Goal: Task Accomplishment & Management: Manage account settings

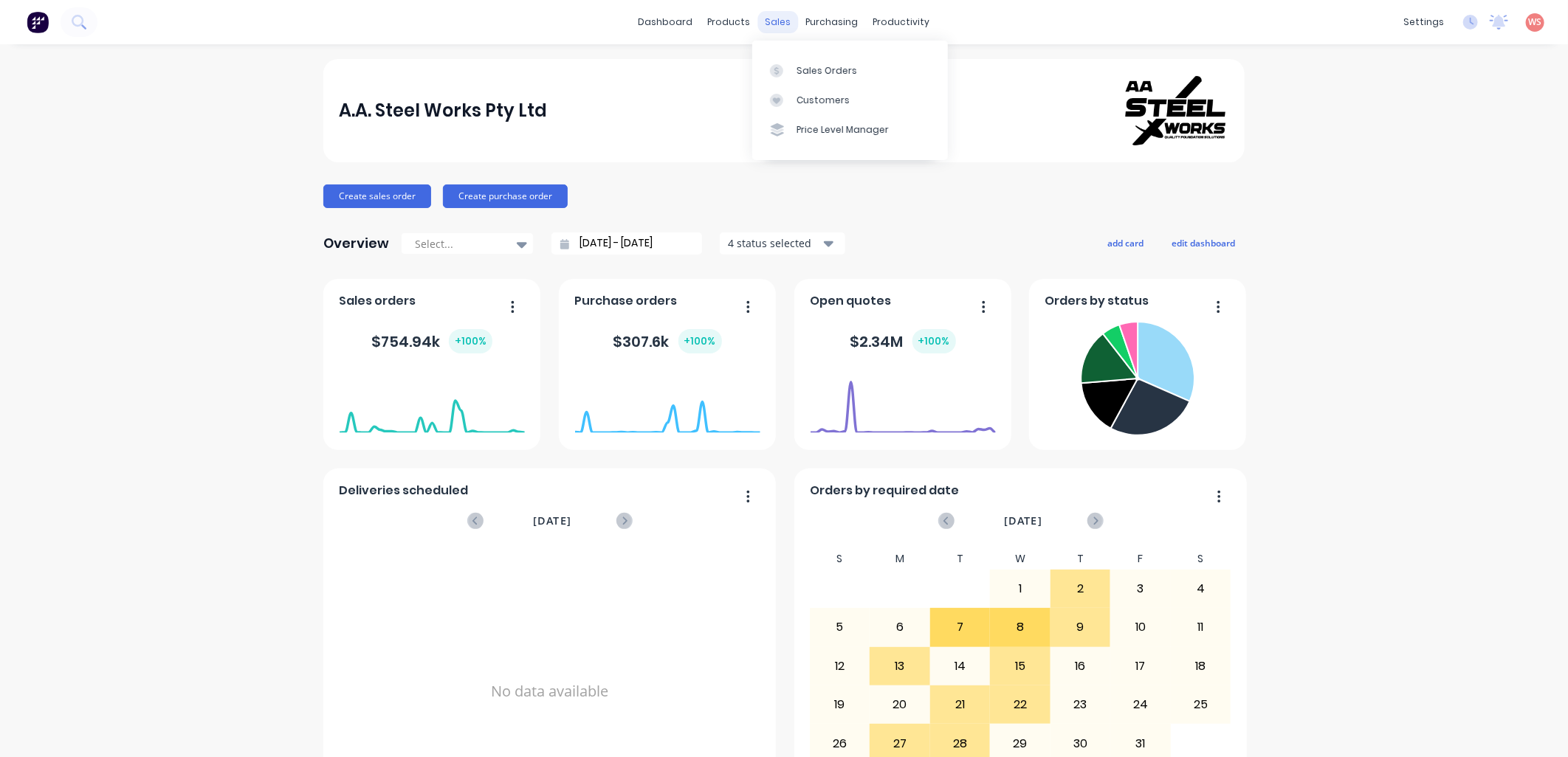
click at [774, 24] on div "sales" at bounding box center [778, 22] width 41 height 22
click at [801, 65] on div "Sales Orders" at bounding box center [826, 70] width 61 height 13
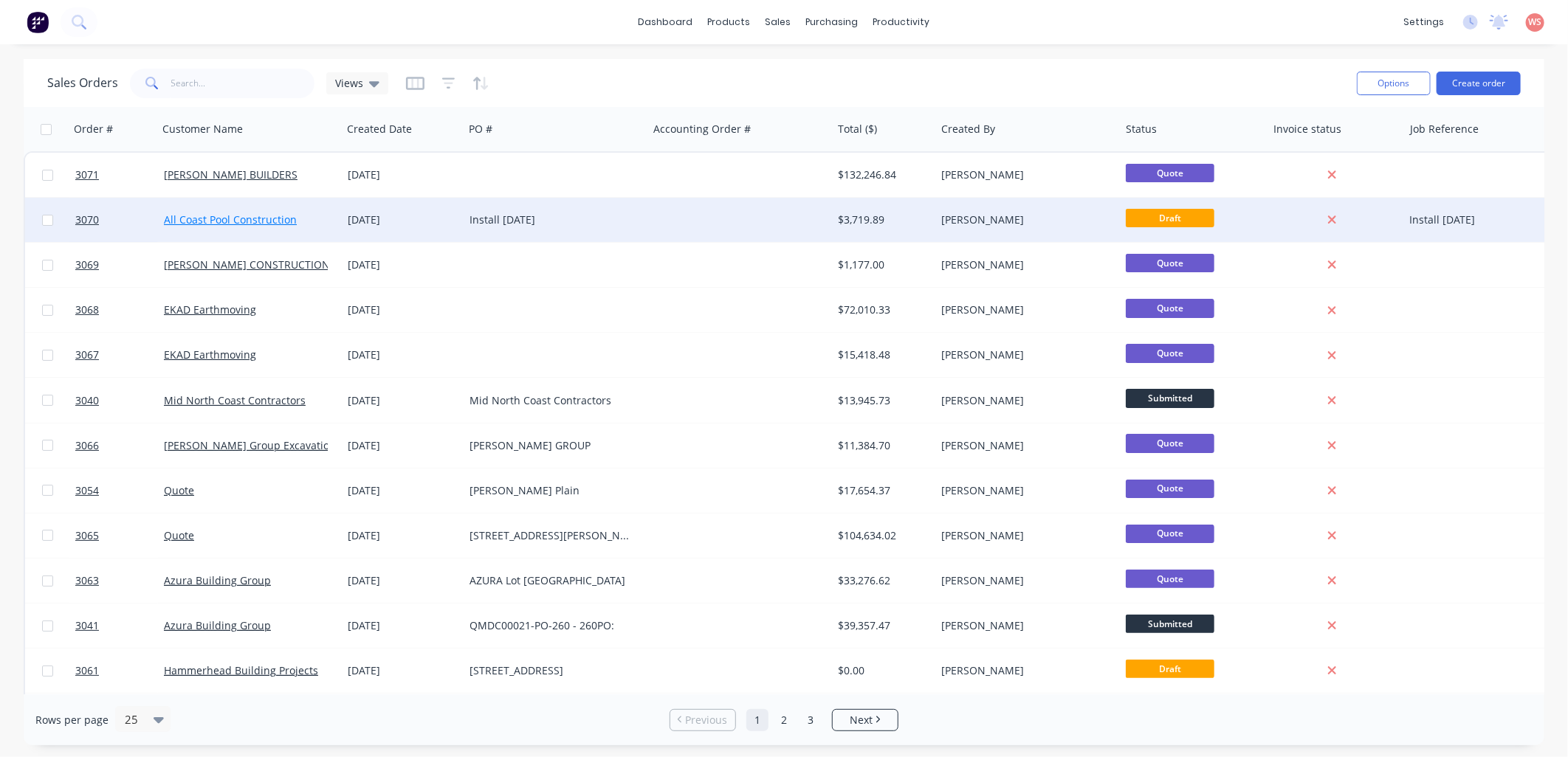
click at [278, 225] on div "All Coast Pool Construction" at bounding box center [246, 219] width 164 height 15
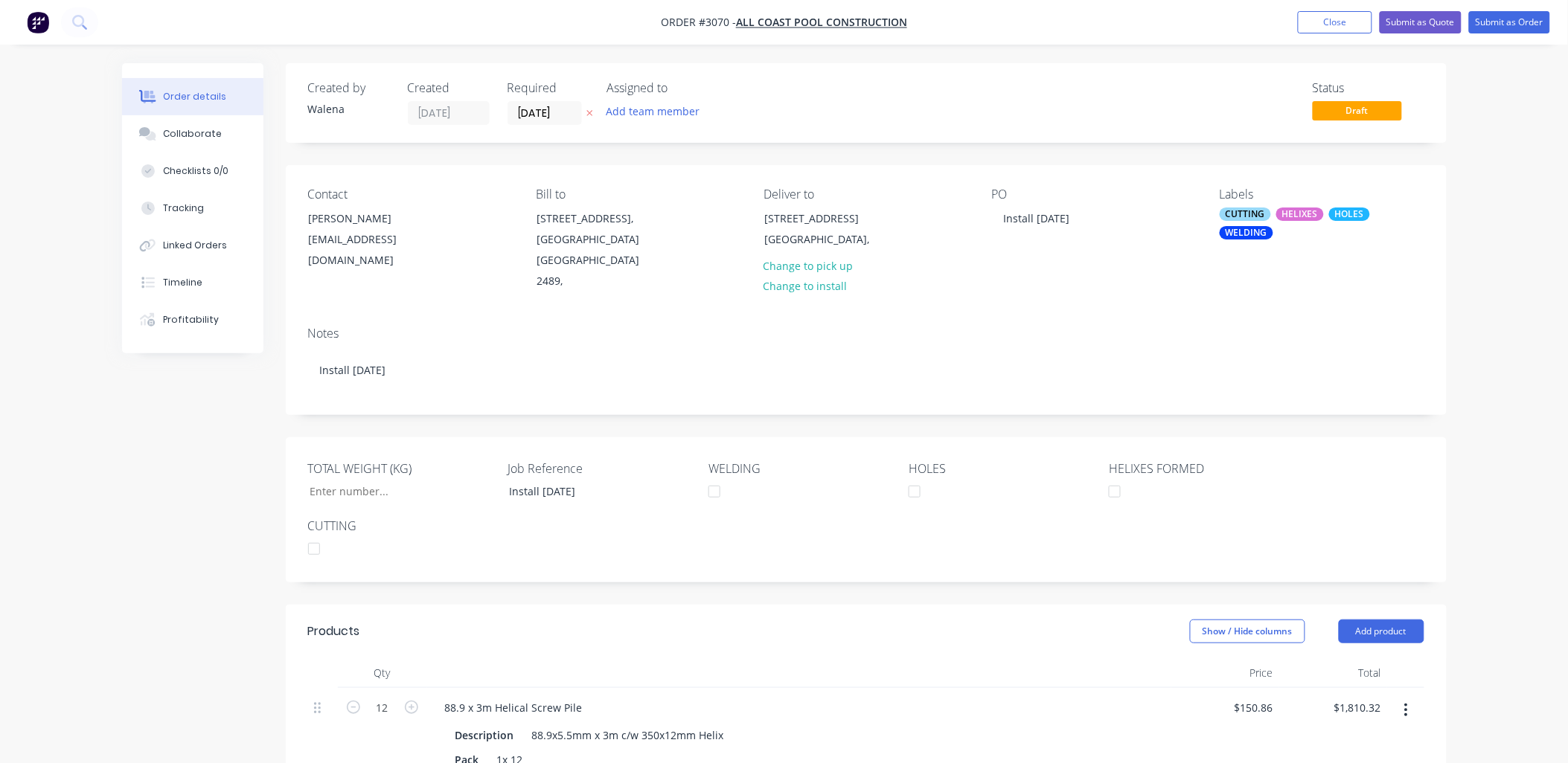
click at [1285, 251] on div "Labels CUTTING HELIXES HOLES WELDING" at bounding box center [1321, 240] width 204 height 105
click at [1244, 240] on div "WELDING" at bounding box center [1246, 232] width 54 height 13
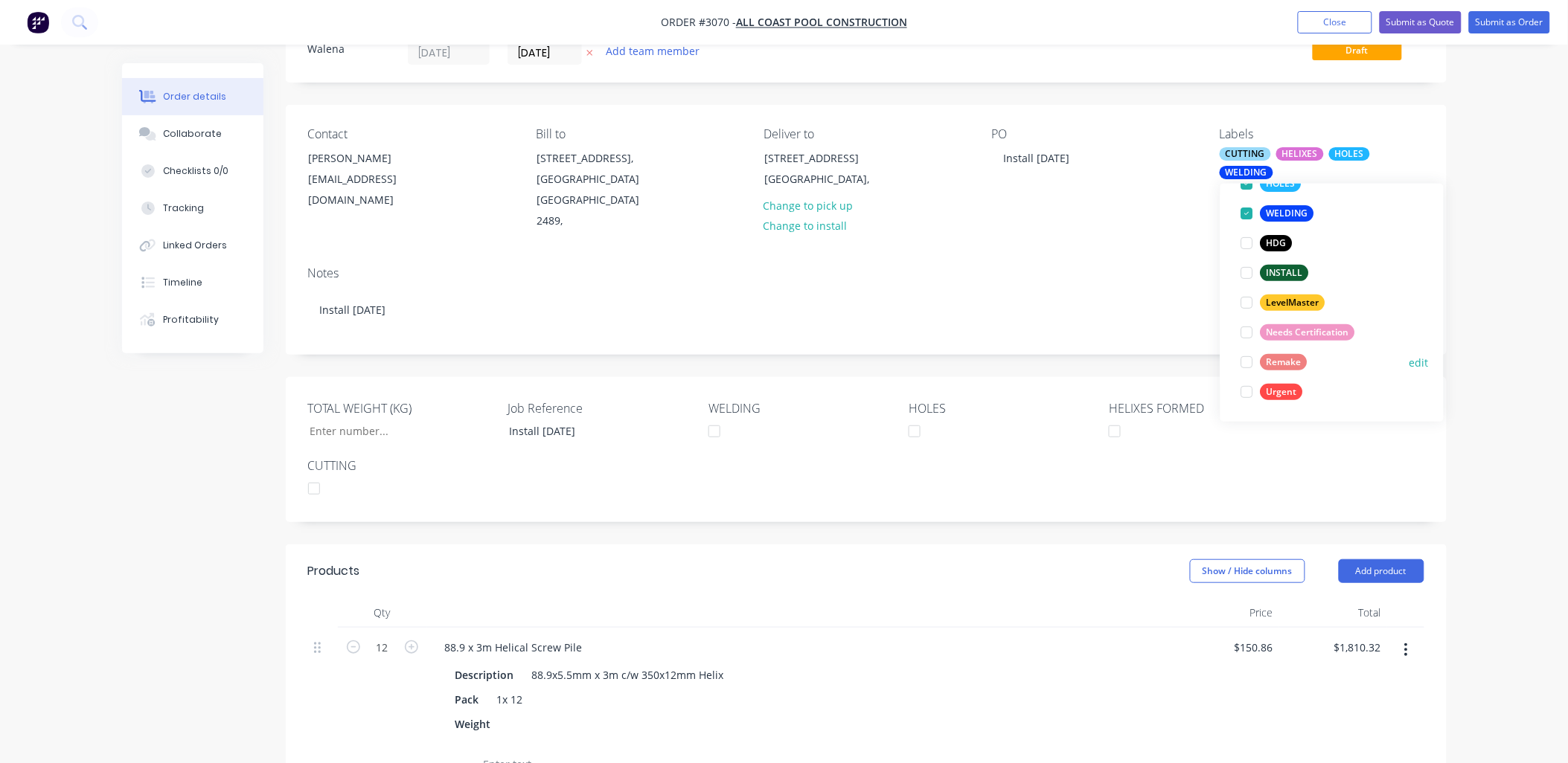
scroll to position [109, 0]
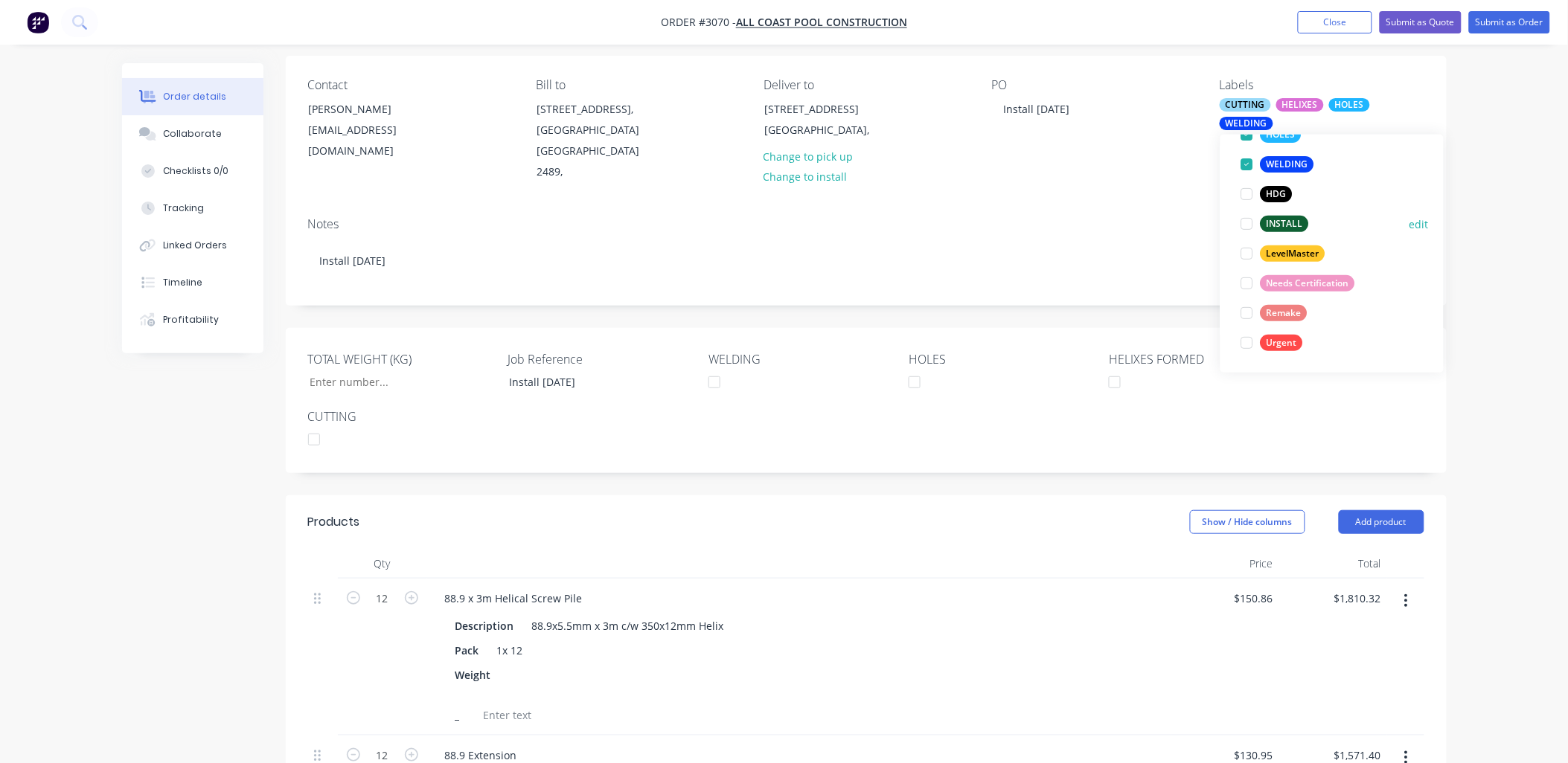
click at [1246, 226] on div at bounding box center [1247, 224] width 29 height 29
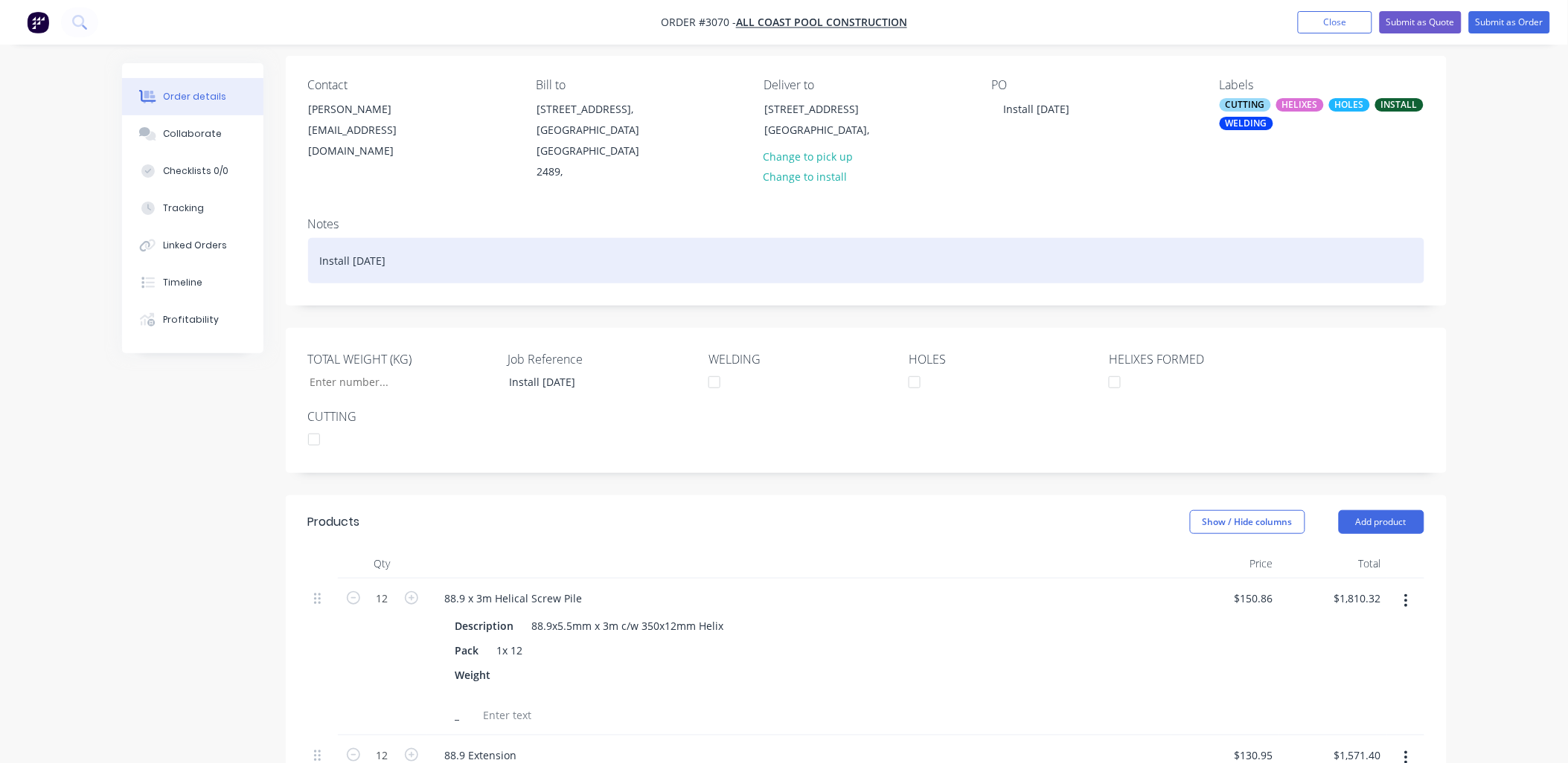
click at [915, 238] on div "Install [DATE]" at bounding box center [866, 261] width 1116 height 45
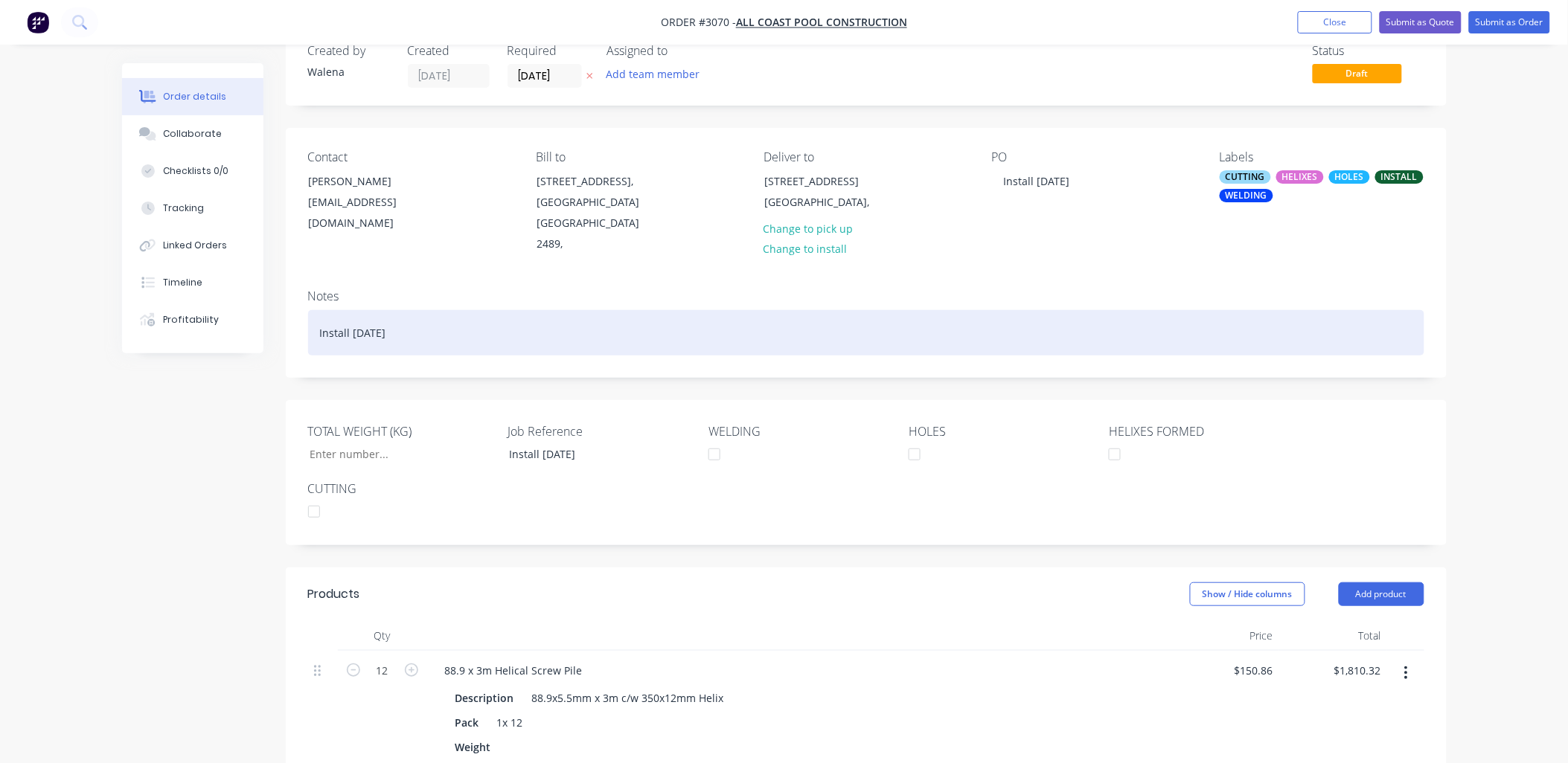
scroll to position [0, 0]
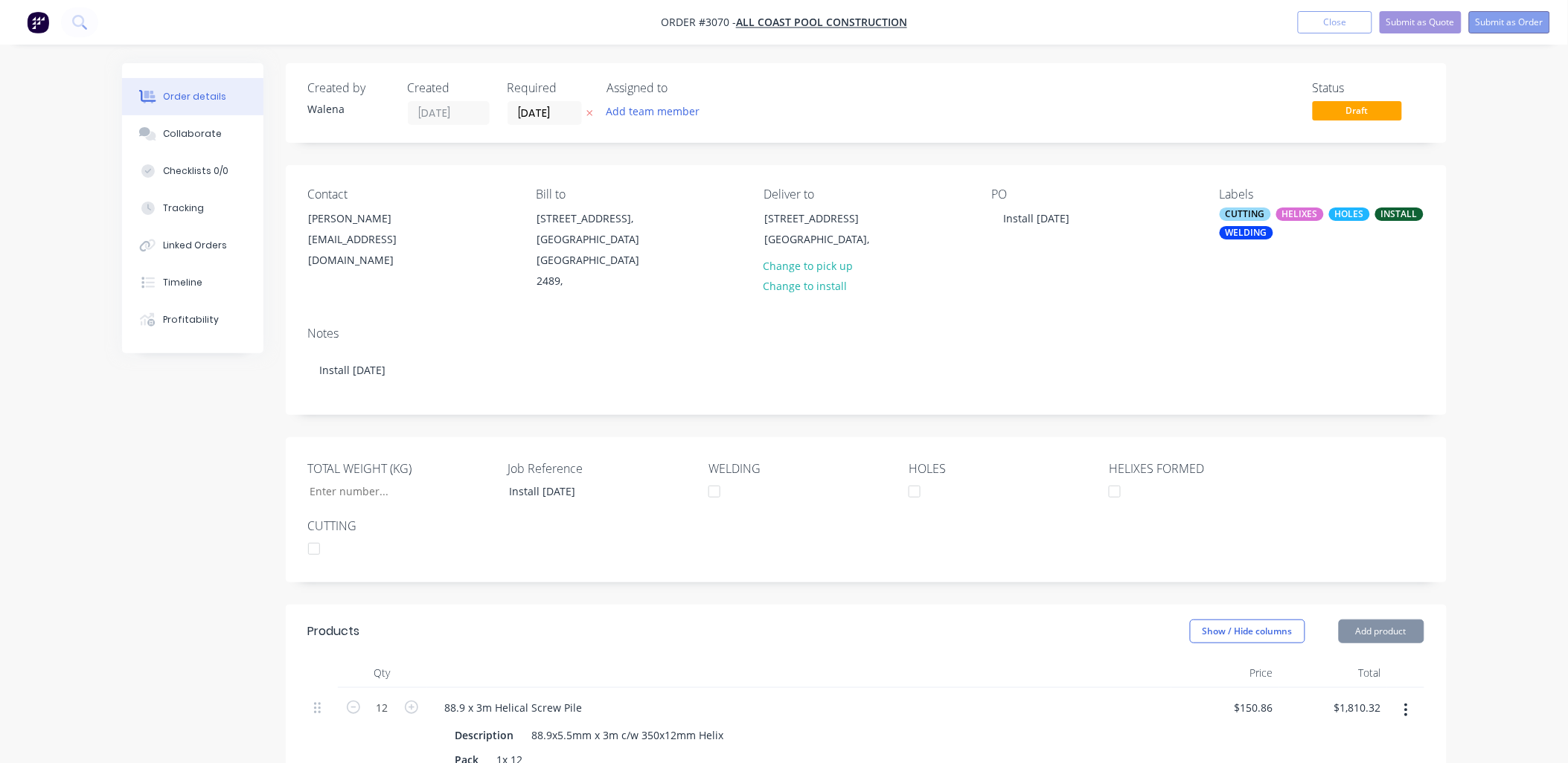
click at [1520, 28] on button "Submit as Order" at bounding box center [1509, 22] width 81 height 23
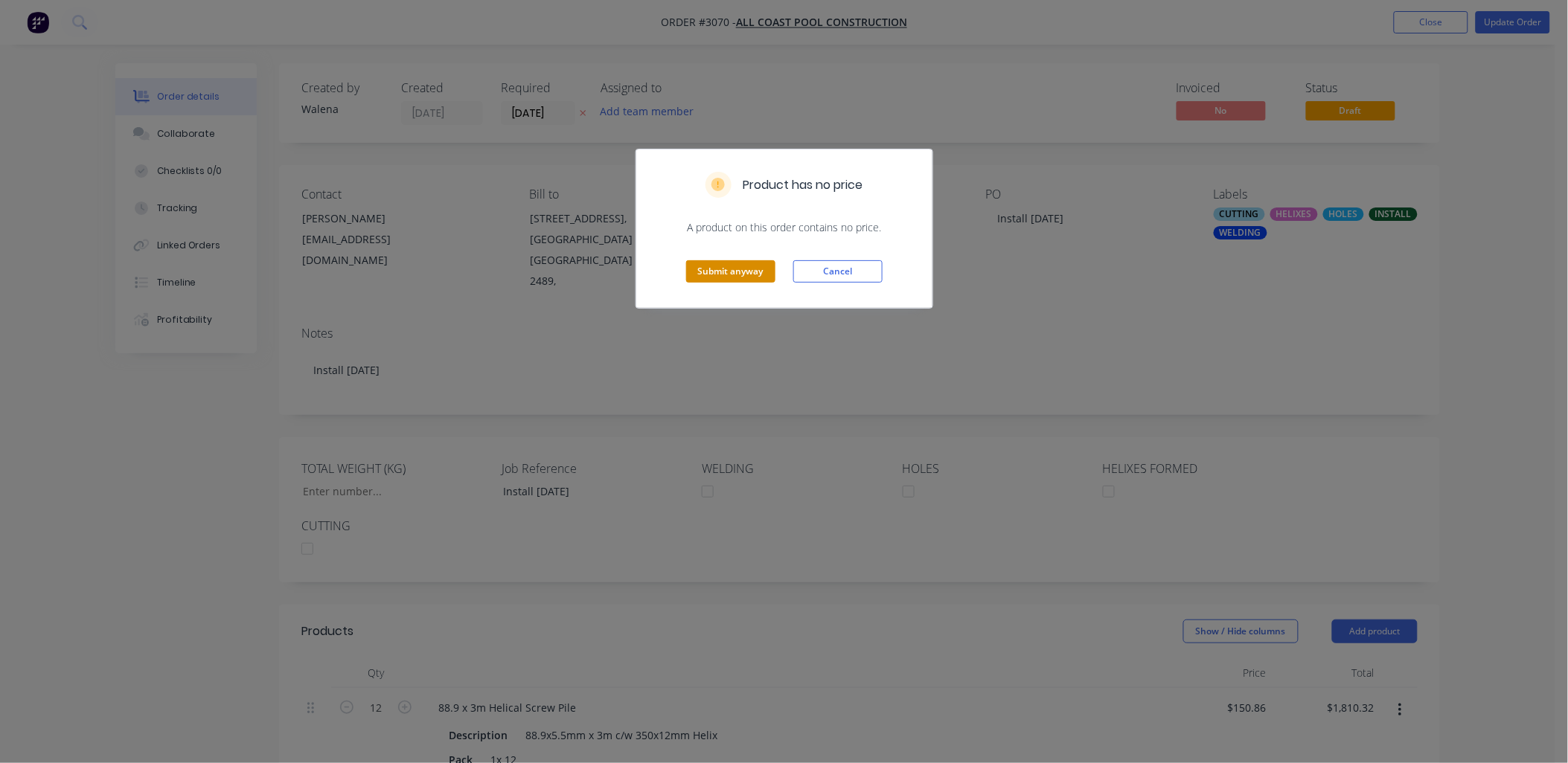
click at [716, 272] on button "Submit anyway" at bounding box center [730, 271] width 89 height 23
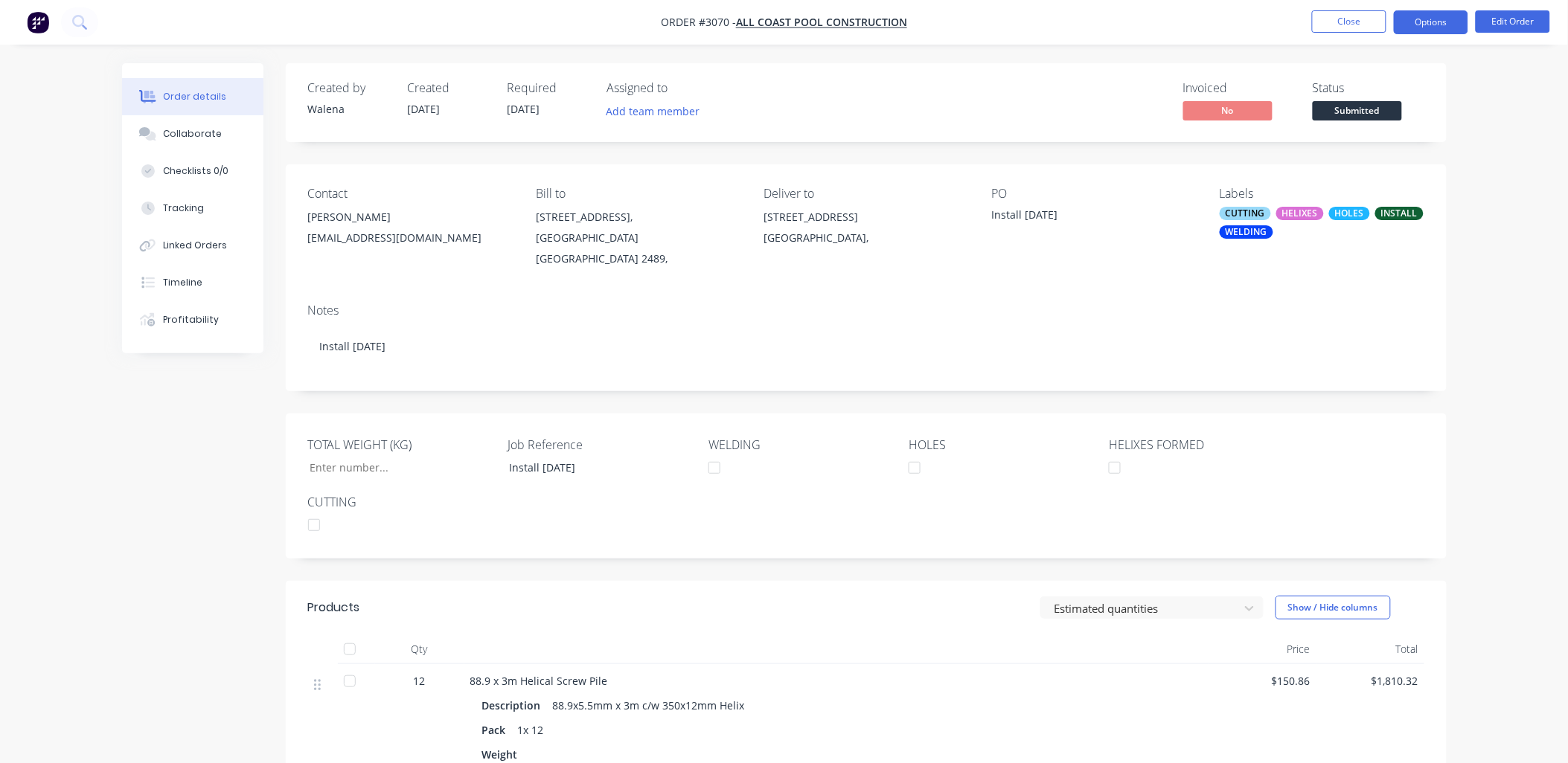
click at [1440, 26] on button "Options" at bounding box center [1431, 22] width 75 height 24
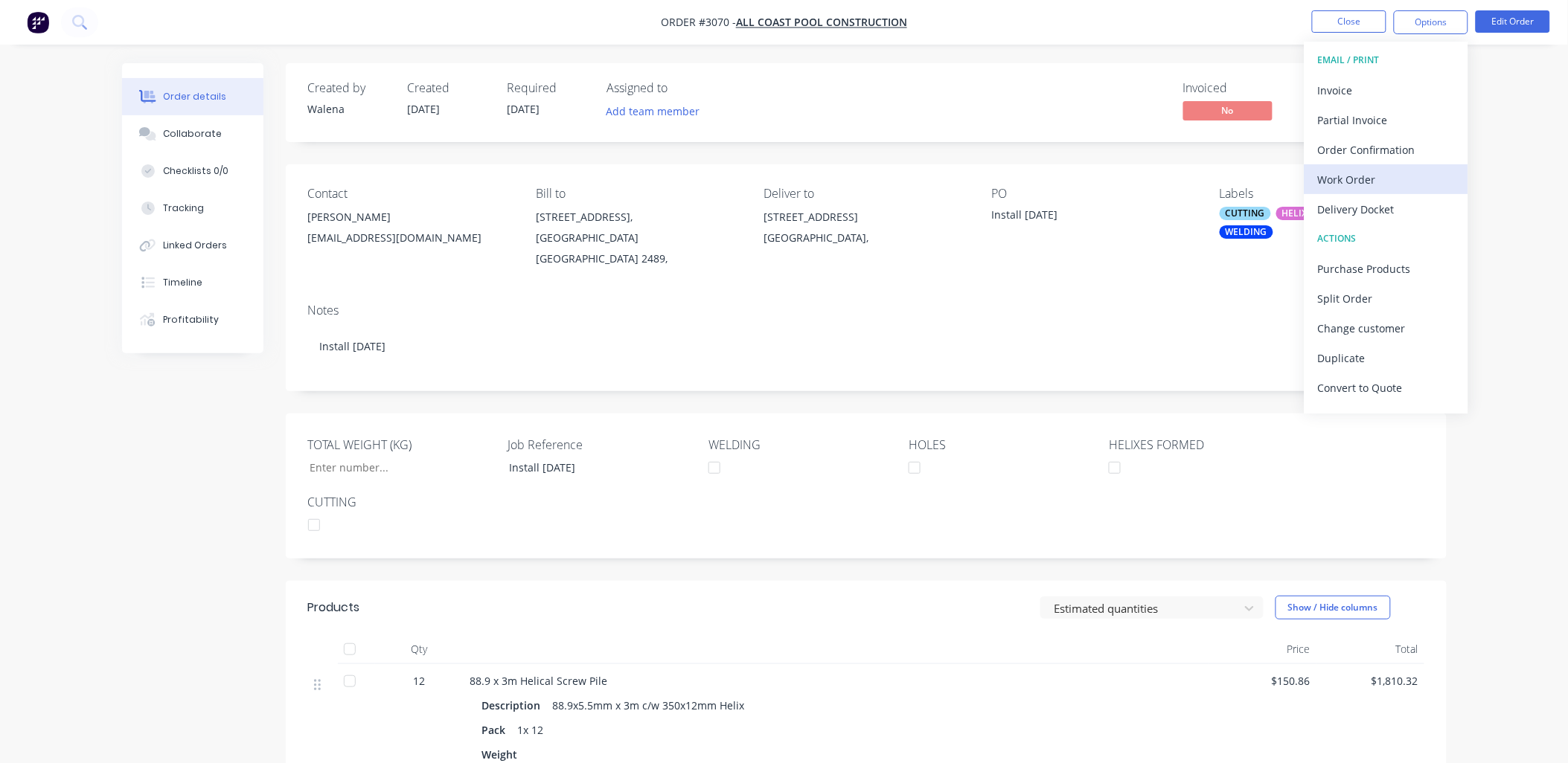
click at [1380, 169] on div "Work Order" at bounding box center [1386, 180] width 137 height 22
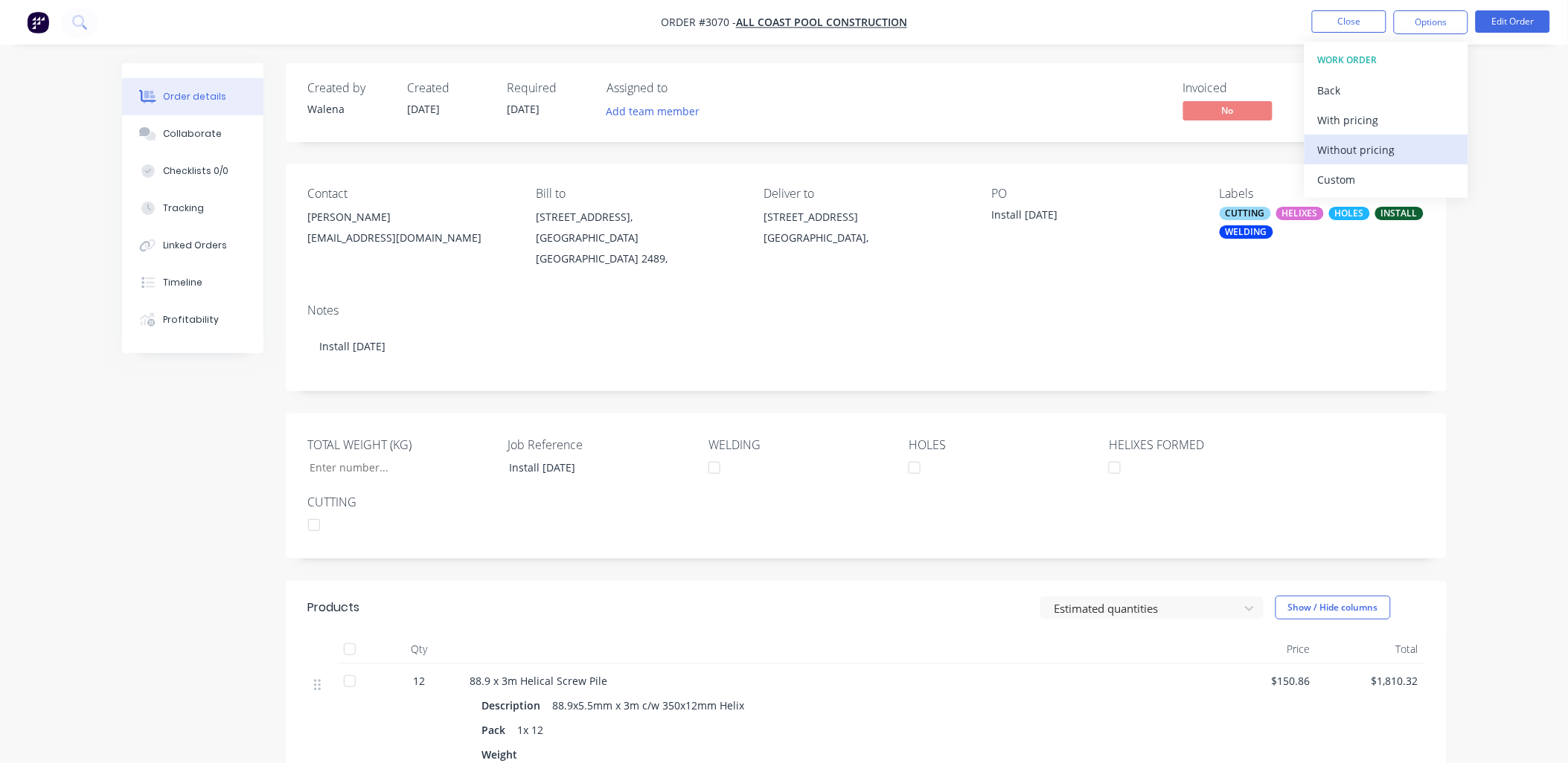
click at [1393, 150] on div "Without pricing" at bounding box center [1386, 150] width 137 height 22
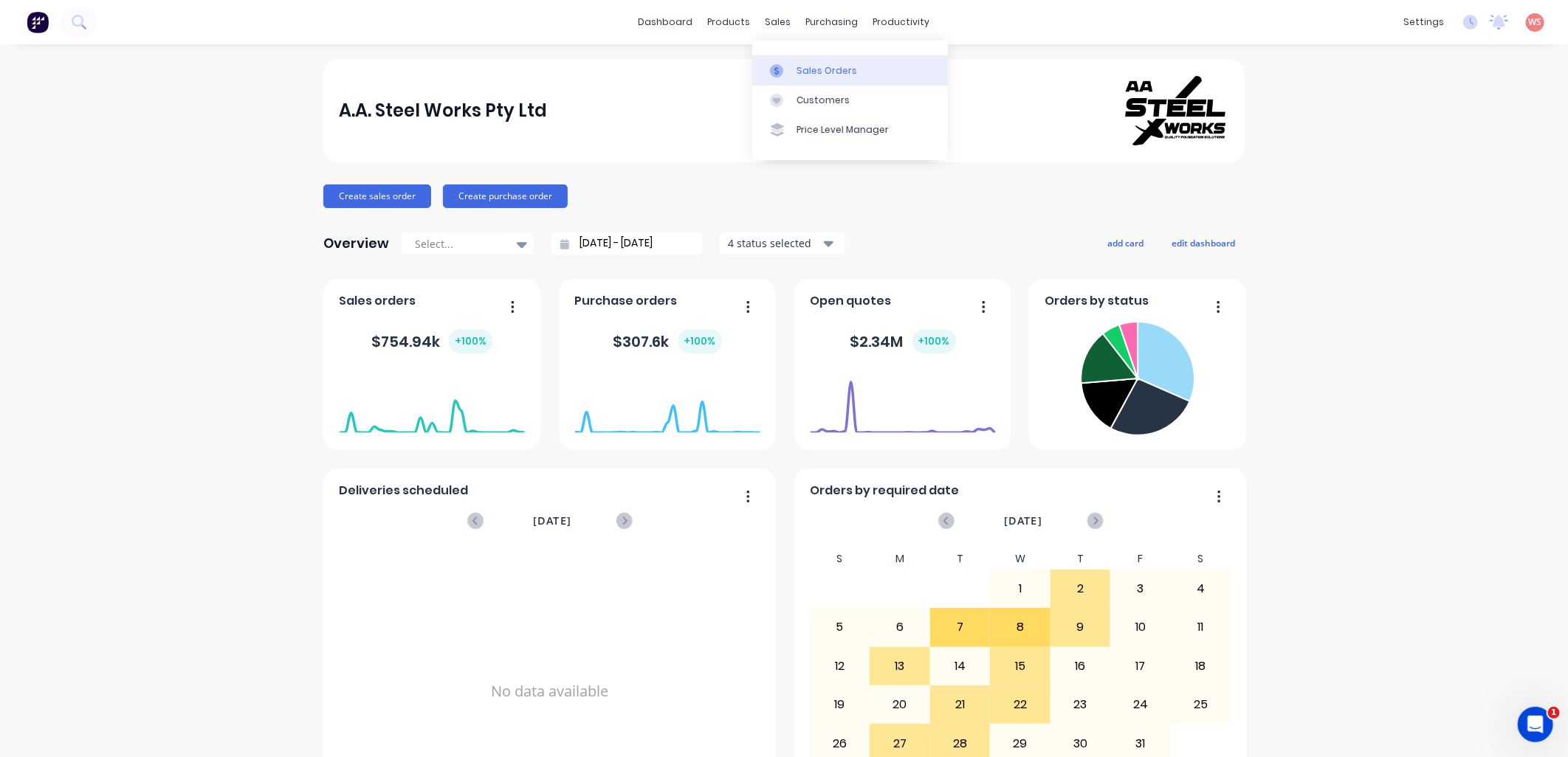
click at [828, 64] on div "Sales Orders" at bounding box center [826, 70] width 61 height 13
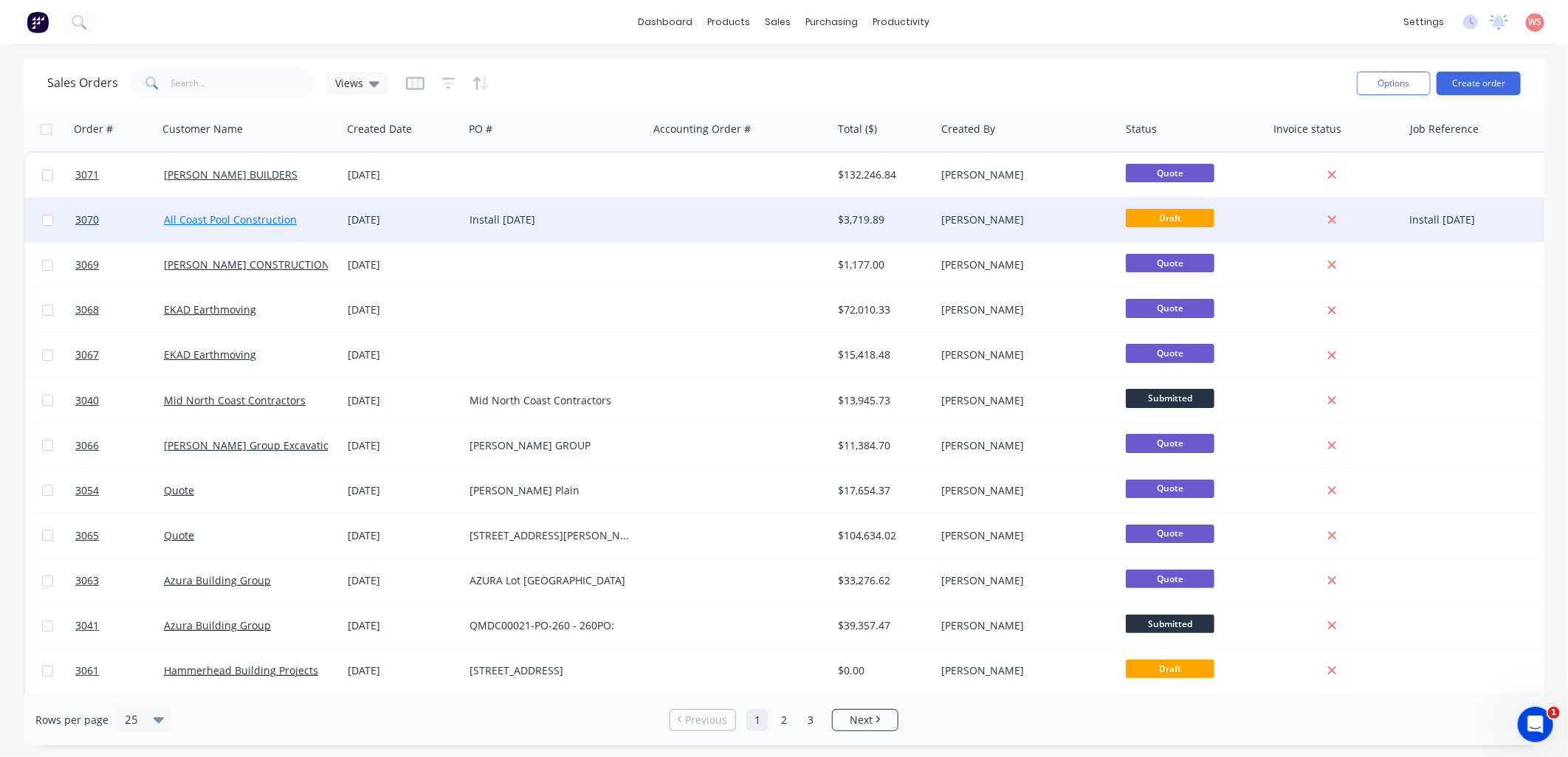
click at [261, 219] on link "All Coast Pool Construction" at bounding box center [230, 219] width 133 height 14
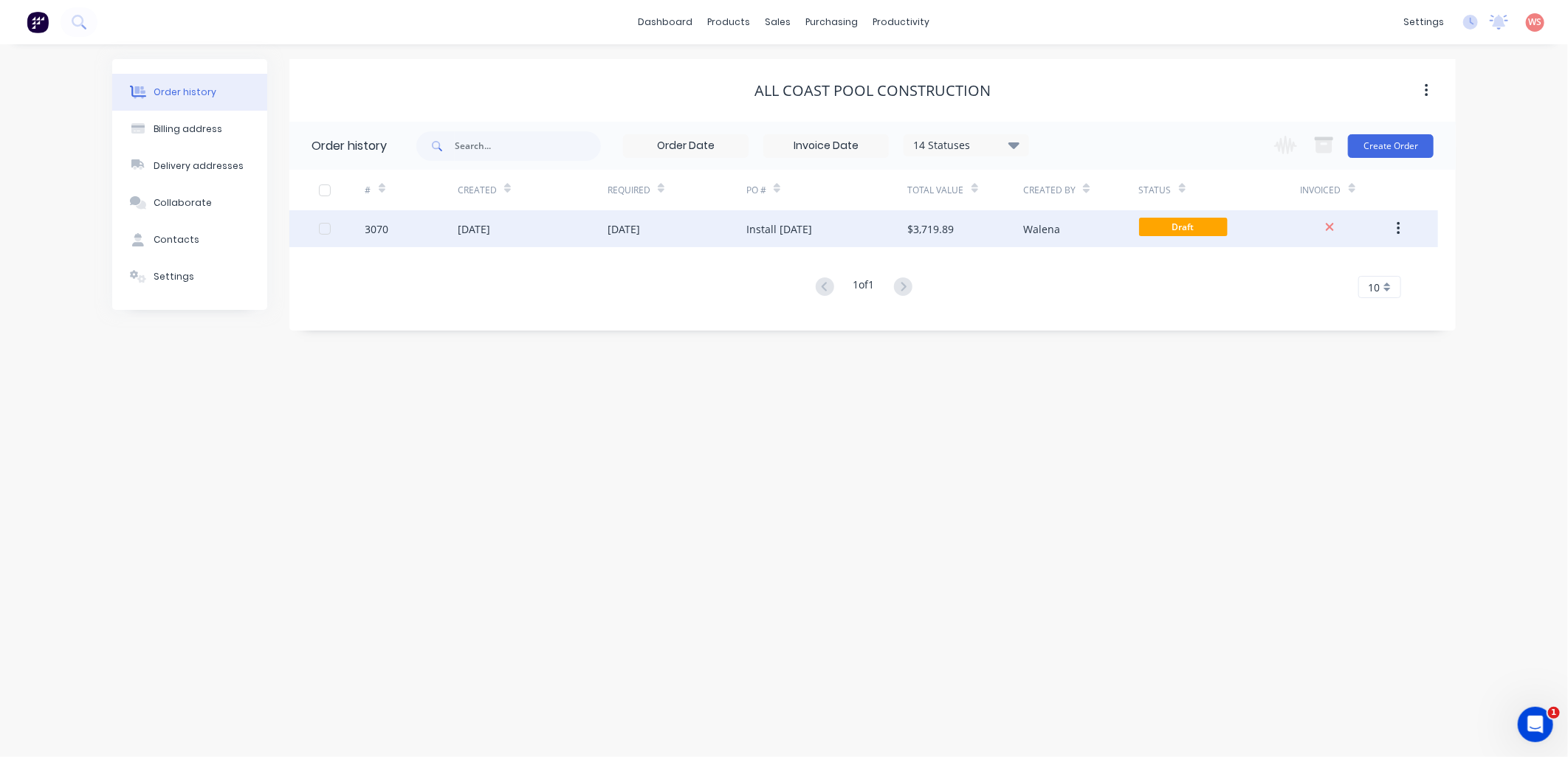
click at [613, 236] on div "[DATE]" at bounding box center [624, 229] width 32 height 15
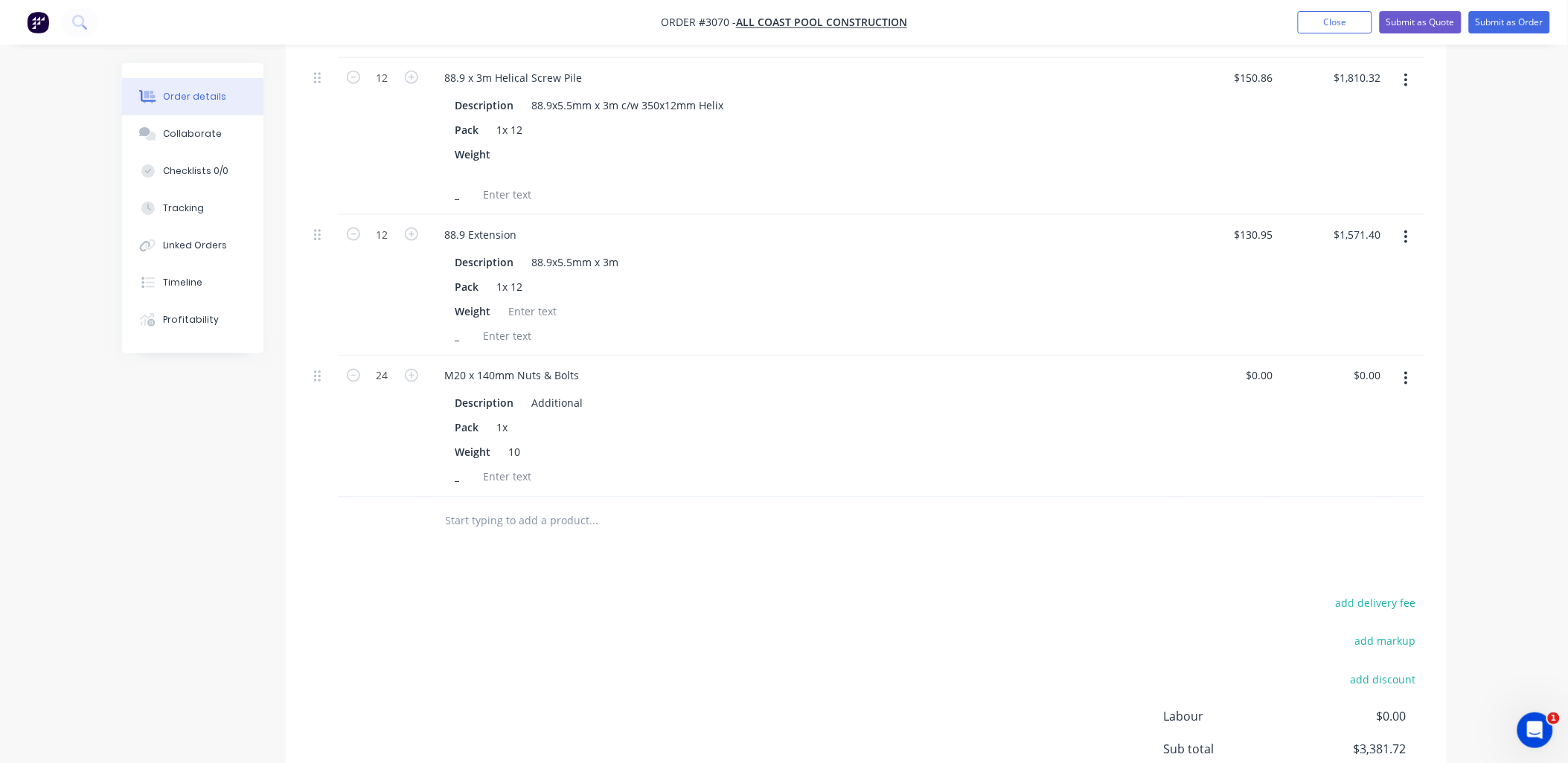
scroll to position [661, 0]
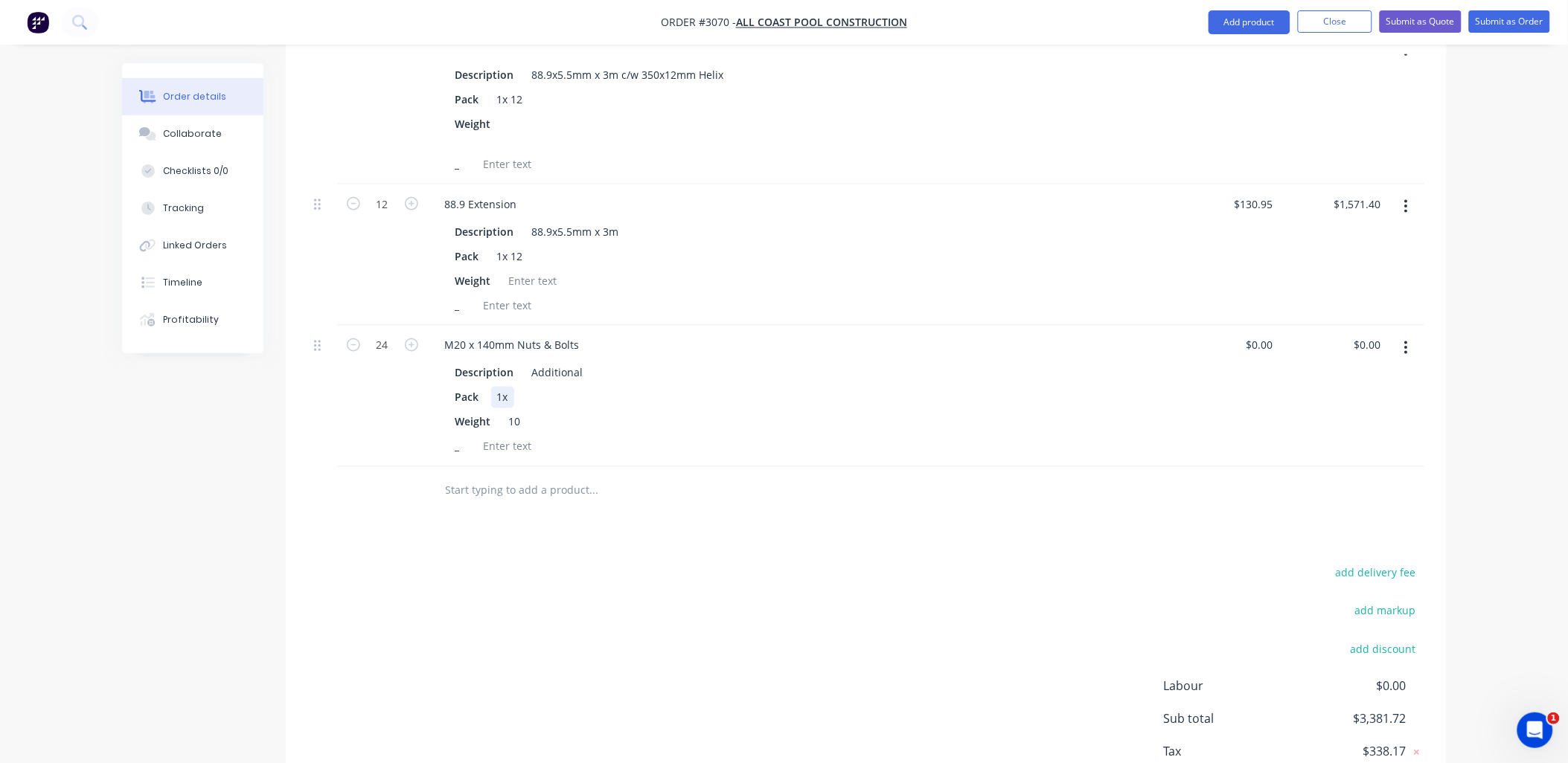
click at [517, 387] on div "Pack 1x" at bounding box center [796, 397] width 693 height 22
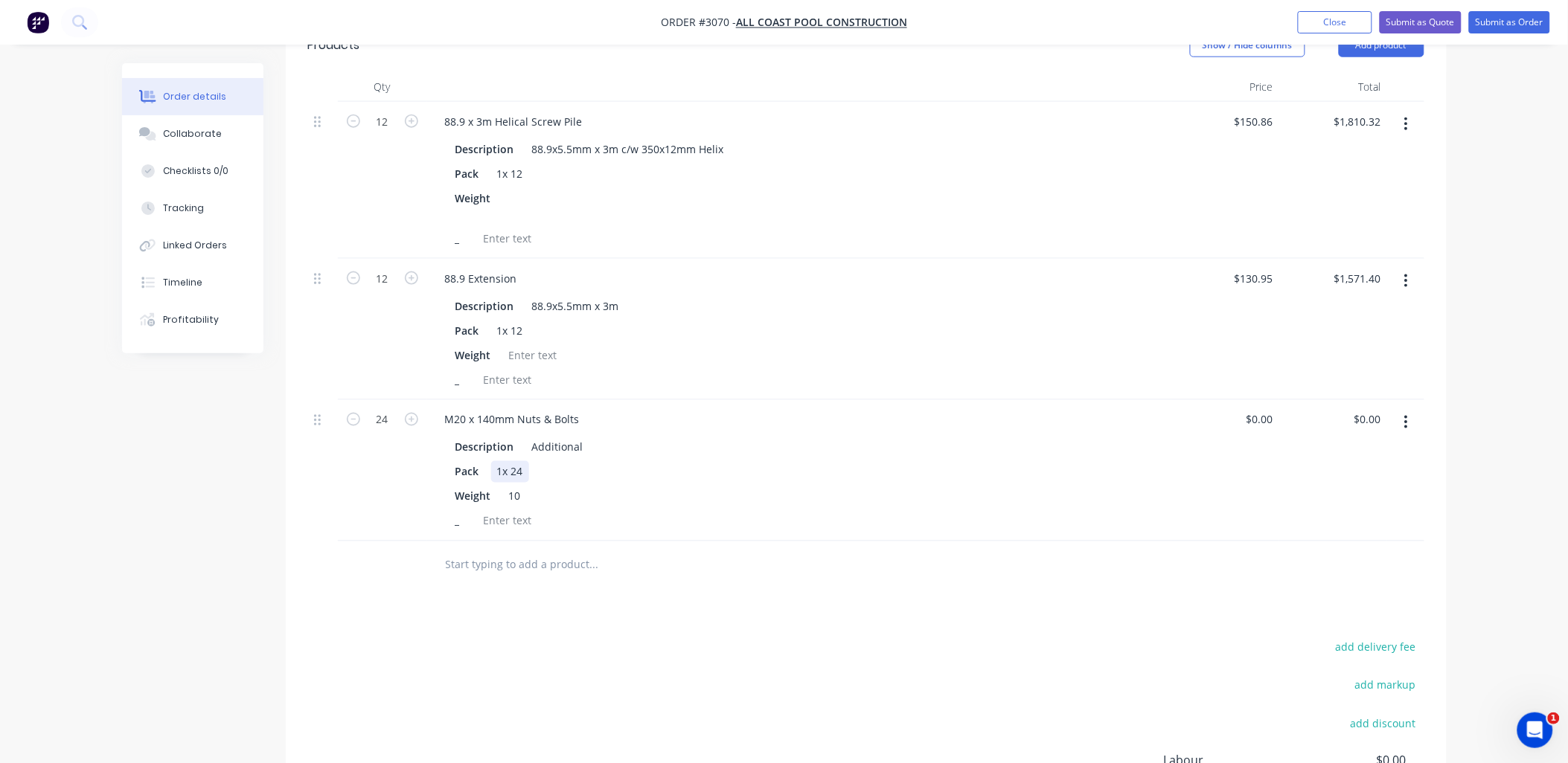
scroll to position [551, 0]
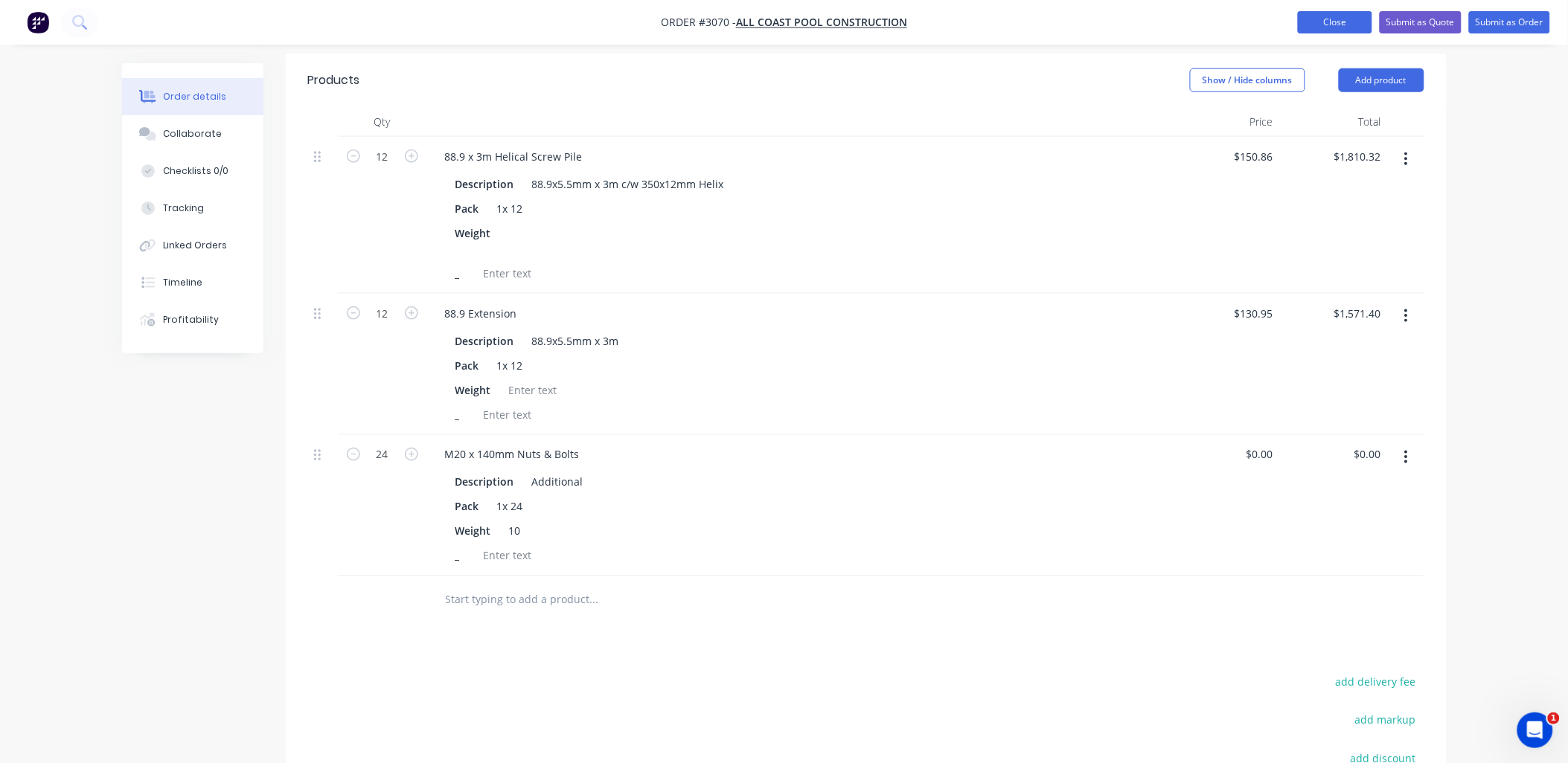
click at [1330, 16] on button "Close" at bounding box center [1335, 22] width 75 height 23
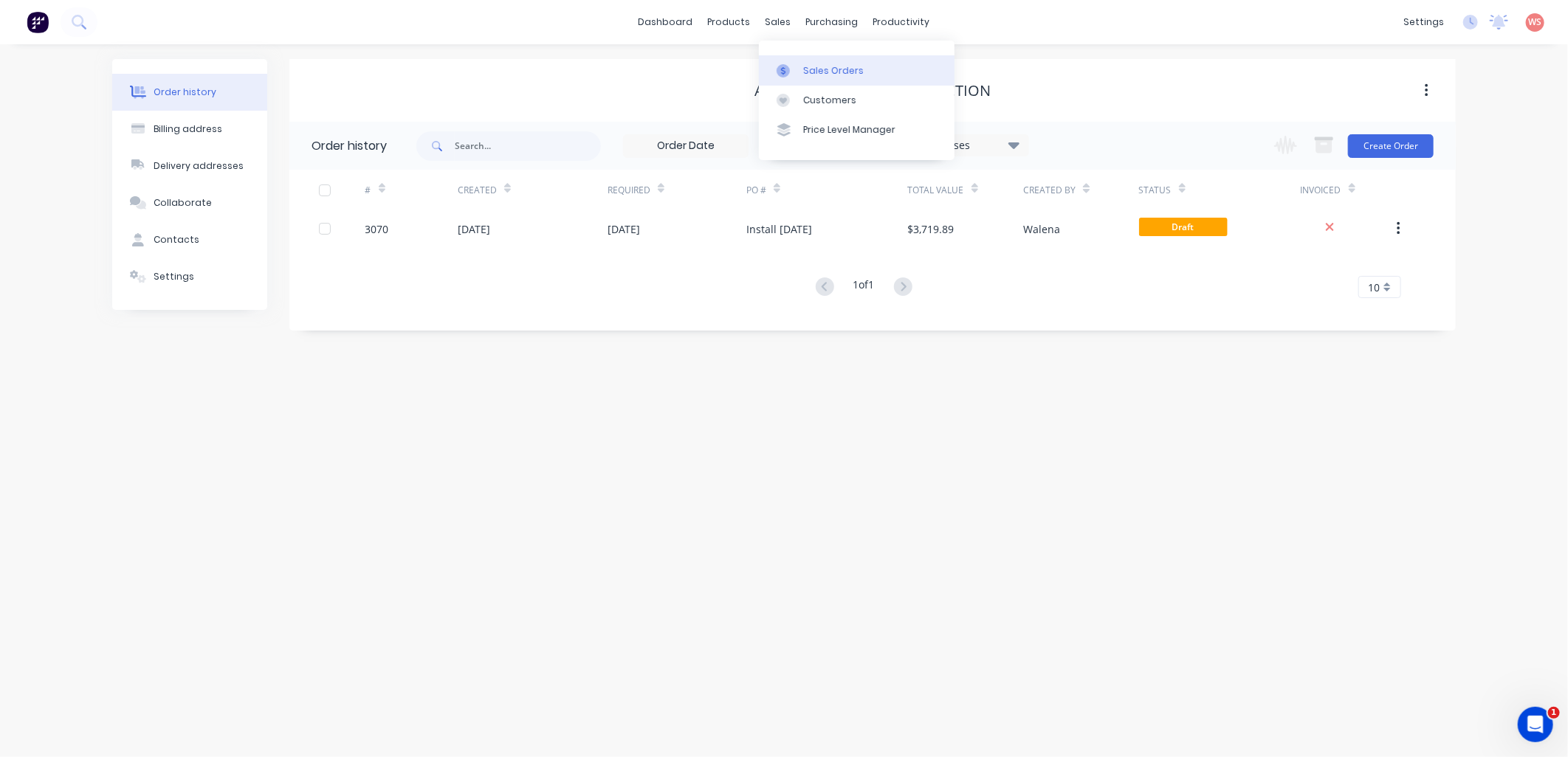
click at [824, 75] on div "Sales Orders" at bounding box center [833, 70] width 61 height 13
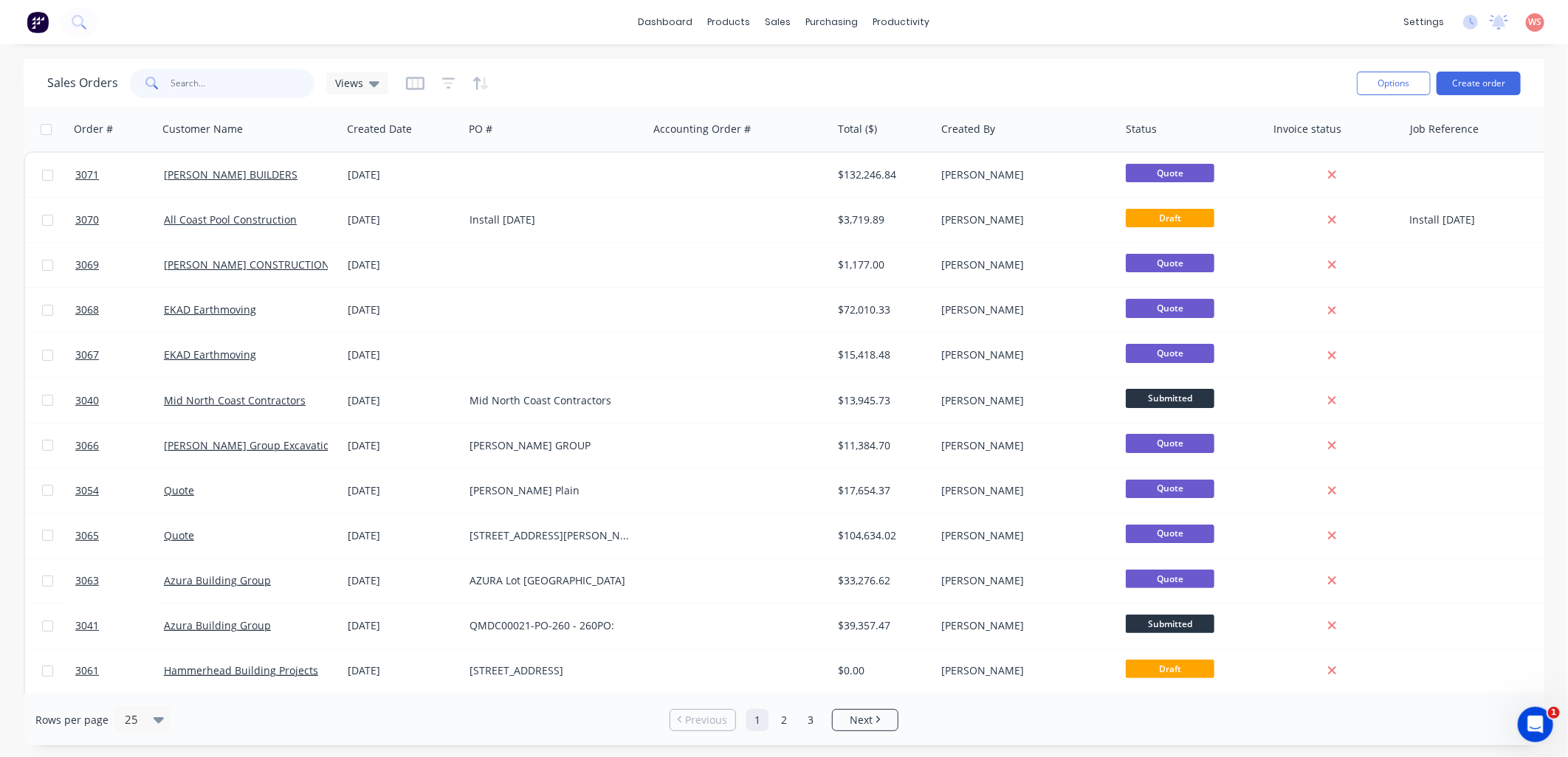
click at [233, 89] on input "text" at bounding box center [243, 83] width 144 height 29
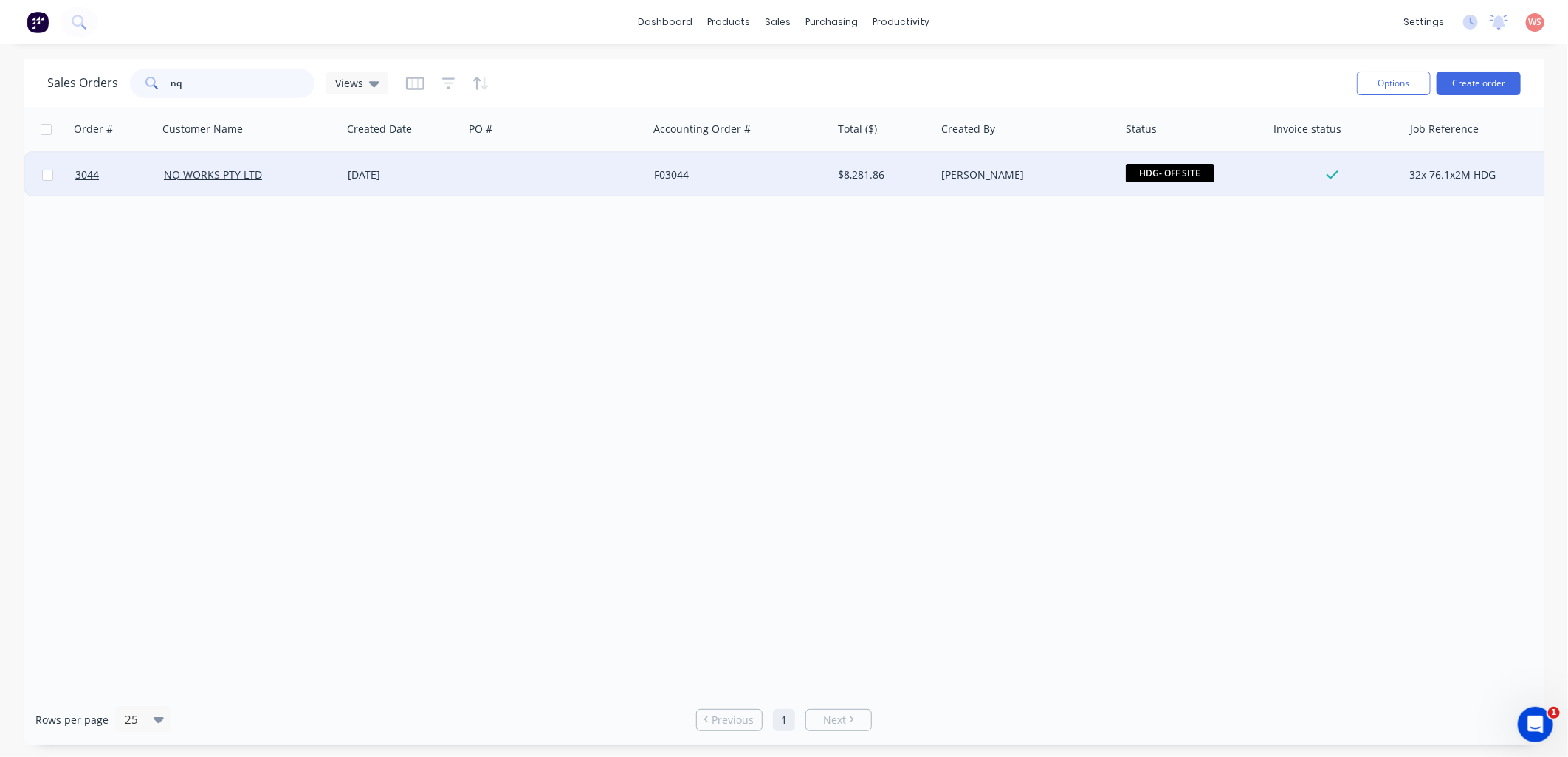
type input "nq"
click at [262, 173] on div "NQ WORKS PTY LTD" at bounding box center [246, 175] width 164 height 15
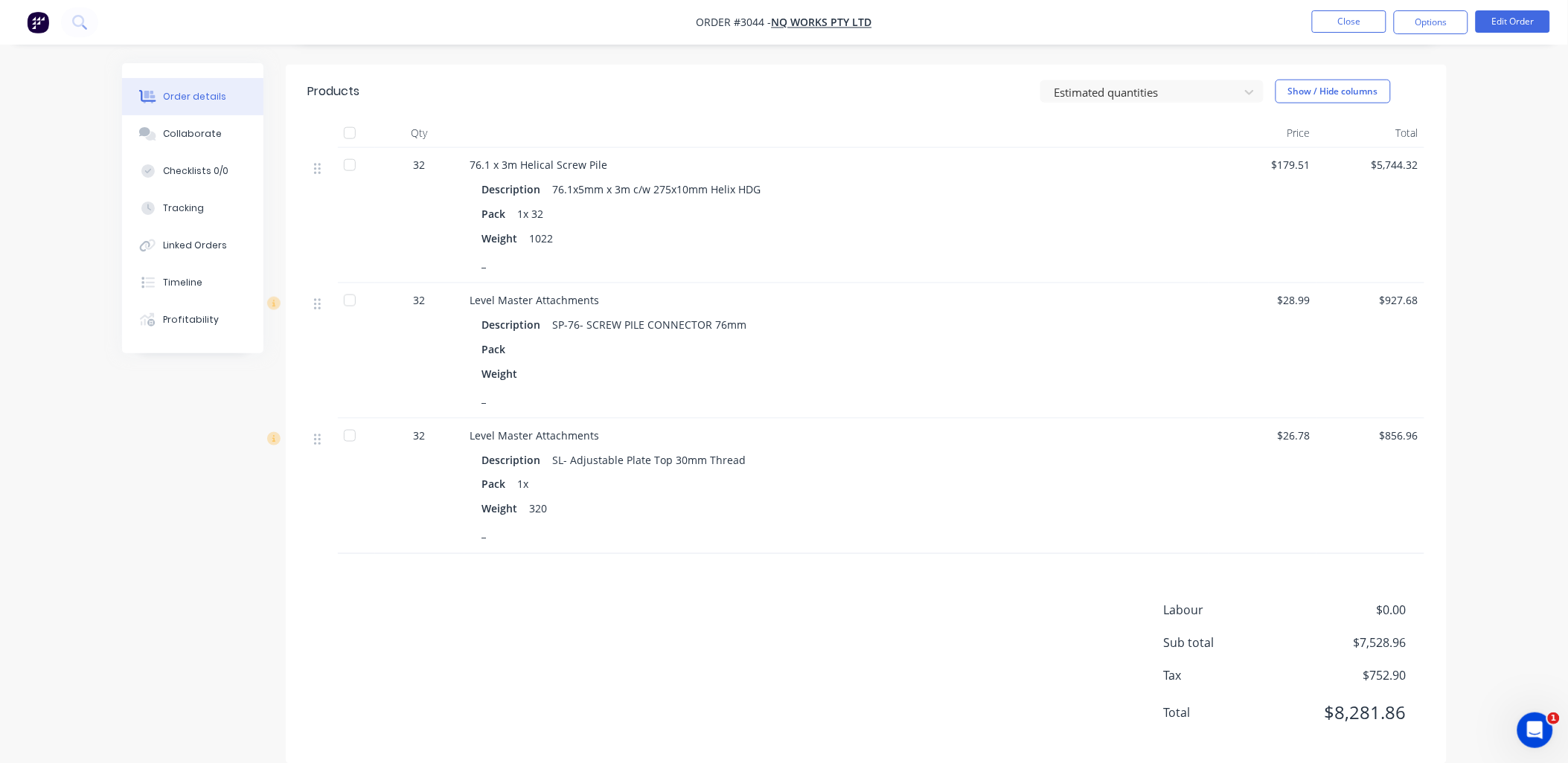
scroll to position [539, 0]
drag, startPoint x: 564, startPoint y: 217, endPoint x: 472, endPoint y: 157, distance: 109.8
click at [472, 173] on div "Description 76.1x5mm x 3m c/w 275x10mm Helix HDG Pack 1x 32 Weight 1022 _" at bounding box center [836, 222] width 732 height 99
drag, startPoint x: 472, startPoint y: 157, endPoint x: 630, endPoint y: 166, distance: 158.3
copy div "Description 76.1x5mm x 3m c/w 275x10mm Helix HDG Pack 1x 32 Weight 1022"
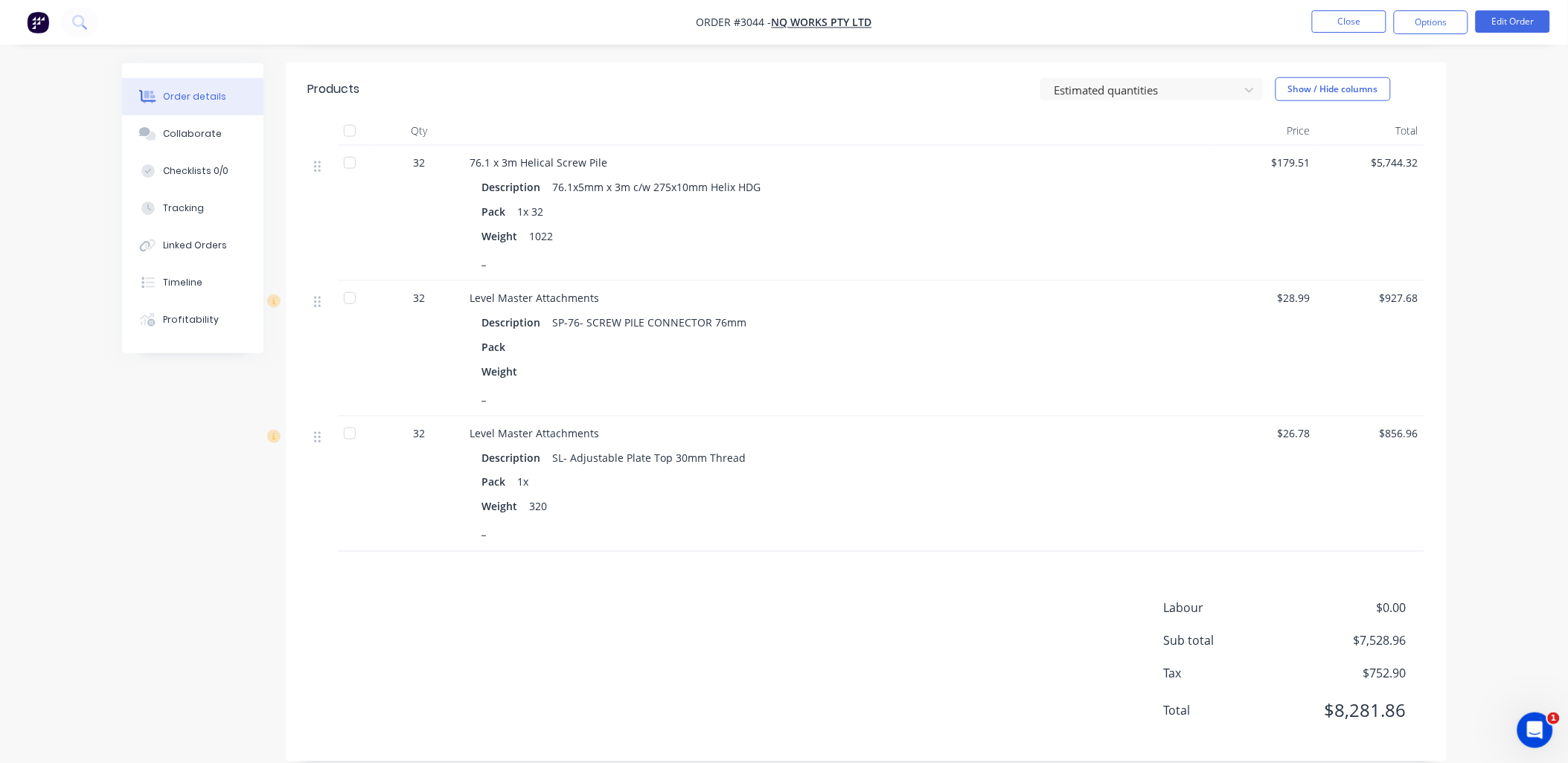
click at [689, 250] on div "_" at bounding box center [836, 261] width 708 height 22
click at [472, 155] on span "76.1 x 3m Helical Screw Pile" at bounding box center [539, 162] width 137 height 14
drag, startPoint x: 470, startPoint y: 141, endPoint x: 647, endPoint y: 132, distance: 177.2
click at [647, 146] on div "76.1 x 3m Helical Screw Pile Description 76.1x5mm x 3m c/w 275x10mm Helix HDG P…" at bounding box center [836, 213] width 744 height 135
drag, startPoint x: 647, startPoint y: 132, endPoint x: 523, endPoint y: 143, distance: 124.5
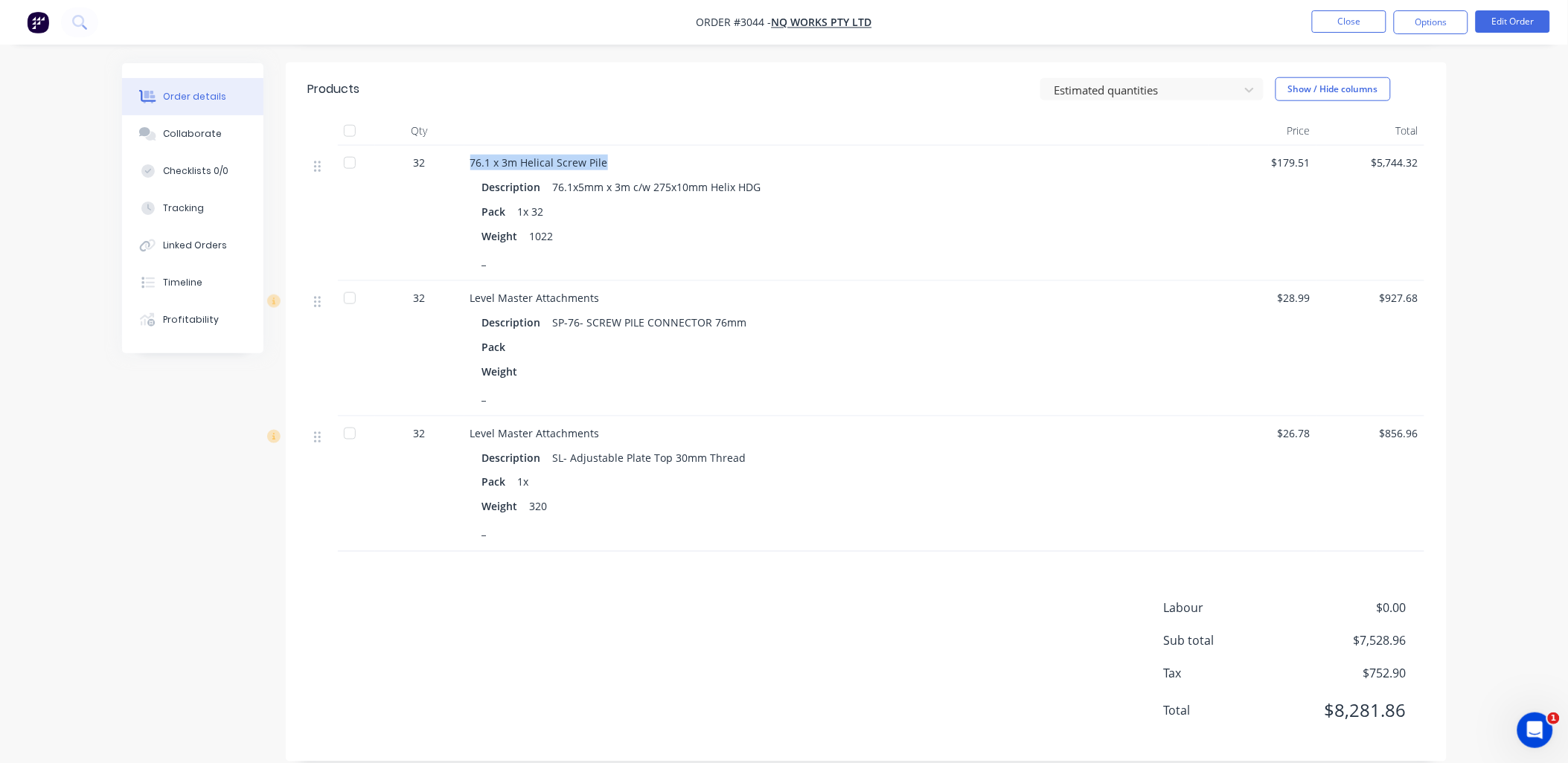
copy span "76.1 x 3m Helical Screw Pile"
click at [815, 225] on div "Weight 1022" at bounding box center [836, 236] width 708 height 22
drag, startPoint x: 768, startPoint y: 168, endPoint x: 546, endPoint y: 165, distance: 222.0
click at [546, 176] on div "Description 76.1x5mm x 3m c/w 275x10mm Helix HDG" at bounding box center [836, 187] width 708 height 22
drag, startPoint x: 546, startPoint y: 165, endPoint x: 582, endPoint y: 166, distance: 36.0
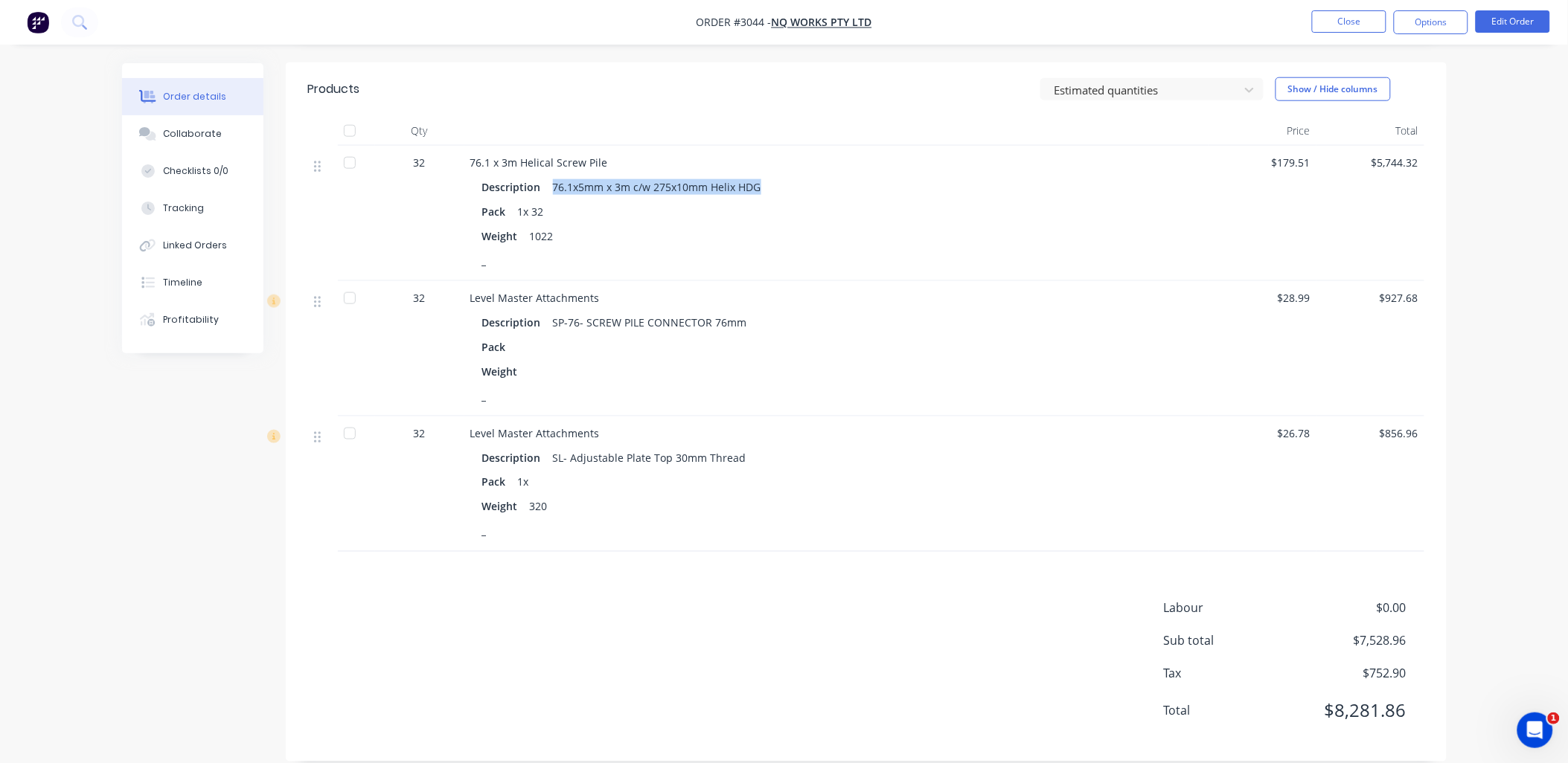
copy div "76.1x5mm x 3m c/w 275x10mm Helix HDG"
drag, startPoint x: 762, startPoint y: 303, endPoint x: 547, endPoint y: 313, distance: 215.2
click at [547, 313] on div "Description SP-76- SCREW PILE CONNECTOR 76mm" at bounding box center [836, 323] width 708 height 22
drag, startPoint x: 547, startPoint y: 313, endPoint x: 643, endPoint y: 305, distance: 96.3
copy div "SP-76- SCREW PILE CONNECTOR 76mm"
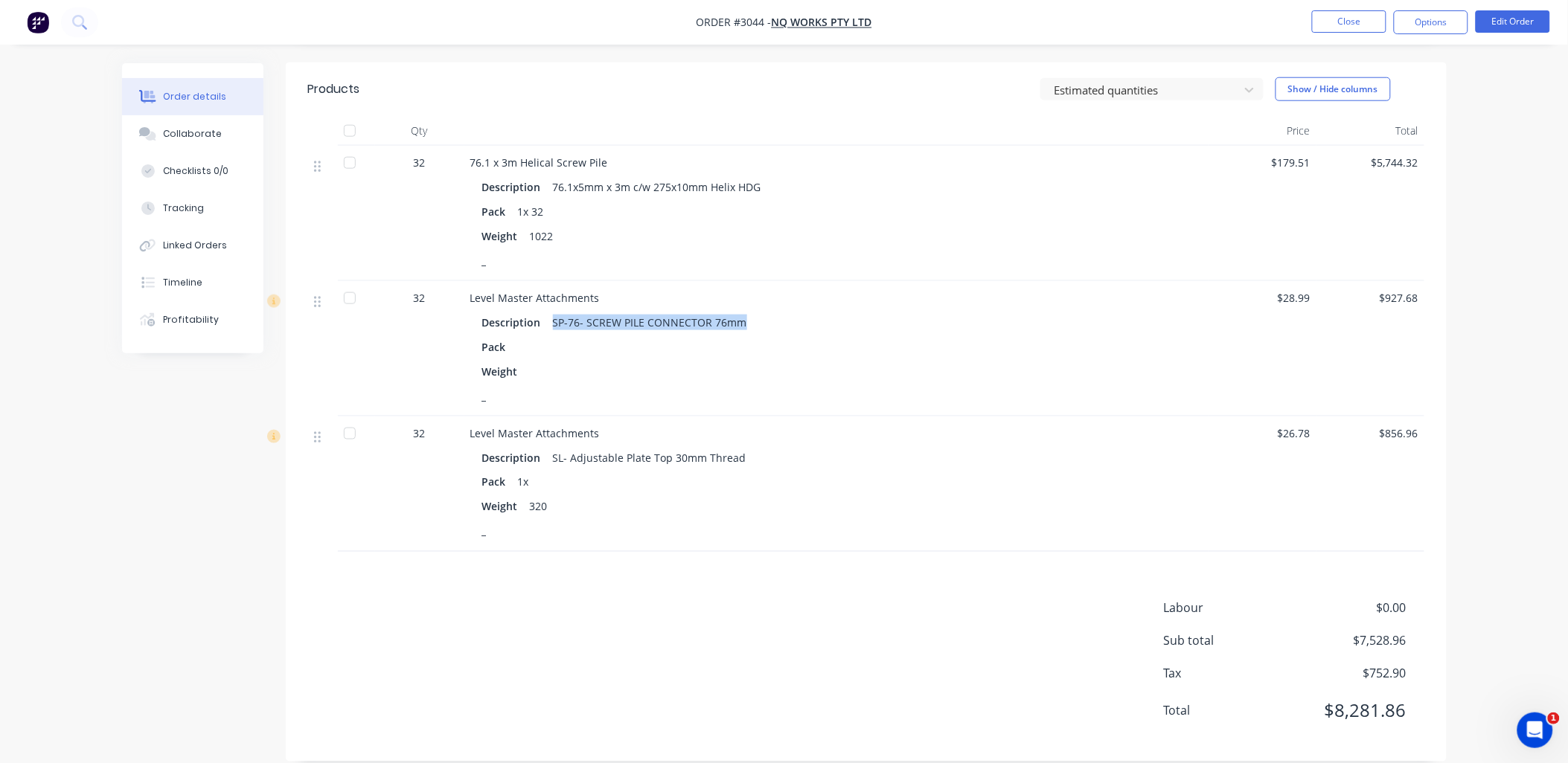
scroll to position [429, 0]
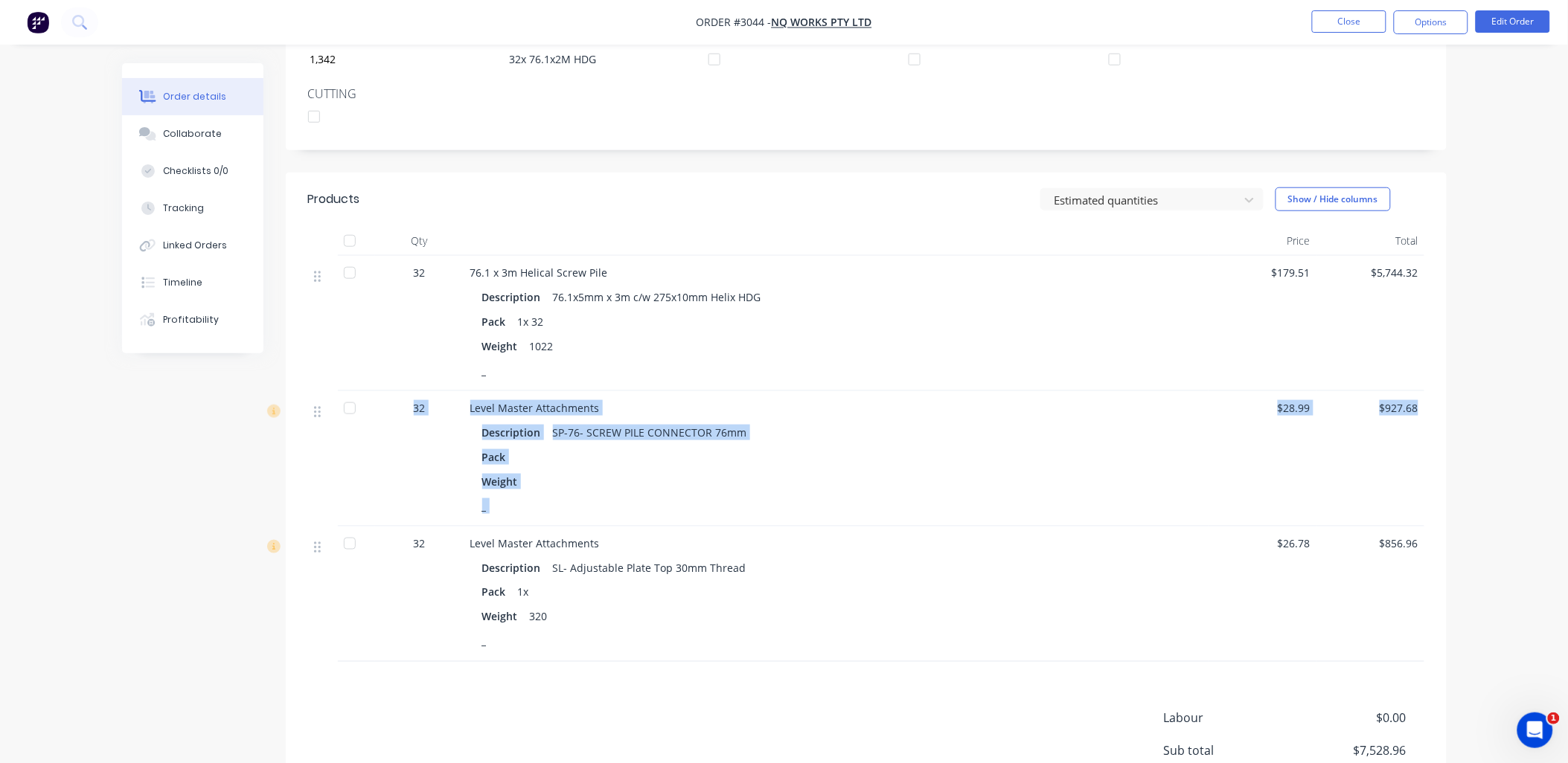
drag, startPoint x: 52, startPoint y: 494, endPoint x: 72, endPoint y: 522, distance: 34.4
click at [76, 521] on div "Order details Collaborate Checklists 0/0 Tracking Linked Orders Timeline Profit…" at bounding box center [784, 232] width 1568 height 1323
click at [72, 522] on div "Order details Collaborate Checklists 0/0 Tracking Linked Orders Timeline Profit…" at bounding box center [784, 232] width 1568 height 1323
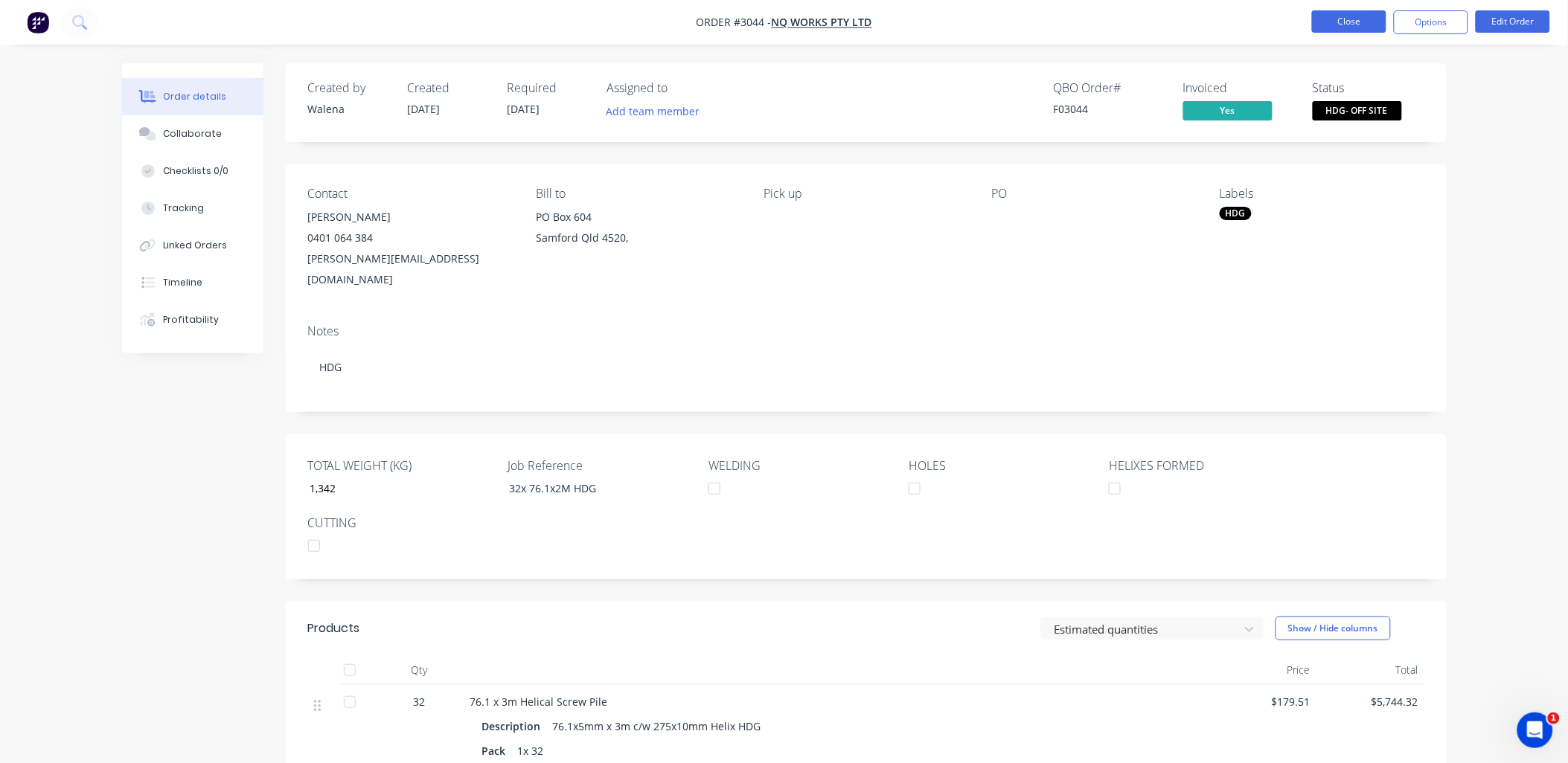
click at [1364, 32] on button "Close" at bounding box center [1349, 21] width 75 height 23
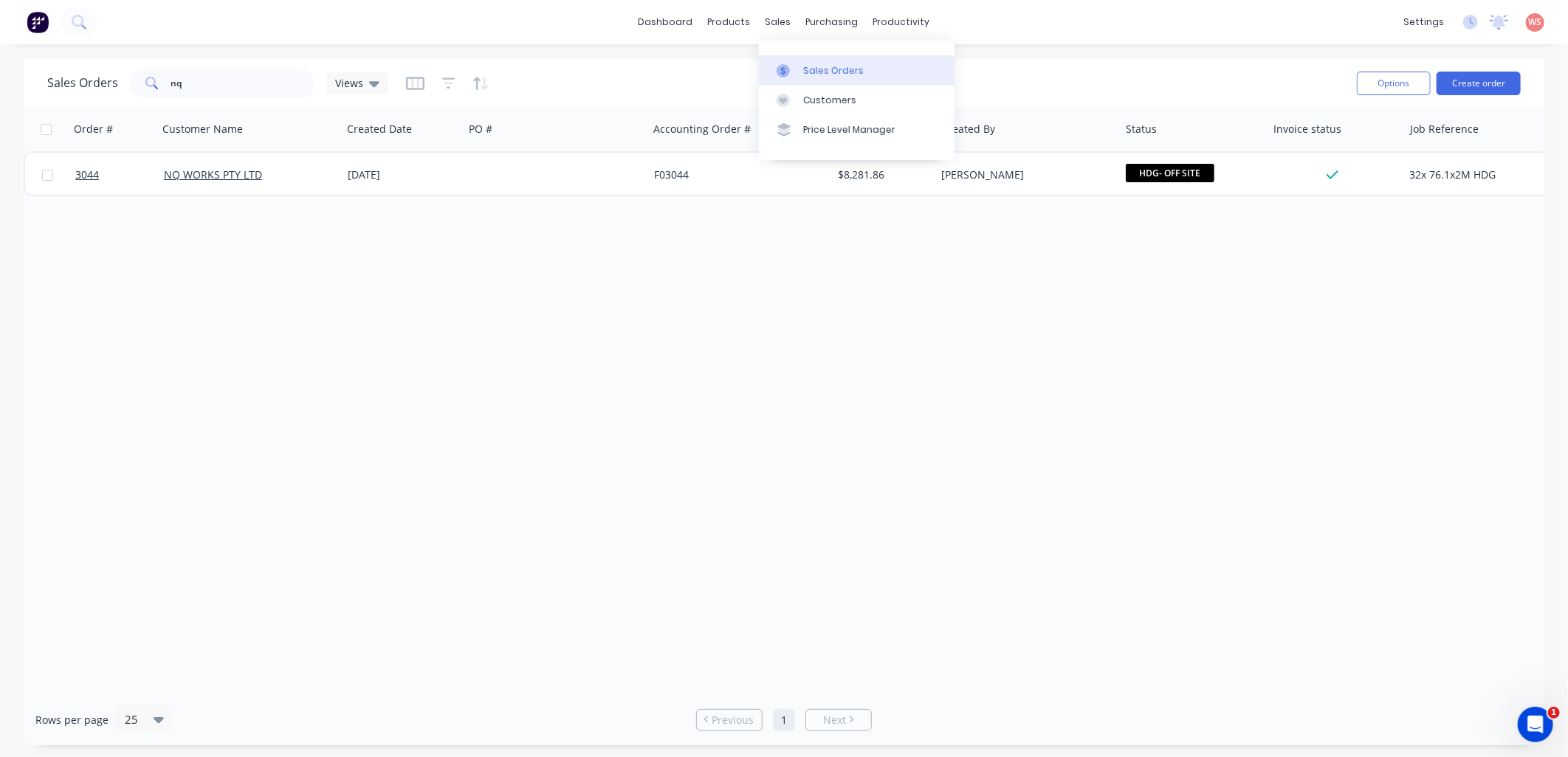
click at [809, 77] on div "Sales Orders" at bounding box center [833, 70] width 61 height 13
drag, startPoint x: 206, startPoint y: 81, endPoint x: 122, endPoint y: 80, distance: 84.0
click at [122, 80] on div "Sales Orders nq Views" at bounding box center [217, 83] width 341 height 29
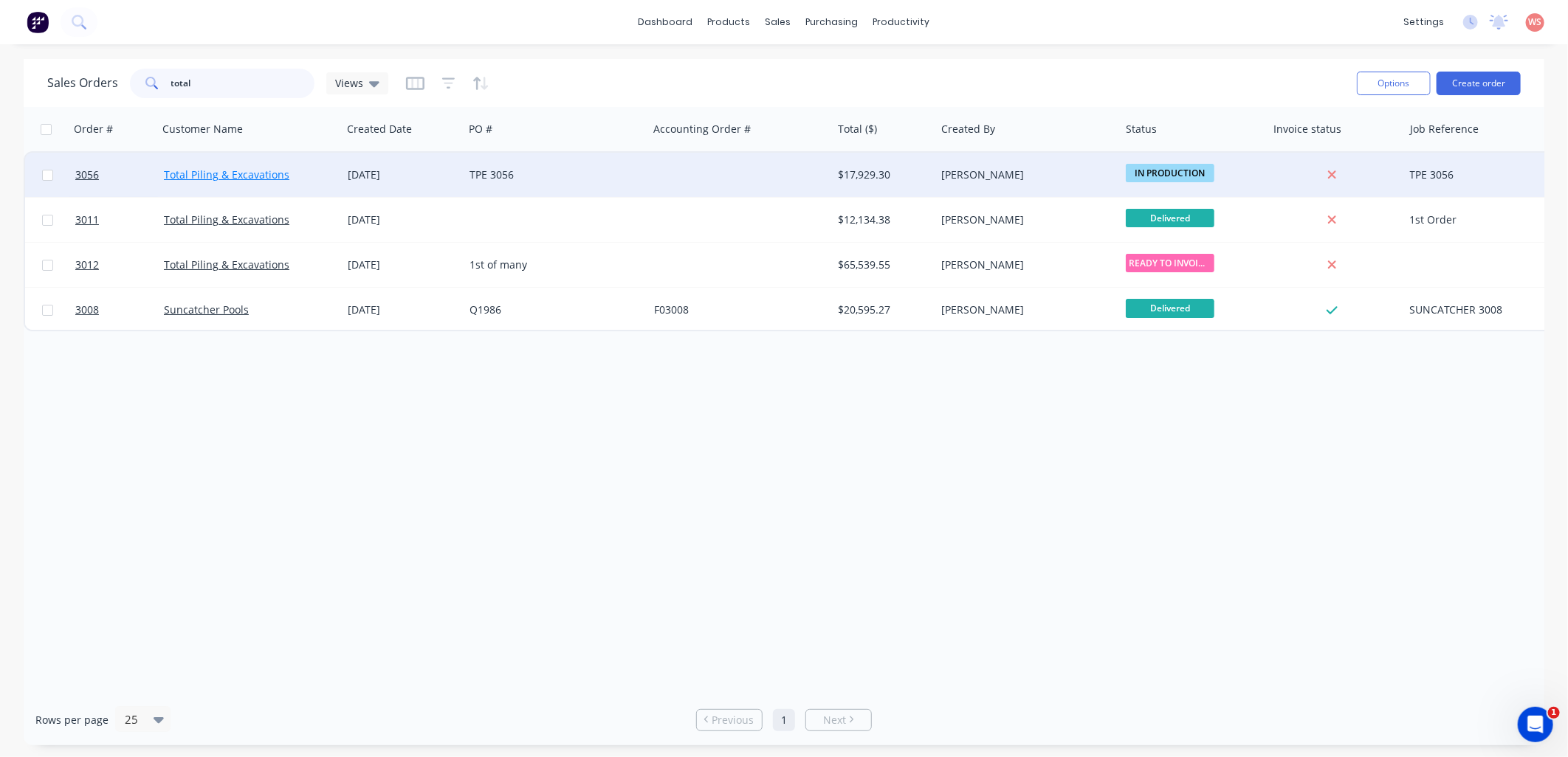
type input "total"
click at [219, 168] on link "Total Piling & Excavations" at bounding box center [226, 175] width 126 height 14
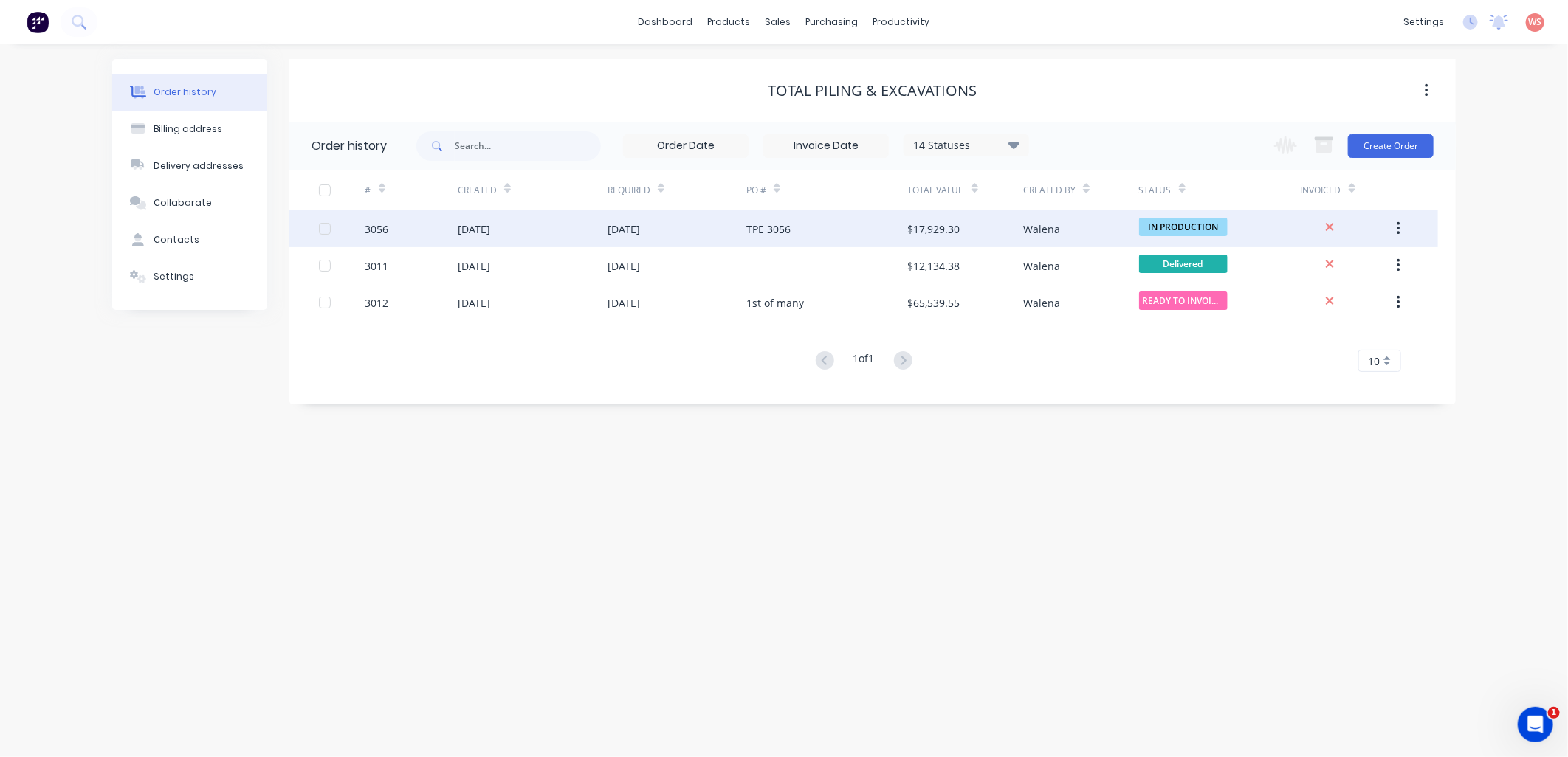
click at [490, 226] on div "[DATE]" at bounding box center [474, 229] width 32 height 15
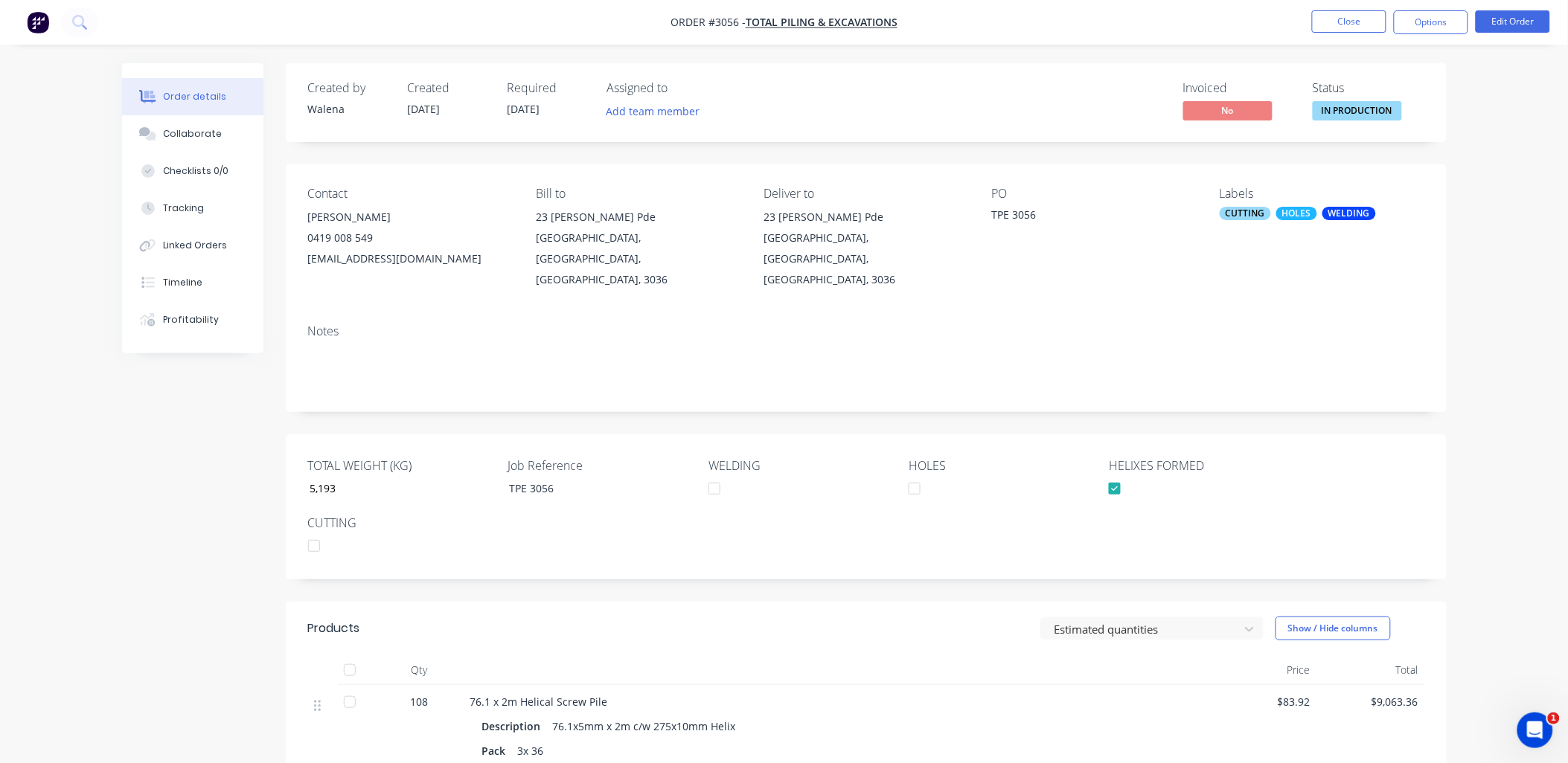
click at [1251, 217] on div "CUTTING" at bounding box center [1245, 213] width 51 height 13
click at [1246, 348] on div at bounding box center [1247, 344] width 29 height 29
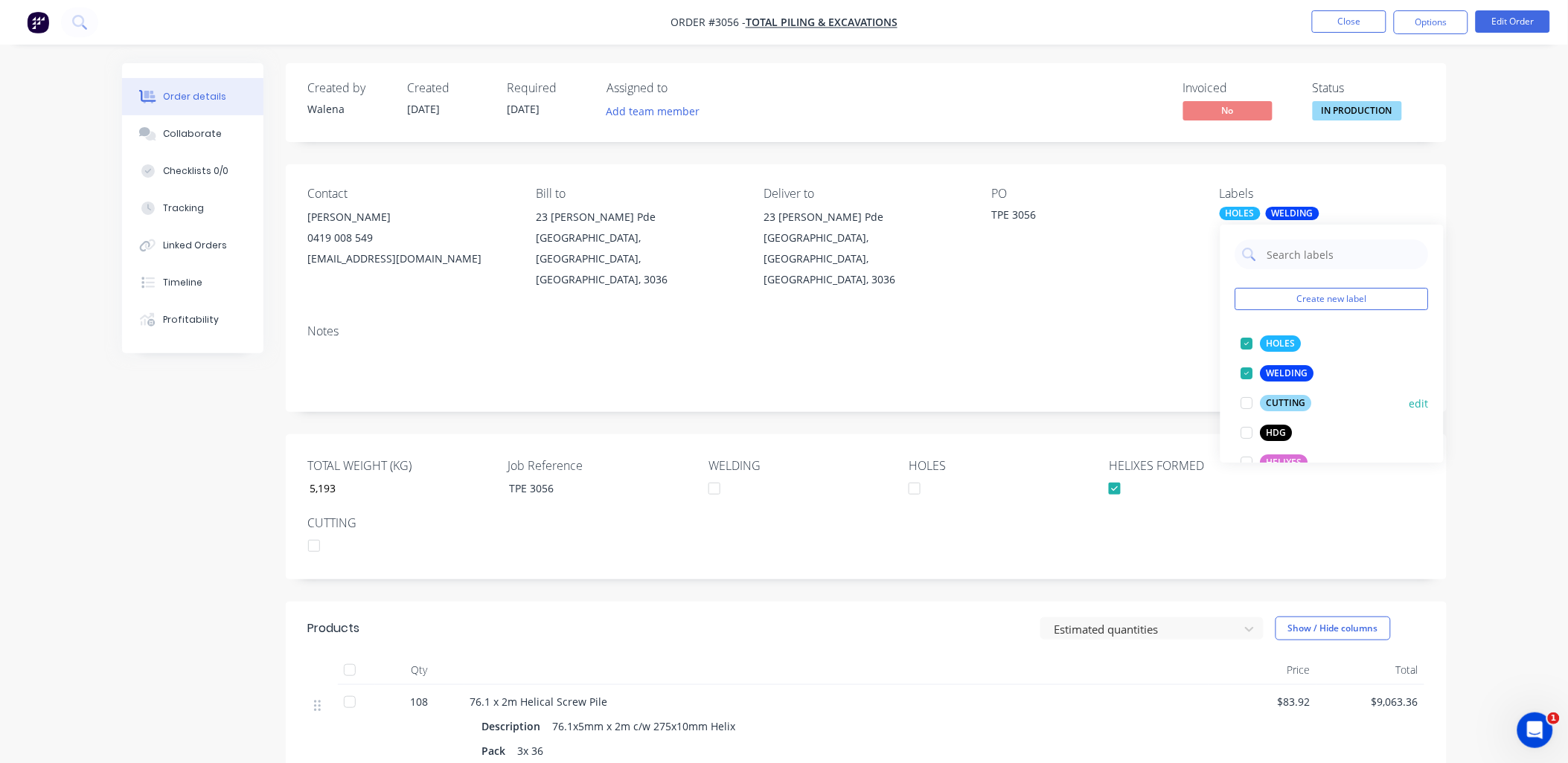
click at [1246, 373] on div at bounding box center [1247, 373] width 29 height 29
click at [1246, 345] on div at bounding box center [1247, 344] width 29 height 29
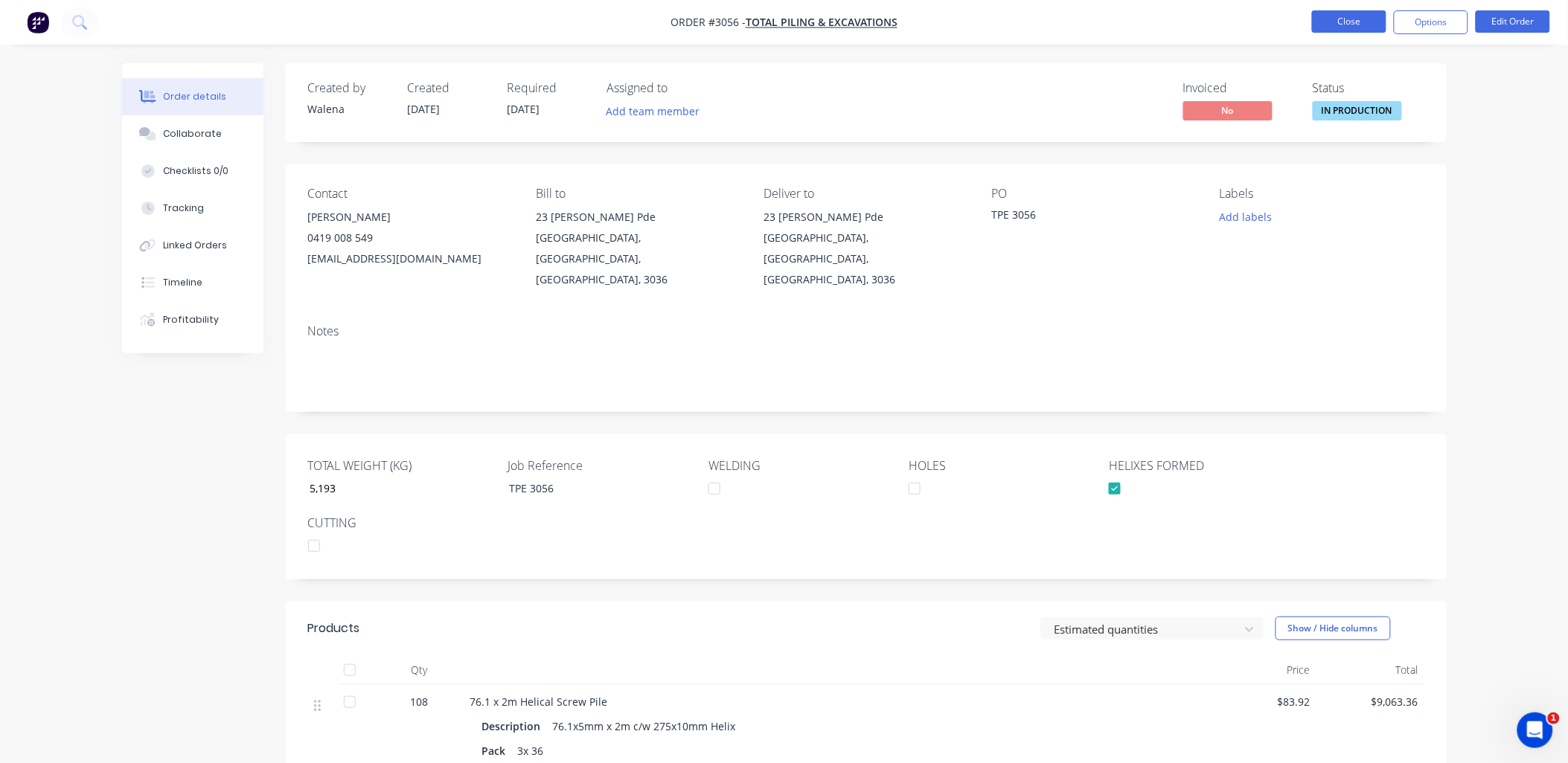
click at [1341, 17] on button "Close" at bounding box center [1349, 21] width 75 height 23
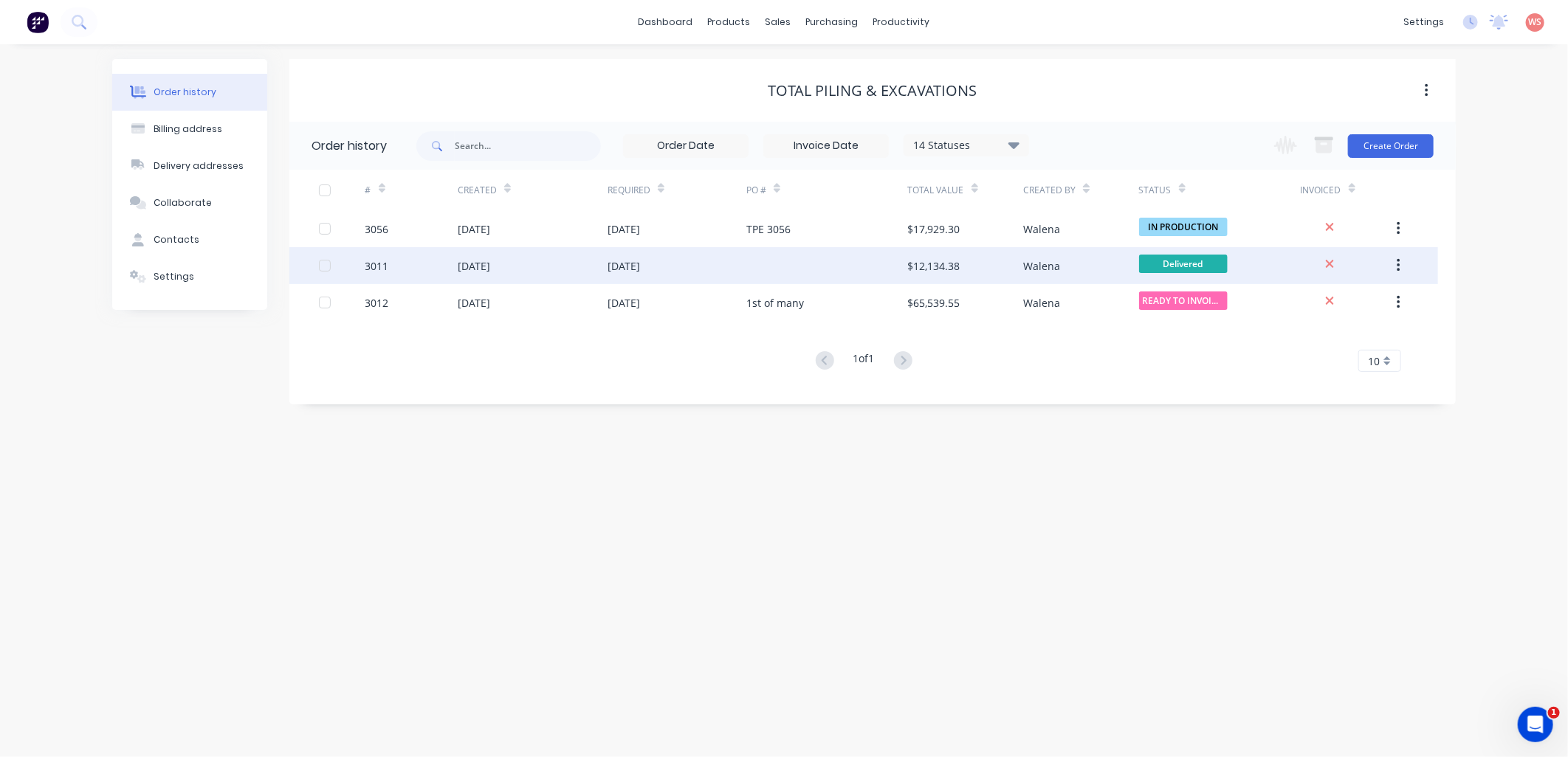
click at [490, 266] on div "26 Aug 2025" at bounding box center [474, 266] width 32 height 15
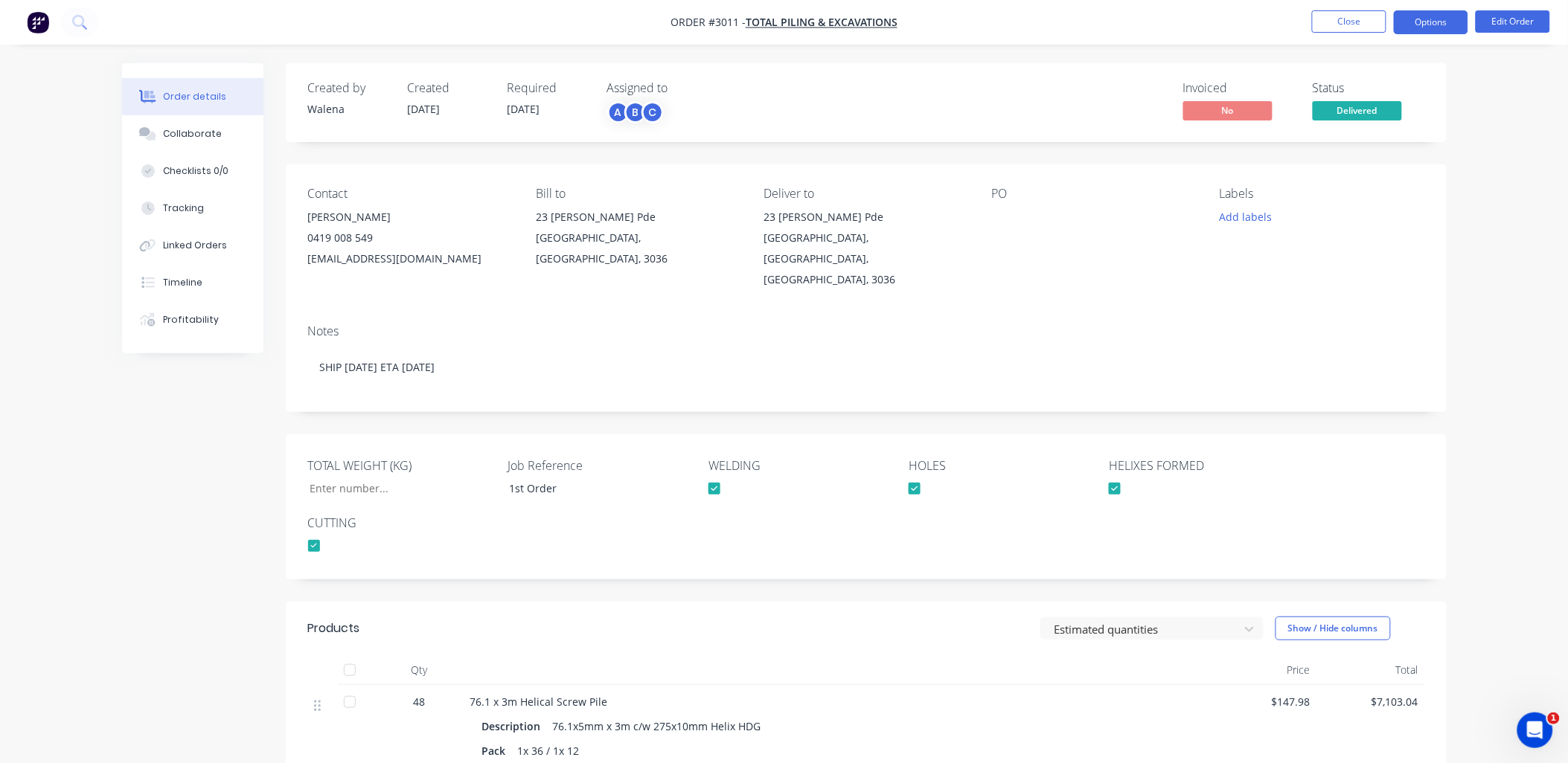
click at [1405, 26] on button "Options" at bounding box center [1431, 22] width 75 height 24
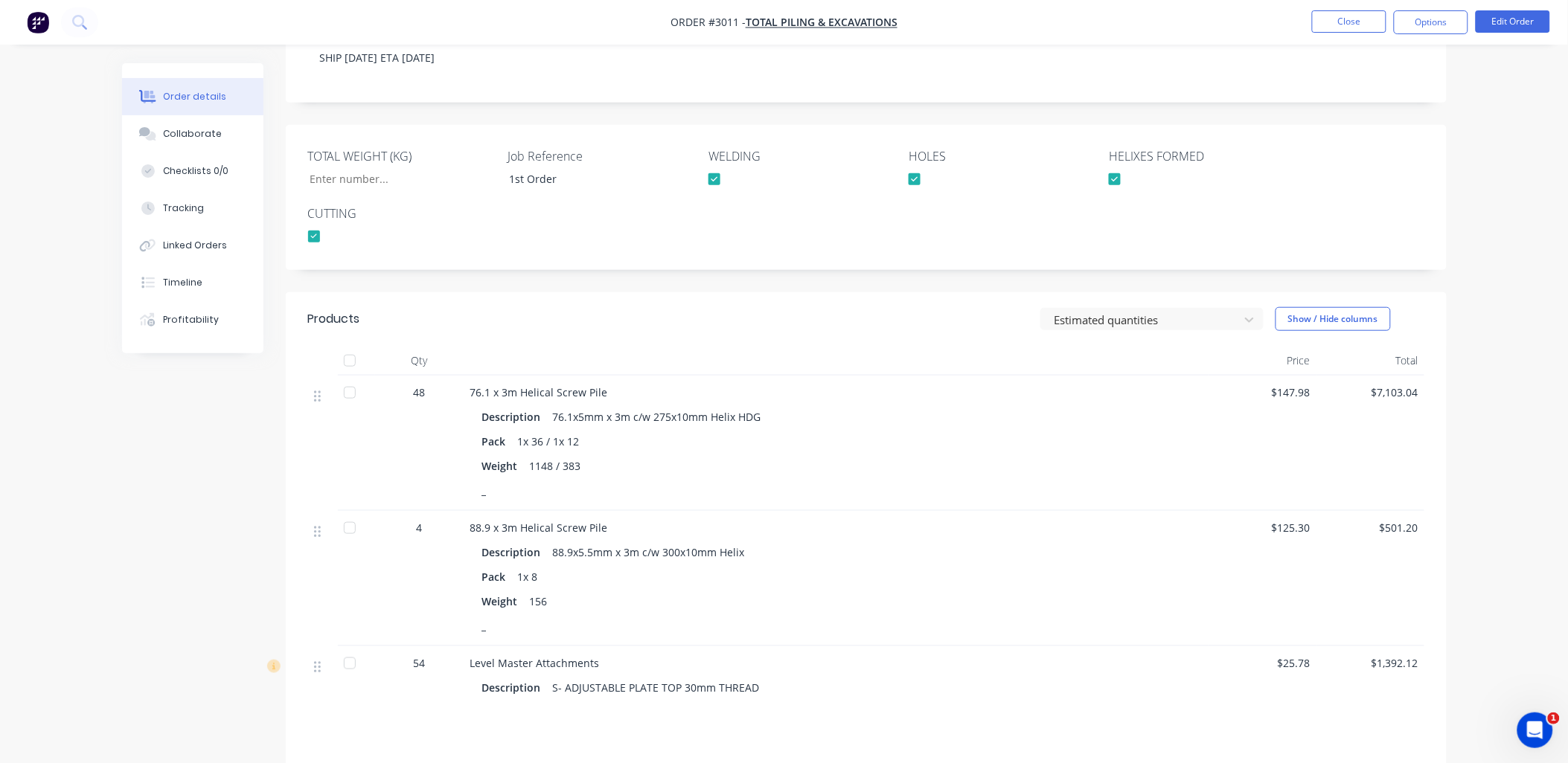
scroll to position [440, 0]
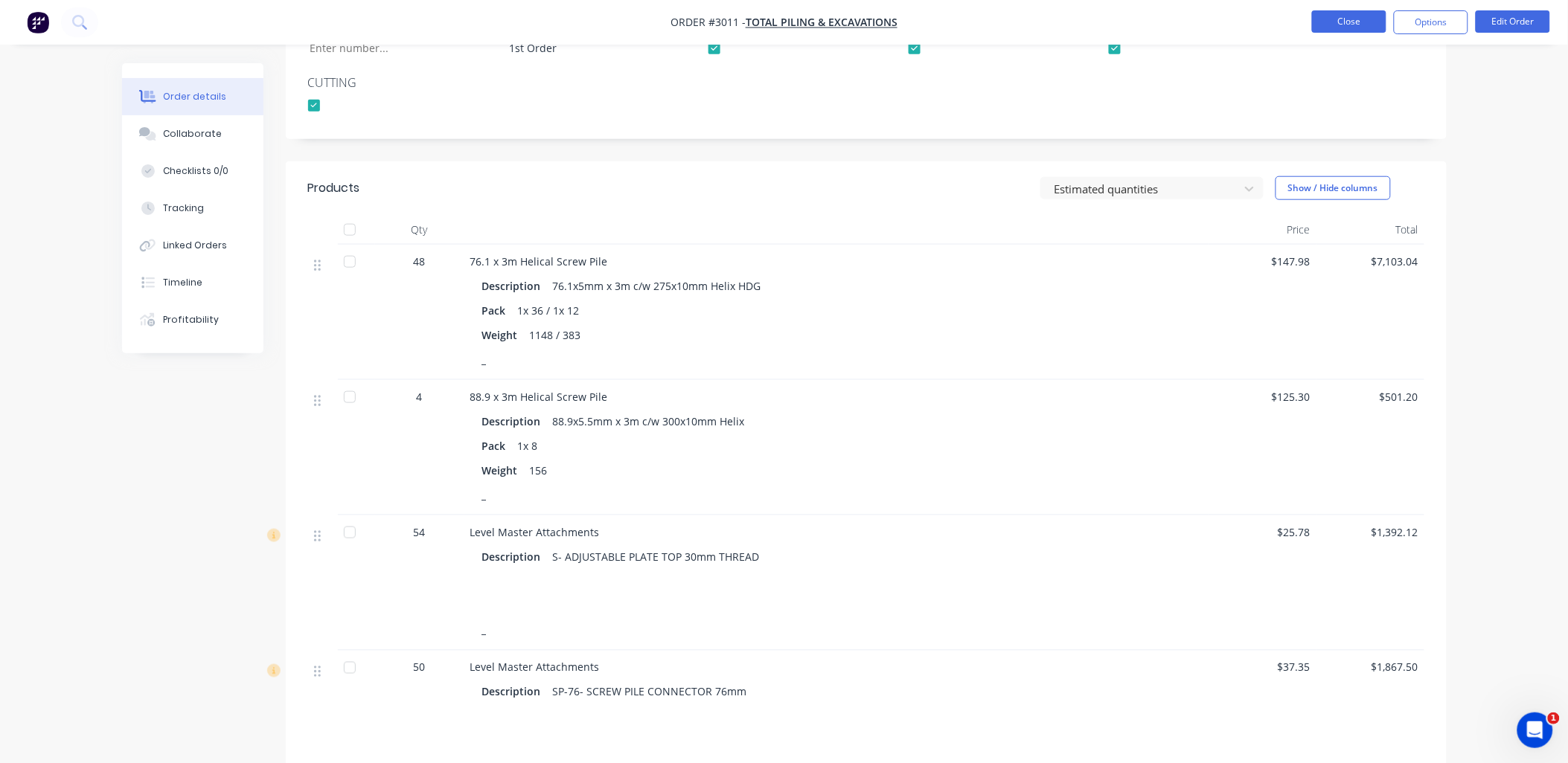
click at [1362, 17] on button "Close" at bounding box center [1349, 21] width 75 height 23
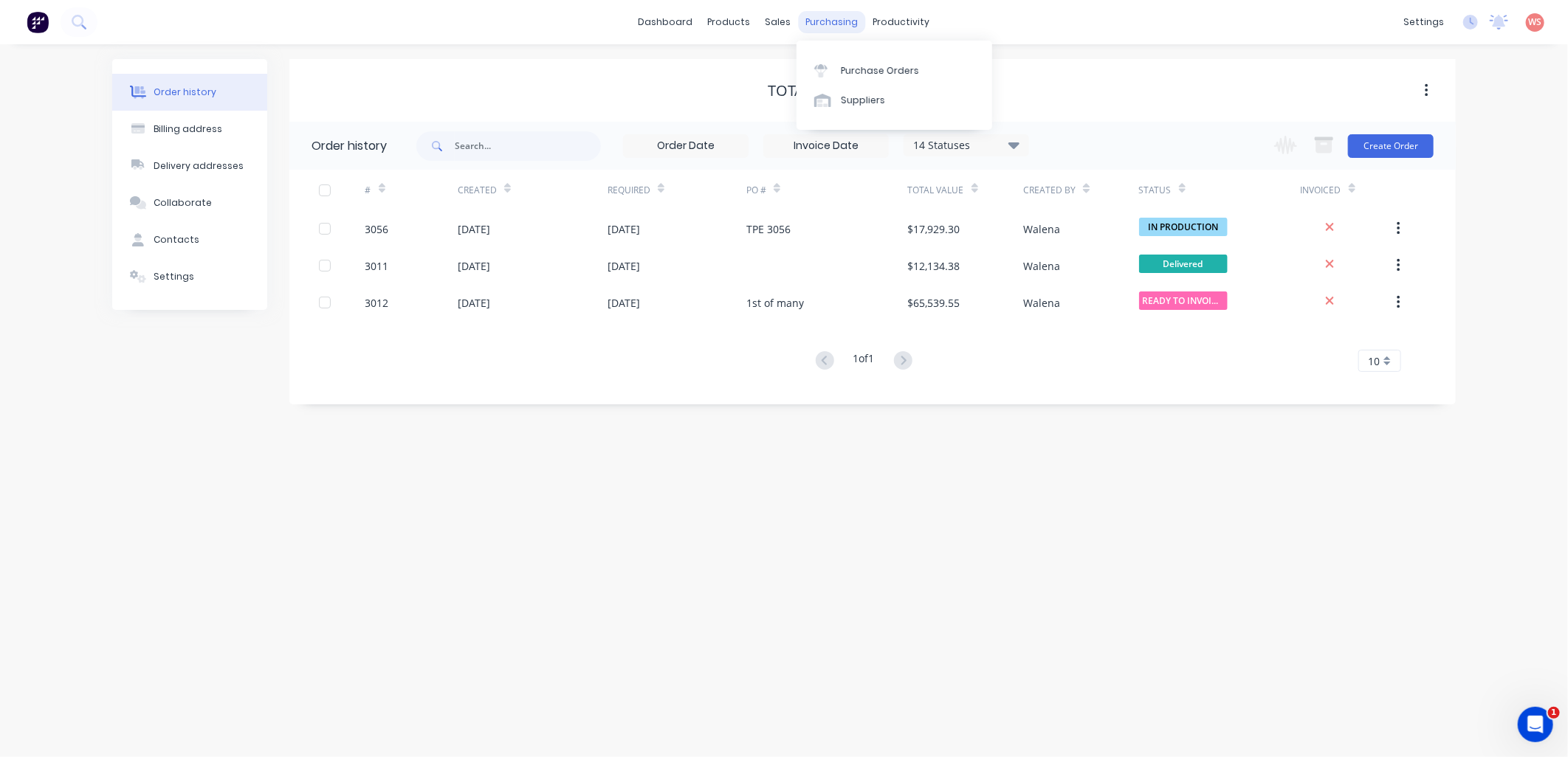
click at [822, 27] on div "purchasing" at bounding box center [832, 22] width 67 height 22
click at [898, 70] on div "Purchase Orders" at bounding box center [880, 70] width 79 height 13
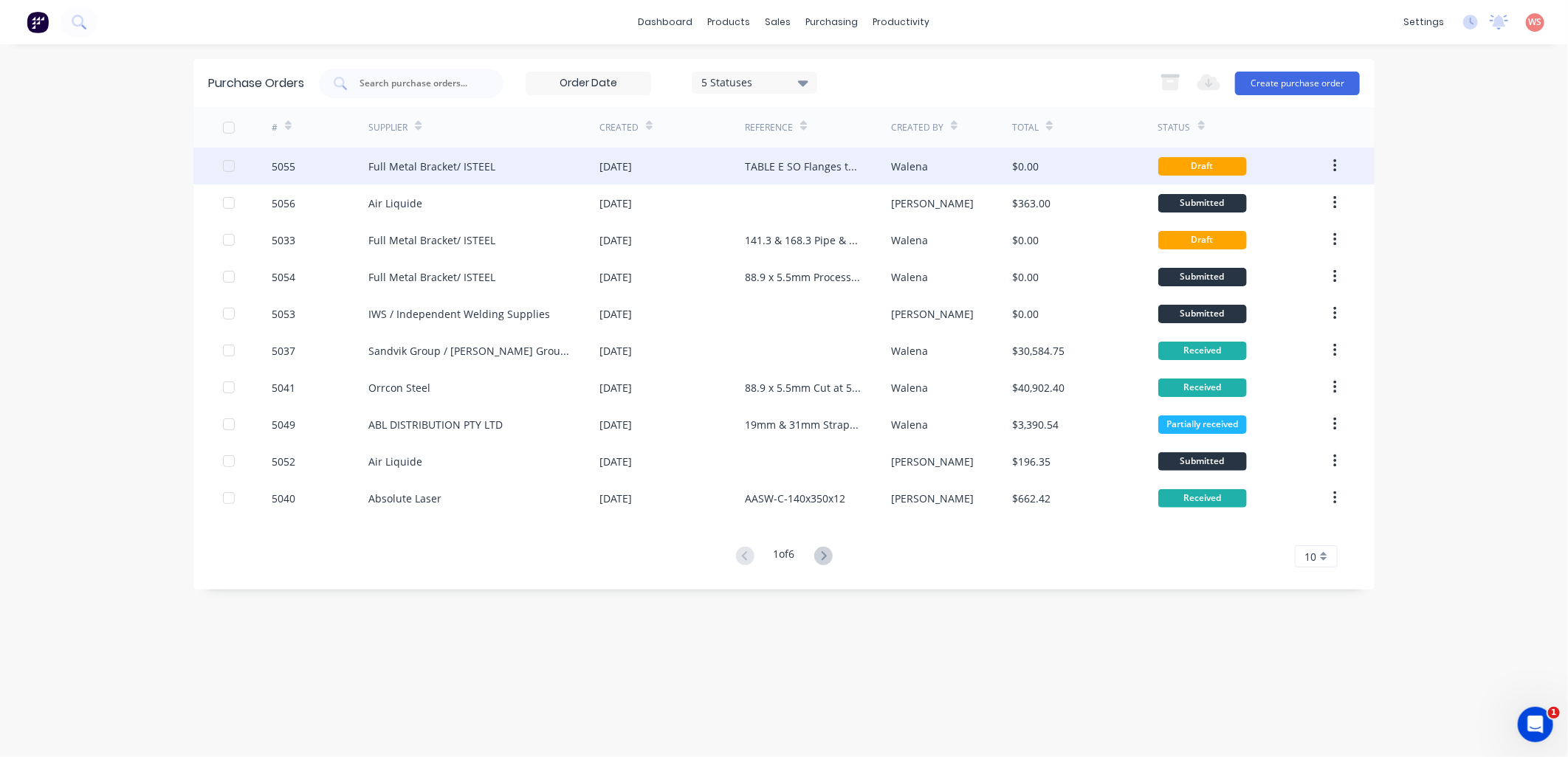
click at [663, 167] on div "[DATE]" at bounding box center [672, 166] width 146 height 37
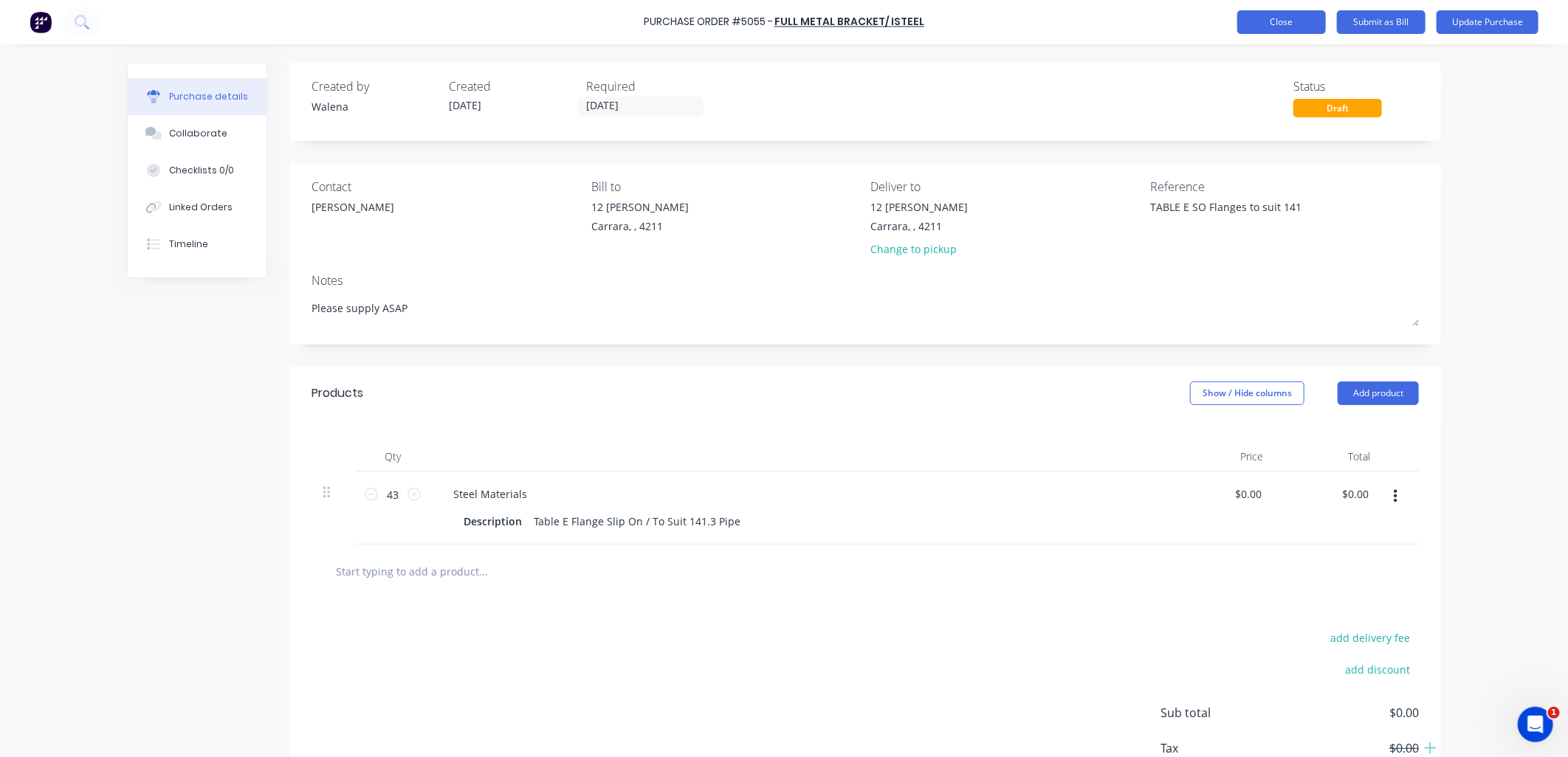
type textarea "x"
click at [1298, 22] on button "Close" at bounding box center [1281, 22] width 89 height 24
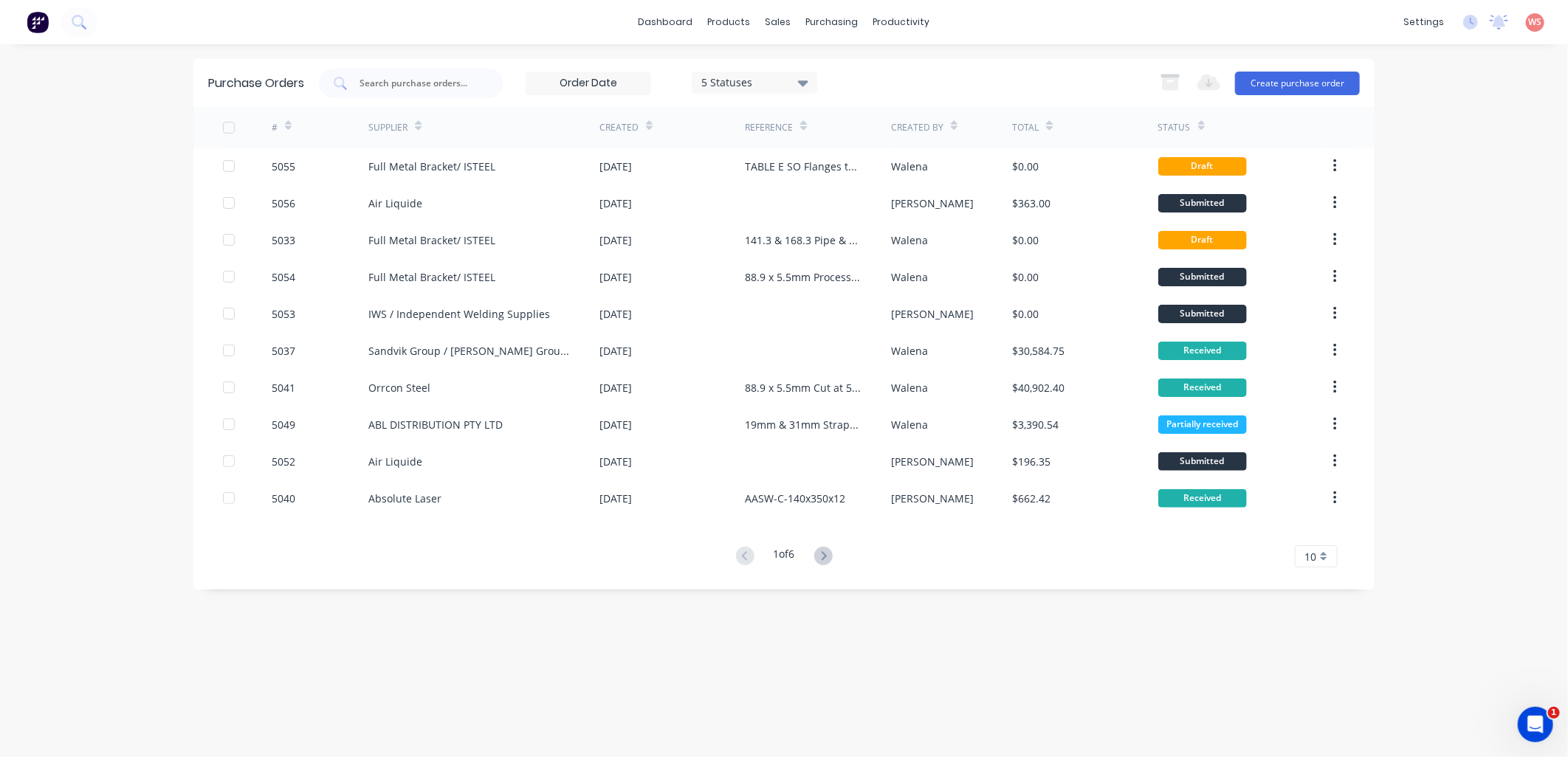
click at [31, 268] on div "dashboard products sales purchasing productivity dashboard products Product Cat…" at bounding box center [784, 378] width 1568 height 757
click at [427, 87] on input "text" at bounding box center [419, 83] width 122 height 15
type input "total"
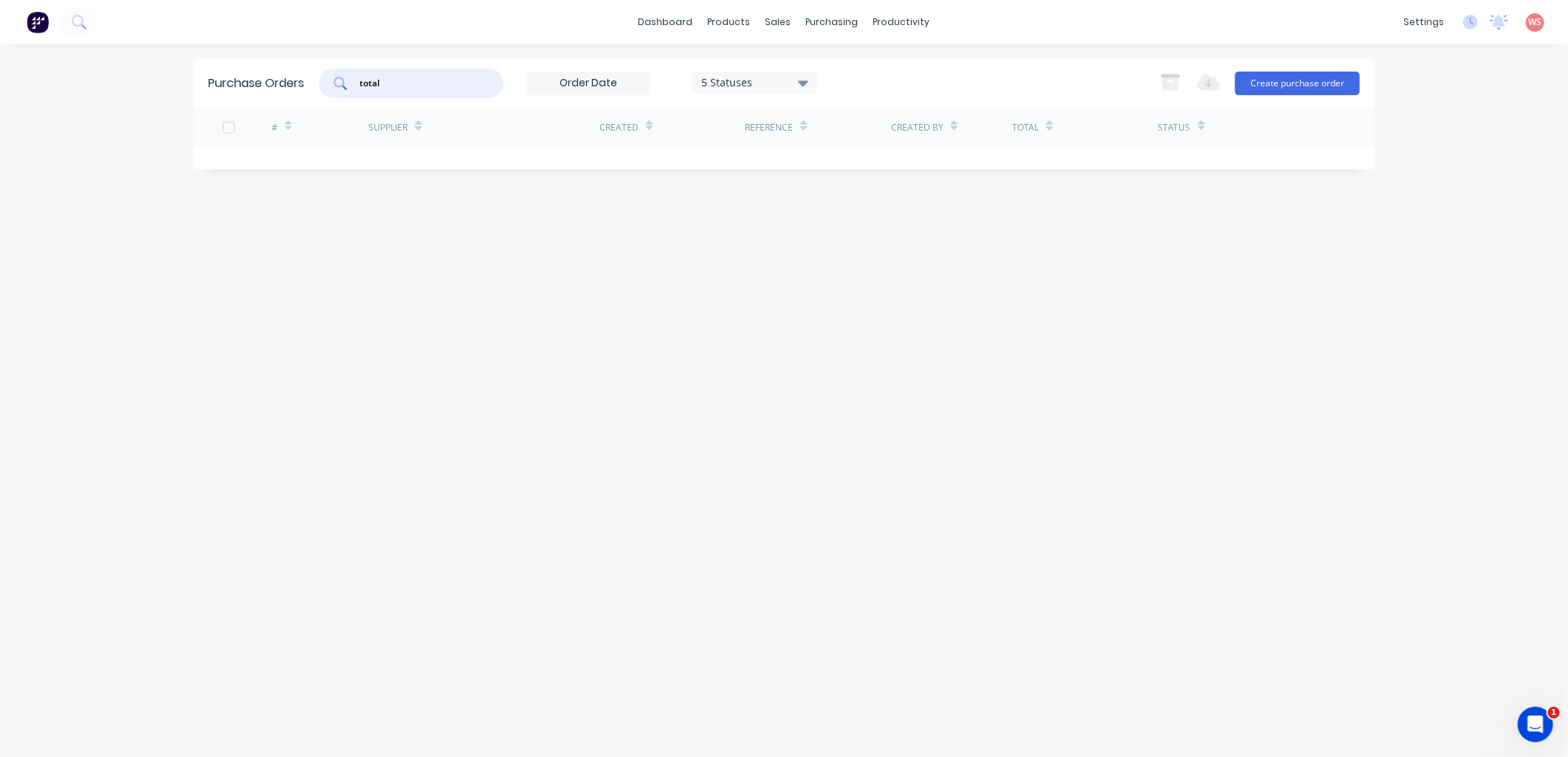
drag, startPoint x: 423, startPoint y: 78, endPoint x: 258, endPoint y: 82, distance: 165.0
click at [258, 82] on div "Purchase Orders total 5 Statuses 5 Statuses Export to Excel (XLSX) Create purch…" at bounding box center [784, 83] width 1181 height 48
click at [787, 24] on div "sales" at bounding box center [778, 22] width 41 height 22
click at [817, 79] on link "Sales Orders" at bounding box center [856, 70] width 196 height 29
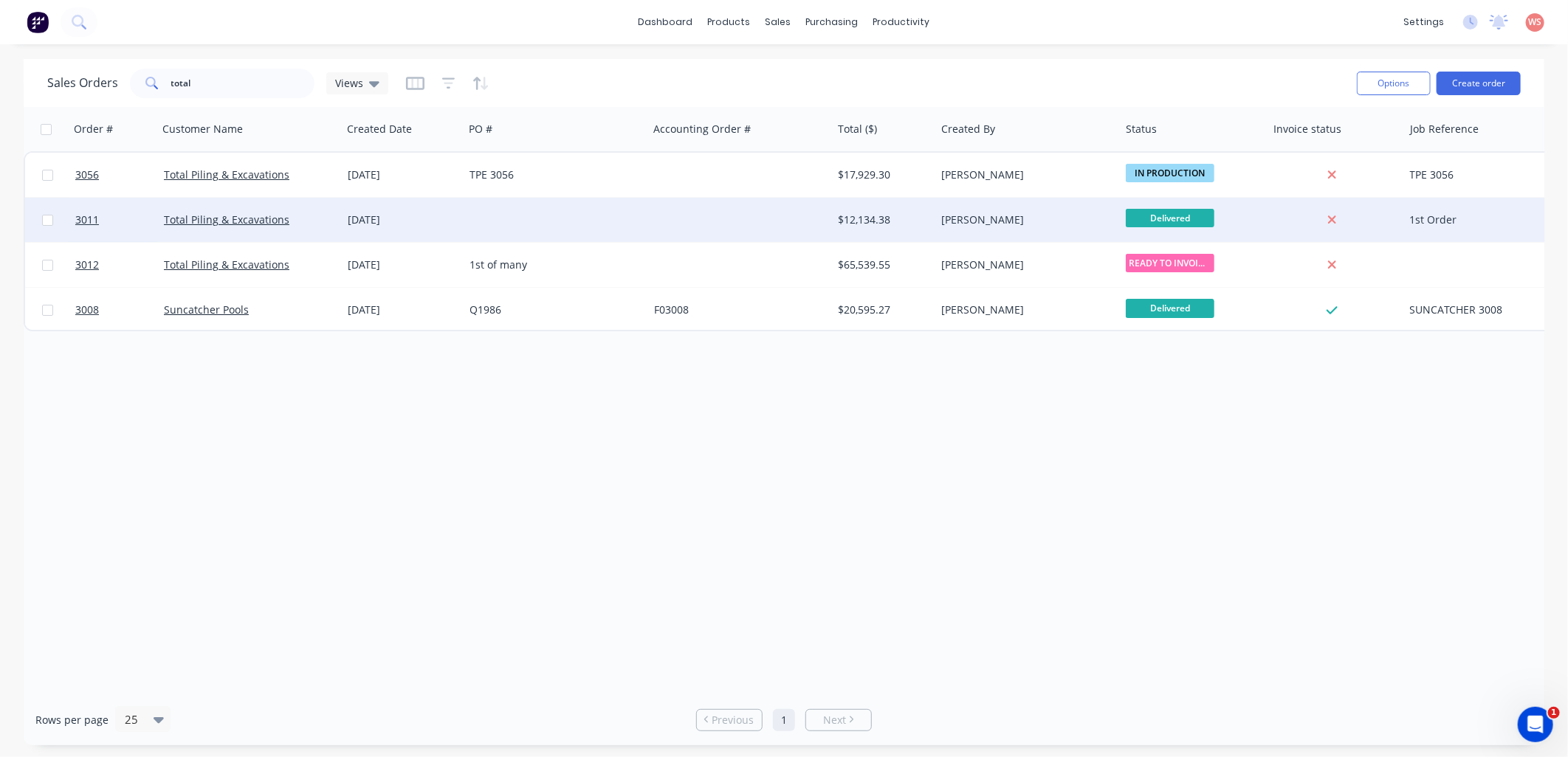
click at [250, 229] on div "Total Piling & Excavations" at bounding box center [250, 220] width 185 height 45
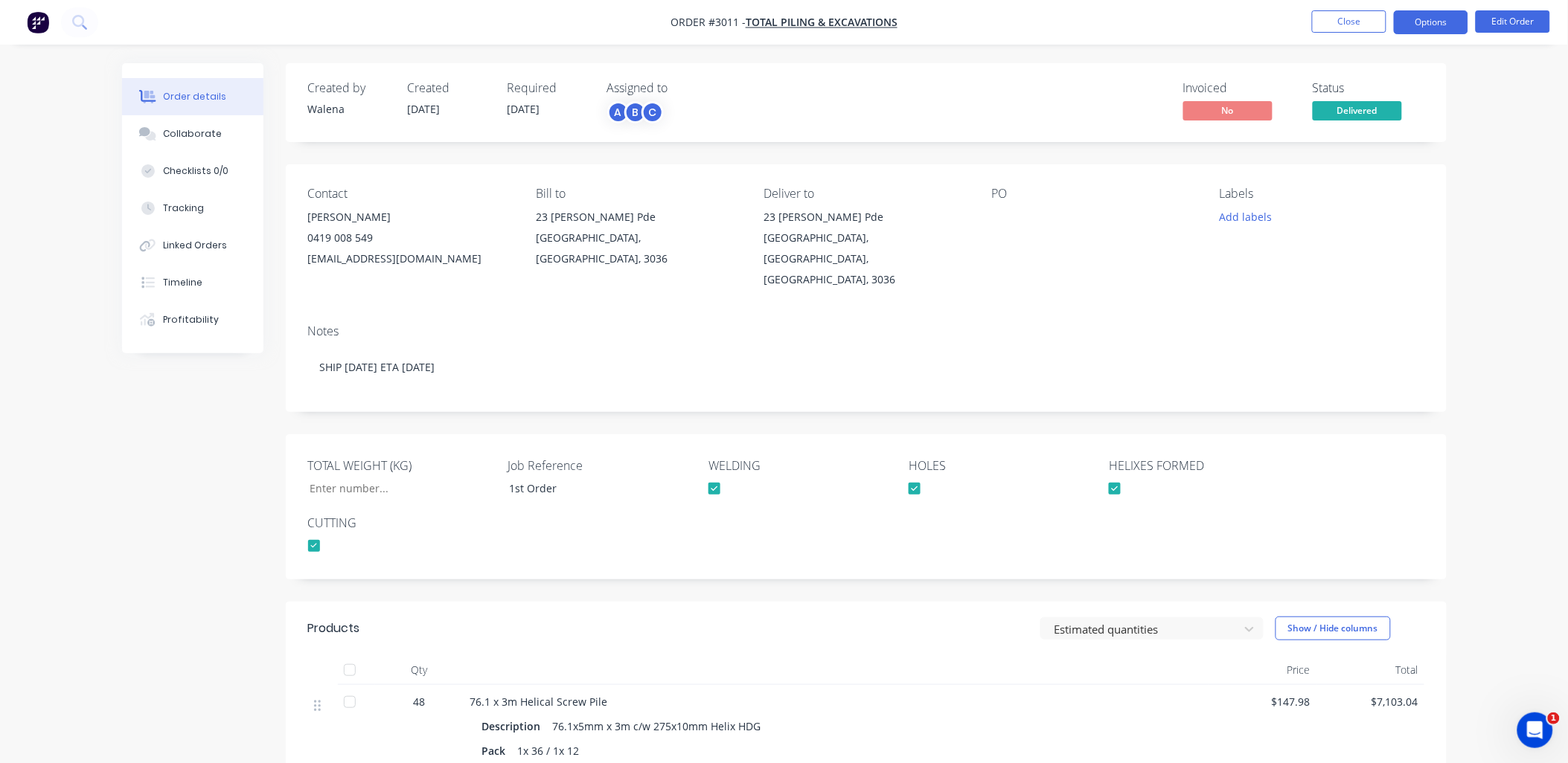
click at [1425, 11] on button "Options" at bounding box center [1431, 22] width 75 height 24
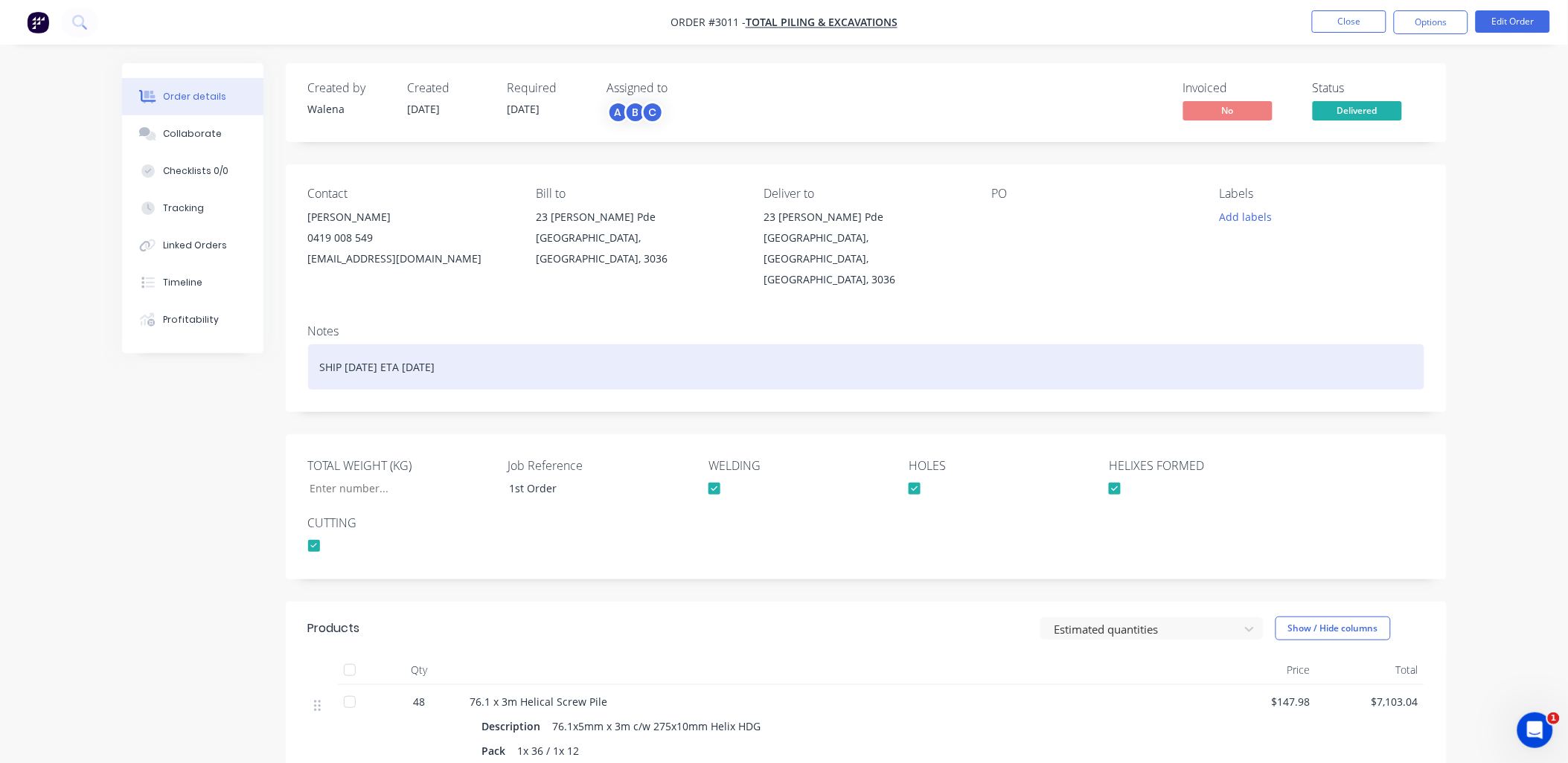
drag, startPoint x: 477, startPoint y: 352, endPoint x: 414, endPoint y: 342, distance: 63.8
click at [411, 345] on div "SHIP 07.09.25 ETA 09.09.25" at bounding box center [866, 367] width 1116 height 45
copy div "09.09.25"
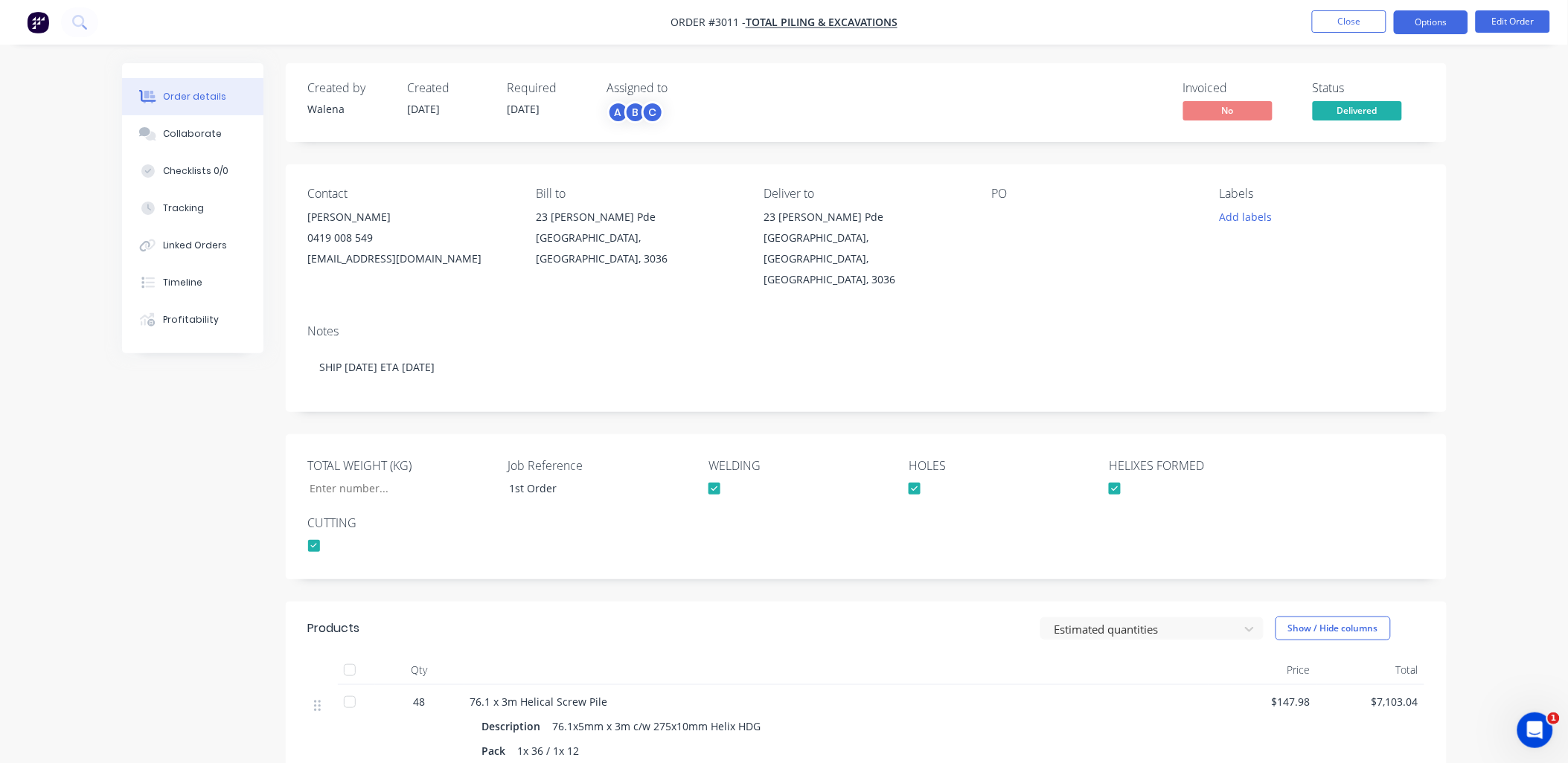
click at [1434, 20] on button "Options" at bounding box center [1431, 22] width 75 height 24
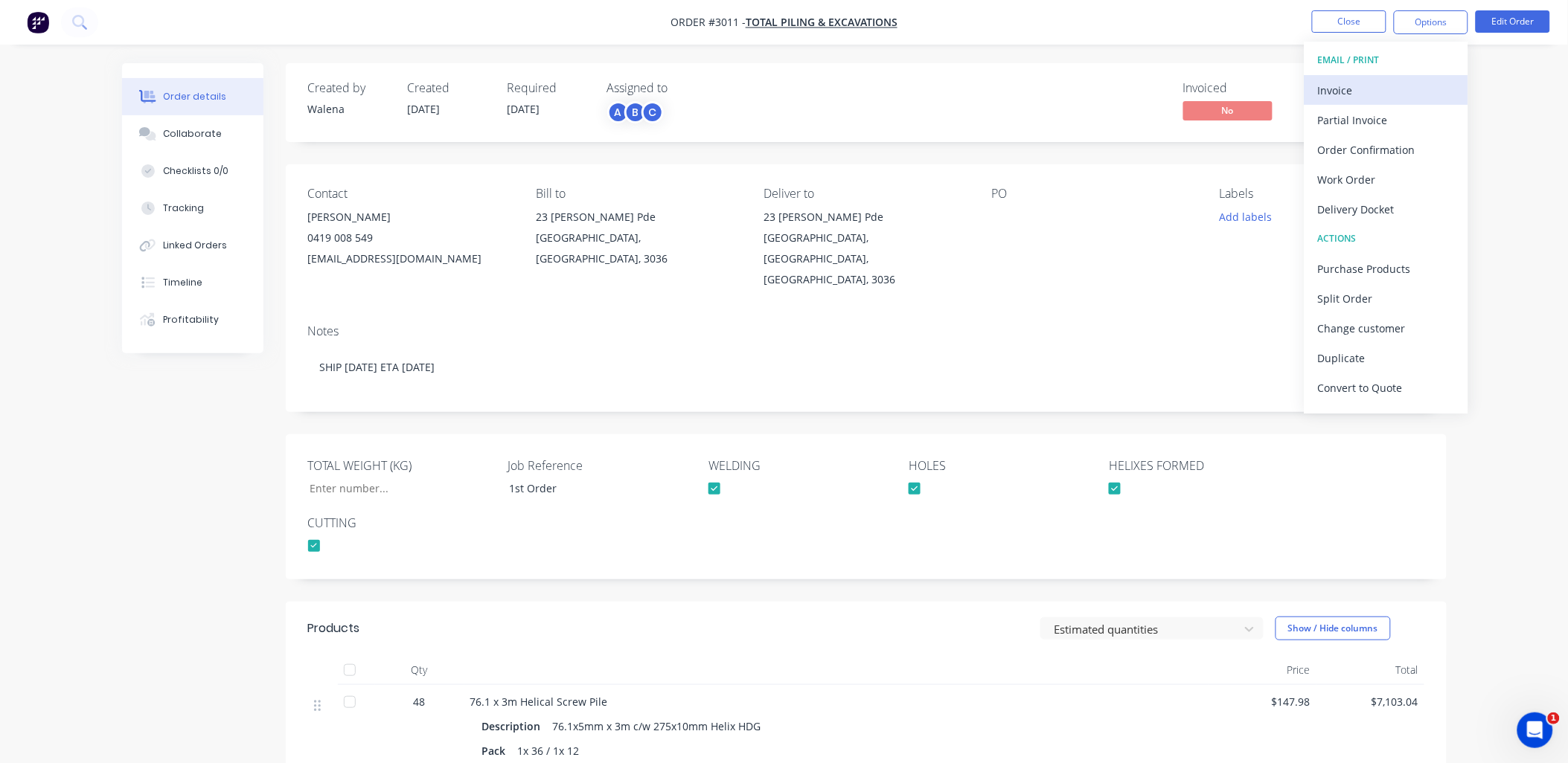
click at [1342, 93] on div "Invoice" at bounding box center [1386, 91] width 137 height 22
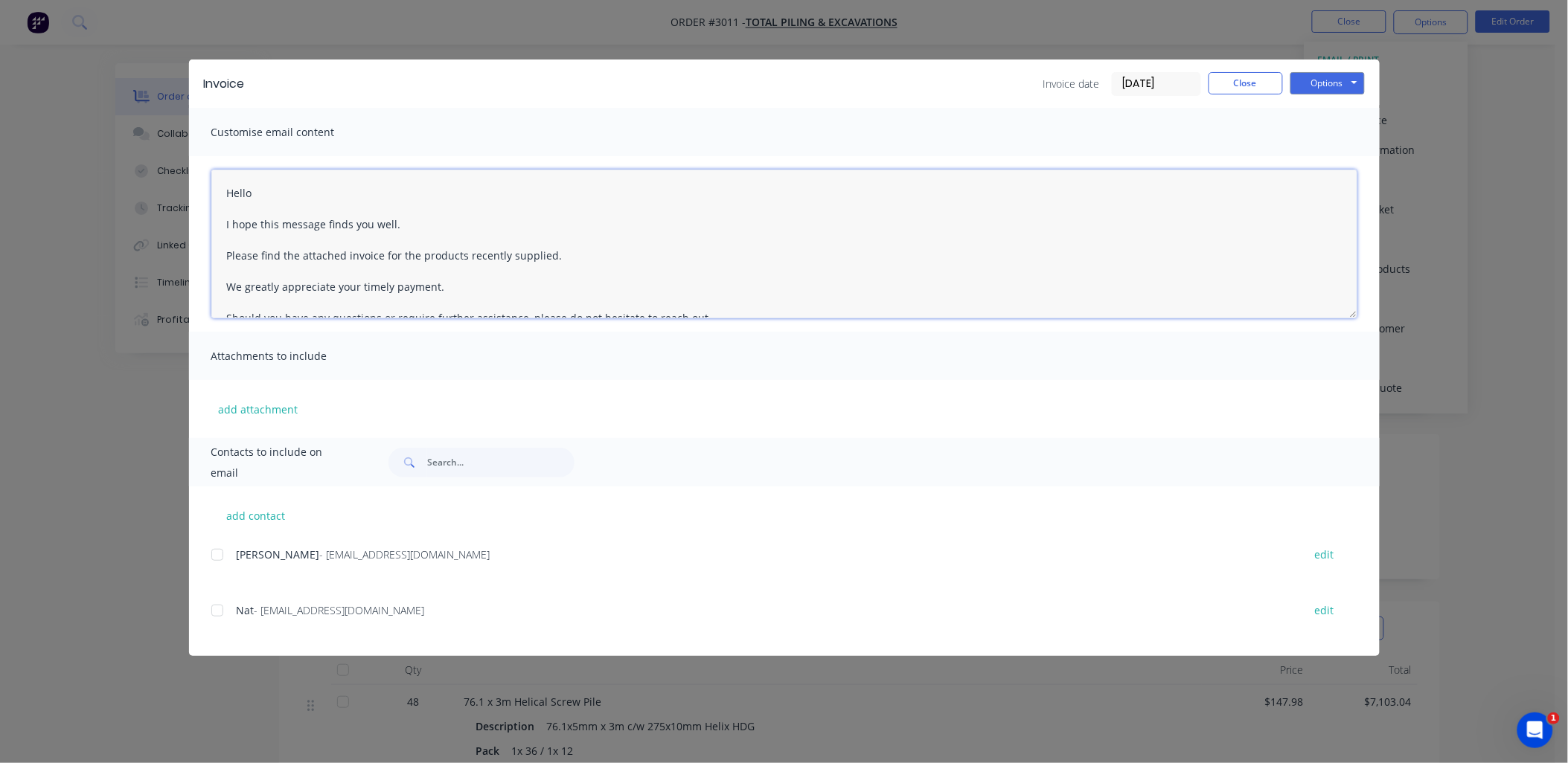
click at [222, 185] on textarea "Hello I hope this message finds you well. Please find the attached invoice for …" at bounding box center [784, 245] width 1146 height 149
drag, startPoint x: 546, startPoint y: 254, endPoint x: 467, endPoint y: 249, distance: 79.2
click at [467, 254] on textarea "Dear Nat and RobHello I hope this message finds you well. Please find the attac…" at bounding box center [784, 245] width 1146 height 149
click at [220, 558] on div at bounding box center [217, 555] width 29 height 29
click at [217, 616] on div at bounding box center [217, 611] width 29 height 29
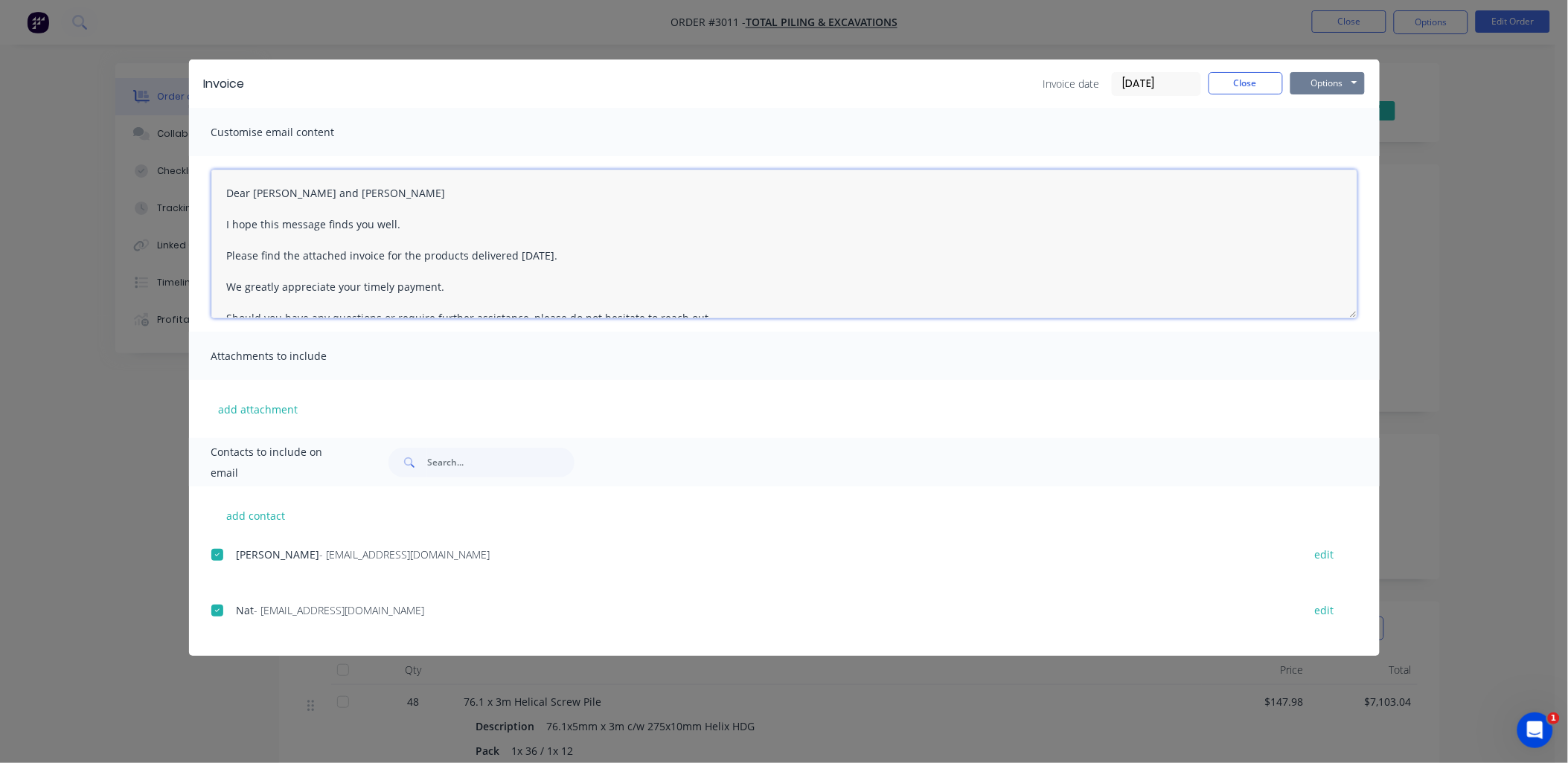
type textarea "Dear Nat and Rob I hope this message finds you well. Please find the attached i…"
click at [1344, 82] on button "Options" at bounding box center [1327, 83] width 75 height 23
click at [1341, 112] on button "Preview" at bounding box center [1337, 110] width 95 height 25
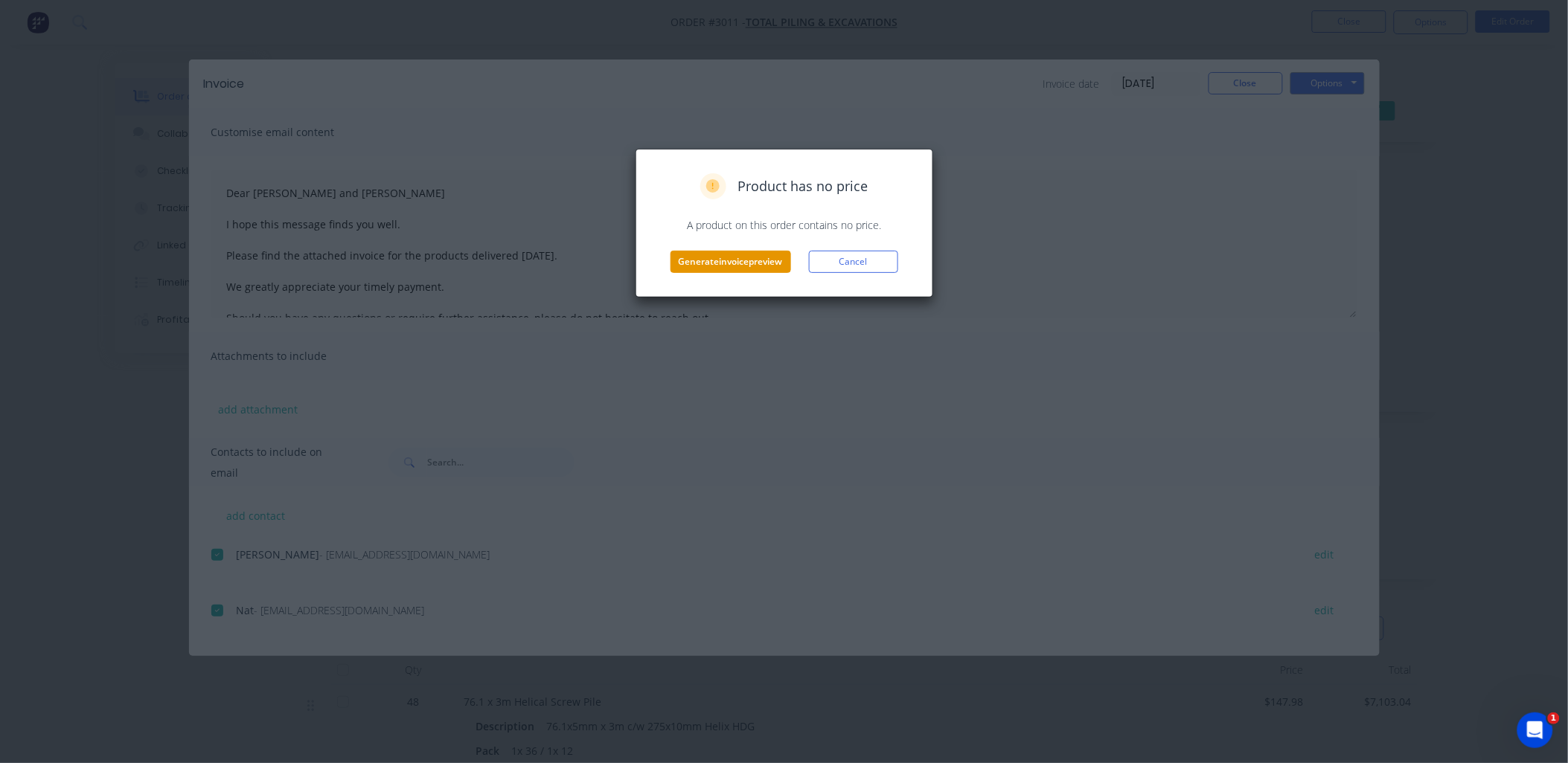
click at [748, 263] on button "Generate invoice preview" at bounding box center [730, 262] width 120 height 23
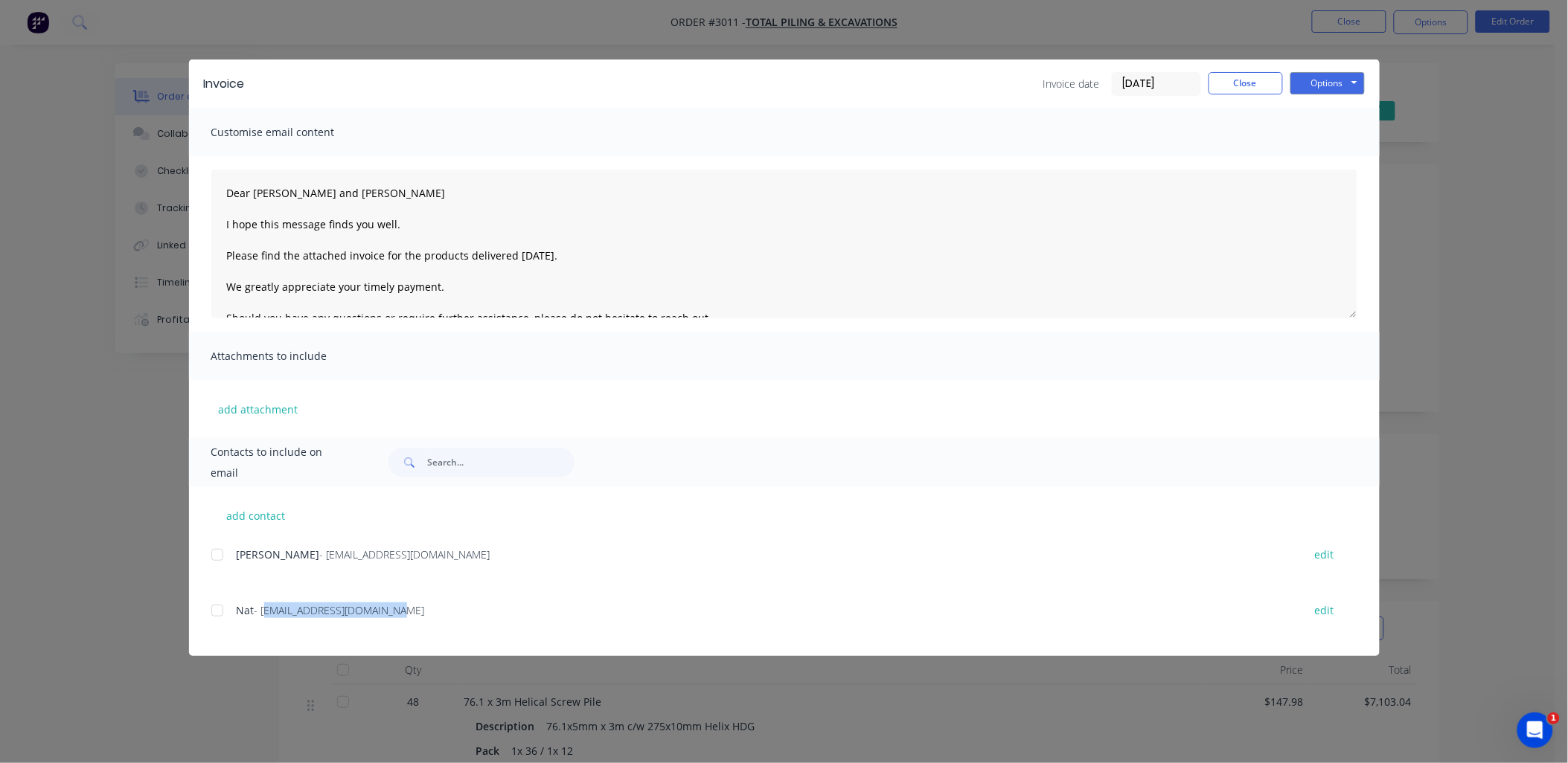
drag, startPoint x: 389, startPoint y: 611, endPoint x: 264, endPoint y: 612, distance: 125.0
click at [264, 612] on div "Nat - sales@totalpiling.com.au" at bounding box center [762, 610] width 1051 height 16
drag, startPoint x: 264, startPoint y: 612, endPoint x: 273, endPoint y: 615, distance: 9.5
copy span "sales@totalpiling.com.au"
click at [1244, 72] on button "Close" at bounding box center [1246, 83] width 75 height 23
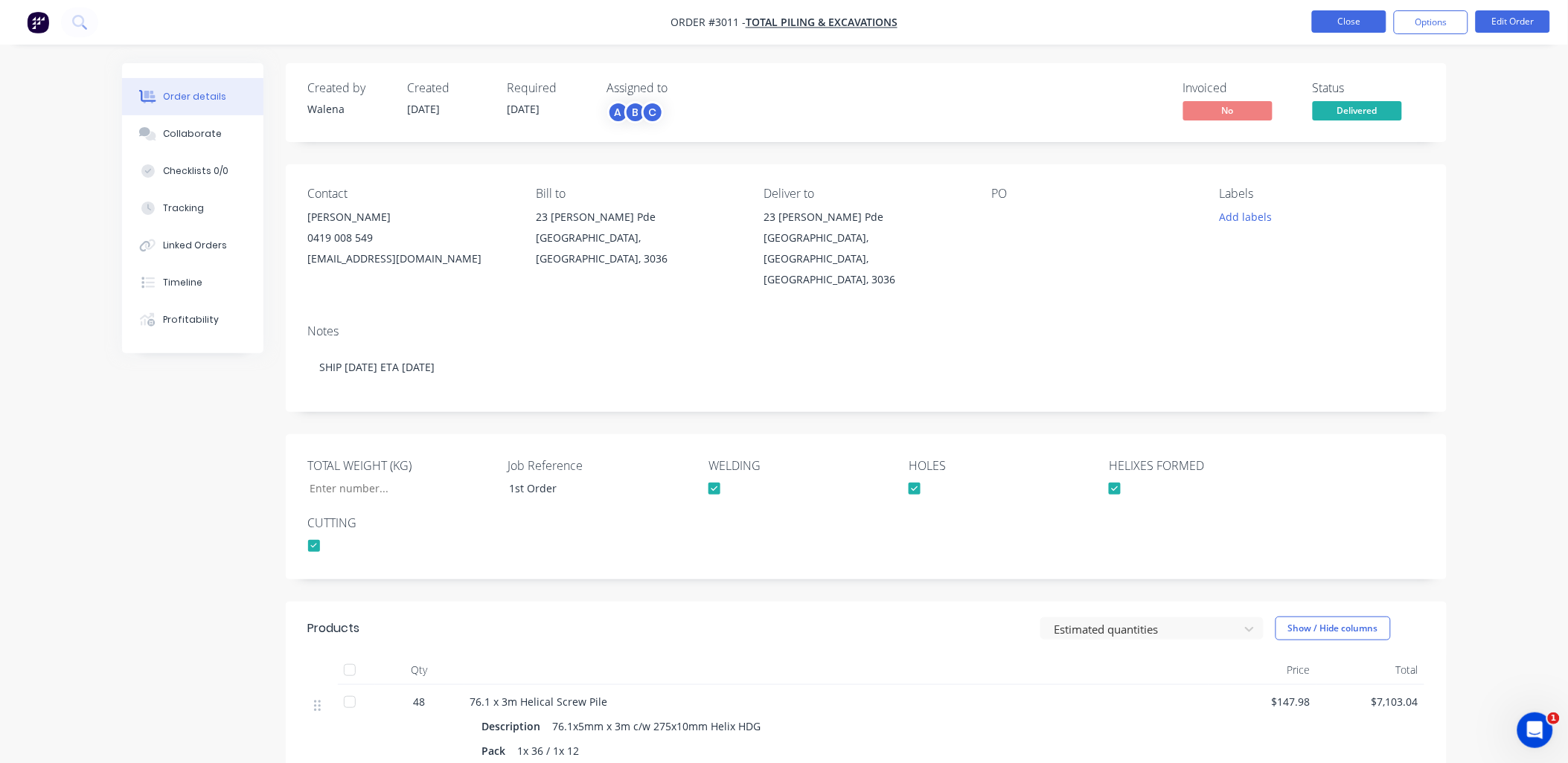
click at [1347, 16] on button "Close" at bounding box center [1349, 21] width 75 height 23
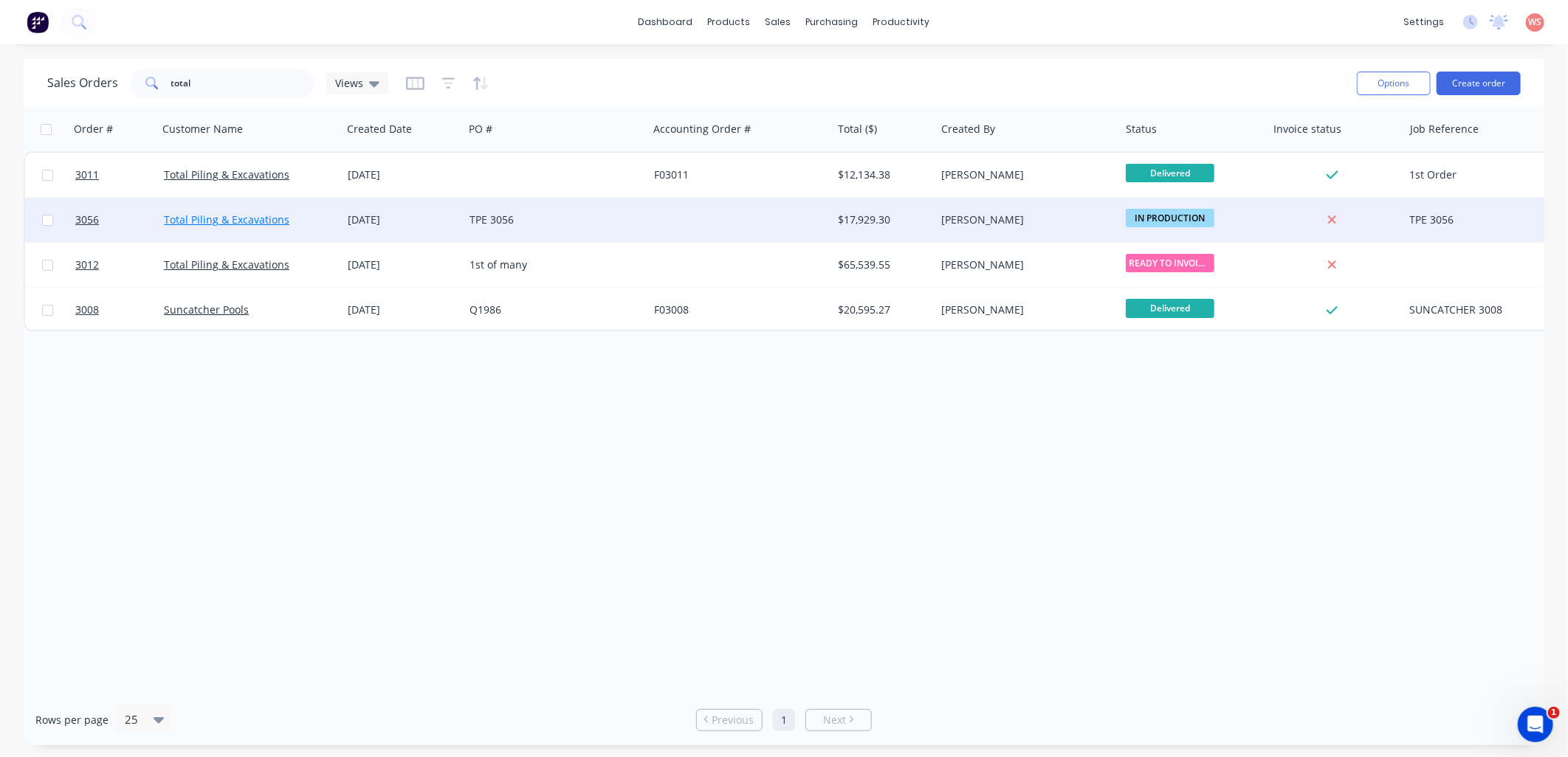
click at [216, 223] on link "Total Piling & Excavations" at bounding box center [226, 219] width 126 height 14
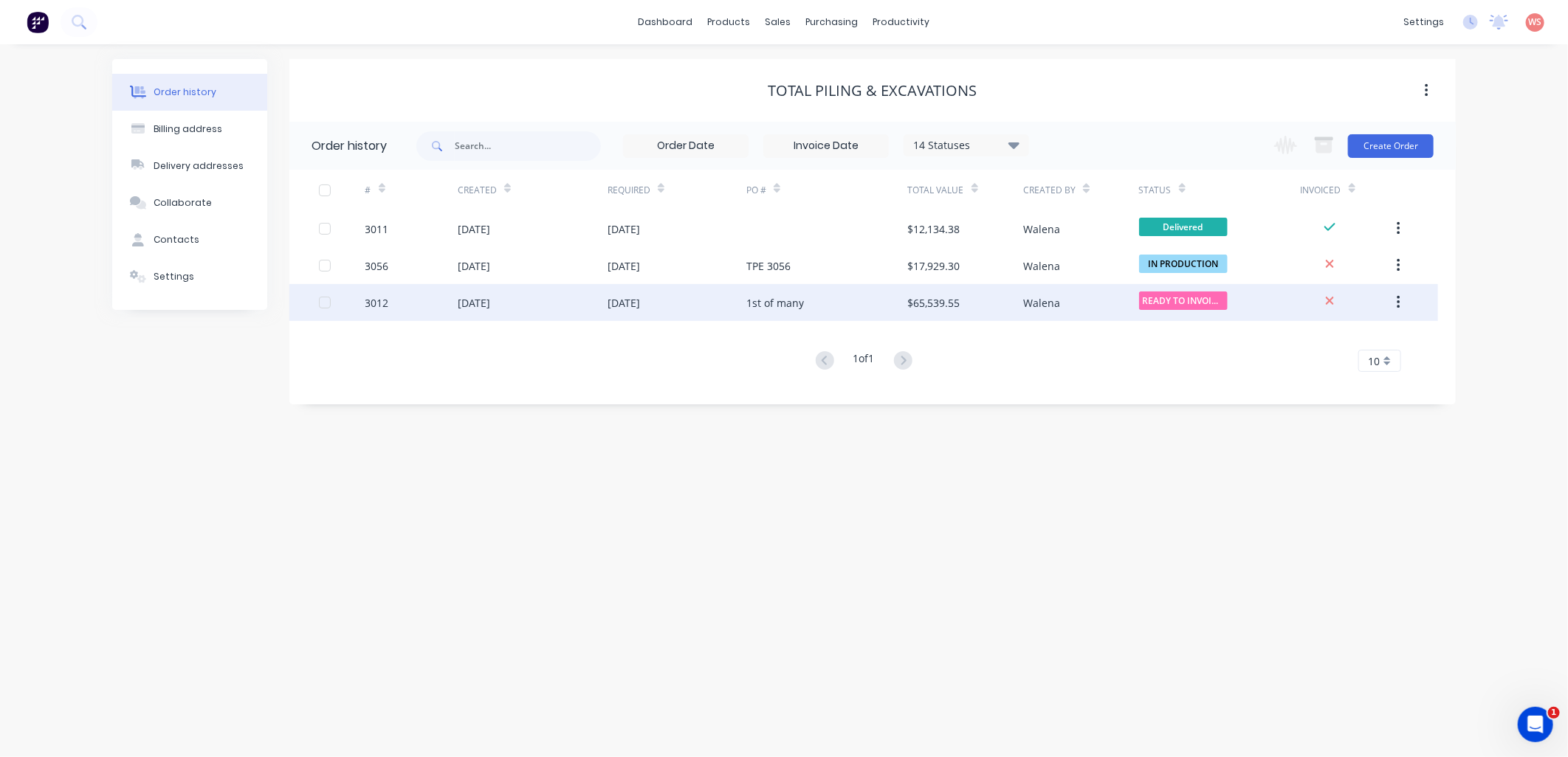
click at [632, 290] on div "[DATE]" at bounding box center [677, 303] width 139 height 37
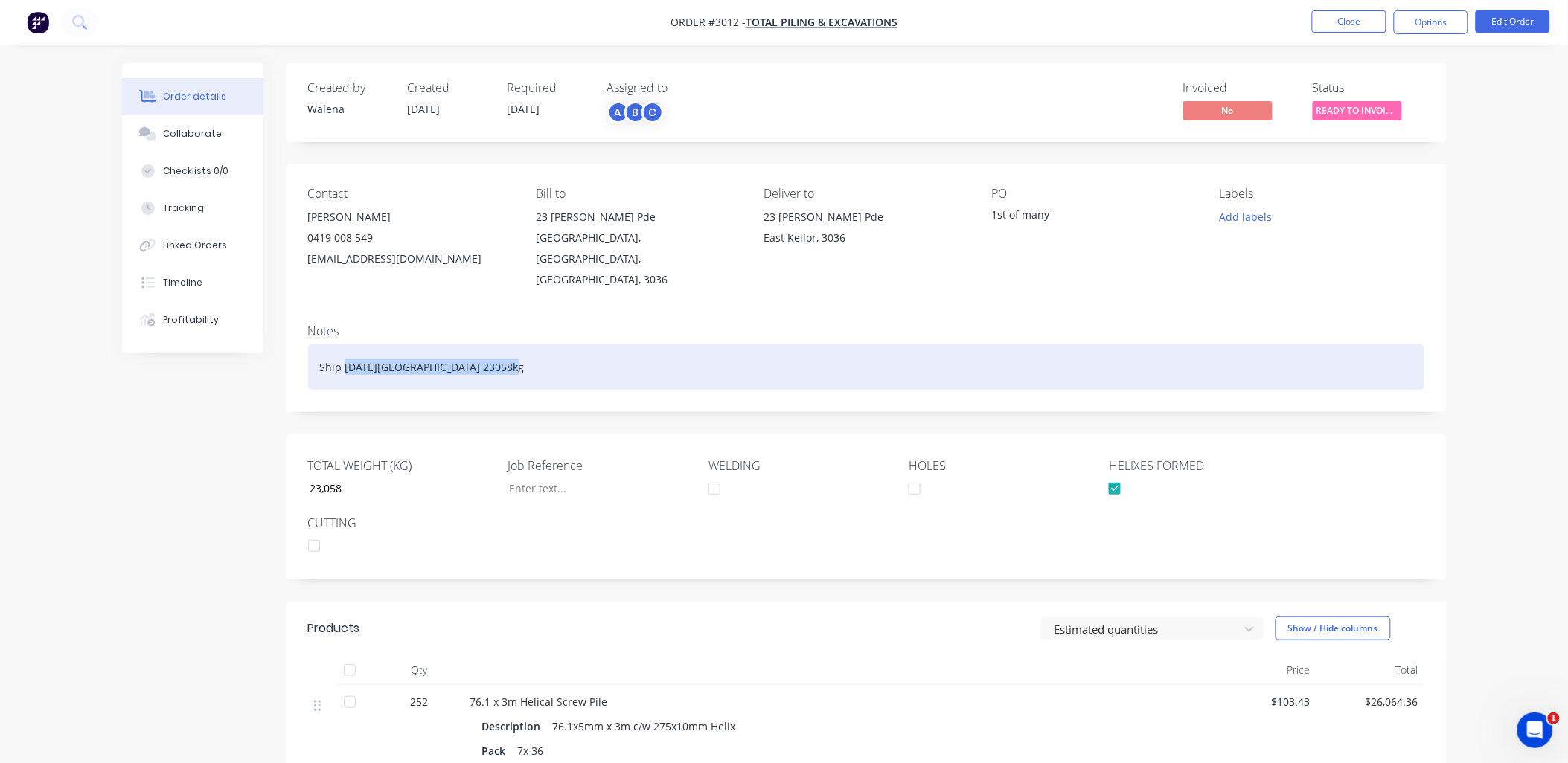
drag, startPoint x: 345, startPoint y: 342, endPoint x: 516, endPoint y: 346, distance: 171.0
click at [516, 346] on div "Ship 15.09.25 Via Marshaul 23058kg" at bounding box center [866, 367] width 1116 height 45
copy div "15.09.25 Via Marshaul 23058kg"
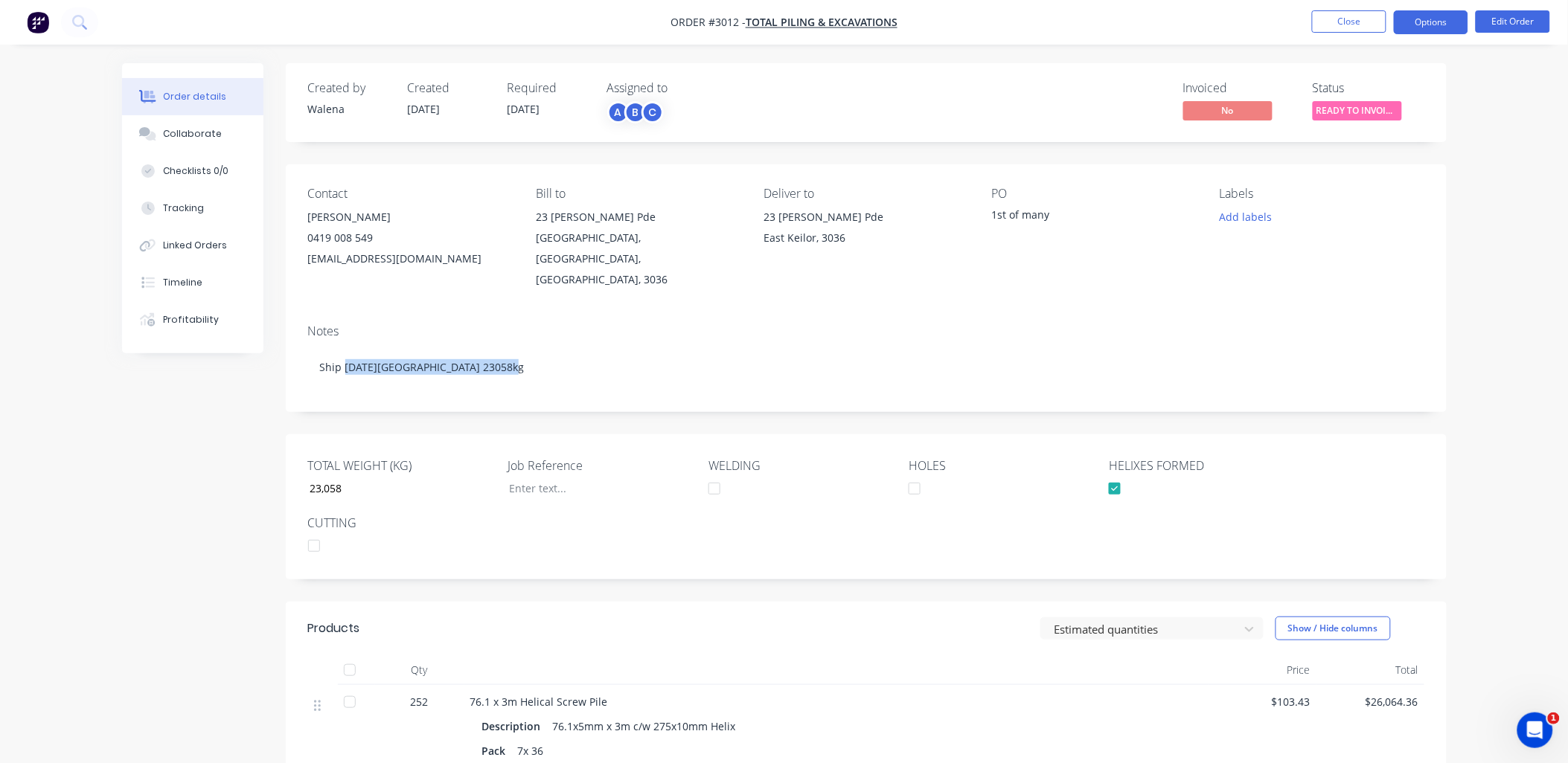
click at [1420, 26] on button "Options" at bounding box center [1431, 22] width 75 height 24
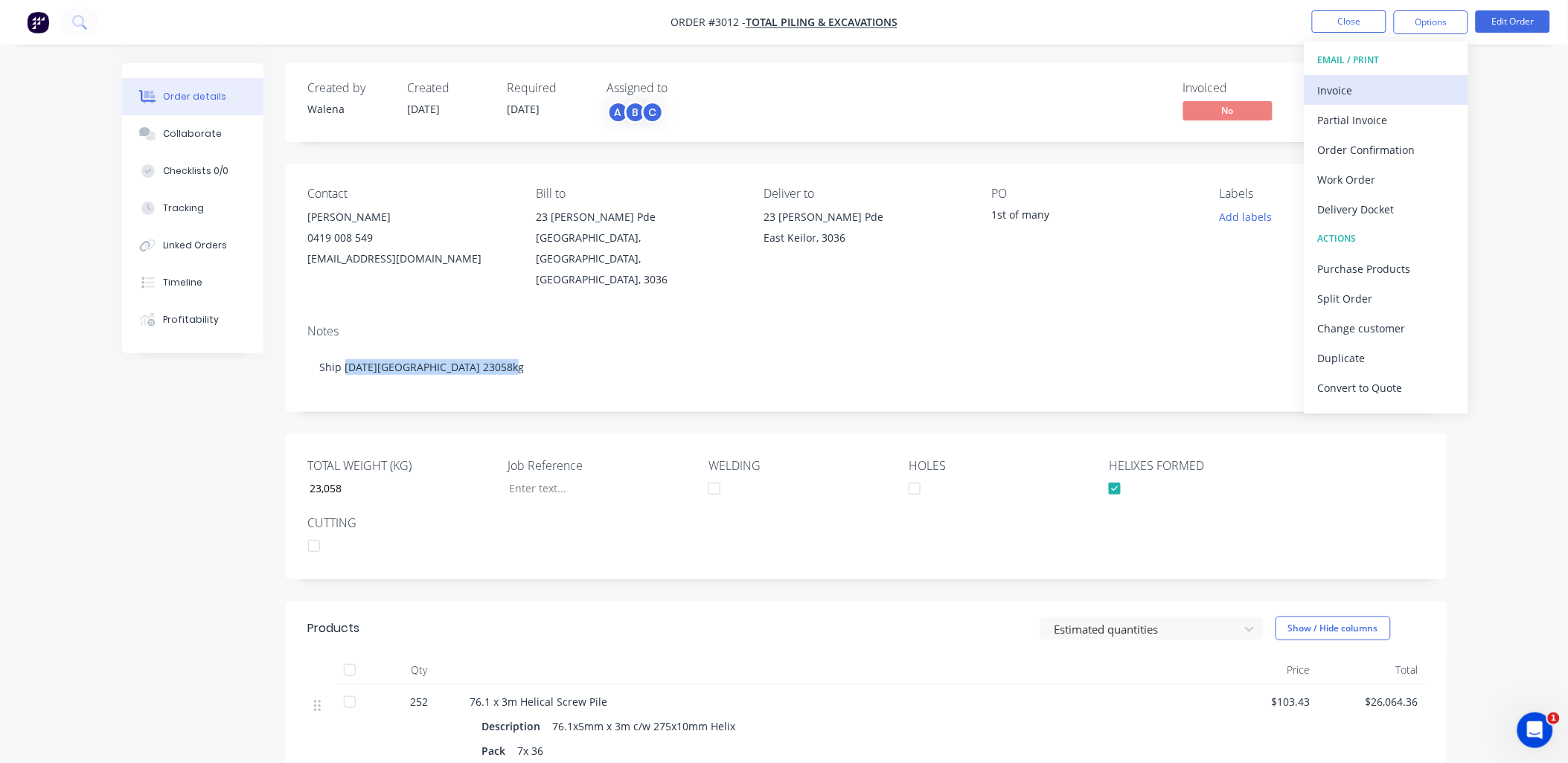
click at [1372, 85] on div "Invoice" at bounding box center [1386, 91] width 137 height 22
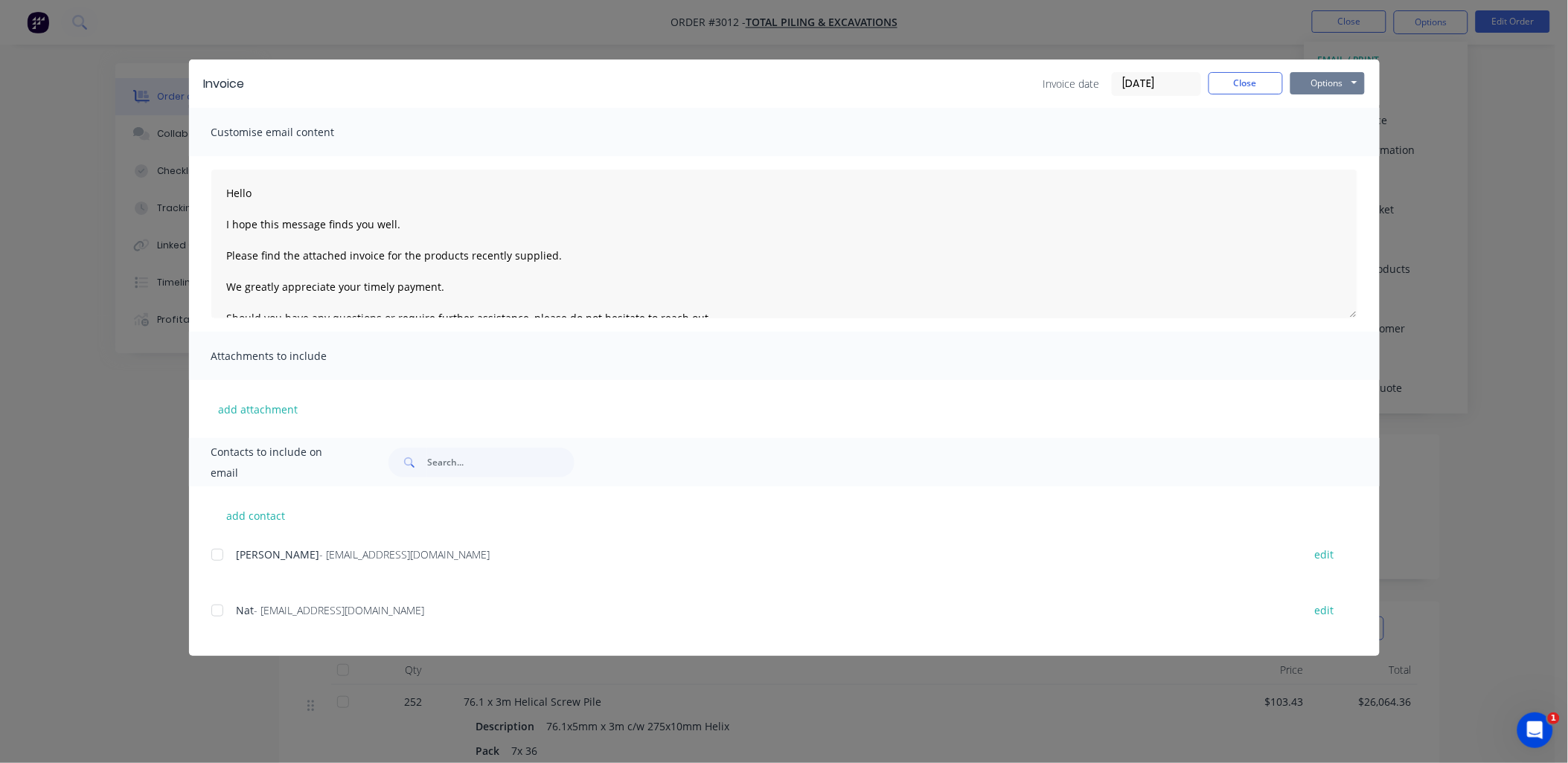
click at [1340, 82] on button "Options" at bounding box center [1327, 83] width 75 height 23
click at [1328, 139] on button "Print" at bounding box center [1337, 134] width 95 height 25
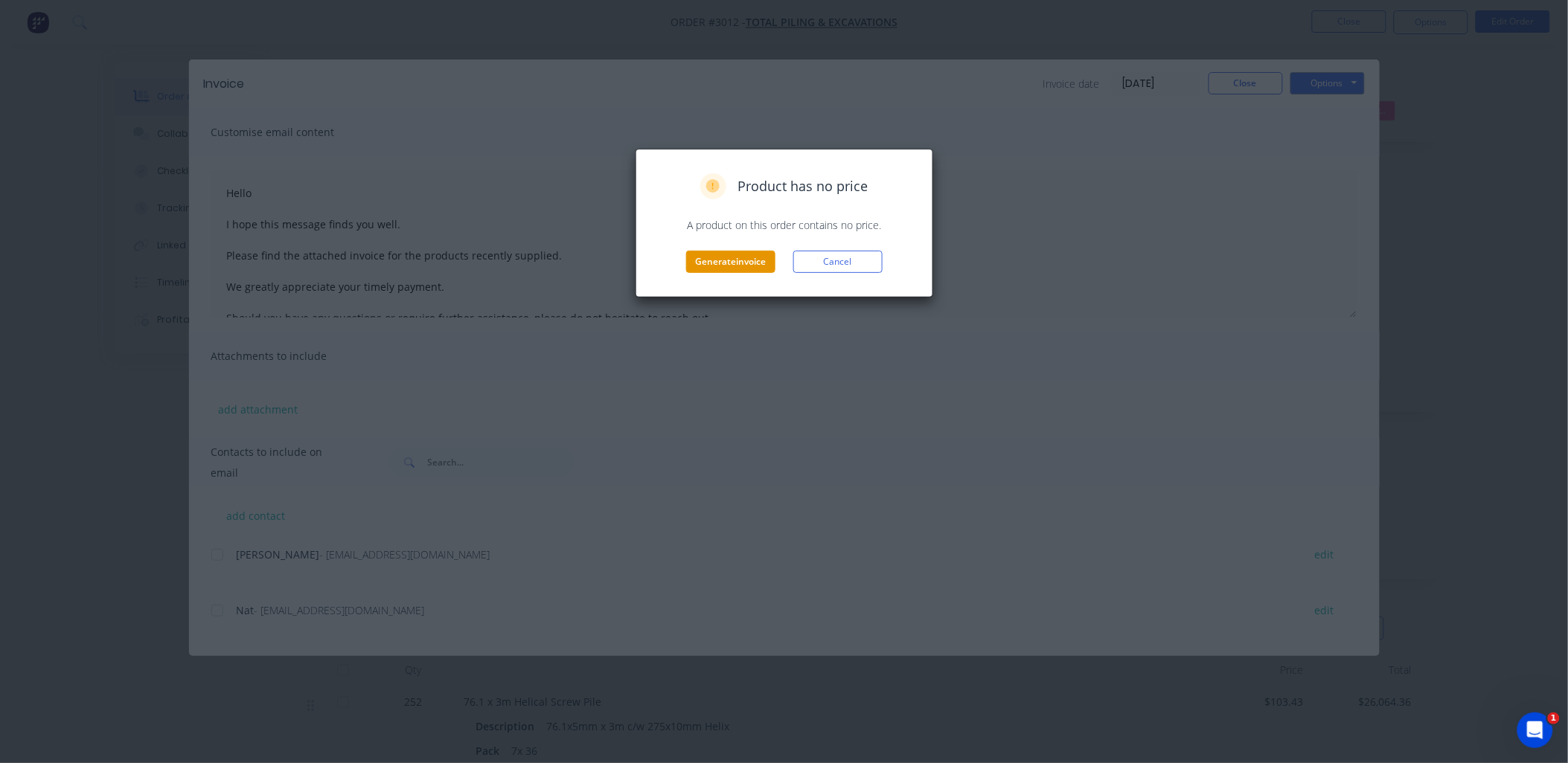
click at [723, 261] on button "Generate invoice" at bounding box center [730, 262] width 89 height 23
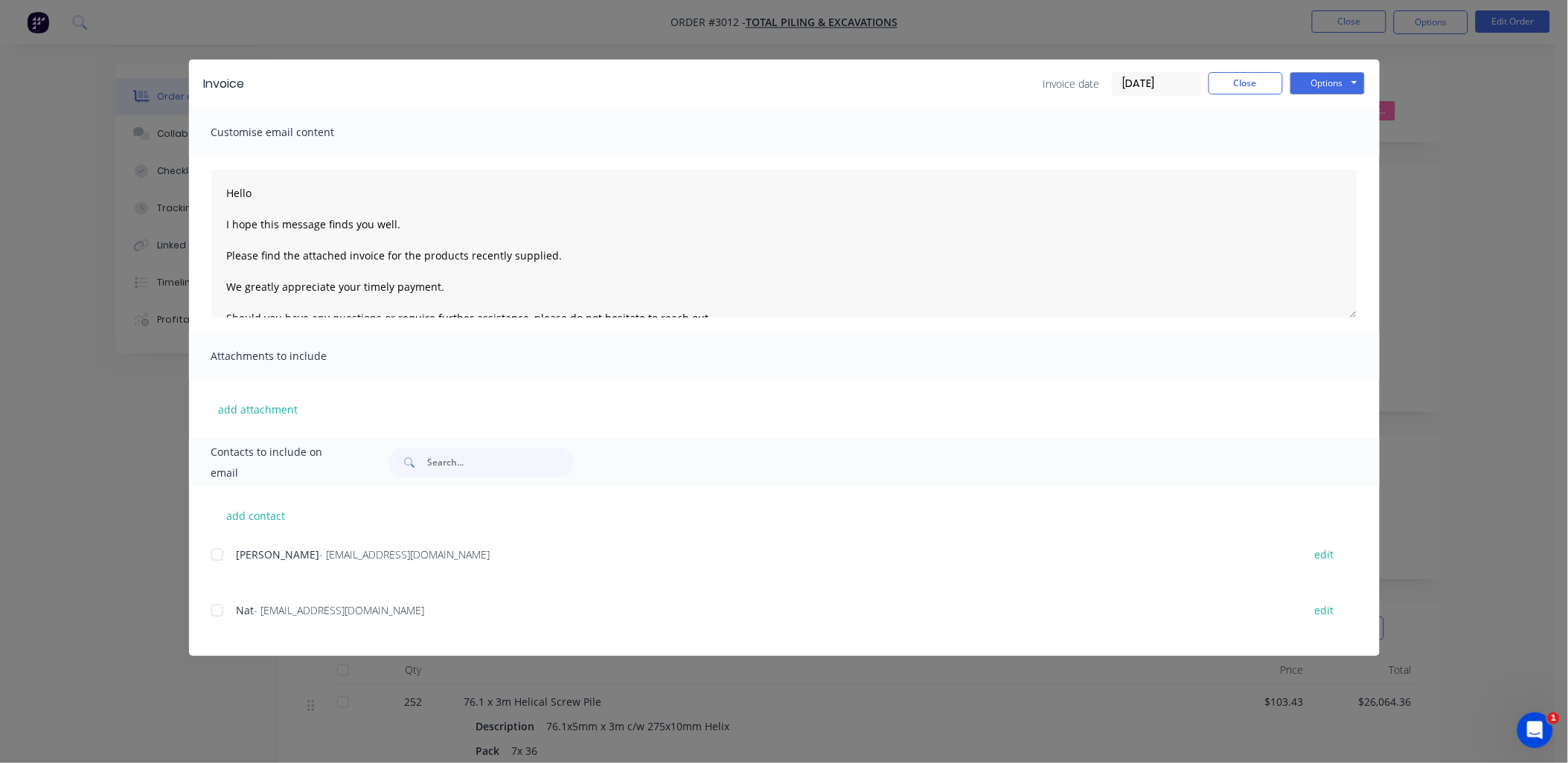
click at [456, 723] on div "Invoice Invoice date 03/10/25 Close Options Preview Print Email Customise email…" at bounding box center [784, 381] width 1568 height 763
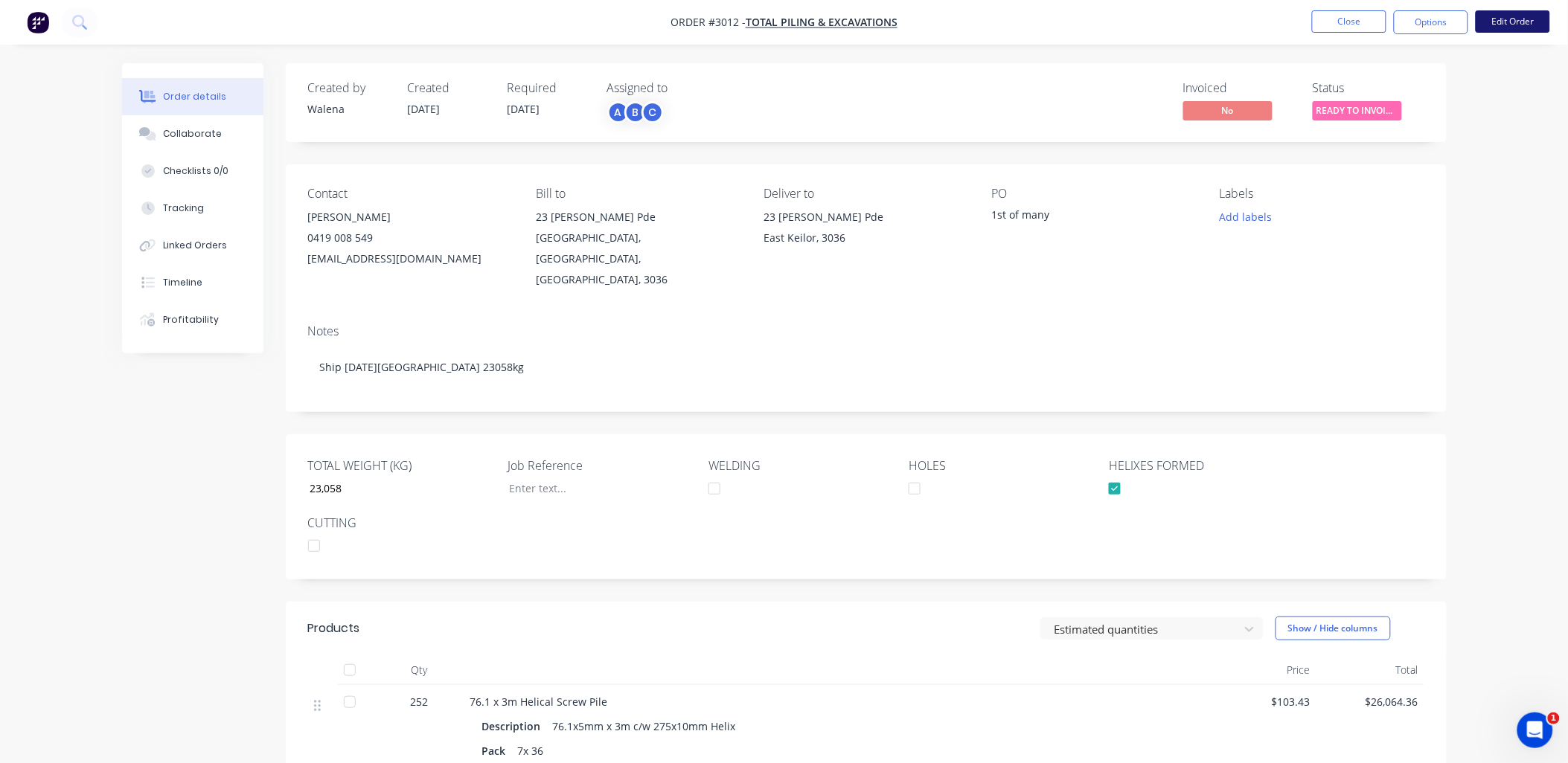
click at [1518, 30] on button "Edit Order" at bounding box center [1513, 21] width 75 height 23
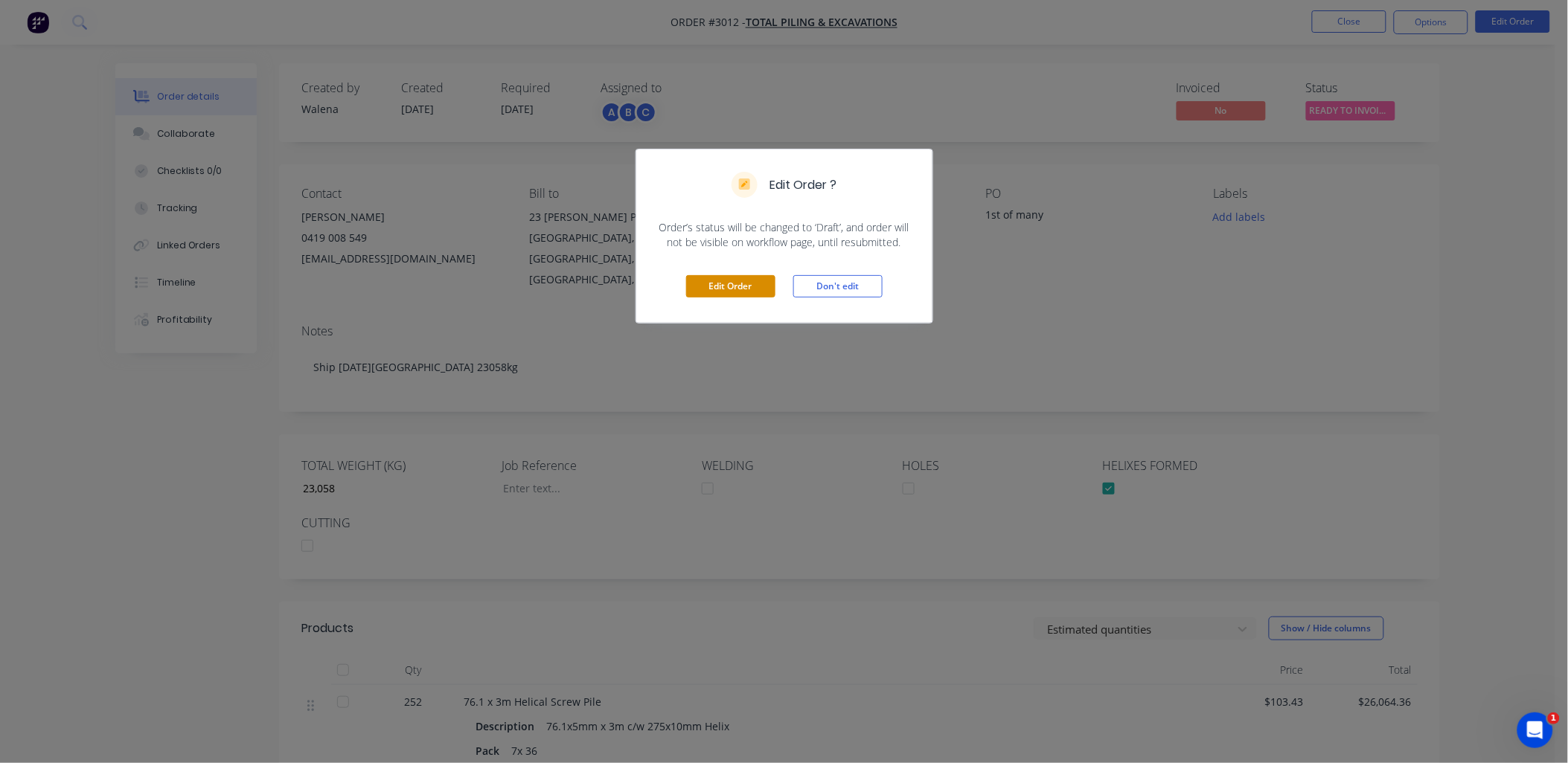
click at [711, 283] on button "Edit Order" at bounding box center [730, 286] width 89 height 23
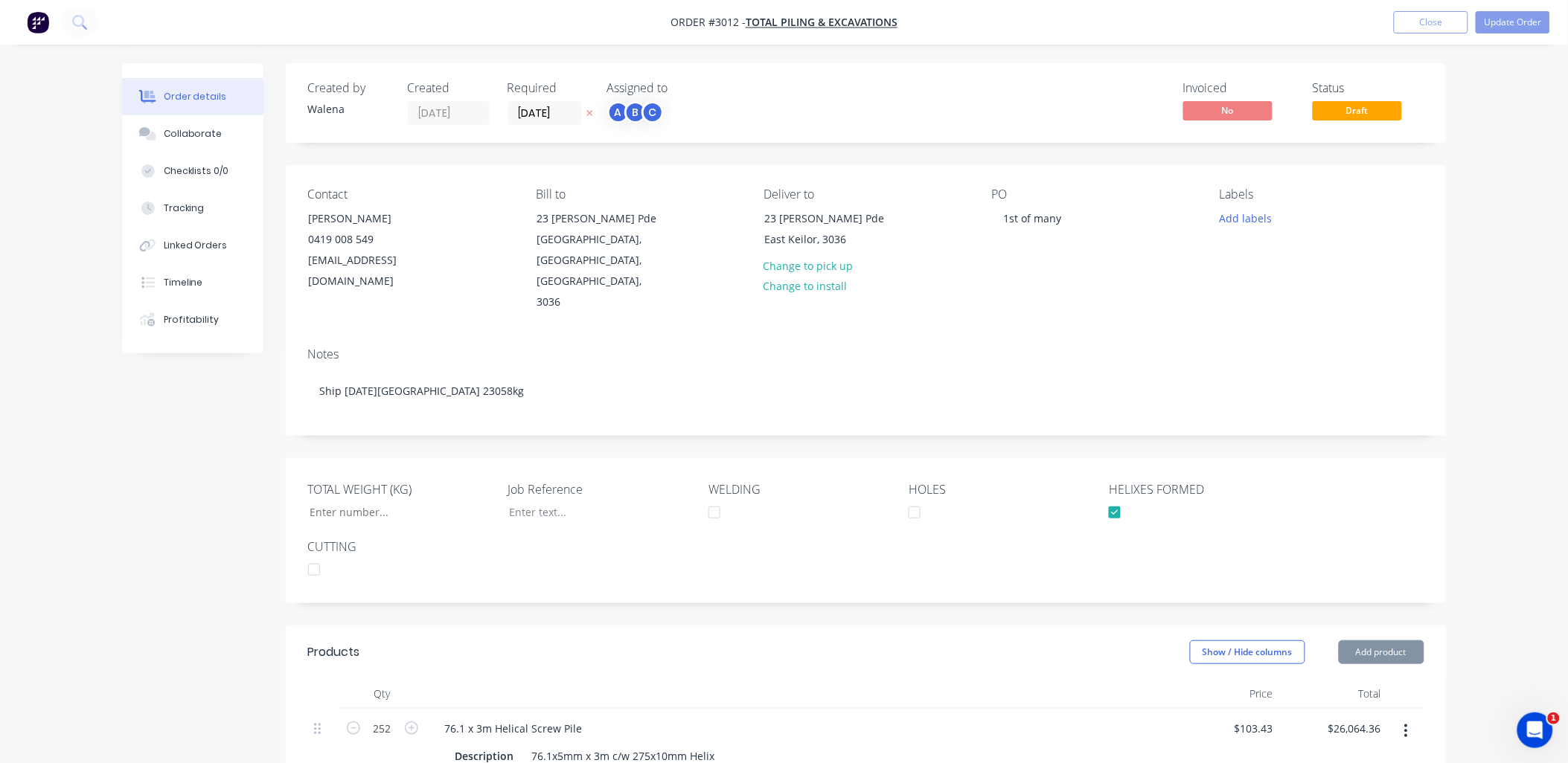
type input "23,058"
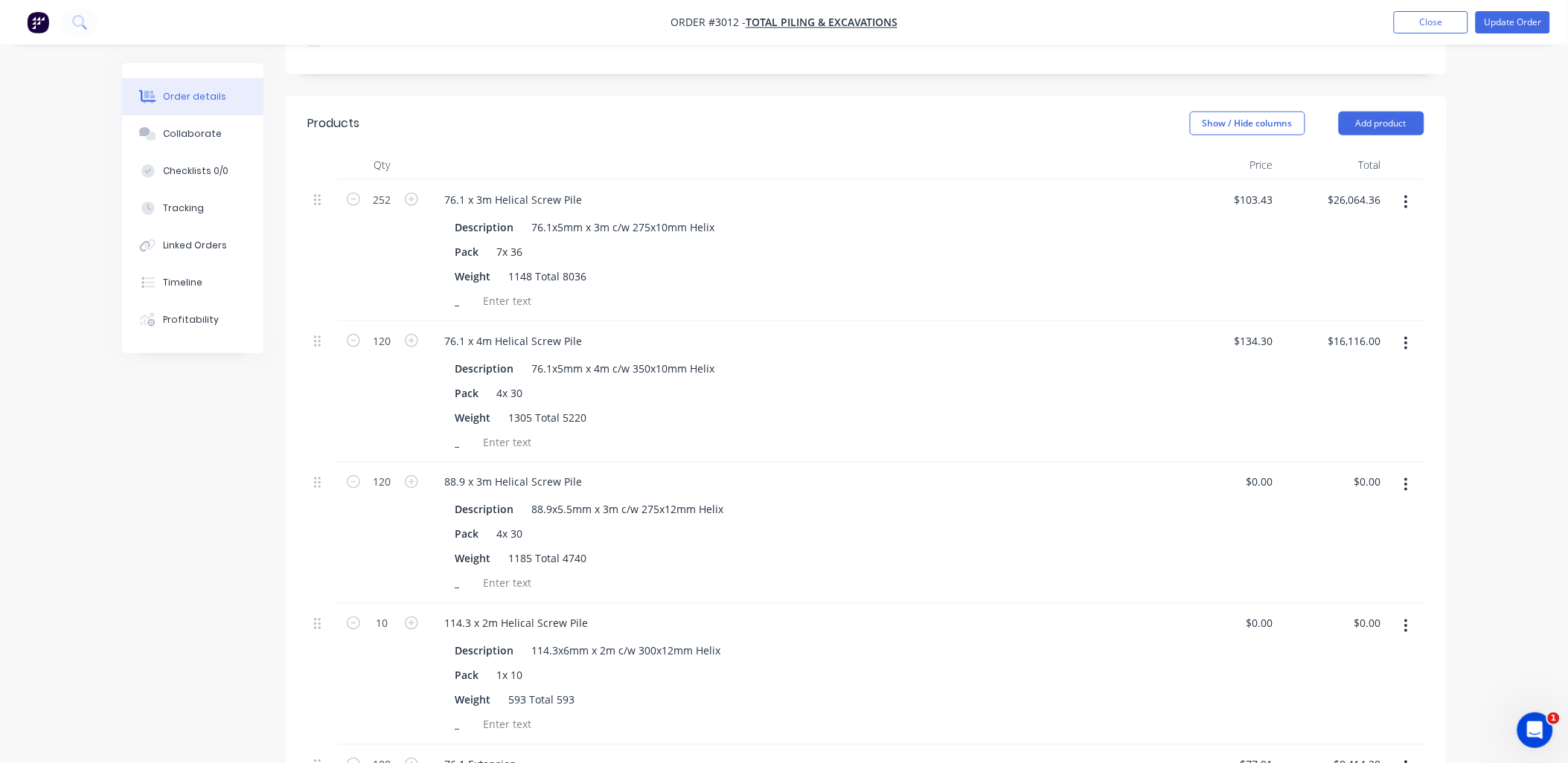
scroll to position [551, 0]
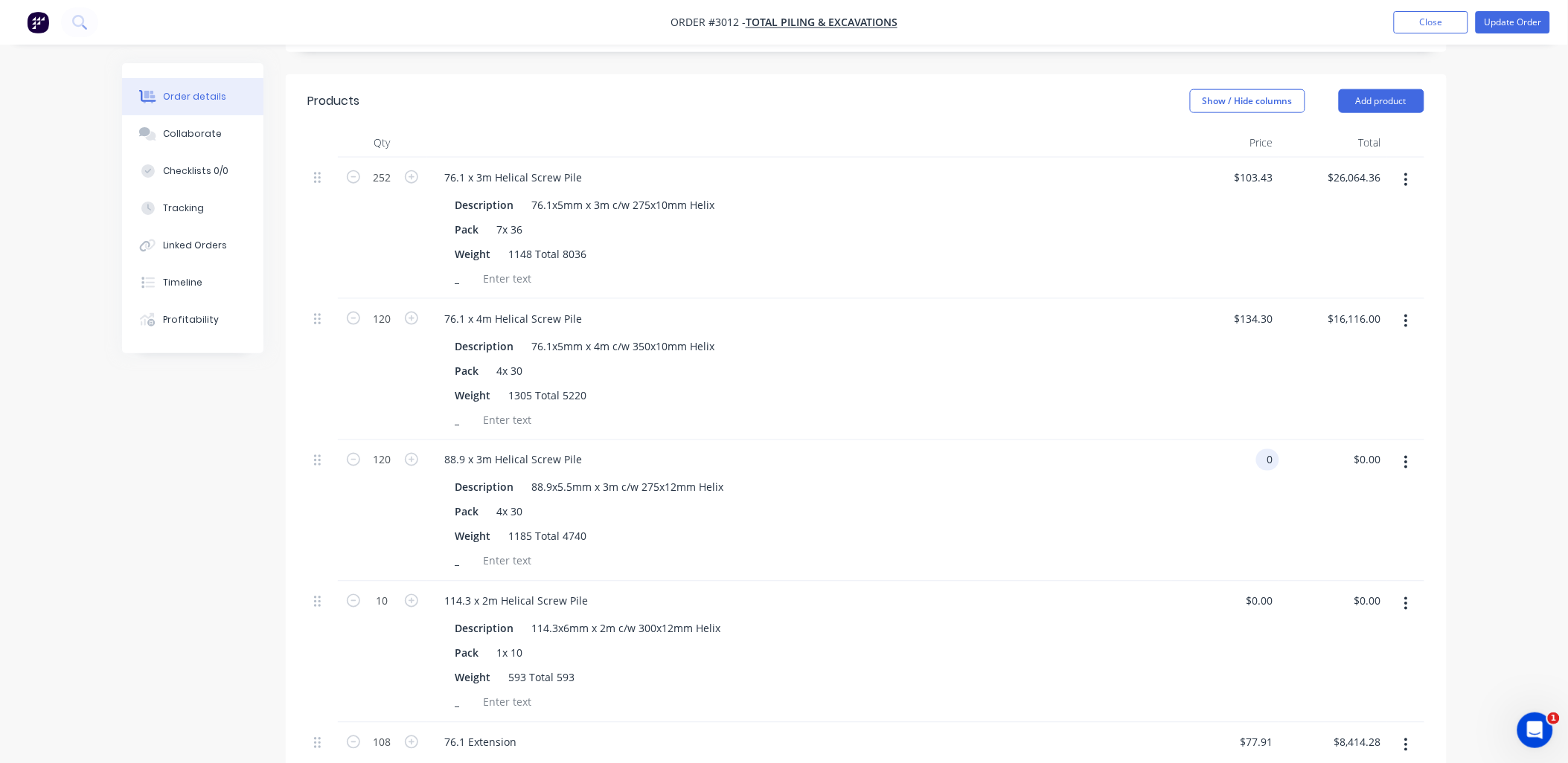
click at [1268, 449] on input "0" at bounding box center [1271, 460] width 17 height 22
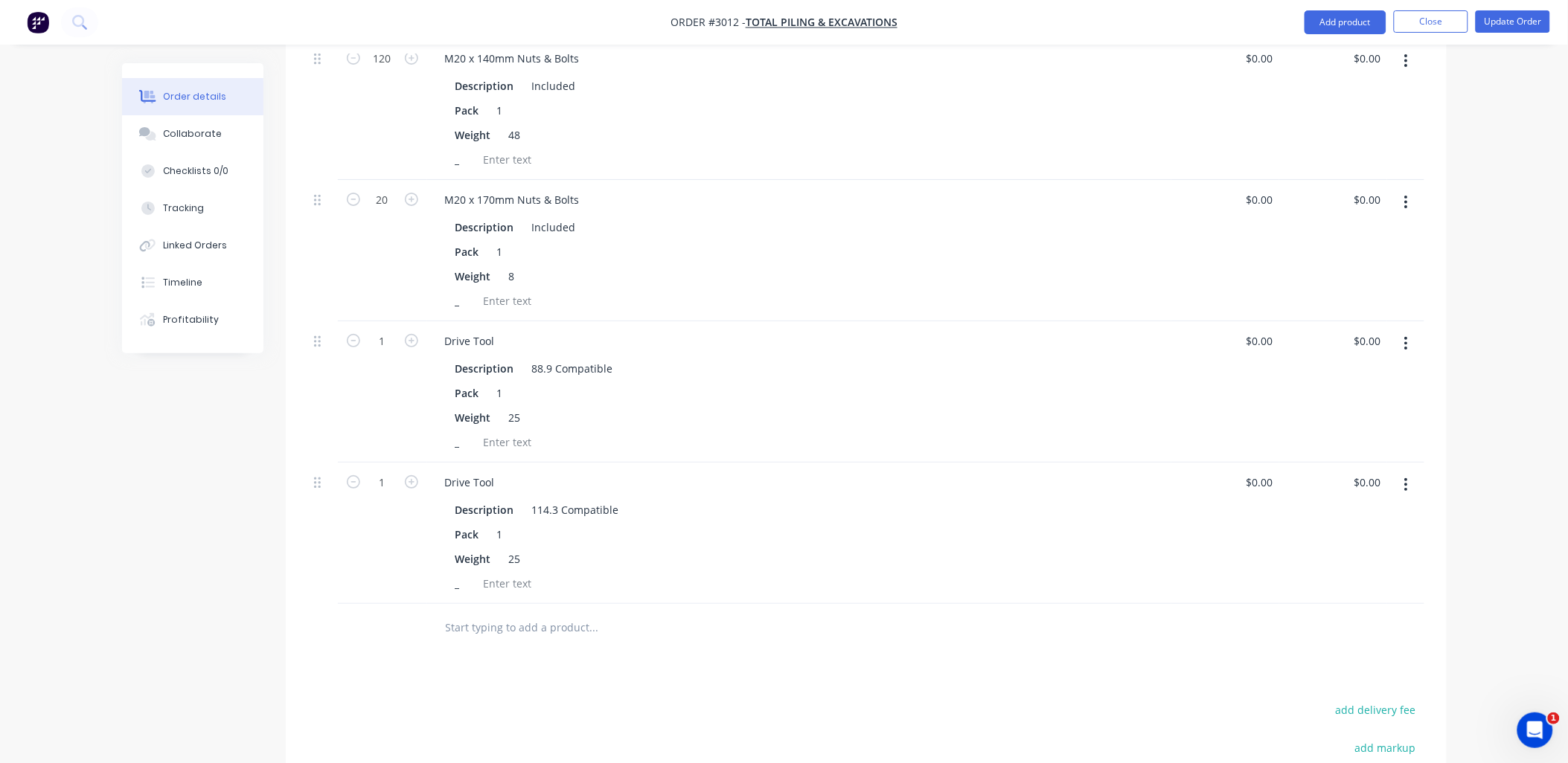
scroll to position [1653, 0]
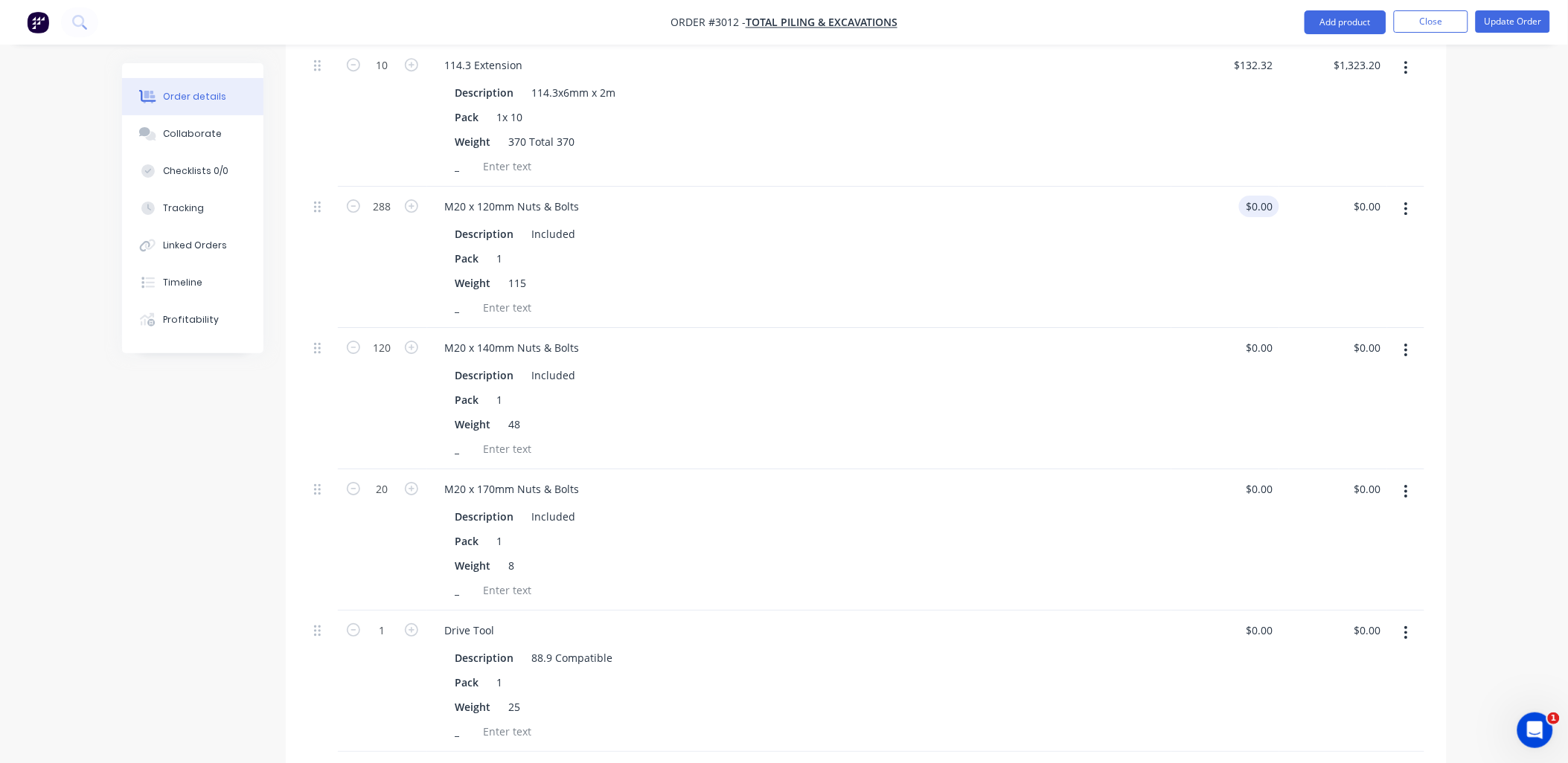
type input "$0.00"
type input "0"
click at [1259, 196] on div "0 $0.00" at bounding box center [1259, 206] width 40 height 22
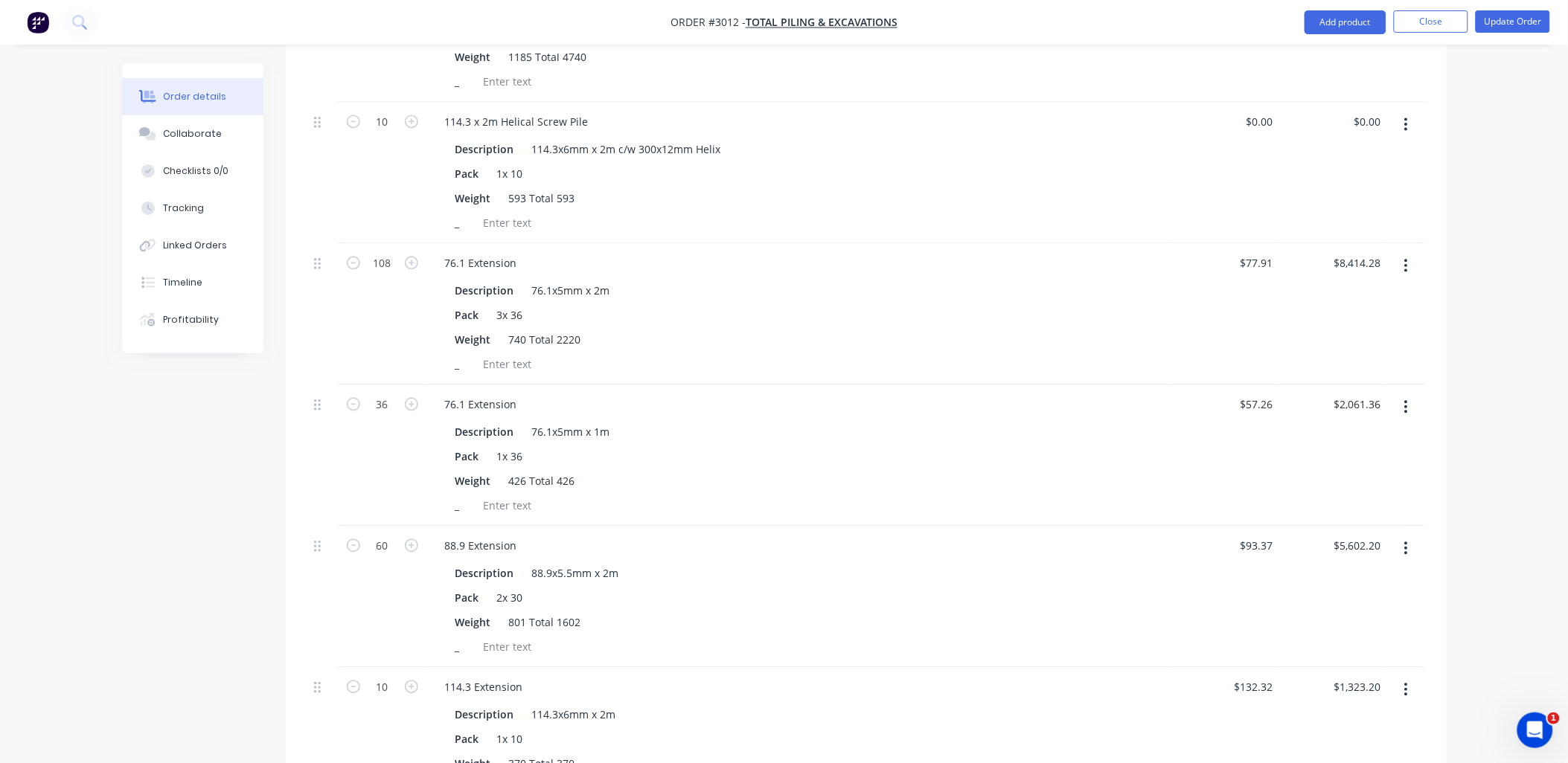
scroll to position [882, 0]
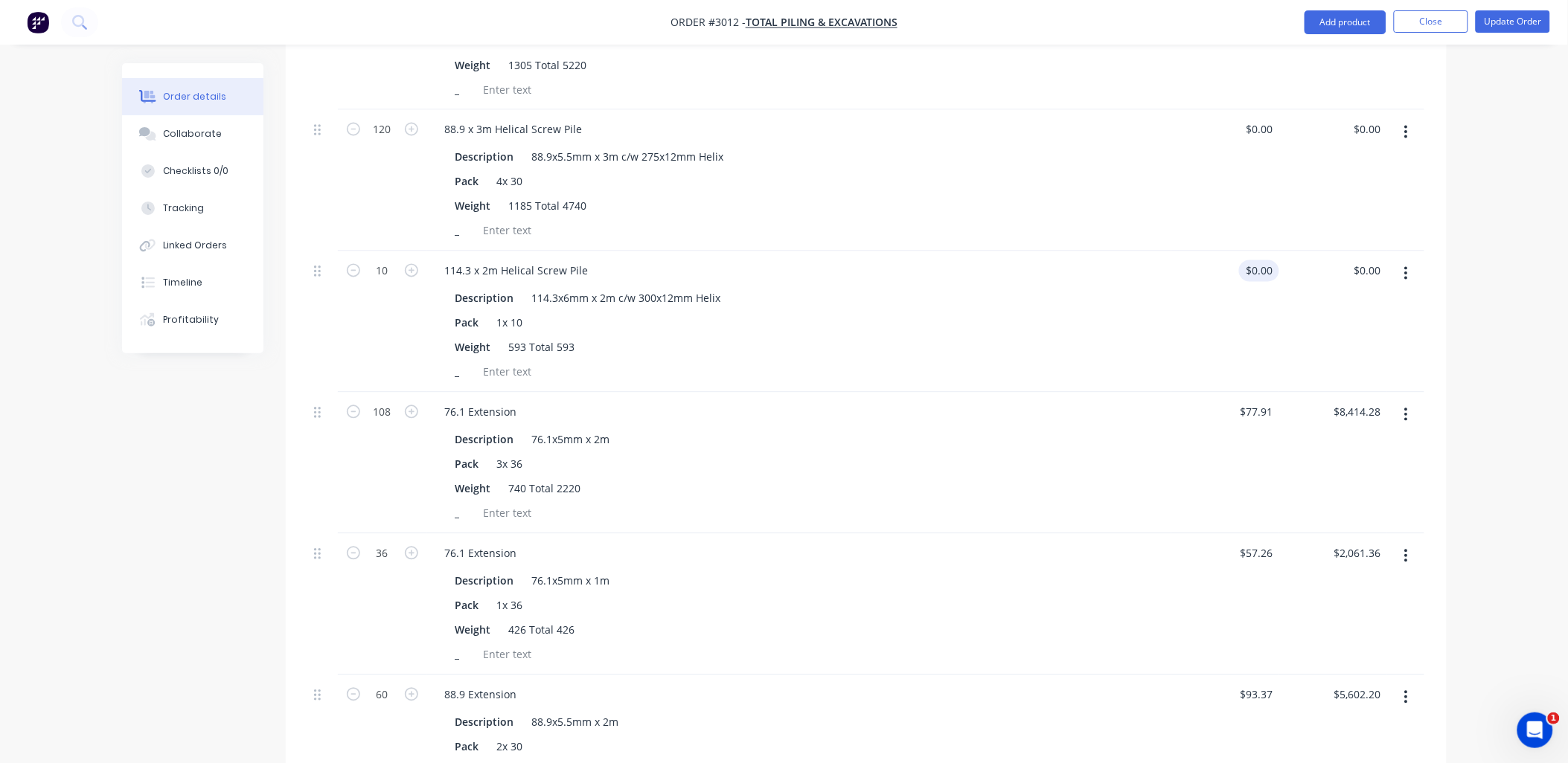
type input "0"
type input "$0.00"
click at [1270, 260] on input "0" at bounding box center [1271, 271] width 17 height 22
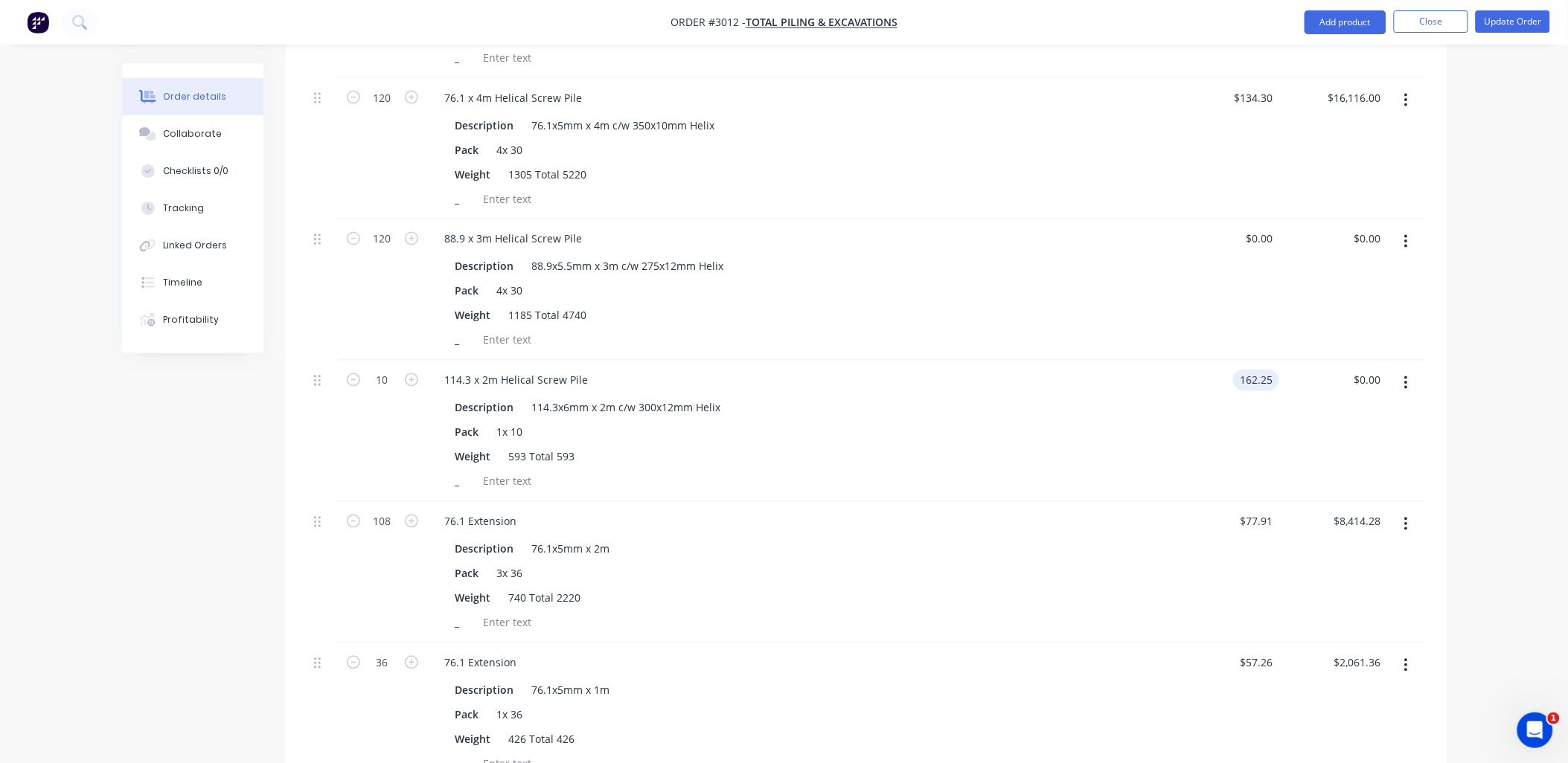
scroll to position [661, 0]
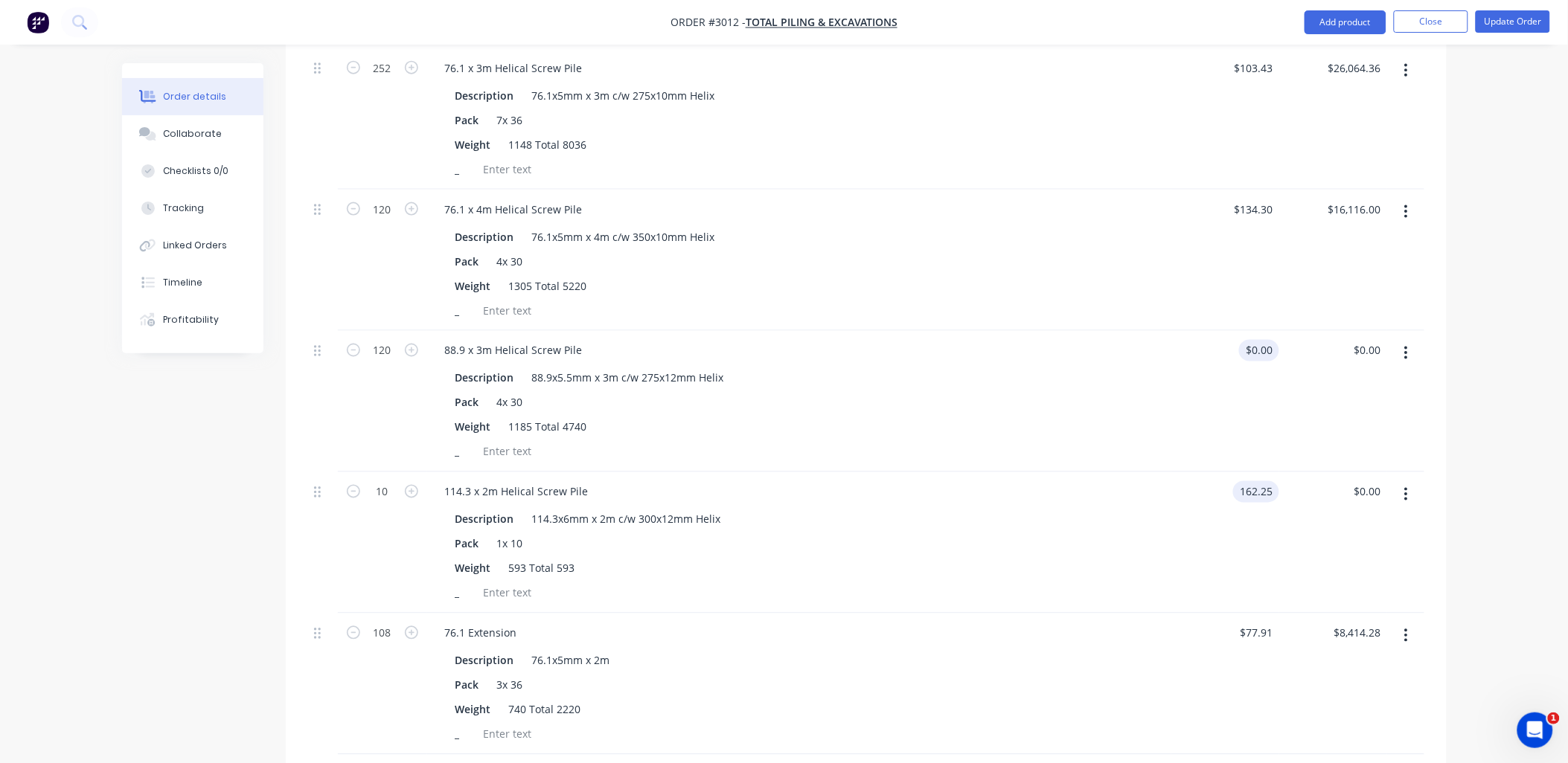
type input "162.25"
type input "0"
type input "$162.25"
type input "$1,622.50"
click at [1271, 340] on input "0" at bounding box center [1271, 351] width 17 height 22
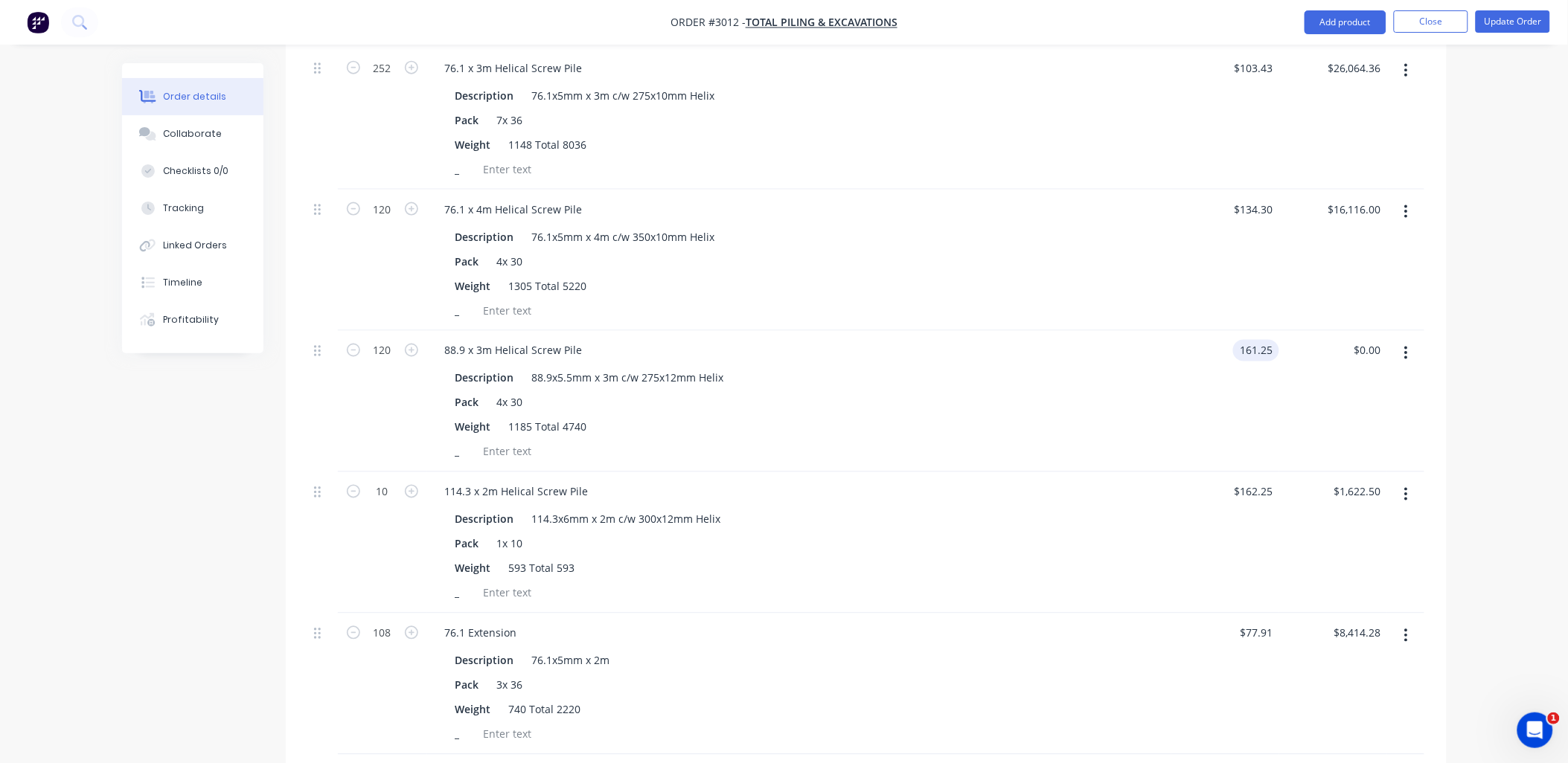
click at [1256, 340] on input "161.25" at bounding box center [1259, 351] width 40 height 22
type input "$160.25"
type input "$19,230.00"
click at [1247, 481] on input "162.25" at bounding box center [1259, 492] width 40 height 22
click at [1254, 481] on input "162.25" at bounding box center [1259, 492] width 40 height 22
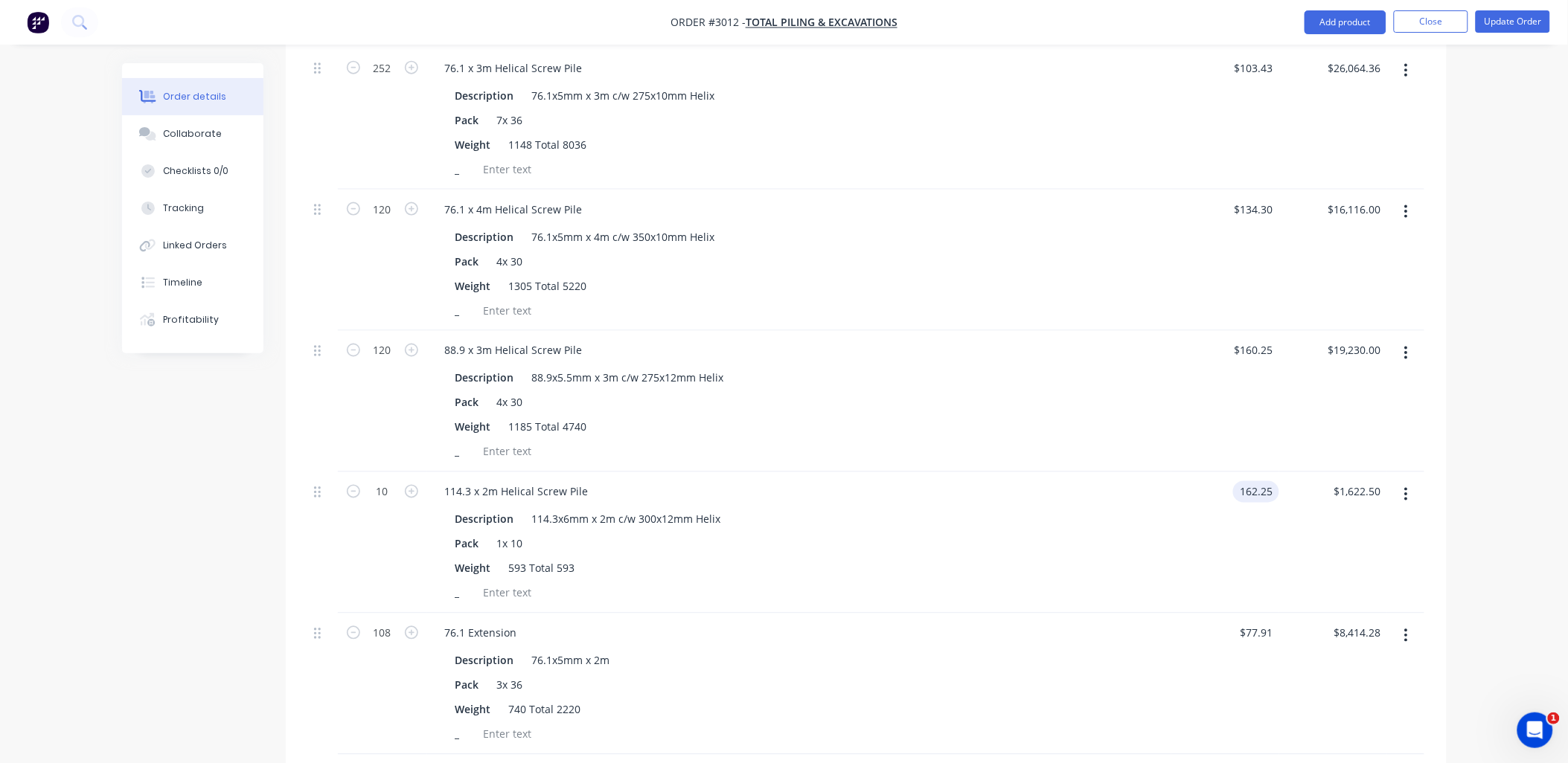
click at [1261, 481] on input "162.25" at bounding box center [1259, 492] width 40 height 22
click at [1259, 481] on input "162.25" at bounding box center [1259, 492] width 40 height 22
type input "$161.25"
type input "$1,612.50"
click at [1004, 558] on div "Weight 593 Total 593" at bounding box center [796, 569] width 693 height 22
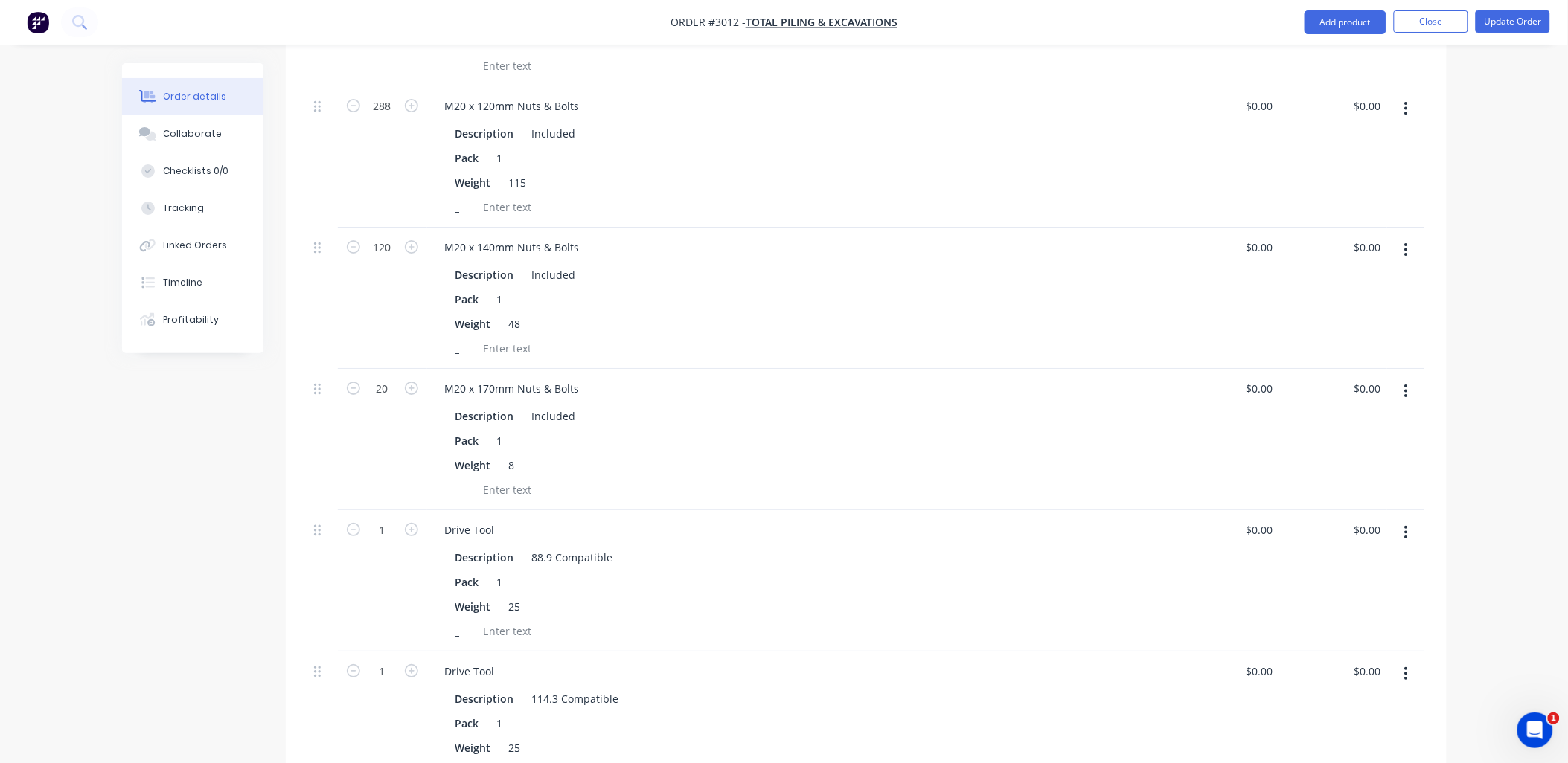
scroll to position [1874, 0]
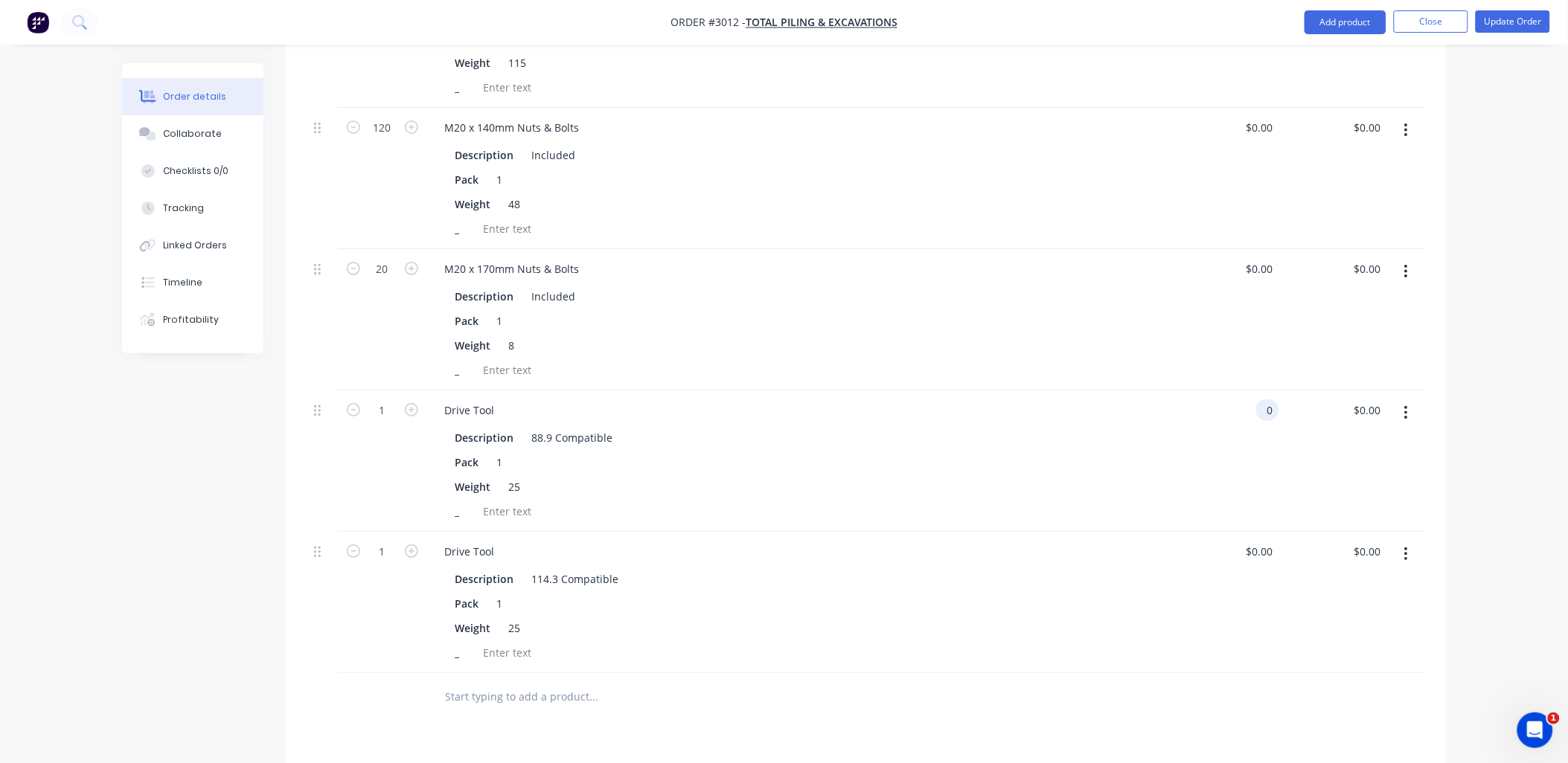
click at [1254, 390] on div "0 0" at bounding box center [1225, 461] width 108 height 141
type input "$1.00"
click at [1371, 400] on input "1.00" at bounding box center [1370, 411] width 34 height 22
type input "1251.35"
type input "$1,251.35"
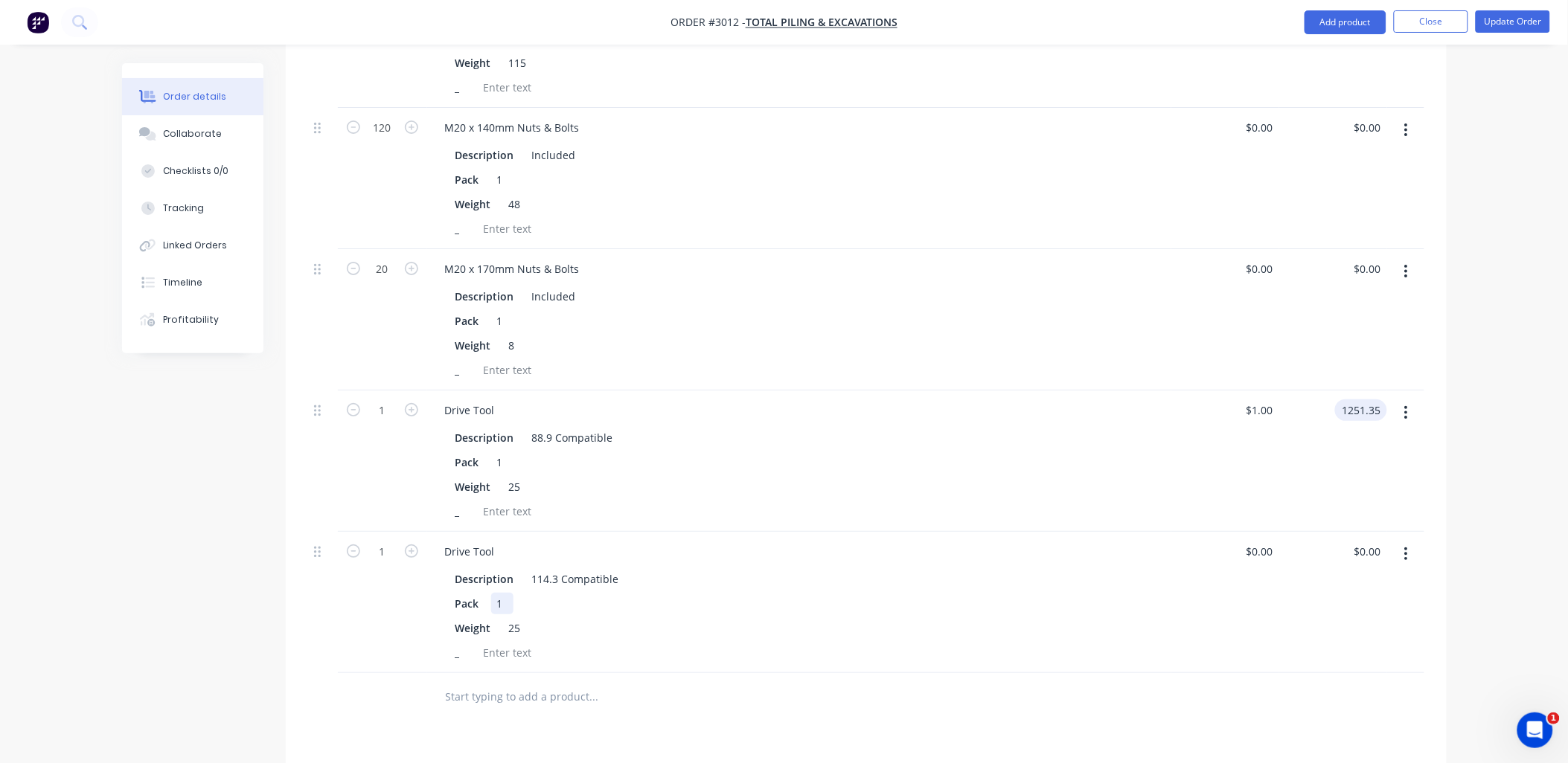
type input "$1,251.35"
click at [1039, 593] on div "Pack 1" at bounding box center [796, 604] width 693 height 22
type input "0.00"
click at [1355, 541] on div "0.00 0.00" at bounding box center [1370, 552] width 34 height 22
click at [1261, 541] on input "$0.00" at bounding box center [1262, 552] width 34 height 22
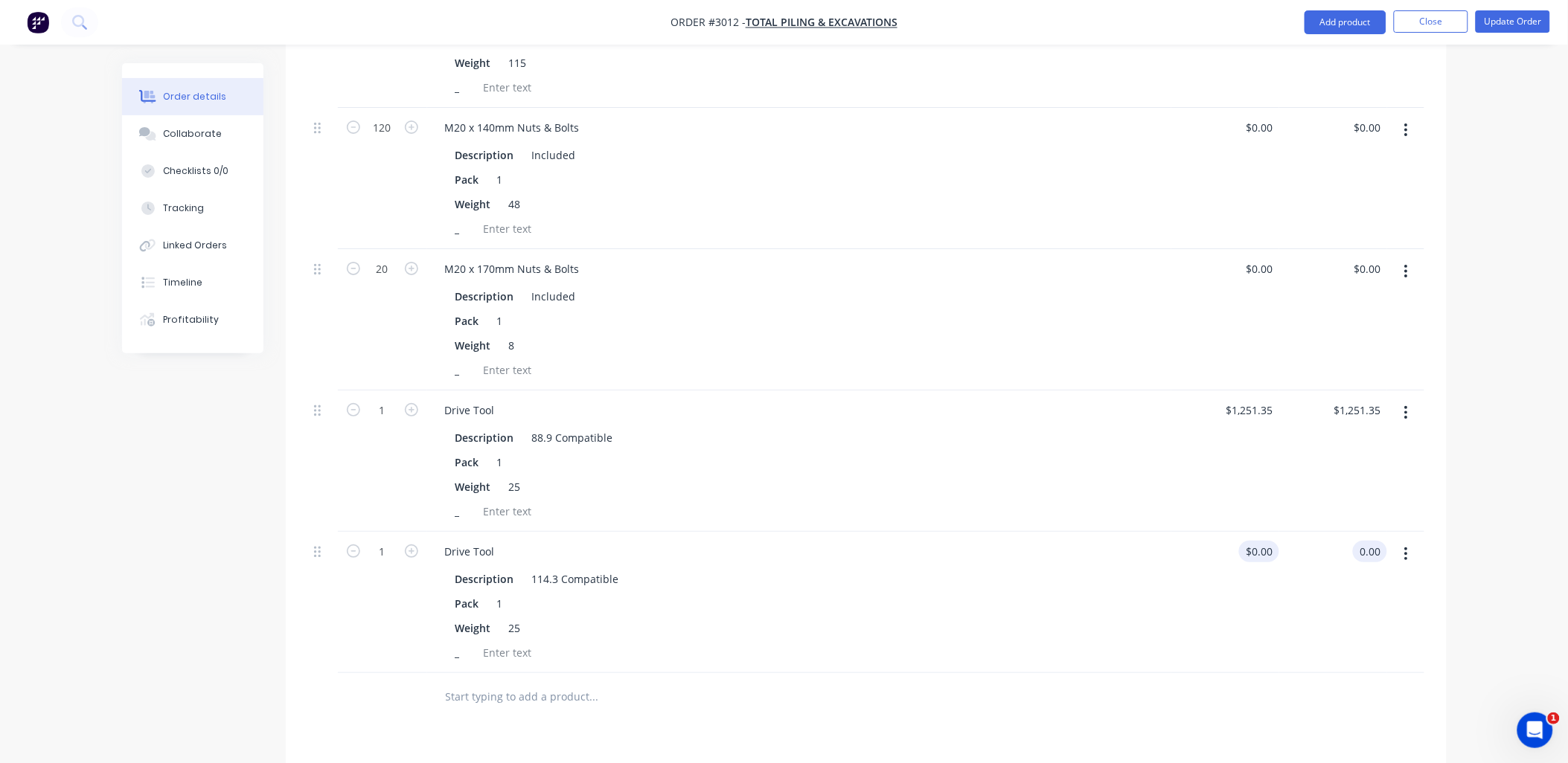
type input "0"
type input "$0.00"
type input "$1,350.59"
click at [977, 305] on div "Description Included Pack 1 Weight 8 _" at bounding box center [799, 331] width 732 height 99
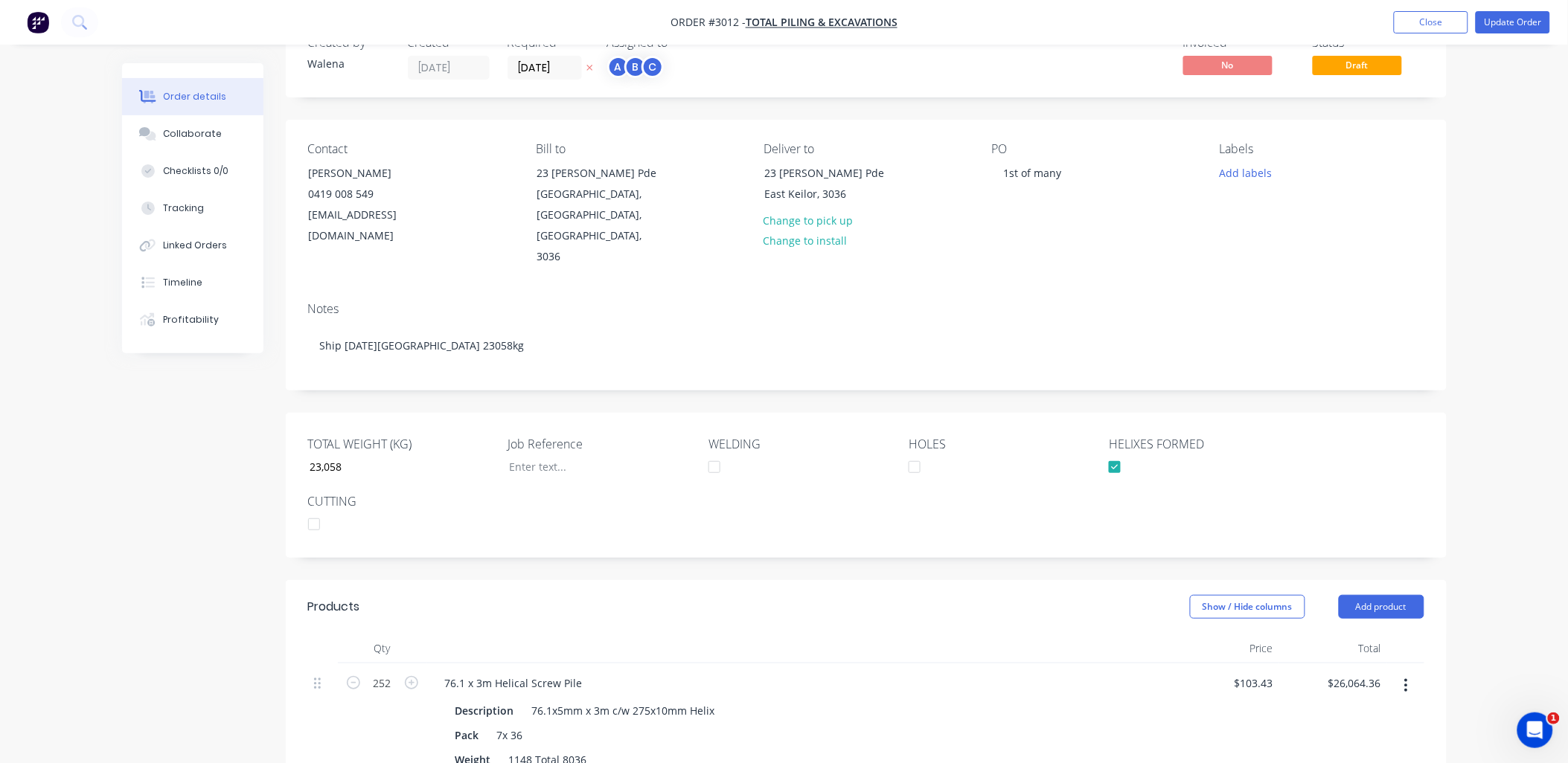
scroll to position [0, 0]
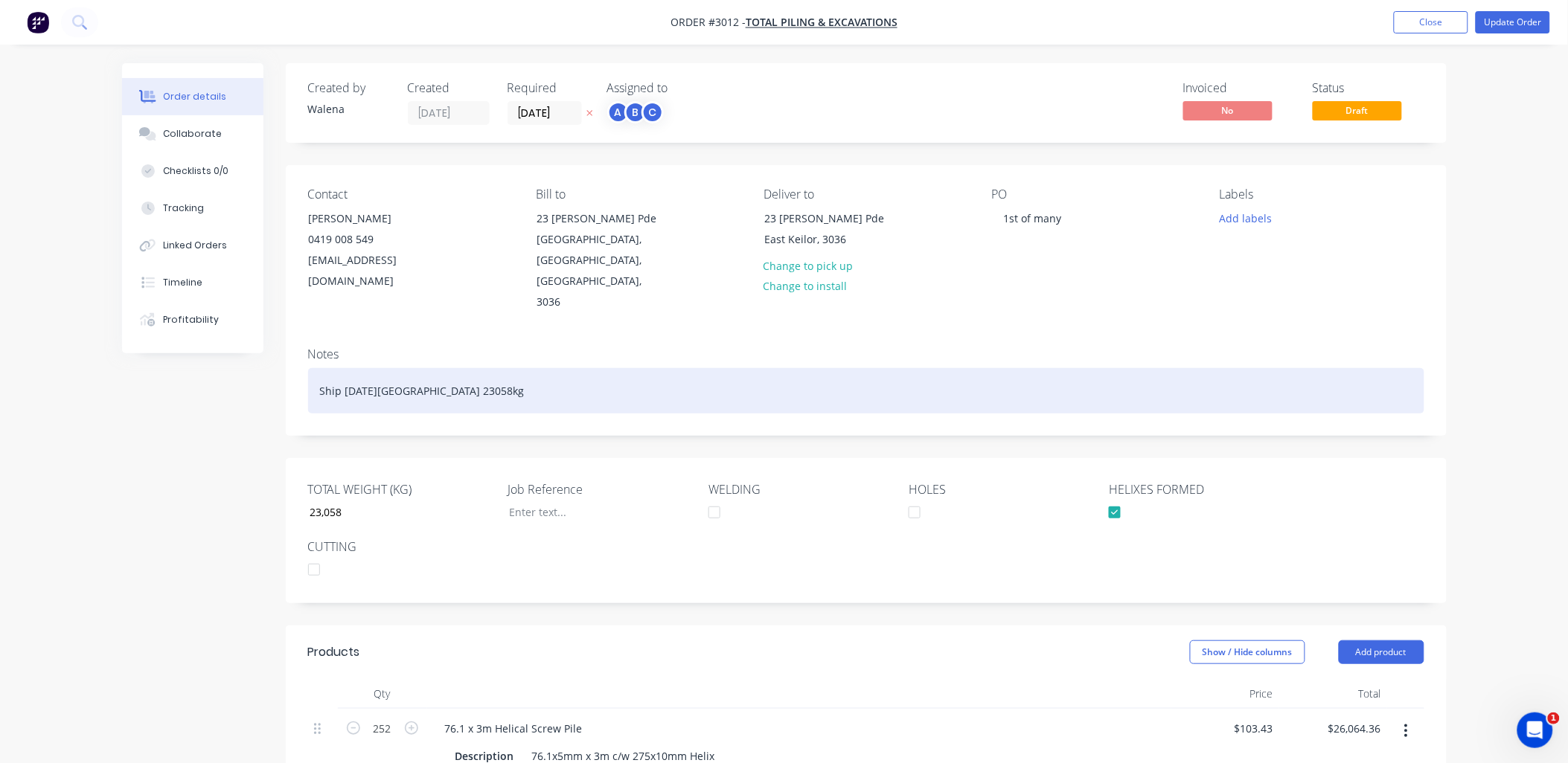
click at [521, 368] on div "Ship 15.09.25 Via Marshaul 23058kg" at bounding box center [866, 390] width 1116 height 45
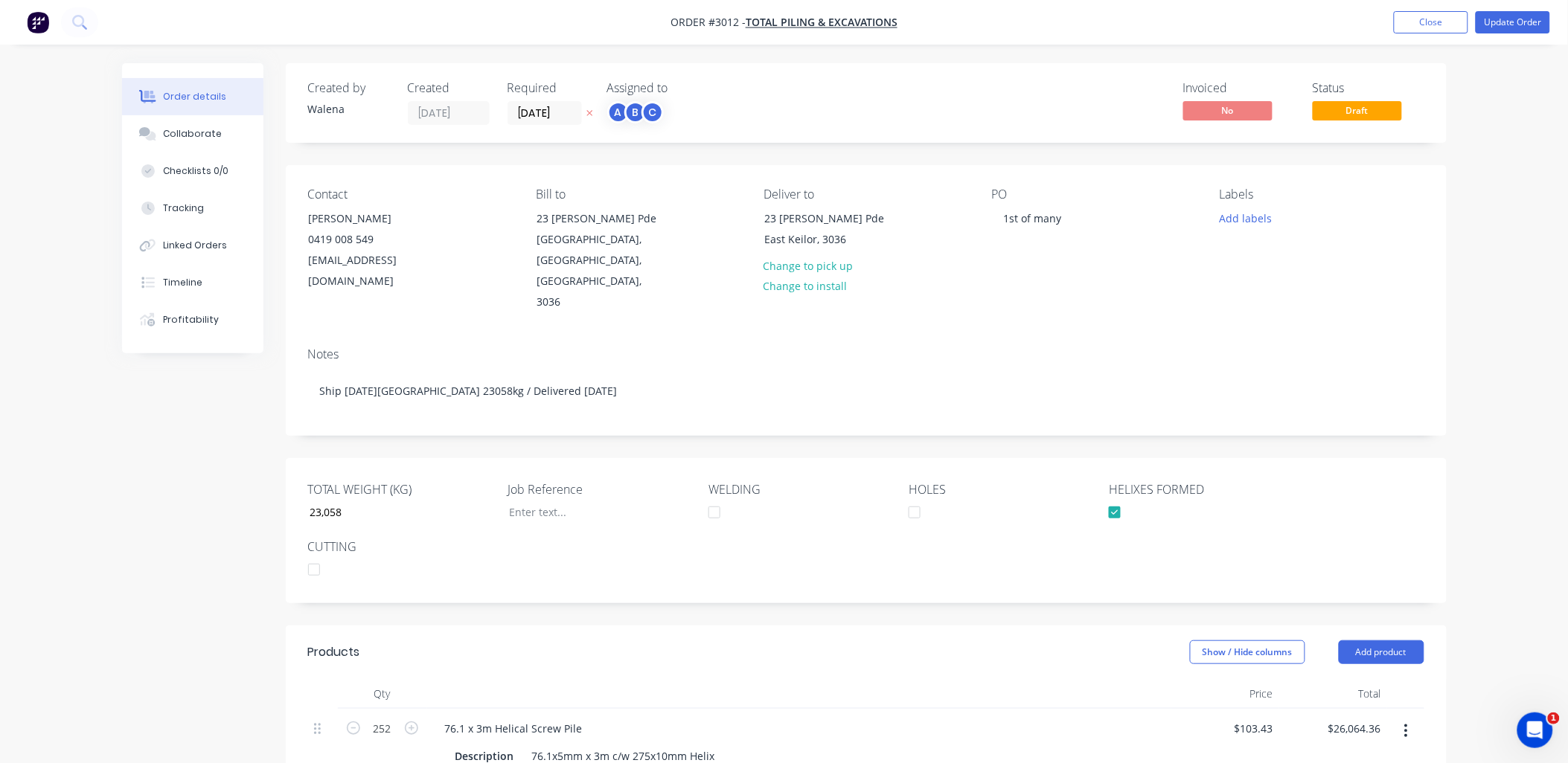
click at [1123, 249] on div "PO 1st of many" at bounding box center [1094, 251] width 204 height 126
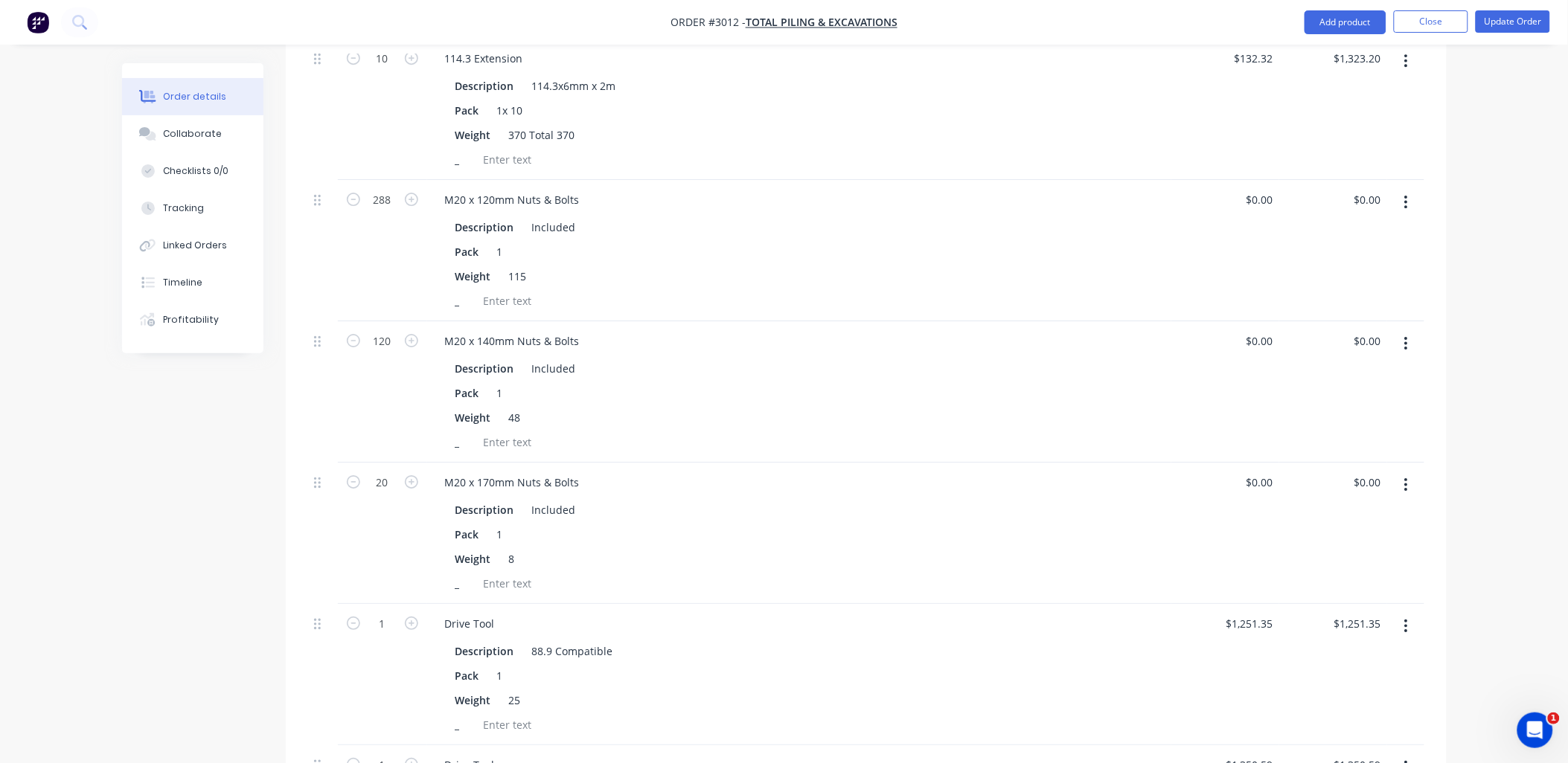
scroll to position [1653, 0]
click at [1272, 337] on input "0" at bounding box center [1271, 348] width 17 height 22
type input "$3.20"
click at [1109, 389] on div "Pack 1" at bounding box center [796, 400] width 693 height 22
type input "0"
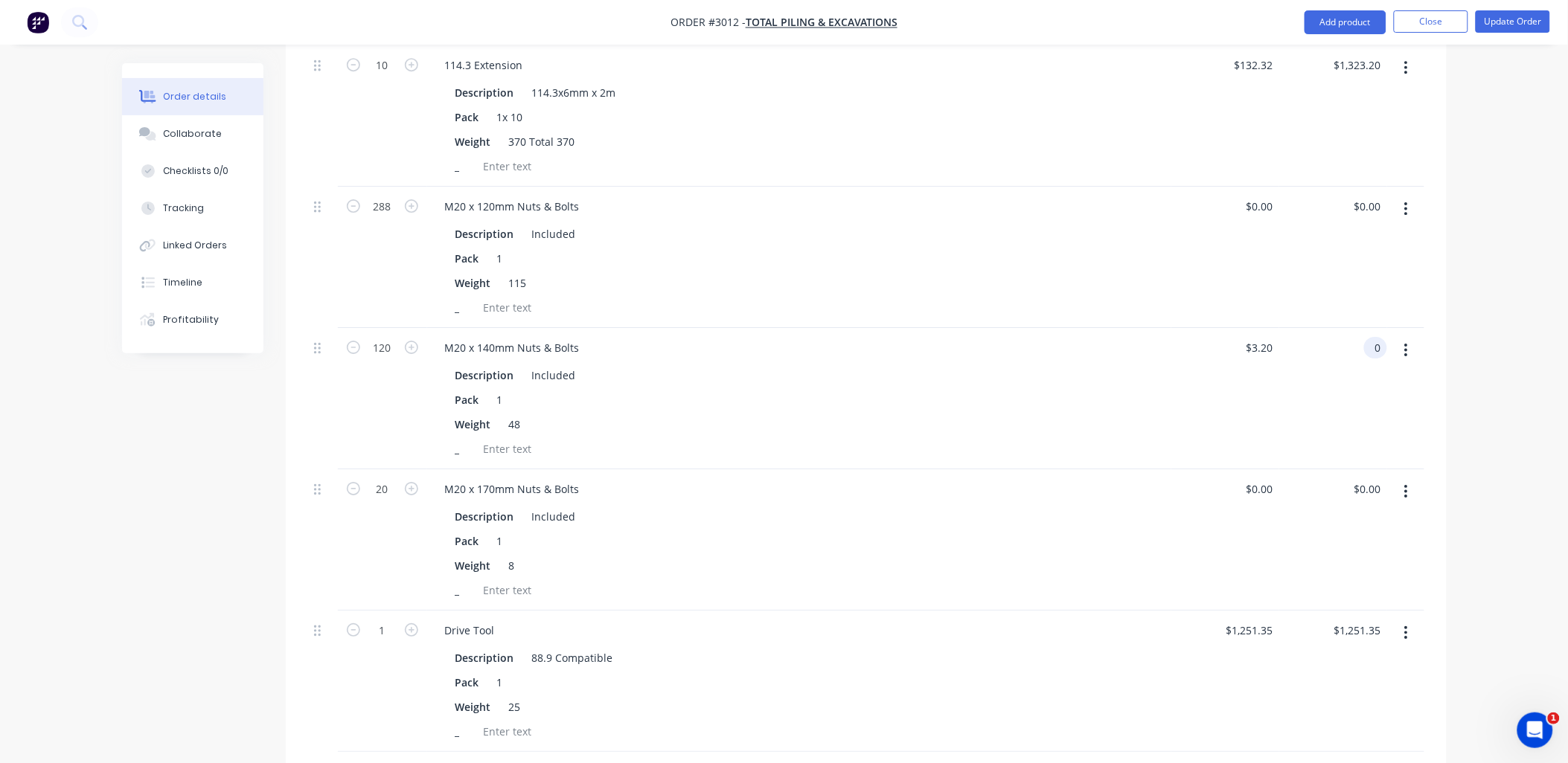
click at [1282, 260] on div "$0.00 $0.00" at bounding box center [1333, 258] width 108 height 141
type input "$0.00"
click at [1105, 389] on div "Pack 1" at bounding box center [796, 400] width 693 height 22
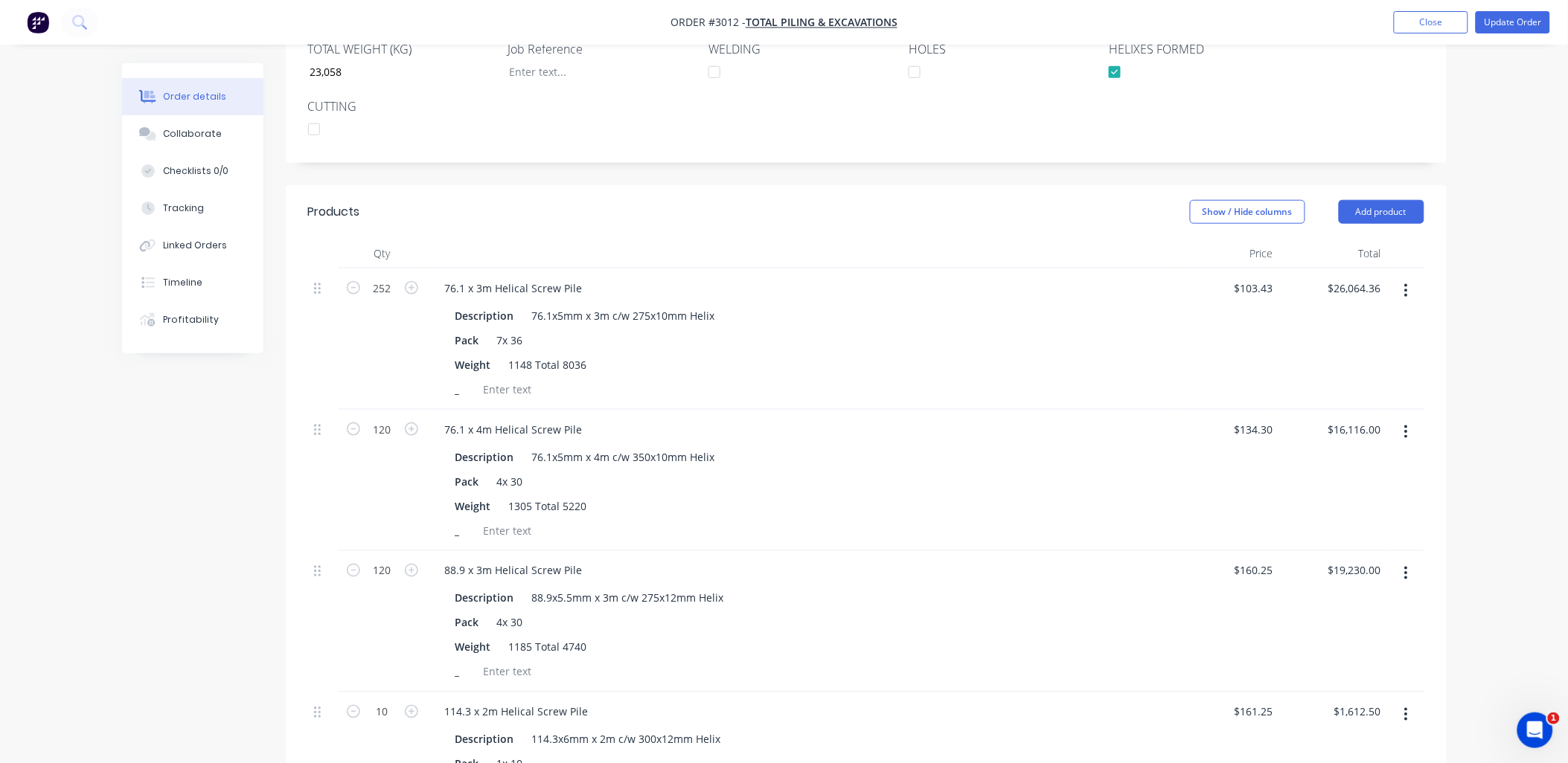
scroll to position [0, 0]
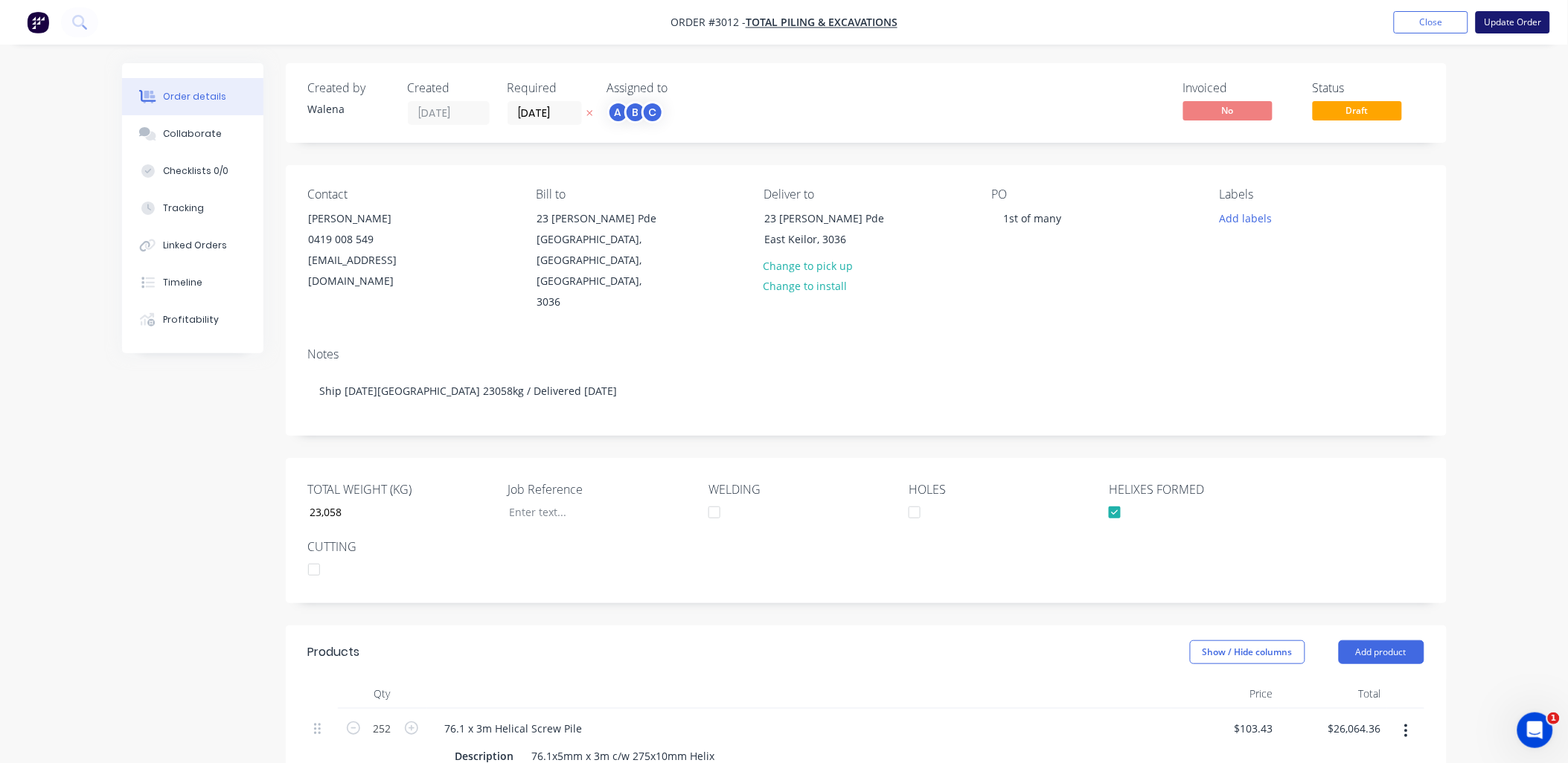
click at [1504, 28] on button "Update Order" at bounding box center [1513, 22] width 75 height 23
type input "23,058"
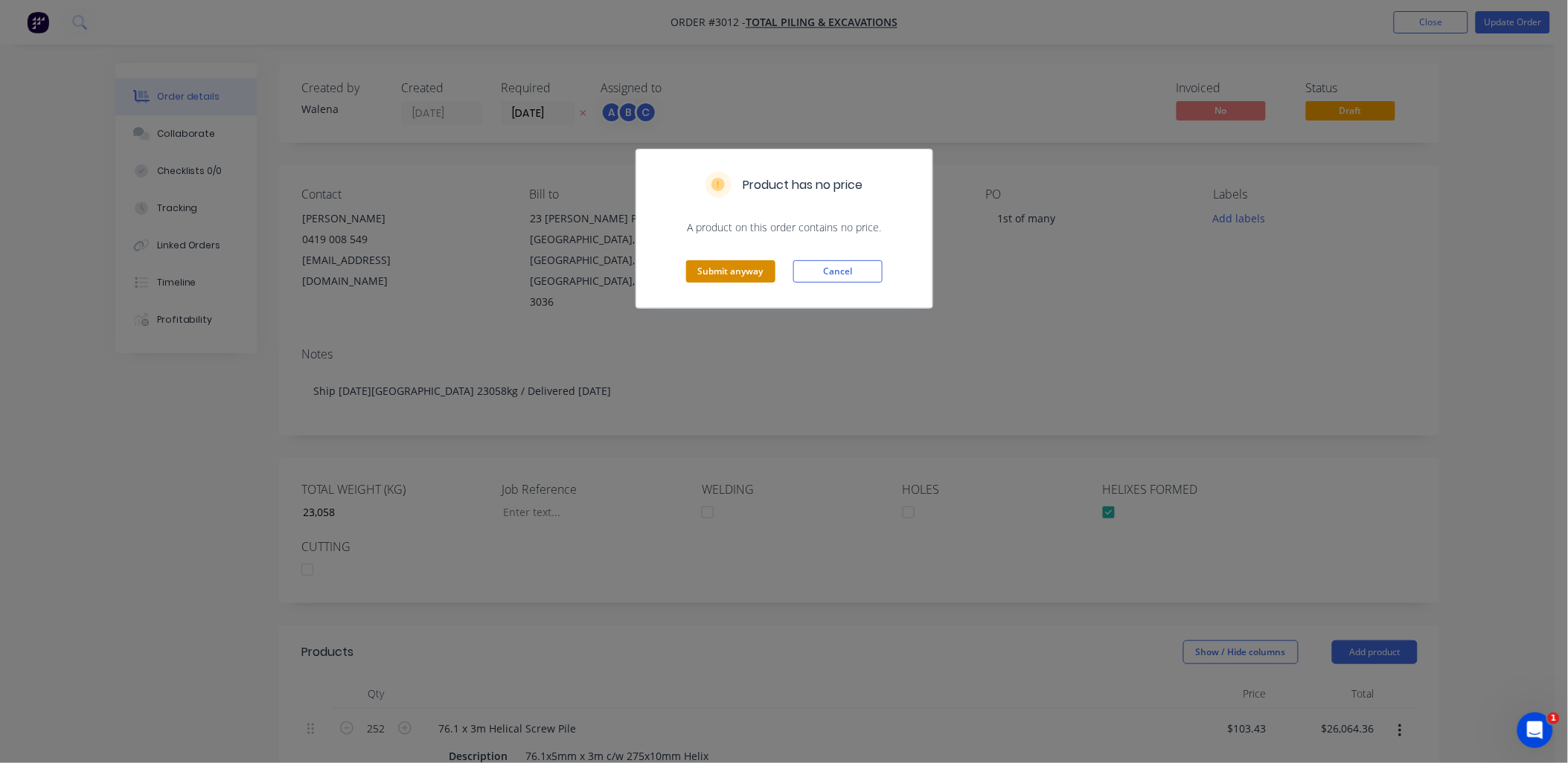
click at [740, 272] on button "Submit anyway" at bounding box center [730, 271] width 89 height 23
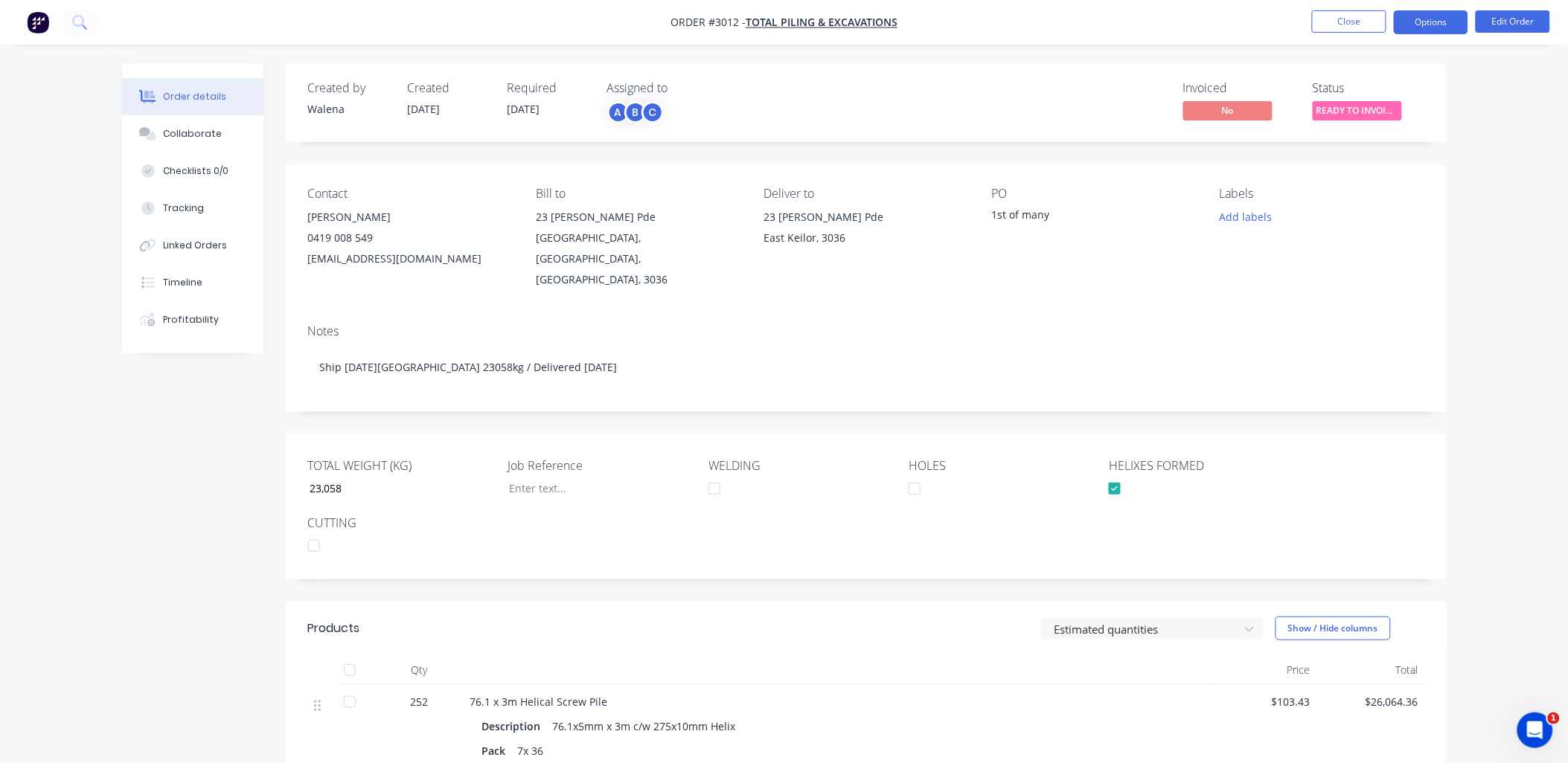
click at [1431, 19] on button "Options" at bounding box center [1431, 22] width 75 height 24
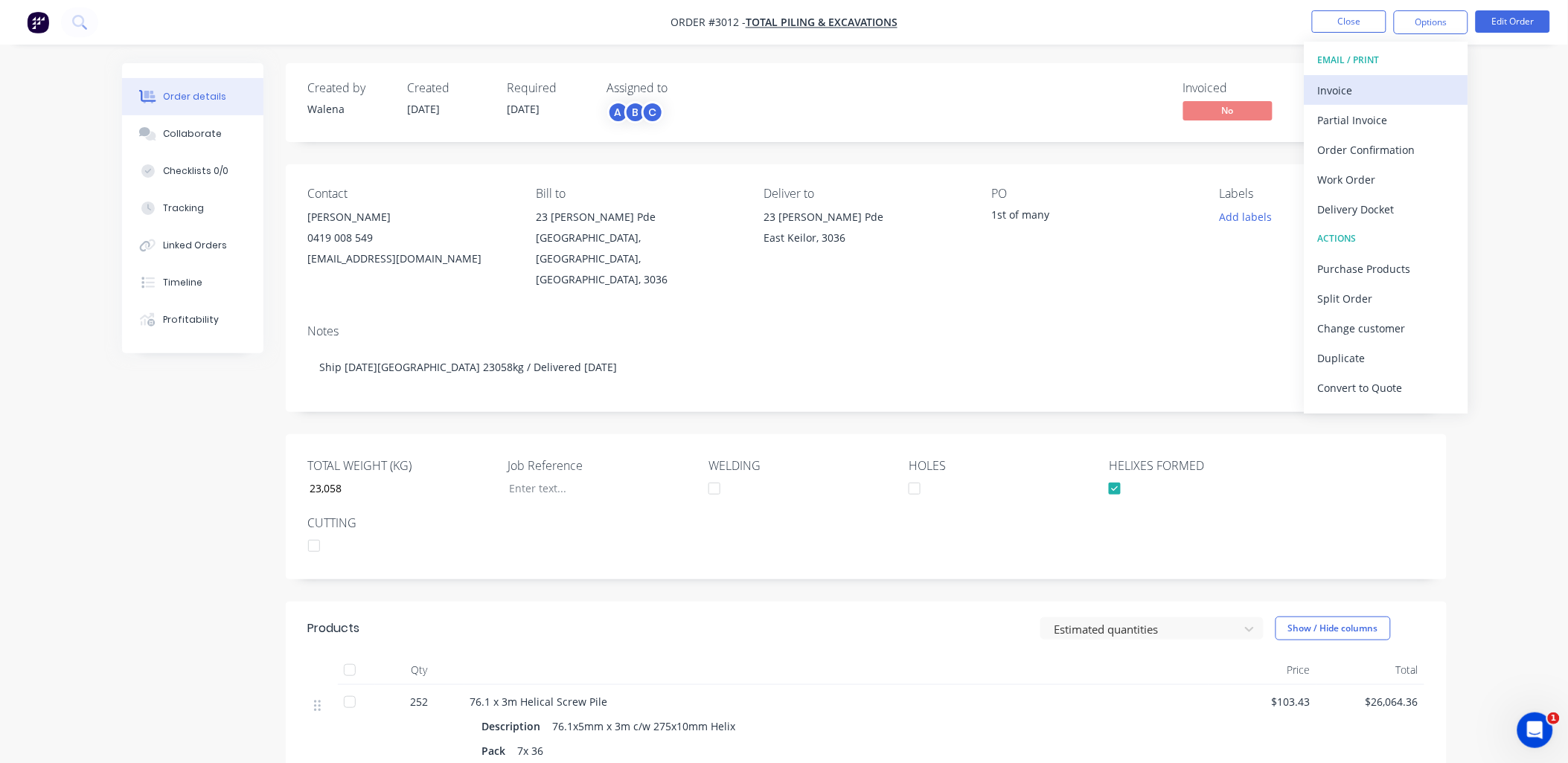
click at [1345, 84] on div "Invoice" at bounding box center [1386, 91] width 137 height 22
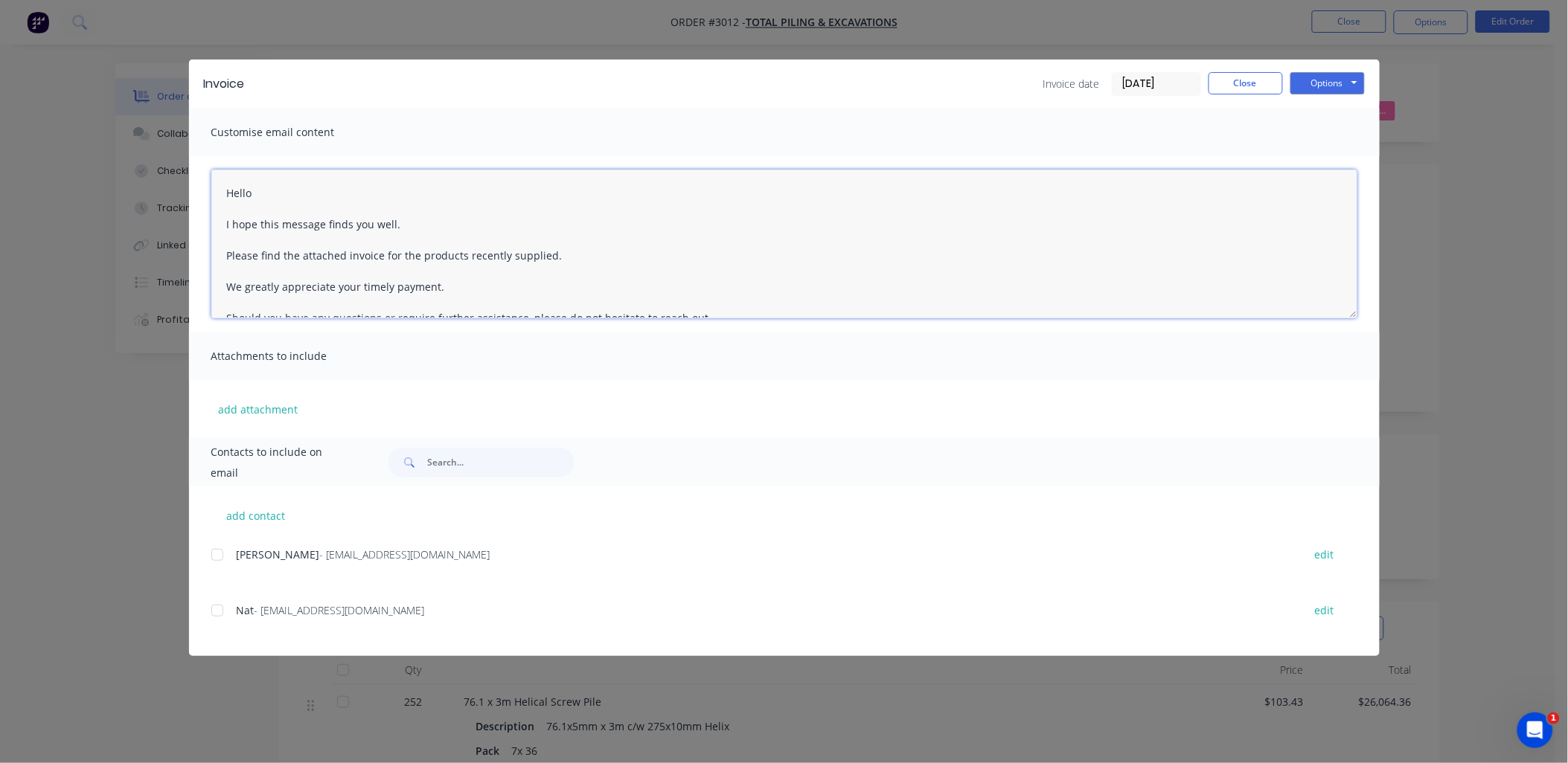
drag, startPoint x: 226, startPoint y: 187, endPoint x: 307, endPoint y: 182, distance: 81.2
click at [300, 185] on textarea "Hello I hope this message finds you well. Please find the attached invoice for …" at bounding box center [784, 245] width 1146 height 149
drag, startPoint x: 546, startPoint y: 257, endPoint x: 474, endPoint y: 251, distance: 72.2
click at [469, 250] on textarea "Dear Nat and Rob I hope this message finds you well. Please find the attached i…" at bounding box center [784, 245] width 1146 height 149
drag, startPoint x: 660, startPoint y: 85, endPoint x: 668, endPoint y: 203, distance: 118.3
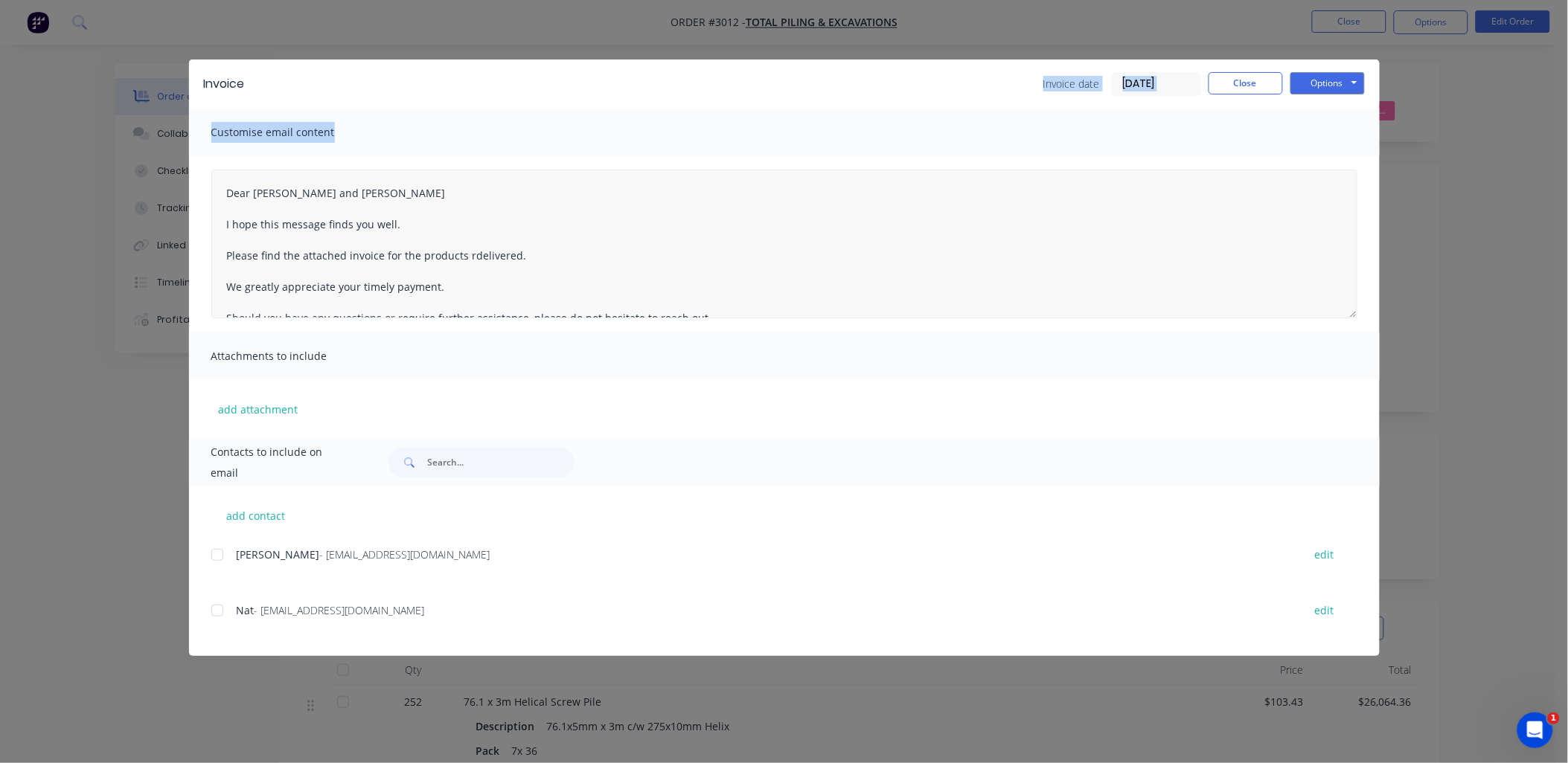
click at [667, 204] on div "Invoice Invoice date 03/10/25 Close Options Preview Print Email Customise email…" at bounding box center [784, 358] width 1191 height 597
click at [510, 255] on textarea "Dear Nat and Rob I hope this message finds you well. Please find the attached i…" at bounding box center [784, 245] width 1146 height 149
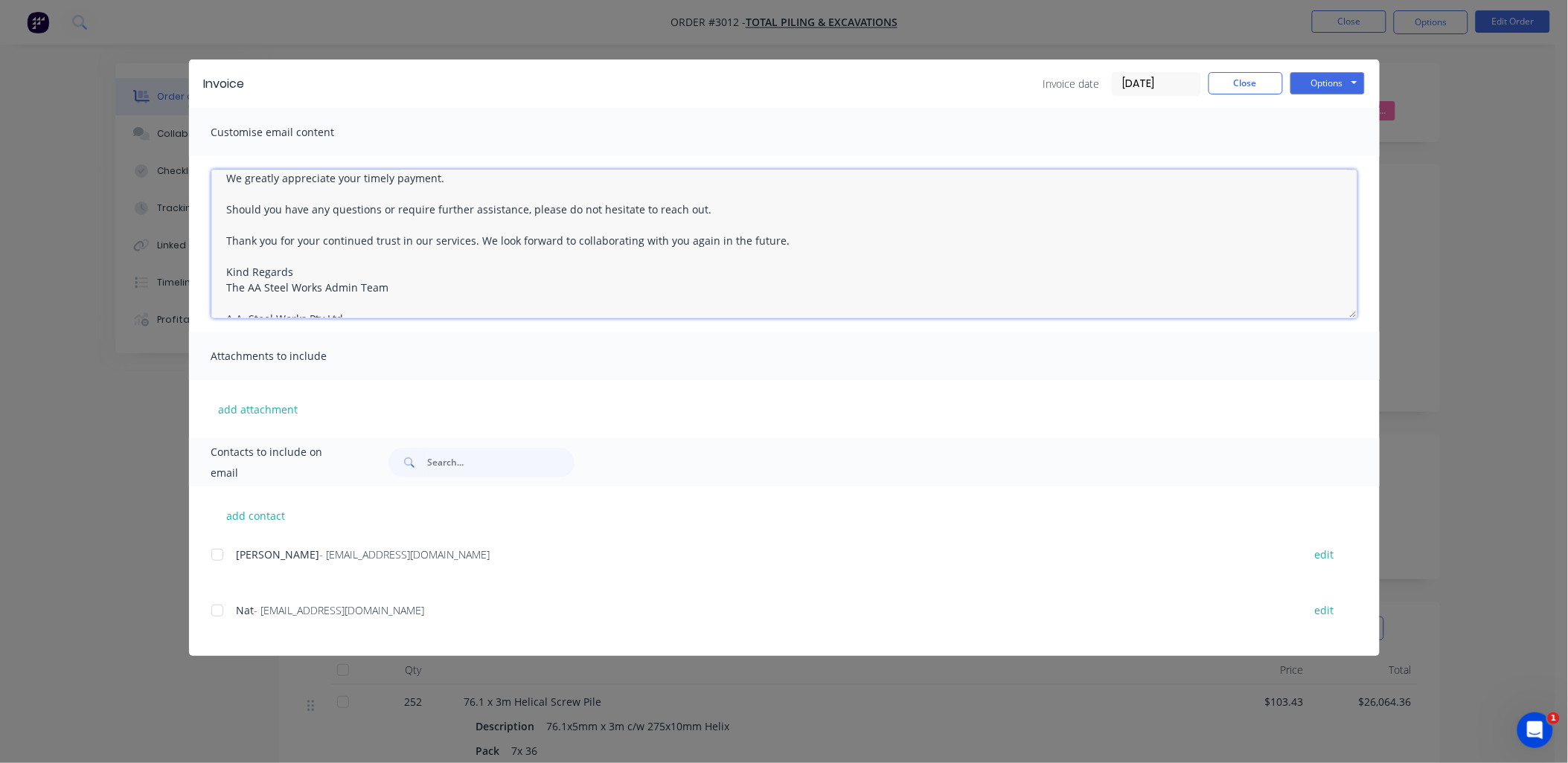
scroll to position [164, 0]
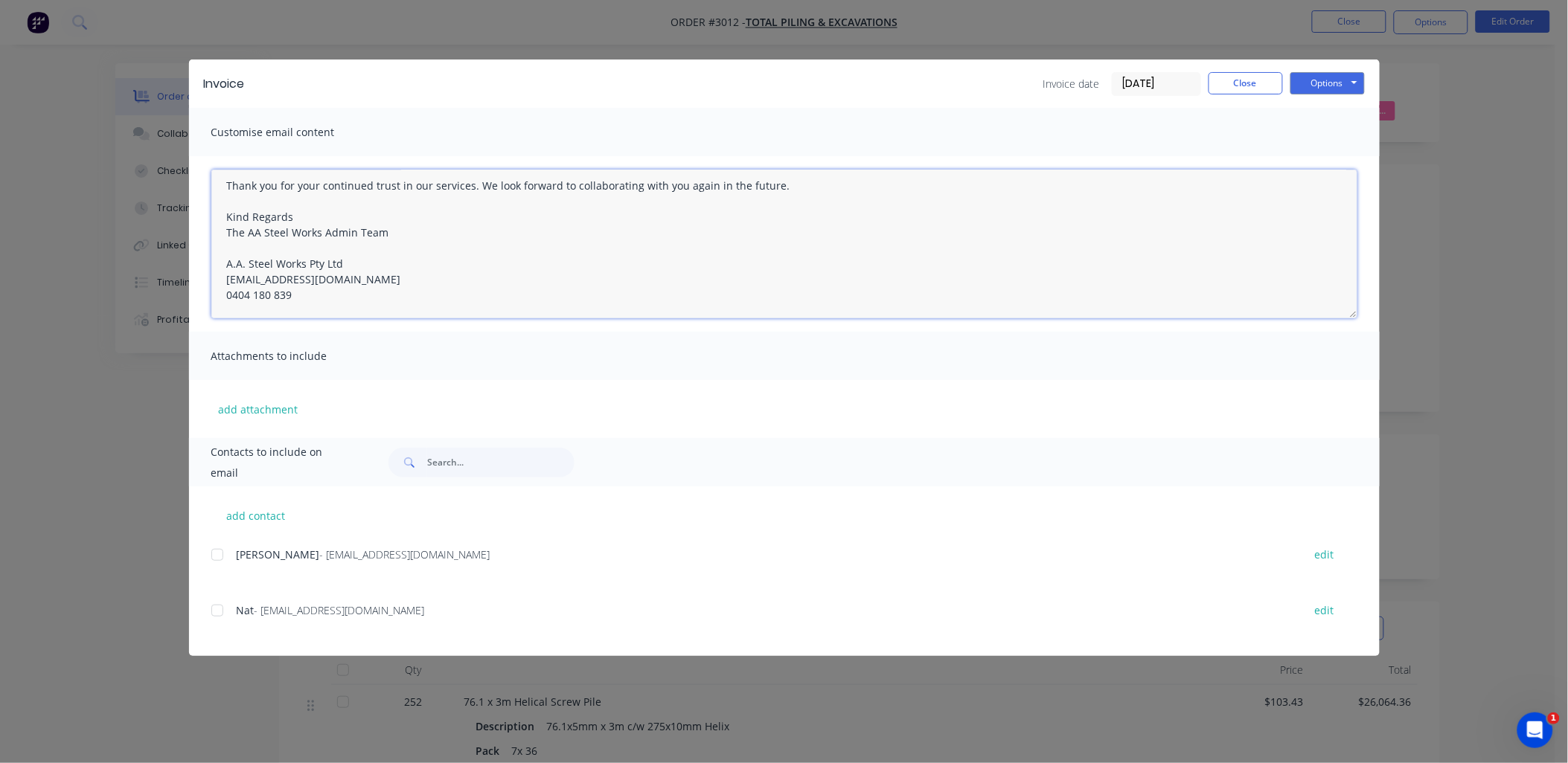
drag, startPoint x: 222, startPoint y: 190, endPoint x: 586, endPoint y: 314, distance: 384.5
click at [595, 320] on div "Dear Nat and Rob I hope this message finds you well. Please find the attached i…" at bounding box center [784, 244] width 1191 height 175
type textarea "Dear Nat and Rob I hope this message finds you well. Please find the attached i…"
click at [1333, 84] on button "Options" at bounding box center [1327, 83] width 75 height 23
click at [1334, 134] on button "Print" at bounding box center [1337, 134] width 95 height 25
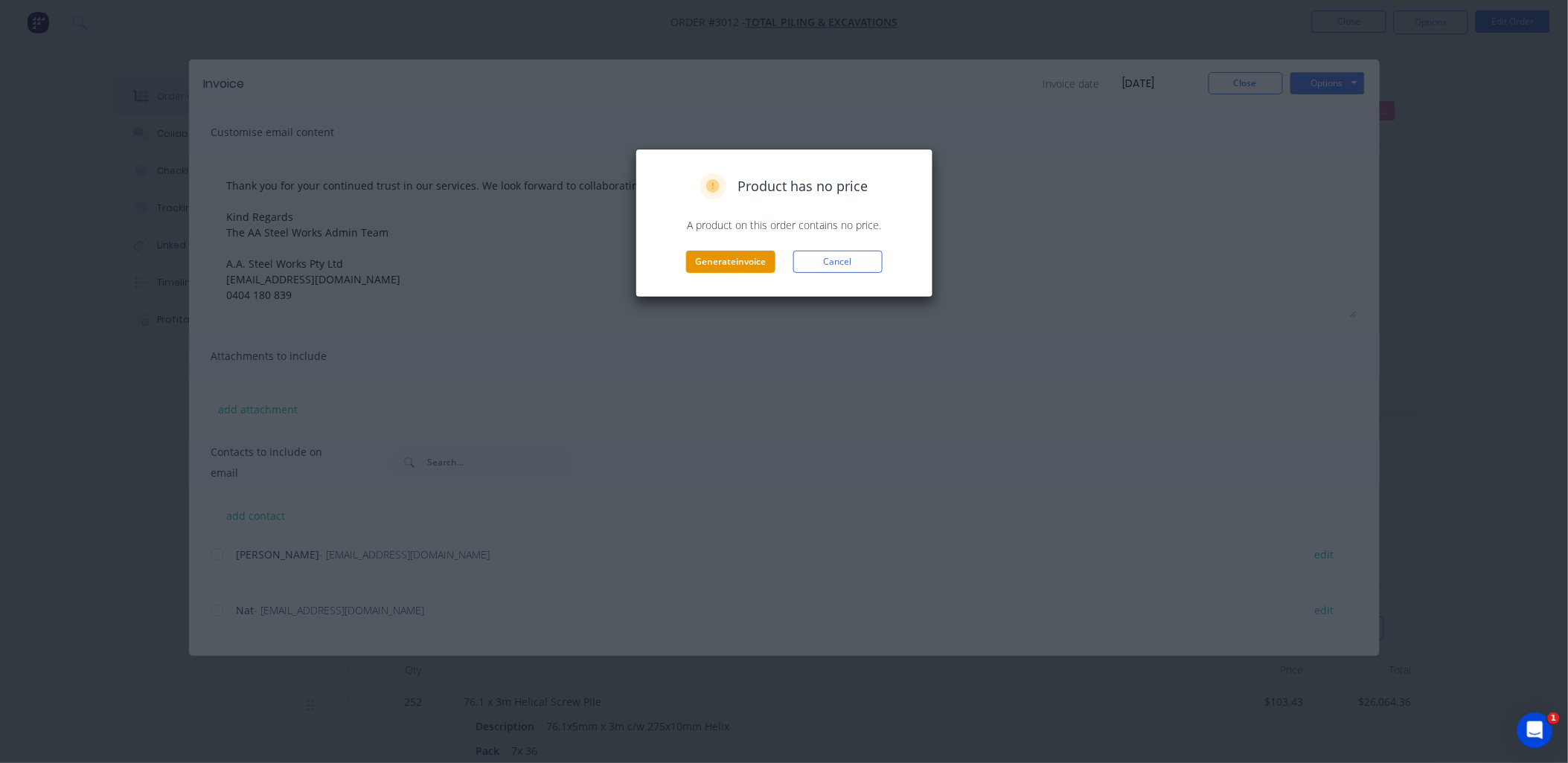
click at [741, 255] on button "Generate invoice" at bounding box center [730, 262] width 89 height 23
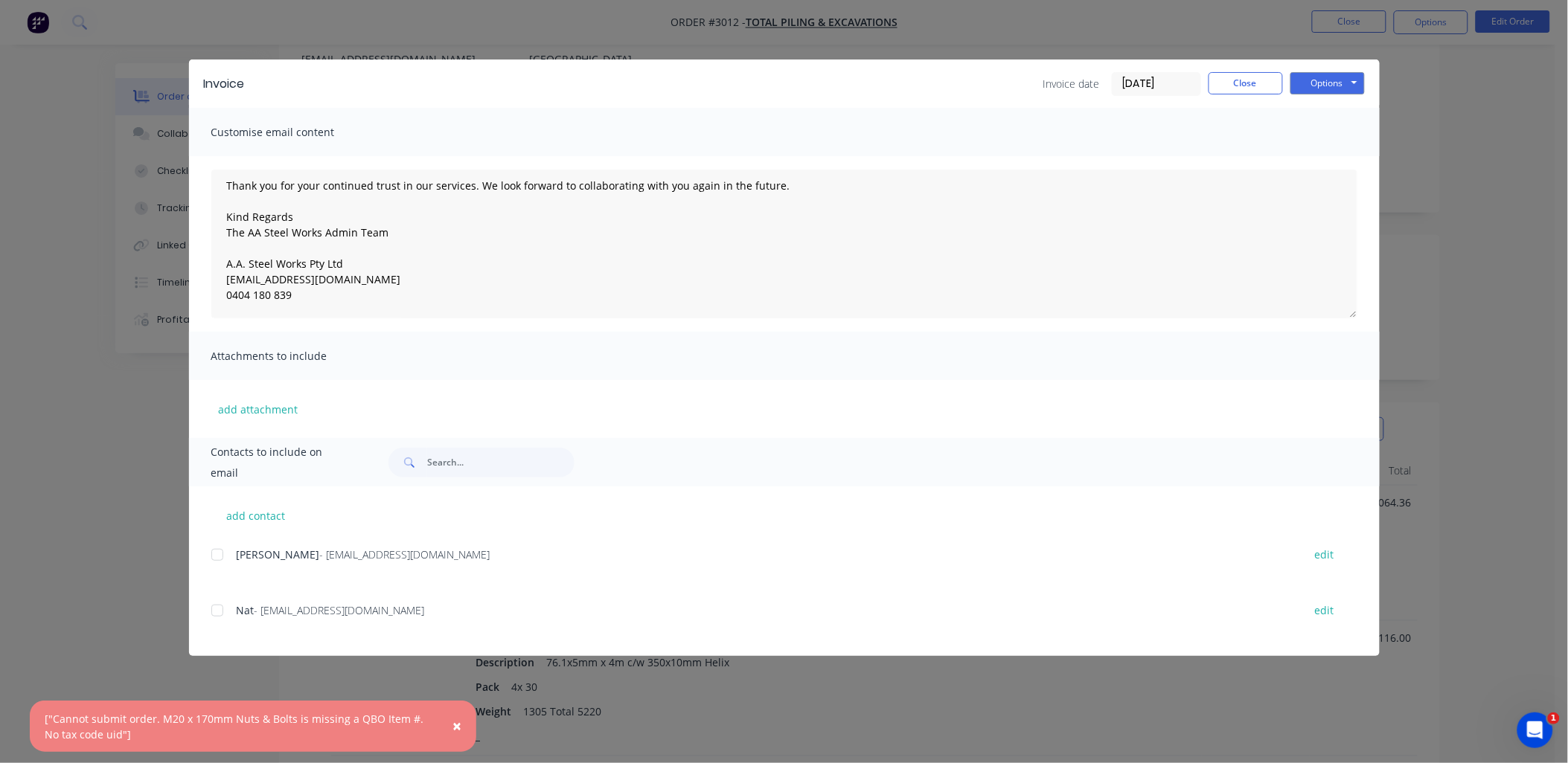
scroll to position [109, 0]
click at [1323, 83] on button "Options" at bounding box center [1327, 83] width 75 height 23
click at [1321, 109] on button "Preview" at bounding box center [1337, 110] width 95 height 25
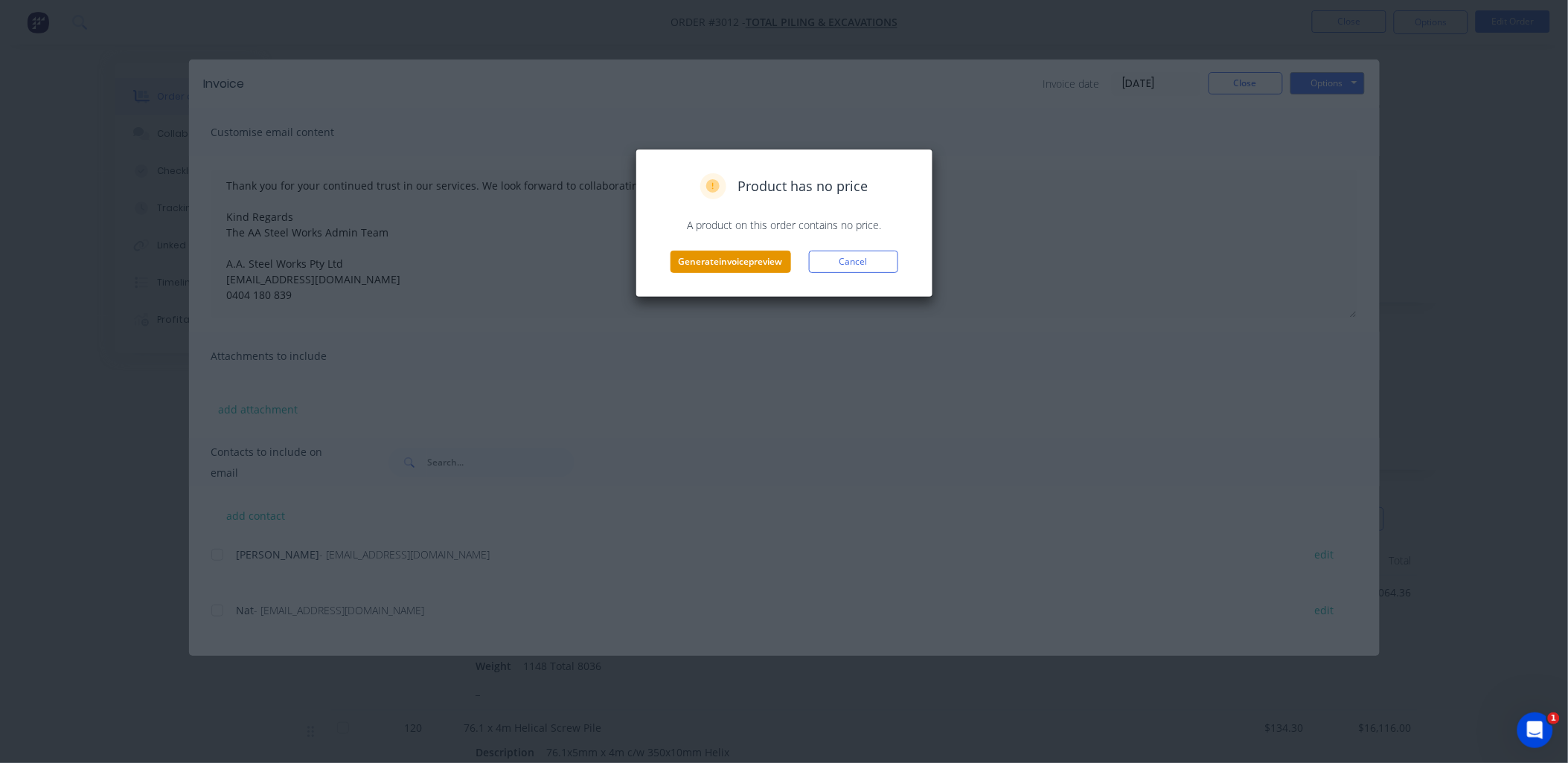
click at [755, 257] on button "Generate invoice preview" at bounding box center [730, 262] width 120 height 23
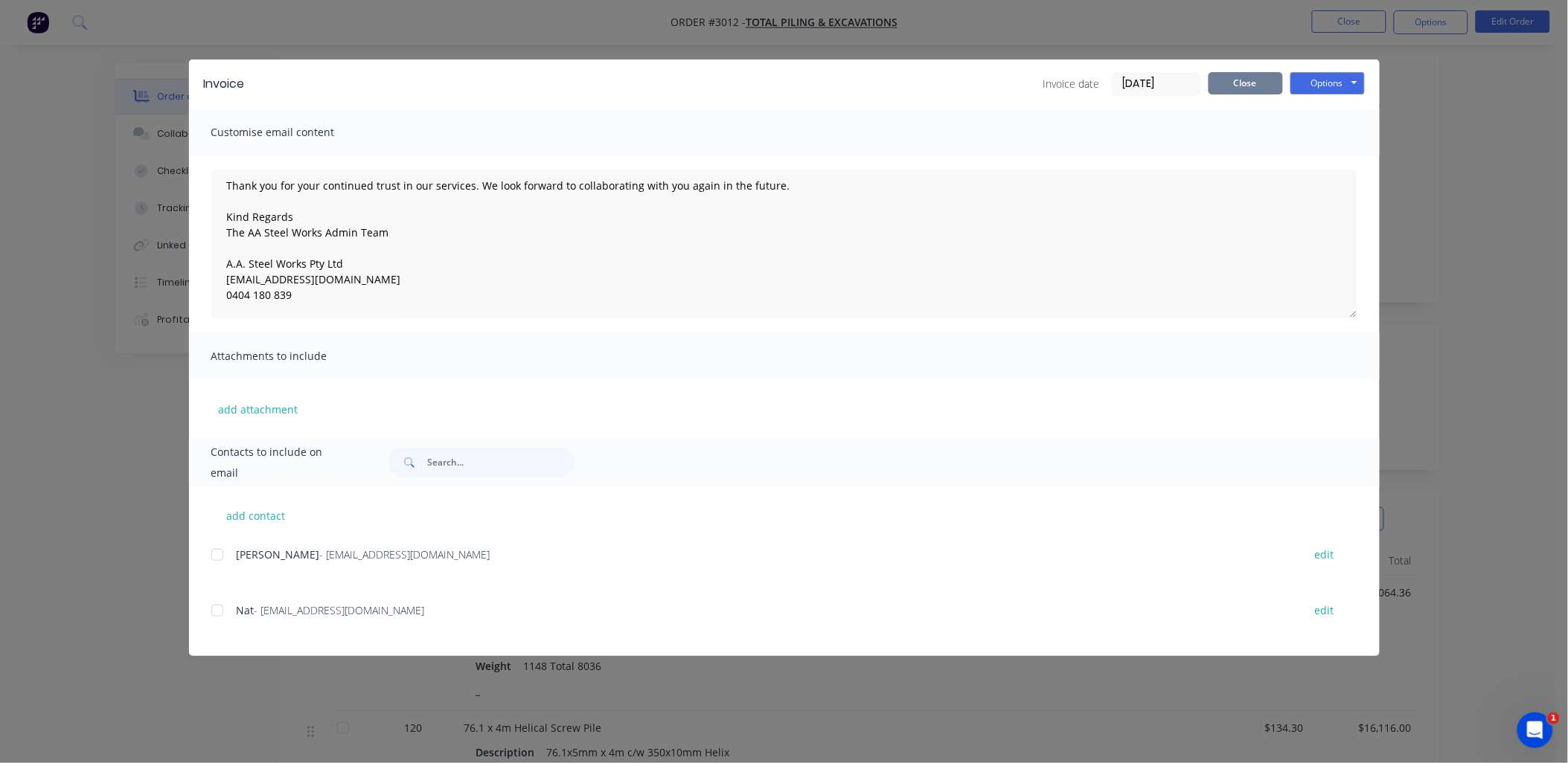
click at [1259, 88] on button "Close" at bounding box center [1246, 83] width 75 height 23
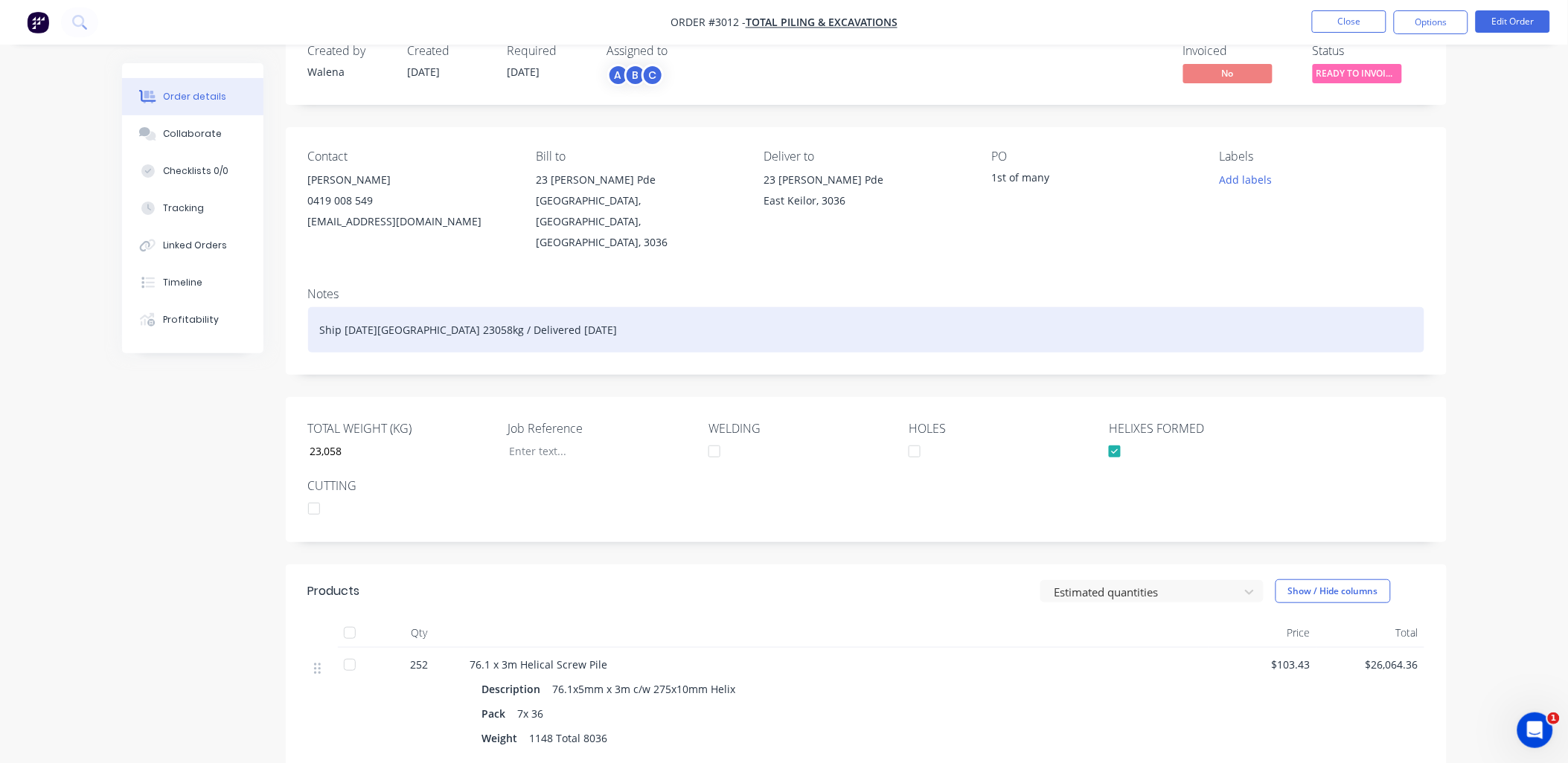
scroll to position [0, 0]
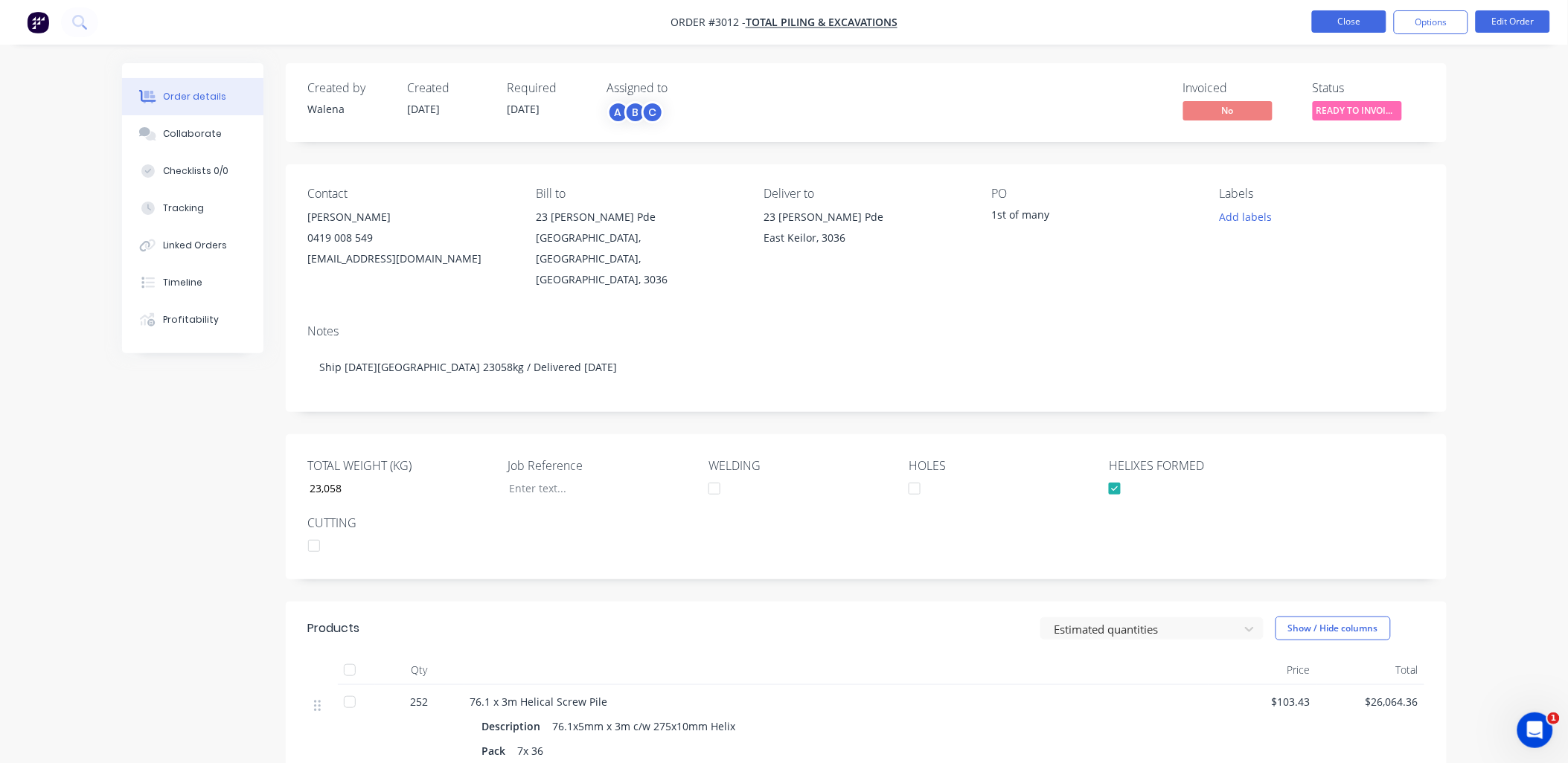
click at [1347, 12] on button "Close" at bounding box center [1349, 21] width 75 height 23
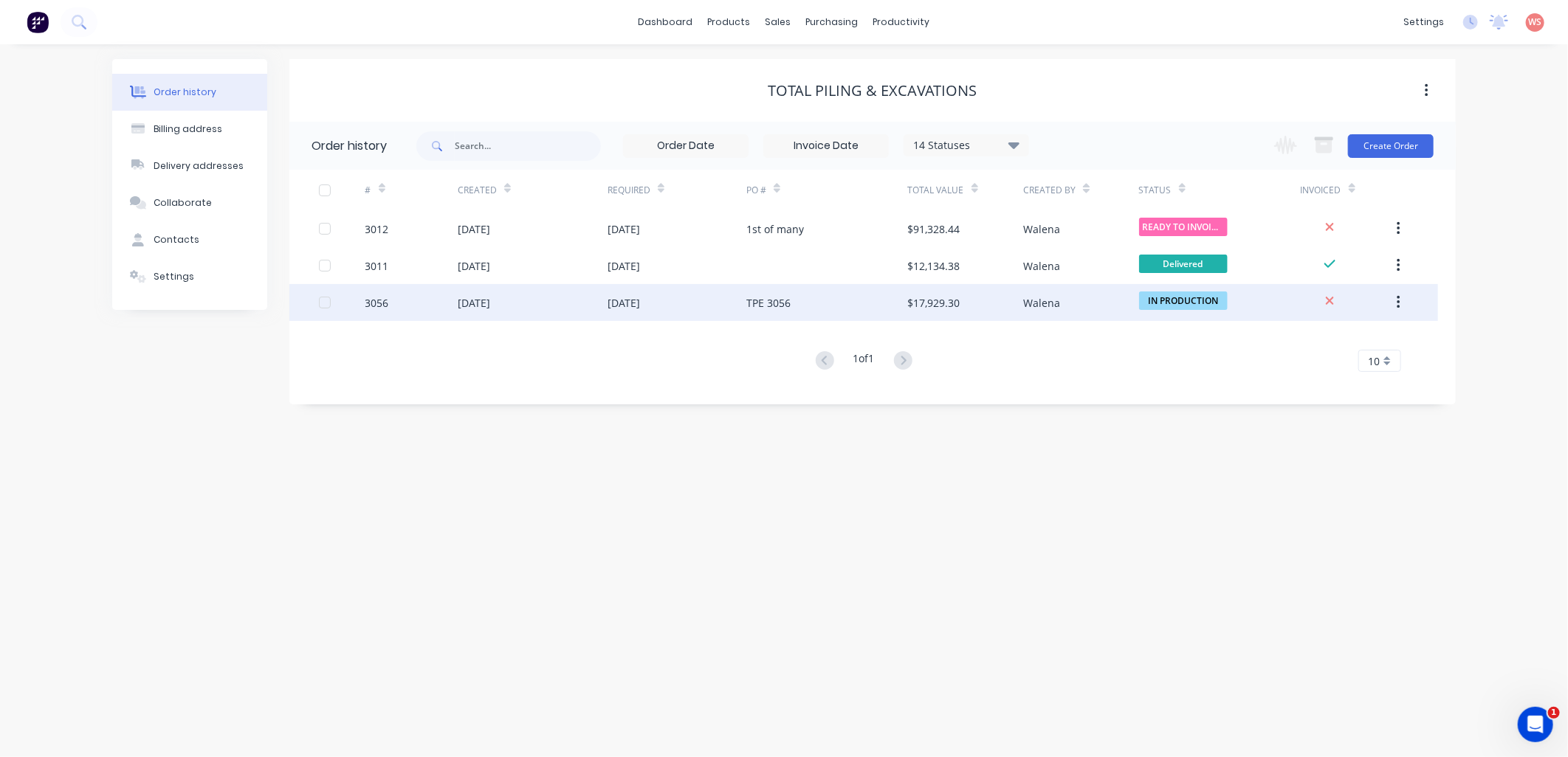
click at [628, 310] on div "[DATE]" at bounding box center [624, 303] width 32 height 15
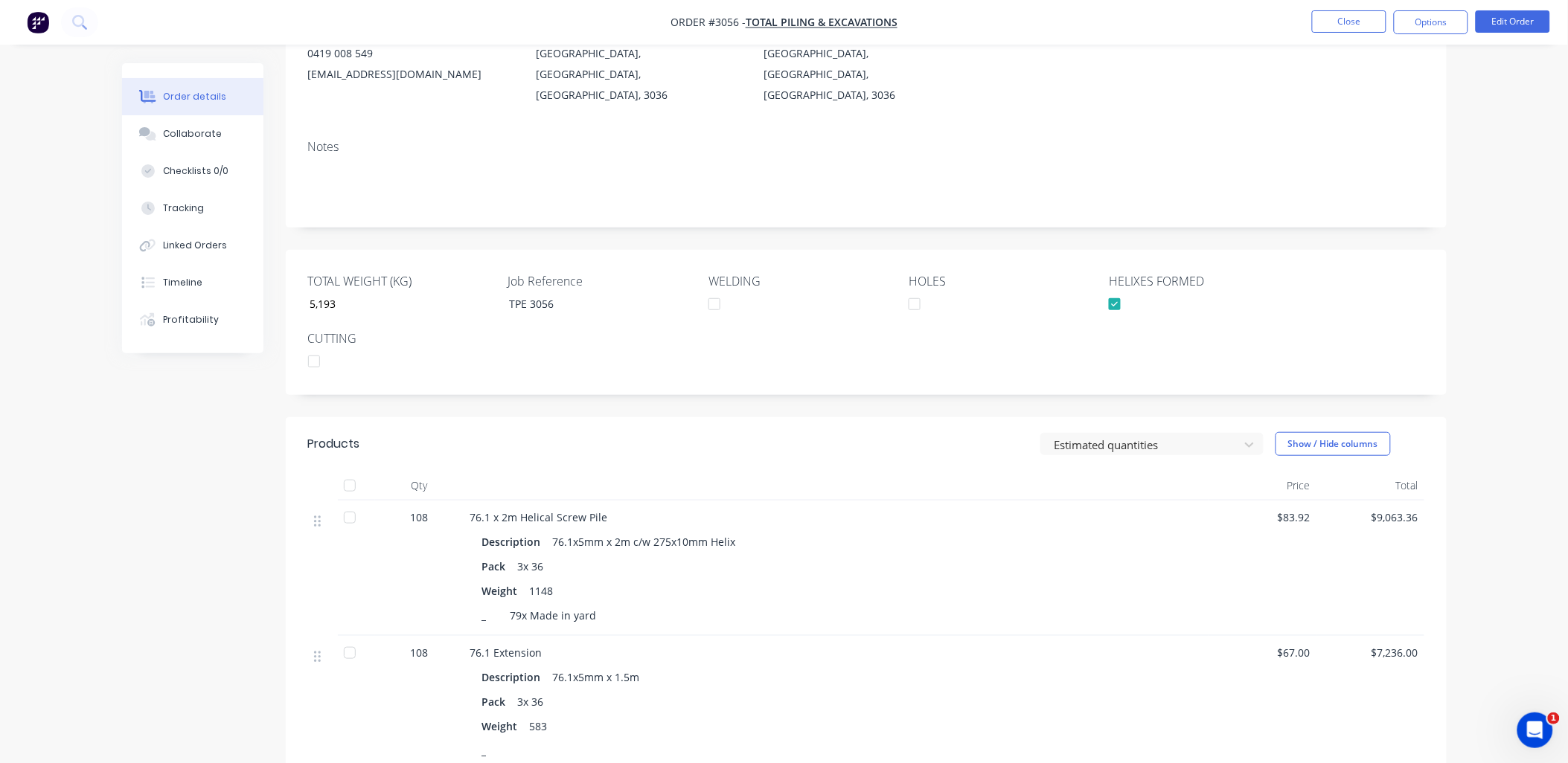
scroll to position [183, 0]
click at [1511, 20] on button "Edit Order" at bounding box center [1513, 21] width 75 height 23
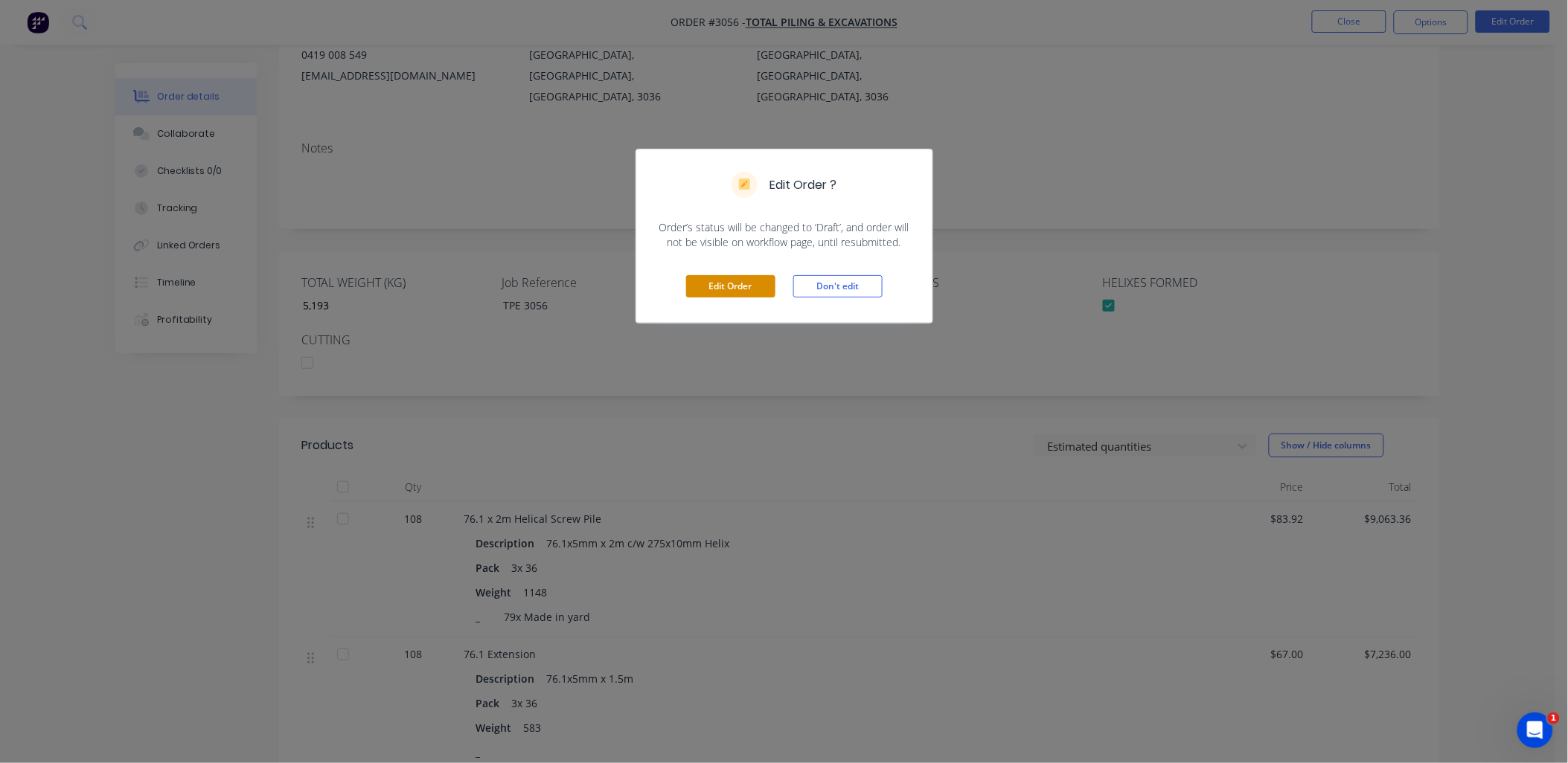
click at [746, 289] on button "Edit Order" at bounding box center [730, 286] width 89 height 23
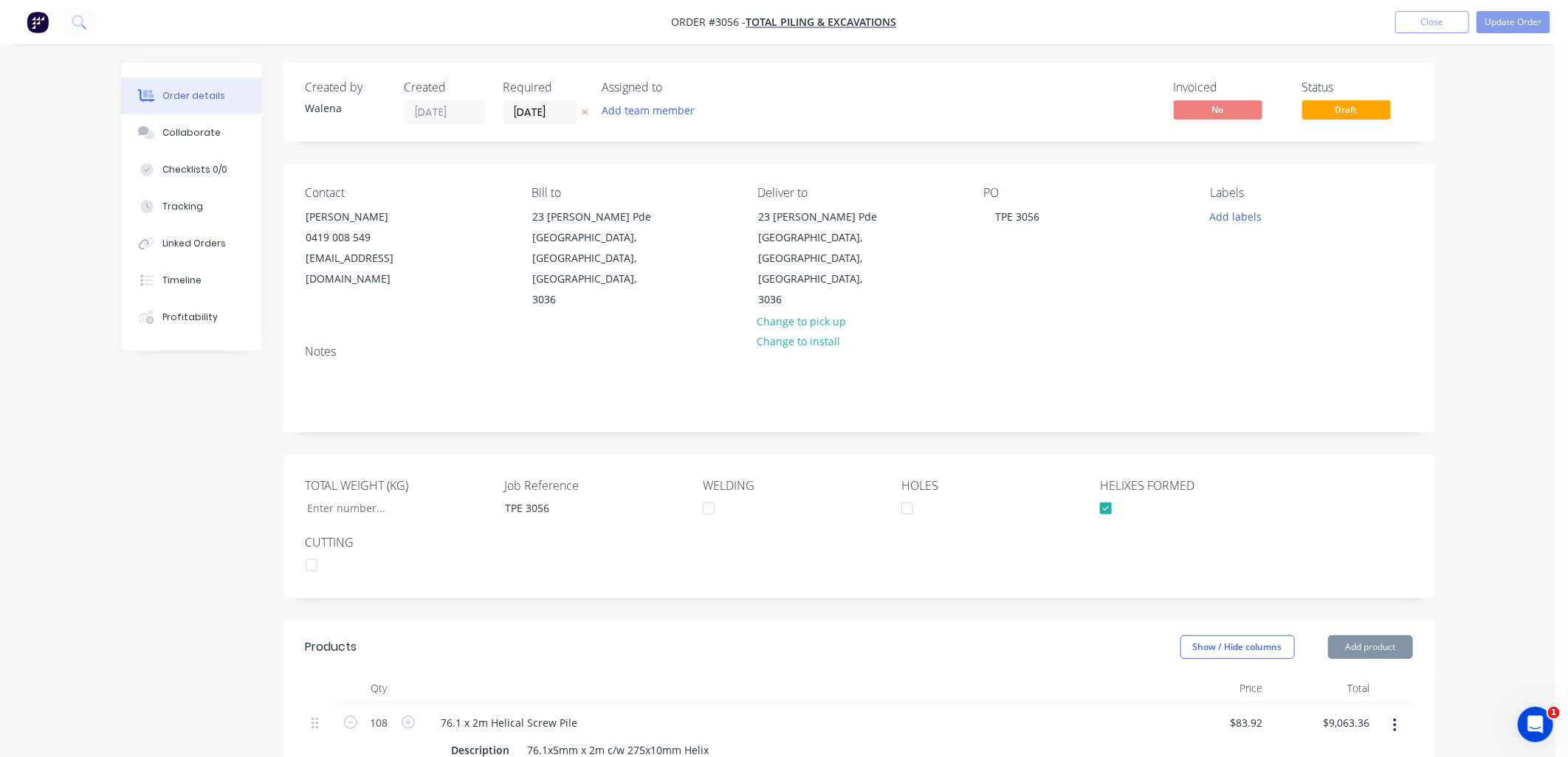
type input "5,193"
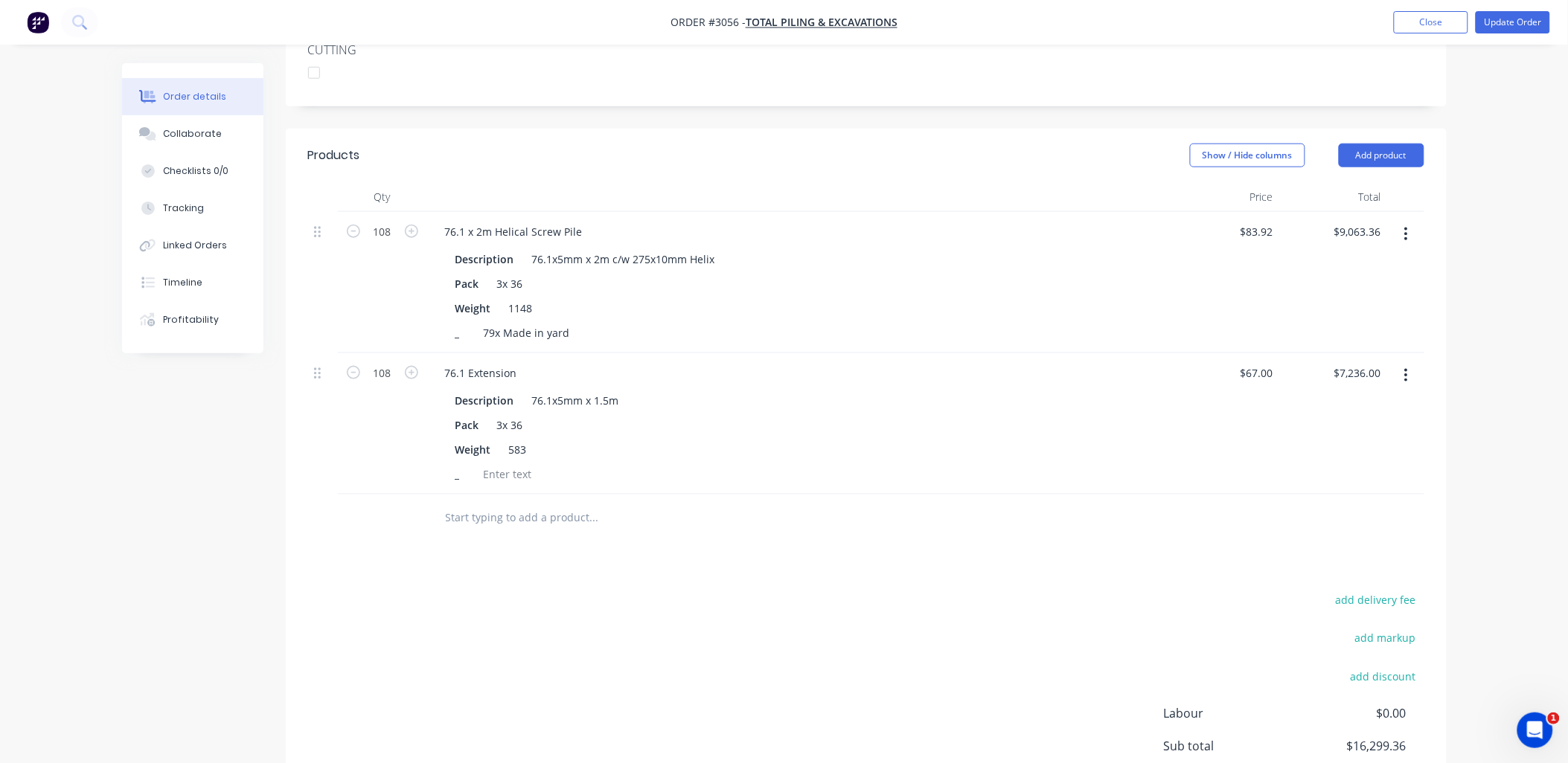
scroll to position [551, 0]
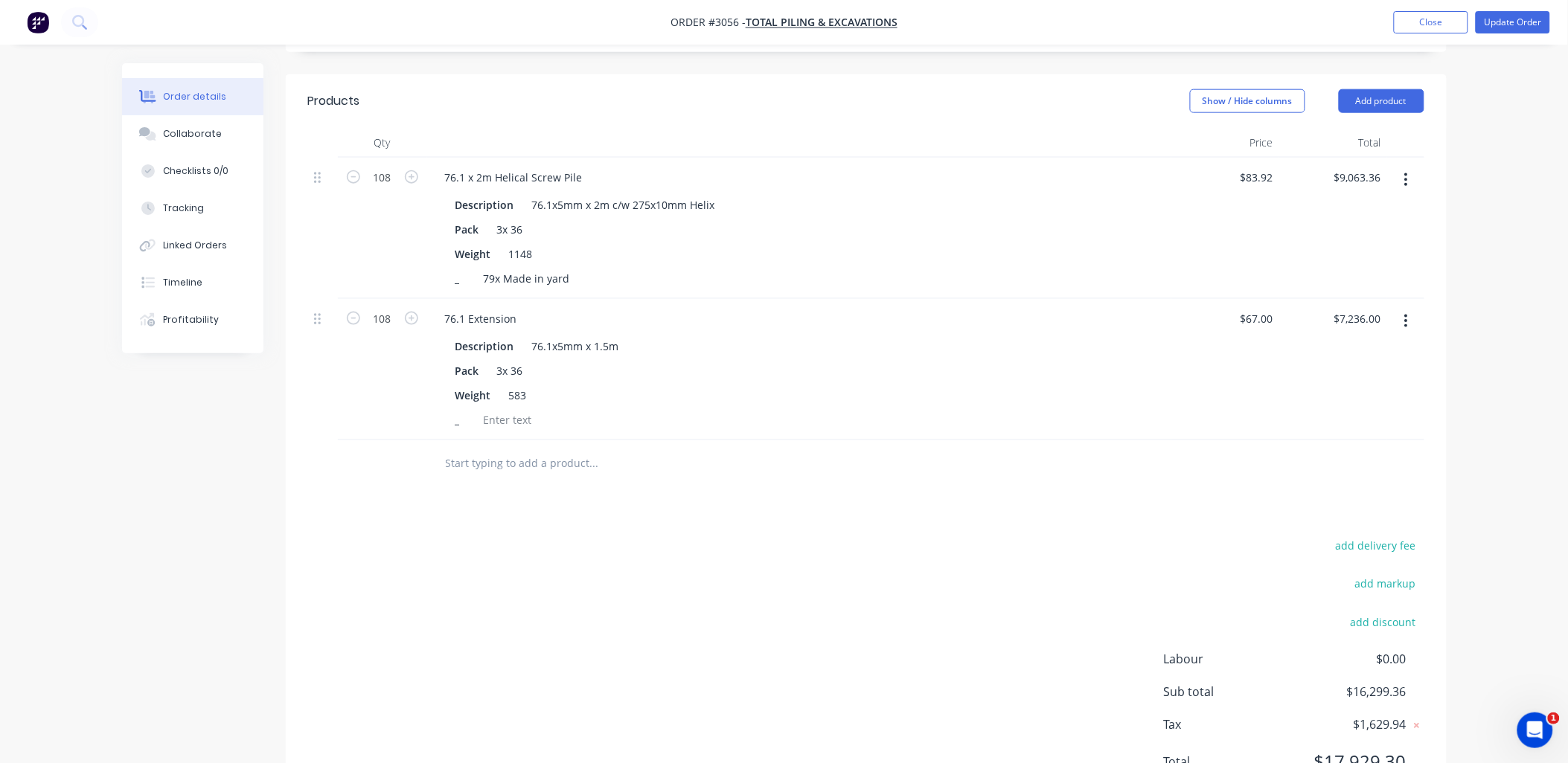
click at [486, 449] on input "text" at bounding box center [593, 464] width 297 height 29
click at [500, 440] on div "logist" at bounding box center [695, 464] width 536 height 48
click at [485, 449] on input "logist" at bounding box center [593, 464] width 297 height 29
type input "logistics"
drag, startPoint x: 489, startPoint y: 428, endPoint x: 384, endPoint y: 419, distance: 105.4
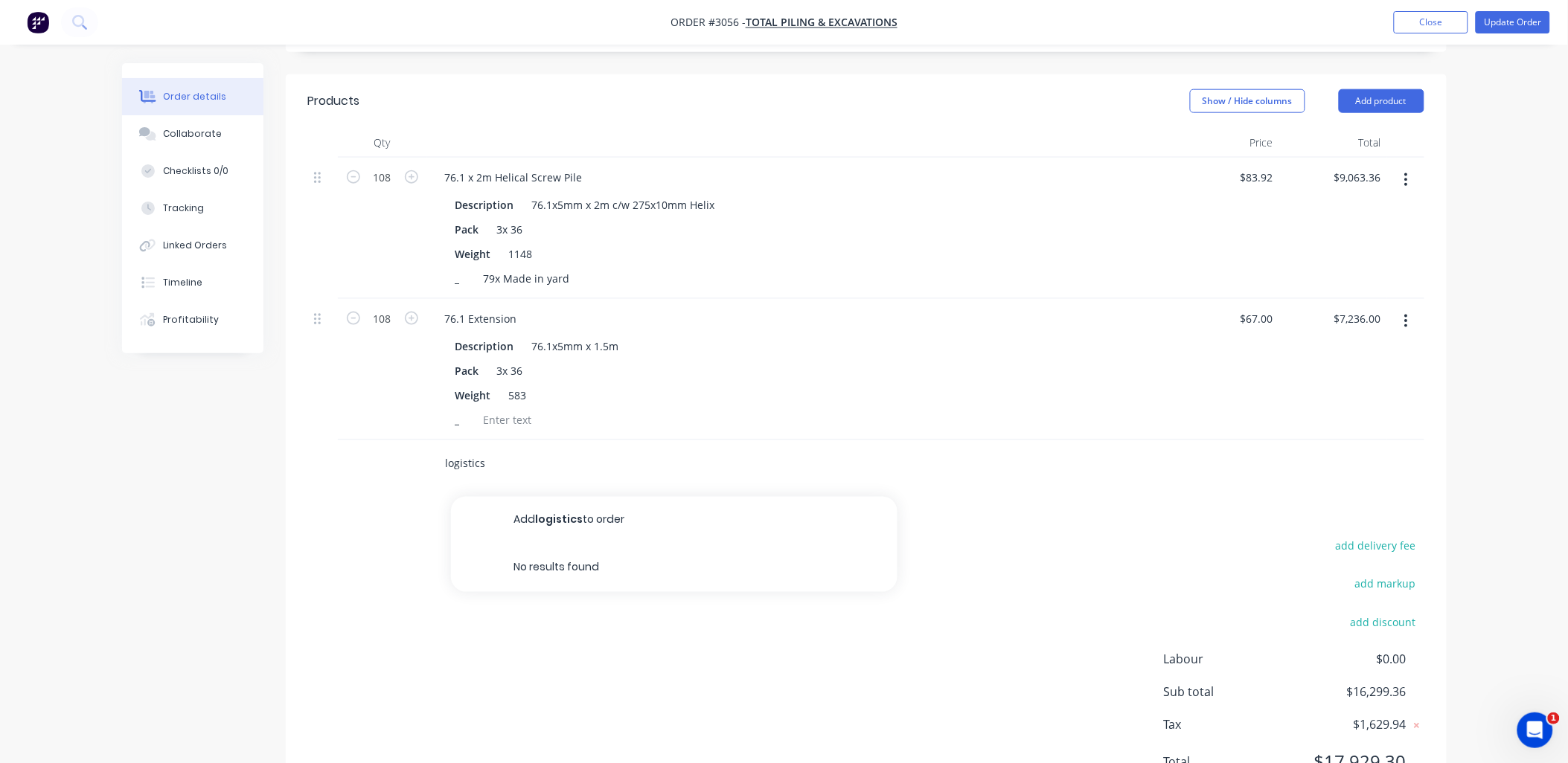
click at [383, 440] on div "logistics Add logistics to order No results found" at bounding box center [866, 464] width 1116 height 48
click at [1411, 89] on button "Add product" at bounding box center [1381, 101] width 85 height 24
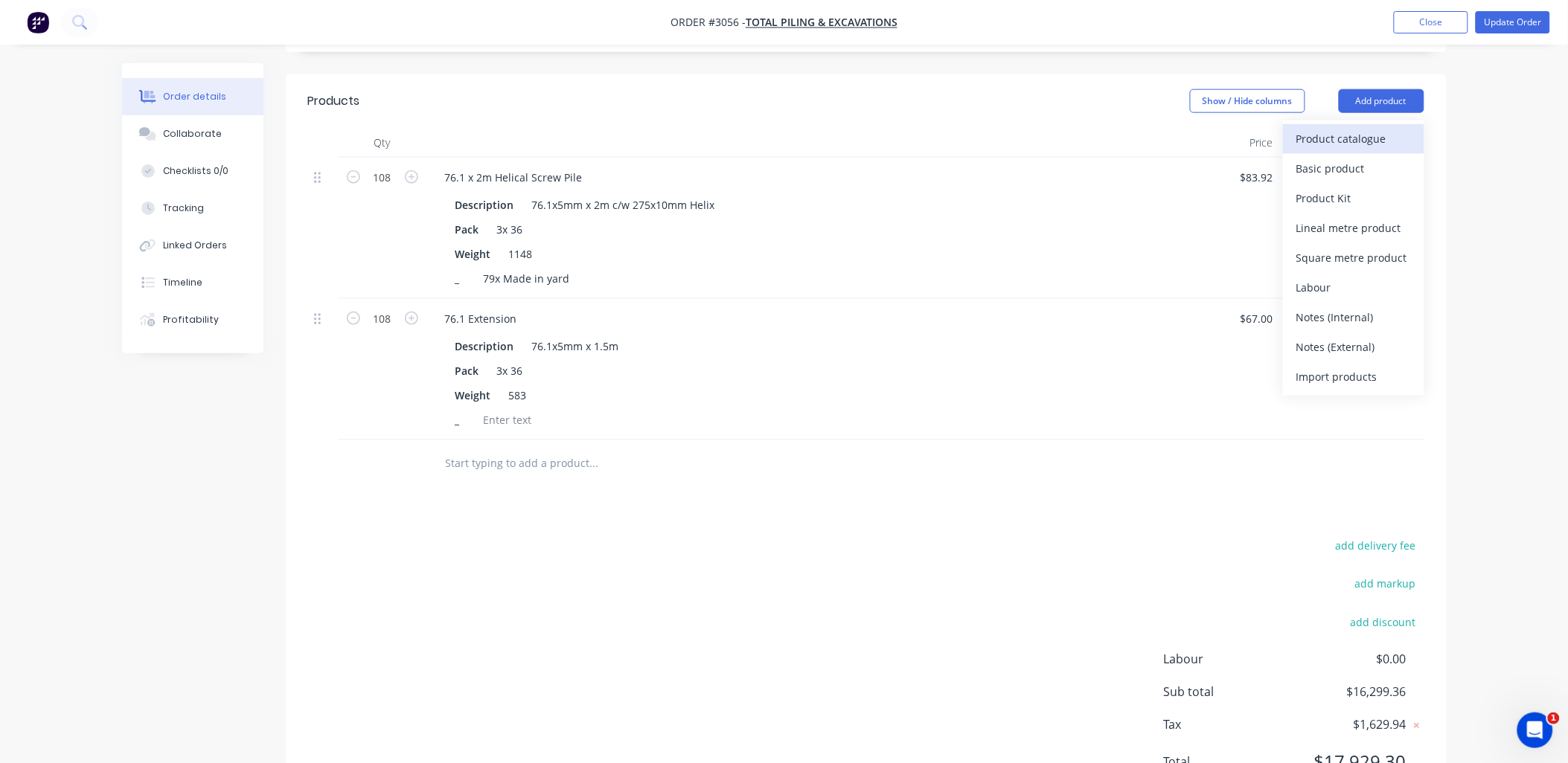
click at [1357, 128] on div "Product catalogue" at bounding box center [1354, 139] width 115 height 22
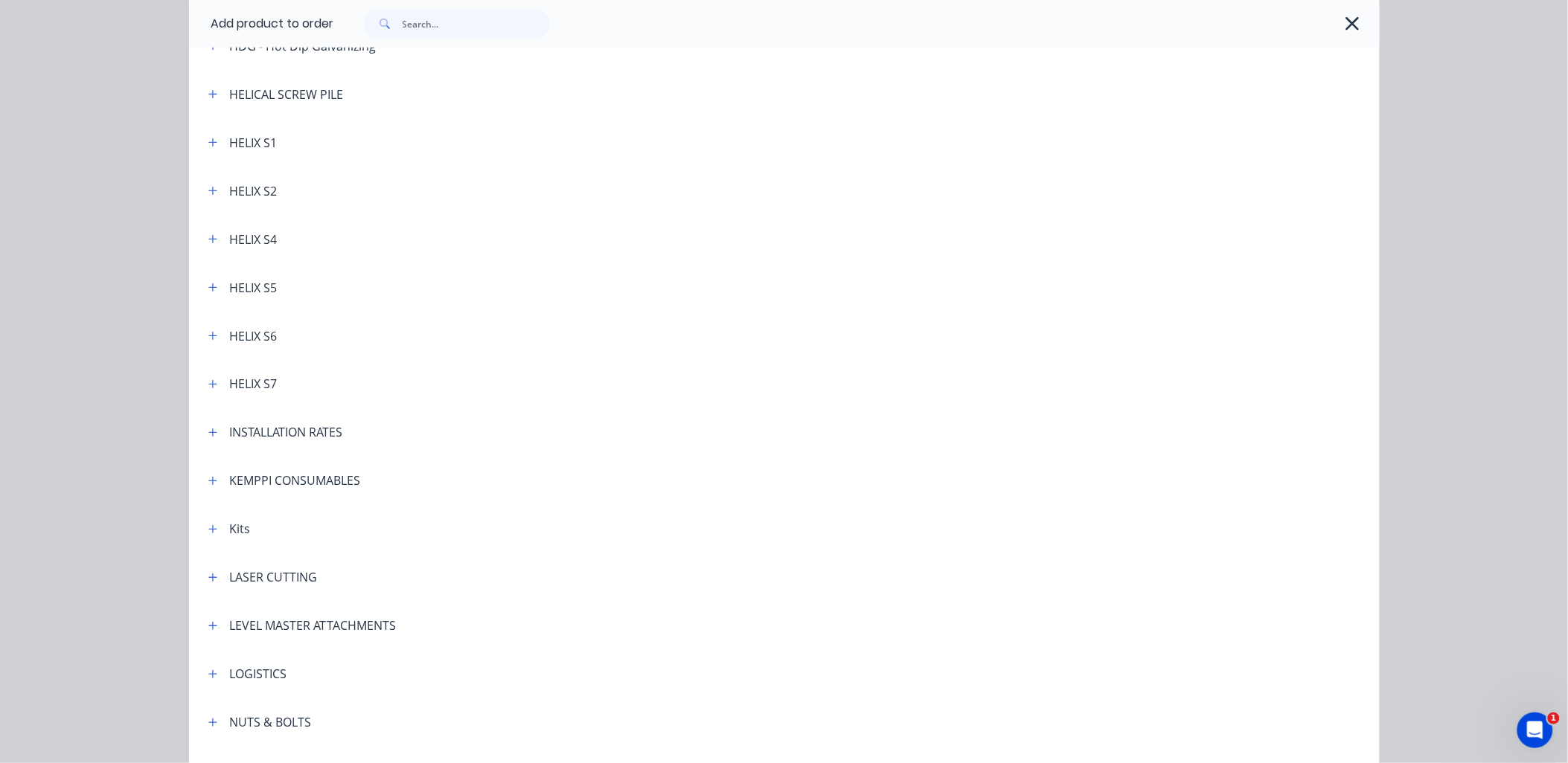
scroll to position [661, 0]
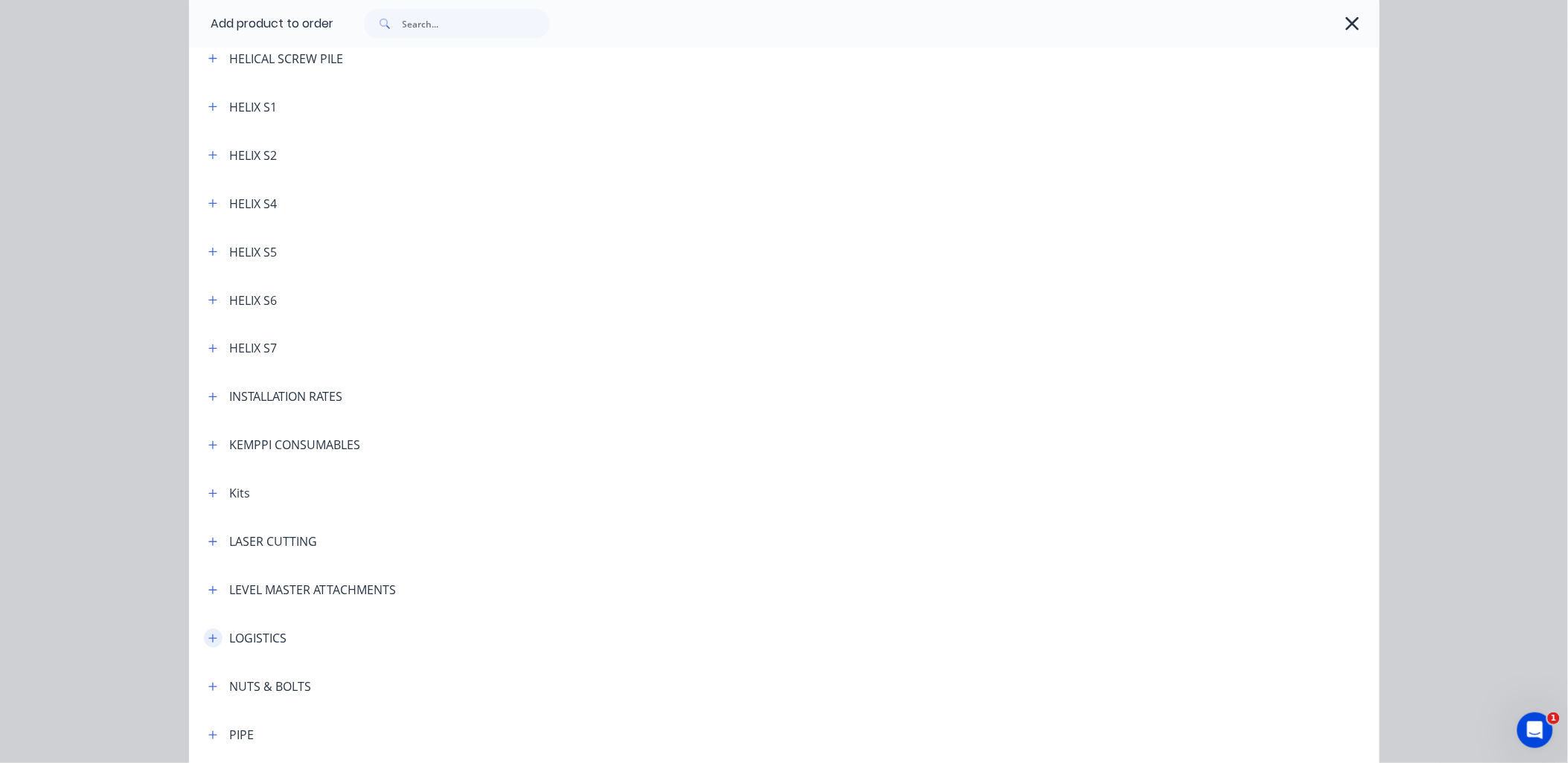
click at [208, 635] on icon "button" at bounding box center [213, 639] width 9 height 10
click at [250, 641] on div "LOGISTICS" at bounding box center [258, 639] width 57 height 18
click at [249, 638] on div "LOGISTICS" at bounding box center [258, 639] width 57 height 18
click at [237, 666] on header "NUTS & BOLTS" at bounding box center [784, 687] width 1191 height 48
click at [1348, 19] on icon "button" at bounding box center [1352, 23] width 16 height 21
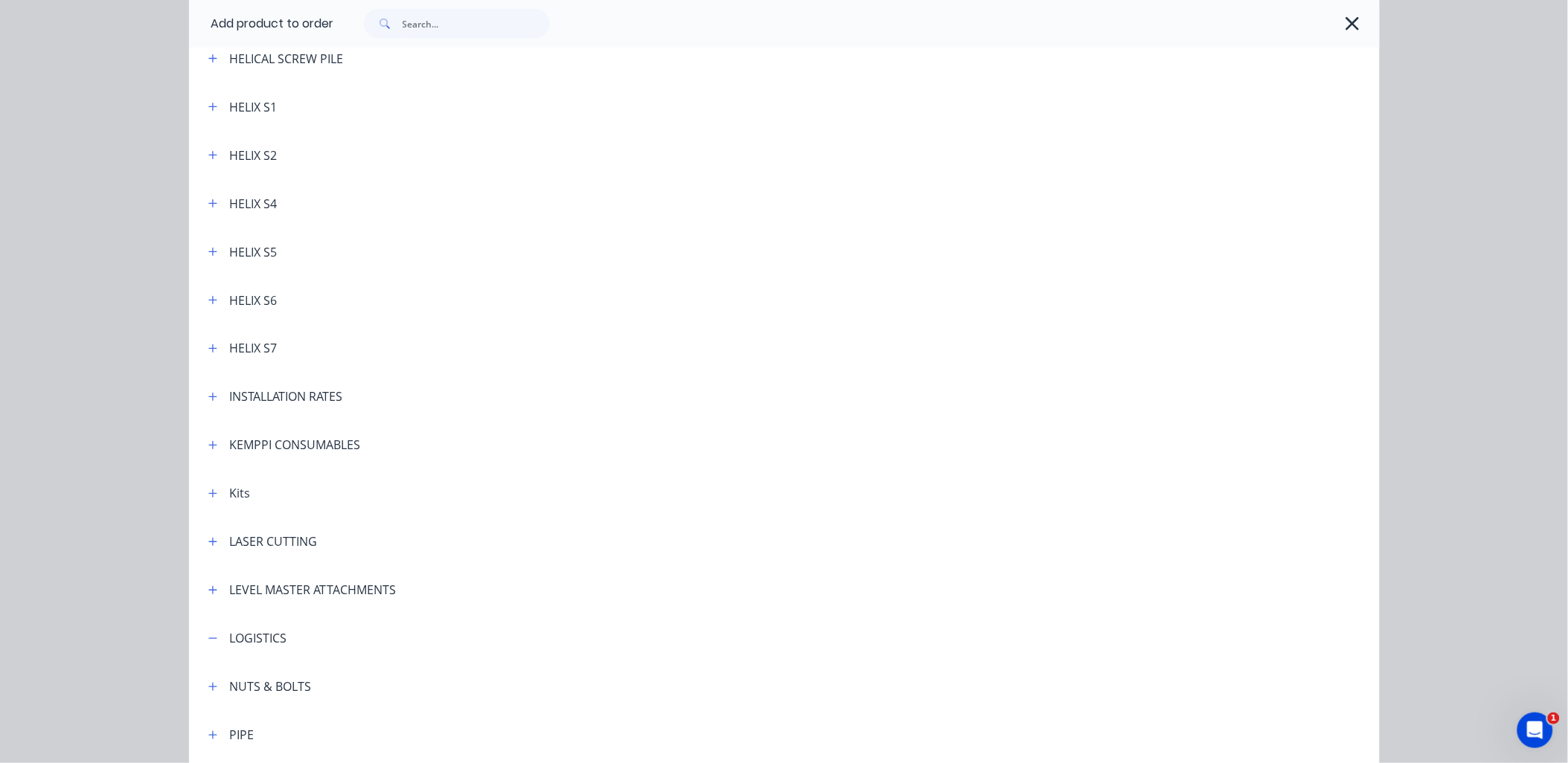
scroll to position [0, 0]
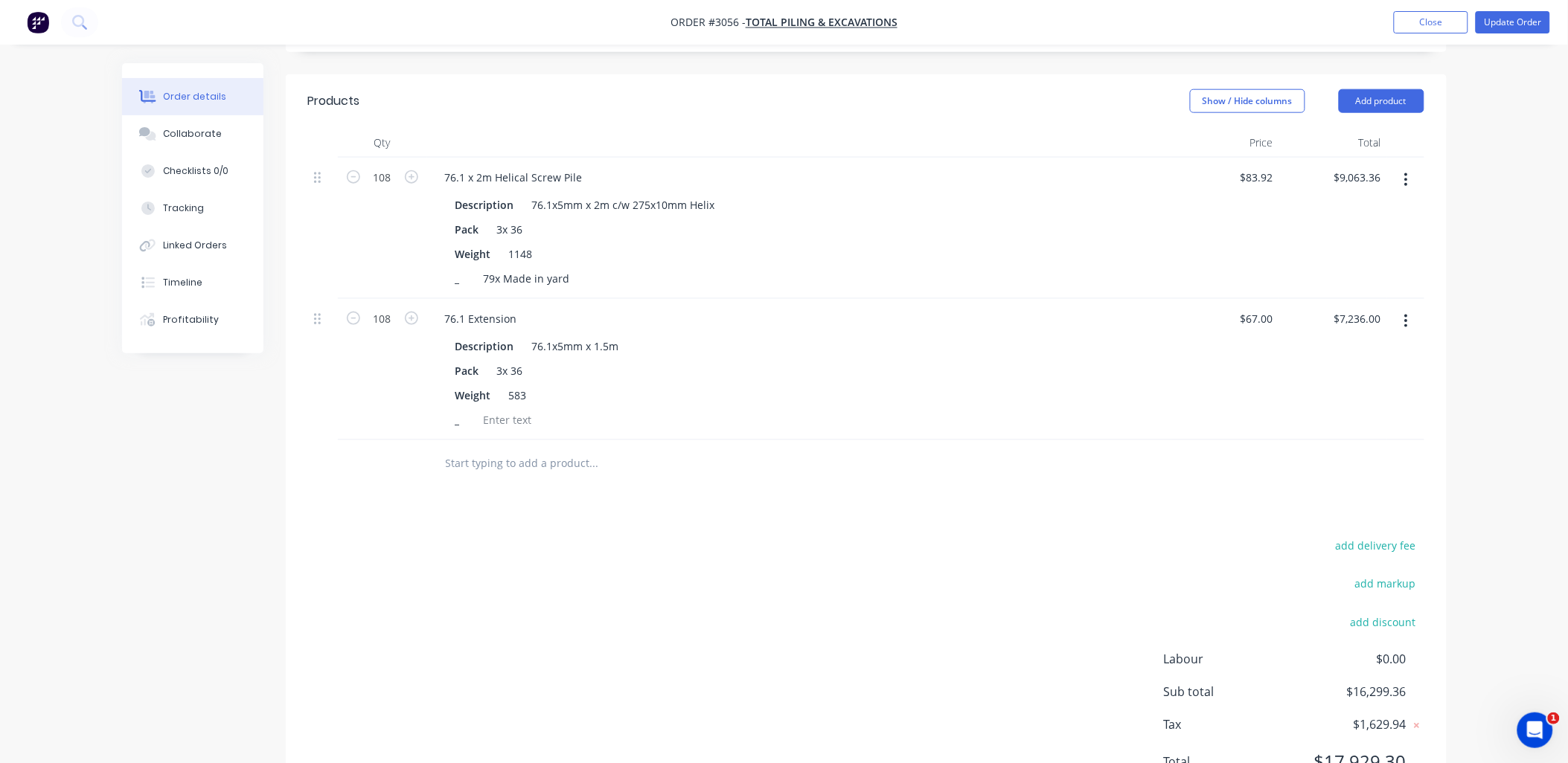
click at [474, 449] on input "text" at bounding box center [593, 464] width 297 height 29
drag, startPoint x: 504, startPoint y: 430, endPoint x: 444, endPoint y: 421, distance: 60.7
click at [440, 449] on div "Delivery Add Delivery to order Delivery up to 250KM from AASW factory Product" at bounding box center [656, 464] width 446 height 29
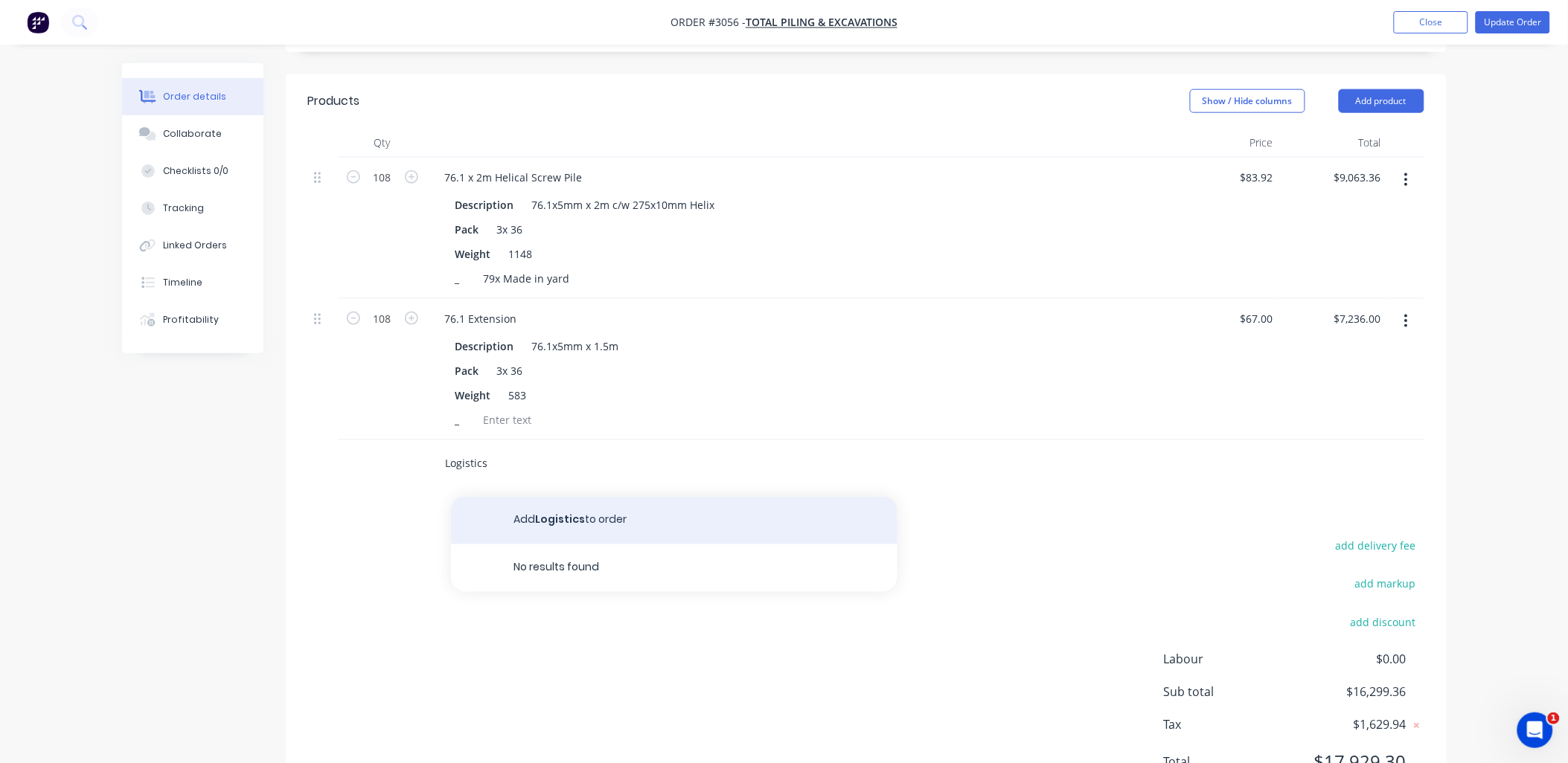
type input "Logistics"
click at [567, 497] on button "Add Logistics to order" at bounding box center [674, 520] width 446 height 47
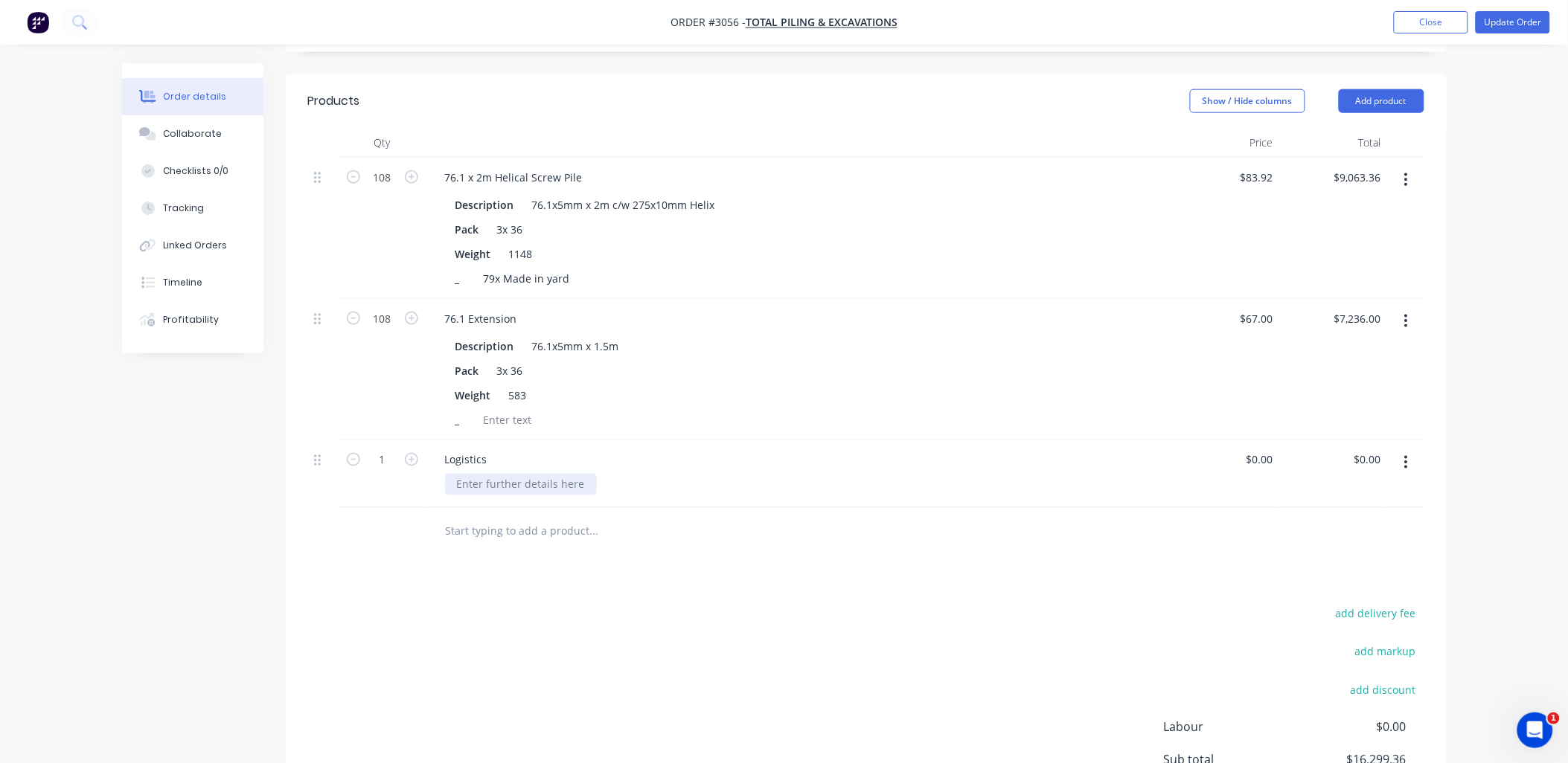
click at [512, 474] on div at bounding box center [521, 485] width 152 height 22
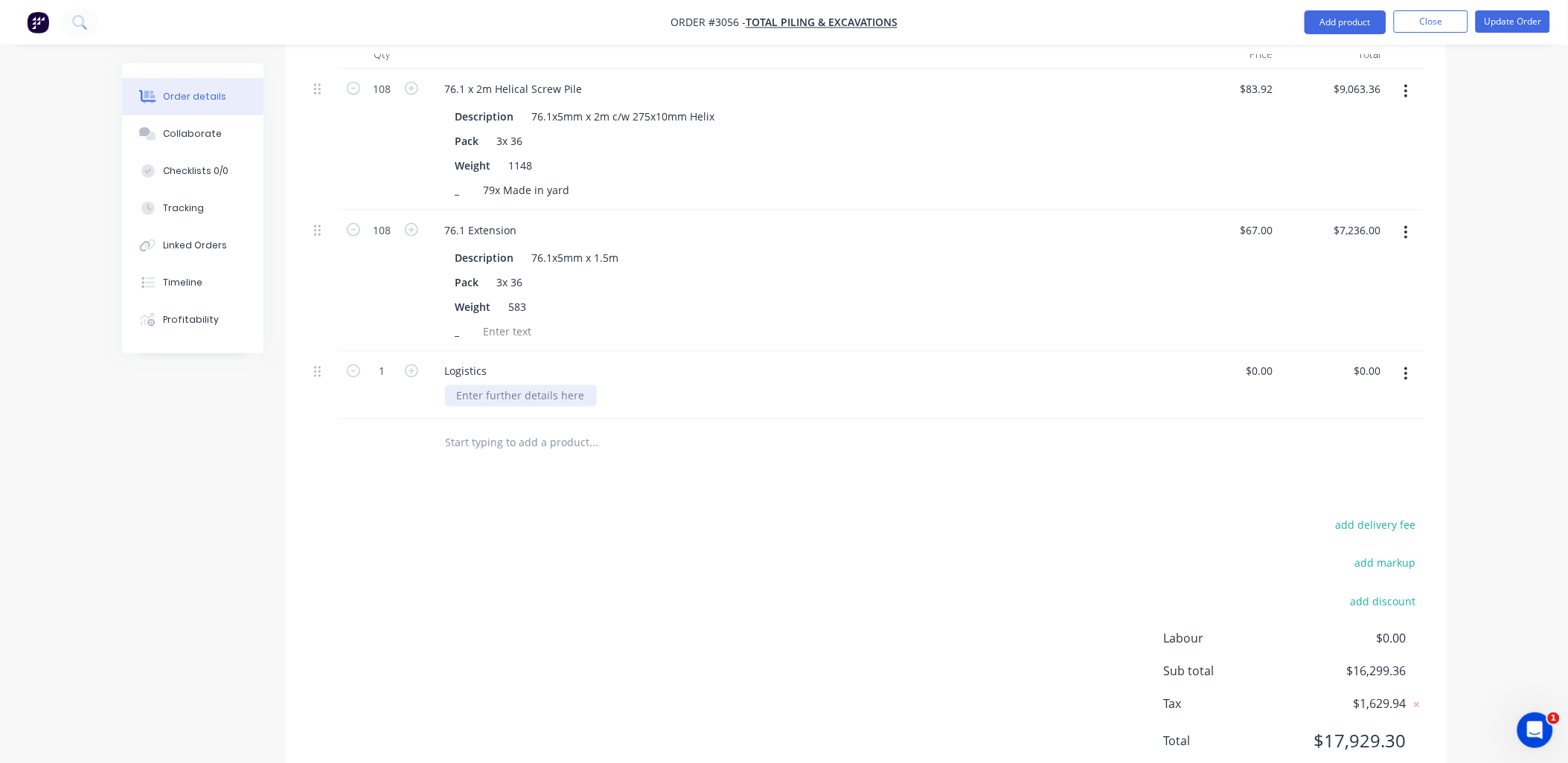
scroll to position [650, 0]
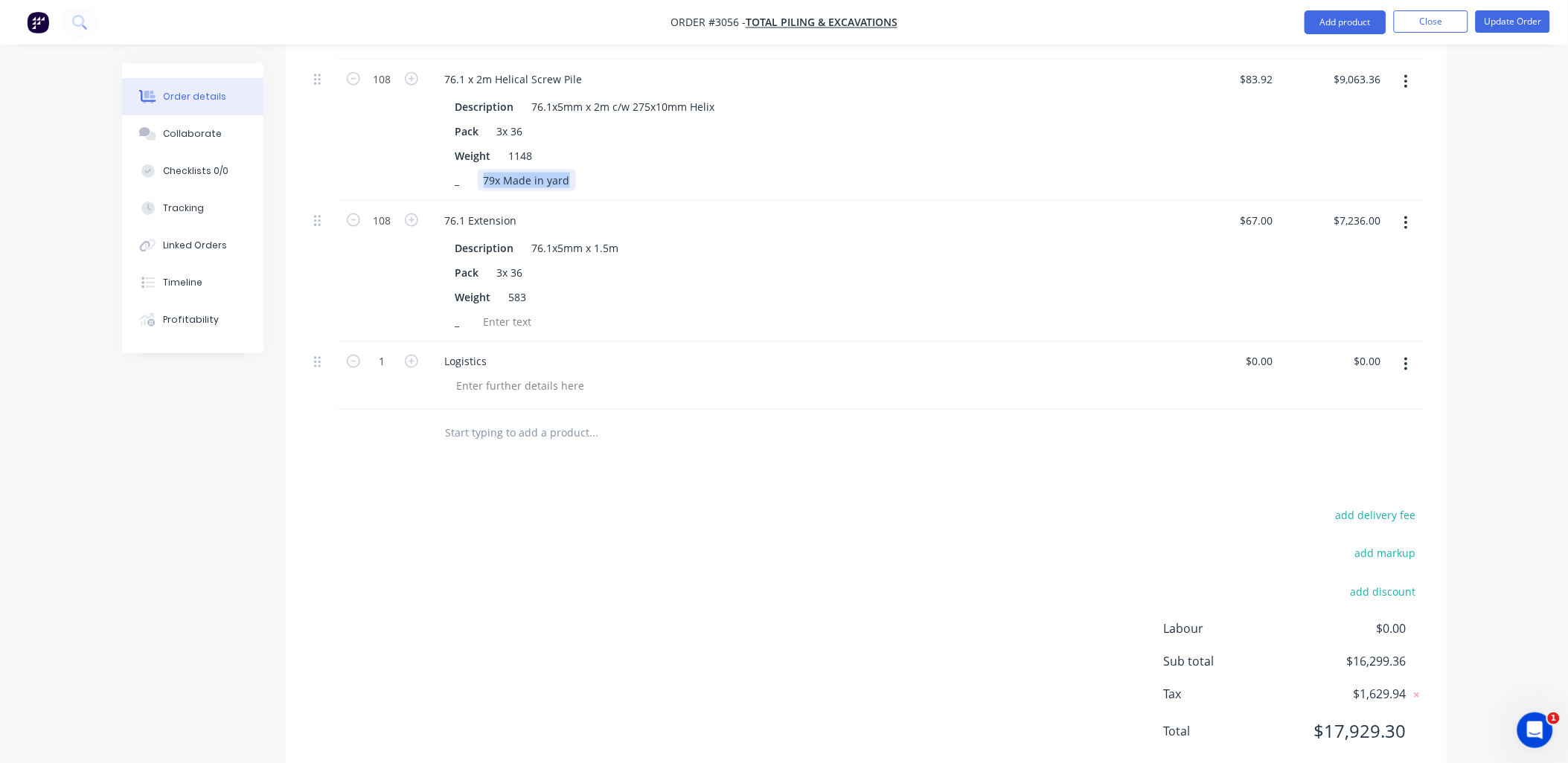
drag, startPoint x: 567, startPoint y: 138, endPoint x: 436, endPoint y: 136, distance: 131.0
click at [436, 136] on div "Description 76.1x5mm x 2m c/w 275x10mm Helix Pack 3x 36 Weight 1148 _ 79x Made …" at bounding box center [799, 142] width 732 height 99
click at [547, 516] on div "add delivery fee add markup add discount Labour $0.00 Sub total $16,299.36 Tax …" at bounding box center [866, 633] width 1116 height 255
click at [469, 376] on div at bounding box center [521, 387] width 152 height 22
click at [542, 376] on div "Marshaul Charge 1200.00" at bounding box center [521, 387] width 152 height 22
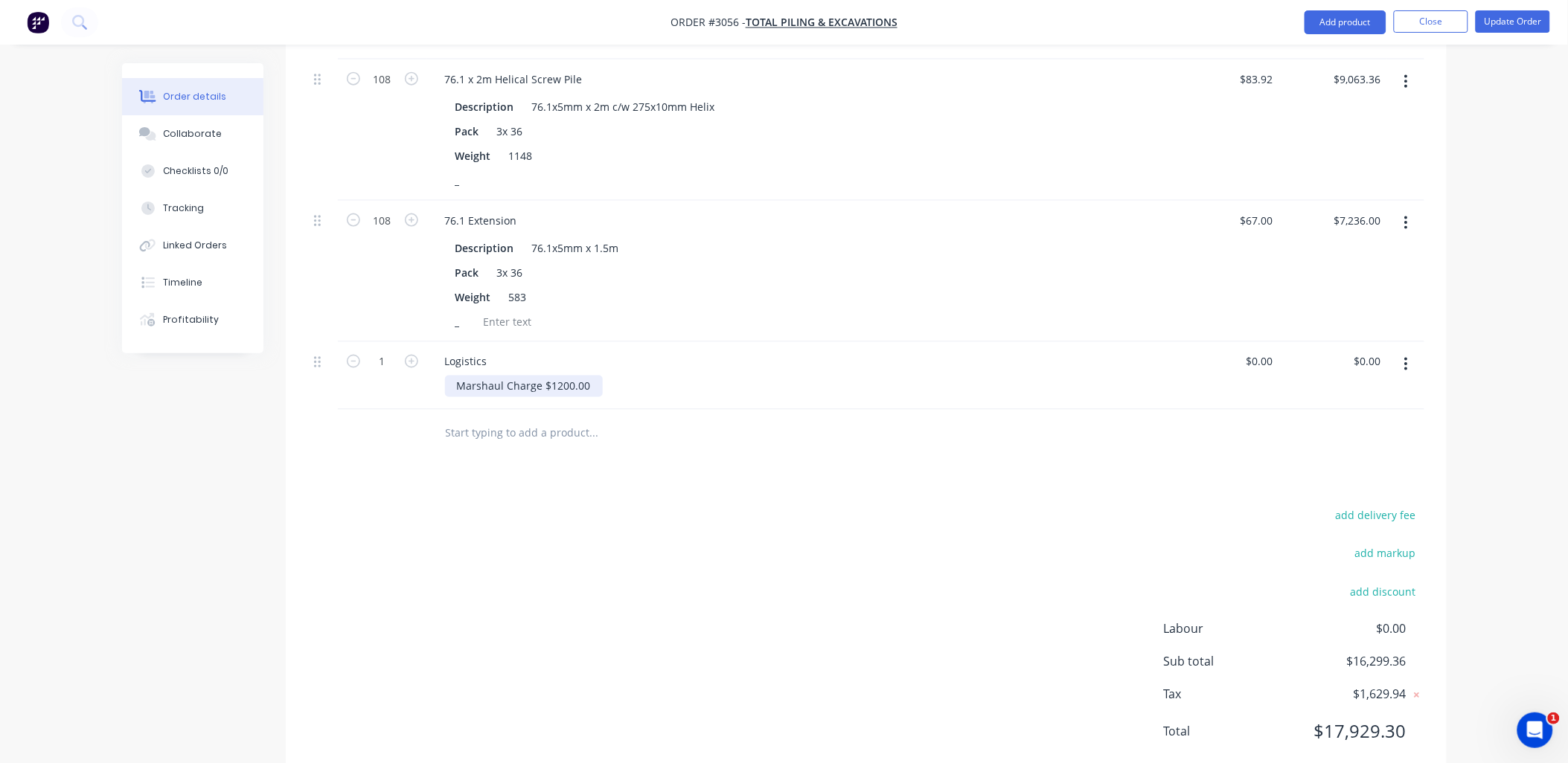
click at [594, 376] on div "Marshaul Charge $1200.00" at bounding box center [523, 387] width 158 height 22
click at [775, 522] on div "add delivery fee add markup add discount Labour $0.00 Sub total $16,299.36 Tax …" at bounding box center [866, 633] width 1116 height 255
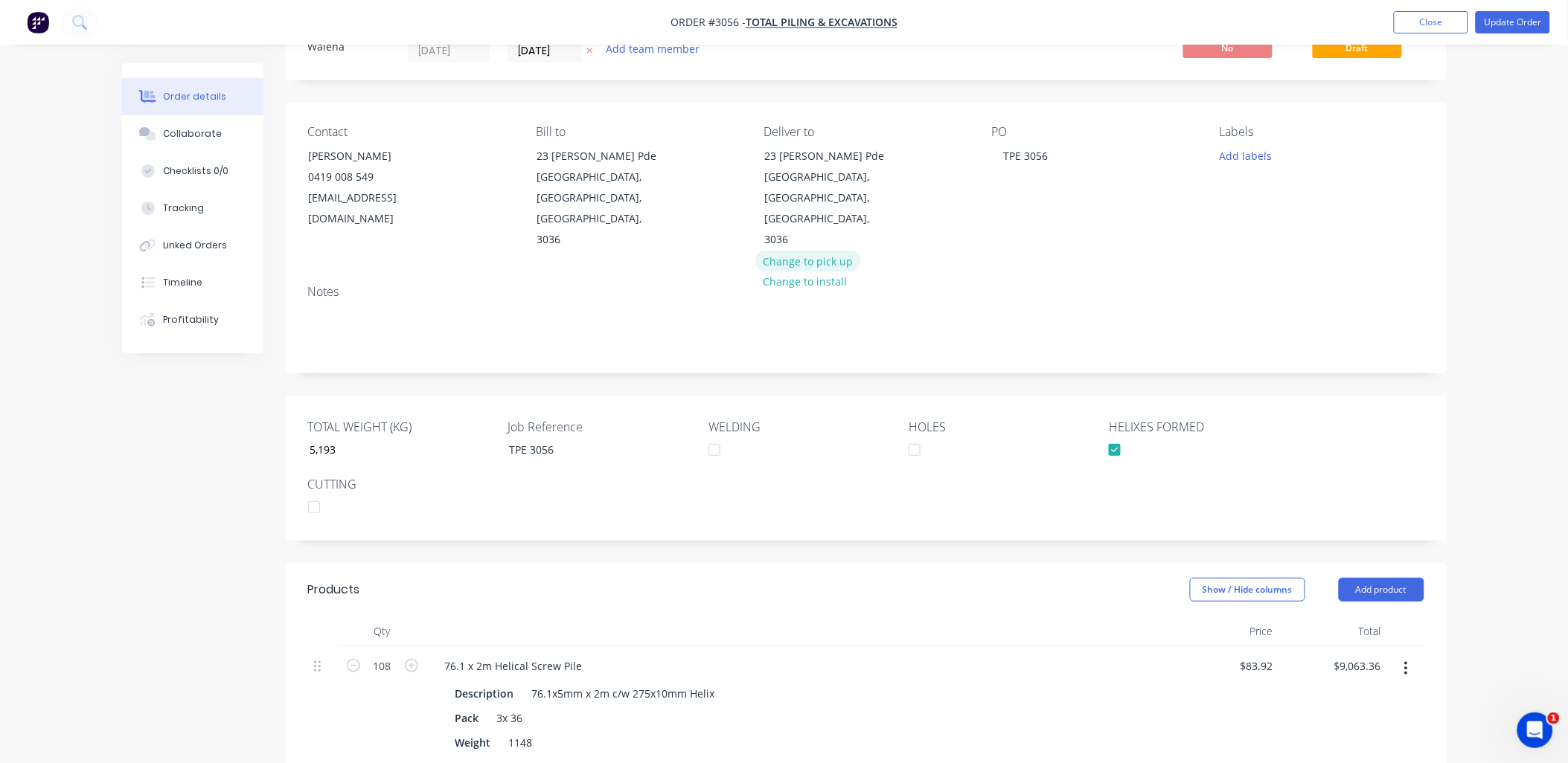
scroll to position [0, 0]
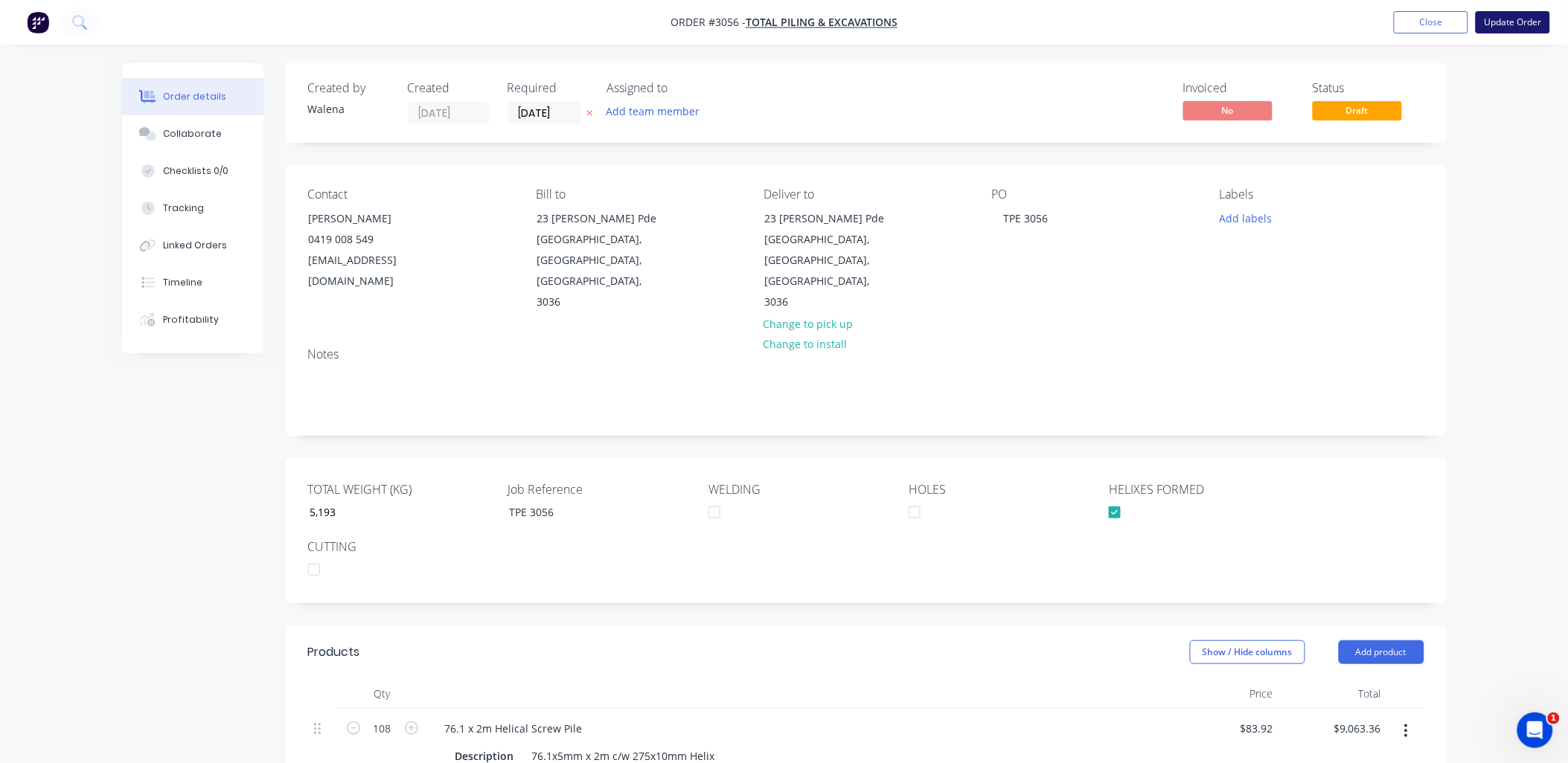
click at [1513, 23] on button "Update Order" at bounding box center [1513, 22] width 75 height 23
type input "5,193"
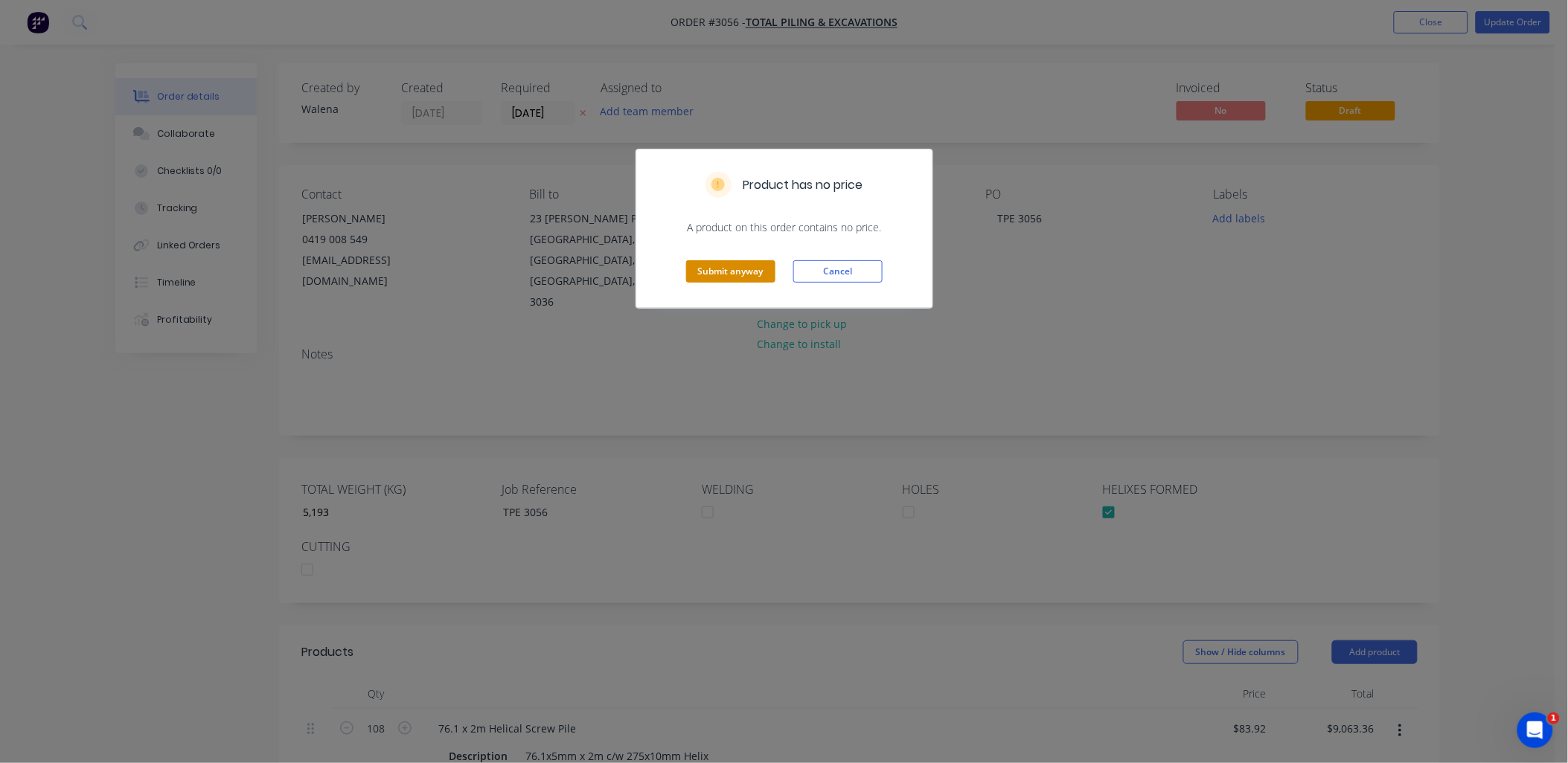
click at [746, 269] on button "Submit anyway" at bounding box center [730, 271] width 89 height 23
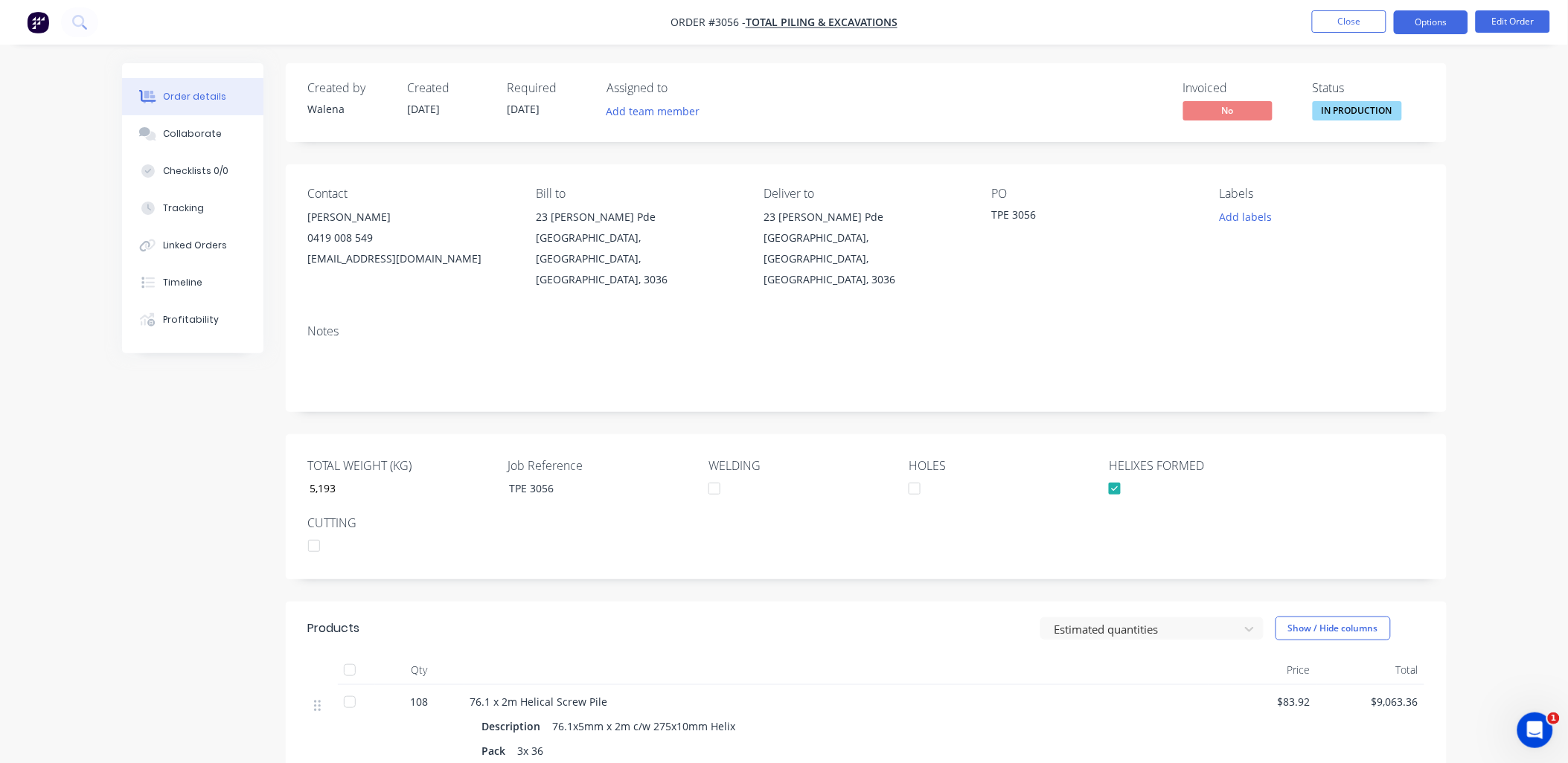
click at [1452, 12] on button "Options" at bounding box center [1431, 22] width 75 height 24
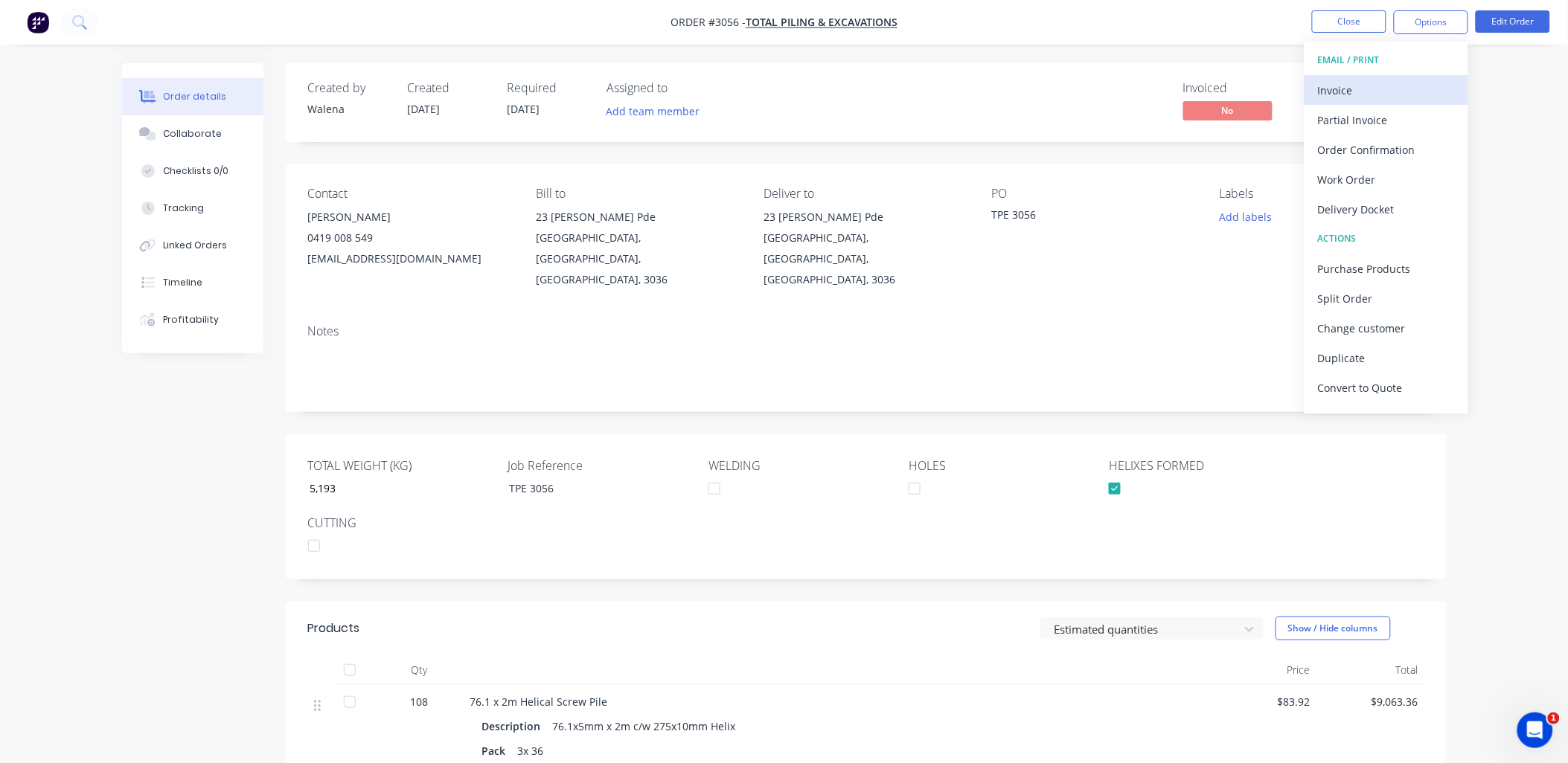
click at [1372, 89] on div "Invoice" at bounding box center [1386, 91] width 137 height 22
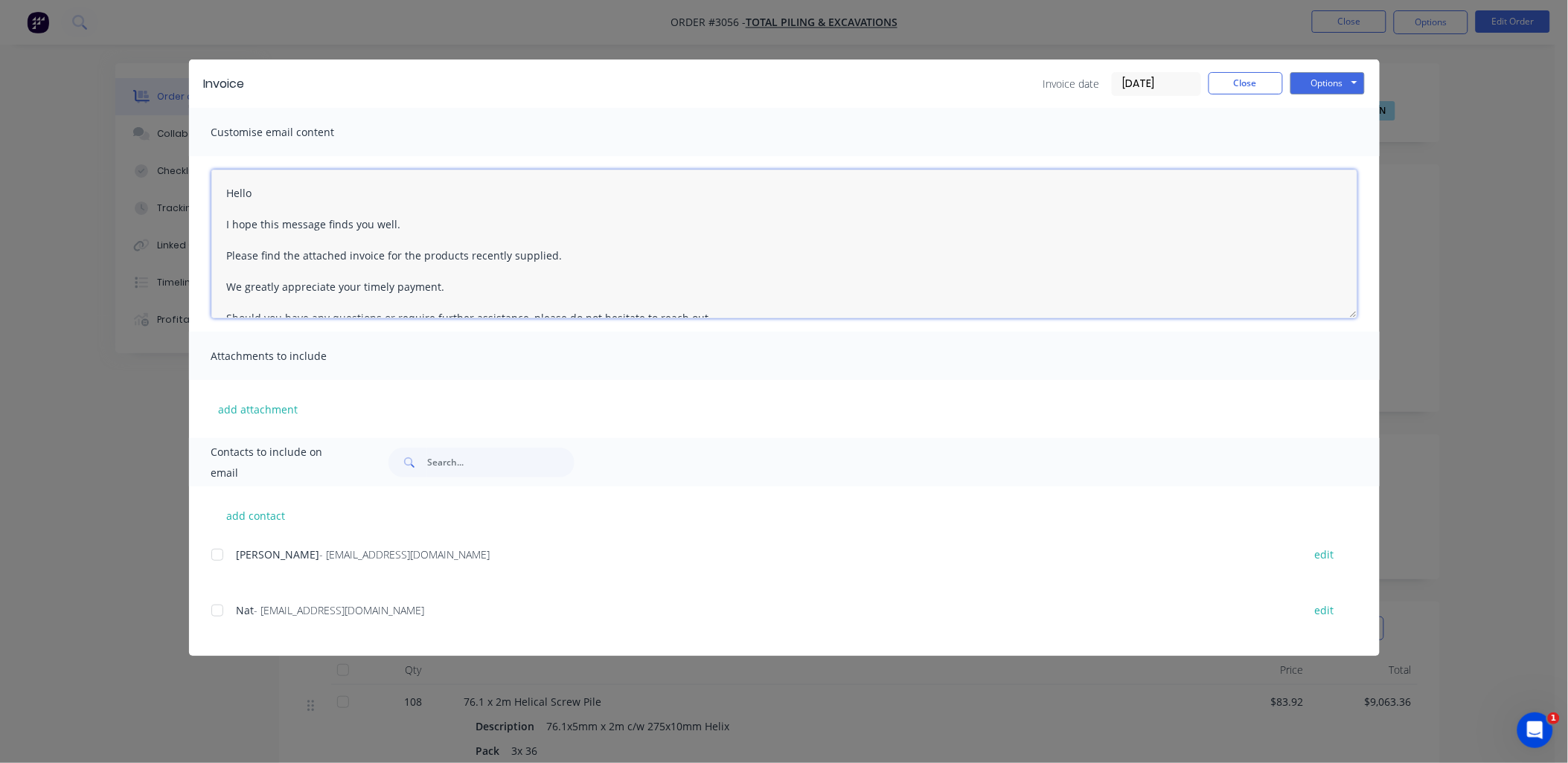
drag, startPoint x: 273, startPoint y: 189, endPoint x: 222, endPoint y: 162, distance: 57.7
click at [205, 180] on div "Hello I hope this message finds you well. Please find the attached invoice for …" at bounding box center [784, 244] width 1191 height 175
drag, startPoint x: 546, startPoint y: 255, endPoint x: 465, endPoint y: 255, distance: 81.0
click at [465, 256] on textarea "Dear Nat and Rob I hope this message finds you well. Please find the attached i…" at bounding box center [784, 245] width 1146 height 149
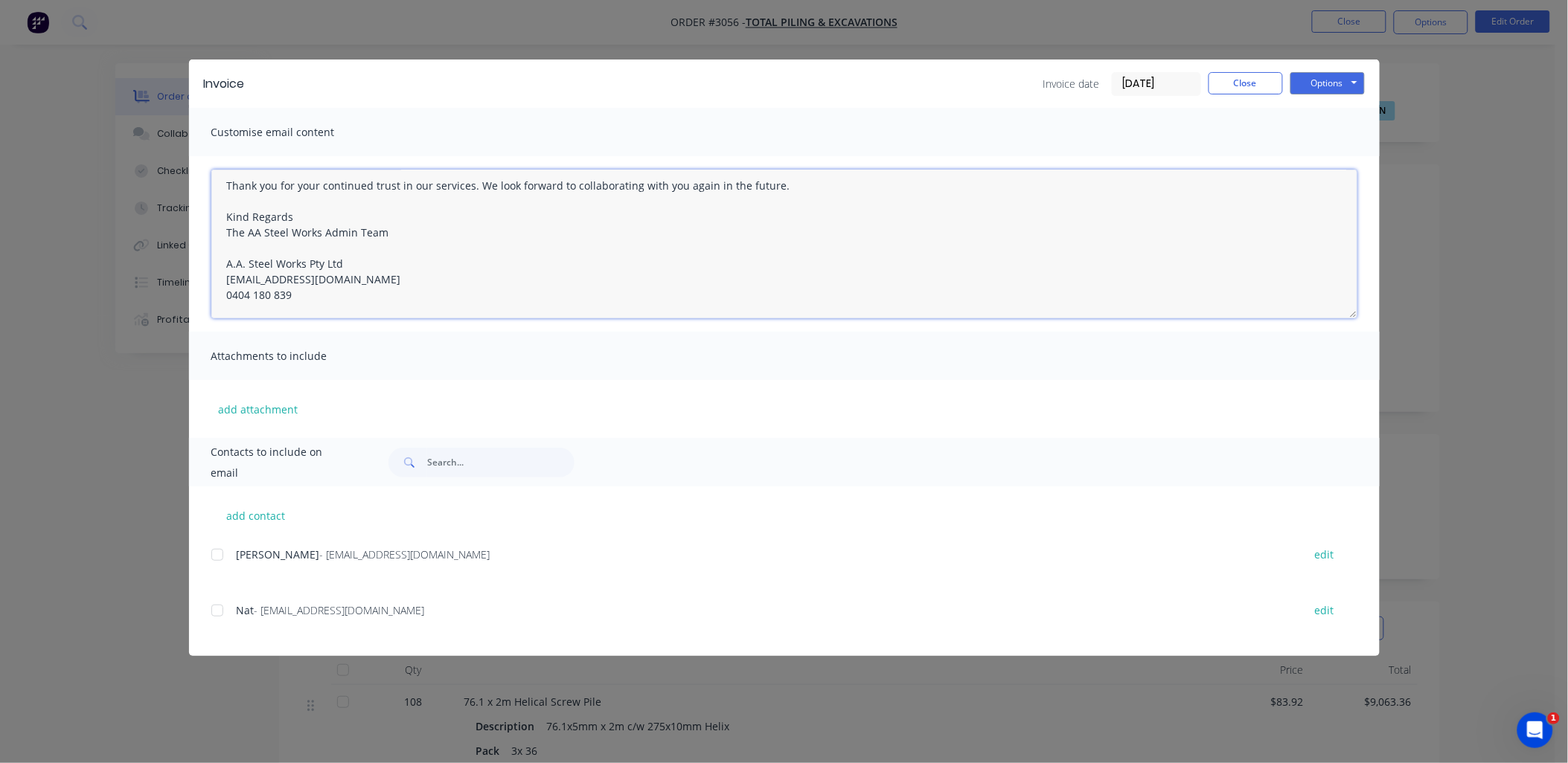
drag, startPoint x: 219, startPoint y: 191, endPoint x: 628, endPoint y: 366, distance: 444.9
click at [630, 366] on div "Customise email content Dear Nat and Rob I hope this message finds you well. Pl…" at bounding box center [784, 273] width 1191 height 331
type textarea "Dear Nat and Rob I hope this message finds you well. Please find the attached i…"
click at [1339, 82] on button "Options" at bounding box center [1327, 83] width 75 height 23
click at [1337, 99] on button "Preview" at bounding box center [1337, 110] width 95 height 25
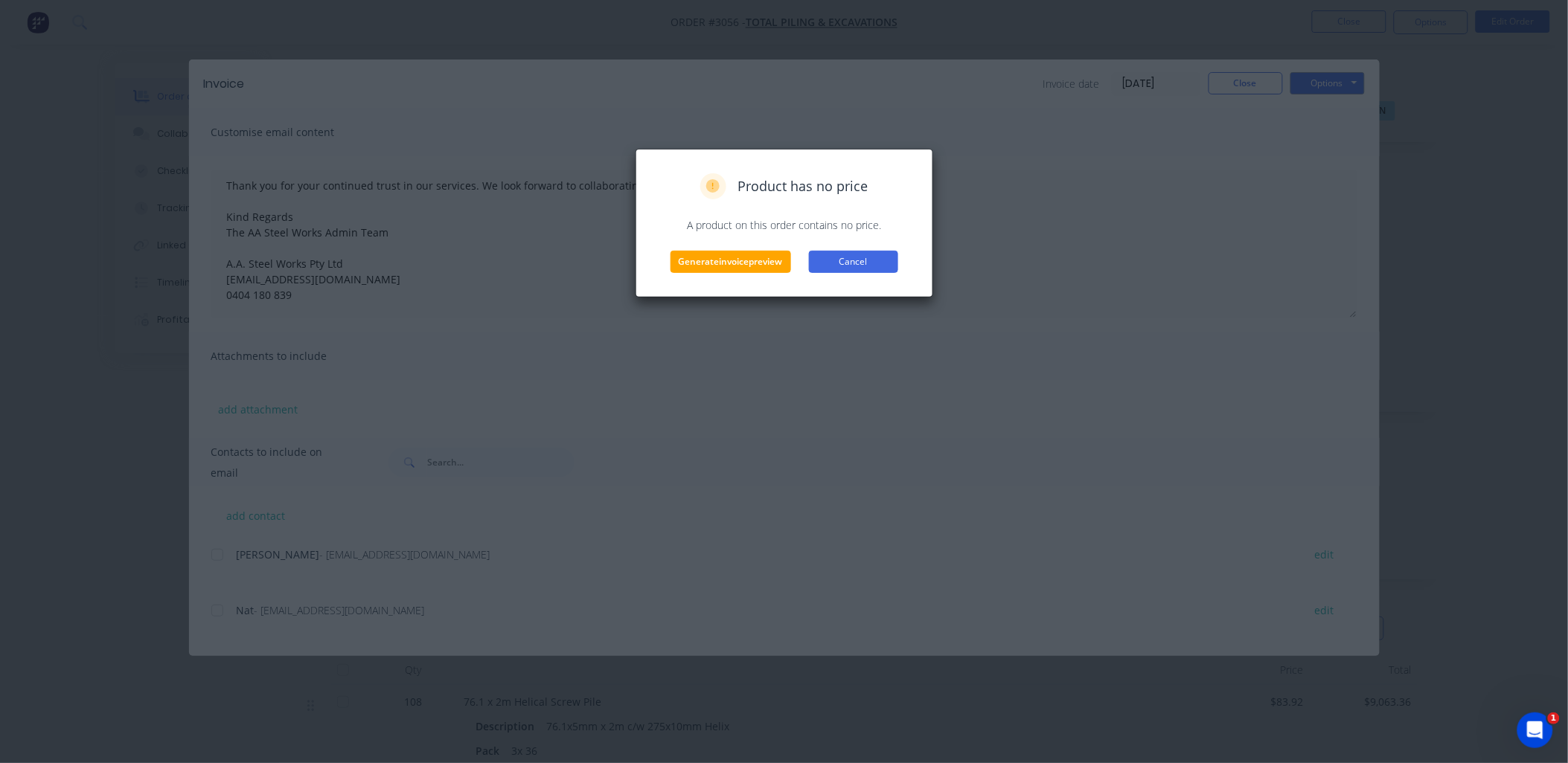
click at [865, 270] on button "Cancel" at bounding box center [853, 262] width 89 height 23
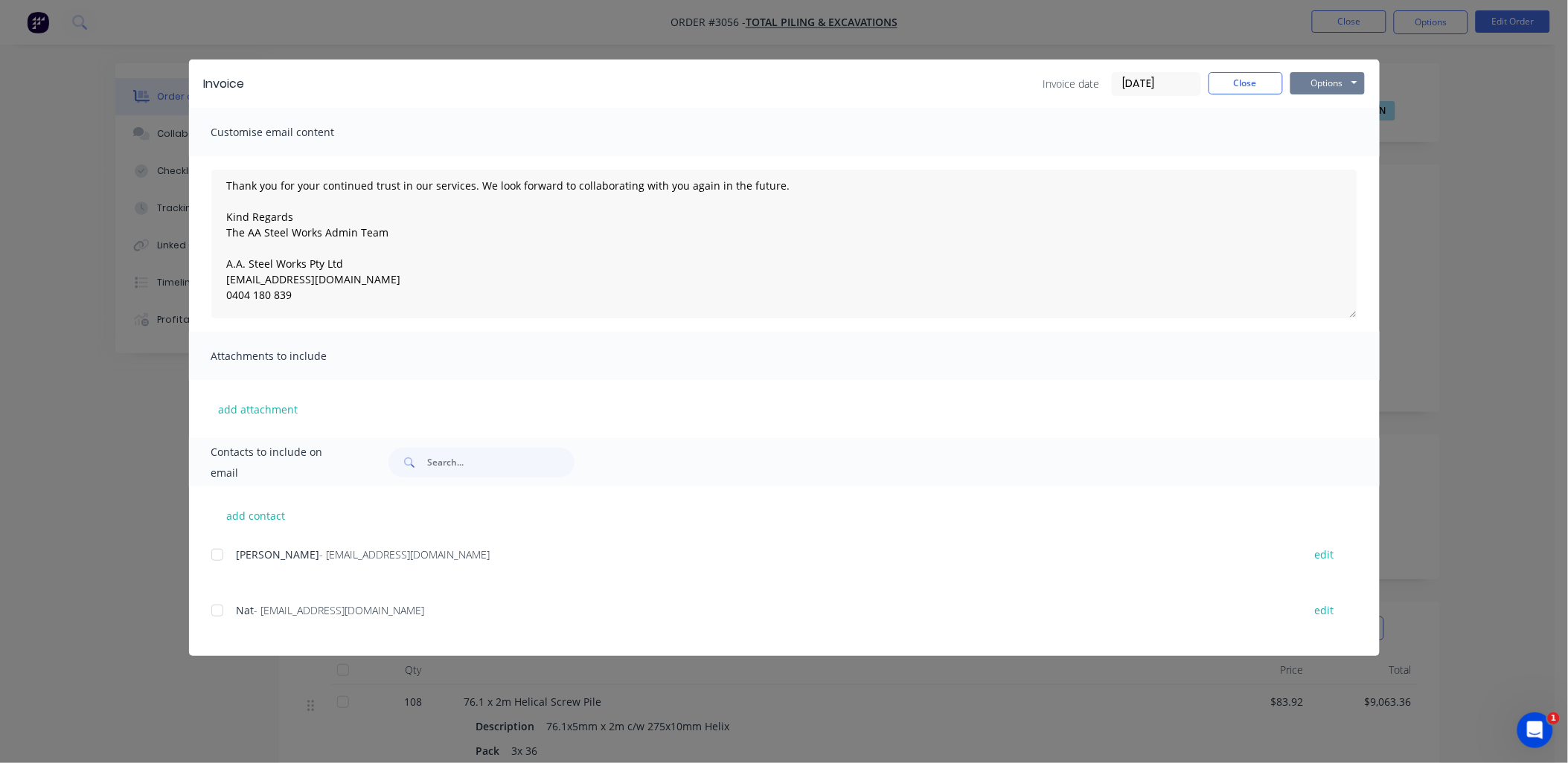
click at [1320, 88] on button "Options" at bounding box center [1327, 83] width 75 height 23
click at [1321, 132] on button "Print" at bounding box center [1337, 134] width 95 height 25
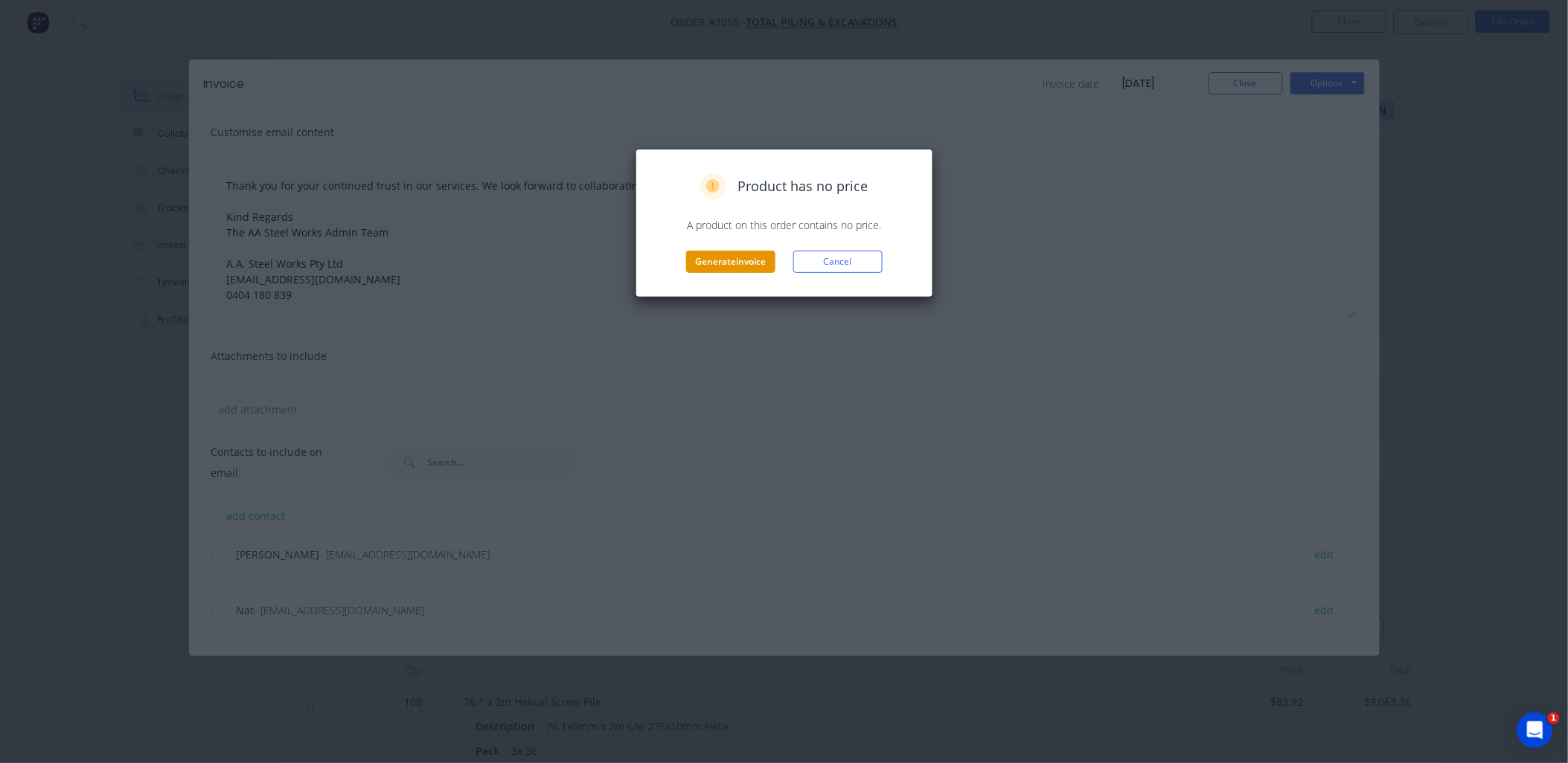
click at [754, 262] on button "Generate invoice" at bounding box center [730, 262] width 89 height 23
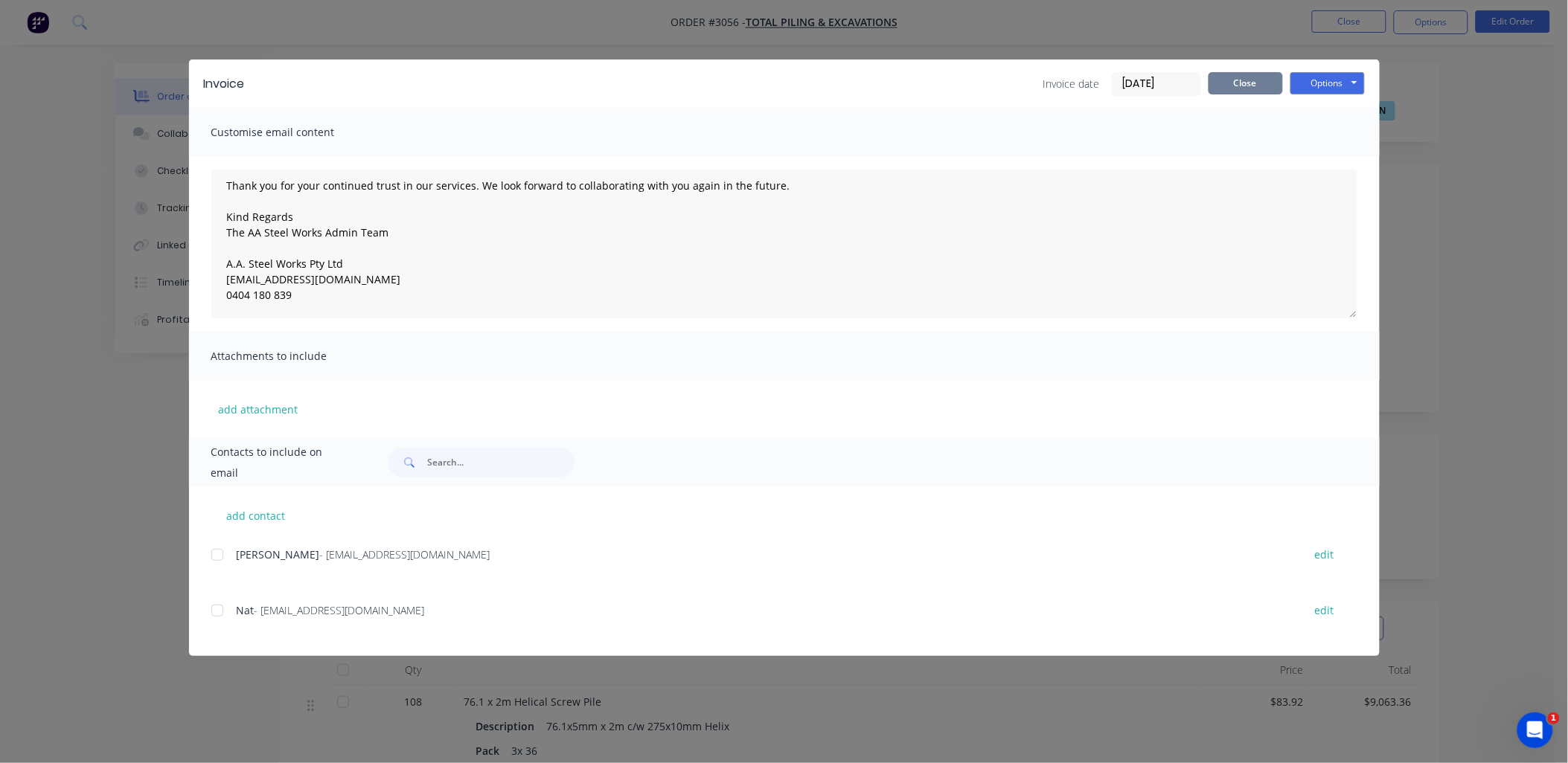
click at [1232, 76] on button "Close" at bounding box center [1246, 83] width 75 height 23
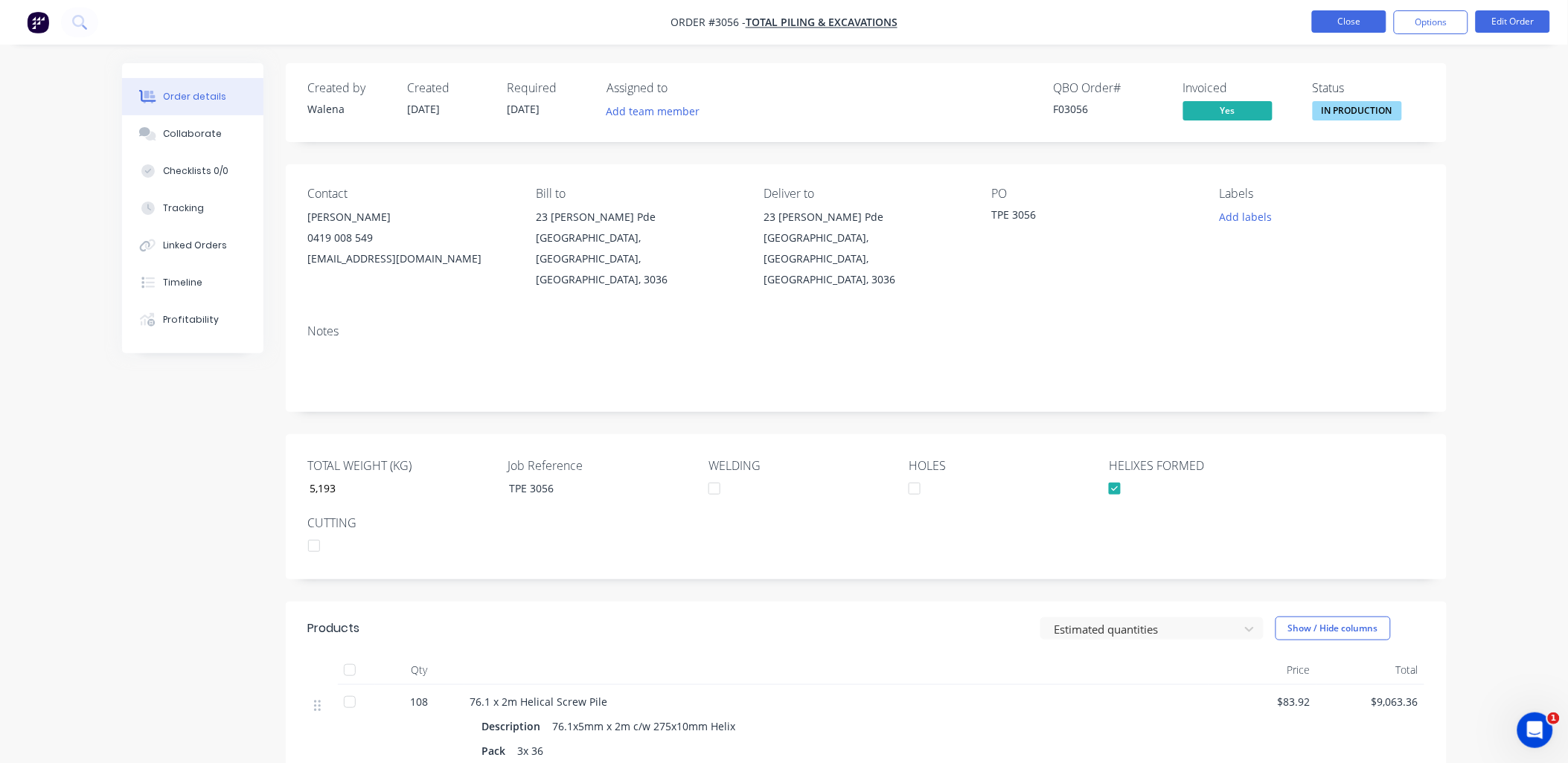
click at [1328, 21] on button "Close" at bounding box center [1349, 21] width 75 height 23
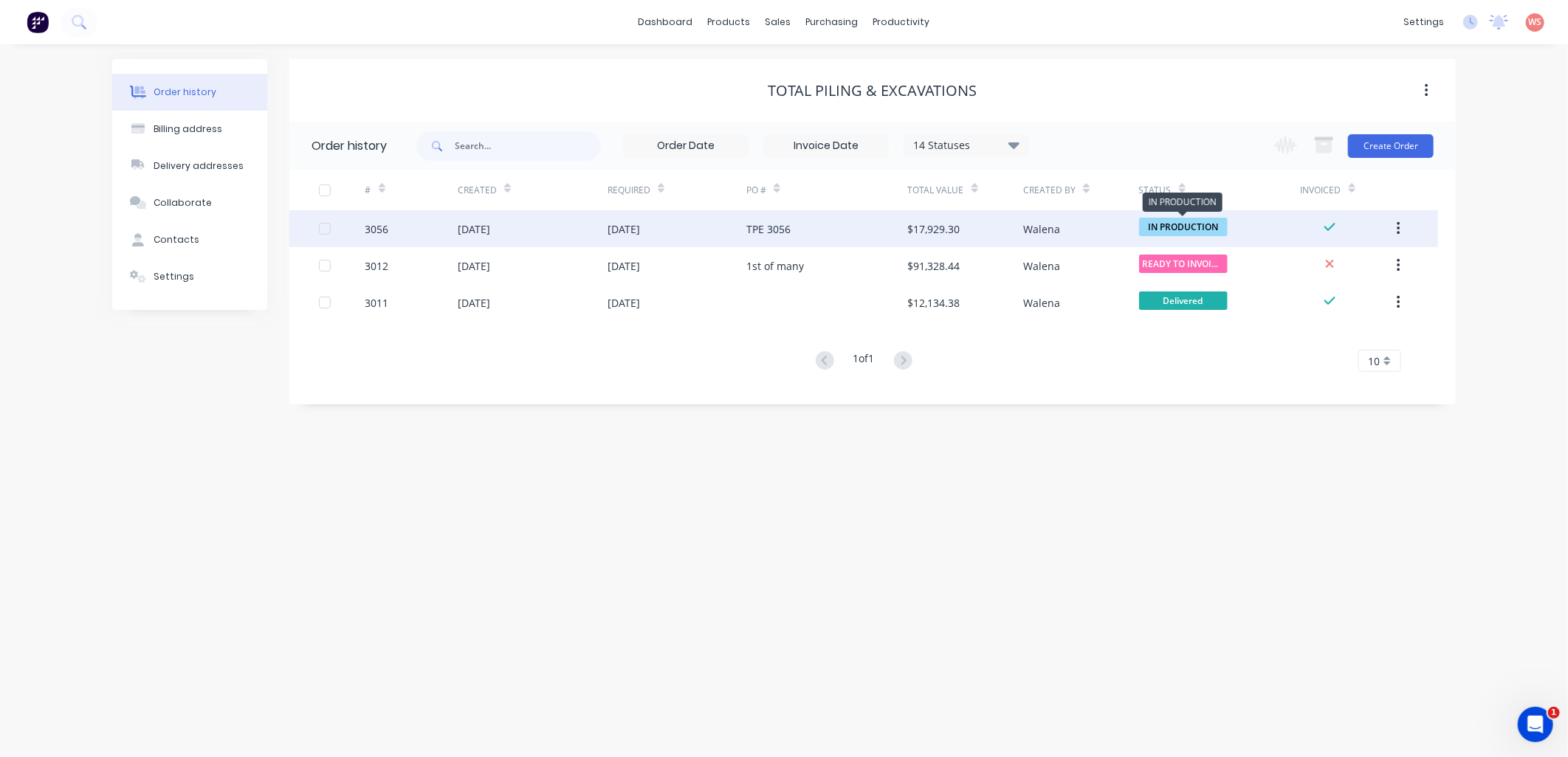
click at [1175, 226] on span "IN PRODUCTION" at bounding box center [1183, 227] width 89 height 18
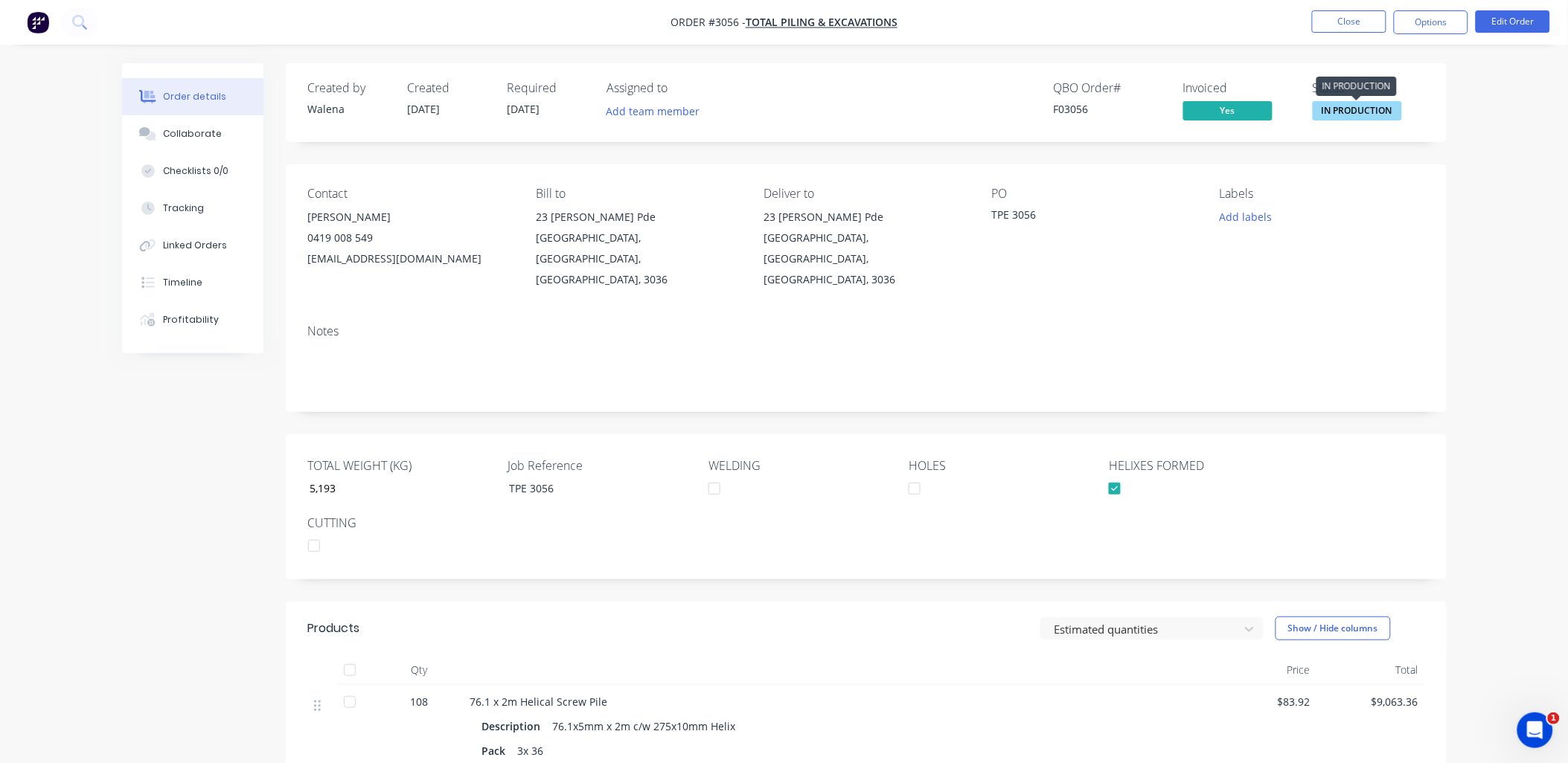
click at [1324, 113] on span "IN PRODUCTION" at bounding box center [1357, 110] width 89 height 19
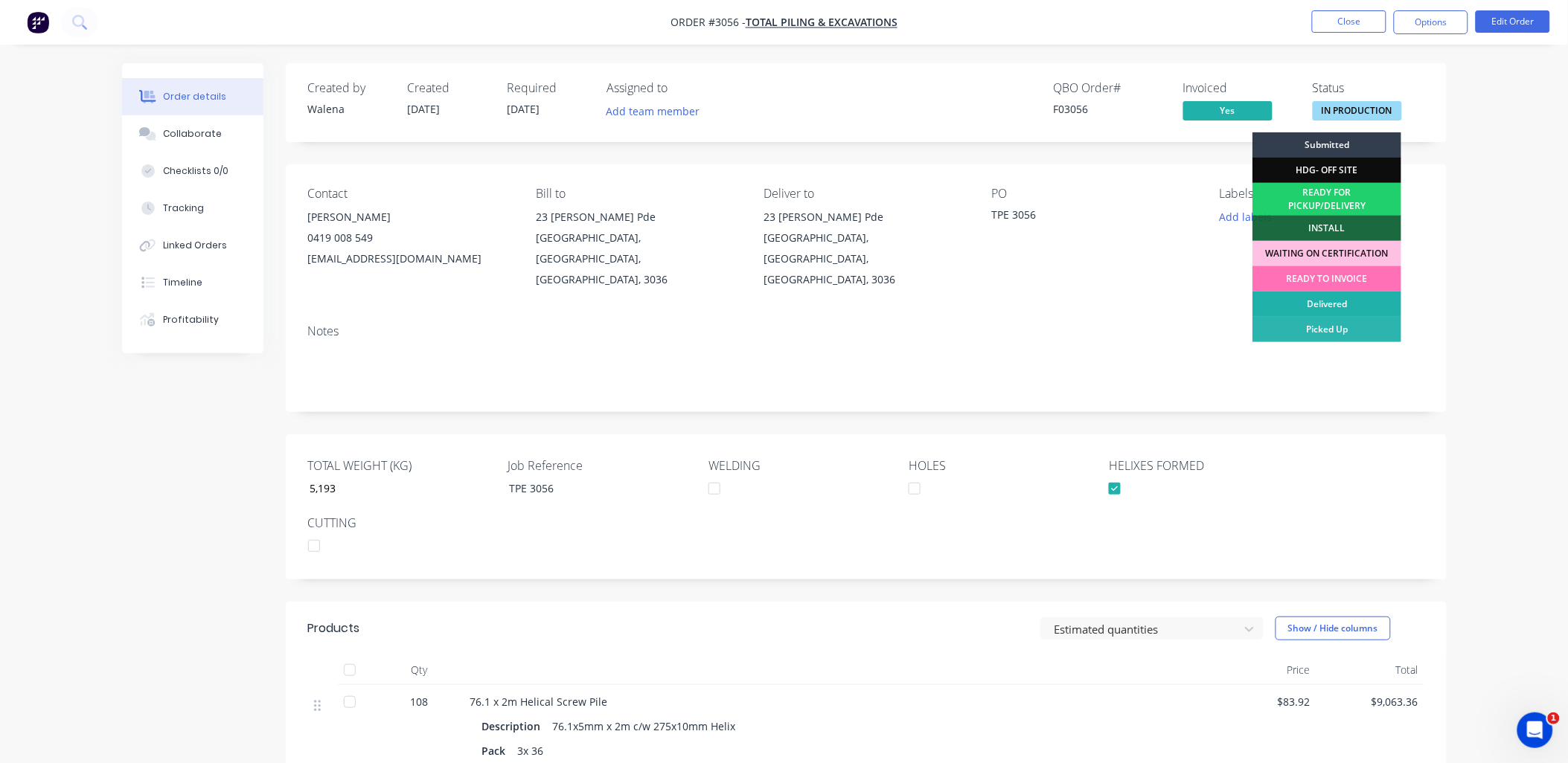
click at [1318, 309] on div "Delivered" at bounding box center [1327, 304] width 149 height 26
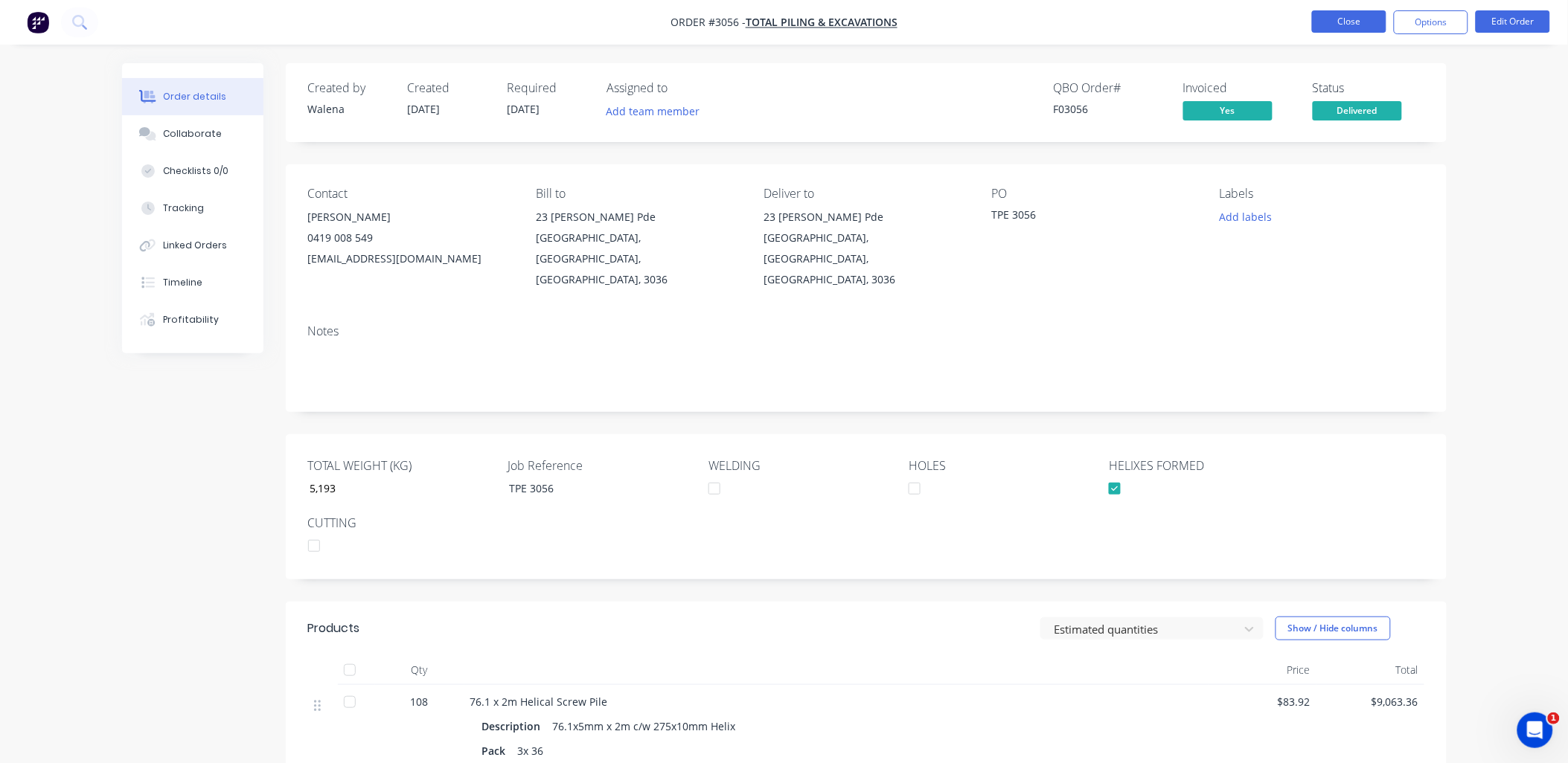
click at [1351, 27] on button "Close" at bounding box center [1349, 21] width 75 height 23
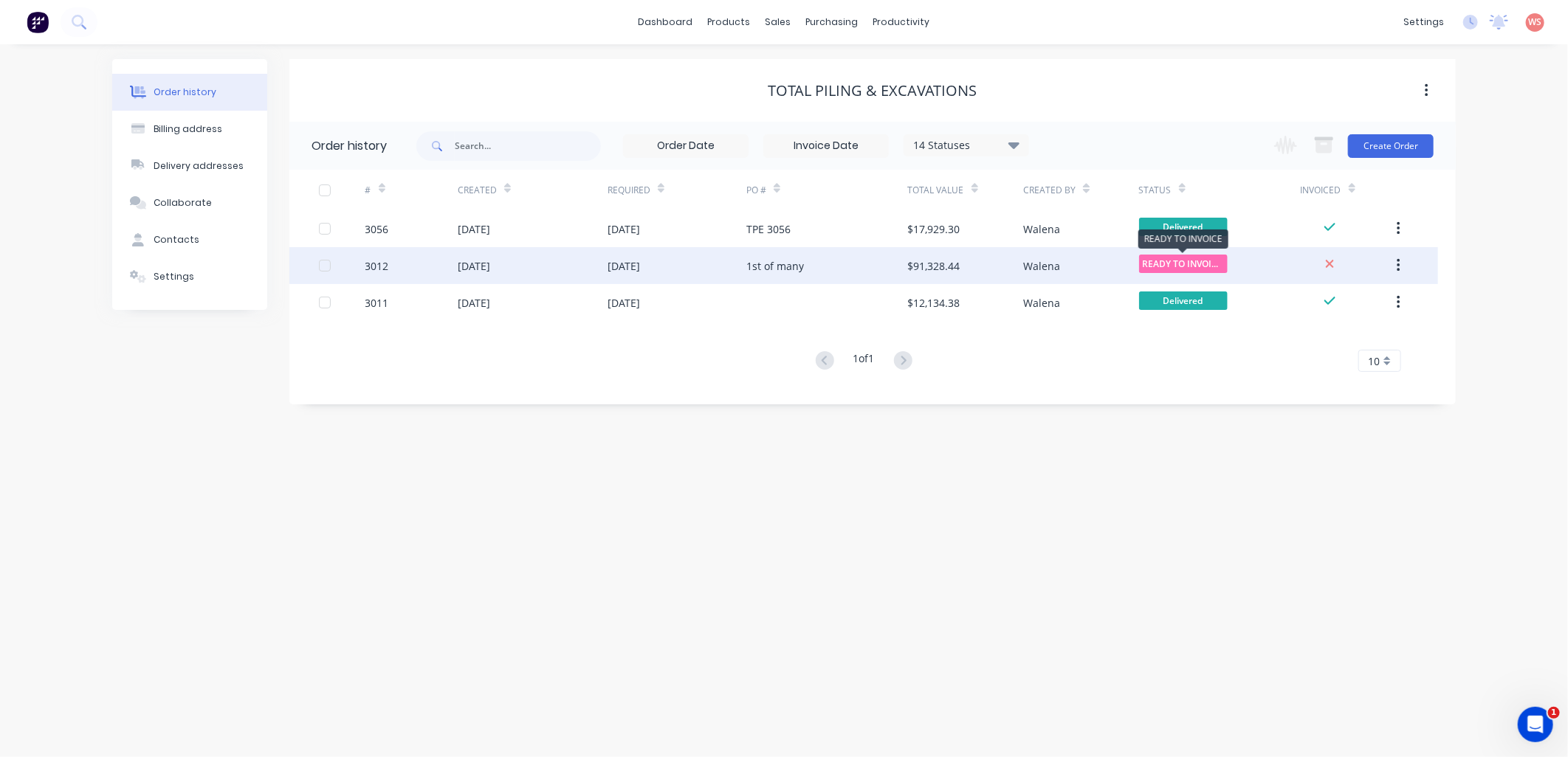
click at [1201, 269] on span "READY TO INVOIC..." at bounding box center [1183, 264] width 89 height 18
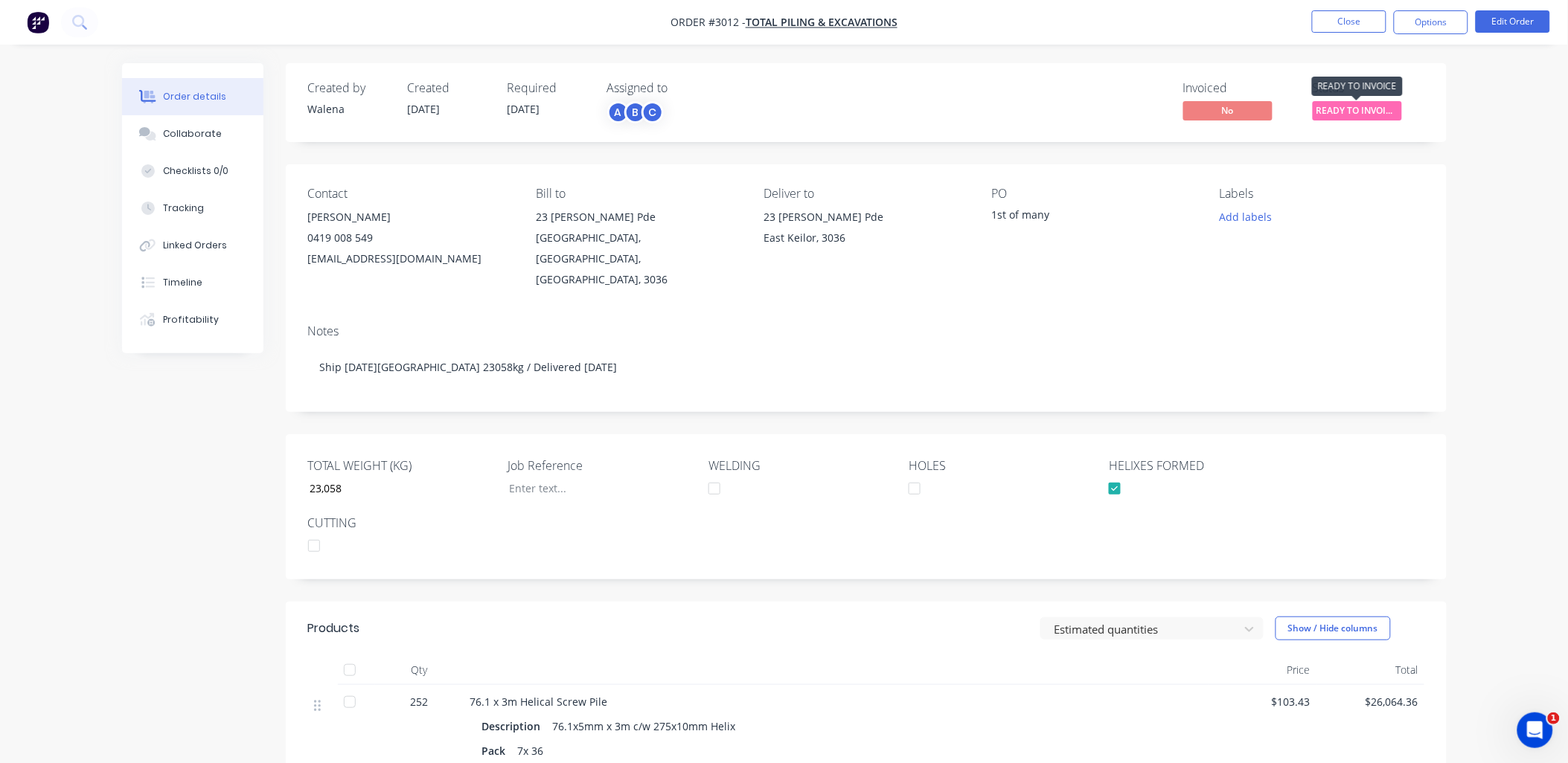
click at [1325, 109] on span "READY TO INVOIC..." at bounding box center [1357, 110] width 89 height 19
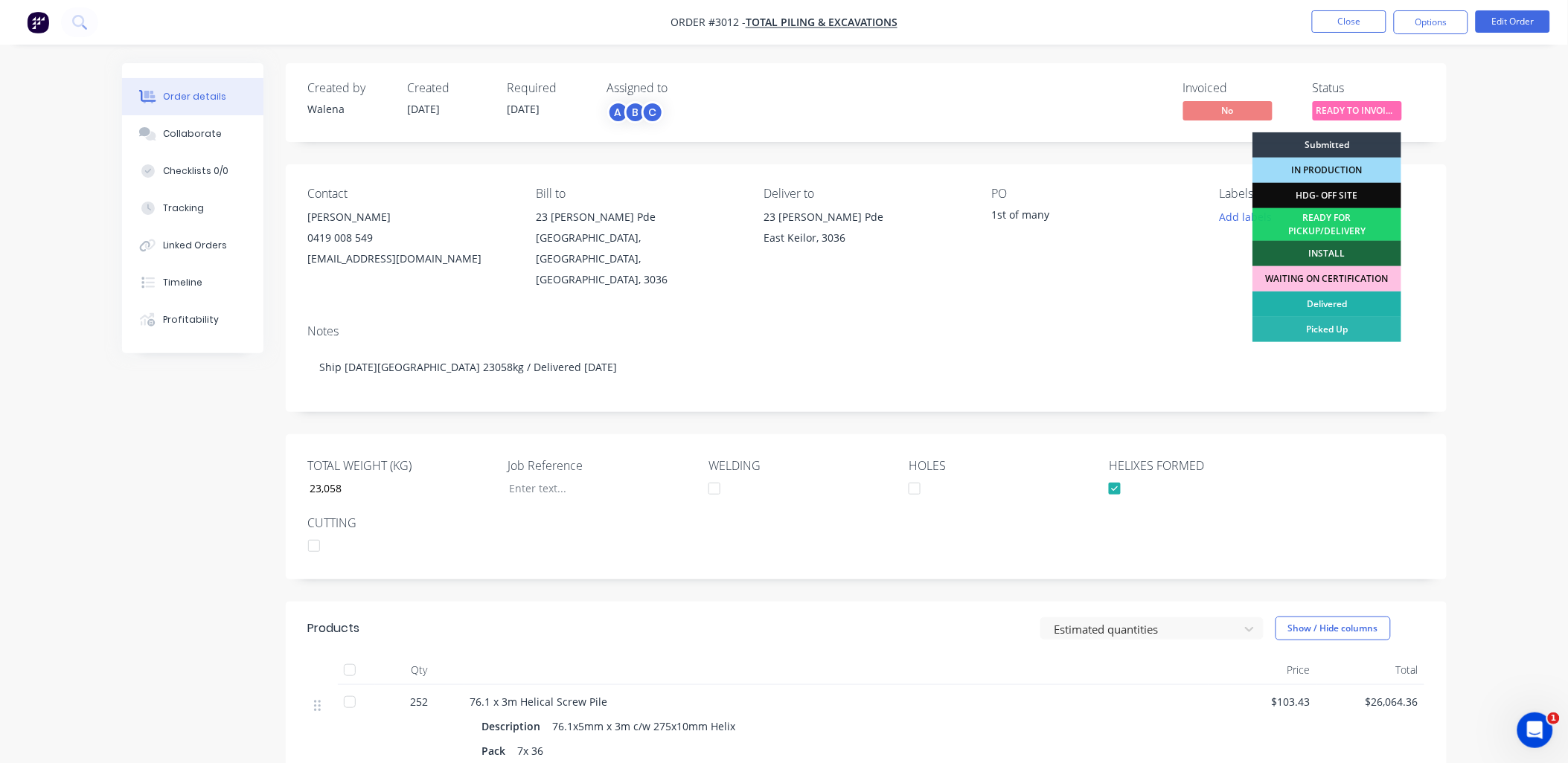
click at [1303, 308] on div "Delivered" at bounding box center [1327, 304] width 149 height 26
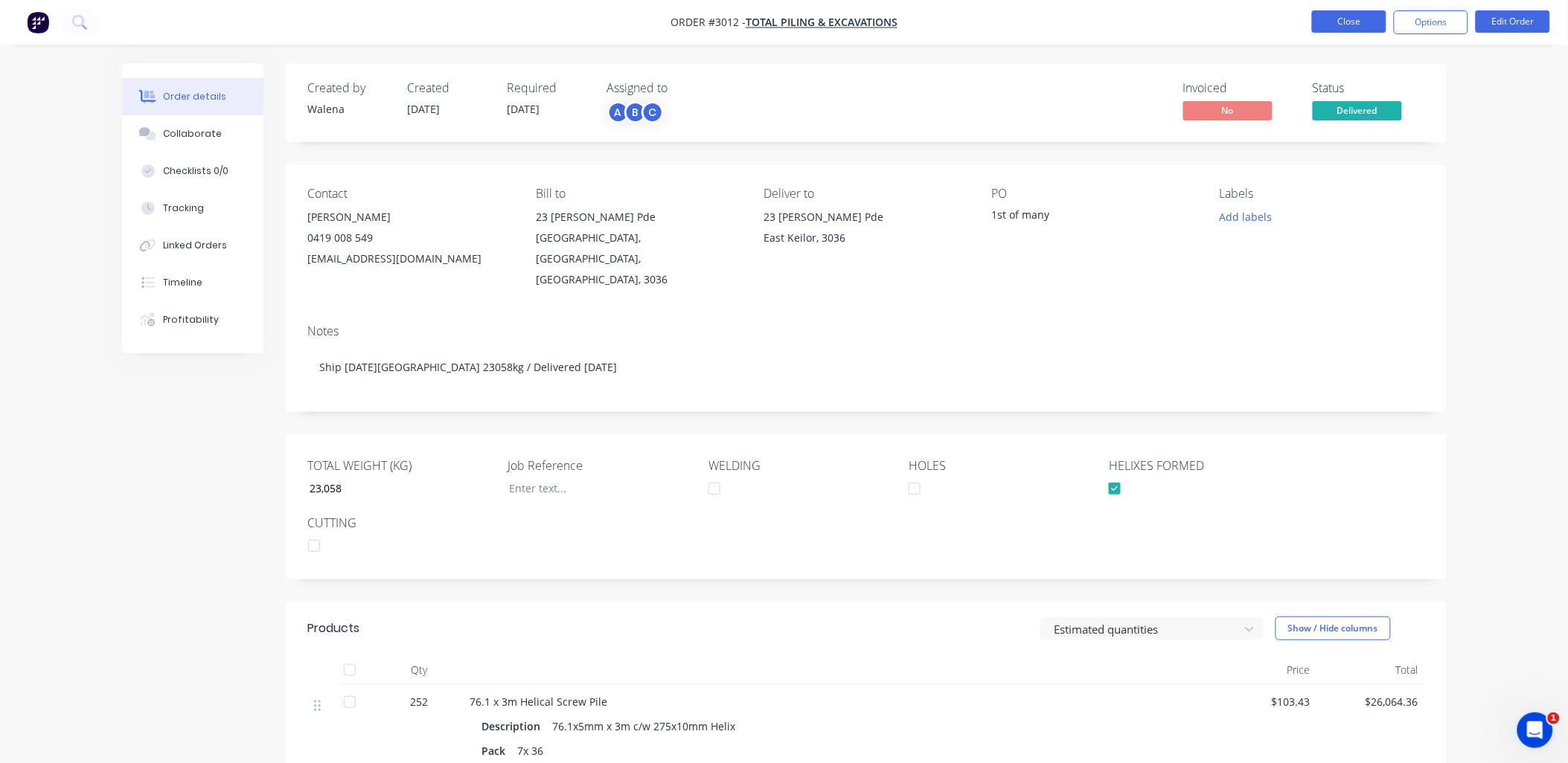
click at [1358, 27] on button "Close" at bounding box center [1349, 21] width 75 height 23
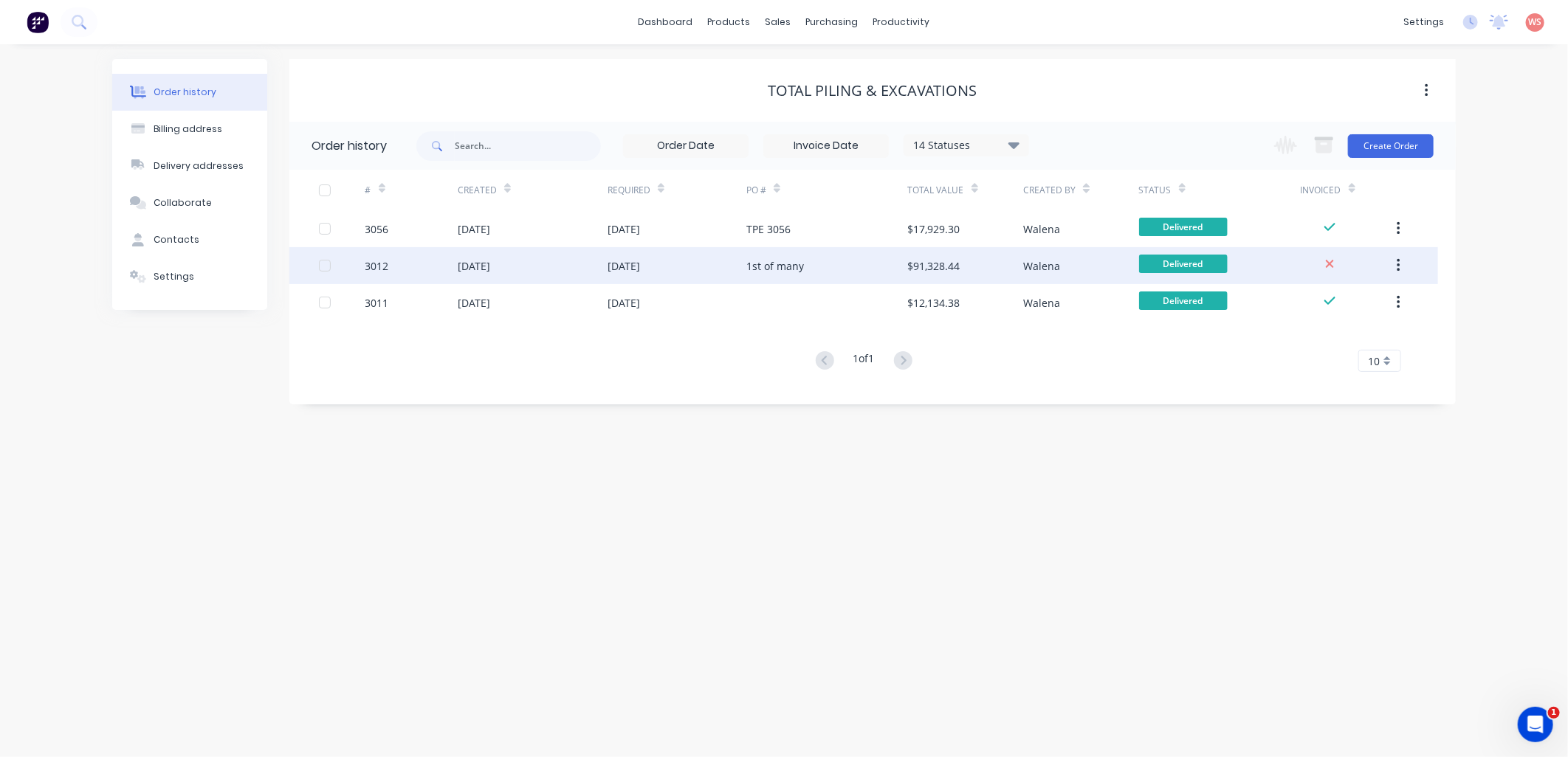
click at [490, 259] on div "[DATE]" at bounding box center [474, 266] width 32 height 15
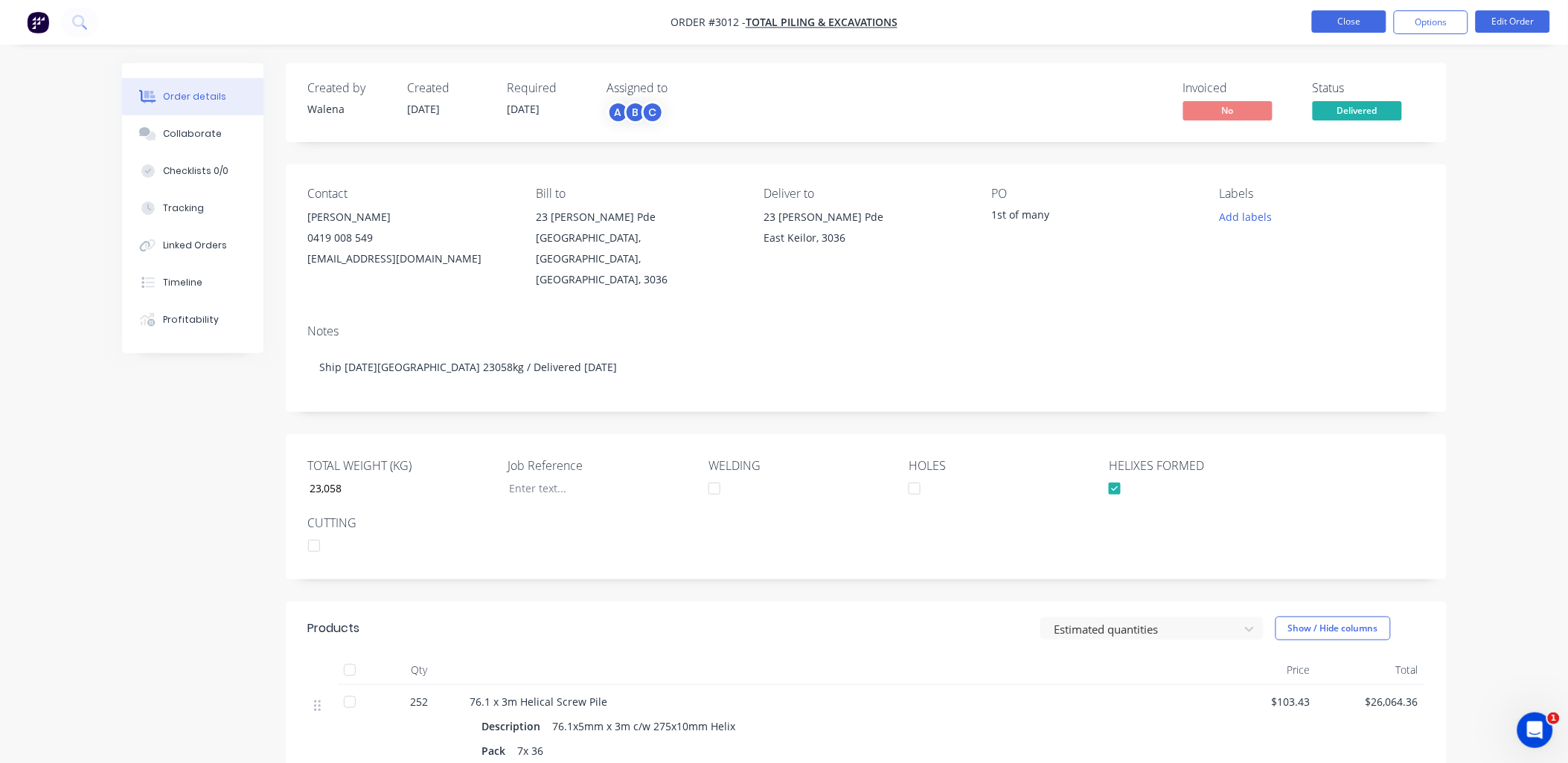
click at [1352, 11] on button "Close" at bounding box center [1349, 21] width 75 height 23
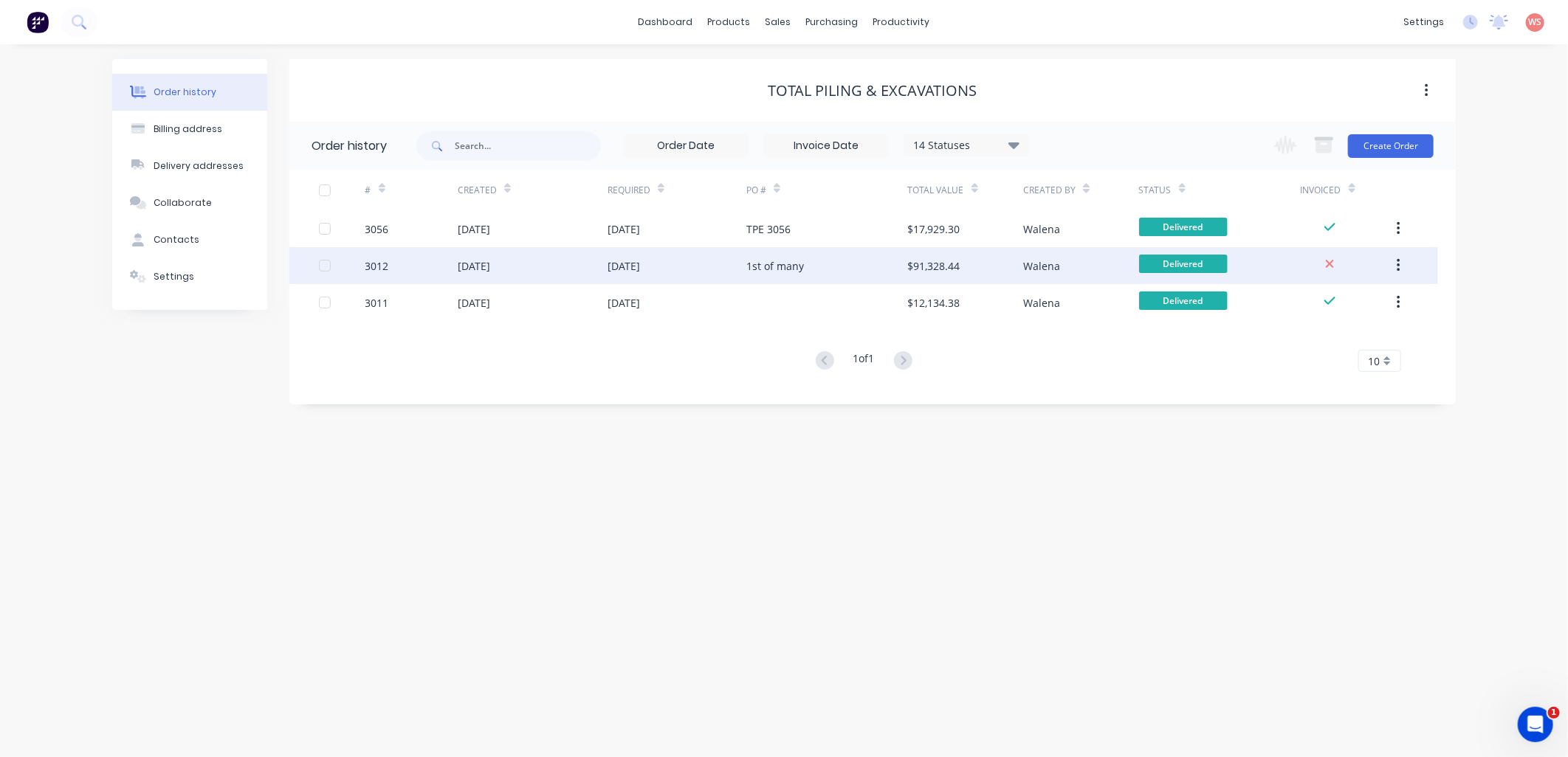
click at [490, 267] on div "[DATE]" at bounding box center [474, 266] width 32 height 15
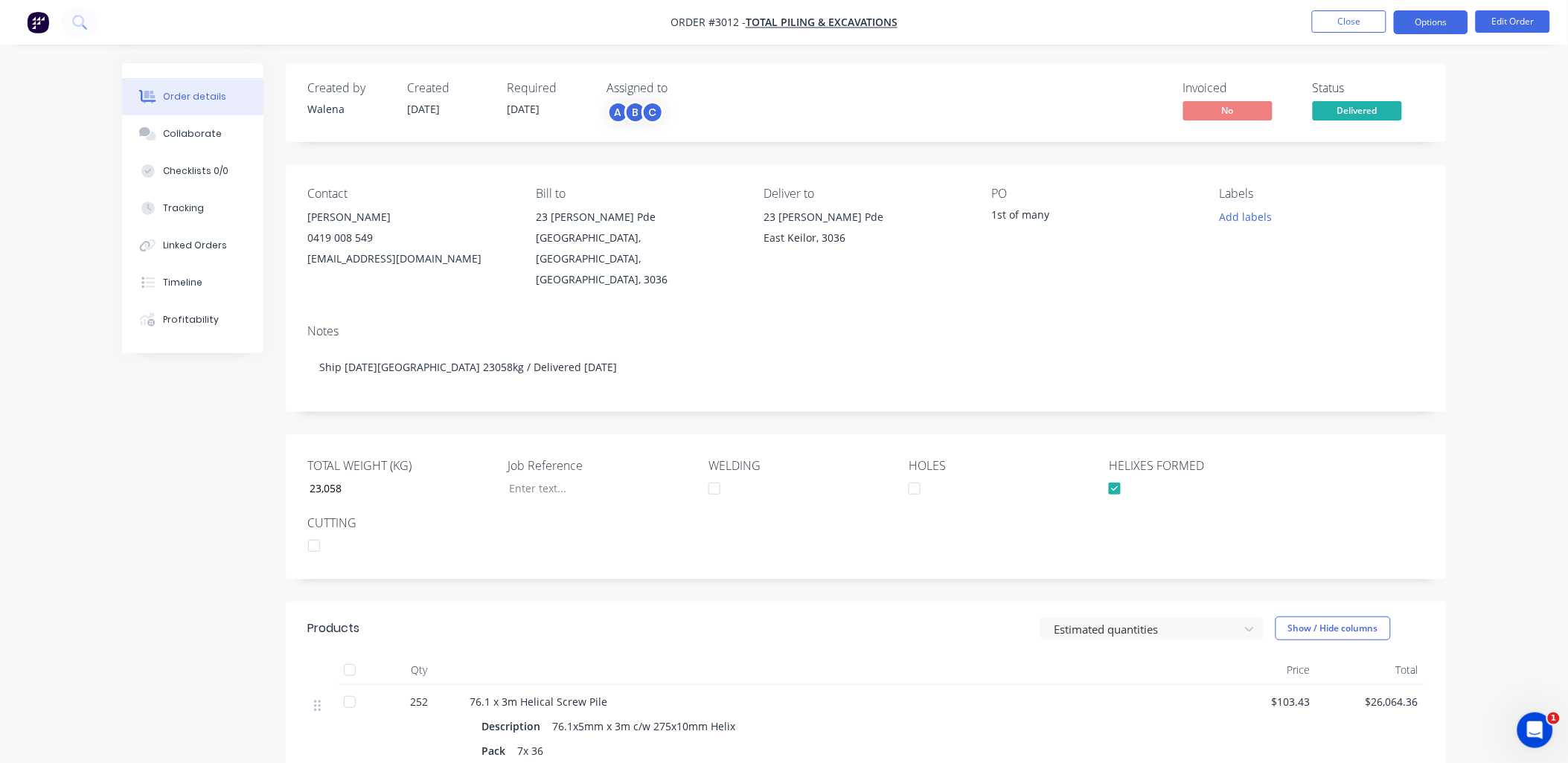
click at [1430, 26] on button "Options" at bounding box center [1431, 22] width 75 height 24
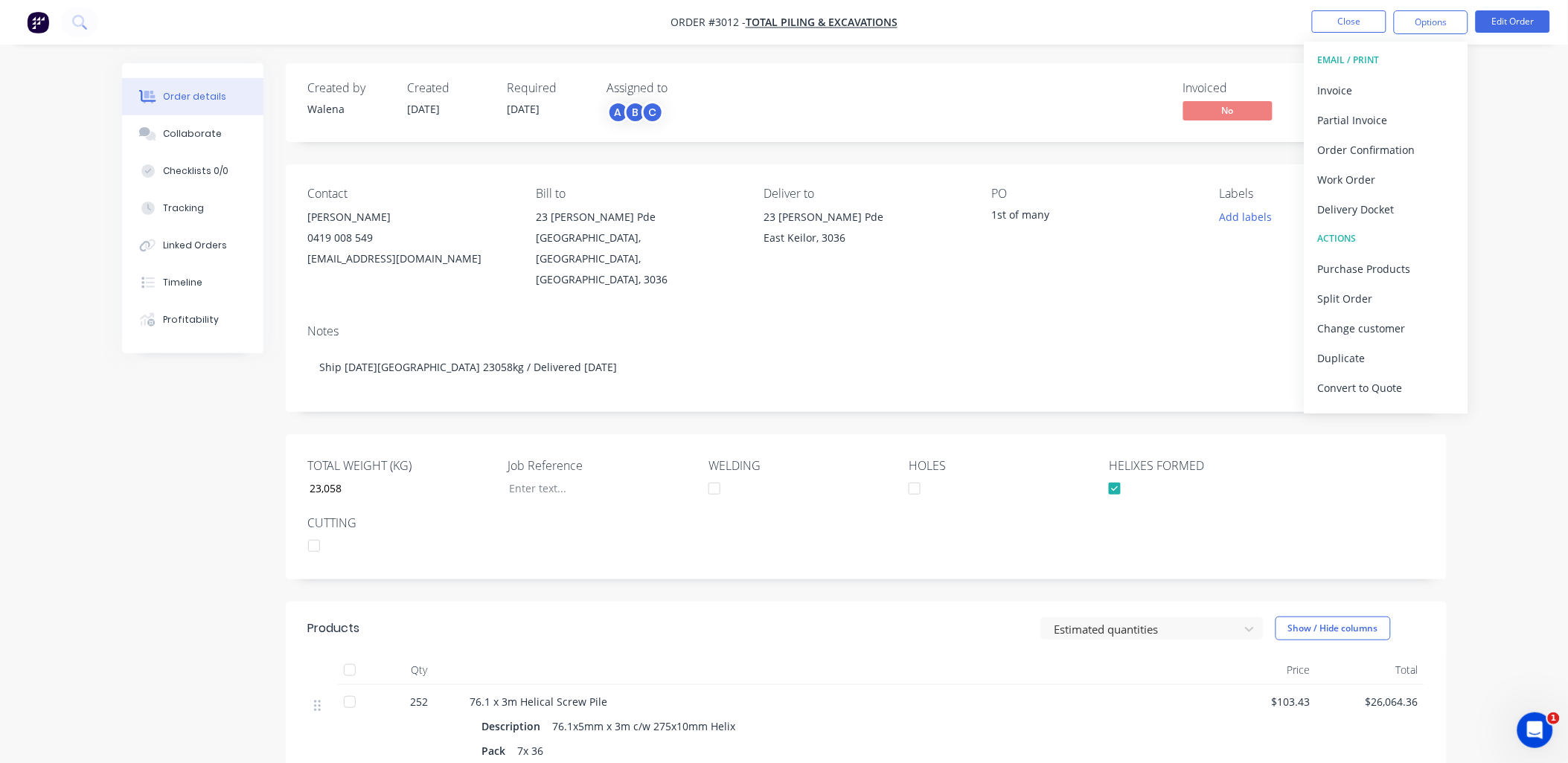
click at [1360, 60] on div "EMAIL / PRINT" at bounding box center [1386, 60] width 137 height 19
click at [1372, 56] on div "EMAIL / PRINT" at bounding box center [1386, 60] width 137 height 19
click at [1351, 57] on div "EMAIL / PRINT" at bounding box center [1386, 60] width 137 height 19
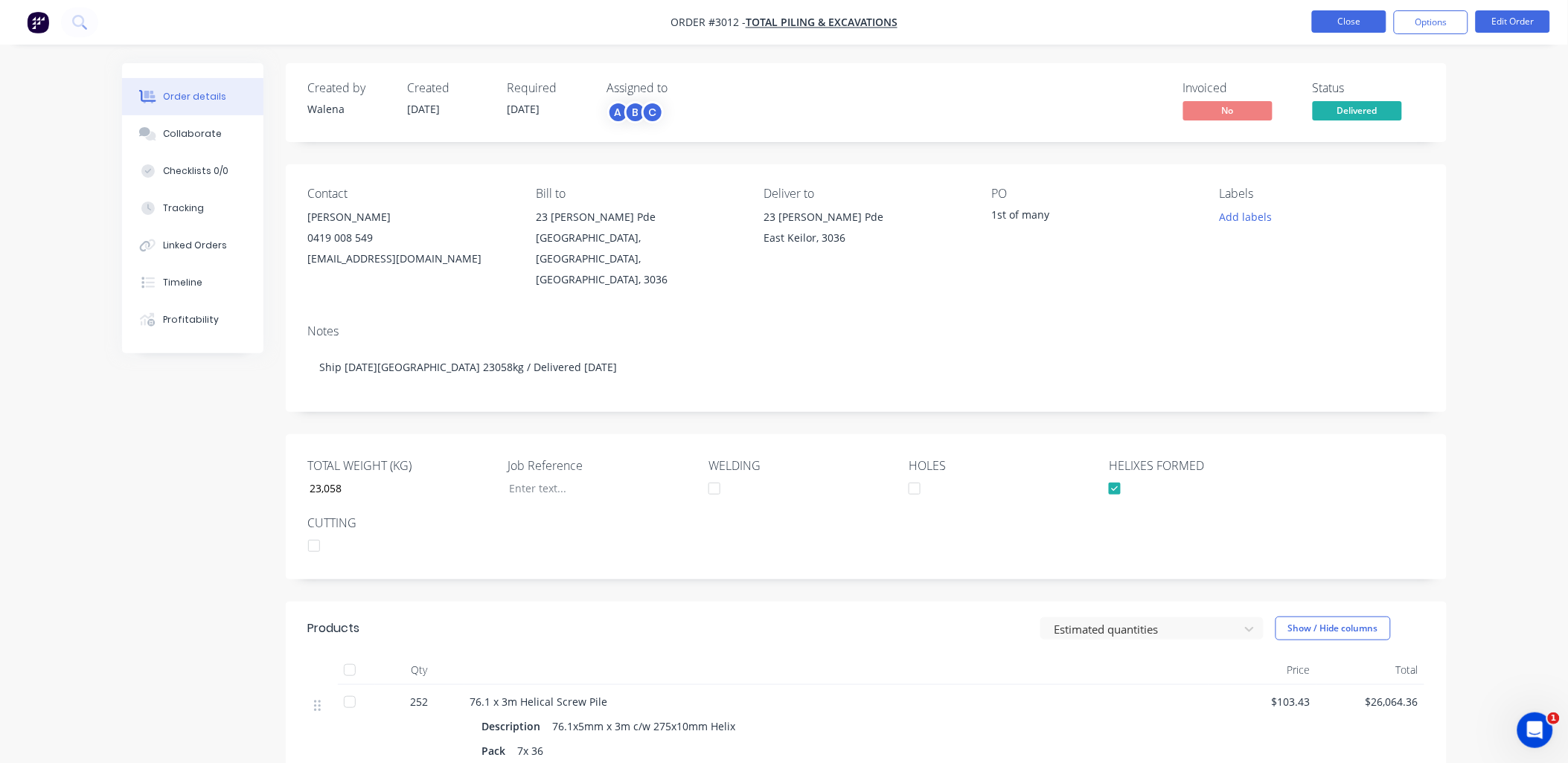
click at [1372, 15] on button "Close" at bounding box center [1349, 21] width 75 height 23
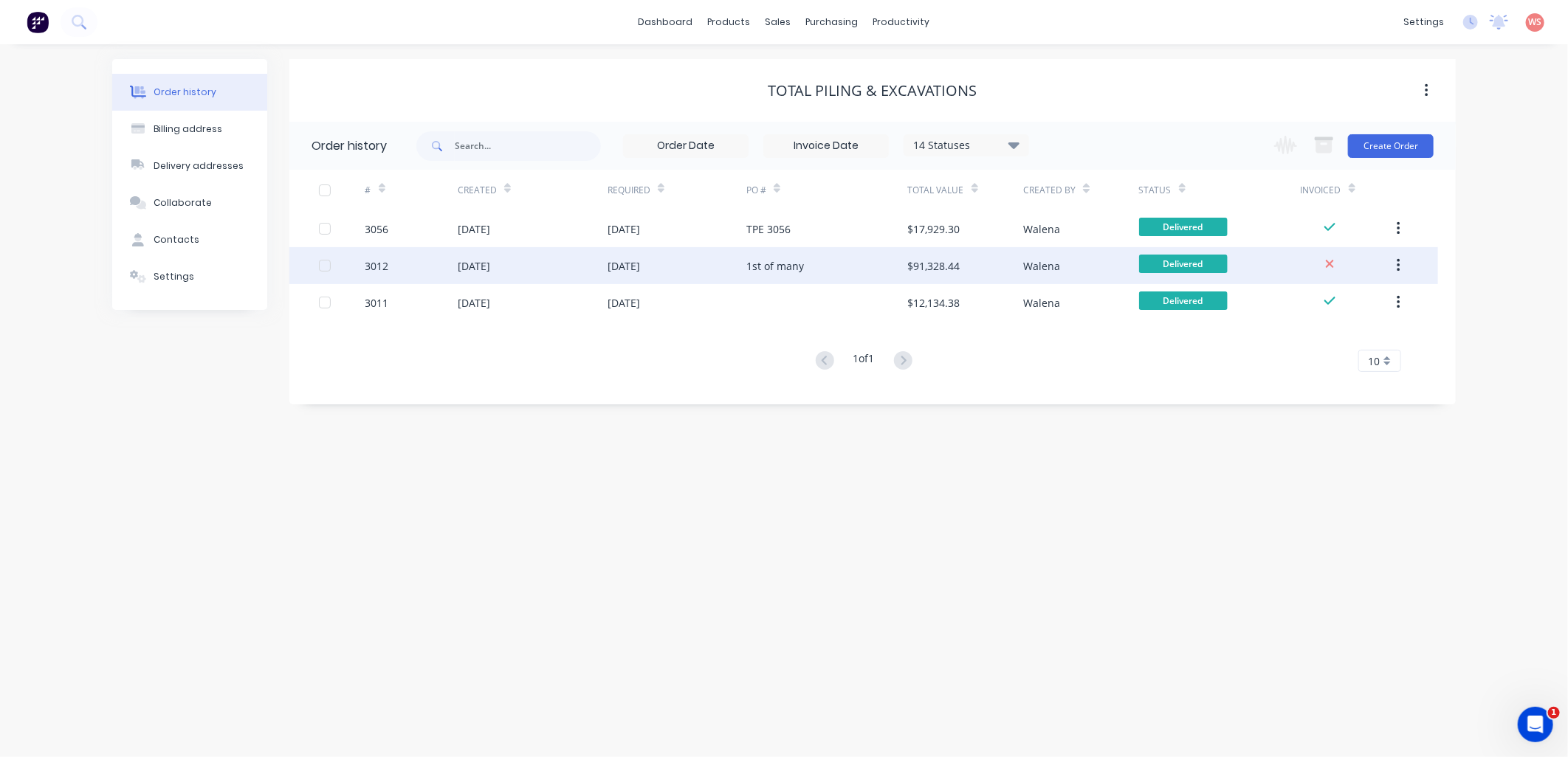
click at [490, 271] on div "[DATE]" at bounding box center [474, 266] width 32 height 15
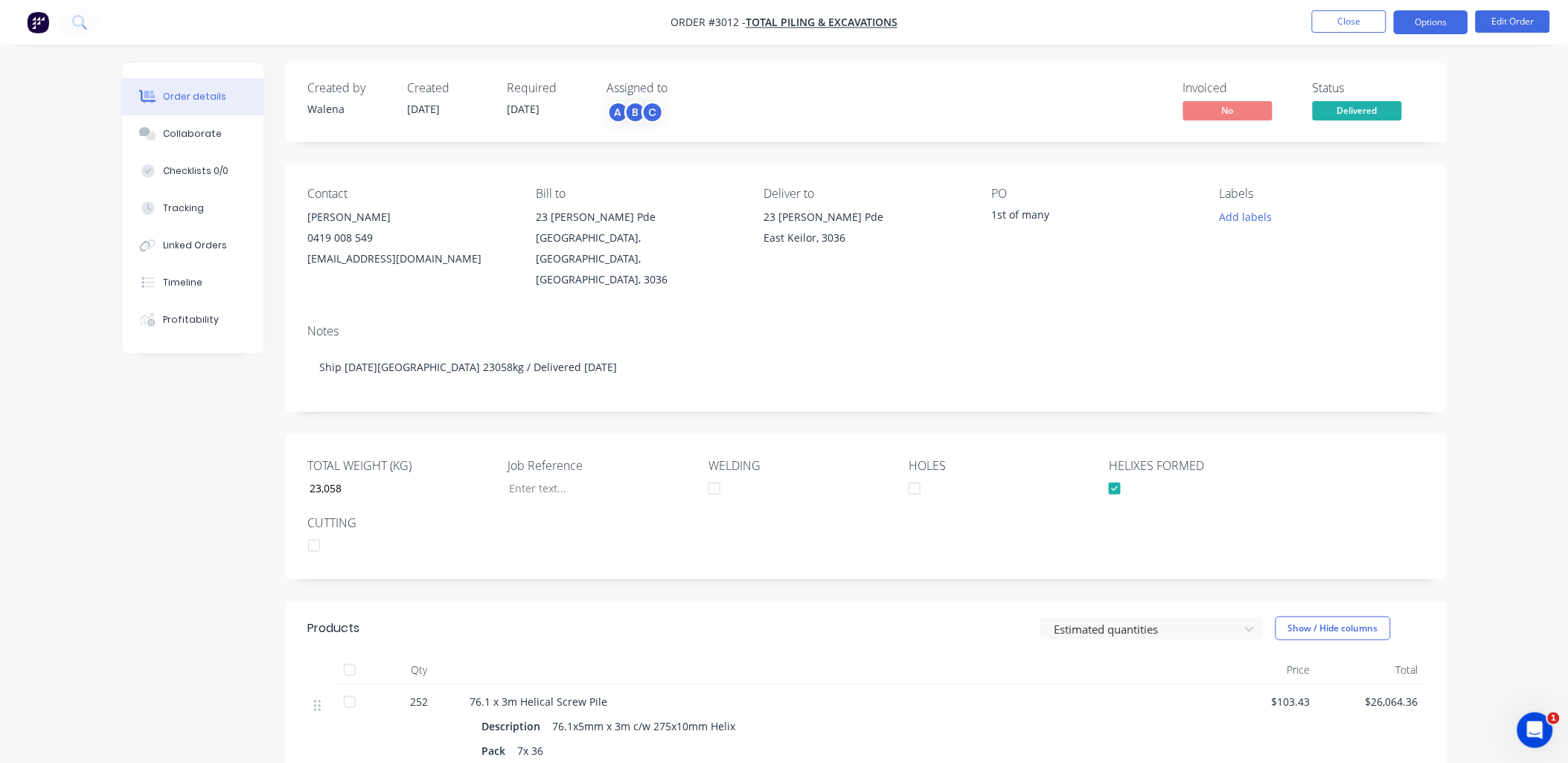
click at [1425, 30] on button "Options" at bounding box center [1431, 22] width 75 height 24
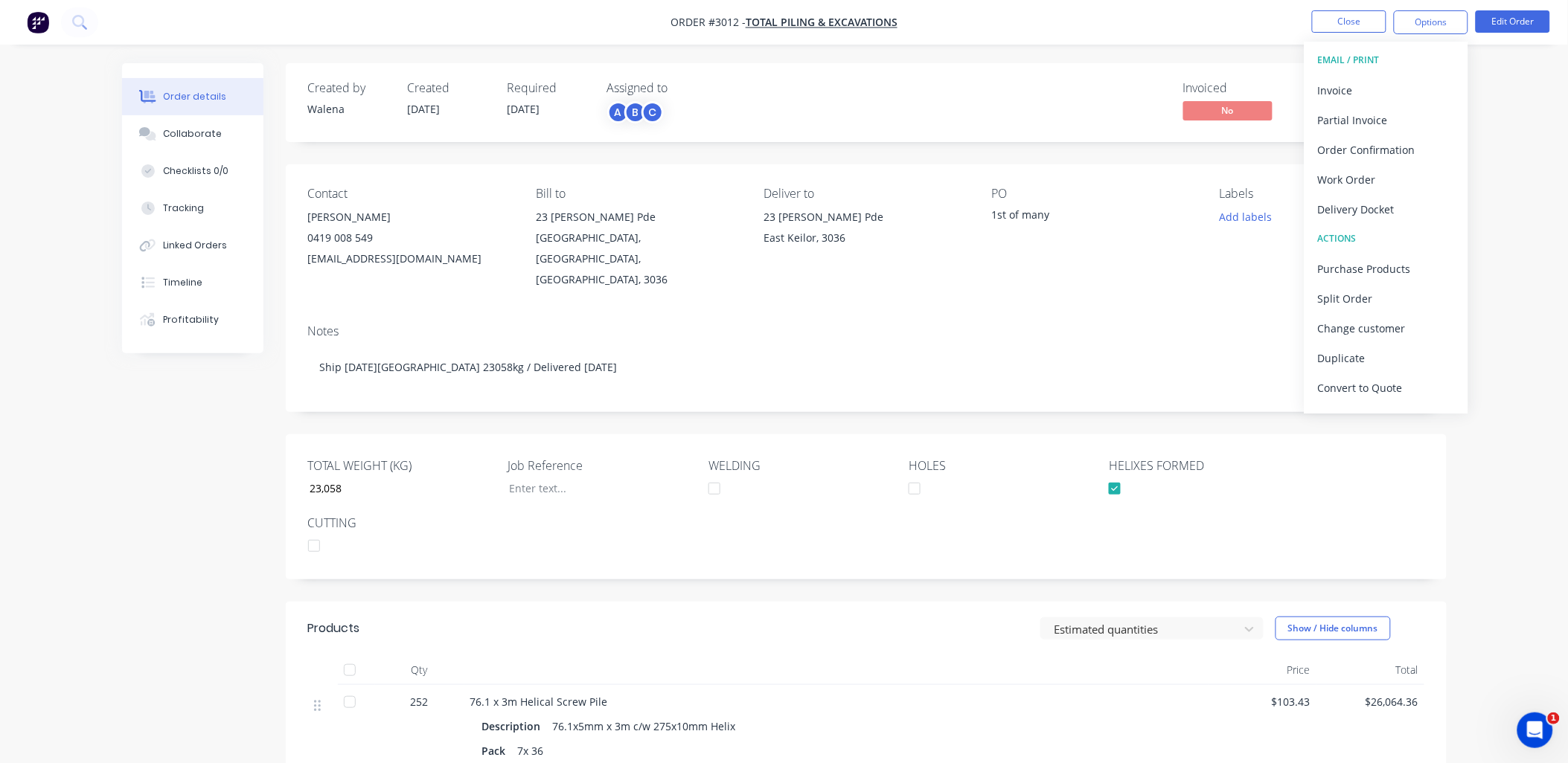
click at [1350, 61] on div "EMAIL / PRINT" at bounding box center [1386, 60] width 137 height 19
click at [1344, 92] on div "Invoice" at bounding box center [1386, 91] width 137 height 22
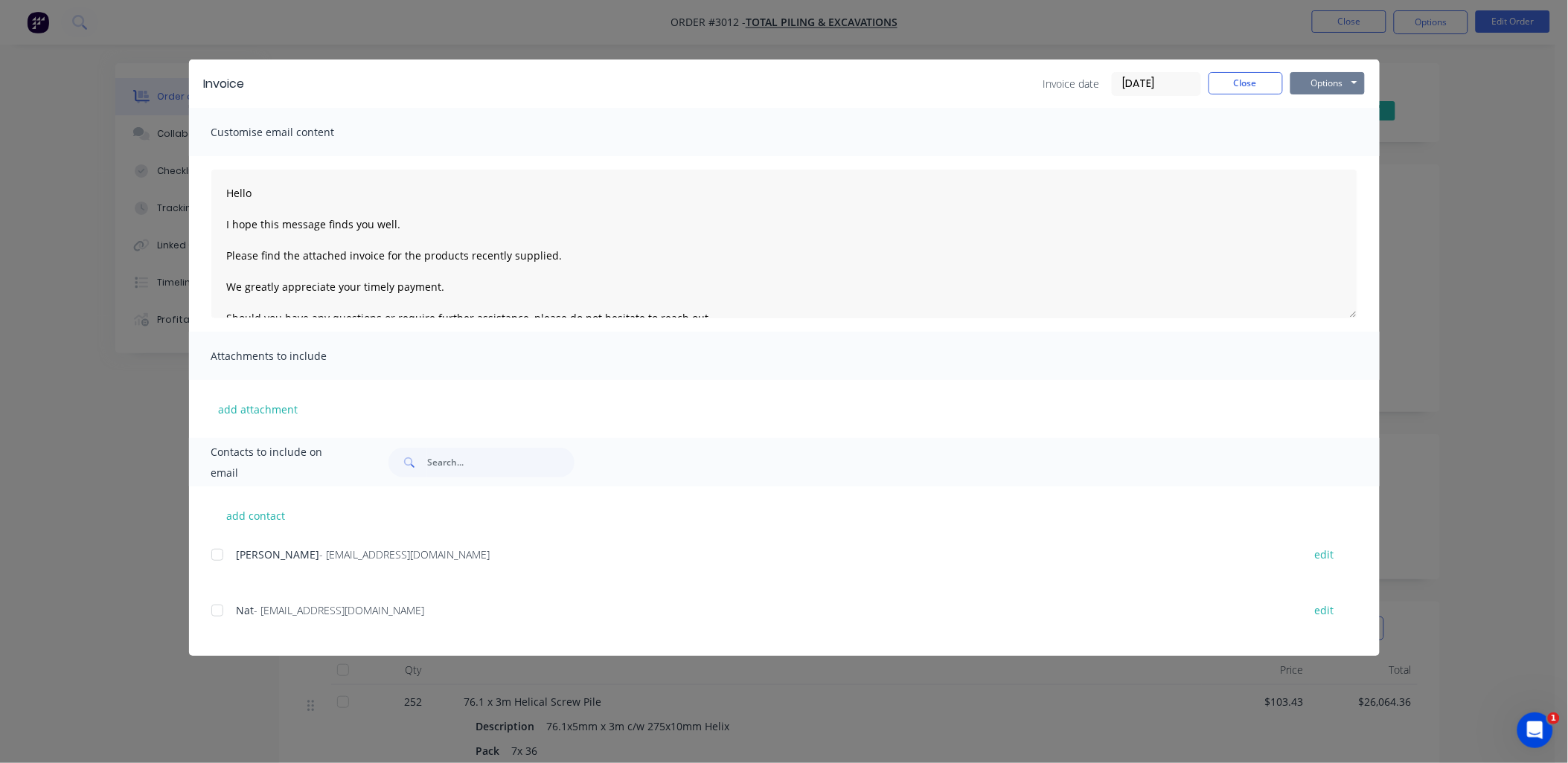
click at [1320, 86] on button "Options" at bounding box center [1327, 83] width 75 height 23
click at [1333, 124] on button "Print" at bounding box center [1337, 134] width 95 height 25
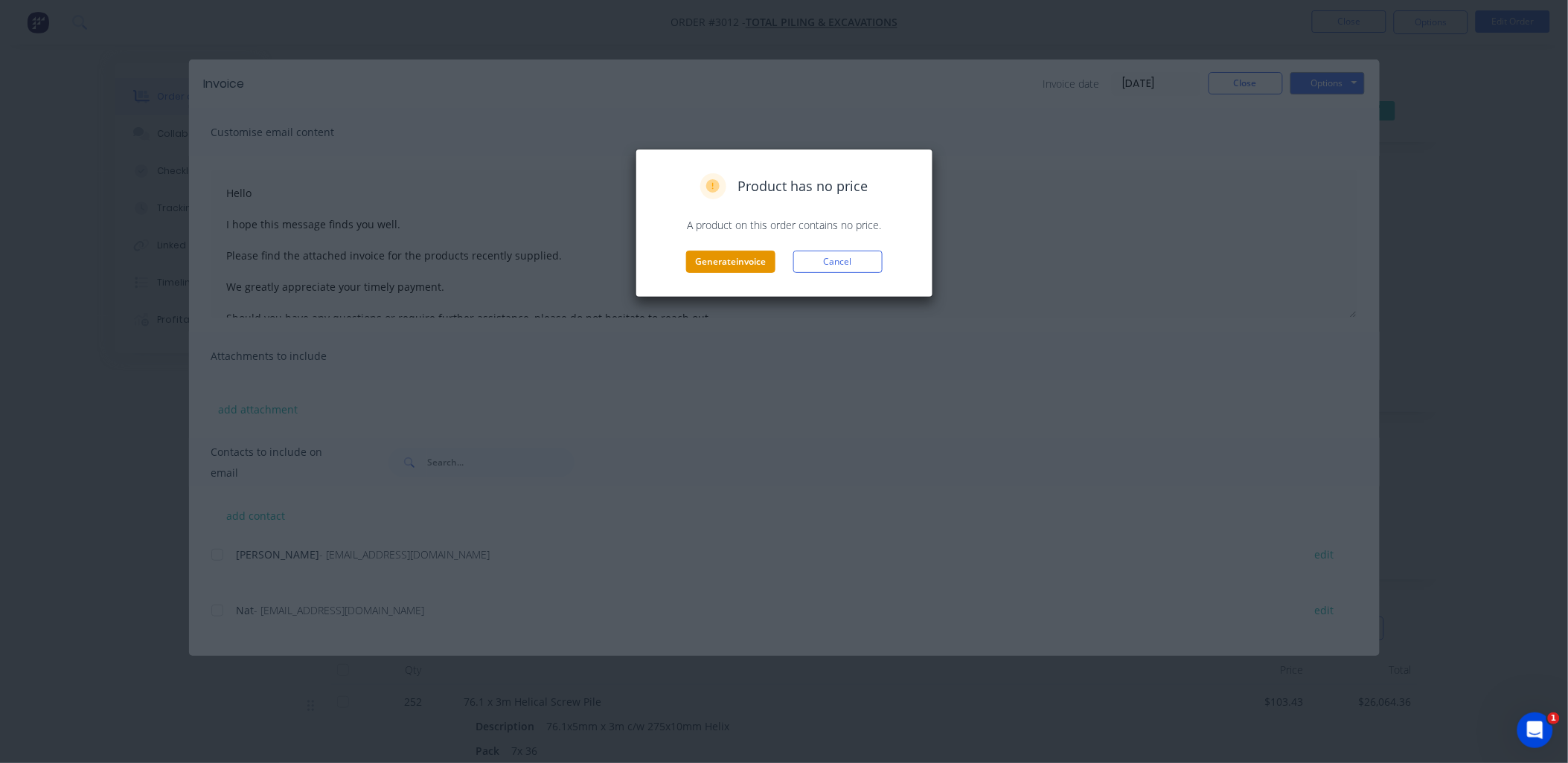
click at [735, 262] on button "Generate invoice" at bounding box center [730, 262] width 89 height 23
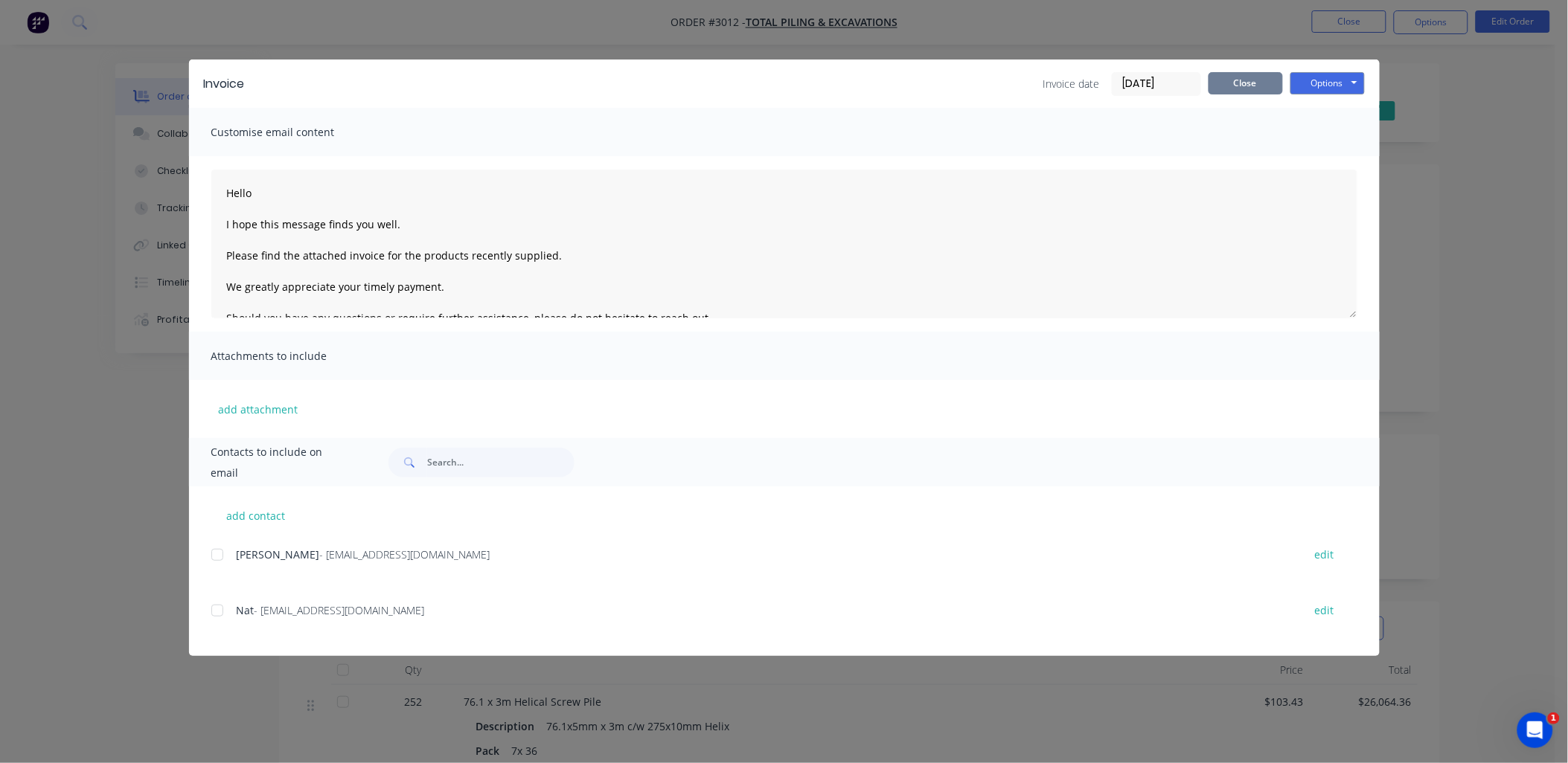
click at [1254, 78] on button "Close" at bounding box center [1246, 83] width 75 height 23
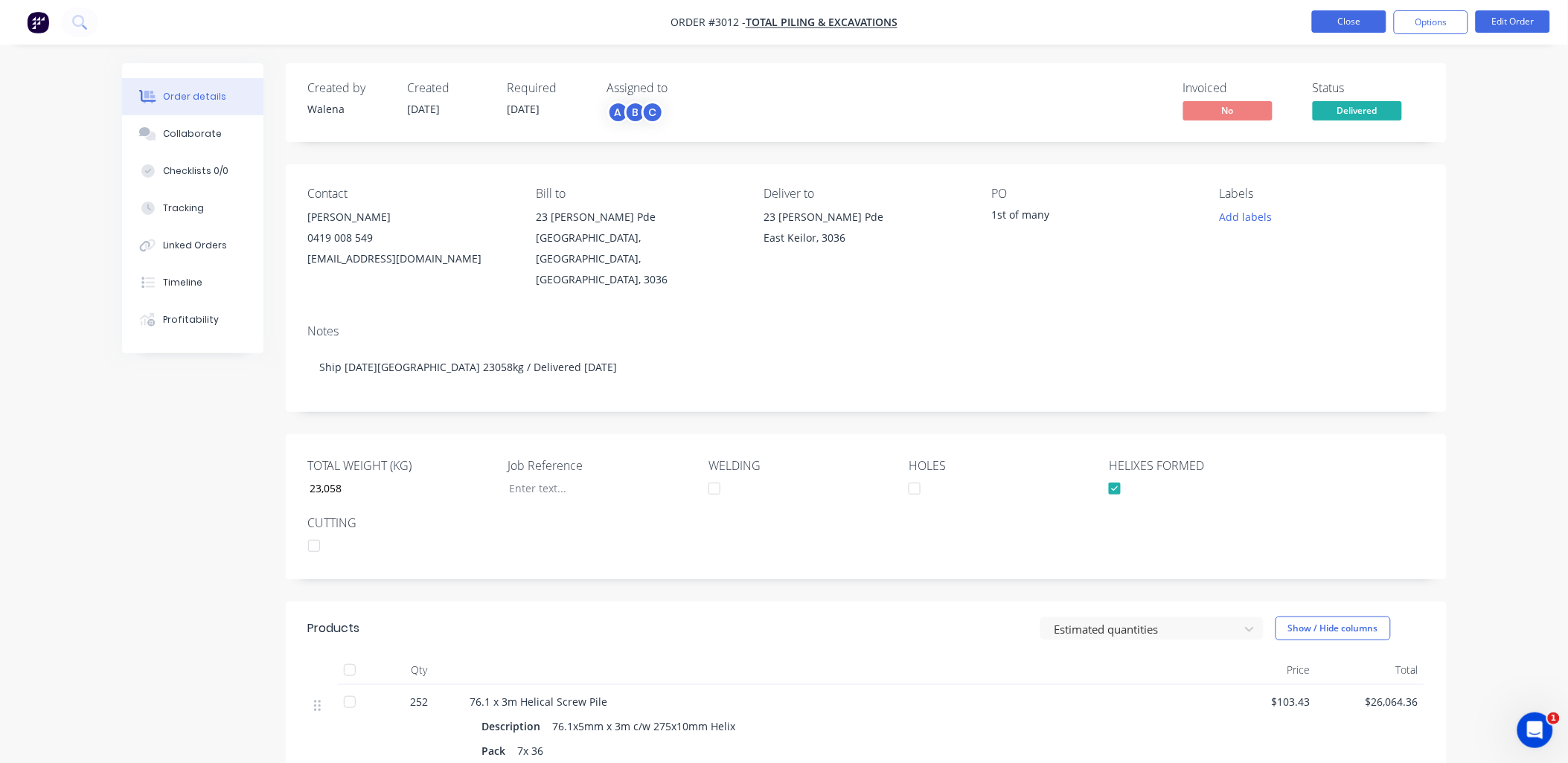
click at [1349, 26] on button "Close" at bounding box center [1349, 21] width 75 height 23
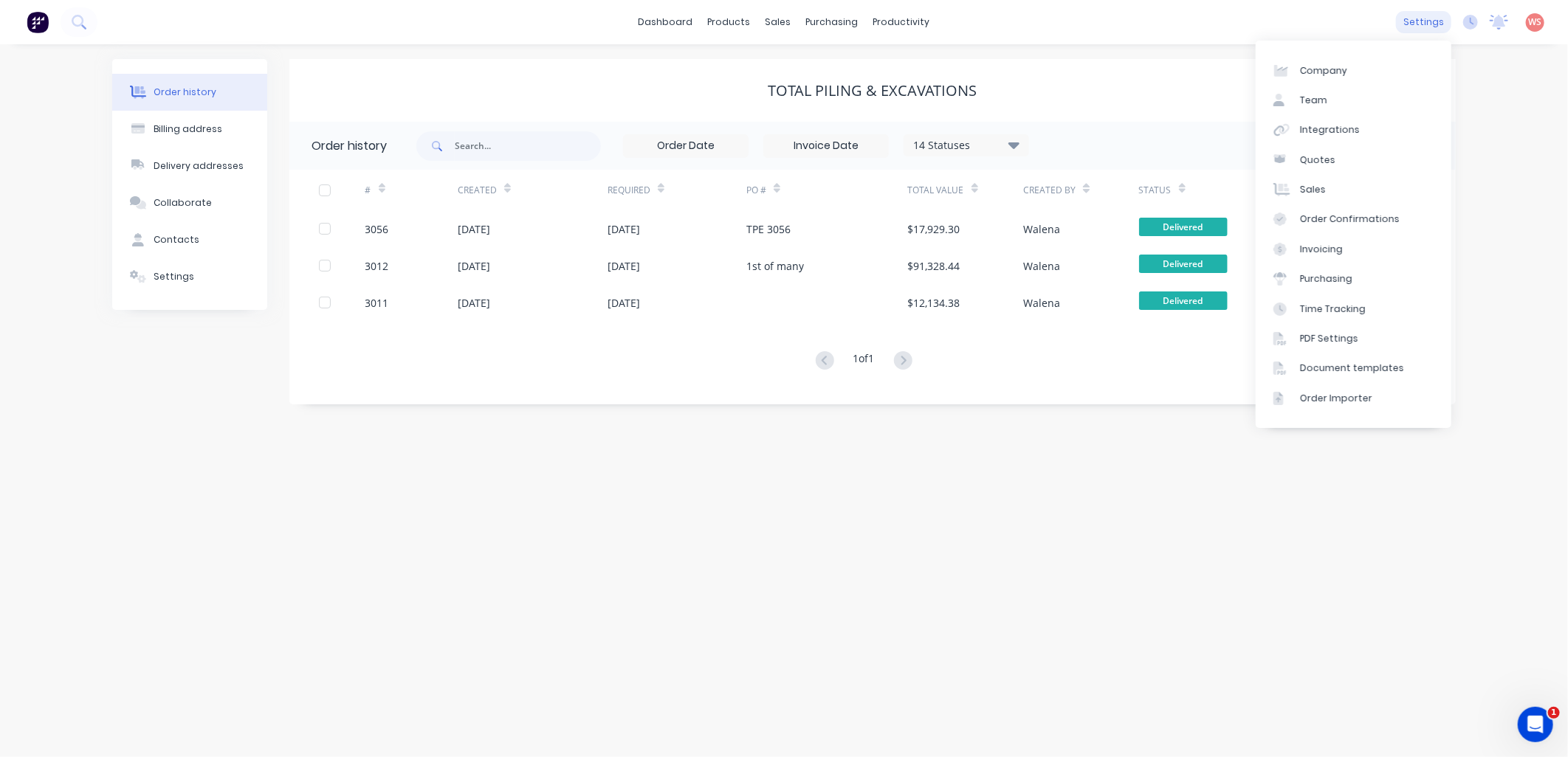
click at [1429, 20] on div "settings" at bounding box center [1424, 22] width 55 height 22
click at [1349, 129] on div "Integrations" at bounding box center [1330, 129] width 60 height 13
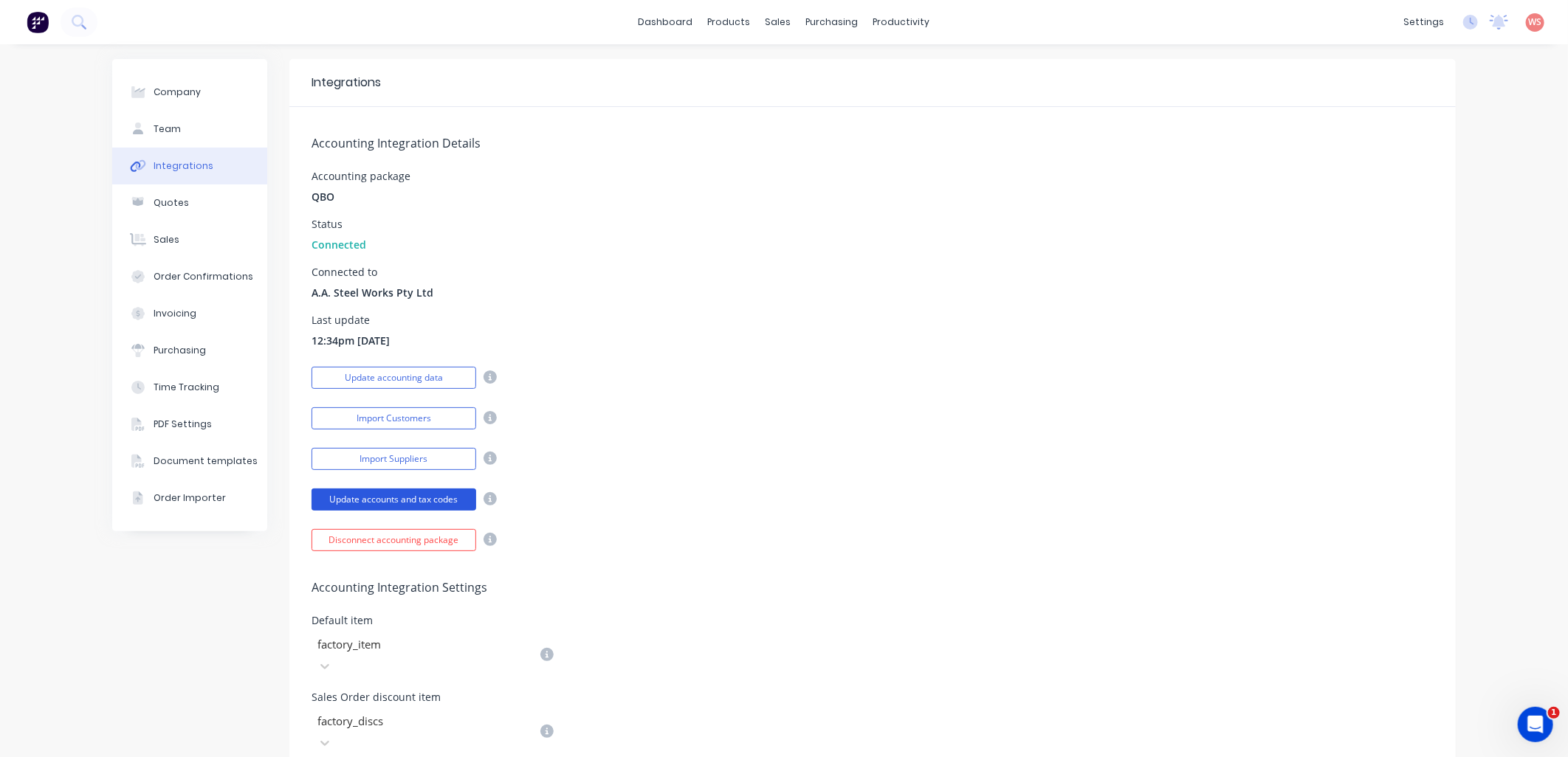
click at [402, 501] on button "Update accounts and tax codes" at bounding box center [394, 500] width 165 height 22
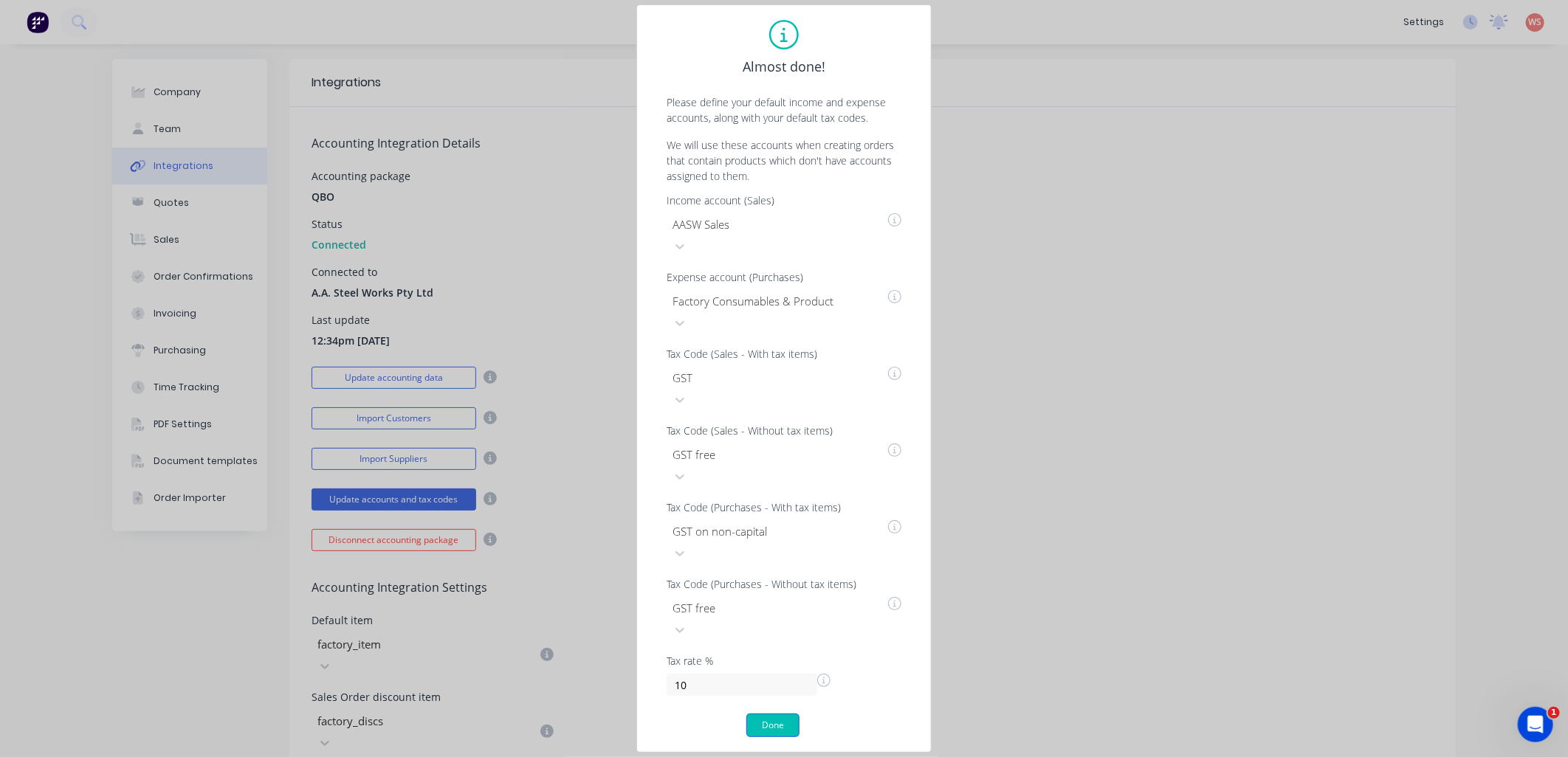
click at [783, 714] on button "Done" at bounding box center [772, 725] width 53 height 24
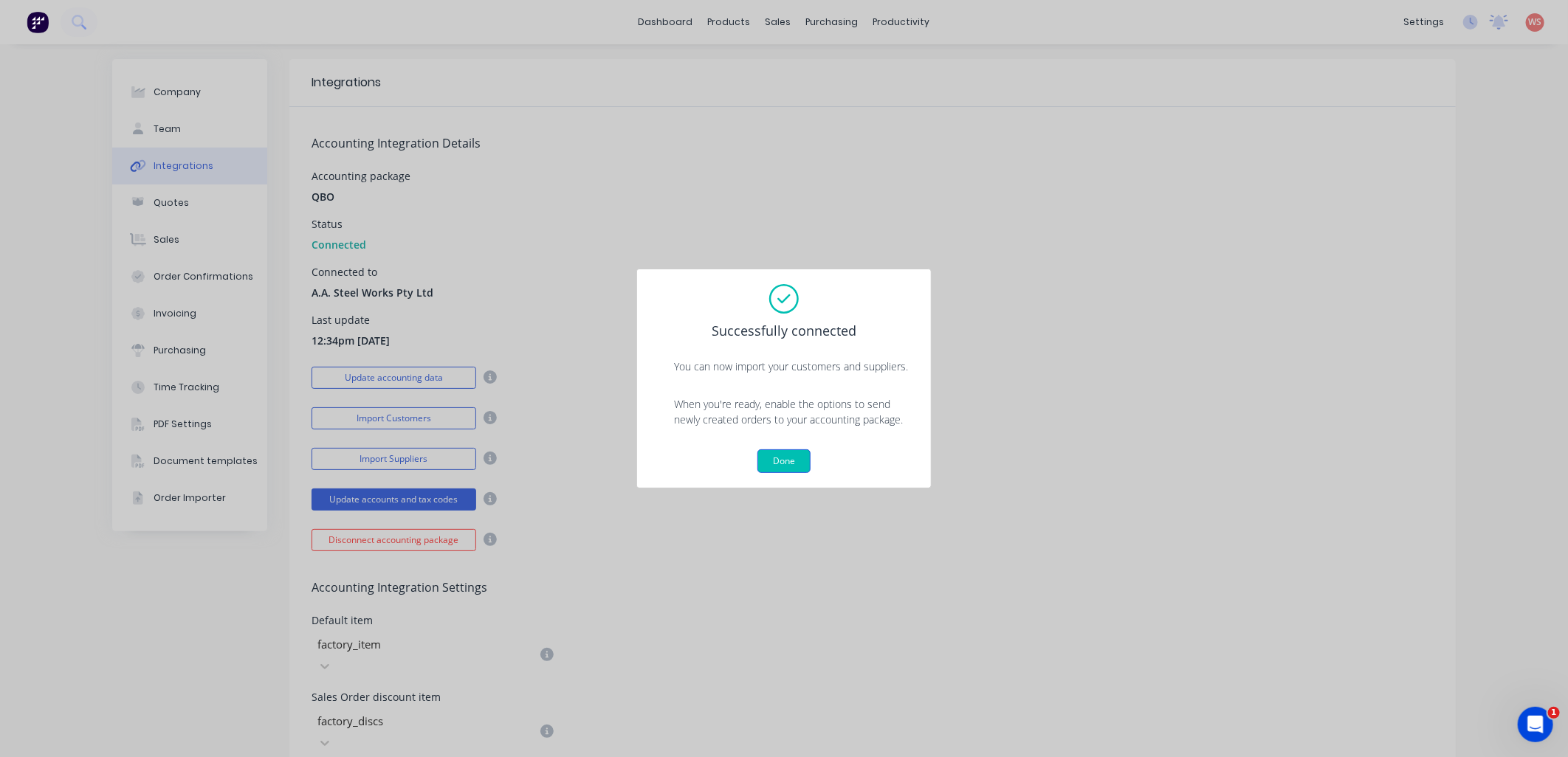
click at [786, 457] on button "Done" at bounding box center [783, 461] width 53 height 24
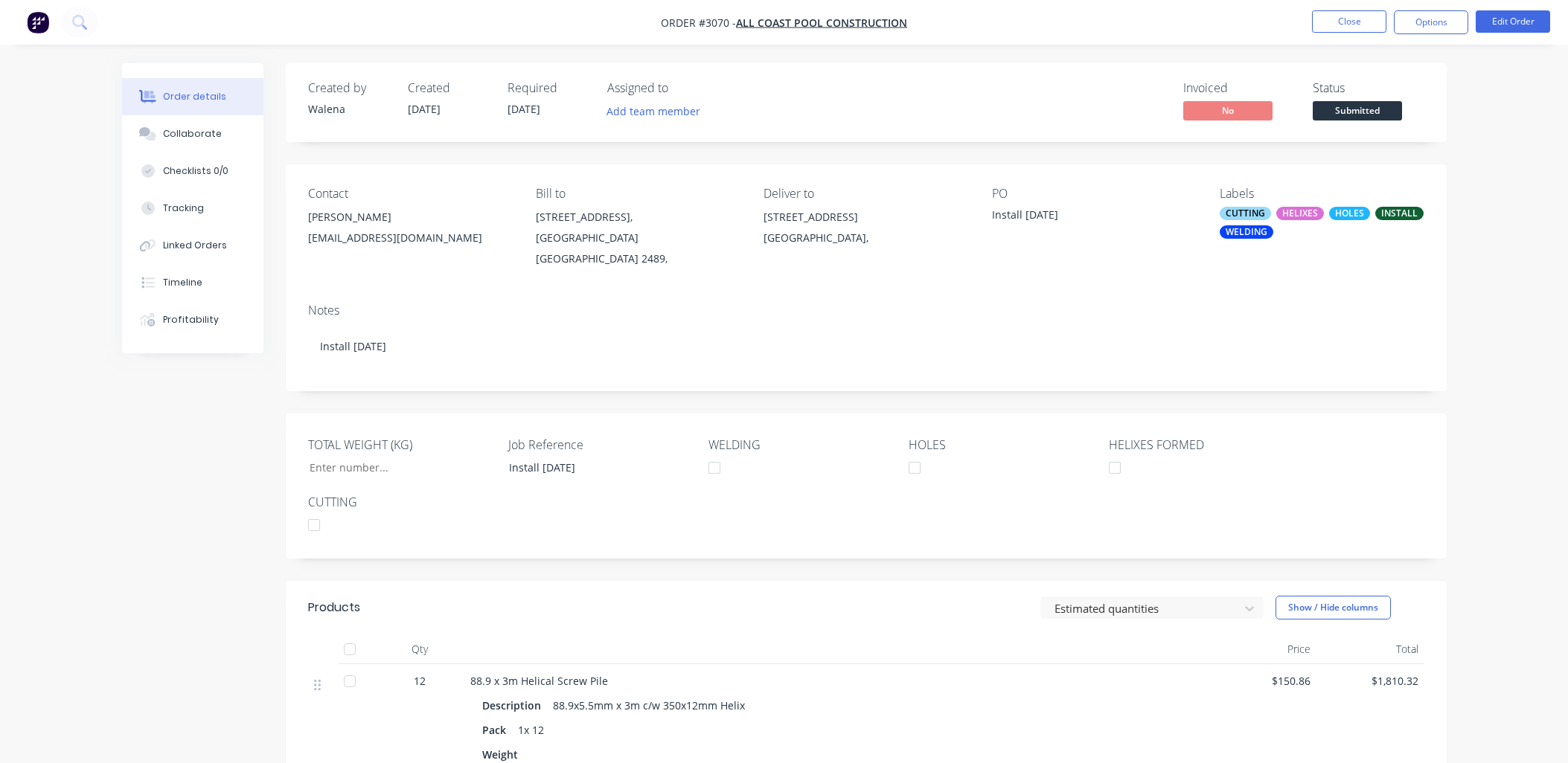
click at [1143, 324] on div "Install [DATE]" at bounding box center [866, 346] width 1116 height 45
click at [1358, 10] on button "Close" at bounding box center [1349, 21] width 75 height 23
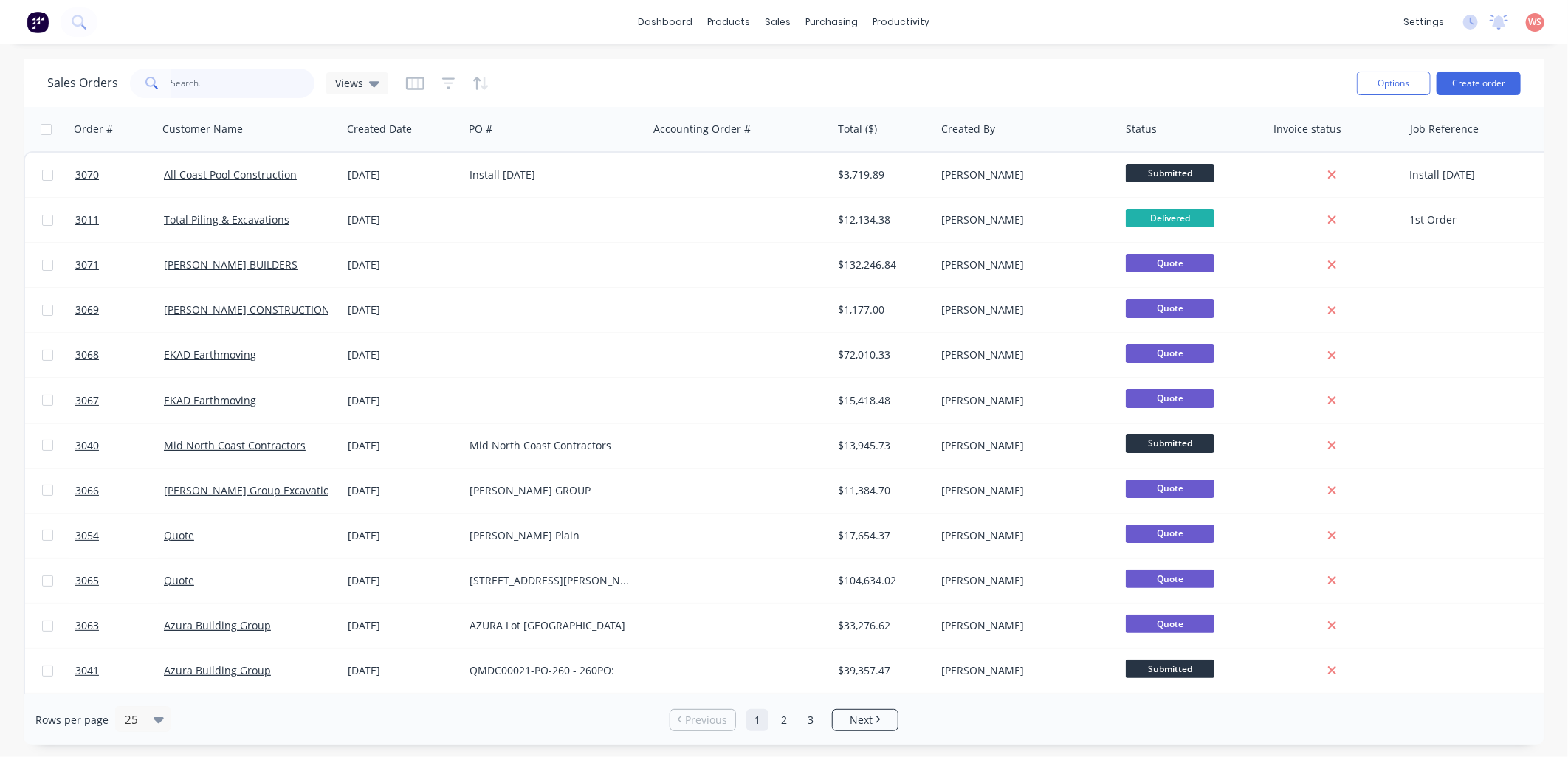
click at [210, 82] on input "text" at bounding box center [243, 83] width 144 height 29
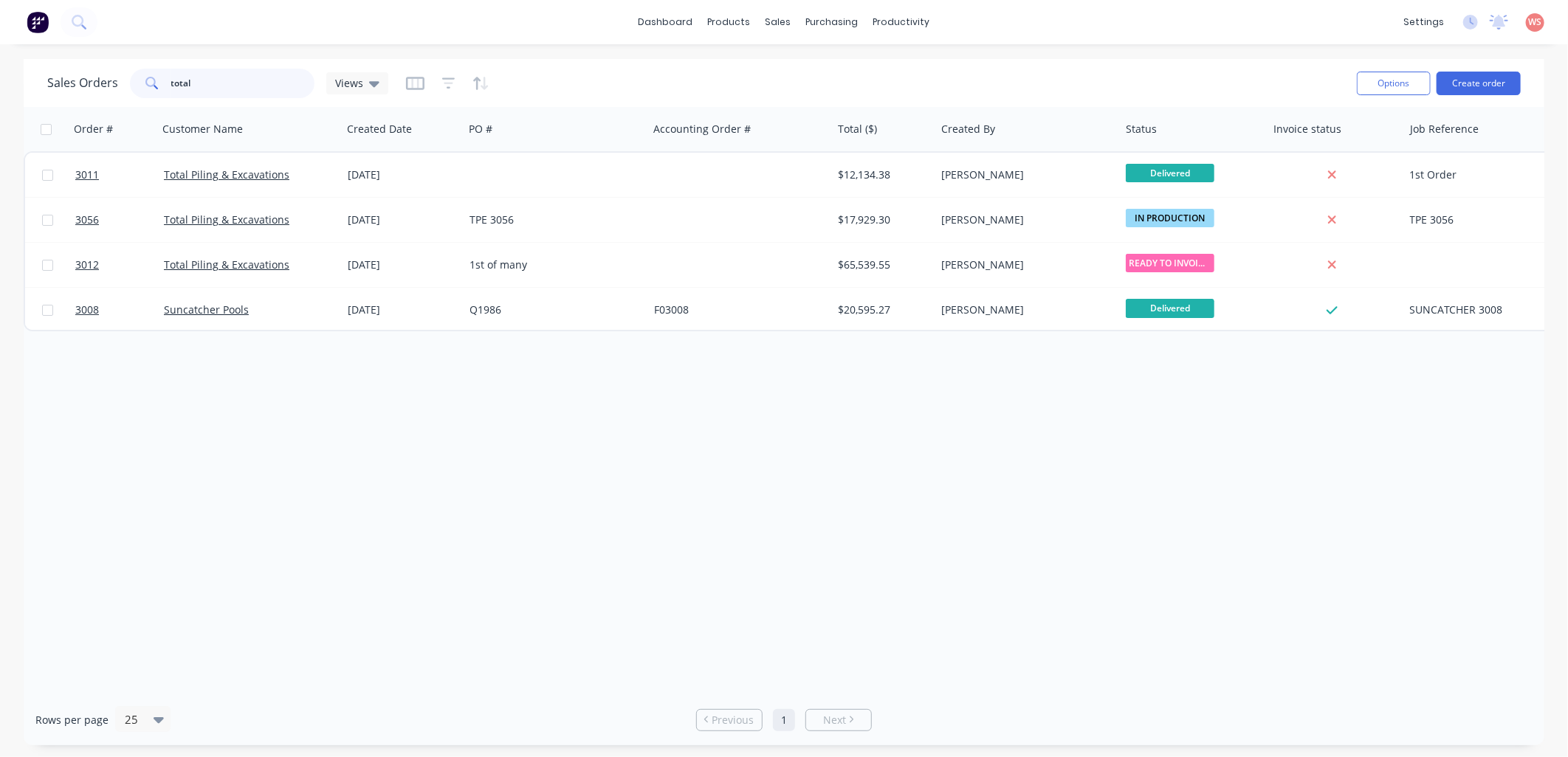
type input "total"
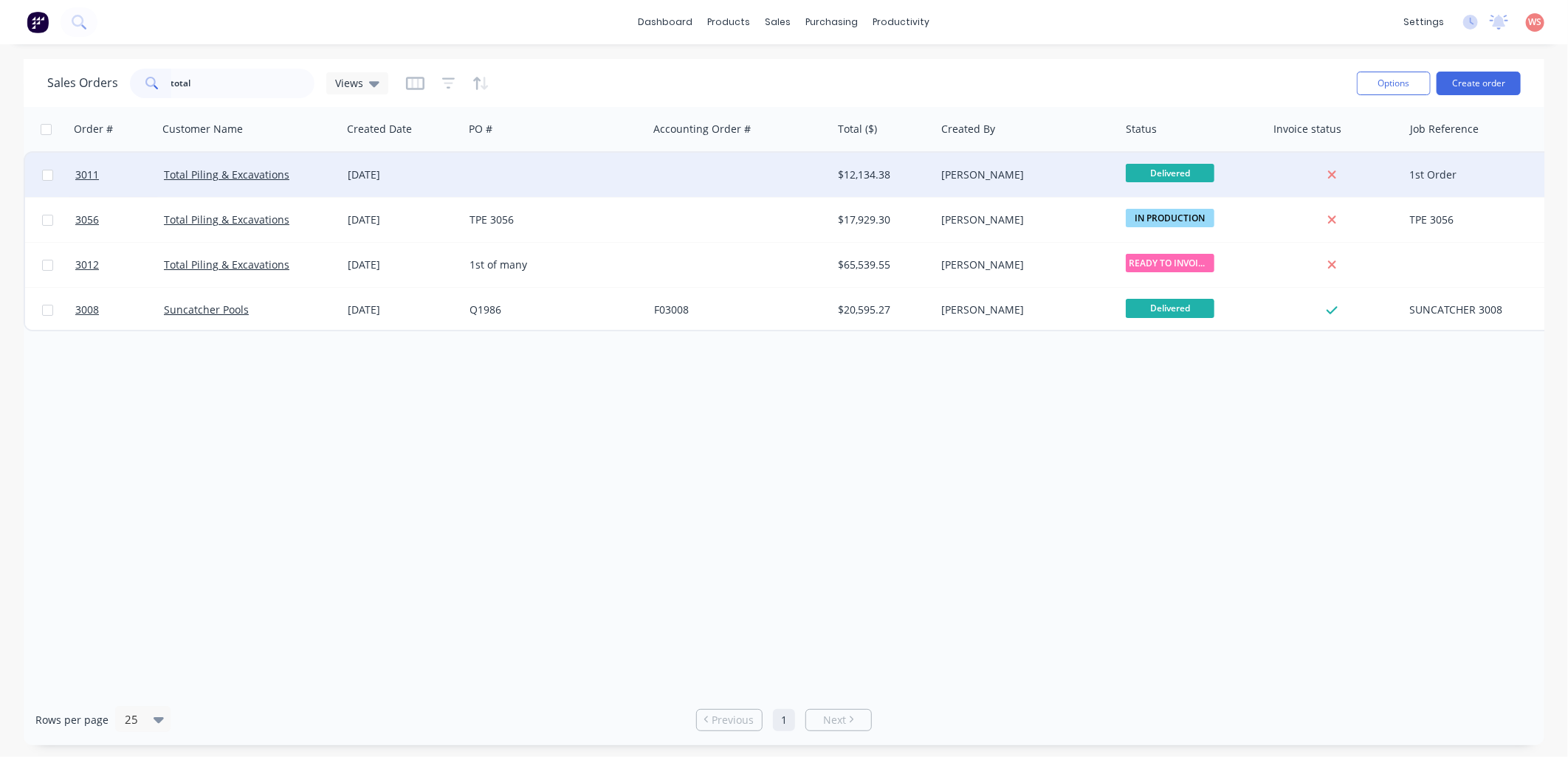
click at [202, 158] on div "Total Piling & Excavations" at bounding box center [250, 175] width 185 height 45
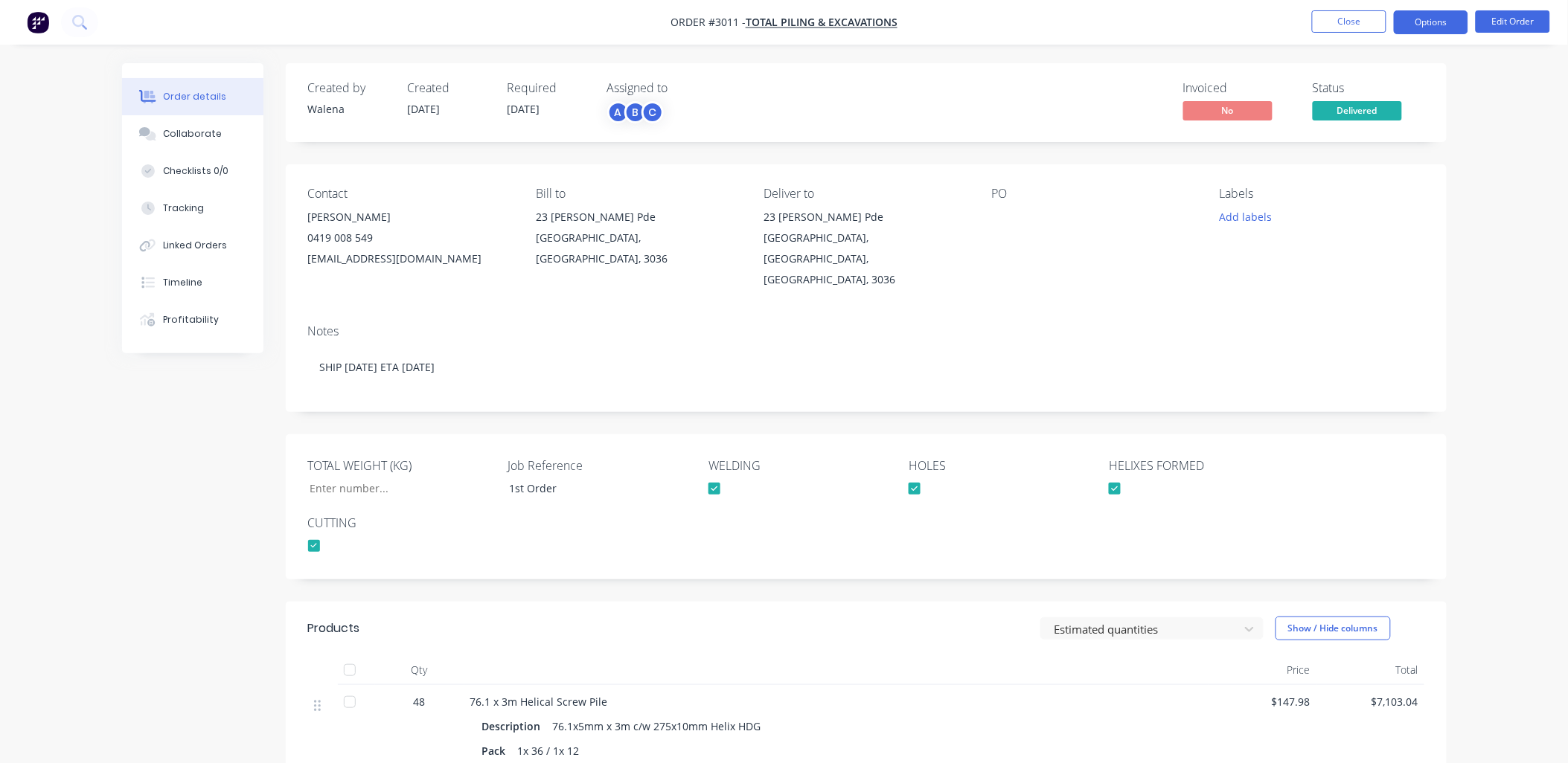
click at [1431, 19] on button "Options" at bounding box center [1431, 22] width 75 height 24
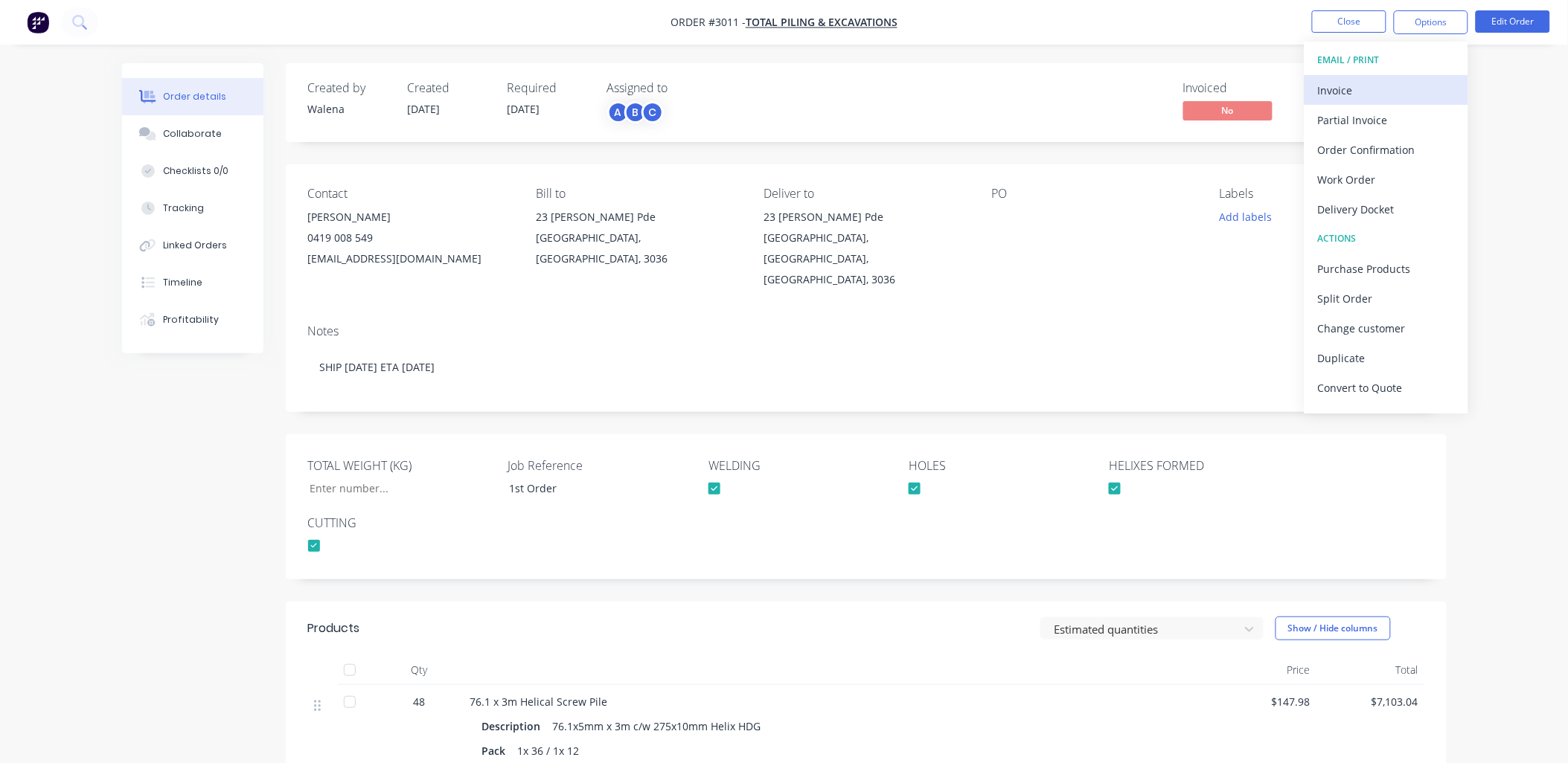
click at [1351, 87] on div "Invoice" at bounding box center [1386, 91] width 137 height 22
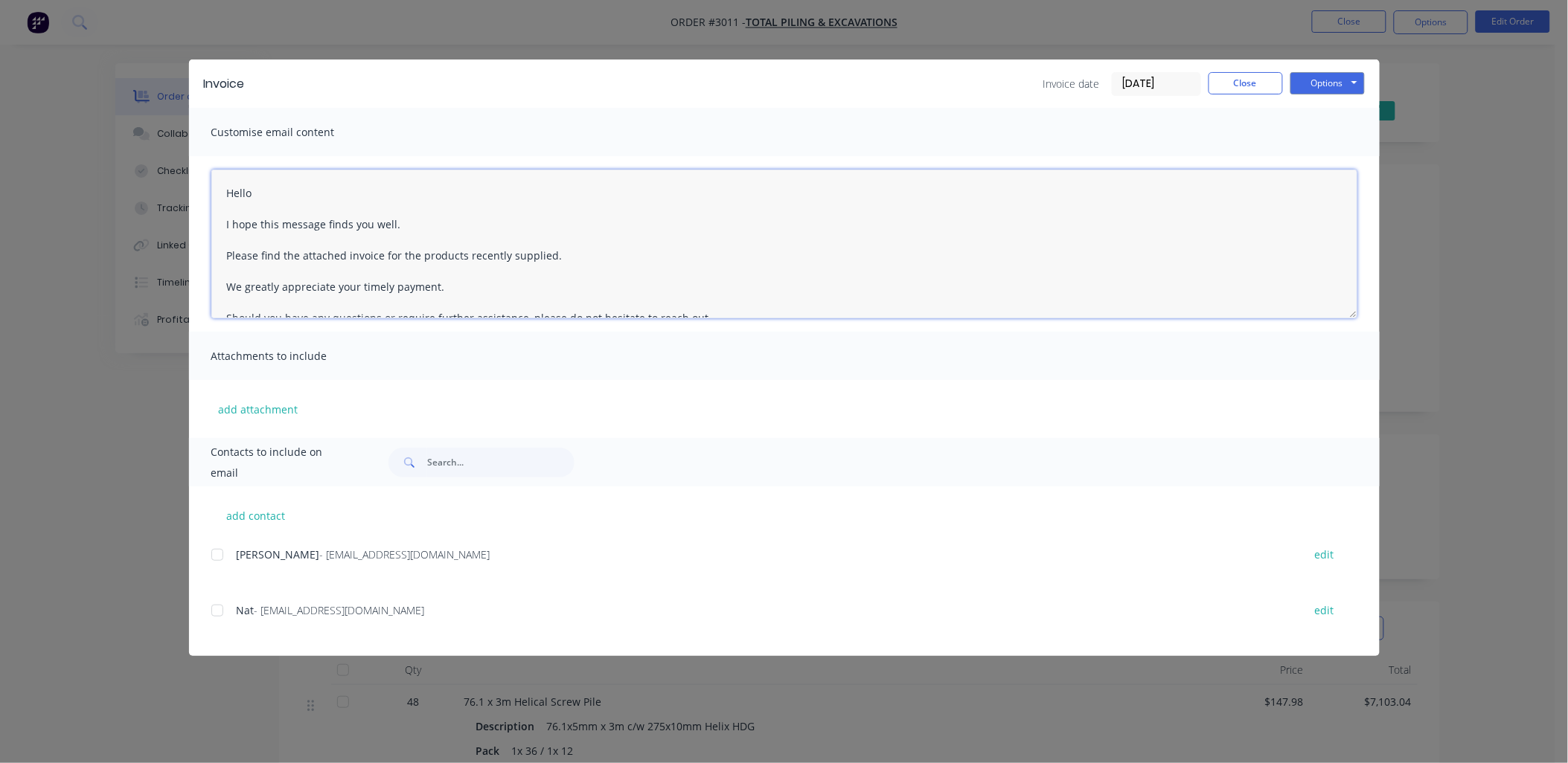
drag, startPoint x: 276, startPoint y: 189, endPoint x: 176, endPoint y: 177, distance: 100.7
click at [168, 179] on div "Invoice Invoice date 03/10/25 Close Options Preview Print Email Customise email…" at bounding box center [784, 381] width 1568 height 763
click at [258, 184] on textarea "Dear Rob and Nat I hope this message finds you well. Please find the attached i…" at bounding box center [784, 245] width 1146 height 149
drag, startPoint x: 293, startPoint y: 193, endPoint x: 418, endPoint y: 196, distance: 125.0
click at [411, 189] on textarea "Dear Nat and Nat I hope this message finds you well. Please find the attached i…" at bounding box center [784, 245] width 1146 height 149
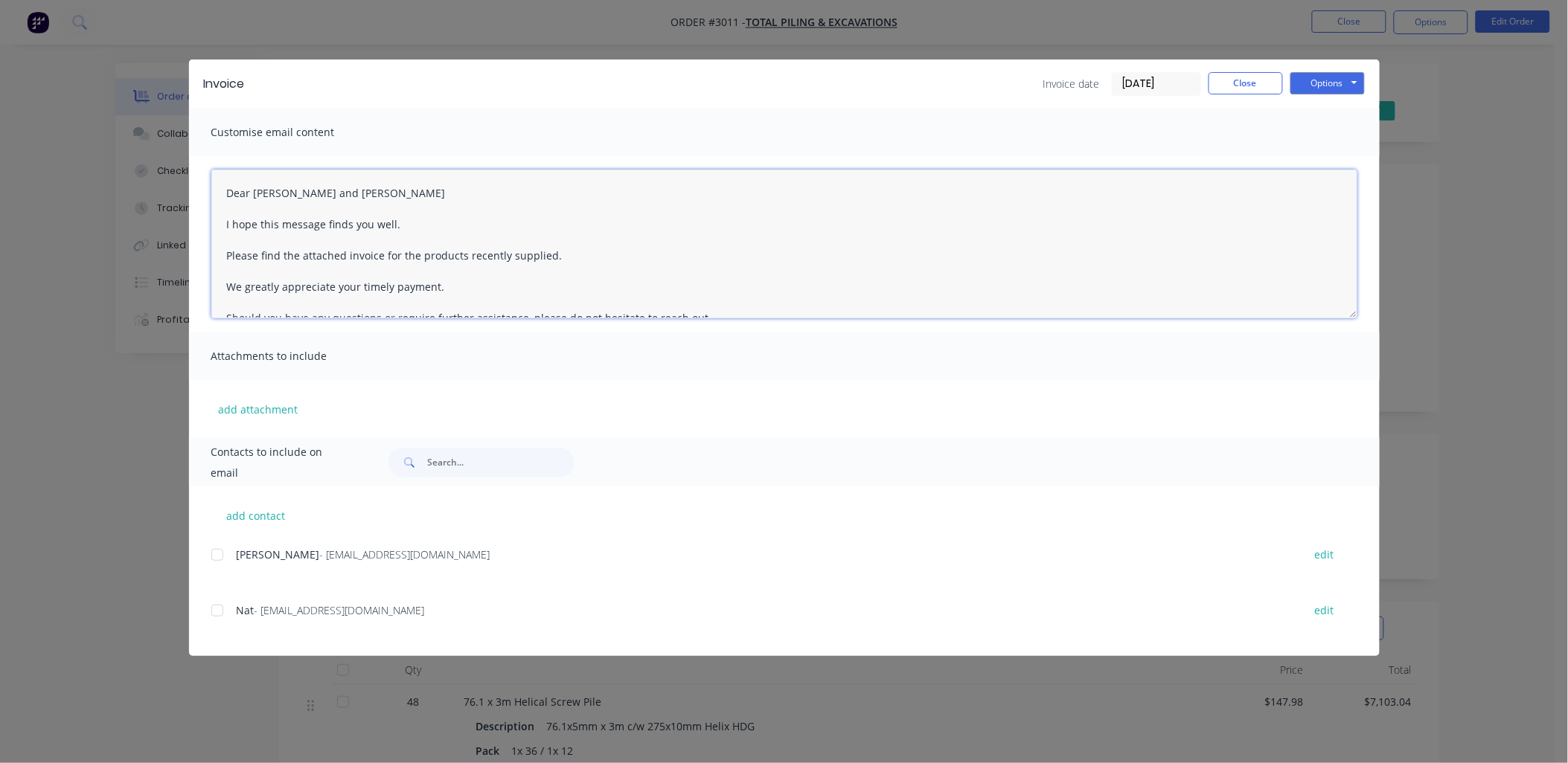
click at [506, 255] on textarea "Dear Nat and Rob I hope this message finds you well. Please find the attached i…" at bounding box center [784, 245] width 1146 height 149
drag, startPoint x: 464, startPoint y: 253, endPoint x: 567, endPoint y: 261, distance: 103.3
click at [567, 261] on textarea "Dear Nat and Rob I hope this message finds you well. Please find the attached i…" at bounding box center [784, 245] width 1146 height 149
click at [217, 551] on div at bounding box center [217, 555] width 29 height 29
click at [217, 615] on div at bounding box center [217, 611] width 29 height 29
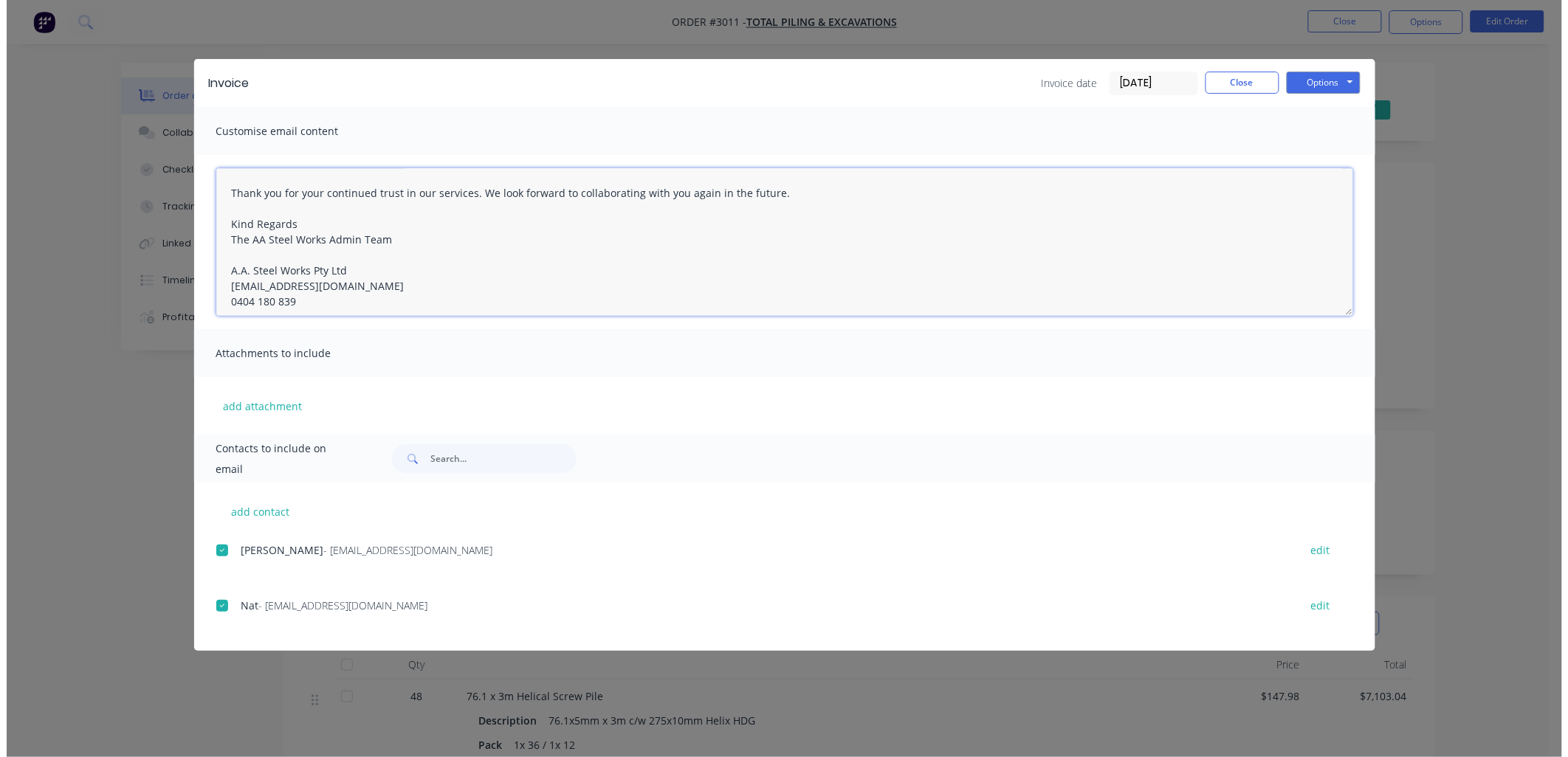
scroll to position [162, 0]
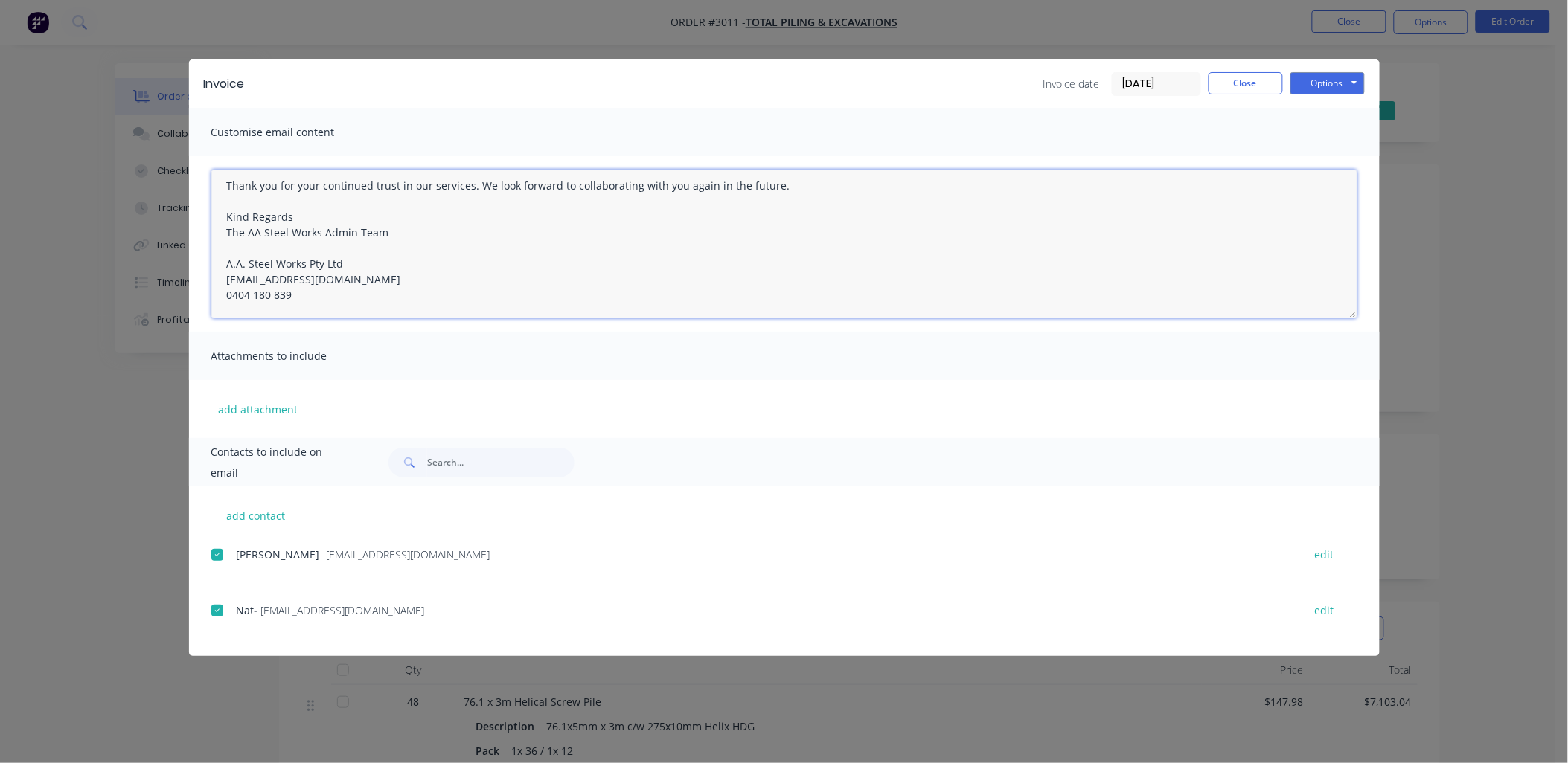
drag, startPoint x: 219, startPoint y: 189, endPoint x: 790, endPoint y: 337, distance: 589.9
click at [824, 344] on div "Customise email content Dear Nat and Rob I hope this message finds you well. Pl…" at bounding box center [784, 273] width 1191 height 331
type textarea "Dear Nat and Rob I hope this message finds you well. Please find the attached i…"
click at [1258, 88] on button "Close" at bounding box center [1246, 83] width 75 height 23
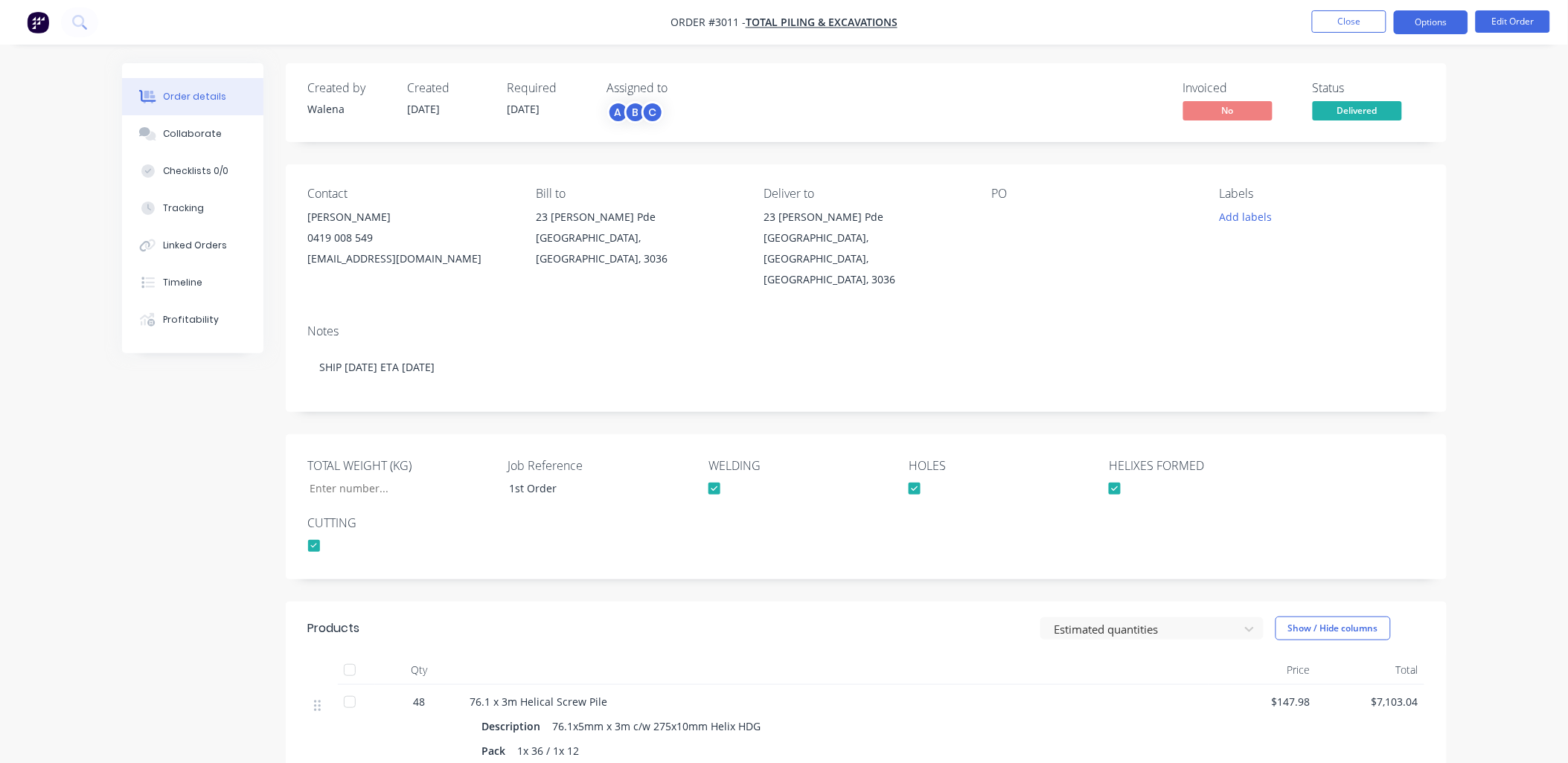
click at [1431, 20] on button "Options" at bounding box center [1431, 22] width 75 height 24
click at [1359, 16] on button "Close" at bounding box center [1349, 21] width 75 height 23
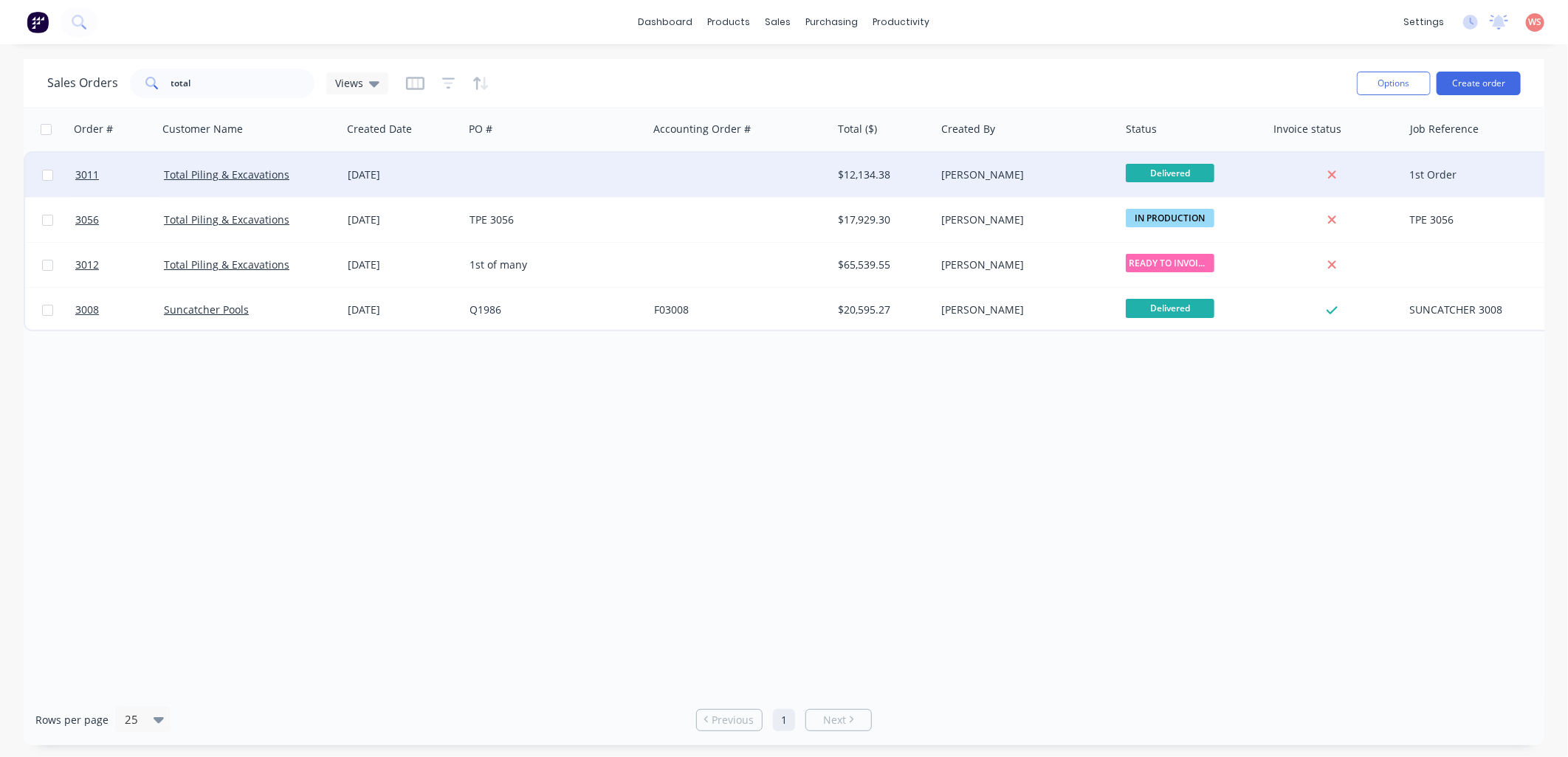
click at [424, 168] on div "[DATE]" at bounding box center [402, 175] width 110 height 15
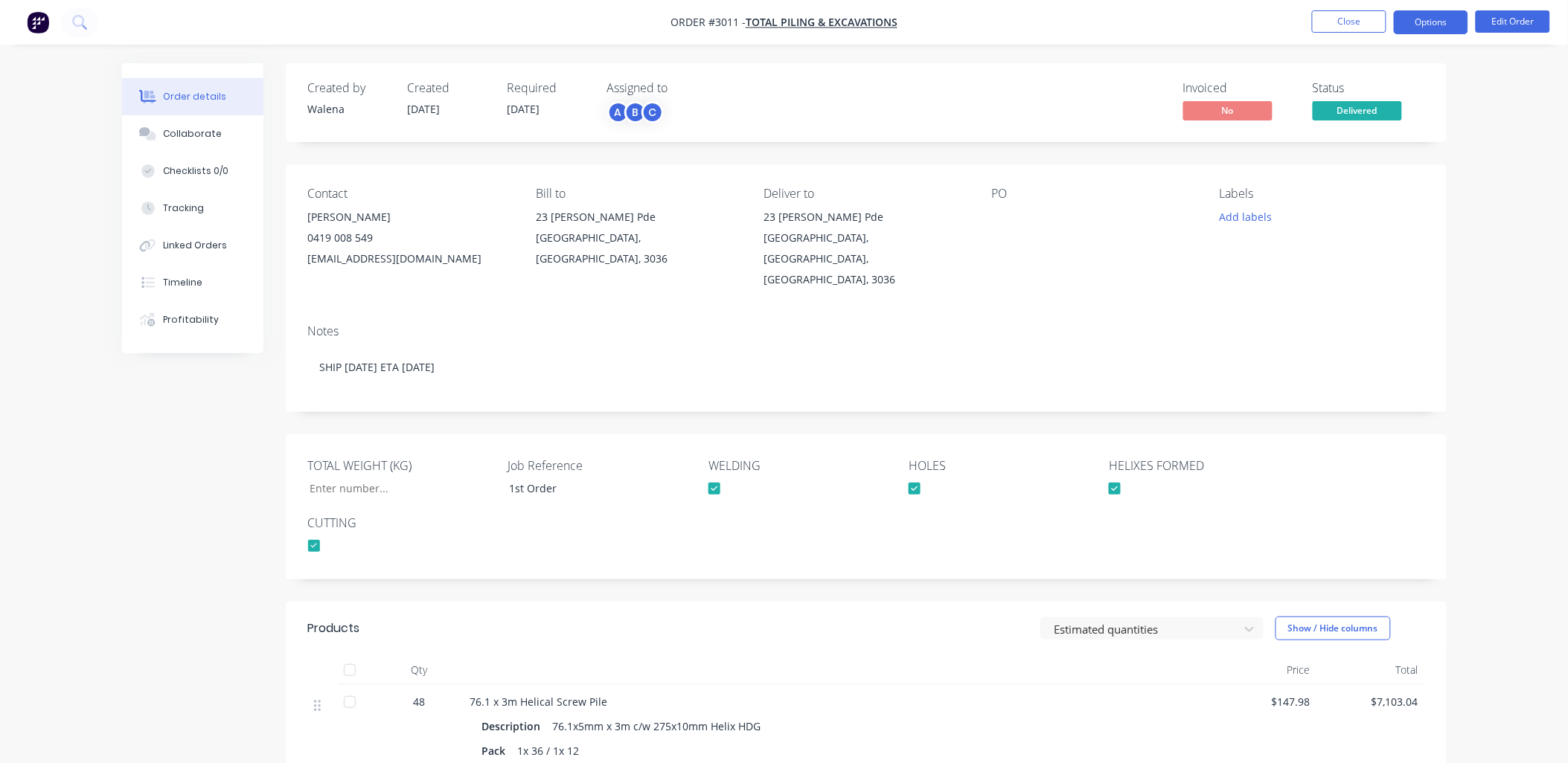
click at [1422, 33] on button "Options" at bounding box center [1431, 22] width 75 height 24
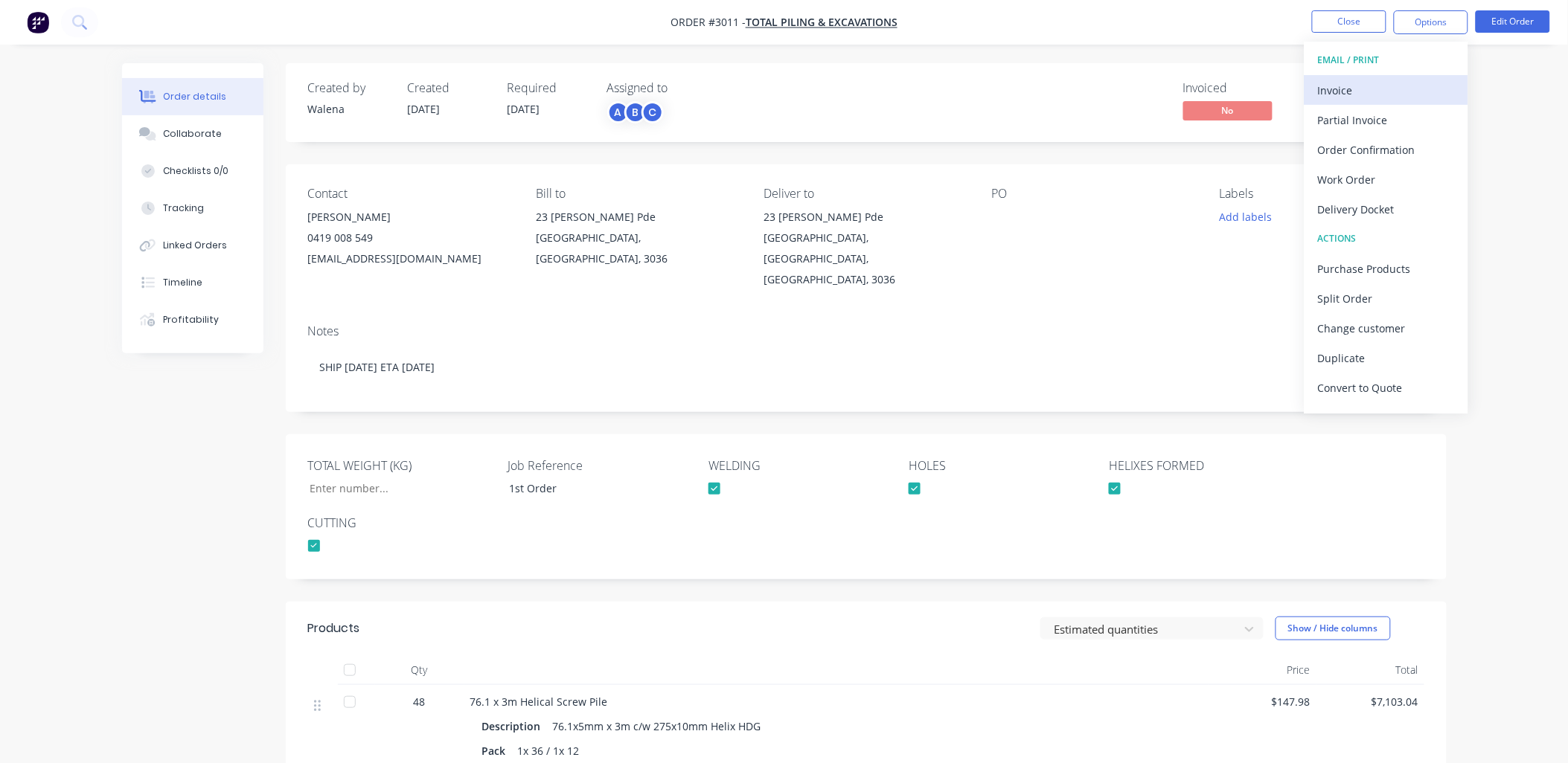
click at [1341, 91] on div "Invoice" at bounding box center [1386, 91] width 137 height 22
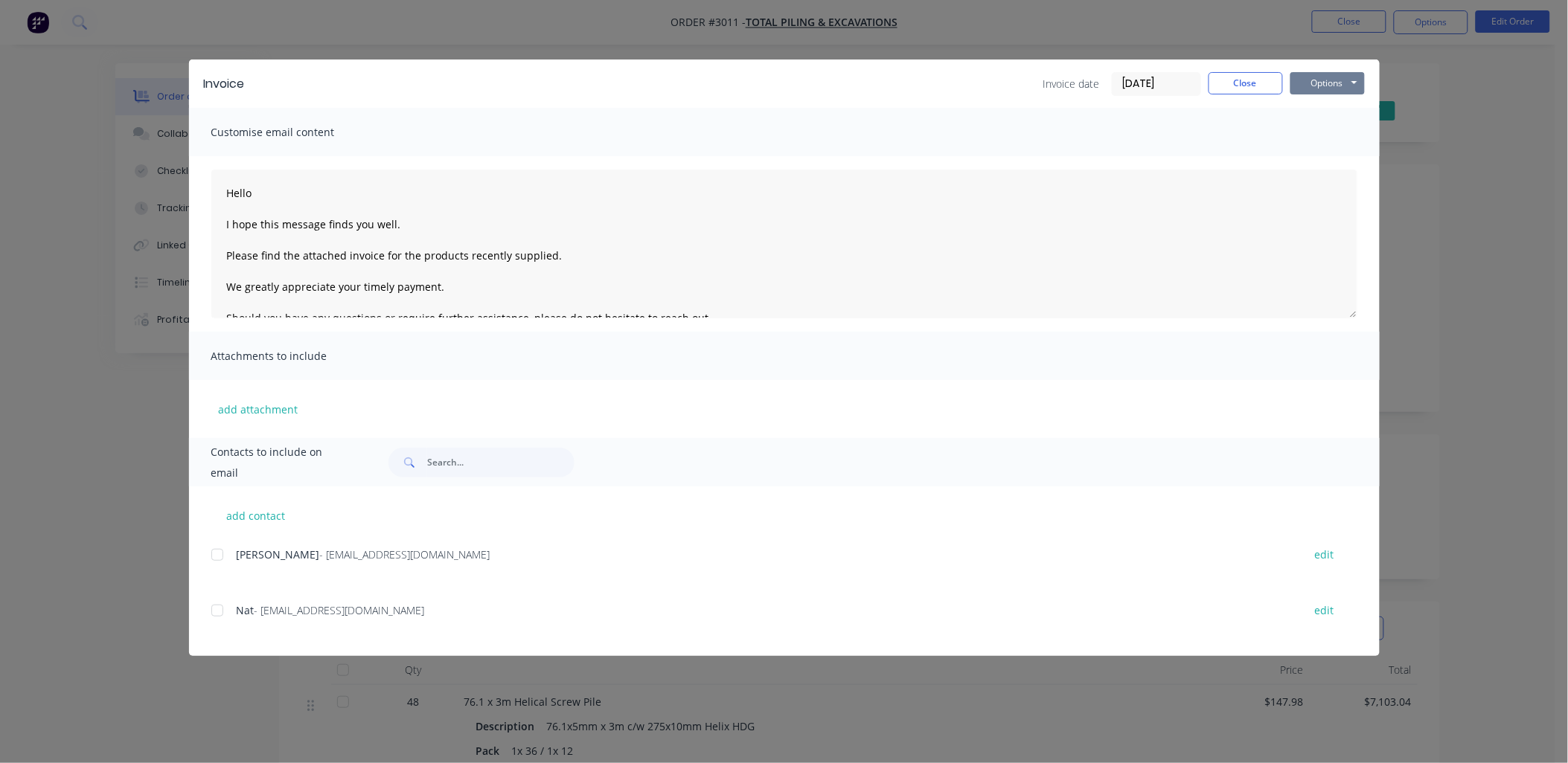
click at [1341, 90] on button "Options" at bounding box center [1327, 83] width 75 height 23
click at [1336, 130] on button "Print" at bounding box center [1337, 134] width 95 height 25
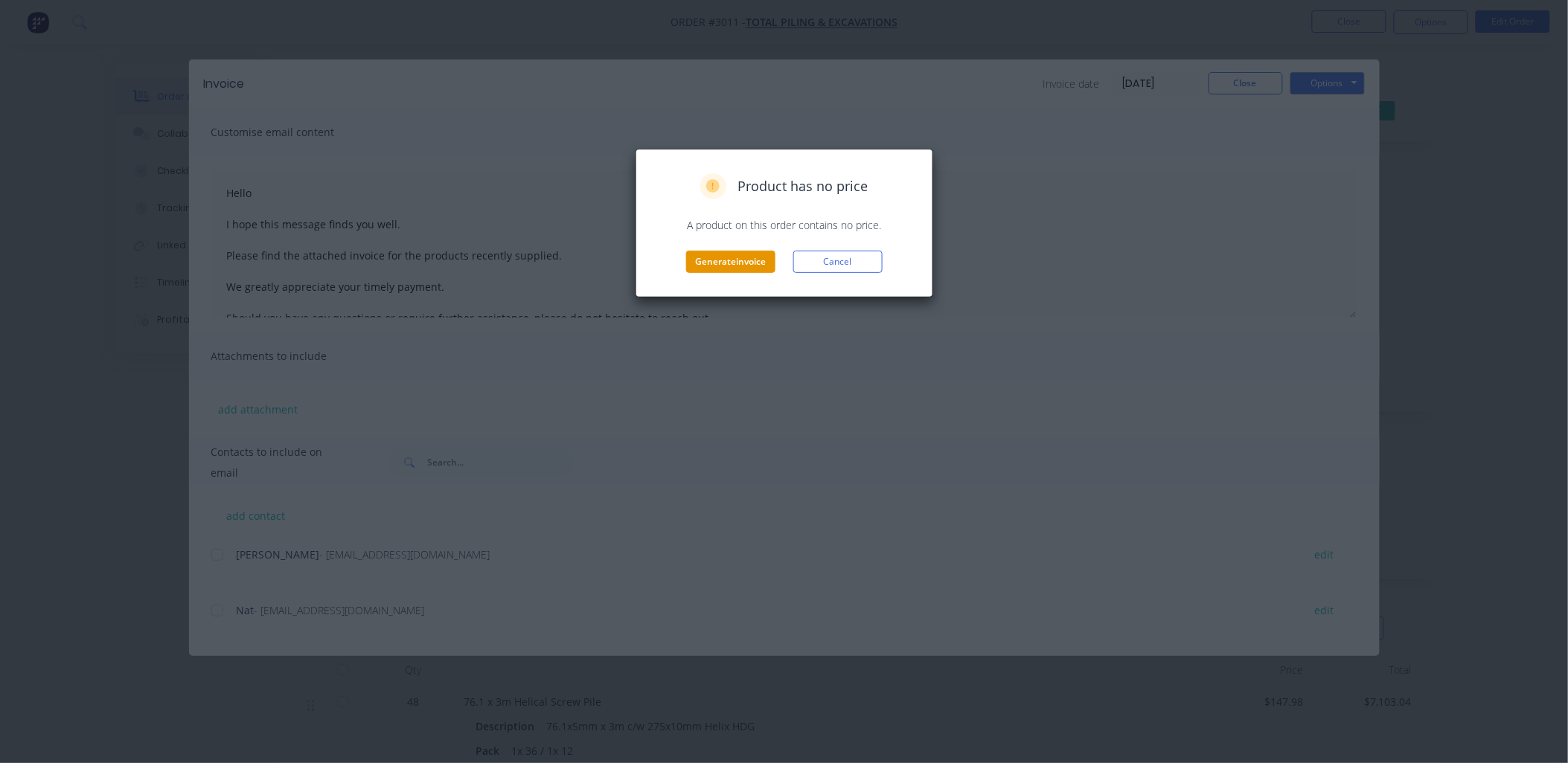
click at [741, 263] on button "Generate invoice" at bounding box center [730, 262] width 89 height 23
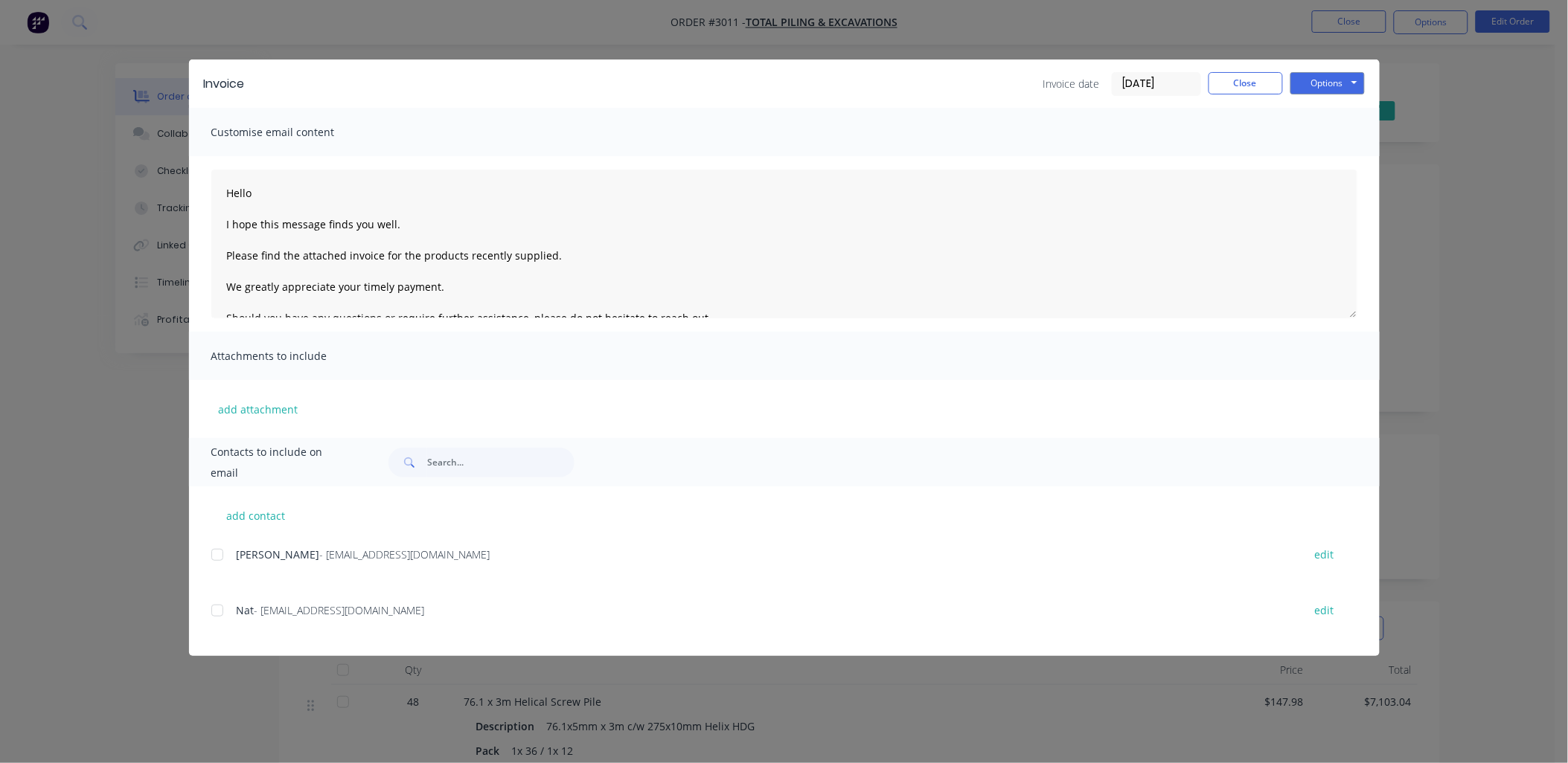
click at [1500, 292] on div "Invoice Invoice date 03/10/25 Close Options Preview Print Email Customise email…" at bounding box center [784, 381] width 1568 height 763
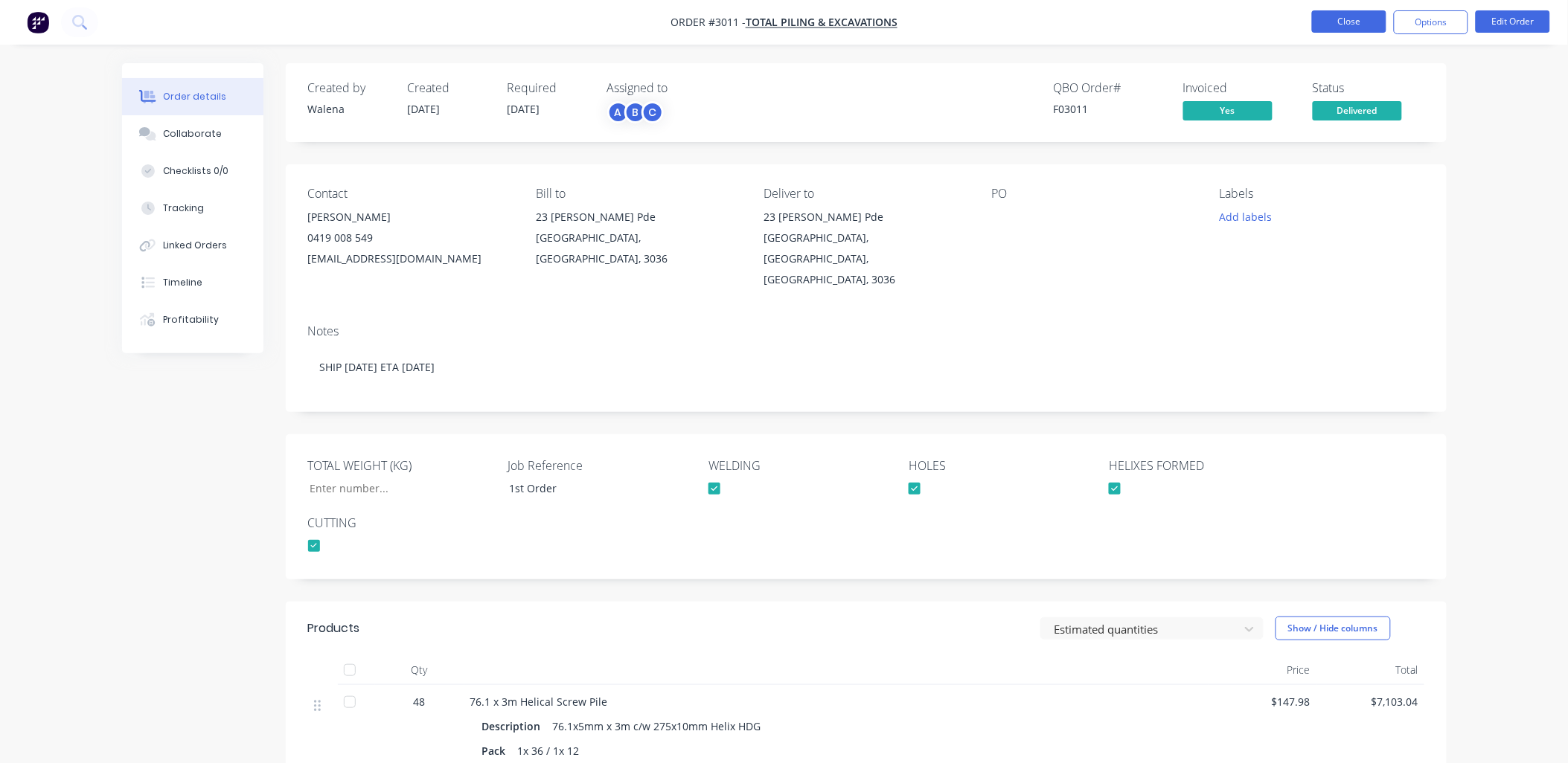
click at [1368, 24] on button "Close" at bounding box center [1349, 21] width 75 height 23
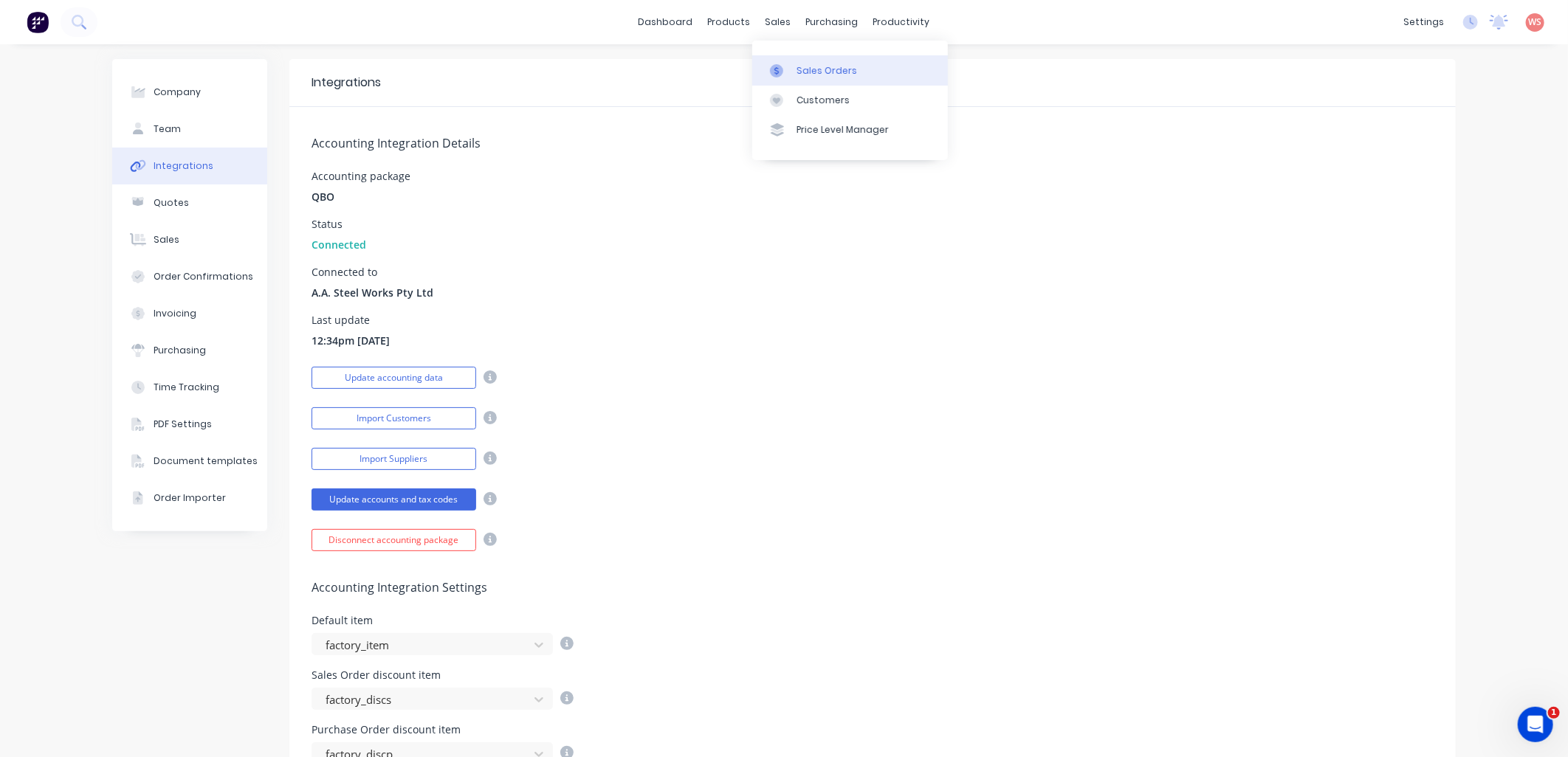
click at [813, 72] on div "Sales Orders" at bounding box center [826, 70] width 61 height 13
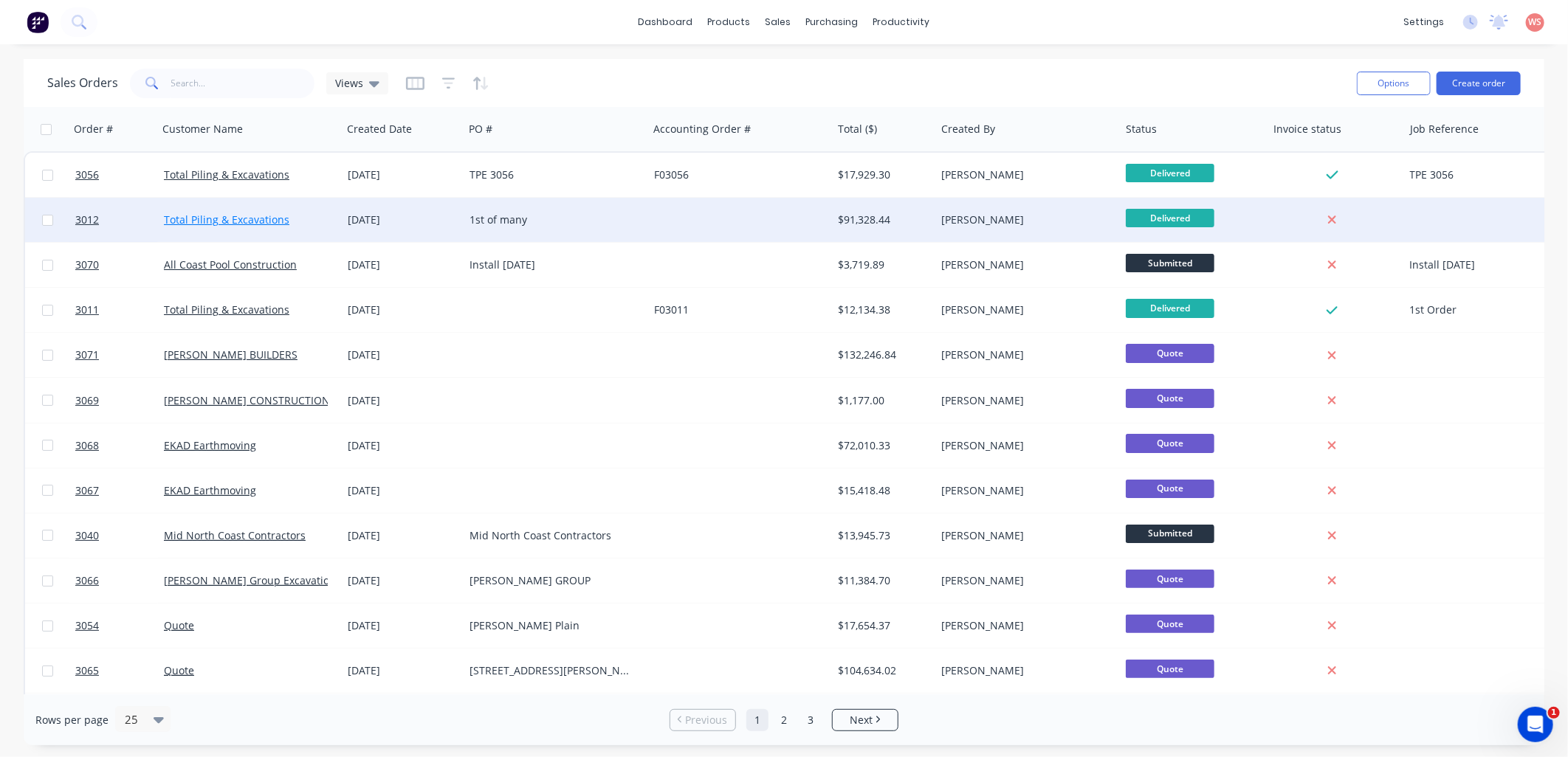
click at [232, 224] on link "Total Piling & Excavations" at bounding box center [226, 219] width 126 height 14
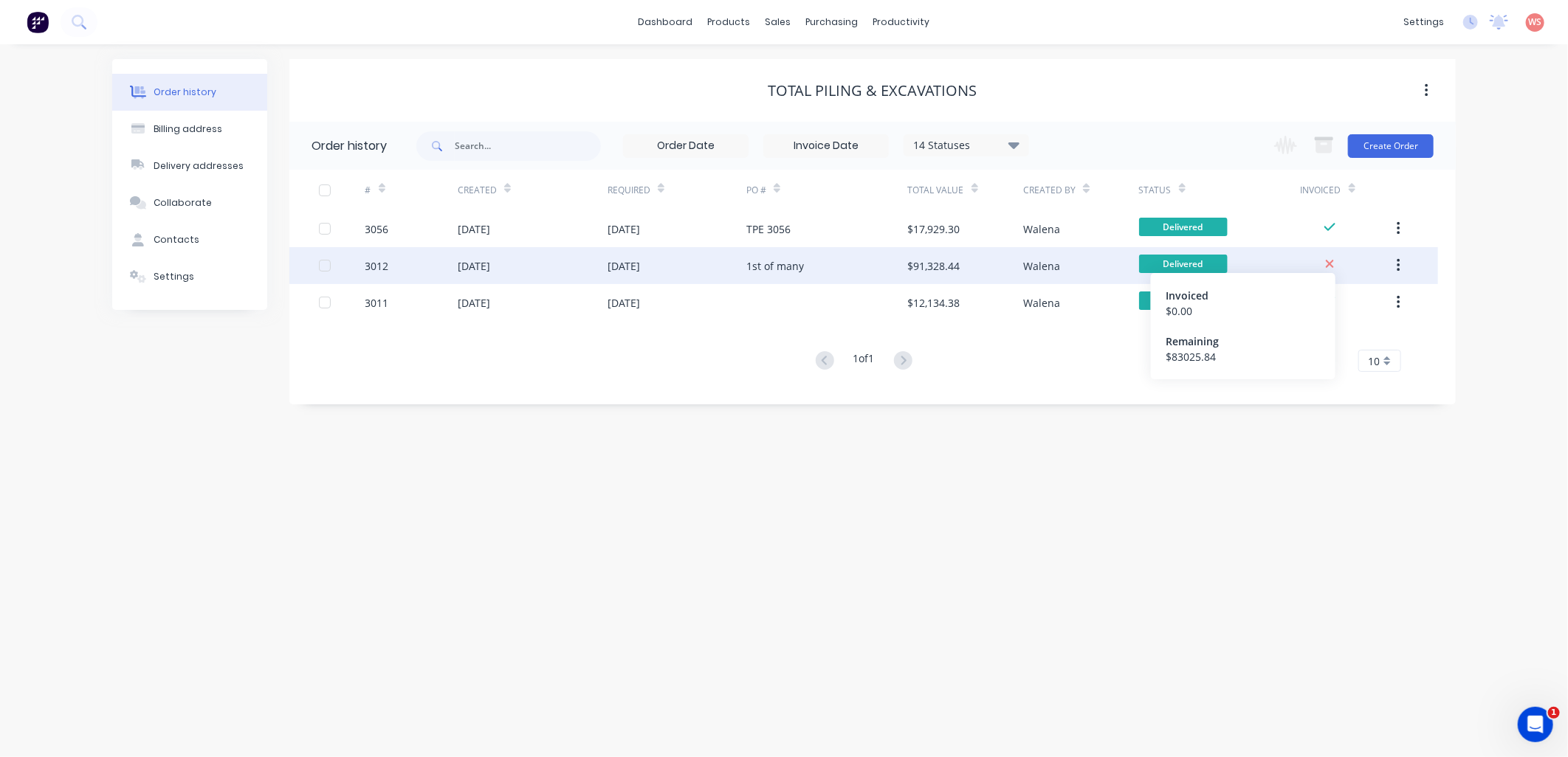
click at [1325, 260] on icon at bounding box center [1330, 264] width 9 height 13
click at [490, 263] on div "[DATE]" at bounding box center [474, 266] width 32 height 15
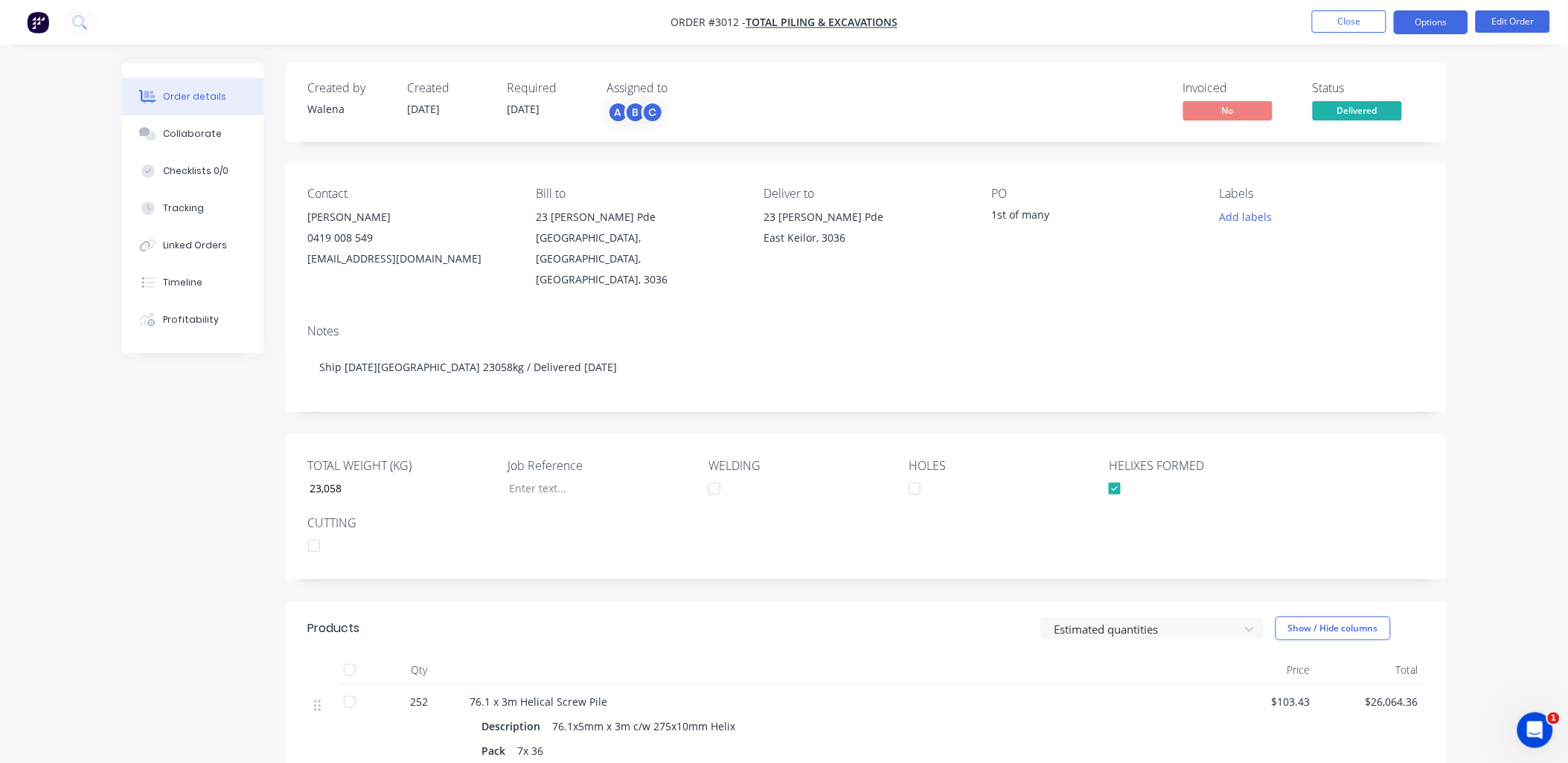
click at [1439, 27] on button "Options" at bounding box center [1431, 22] width 75 height 24
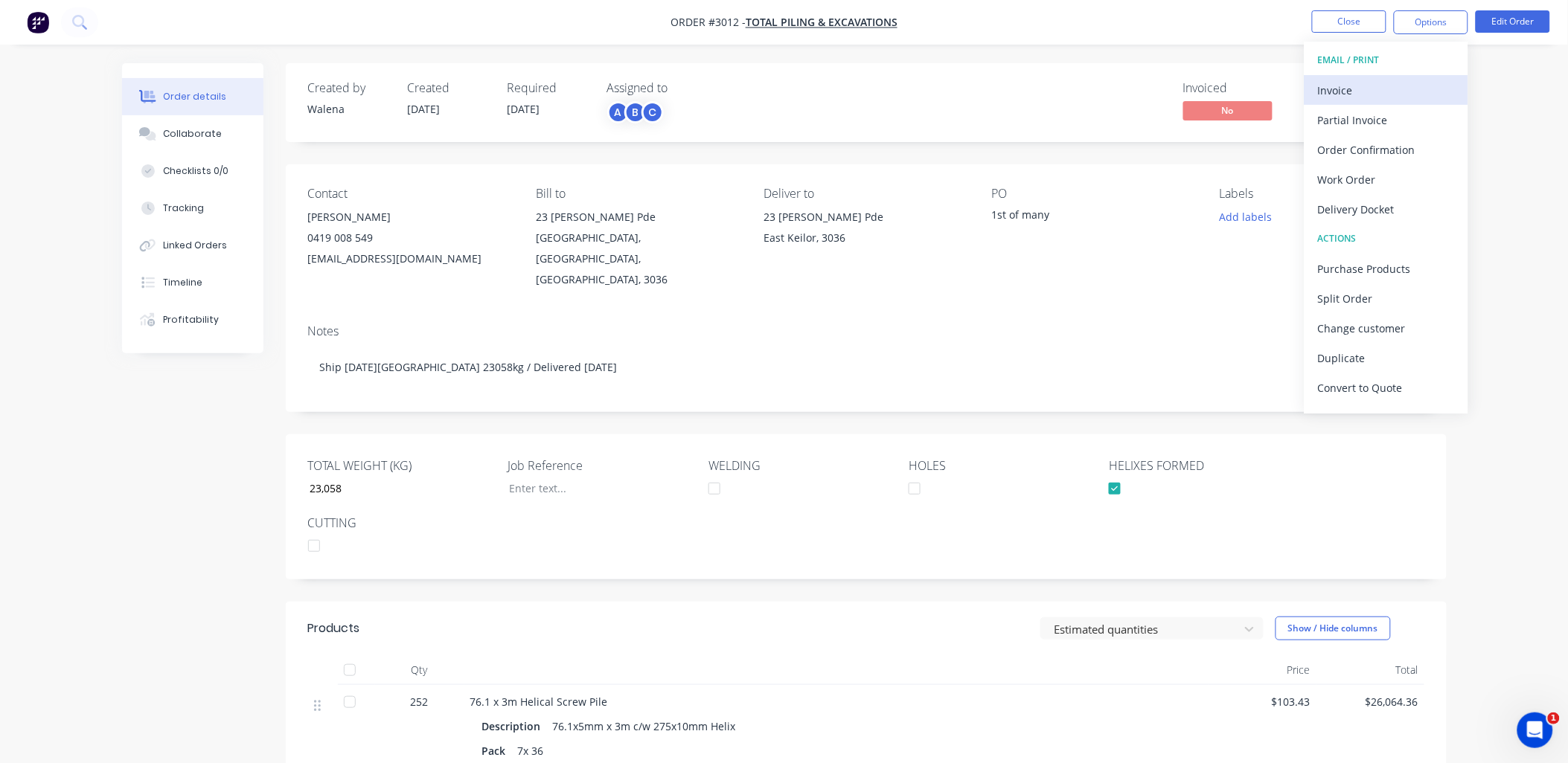
click at [1376, 86] on div "Invoice" at bounding box center [1386, 91] width 137 height 22
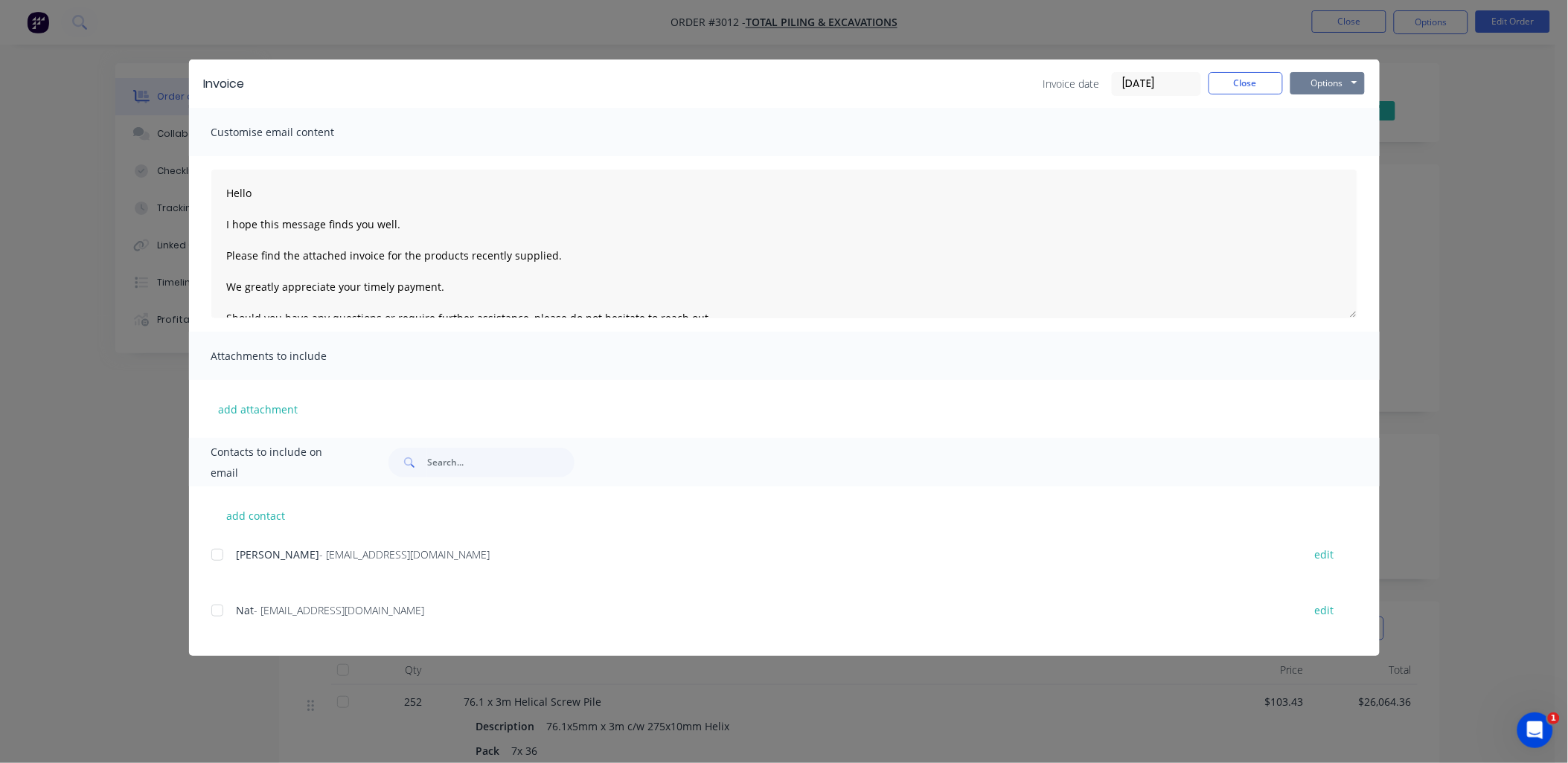
click at [1342, 80] on button "Options" at bounding box center [1327, 83] width 75 height 23
click at [1344, 132] on button "Print" at bounding box center [1337, 134] width 95 height 25
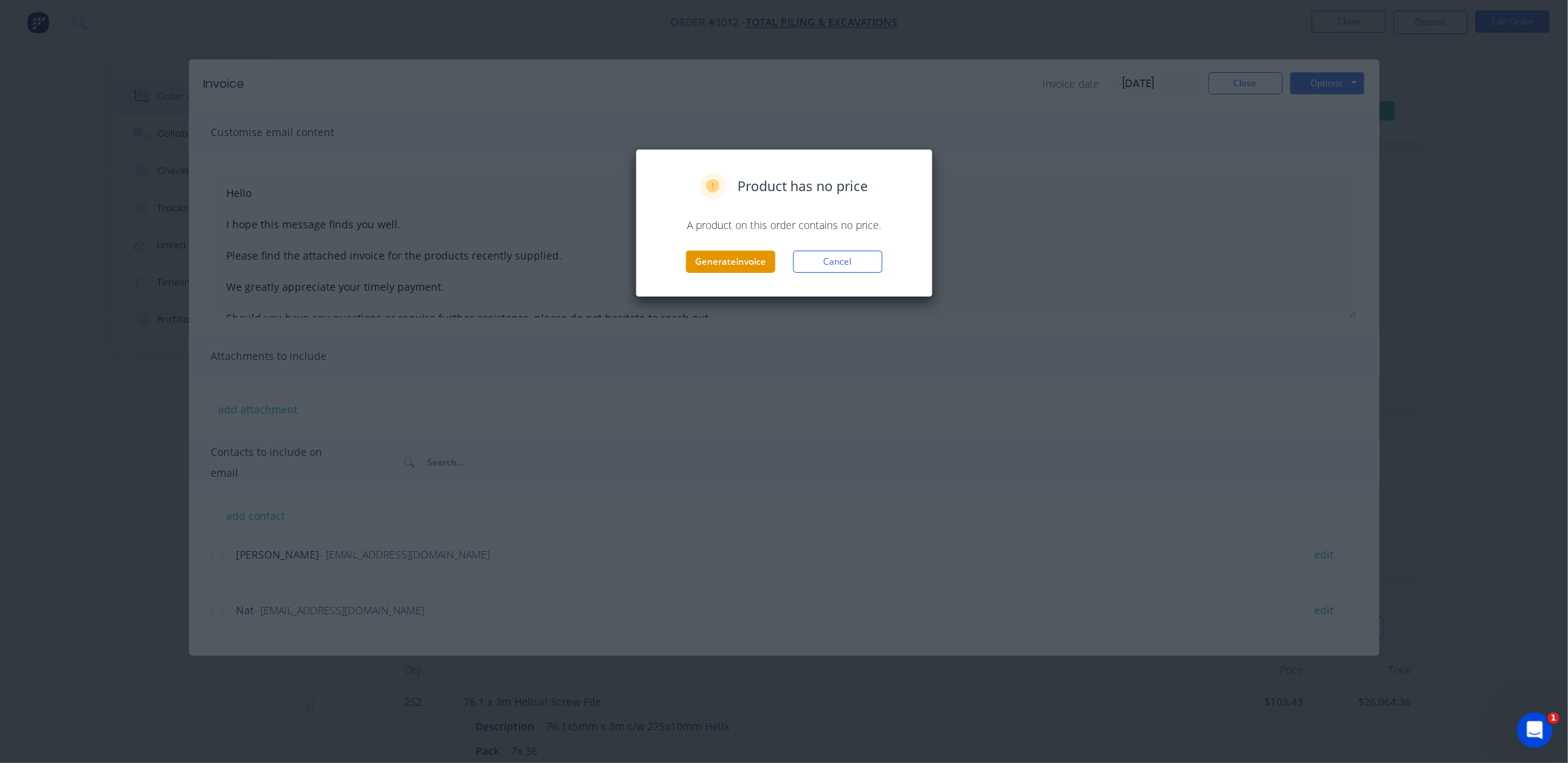
click at [733, 254] on button "Generate invoice" at bounding box center [730, 262] width 89 height 23
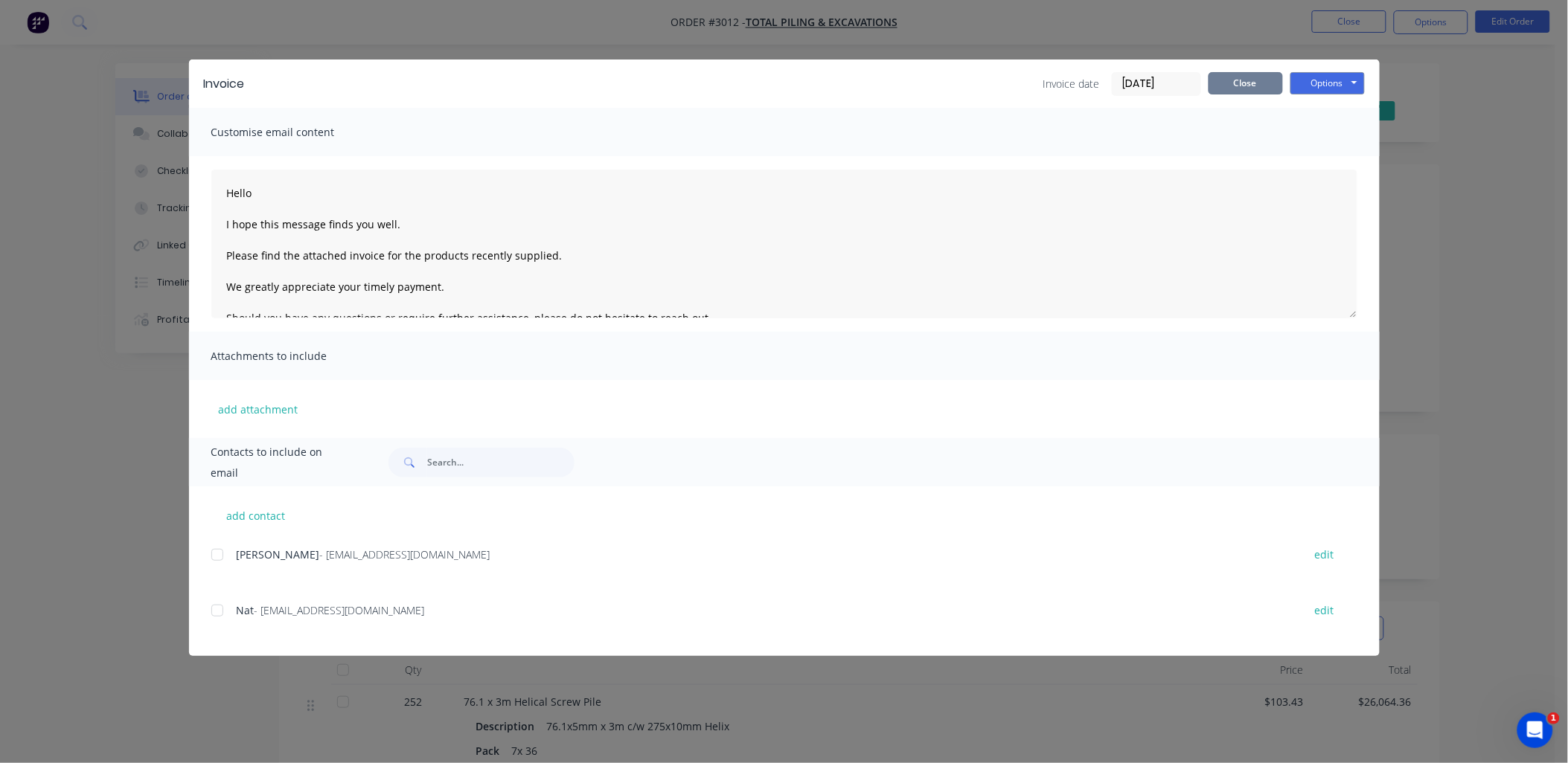
click at [1262, 82] on button "Close" at bounding box center [1246, 83] width 75 height 23
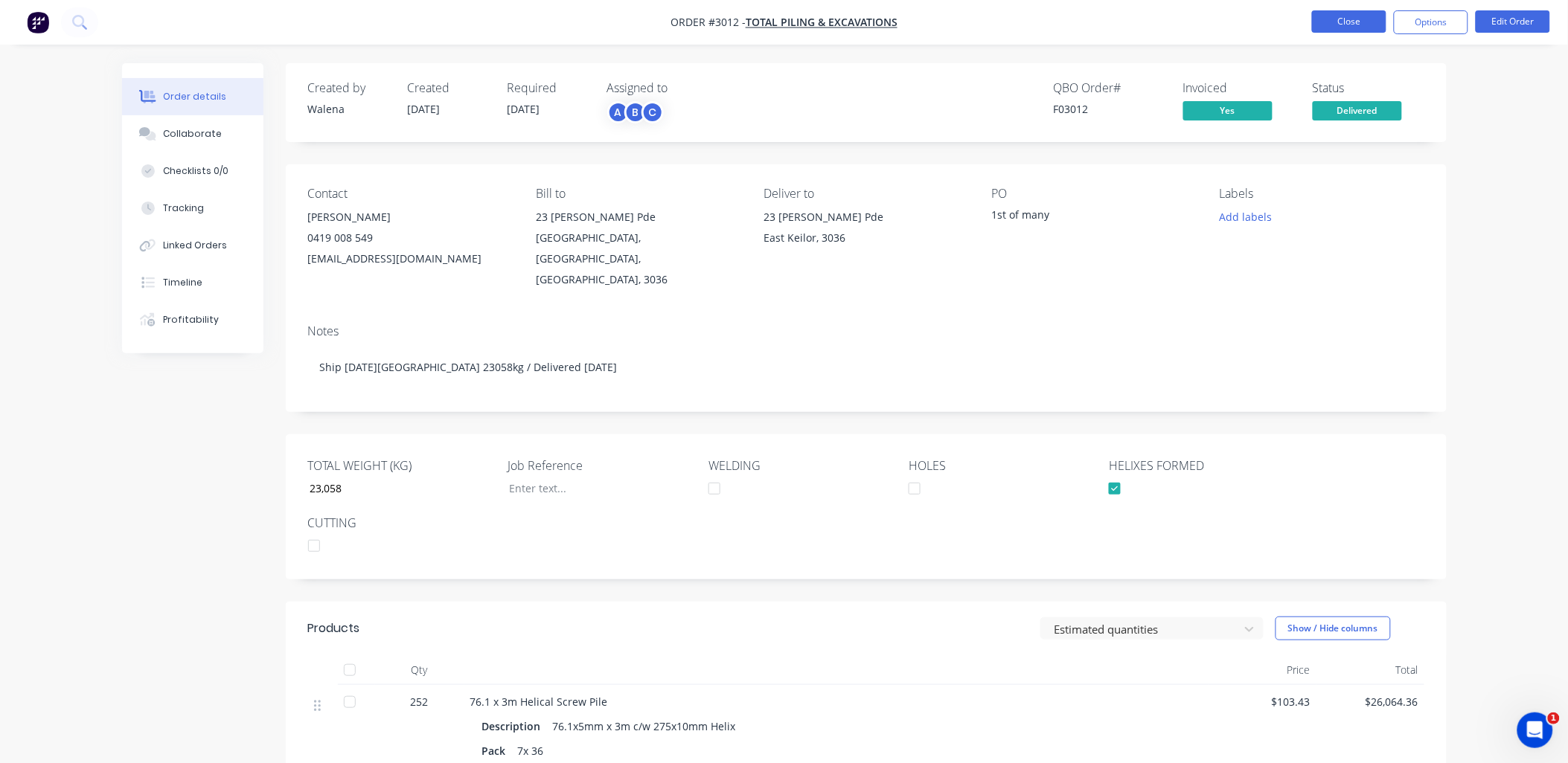
click at [1332, 23] on button "Close" at bounding box center [1349, 21] width 75 height 23
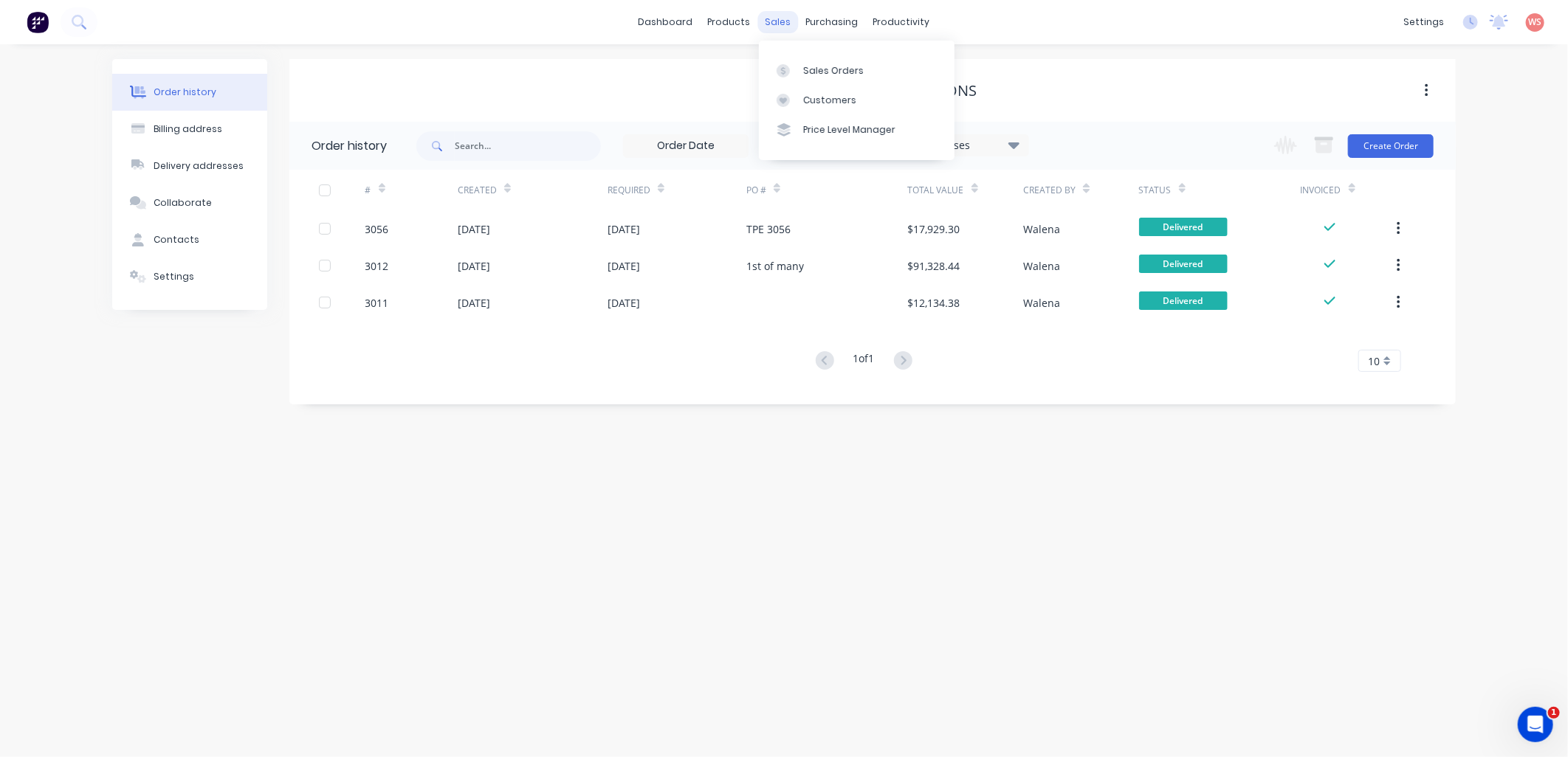
click at [777, 27] on div "sales" at bounding box center [778, 22] width 41 height 22
click at [815, 75] on div "Sales Orders" at bounding box center [833, 70] width 61 height 13
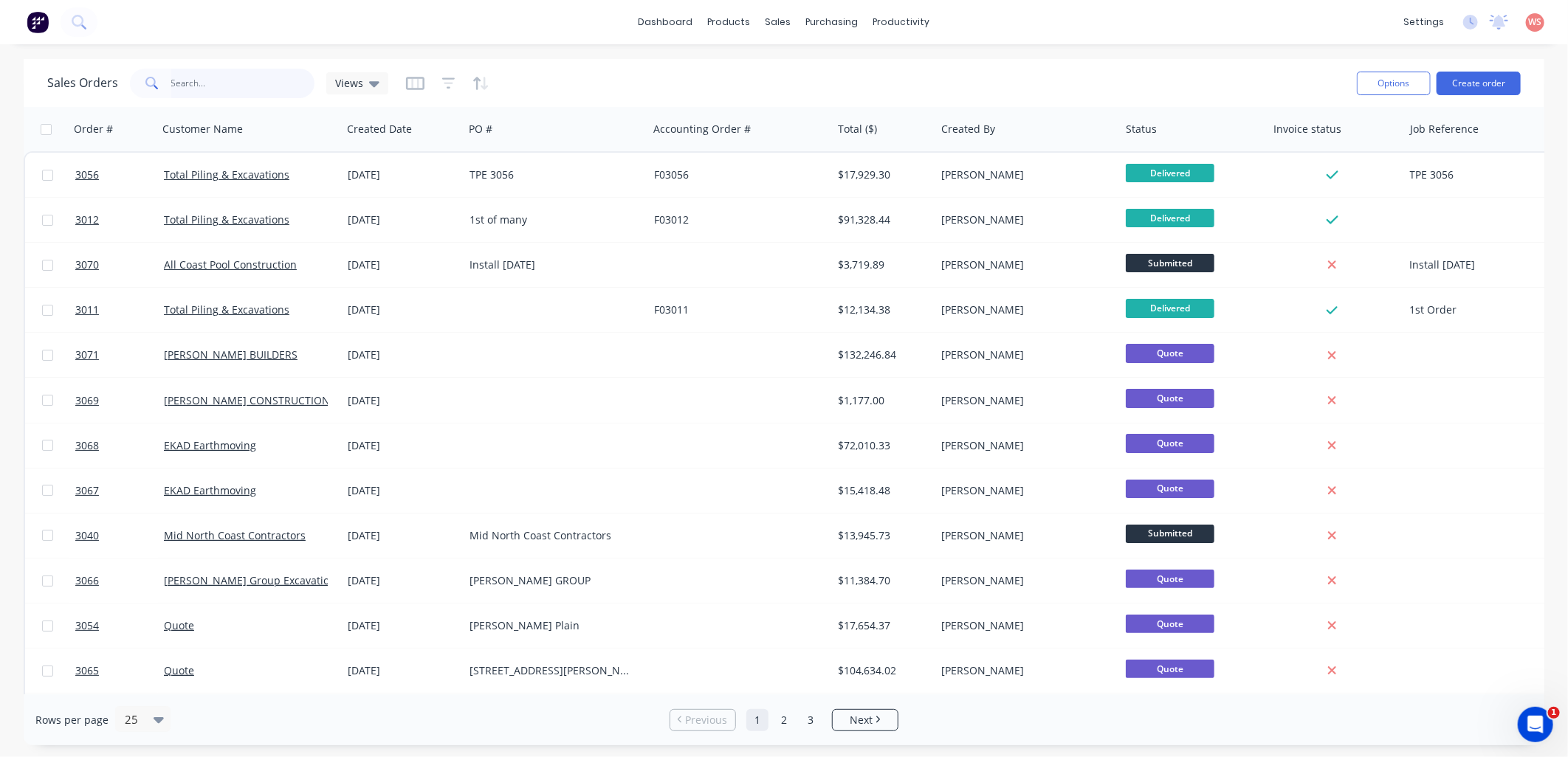
click at [255, 84] on input "text" at bounding box center [243, 83] width 144 height 29
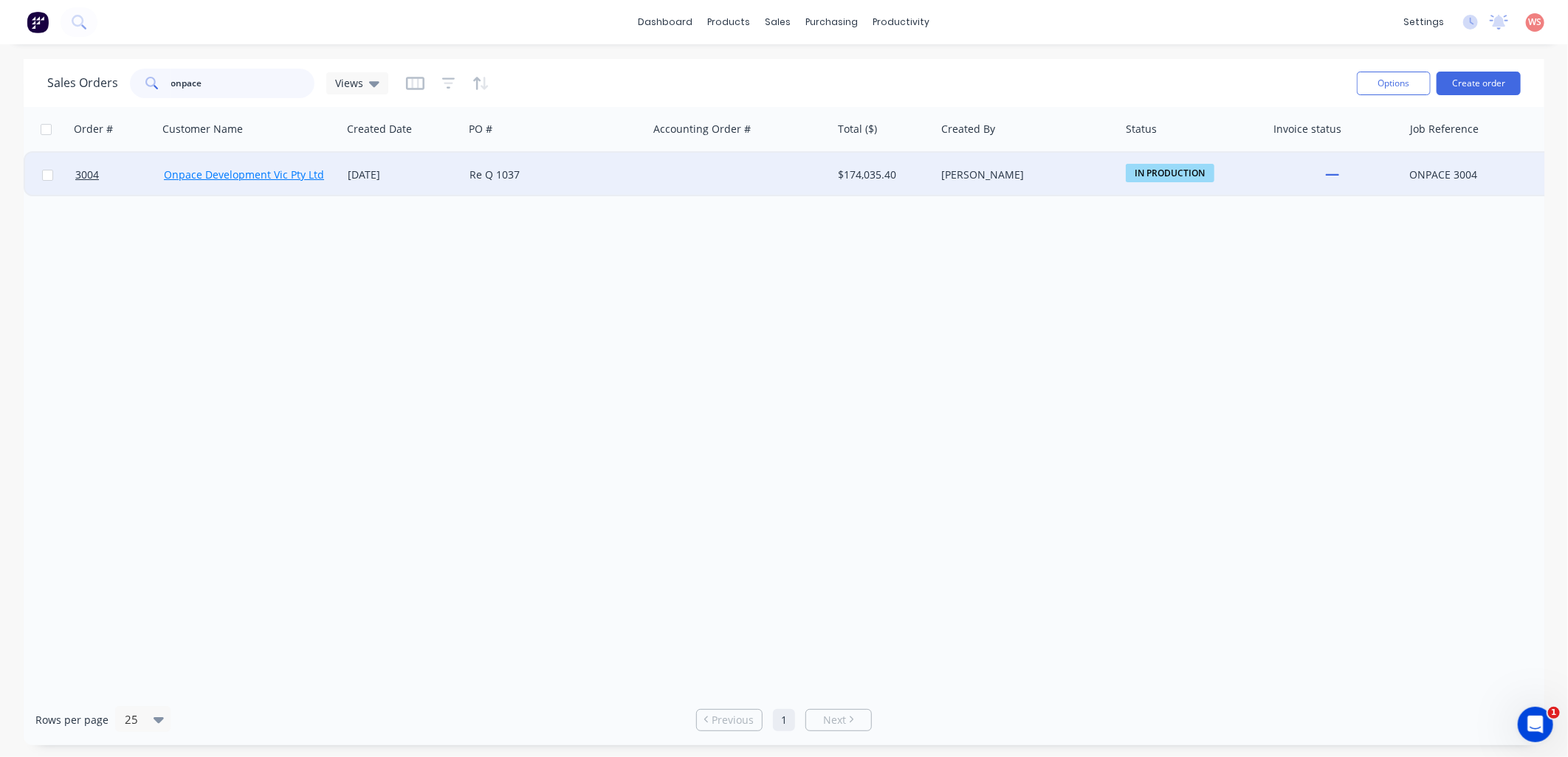
type input "onpace"
click at [270, 175] on link "Onpace Development Vic Pty Ltd" at bounding box center [244, 175] width 160 height 14
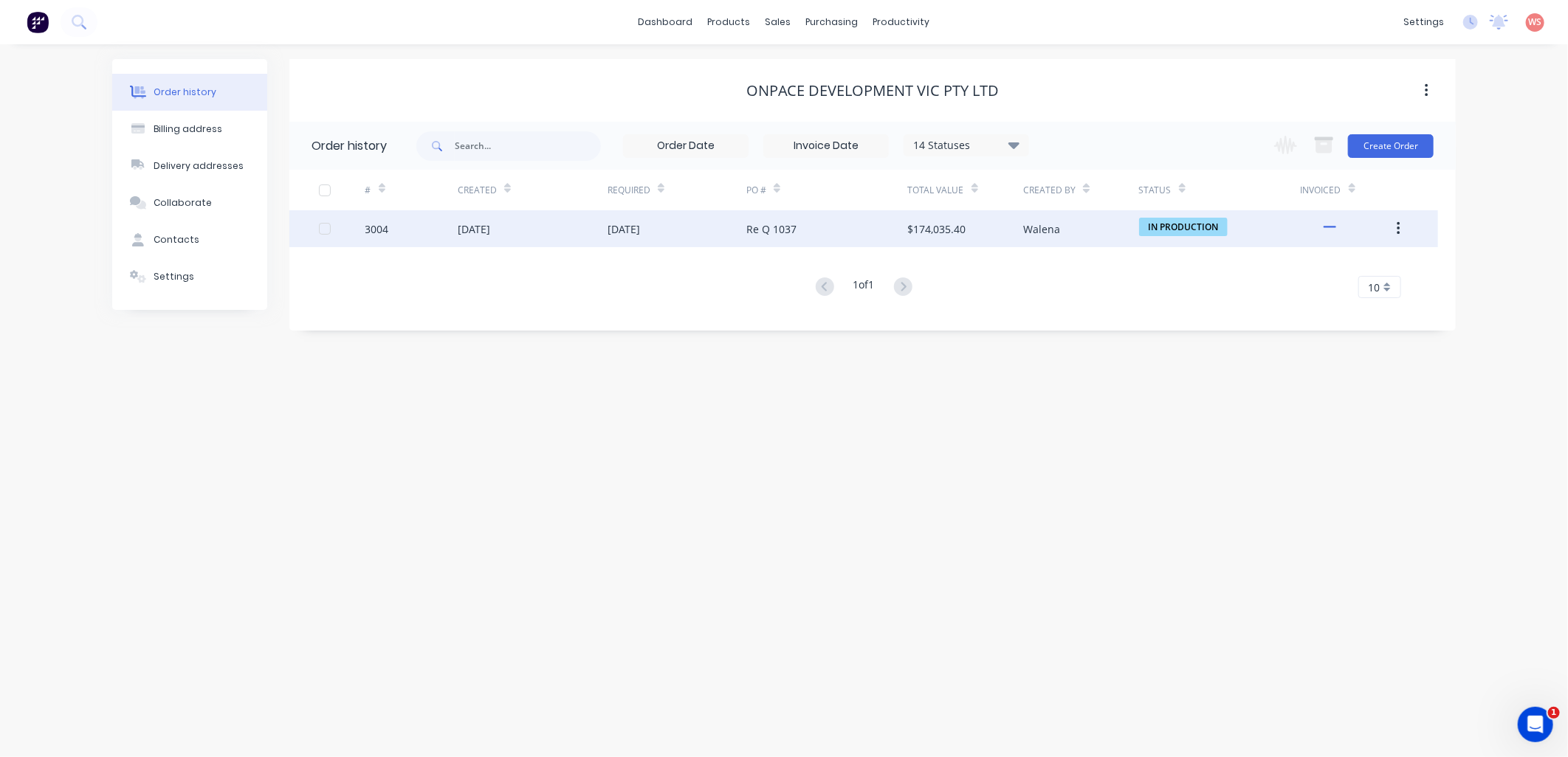
click at [640, 223] on div "[DATE]" at bounding box center [624, 229] width 32 height 15
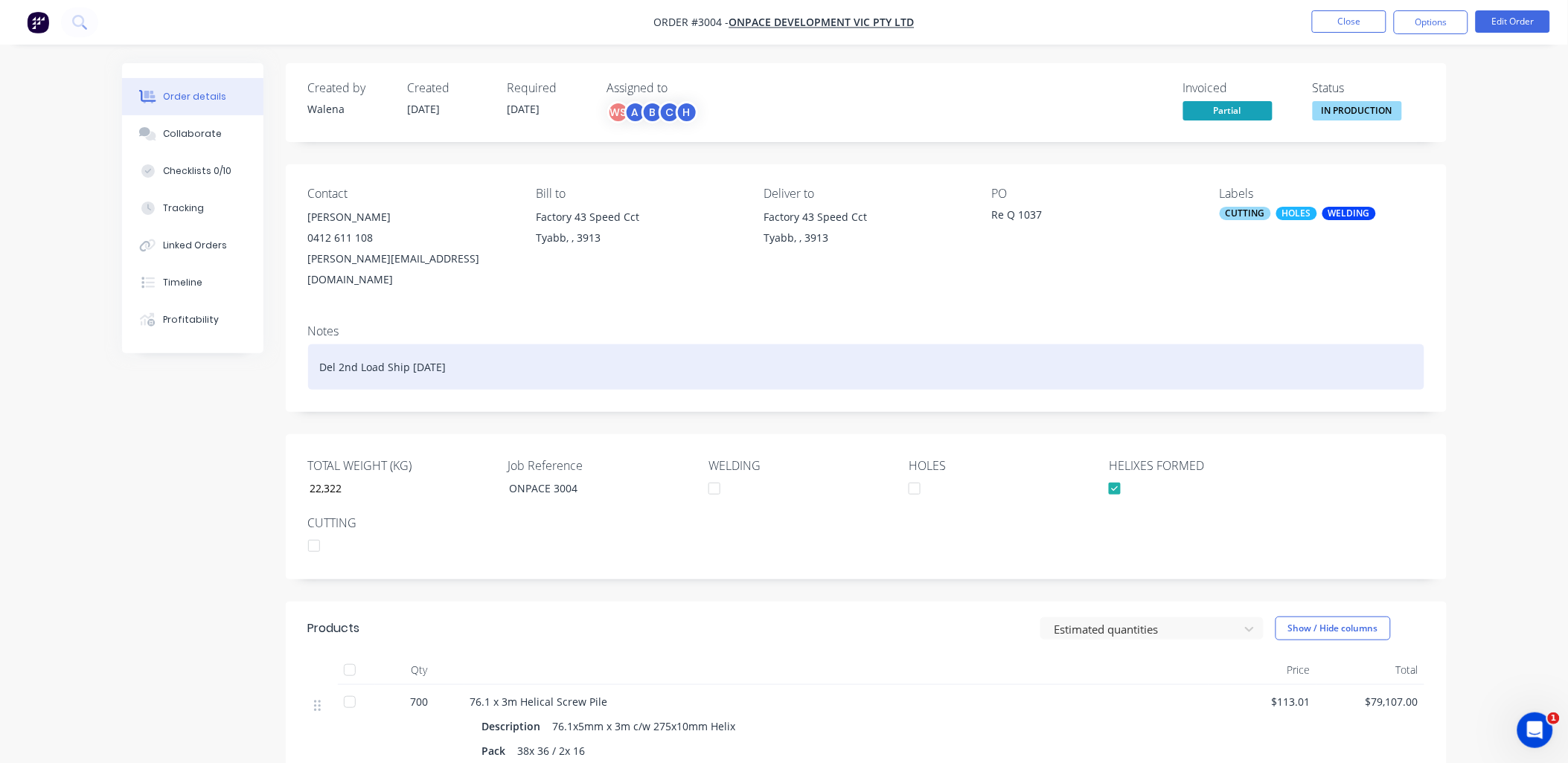
drag, startPoint x: 464, startPoint y: 346, endPoint x: 413, endPoint y: 350, distance: 51.2
click at [413, 350] on div "Del 2nd Load Ship [DATE]" at bounding box center [866, 367] width 1116 height 45
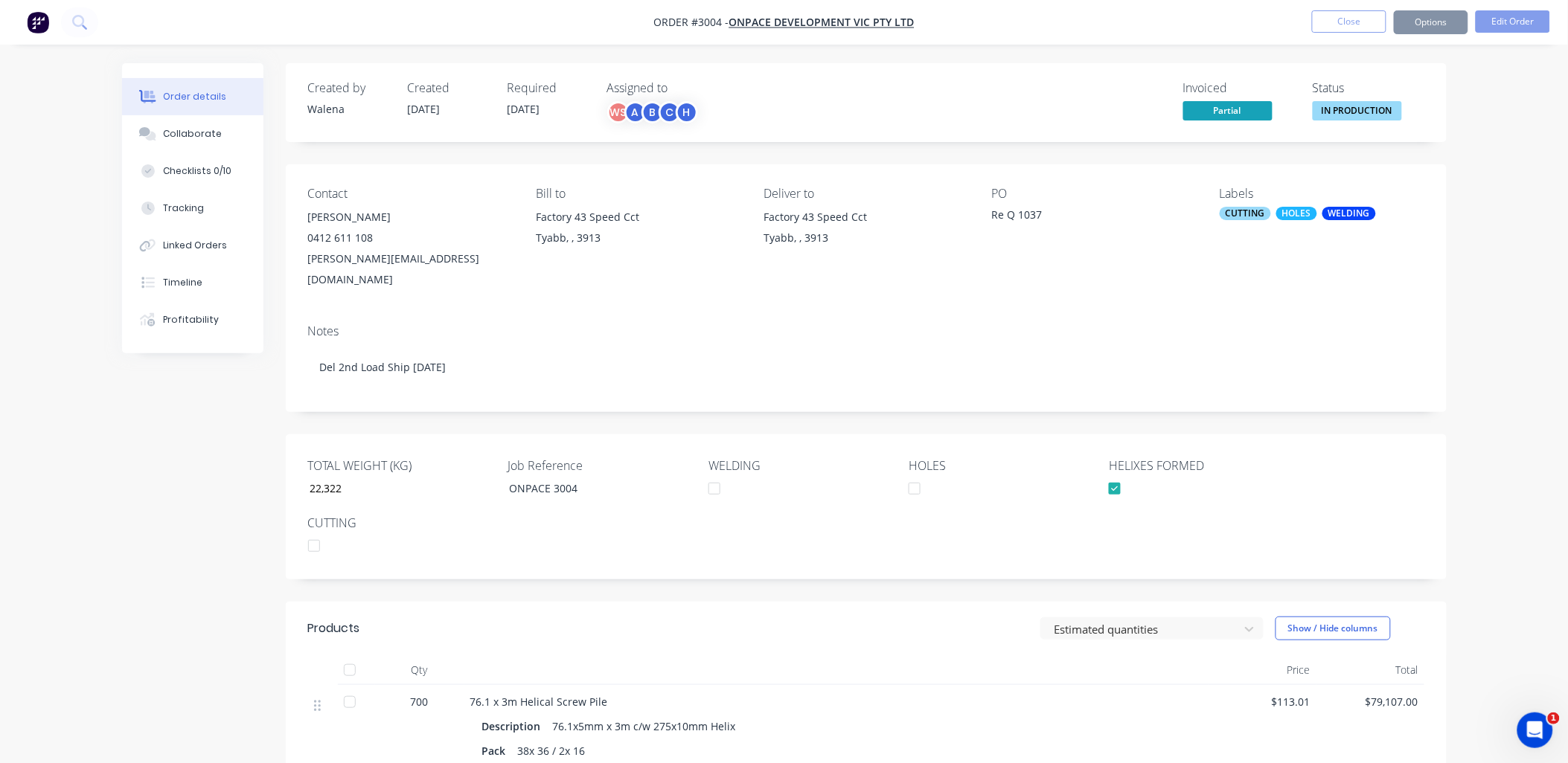
click at [659, 522] on div "TOTAL WEIGHT (KG) 22,322 Job Reference ONPACE 3004 WELDING HOLES HELIXES FORMED…" at bounding box center [866, 507] width 1160 height 145
click at [1452, 26] on button "Options" at bounding box center [1431, 22] width 75 height 24
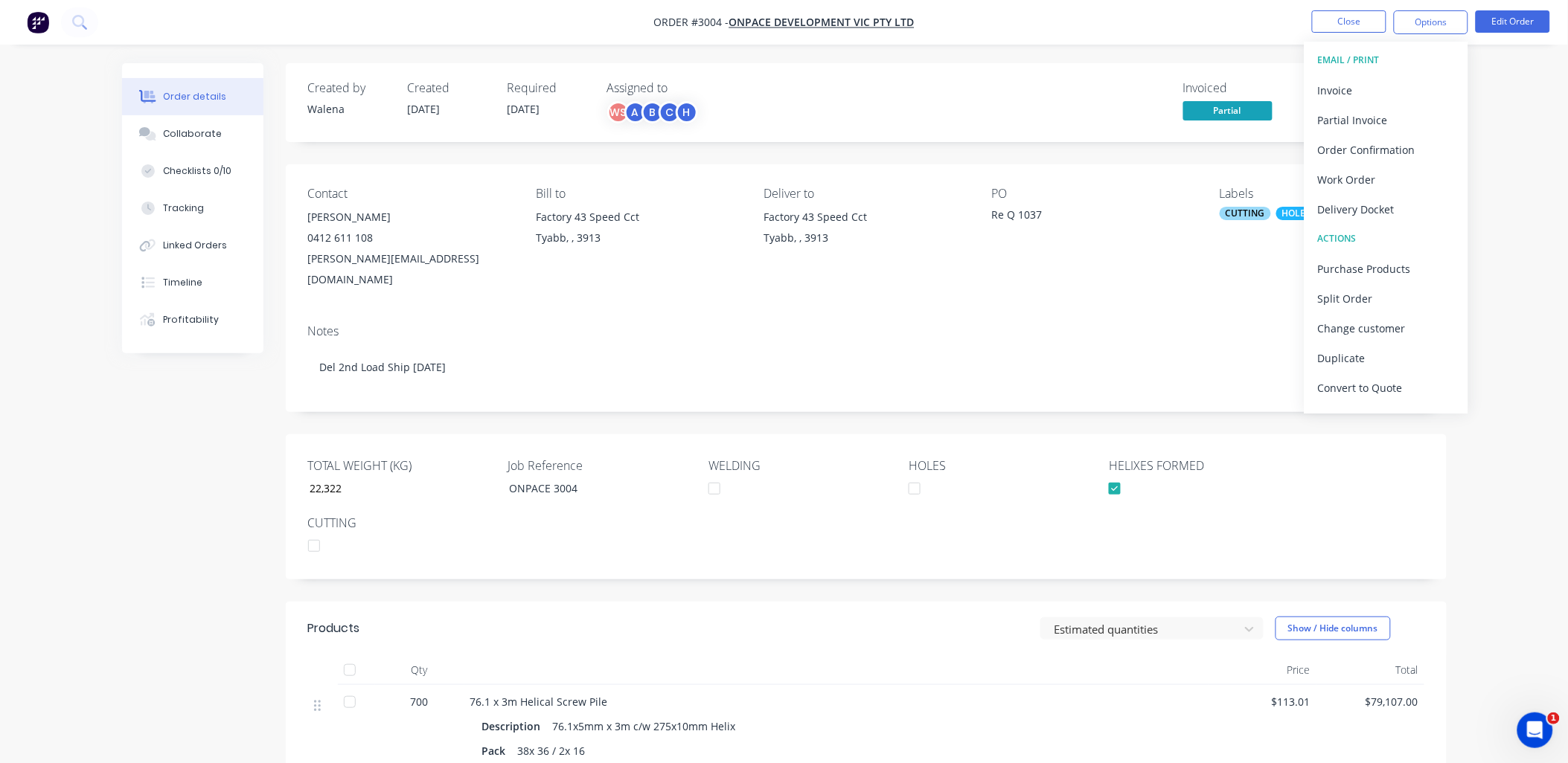
click at [1178, 271] on div "Contact Sam 0412 611 108 sam@onpace.com.au Bill to Factory 43 Speed Cct Tyabb, …" at bounding box center [866, 238] width 1160 height 148
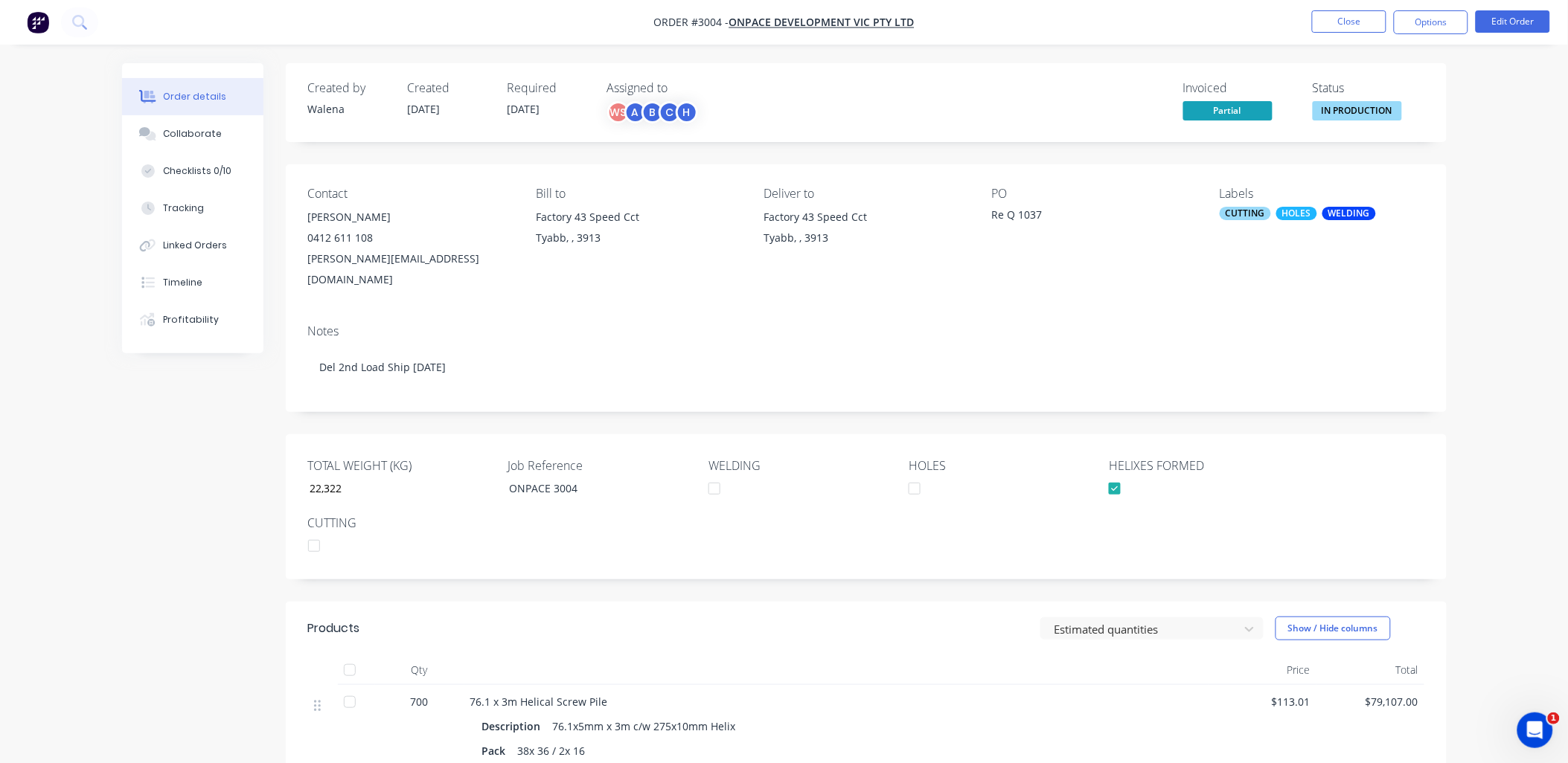
click at [1244, 217] on div "CUTTING" at bounding box center [1245, 213] width 51 height 13
click at [1244, 346] on div at bounding box center [1247, 344] width 29 height 29
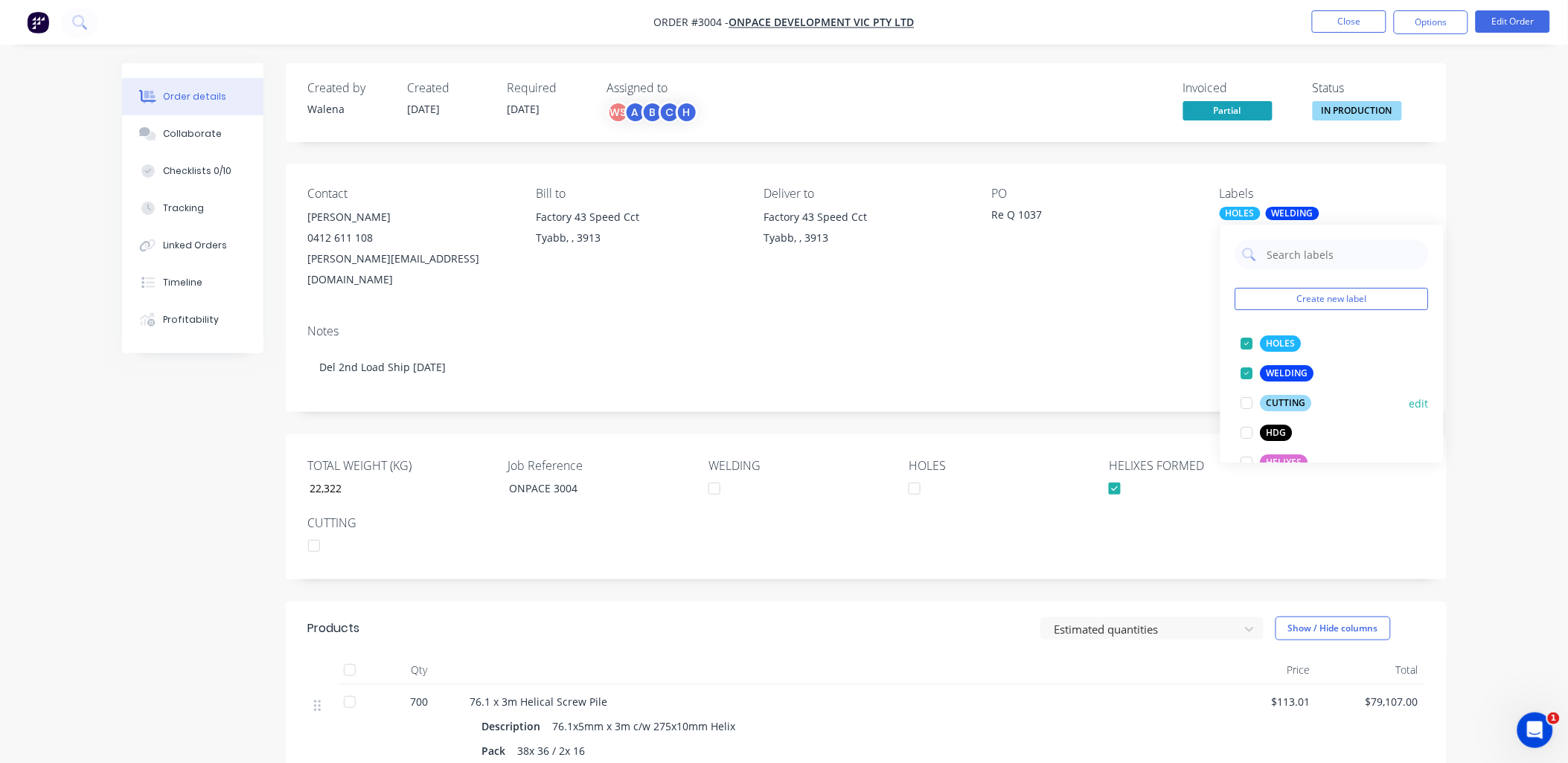
click at [1245, 370] on div at bounding box center [1247, 373] width 29 height 29
click at [1247, 346] on div at bounding box center [1247, 344] width 29 height 29
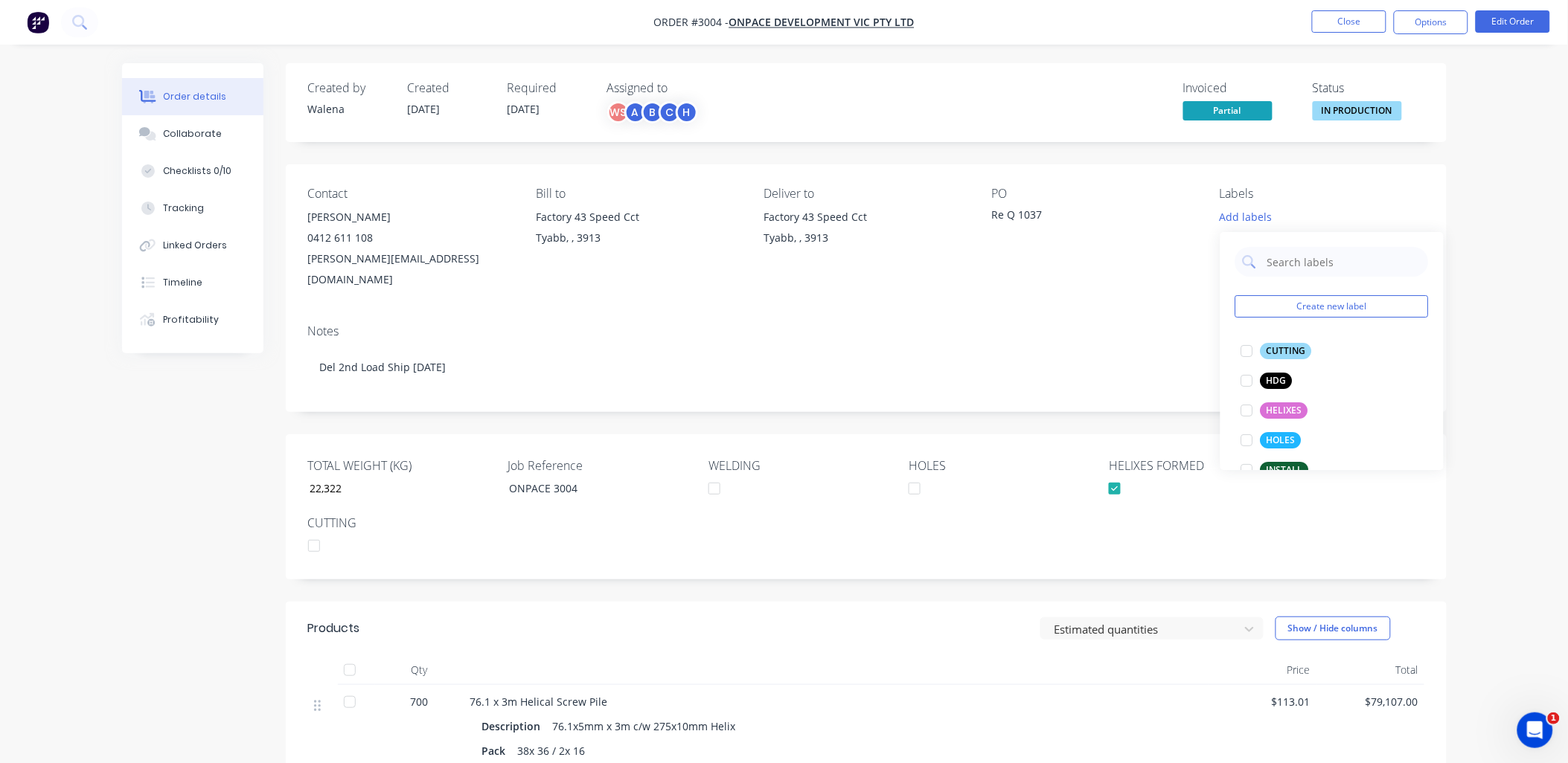
click at [1096, 261] on div "PO Re Q 1037" at bounding box center [1094, 238] width 204 height 103
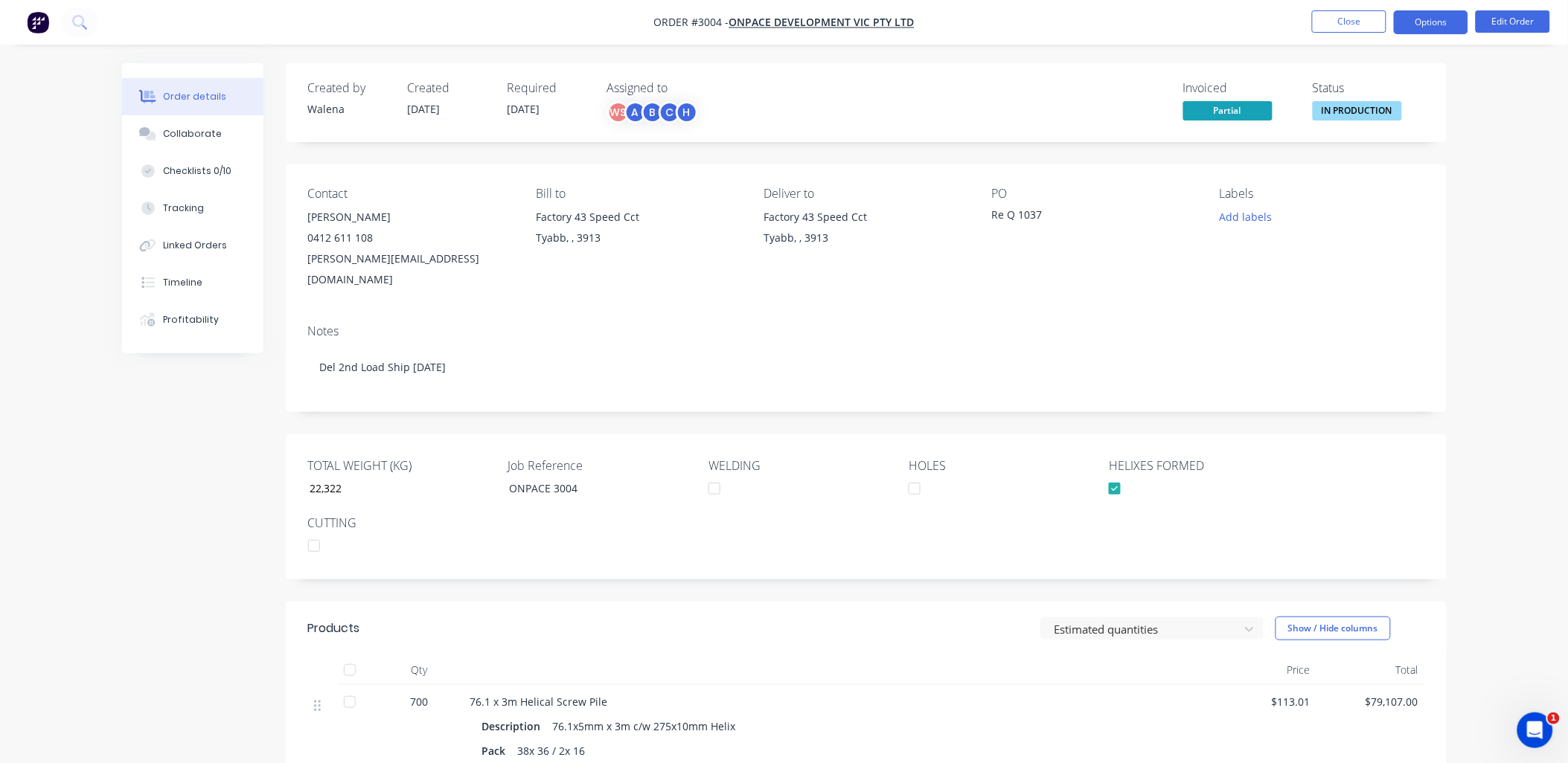
click at [1453, 17] on button "Options" at bounding box center [1431, 22] width 75 height 24
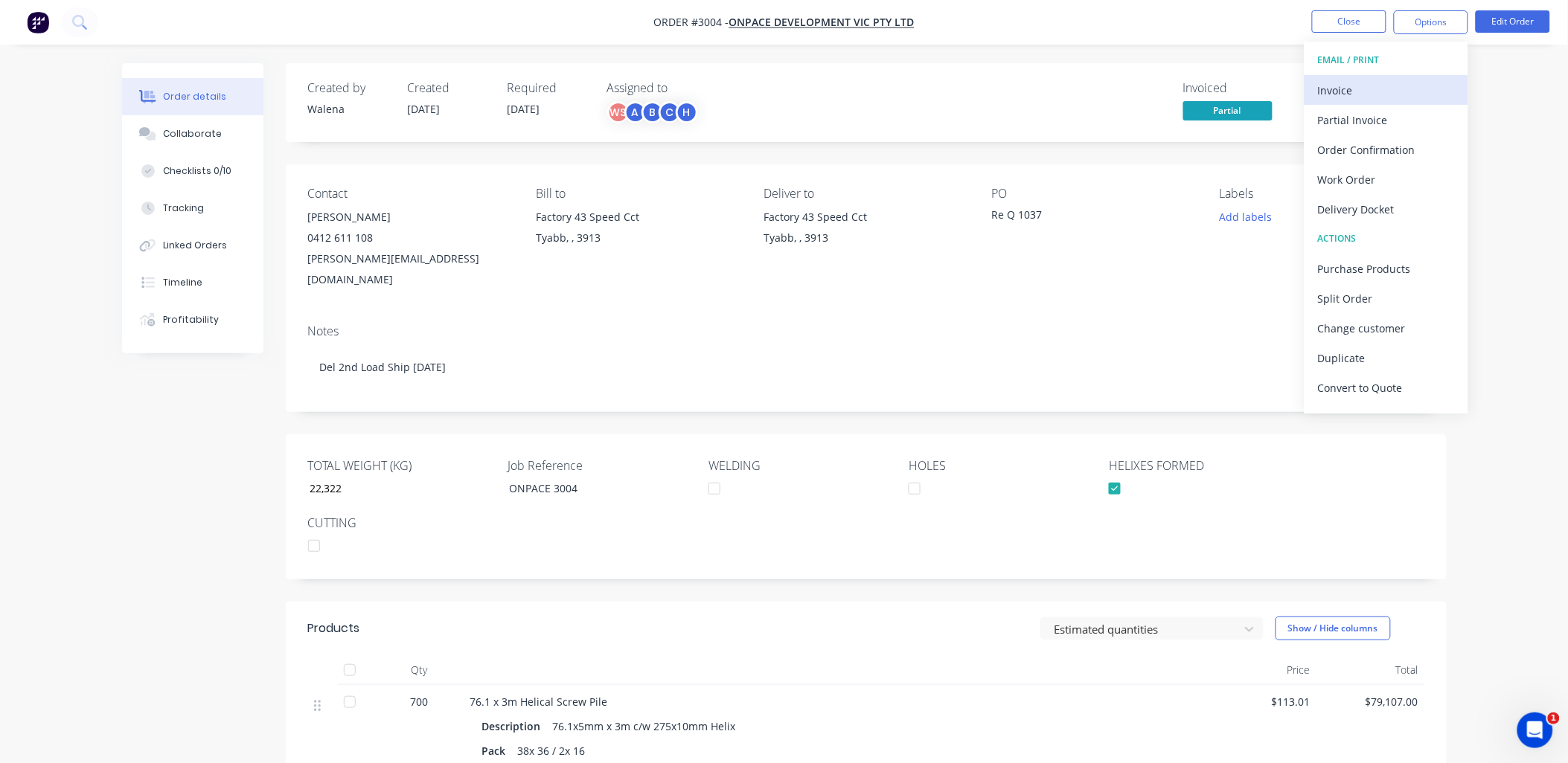
click at [1334, 88] on div "Invoice" at bounding box center [1386, 91] width 137 height 22
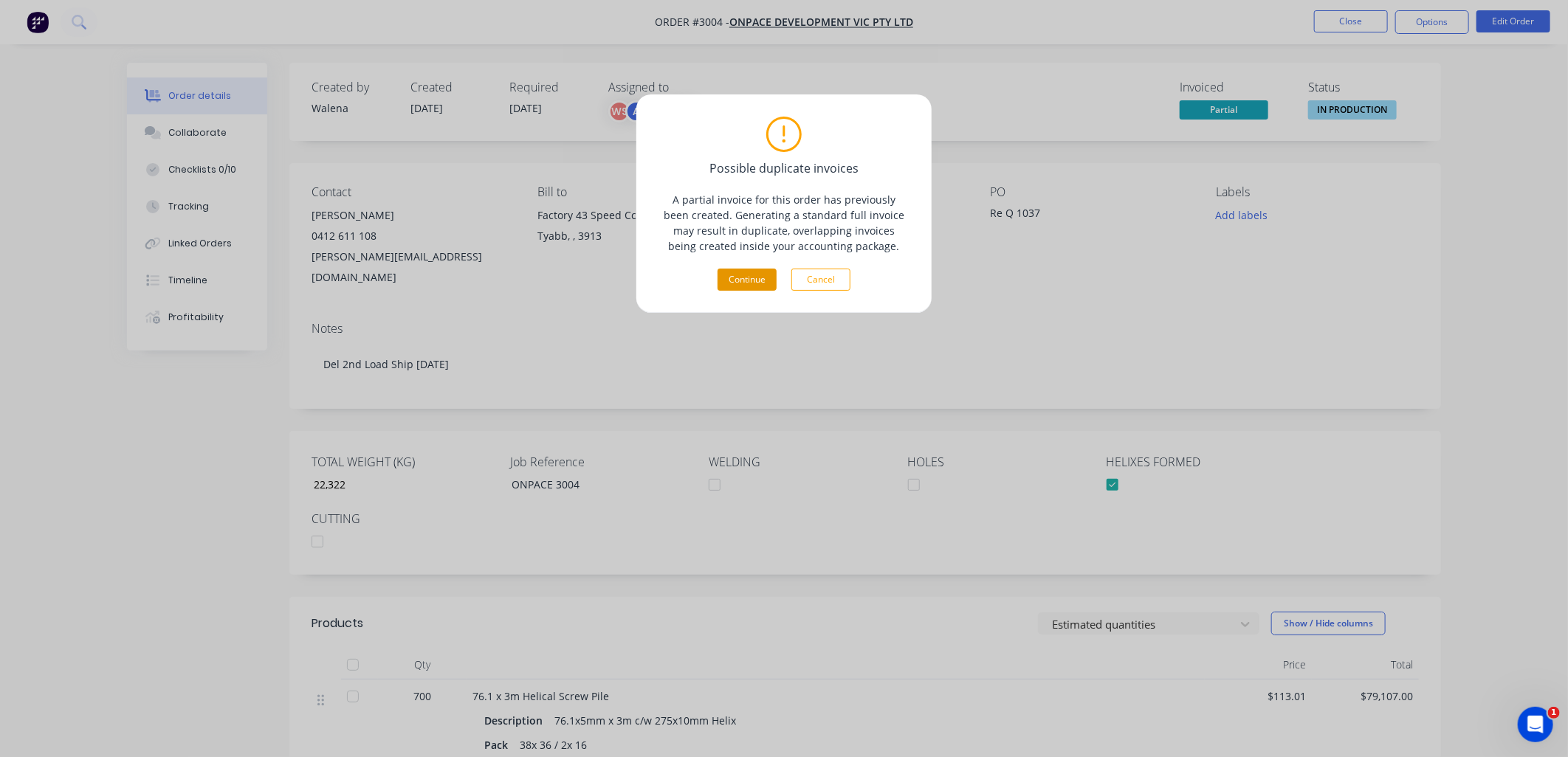
click at [743, 273] on button "Continue" at bounding box center [747, 280] width 59 height 22
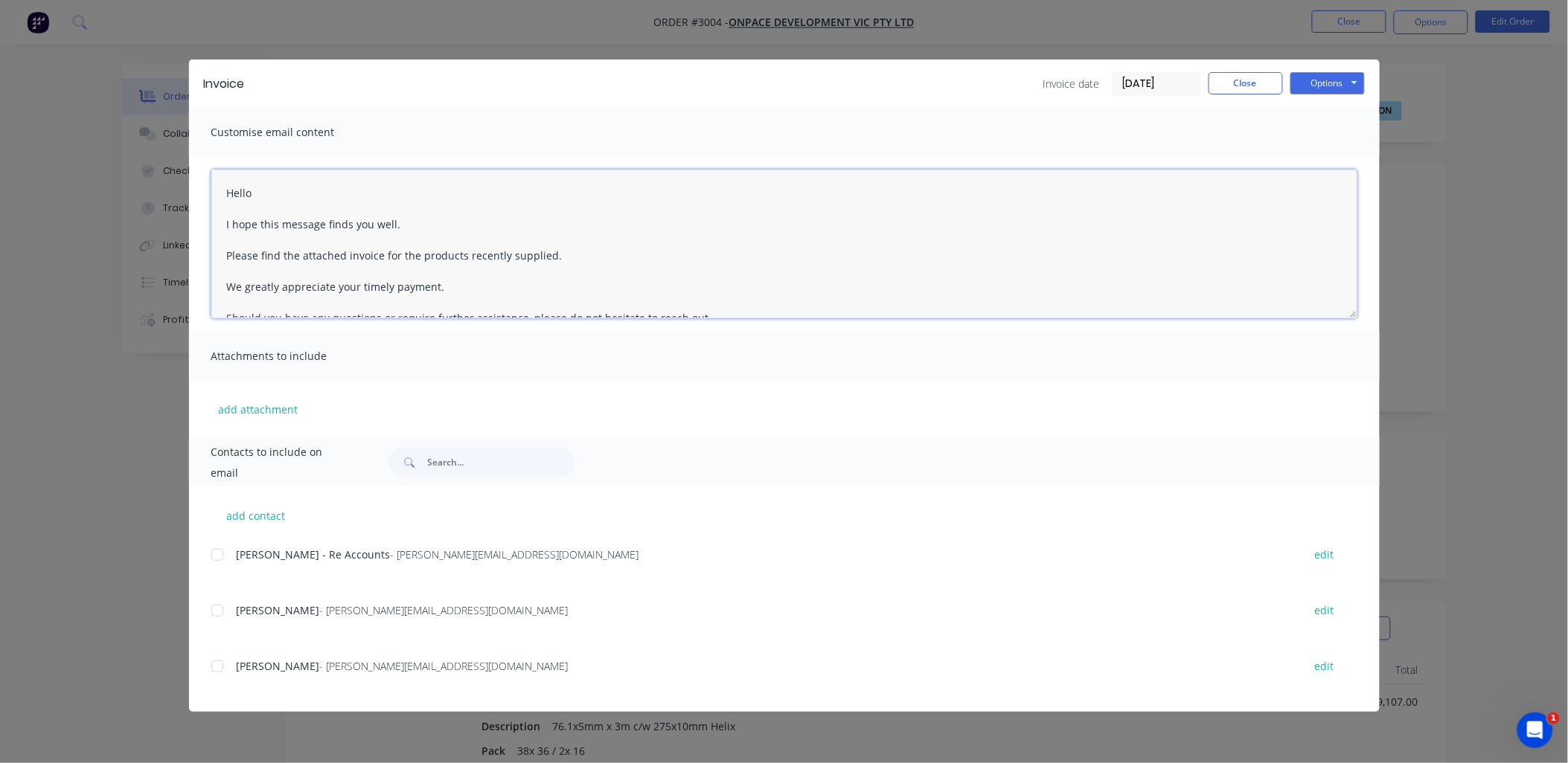
click at [264, 189] on textarea "Hello I hope this message finds you well. Please find the attached invoice for …" at bounding box center [784, 245] width 1146 height 149
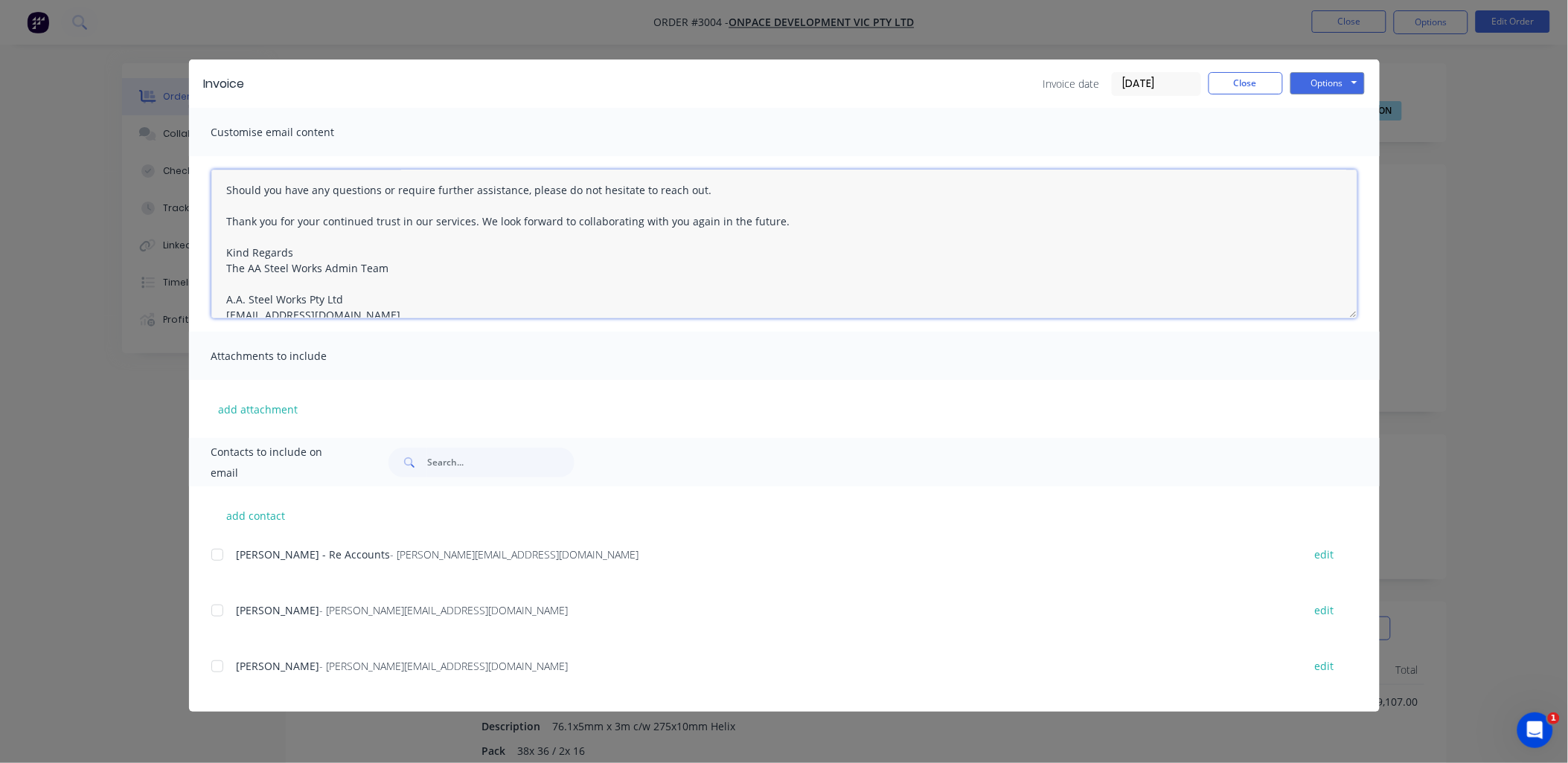
scroll to position [164, 0]
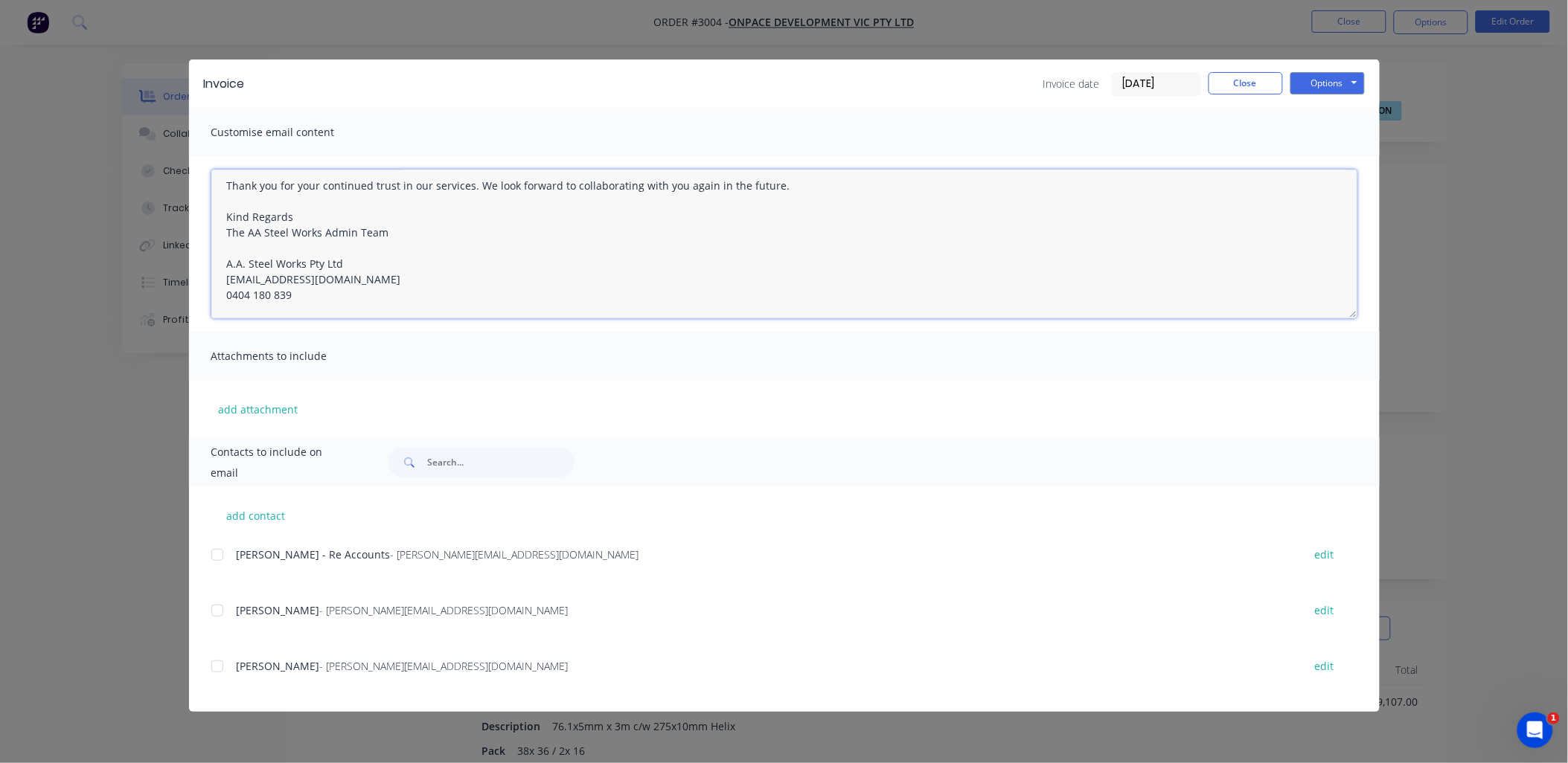
drag, startPoint x: 220, startPoint y: 192, endPoint x: 643, endPoint y: 321, distance: 442.2
click at [643, 321] on div "Hello Kim I hope this message finds you well. Please find the attached invoice …" at bounding box center [784, 244] width 1191 height 175
type textarea "Hello Kim I hope this message finds you well. Please find the attached invoice …"
click at [1090, 549] on div "Kim Kelly - Re Accounts - Kim@onpace.com.au" at bounding box center [762, 554] width 1051 height 16
click at [1334, 84] on button "Options" at bounding box center [1327, 83] width 75 height 23
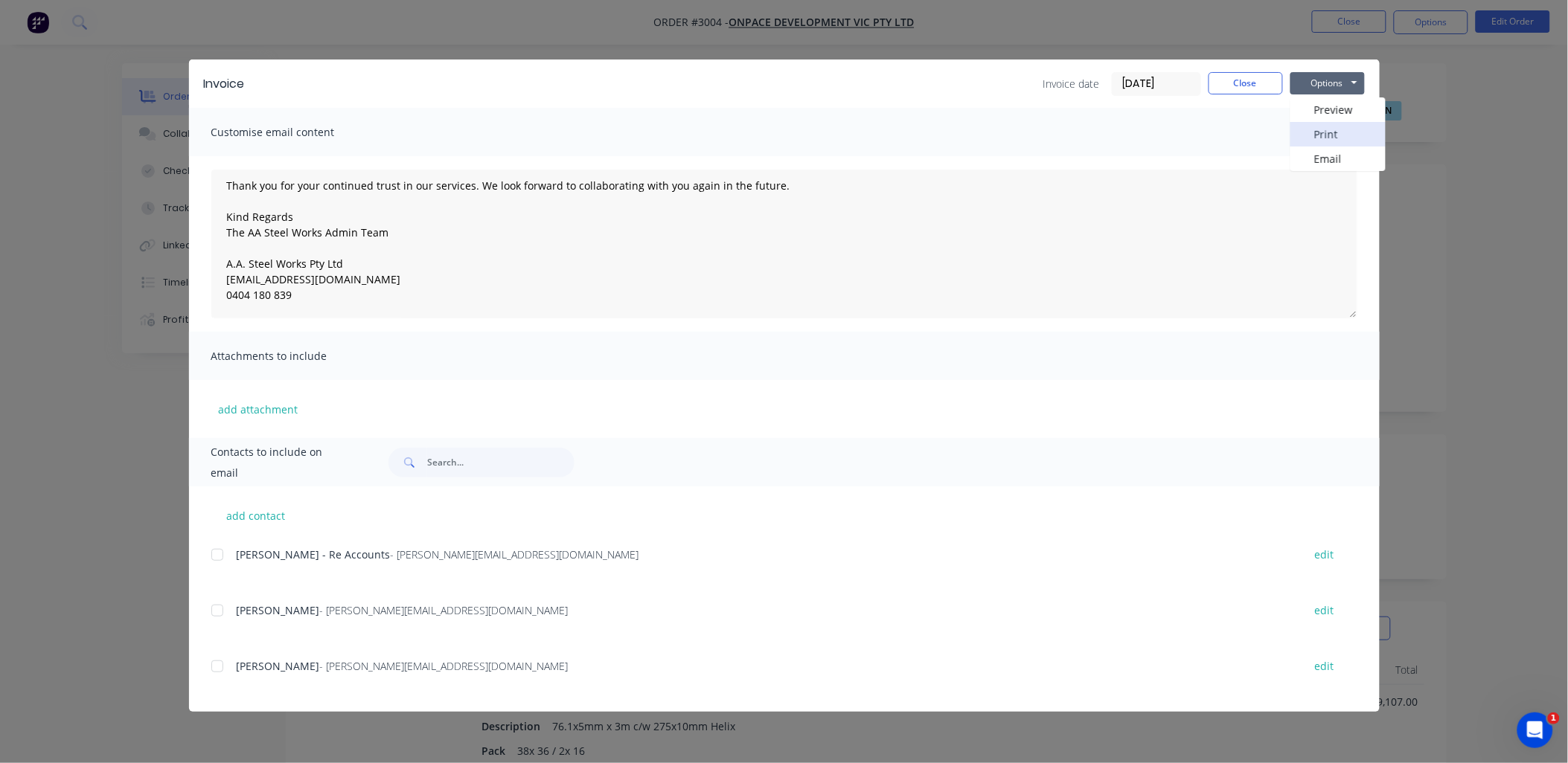
click at [1334, 136] on button "Print" at bounding box center [1337, 134] width 95 height 25
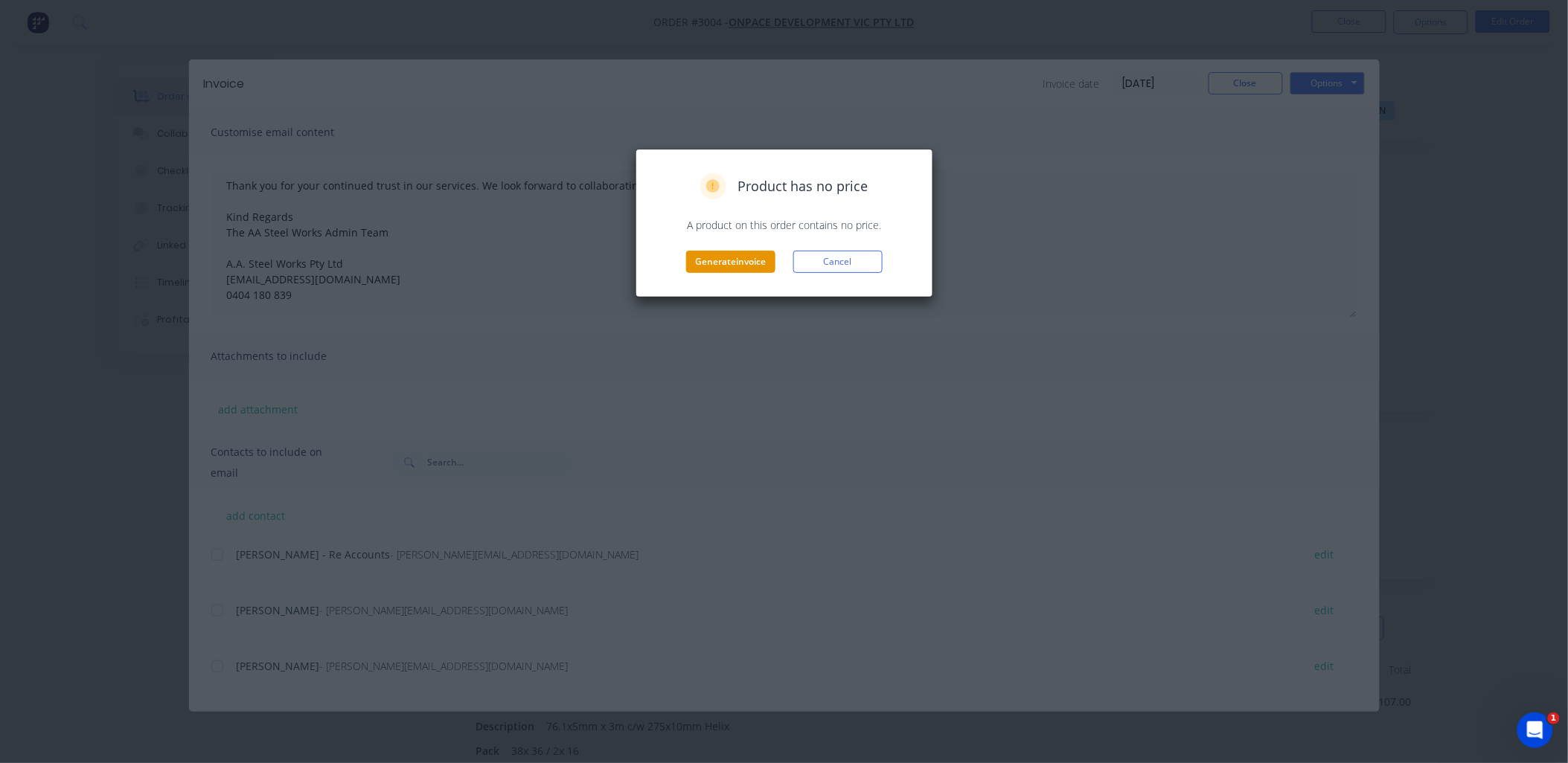
click at [730, 262] on button "Generate invoice" at bounding box center [730, 262] width 89 height 23
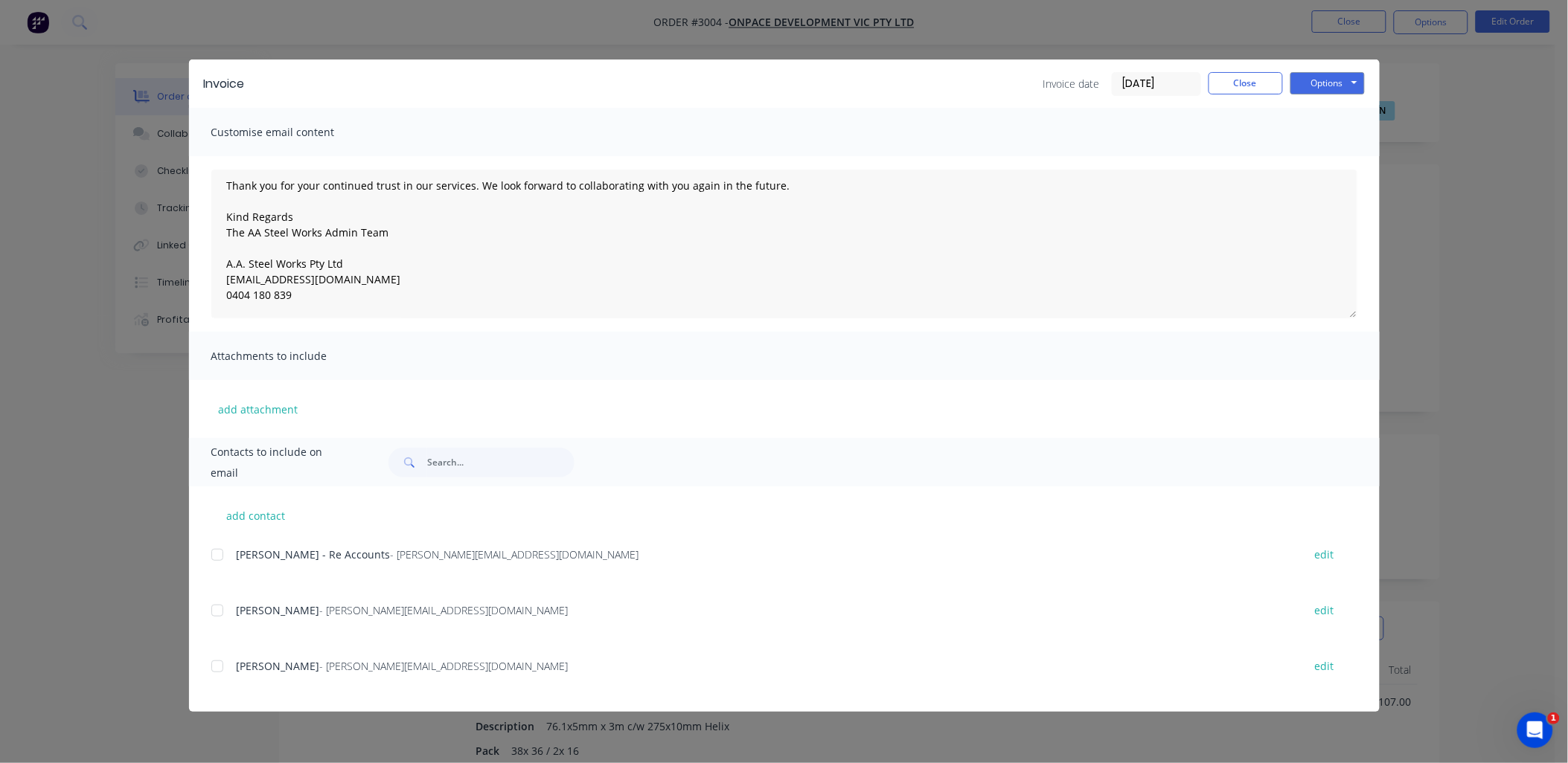
click at [1478, 485] on div "Invoice Invoice date 03/10/25 Close Options Preview Print Email Customise email…" at bounding box center [784, 381] width 1568 height 763
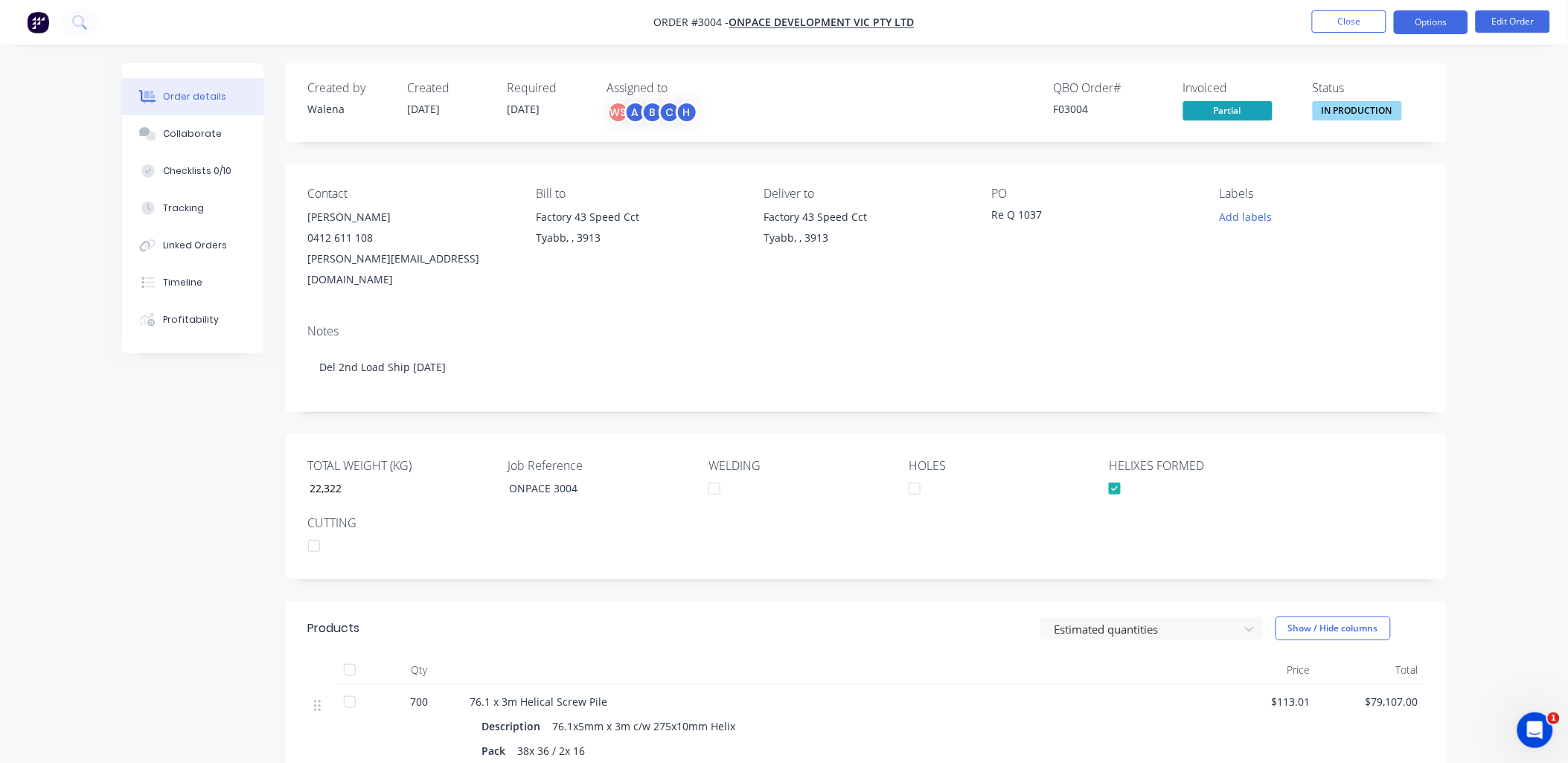
click at [1432, 23] on button "Options" at bounding box center [1431, 22] width 75 height 24
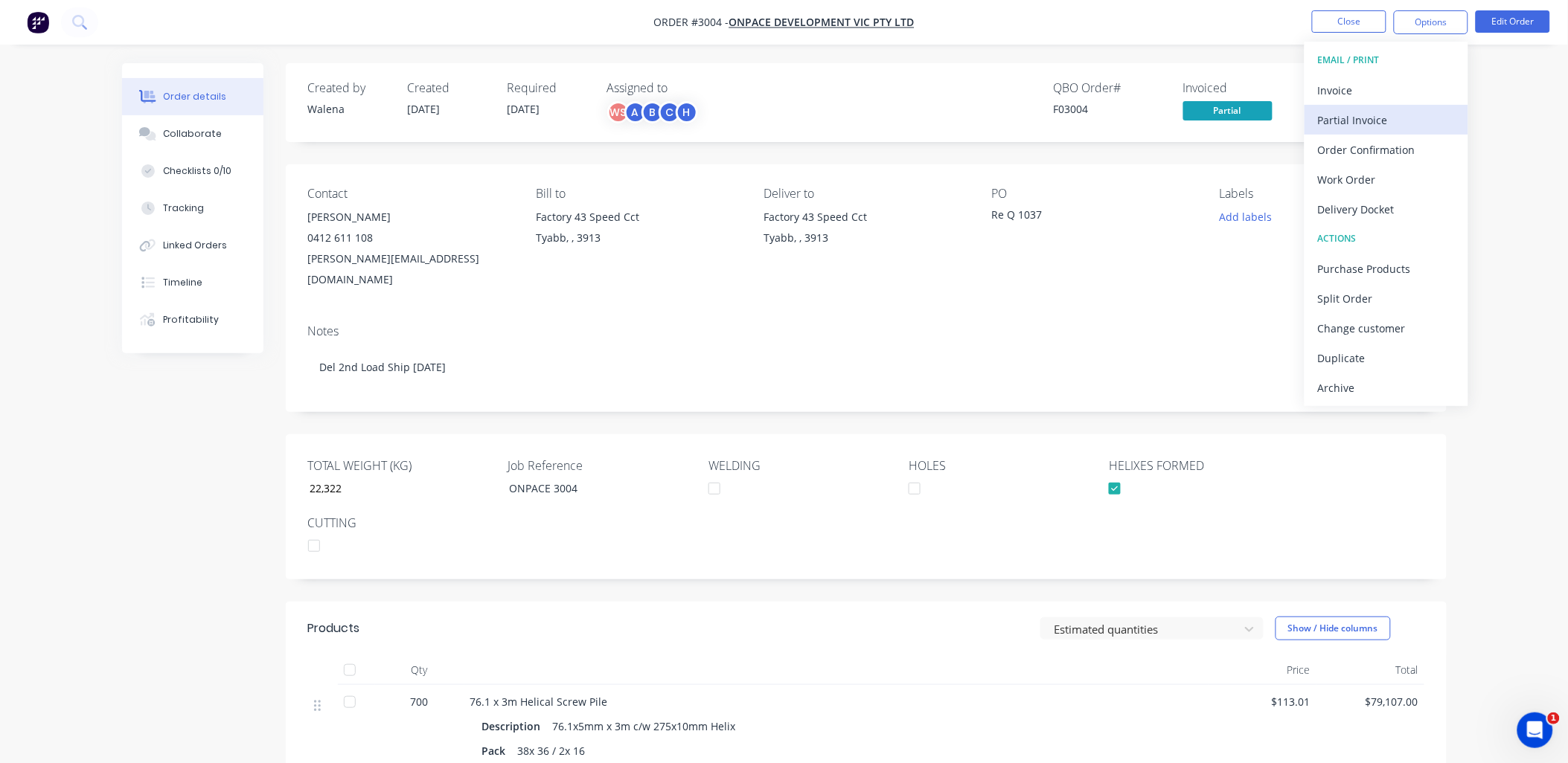
click at [1382, 120] on div "Partial Invoice" at bounding box center [1386, 120] width 137 height 22
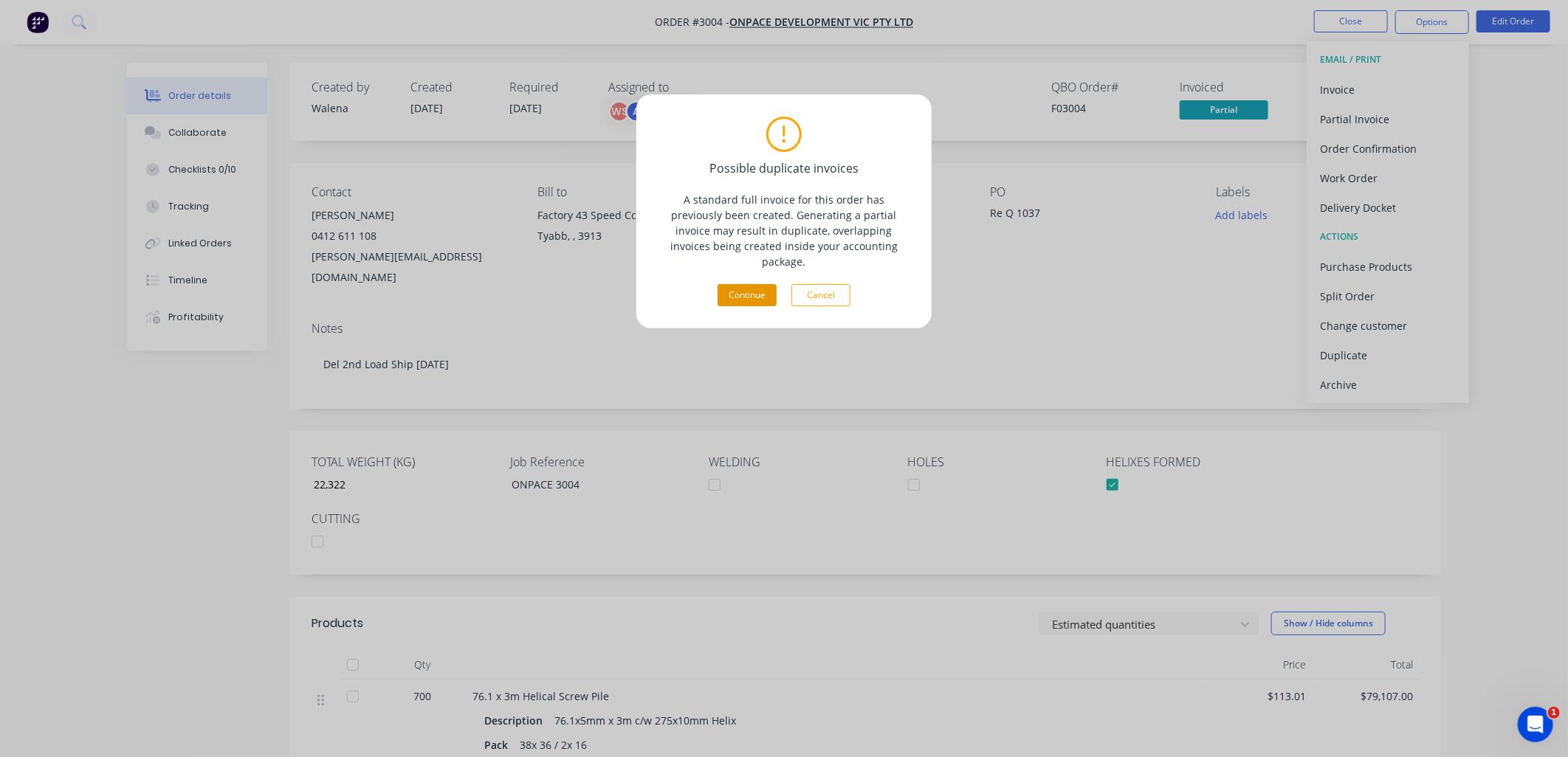
click at [731, 284] on button "Continue" at bounding box center [747, 295] width 59 height 22
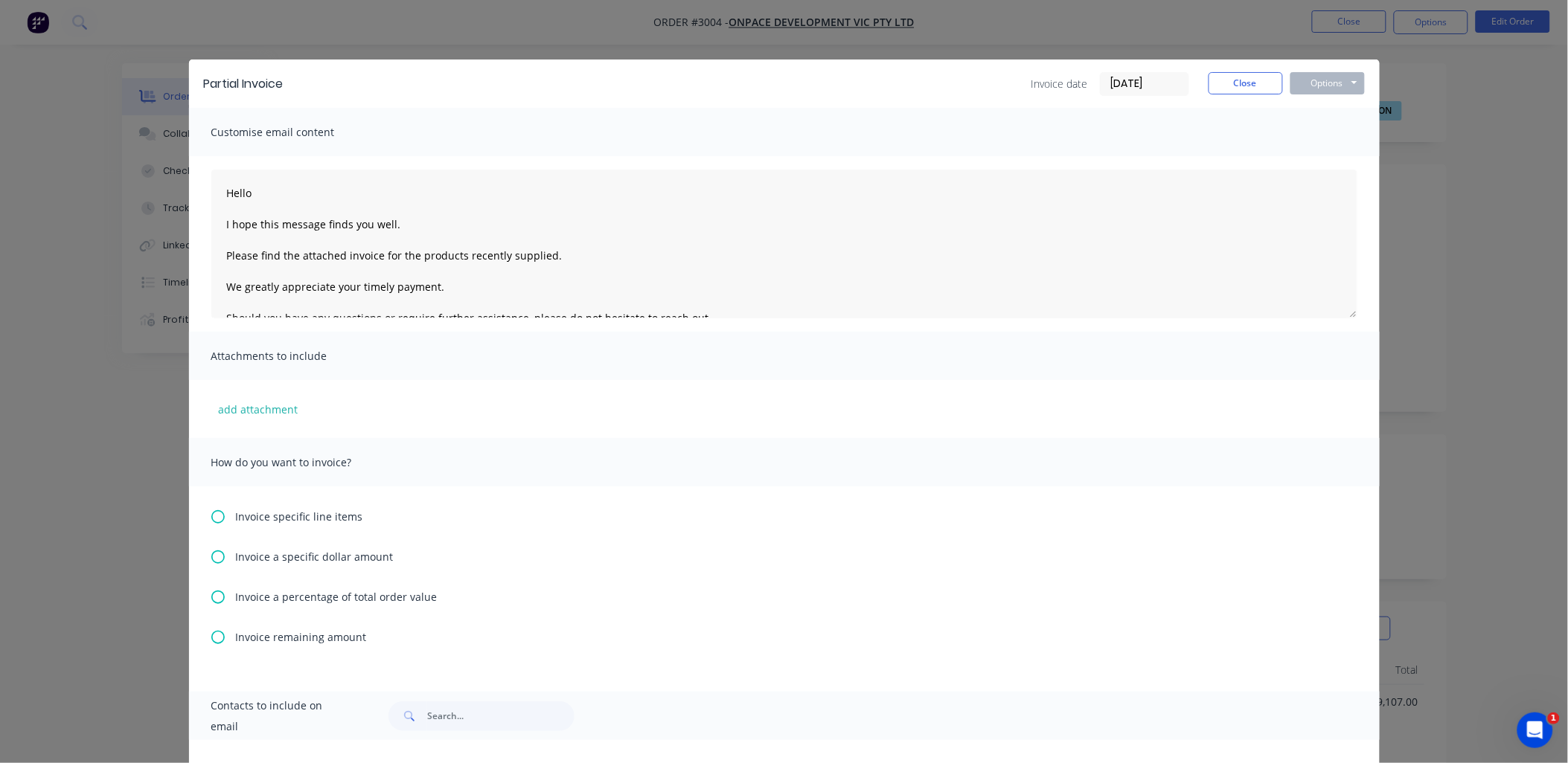
click at [212, 514] on icon at bounding box center [217, 517] width 13 height 13
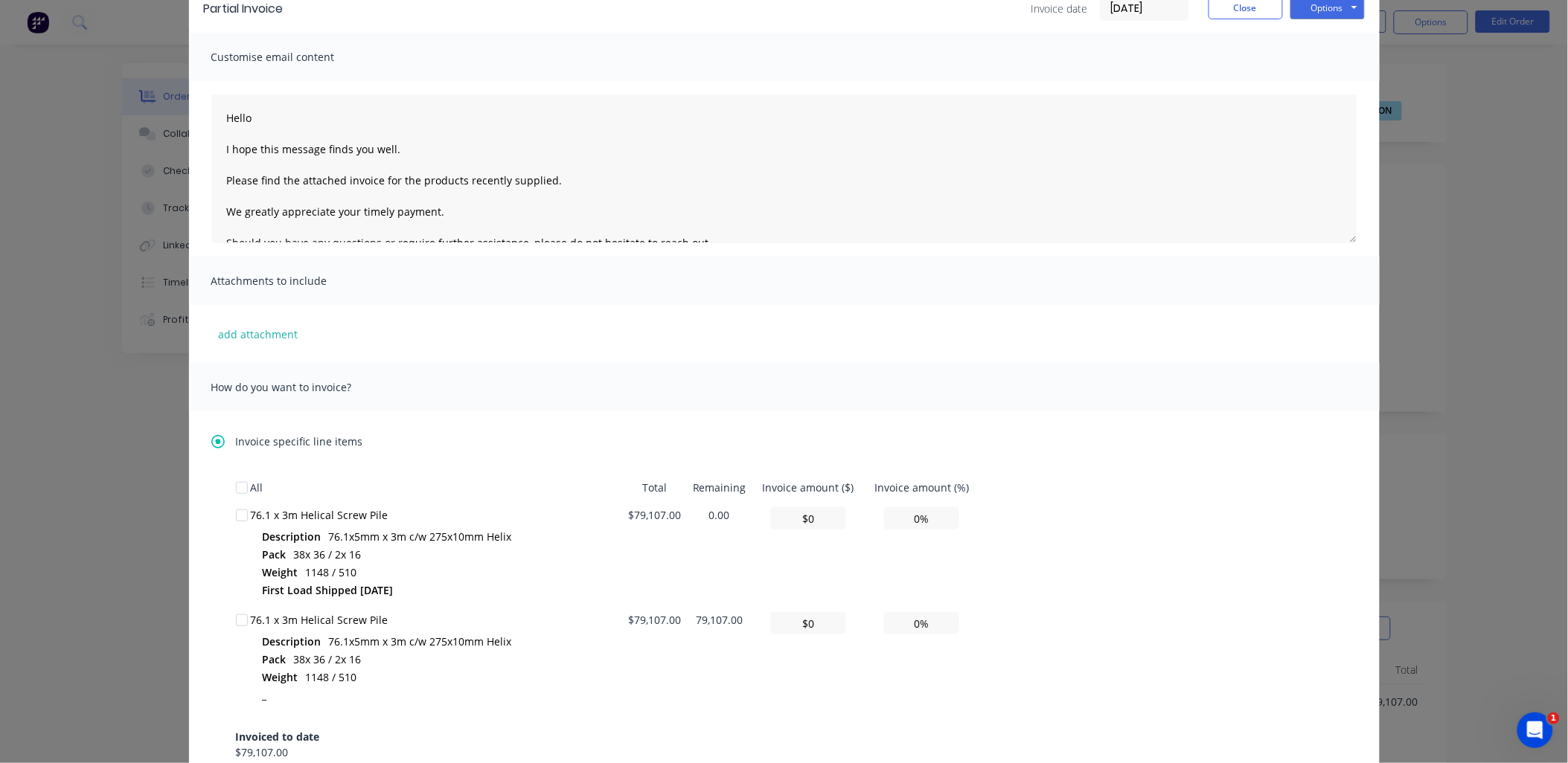
scroll to position [220, 0]
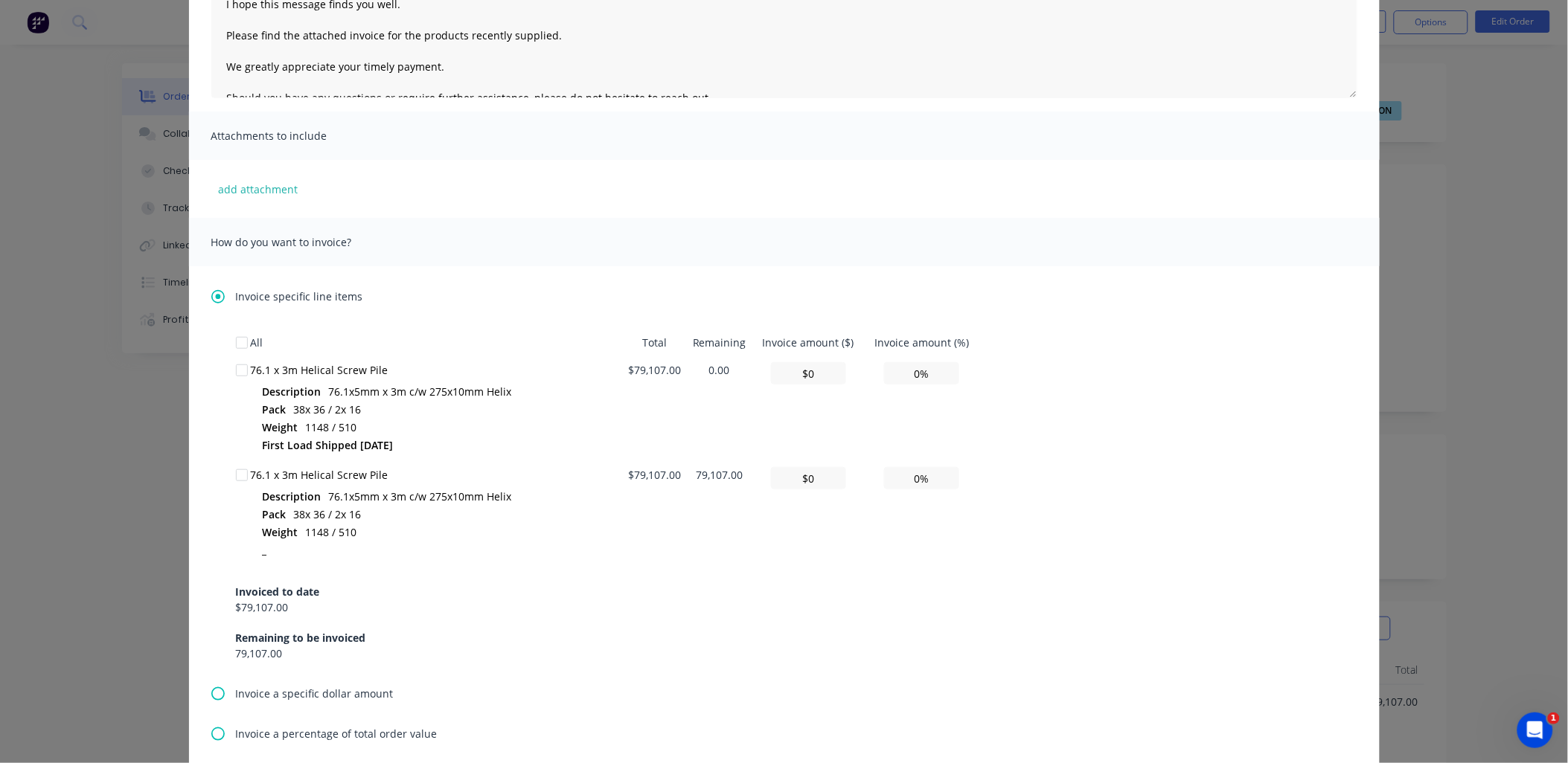
click at [232, 481] on div at bounding box center [241, 475] width 29 height 29
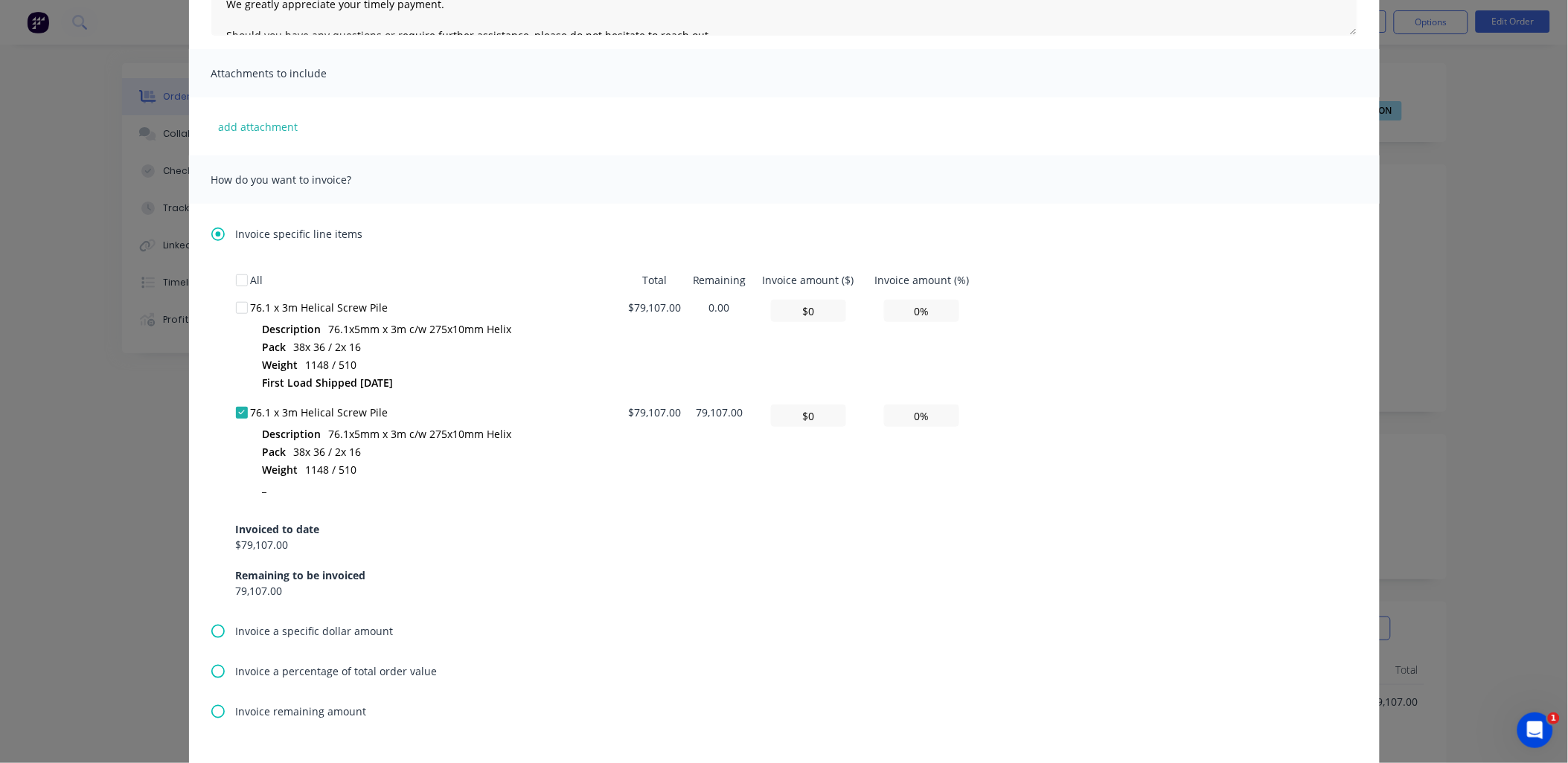
scroll to position [331, 0]
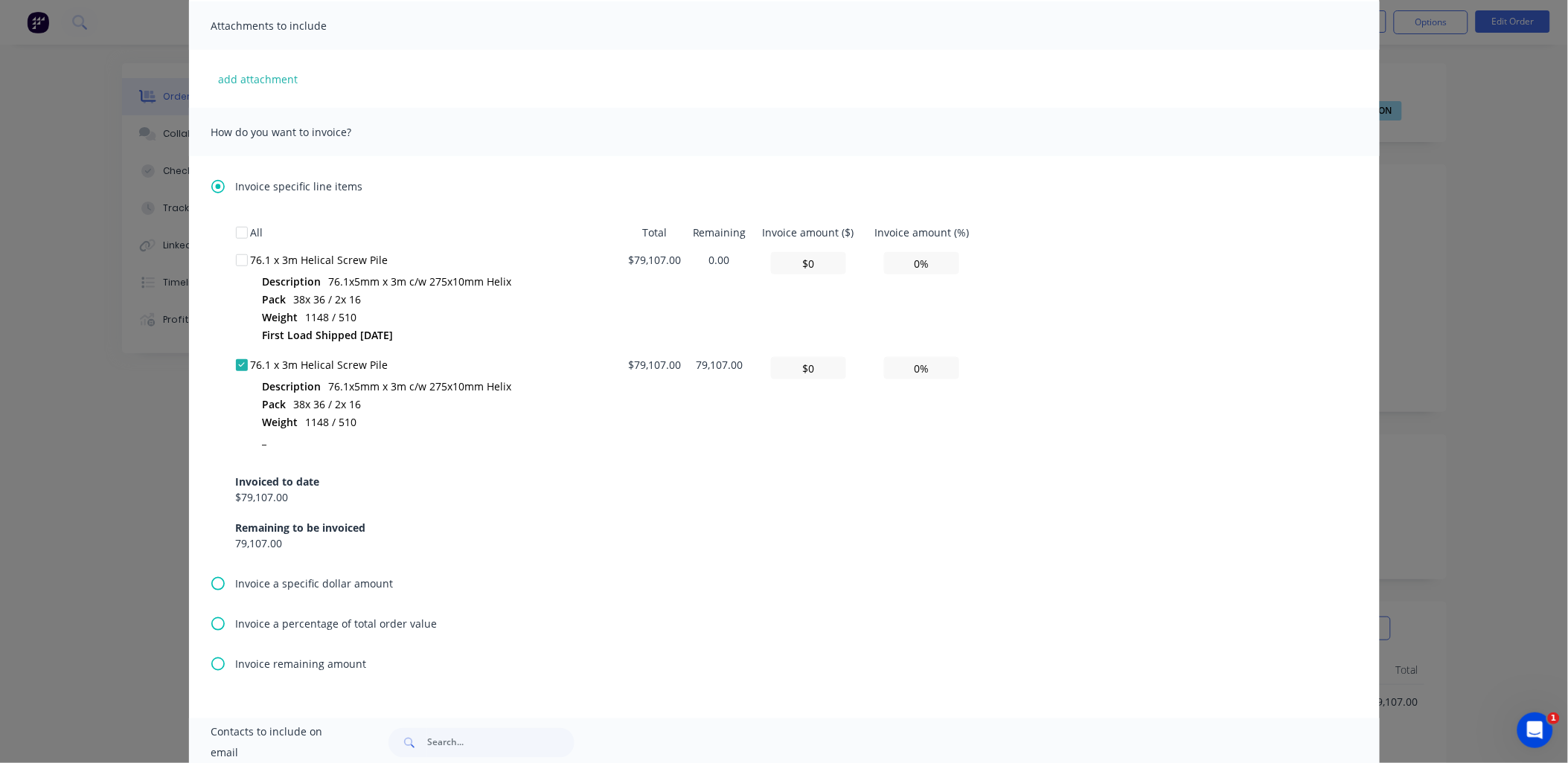
click at [214, 620] on icon at bounding box center [217, 624] width 13 height 13
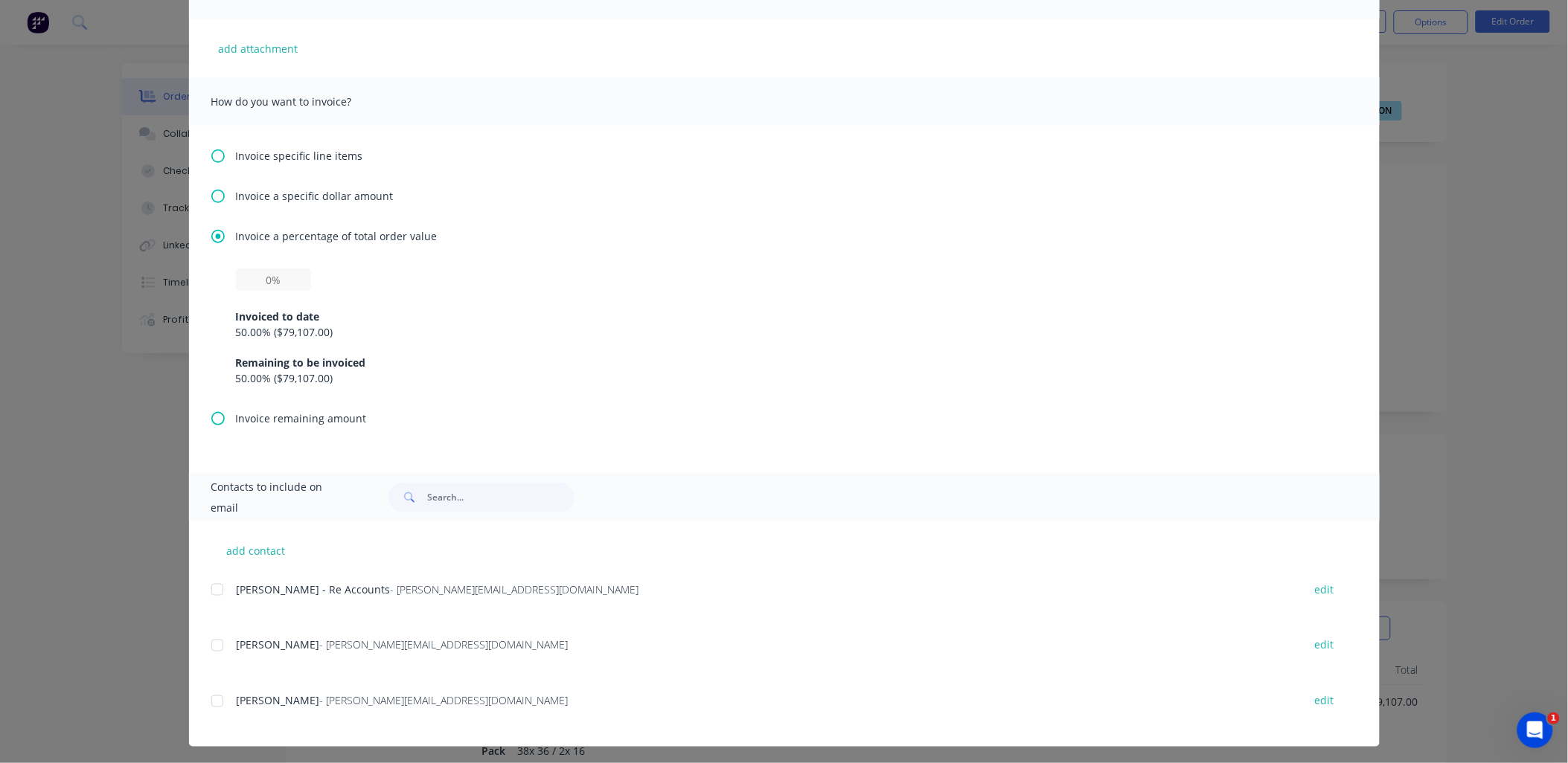
scroll to position [365, 0]
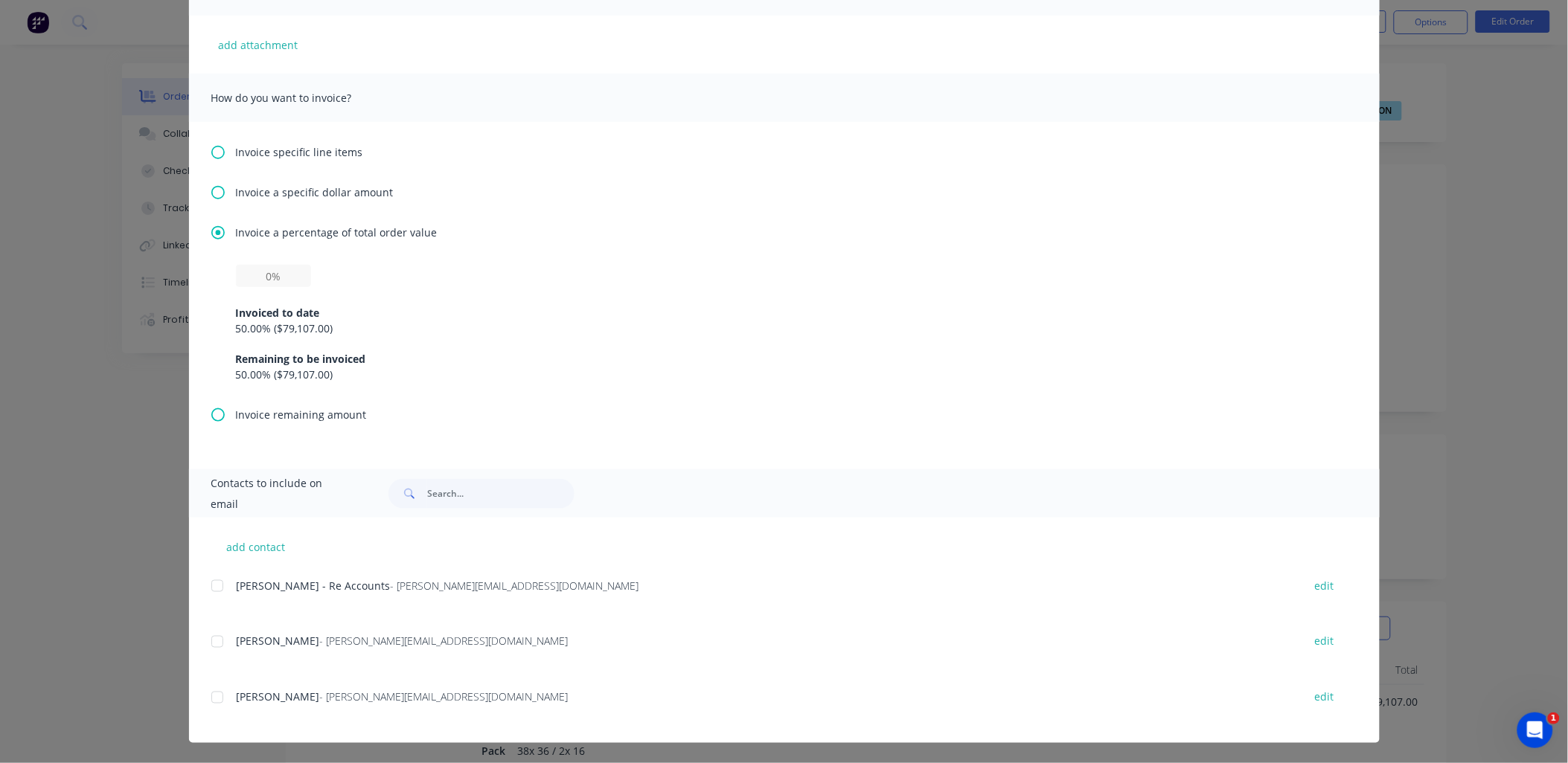
click at [212, 418] on icon at bounding box center [217, 414] width 13 height 13
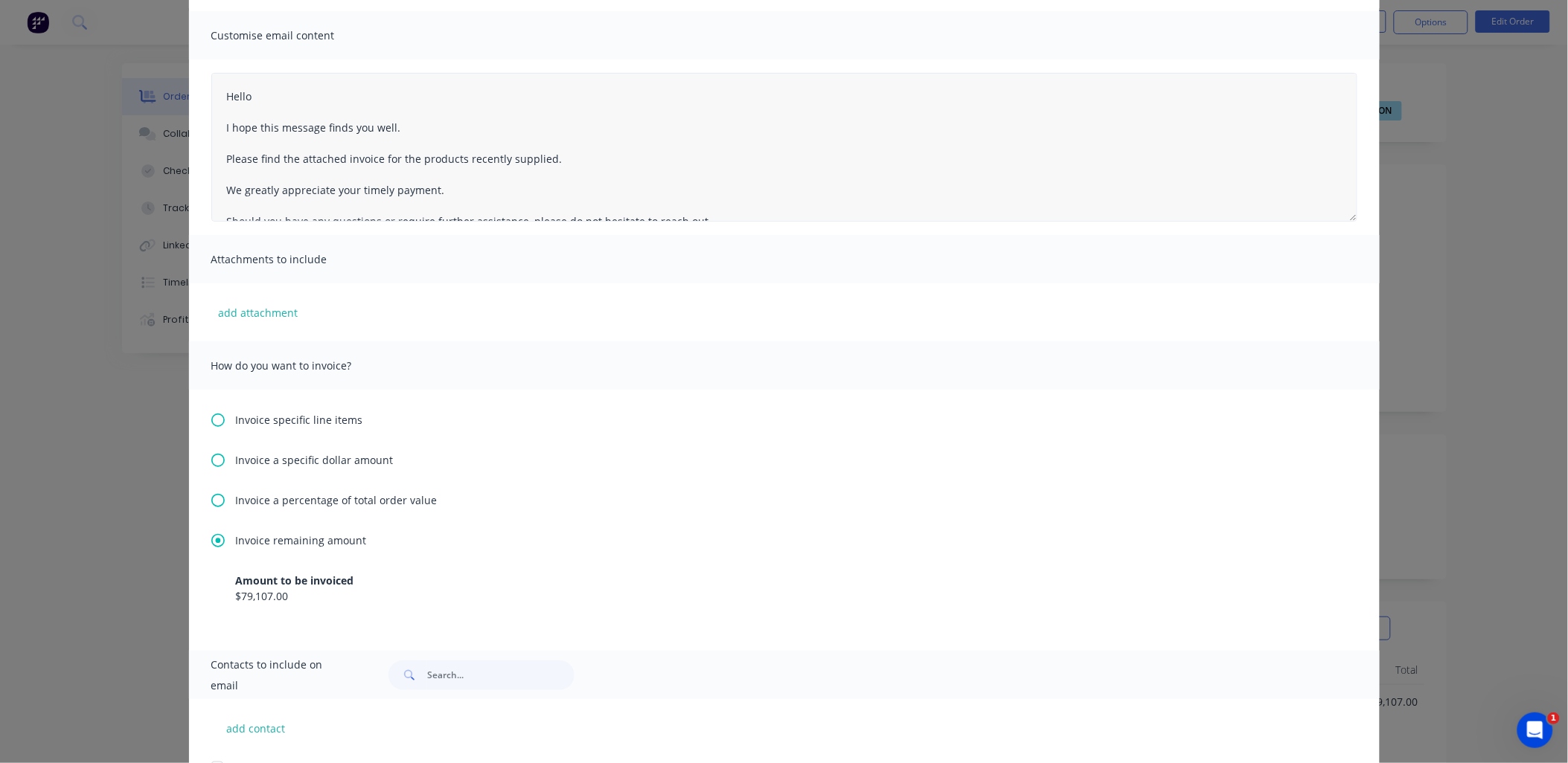
scroll to position [0, 0]
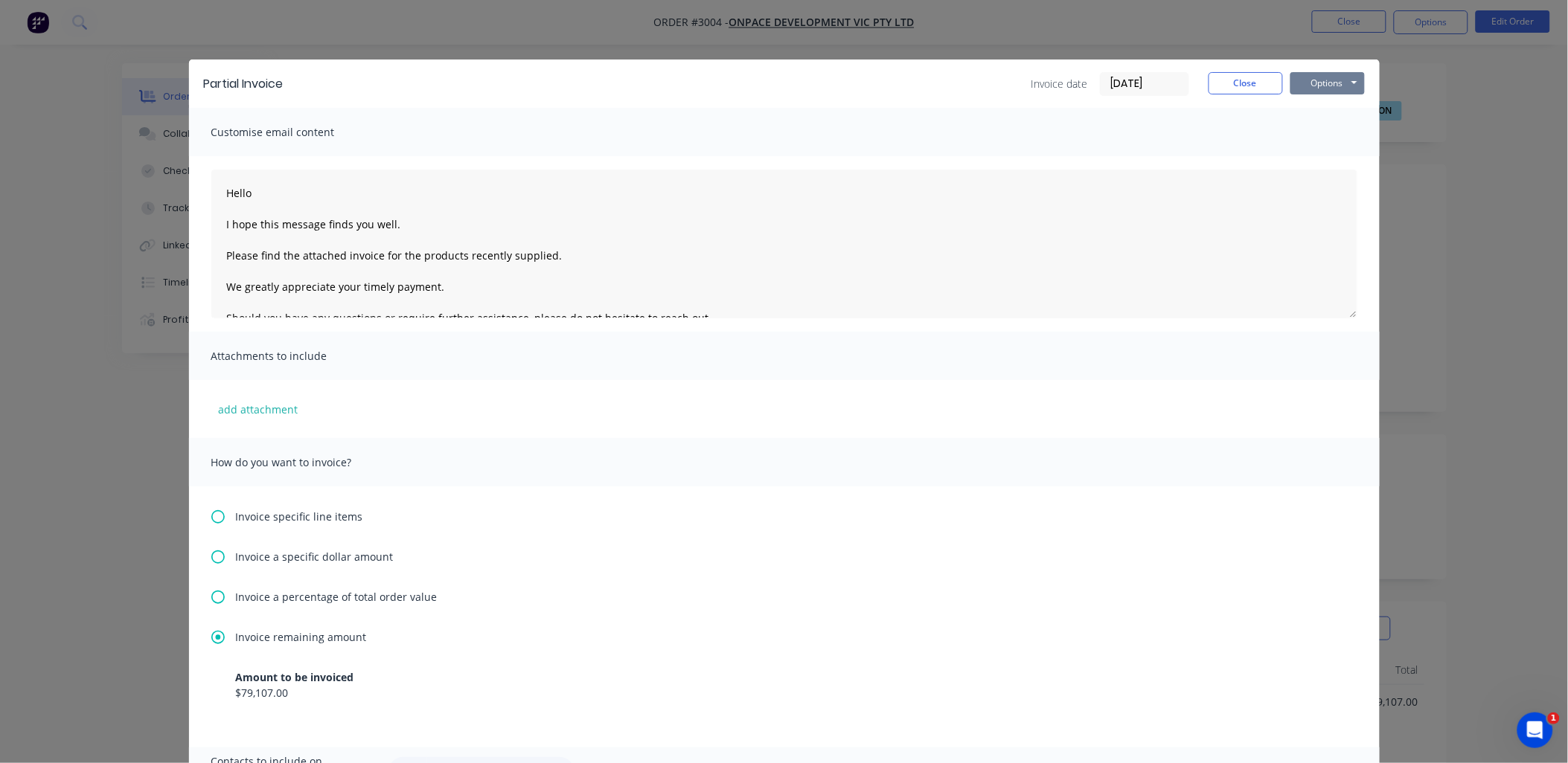
click at [1336, 82] on button "Options" at bounding box center [1327, 83] width 75 height 23
click at [1323, 127] on button "Print" at bounding box center [1337, 134] width 95 height 25
click at [1144, 551] on div "Invoice a specific dollar amount" at bounding box center [784, 557] width 1146 height 16
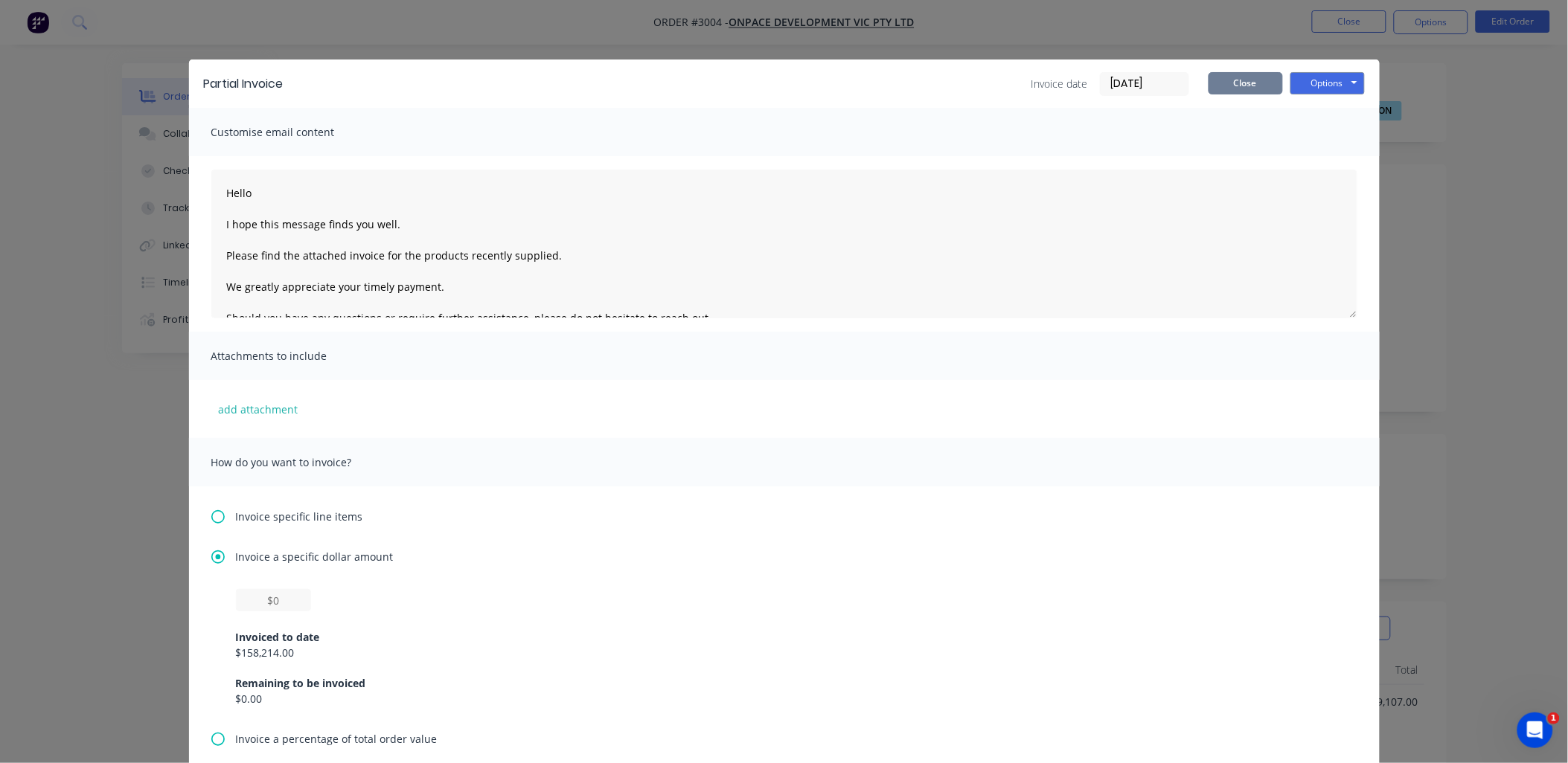
click at [1226, 85] on button "Close" at bounding box center [1246, 83] width 75 height 23
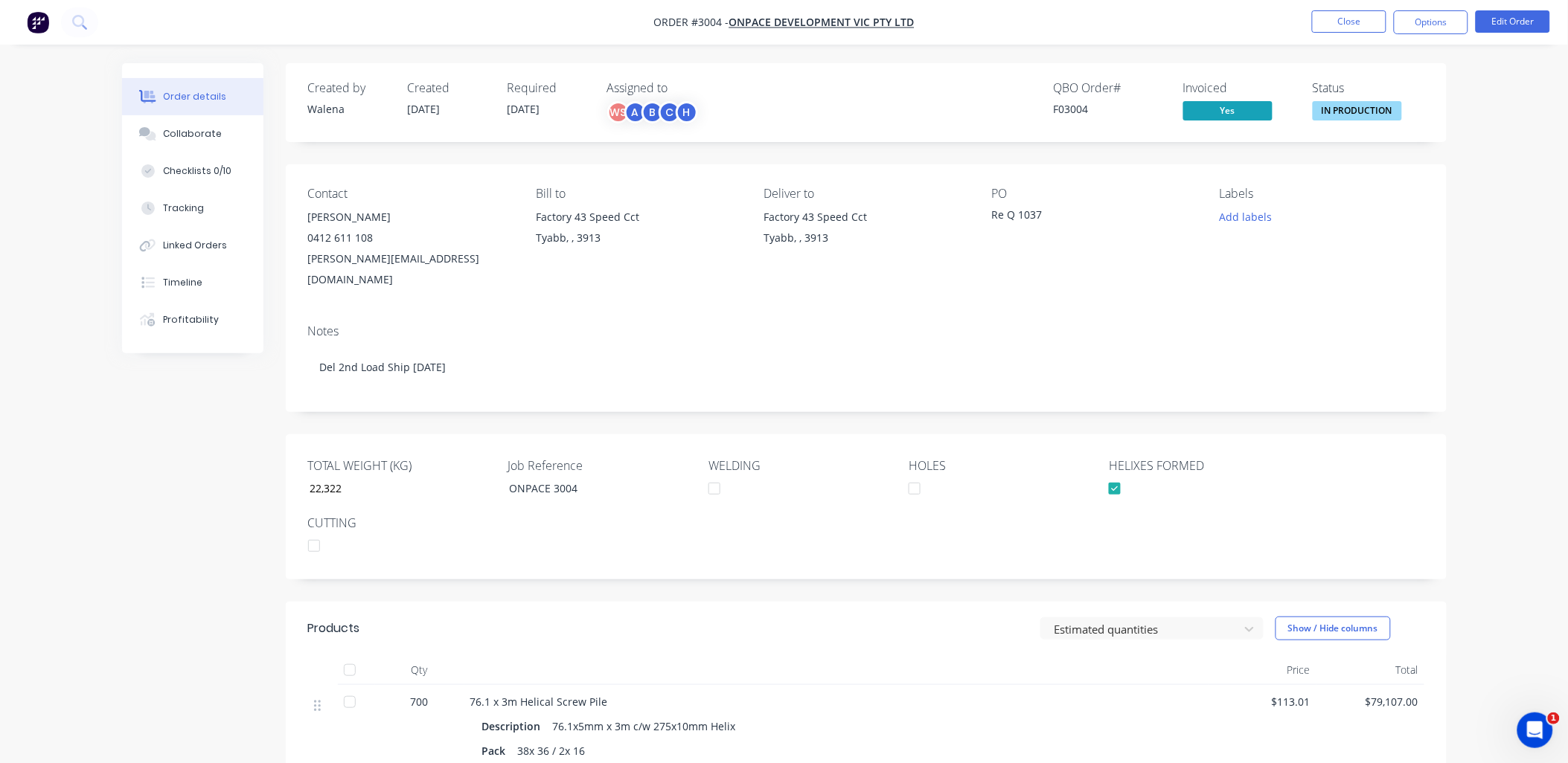
click at [367, 255] on div "sam@onpace.com.au" at bounding box center [410, 269] width 204 height 42
click at [1423, 16] on button "Options" at bounding box center [1431, 22] width 75 height 24
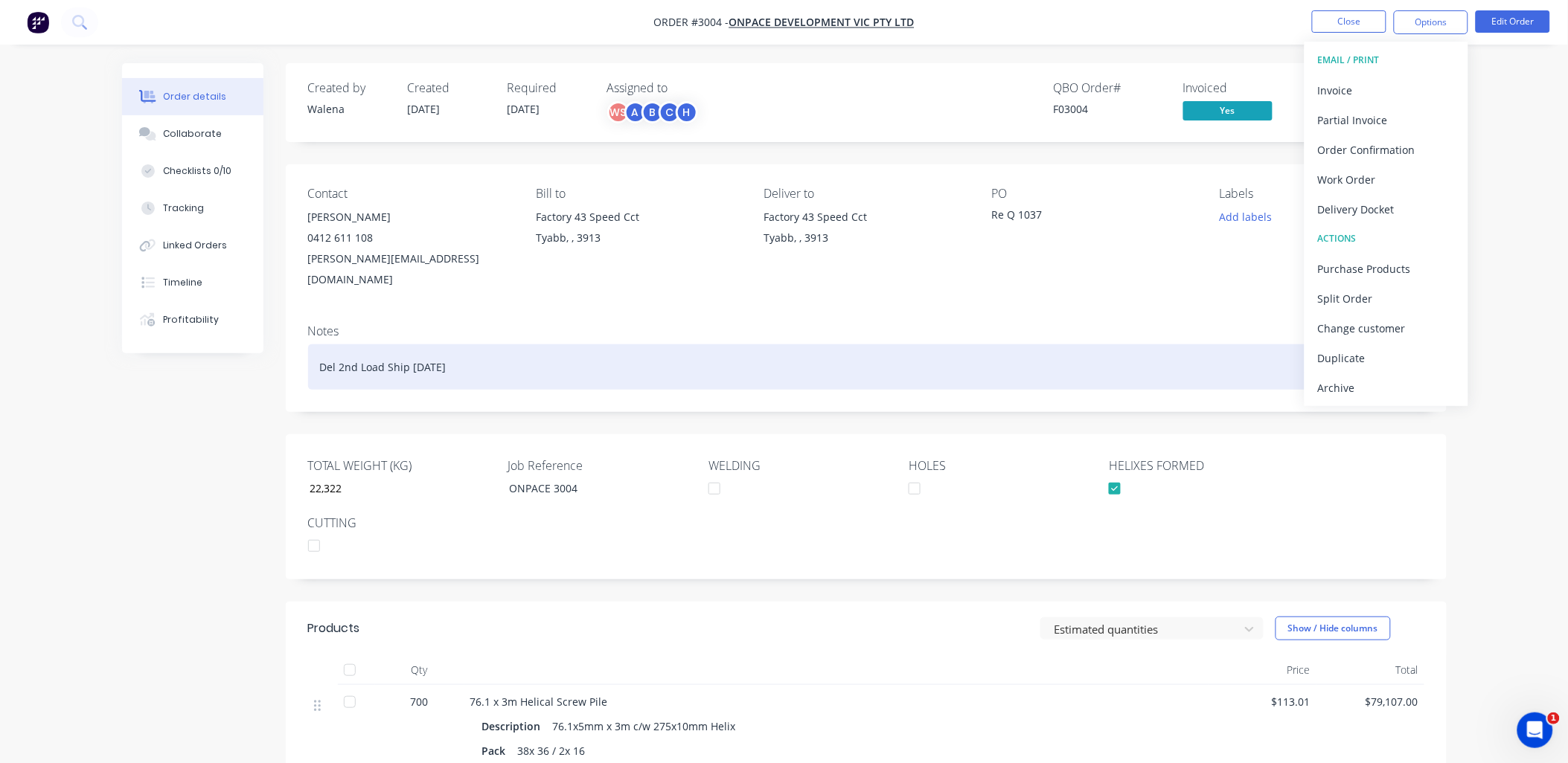
click at [915, 351] on div "Del 2nd Load Ship 01.10.25" at bounding box center [866, 367] width 1116 height 45
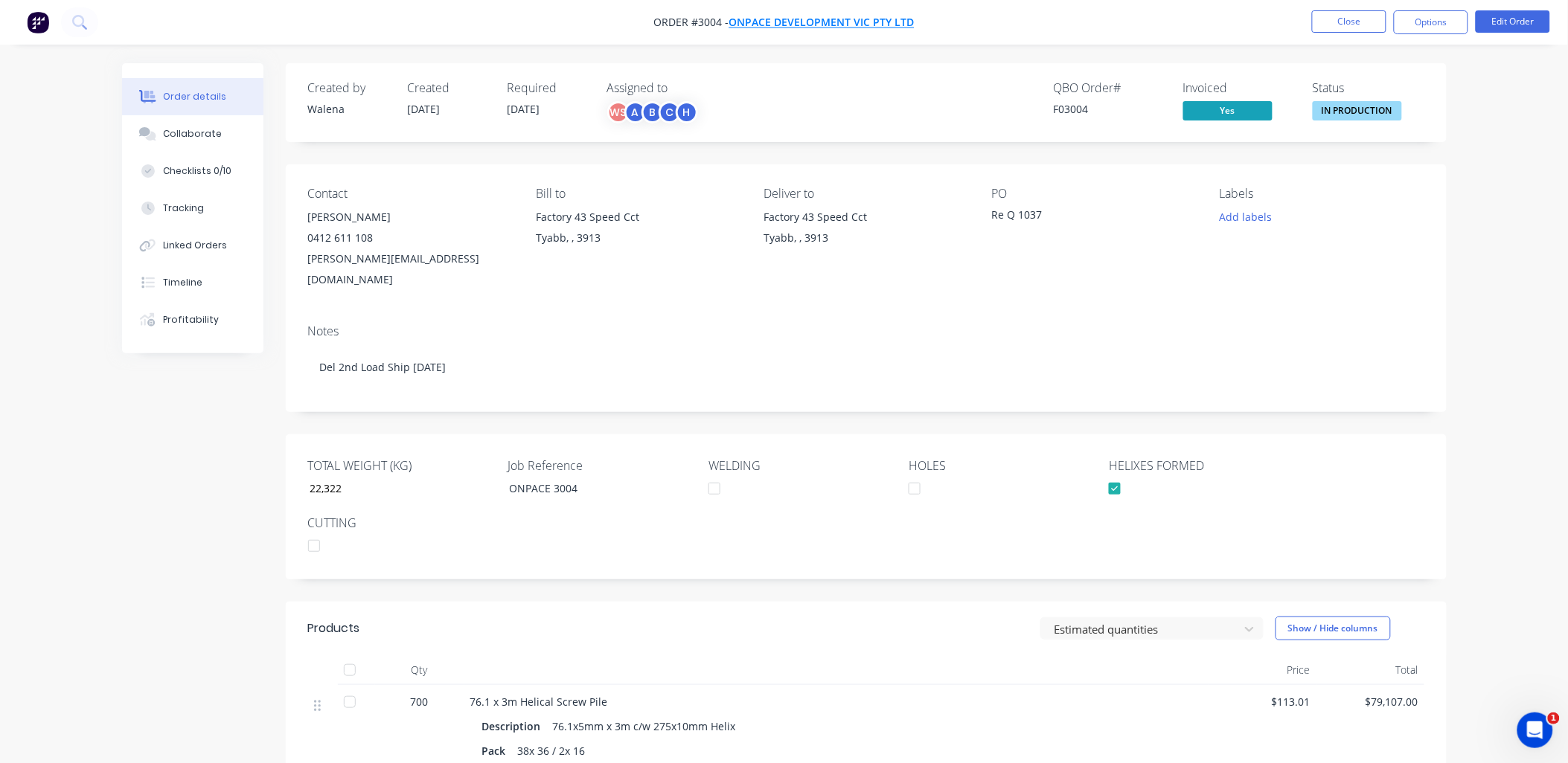
click at [779, 23] on span "Onpace Development Vic Pty Ltd" at bounding box center [821, 23] width 186 height 14
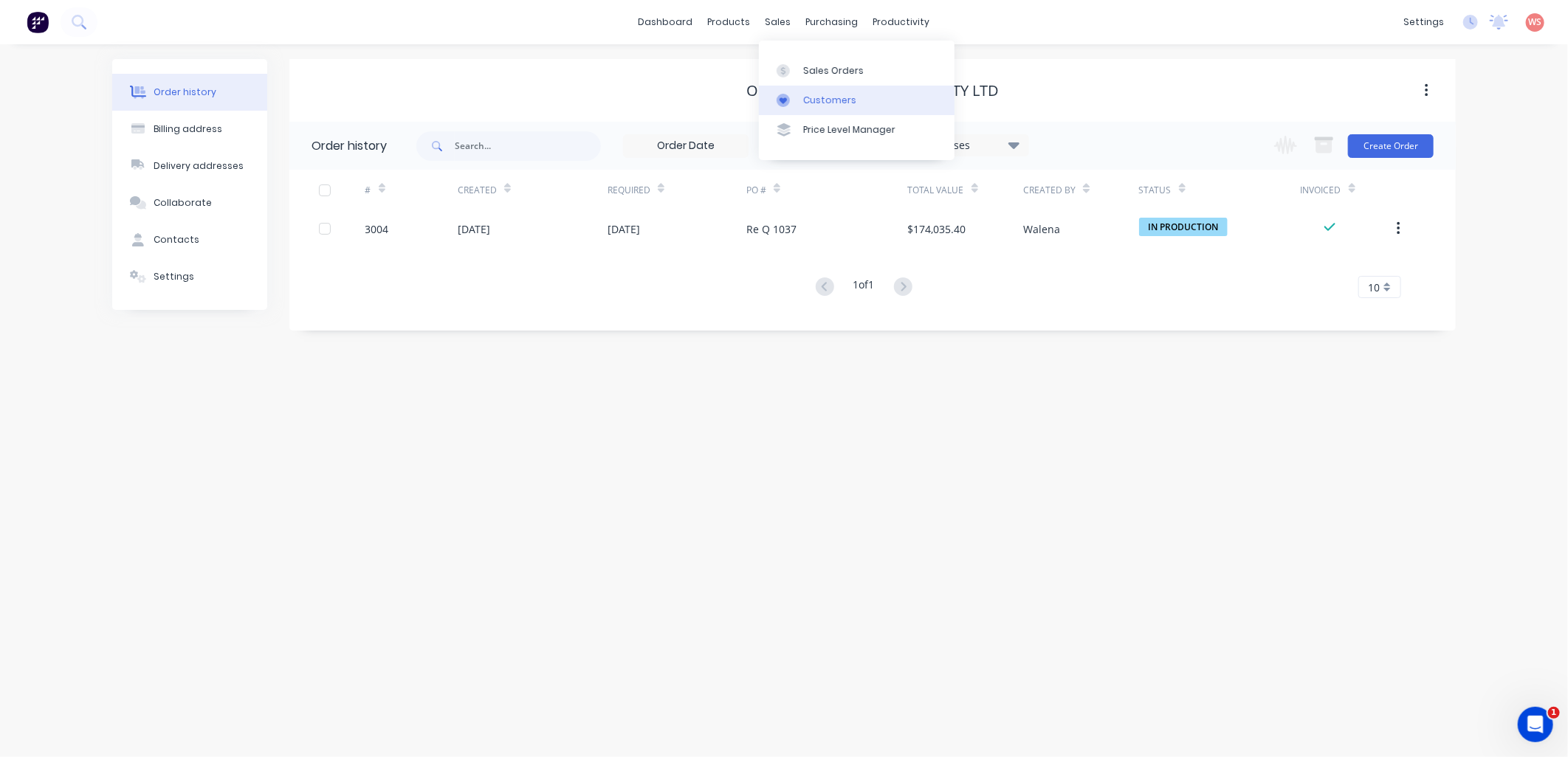
click at [816, 102] on div "Customers" at bounding box center [829, 100] width 53 height 13
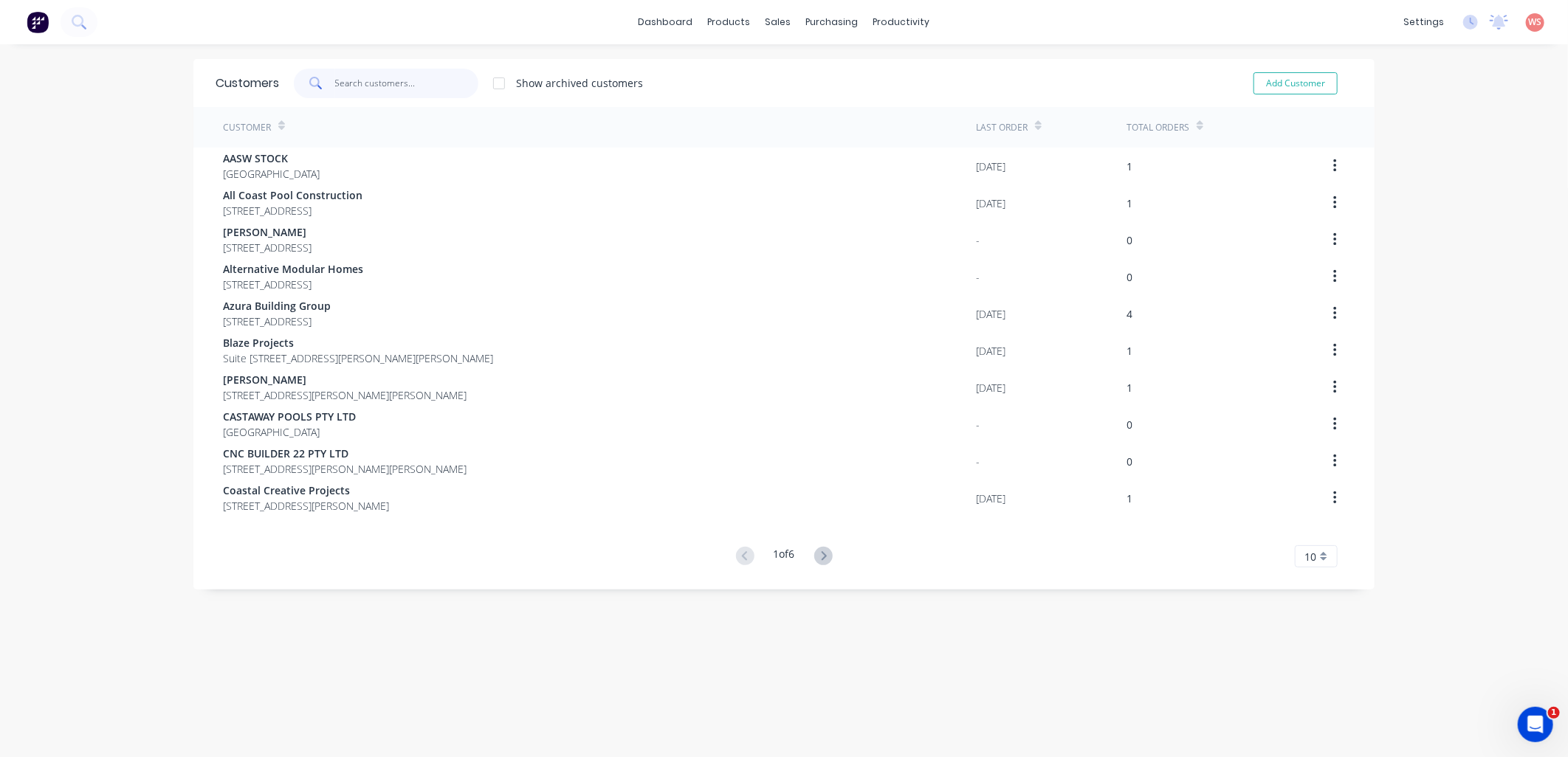
click at [355, 86] on input "text" at bounding box center [407, 83] width 144 height 29
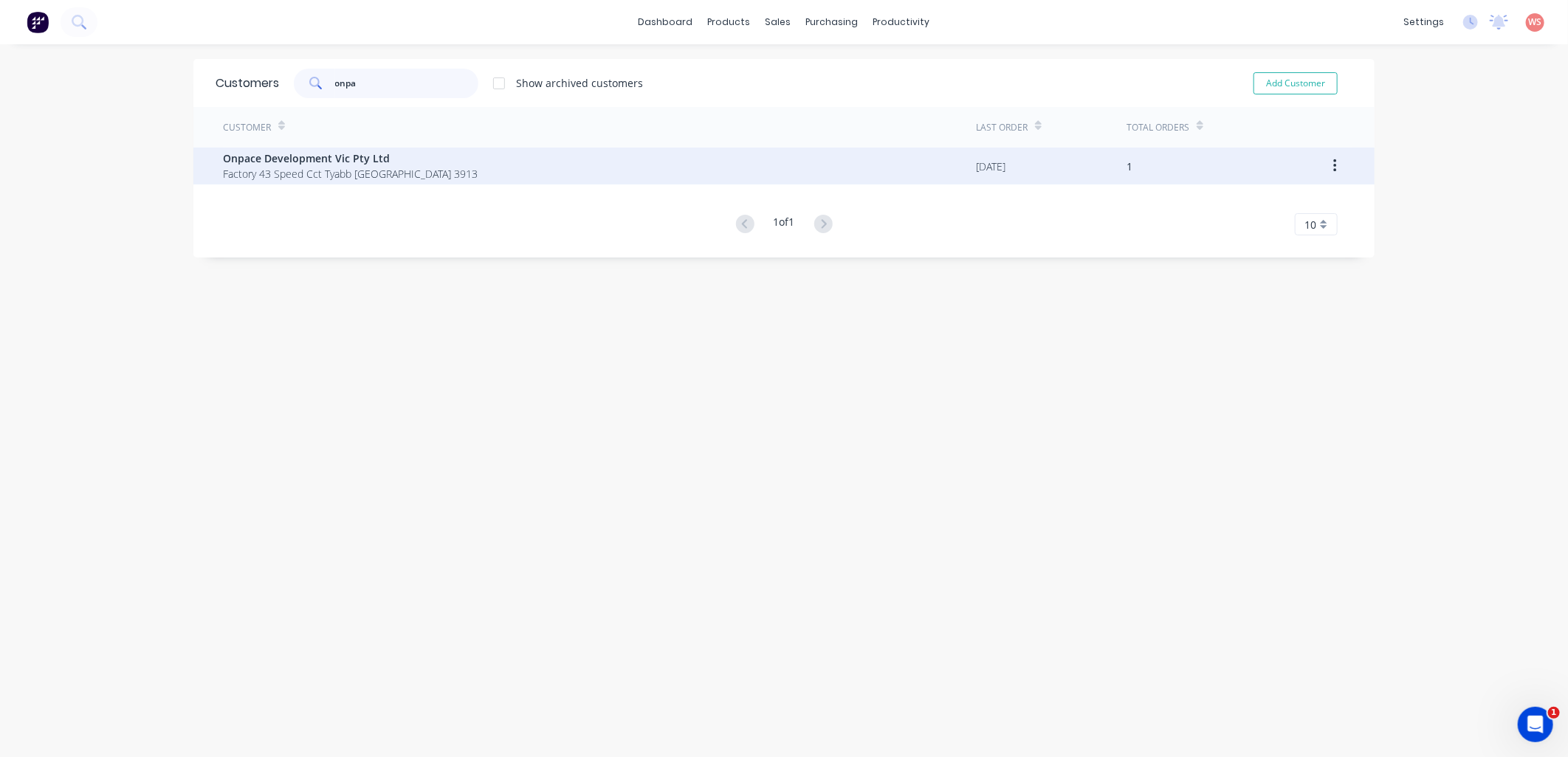
type input "onpa"
click at [305, 169] on span "Factory 43 Speed Cct Tyabb Victoria Australia 3913" at bounding box center [350, 174] width 255 height 15
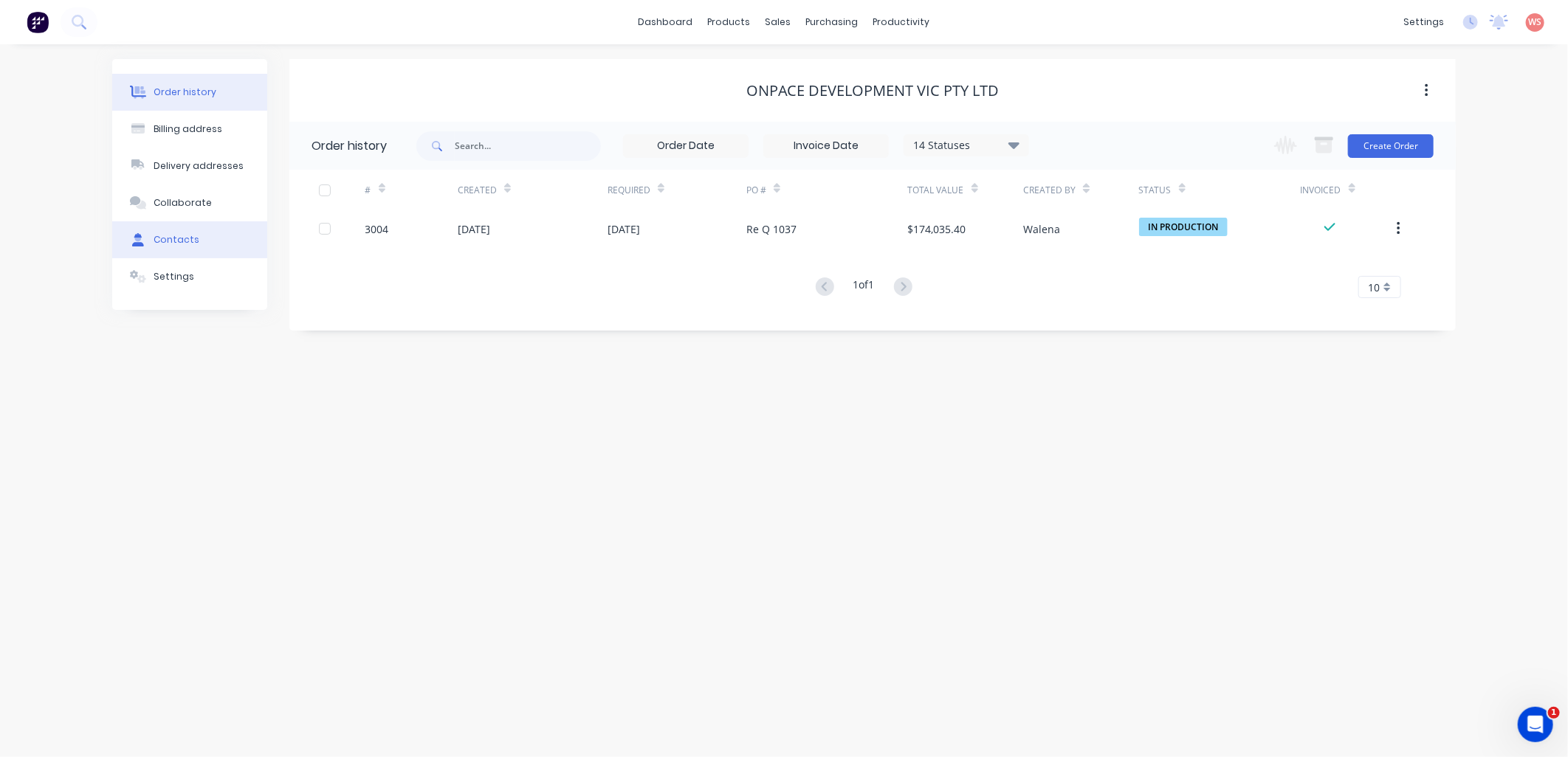
click at [180, 239] on div "Contacts" at bounding box center [176, 239] width 45 height 13
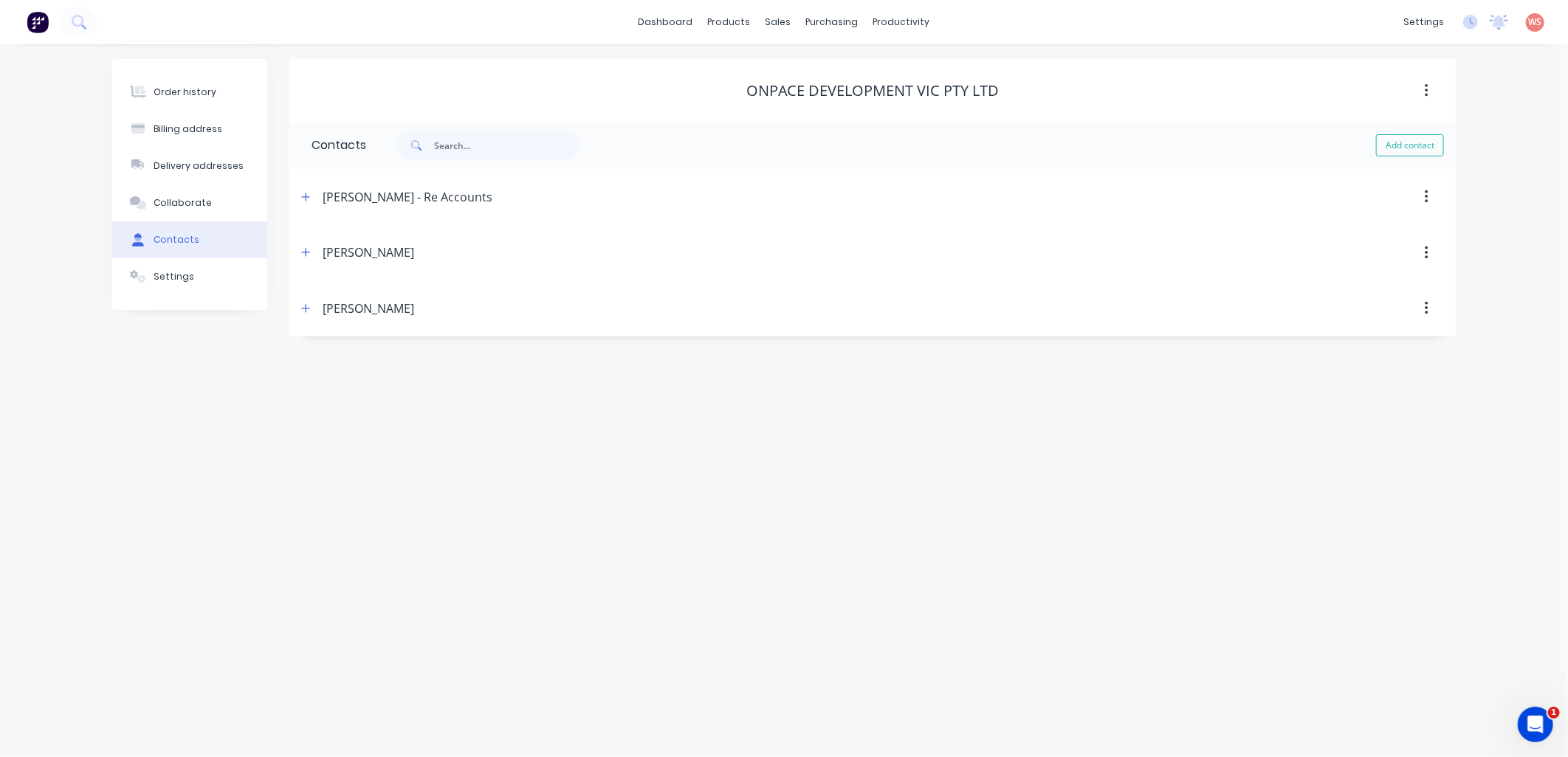
click at [441, 197] on div "Kim Kelly - Re Accounts" at bounding box center [407, 196] width 169 height 18
click at [310, 197] on icon "button" at bounding box center [306, 196] width 9 height 10
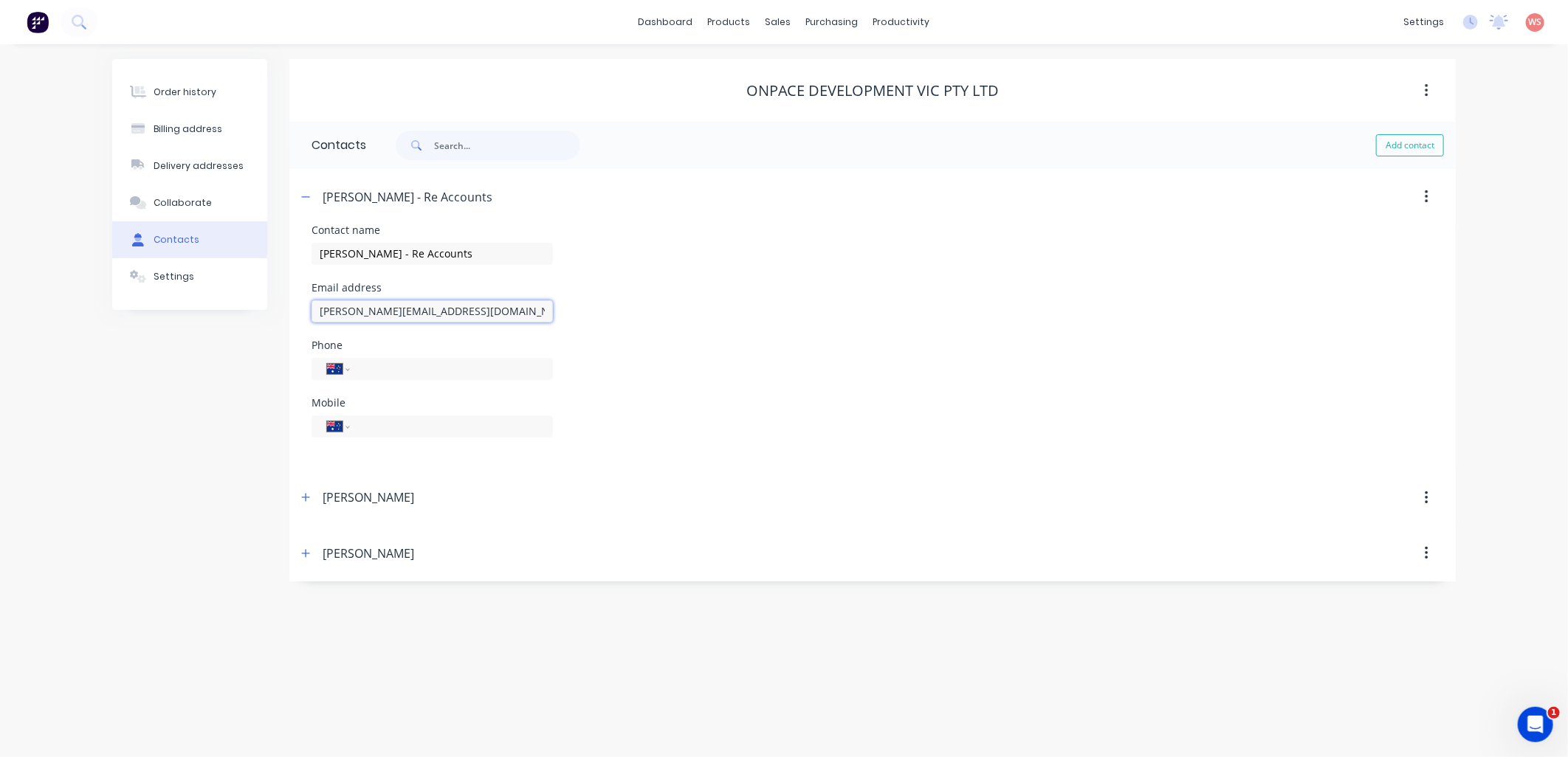
drag, startPoint x: 434, startPoint y: 313, endPoint x: 306, endPoint y: 307, distance: 128.1
click at [306, 307] on div "Contact name Kim Kelly - Re Accounts Email address Kim@onpace.com.au Phone Inte…" at bounding box center [873, 347] width 1166 height 245
click at [193, 82] on button "Order history" at bounding box center [189, 92] width 155 height 37
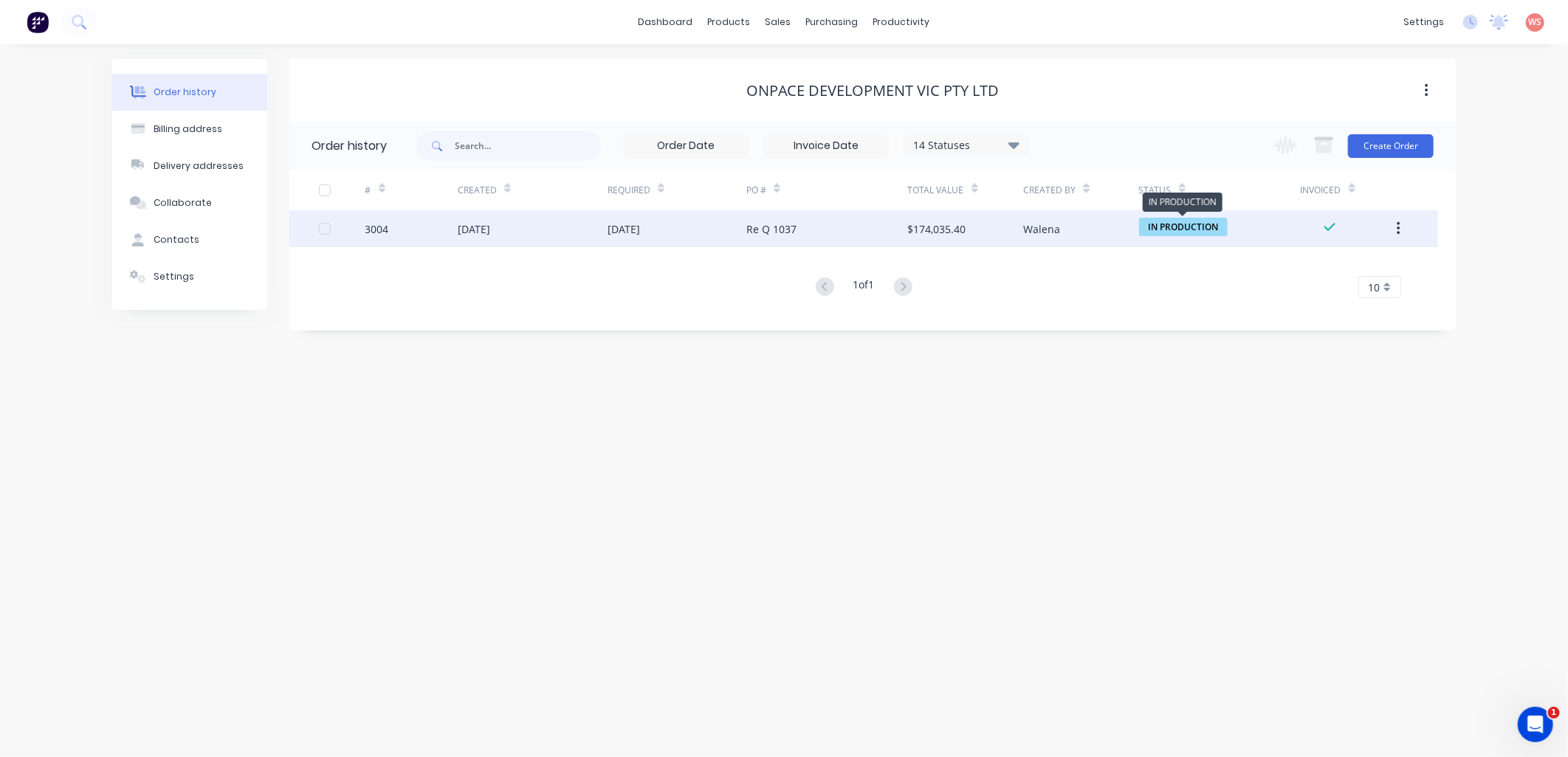
click at [1194, 223] on span "IN PRODUCTION" at bounding box center [1183, 227] width 89 height 18
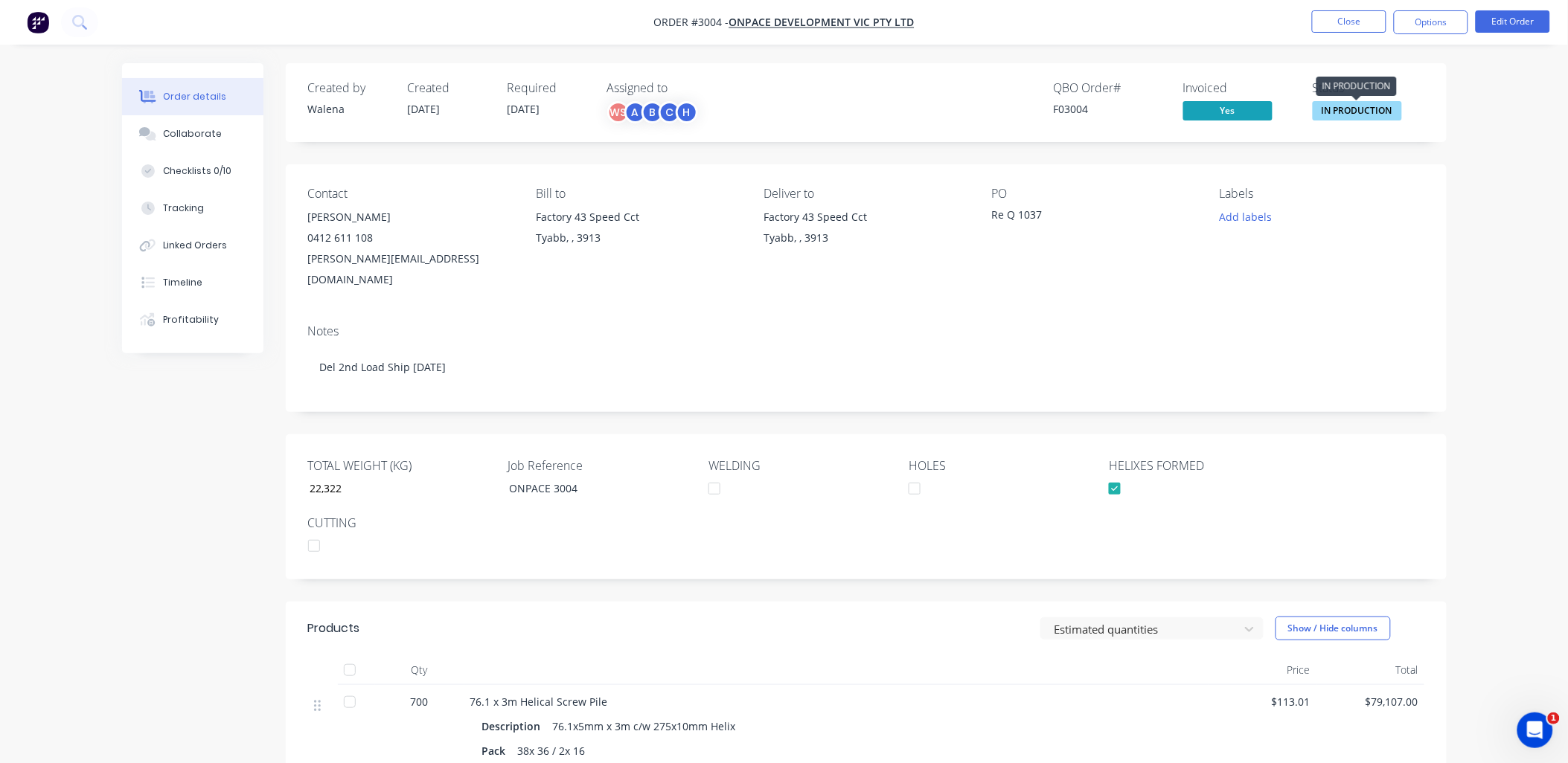
click at [1334, 113] on span "IN PRODUCTION" at bounding box center [1357, 110] width 89 height 19
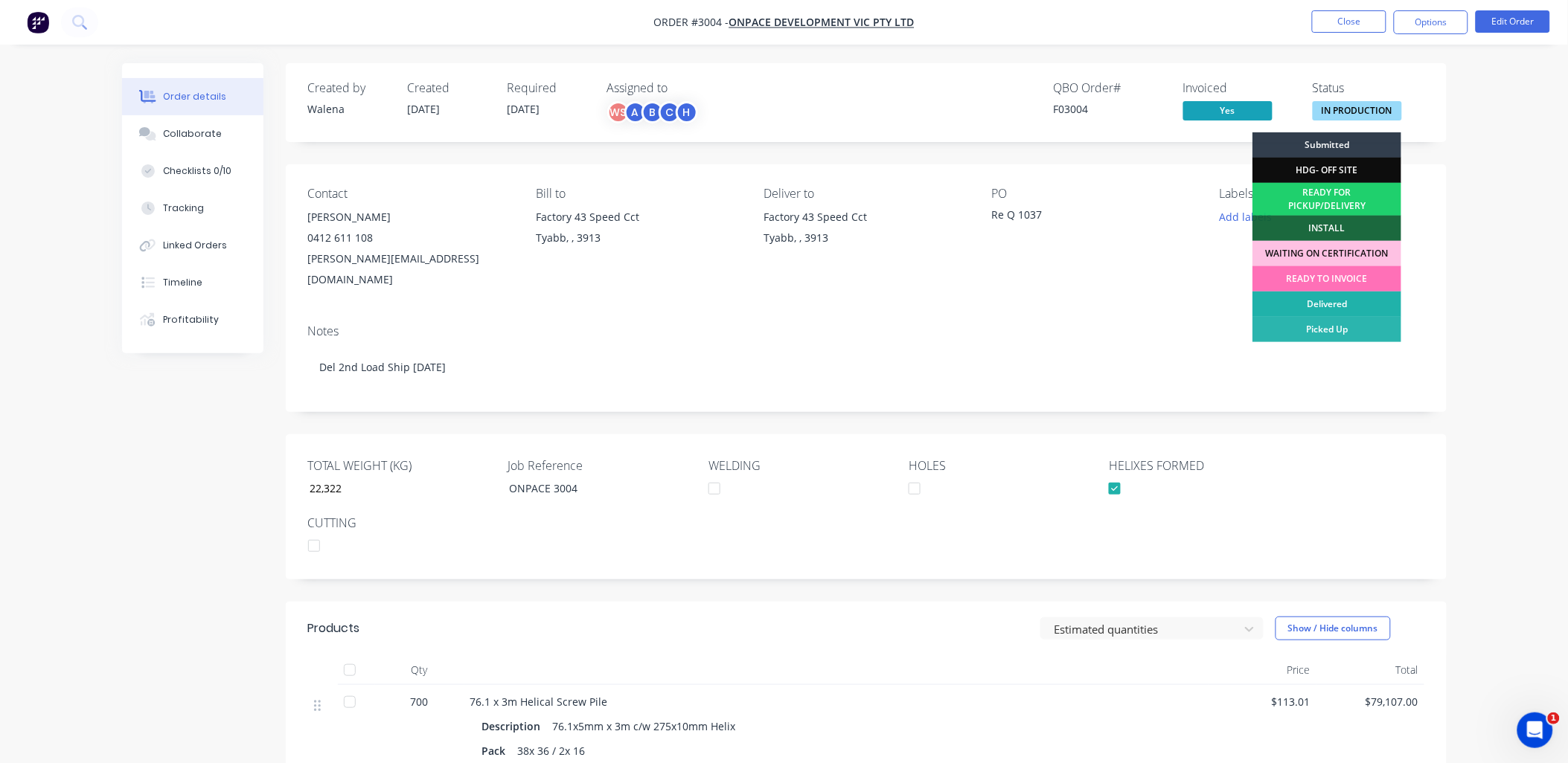
click at [1342, 303] on div "Delivered" at bounding box center [1327, 304] width 149 height 26
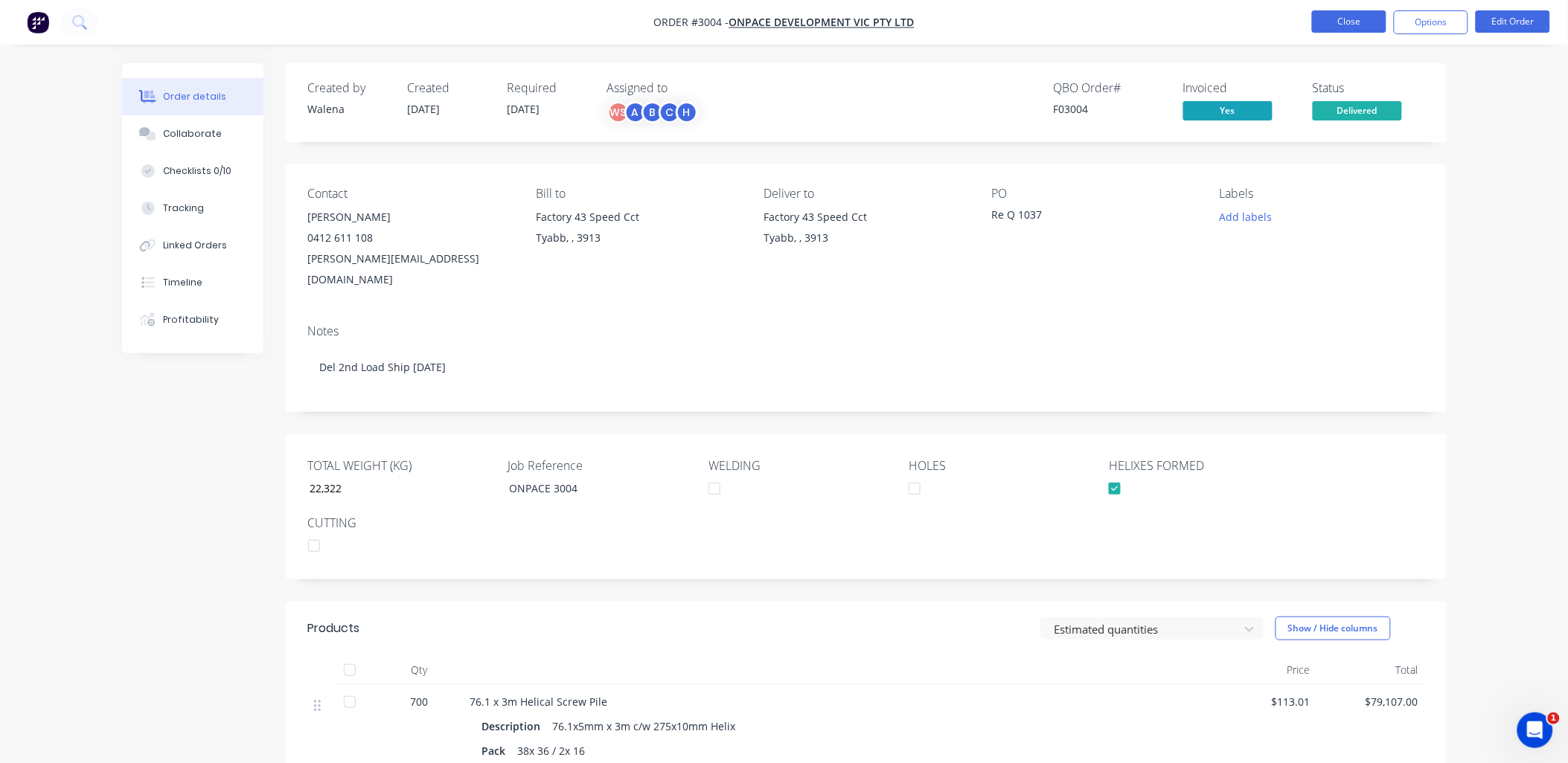
click at [1362, 26] on button "Close" at bounding box center [1349, 21] width 75 height 23
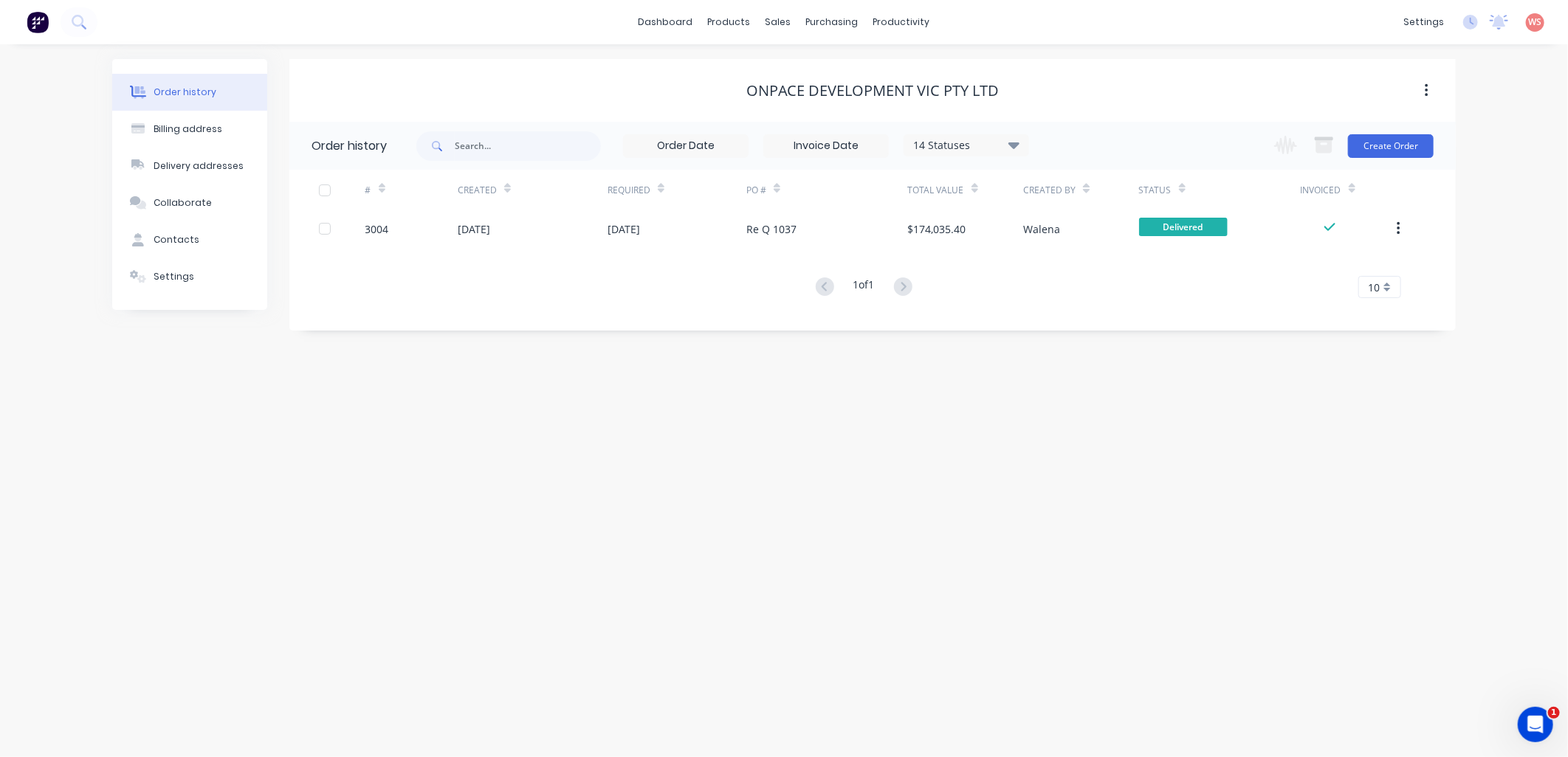
click at [195, 87] on div "Order history" at bounding box center [184, 92] width 62 height 13
click at [918, 74] on div "Workflow" at bounding box center [927, 70] width 45 height 13
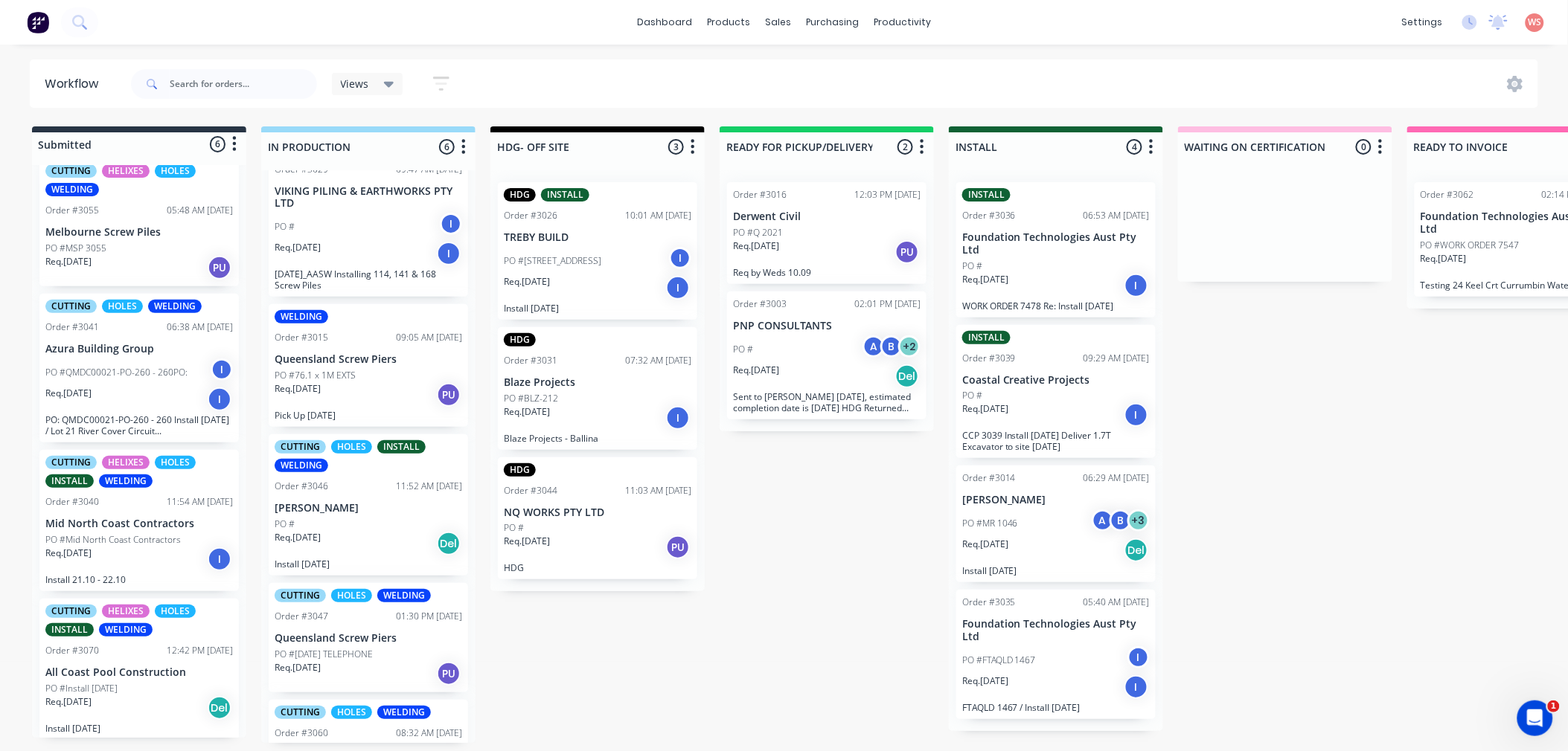
scroll to position [286, 0]
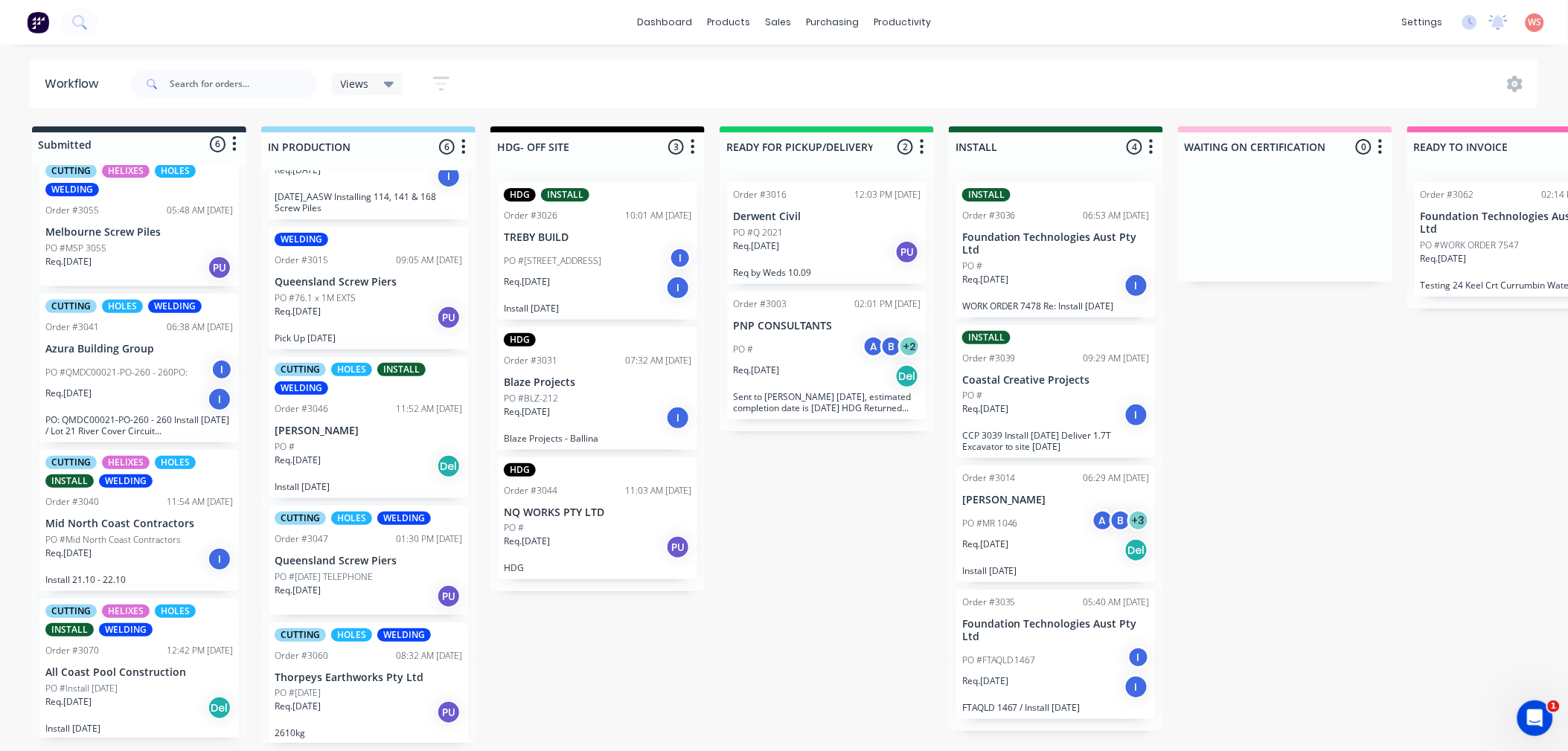
click at [778, 342] on div "PO # A B + 2" at bounding box center [827, 349] width 188 height 28
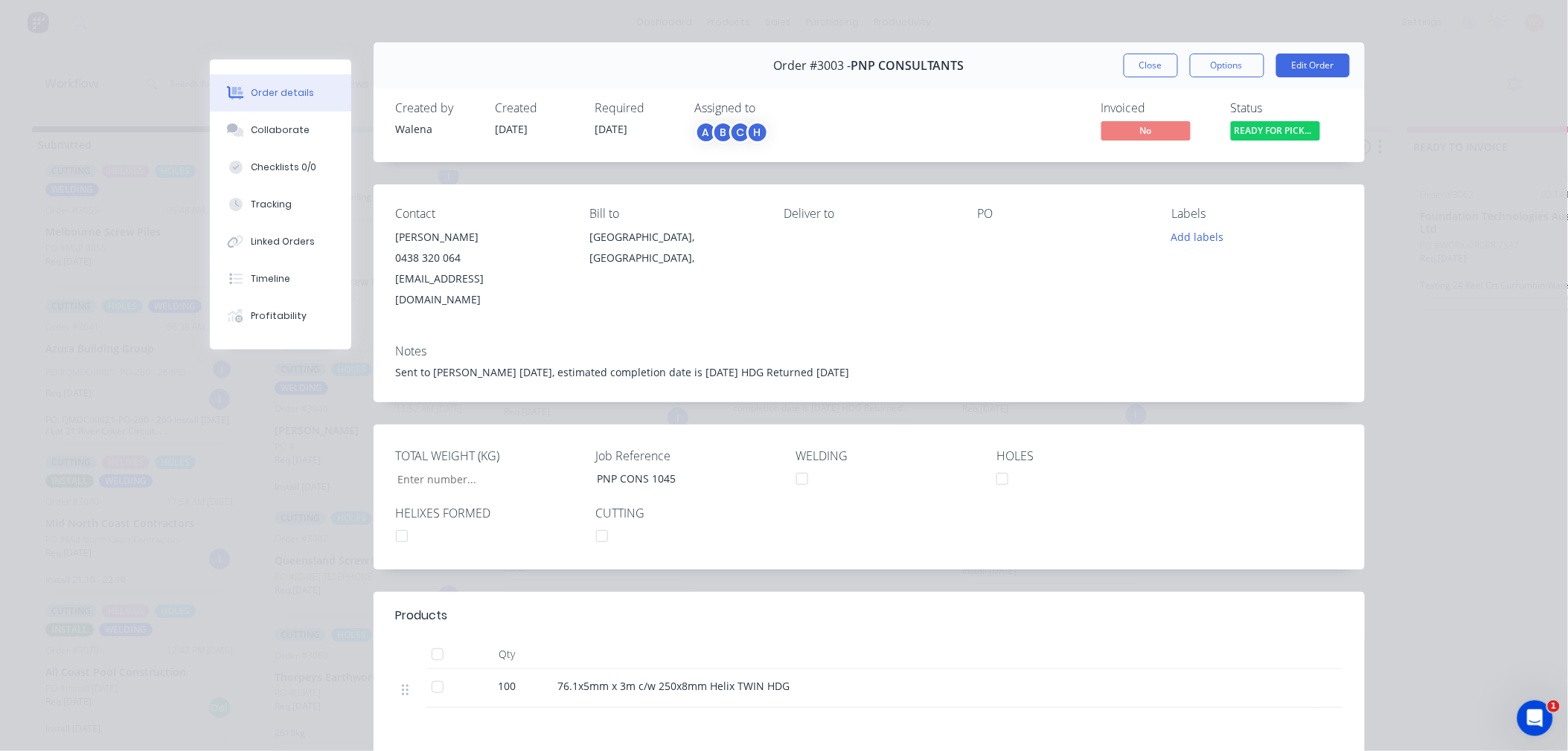
scroll to position [0, 0]
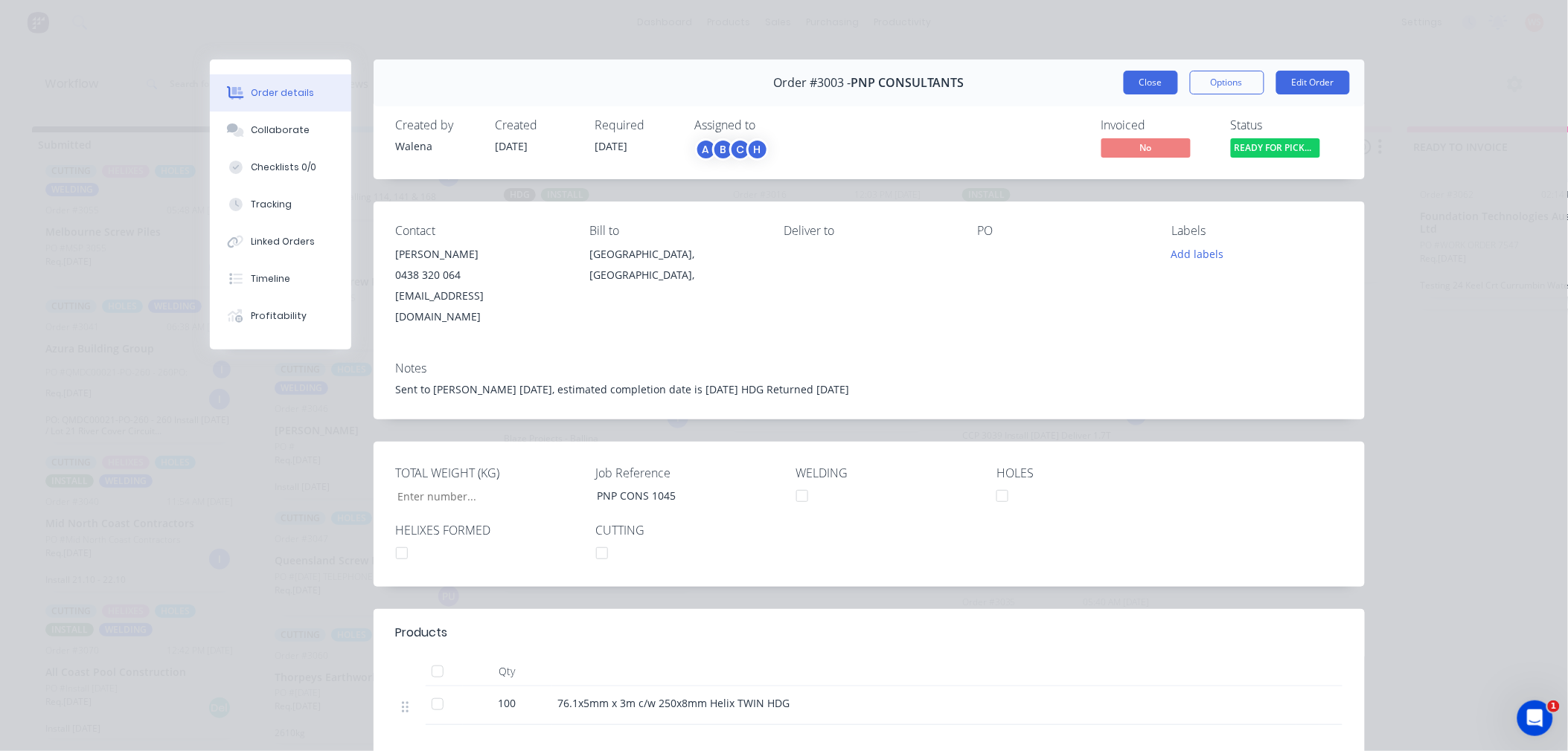
click at [1123, 93] on button "Close" at bounding box center [1150, 82] width 54 height 24
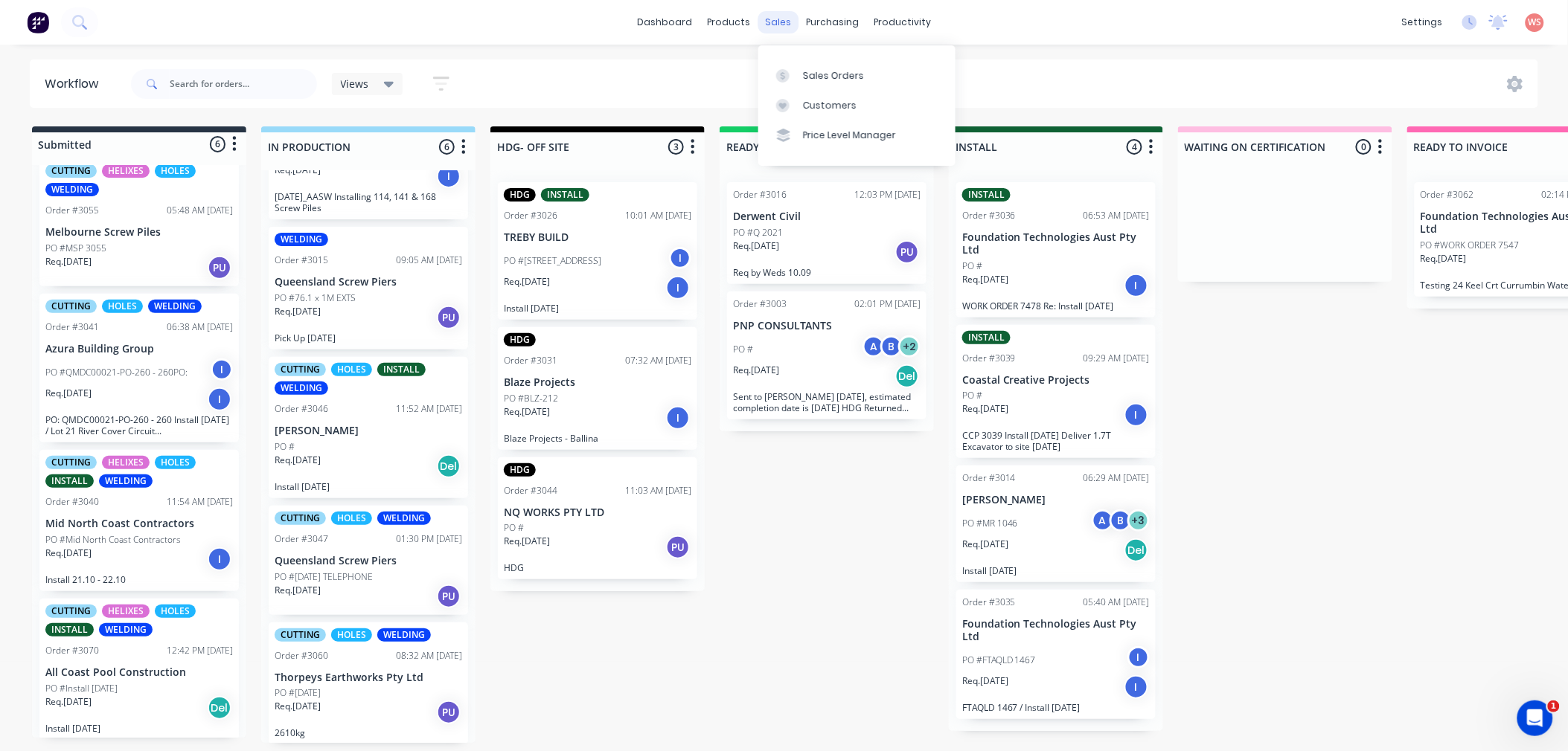
click at [770, 23] on div "sales" at bounding box center [778, 22] width 41 height 22
click at [812, 61] on link "Sales Orders" at bounding box center [857, 75] width 197 height 29
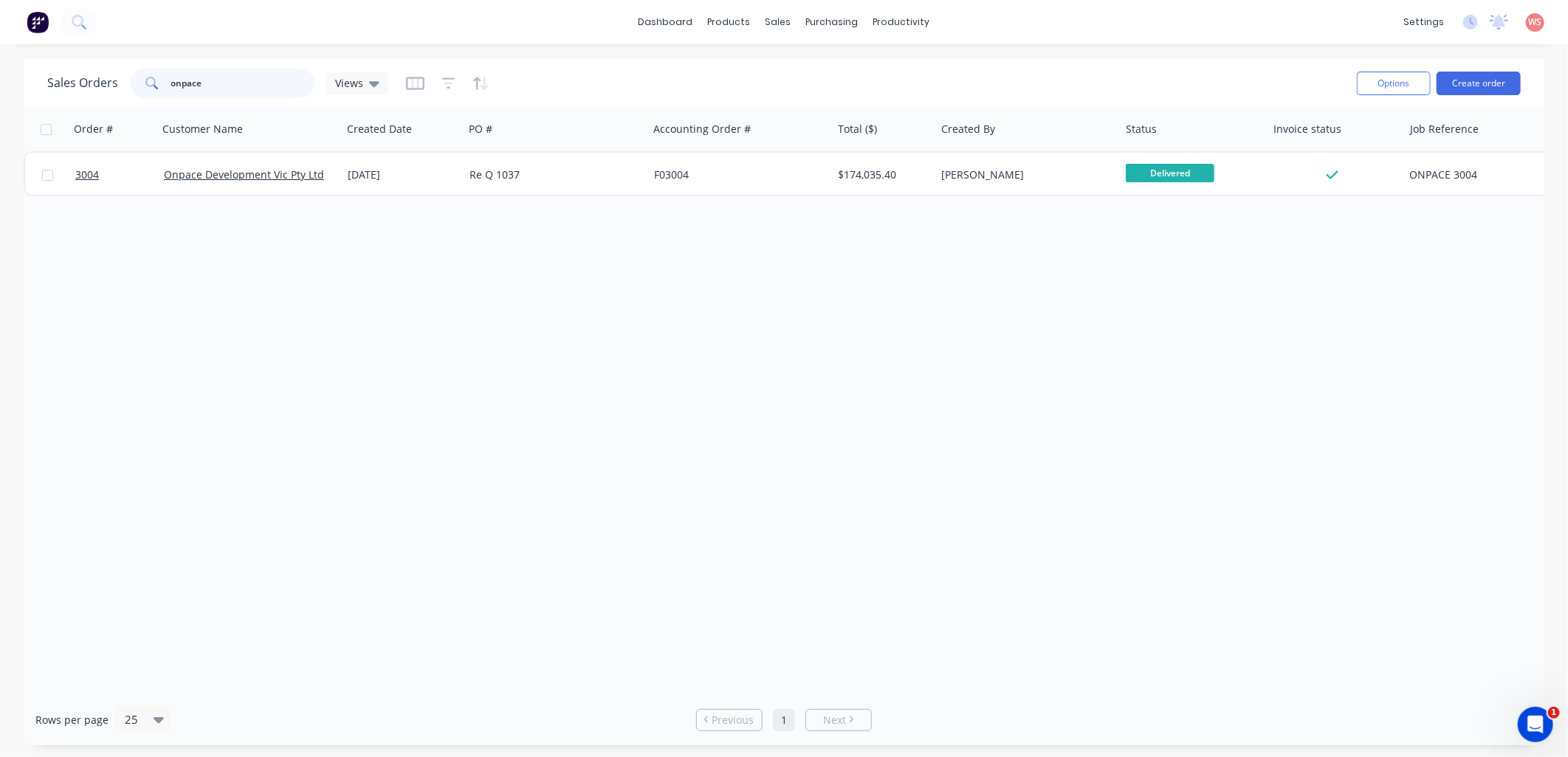
drag, startPoint x: 232, startPoint y: 86, endPoint x: 119, endPoint y: 79, distance: 113.2
click at [119, 79] on div "Sales Orders onpace Views" at bounding box center [217, 83] width 341 height 29
type input "nq"
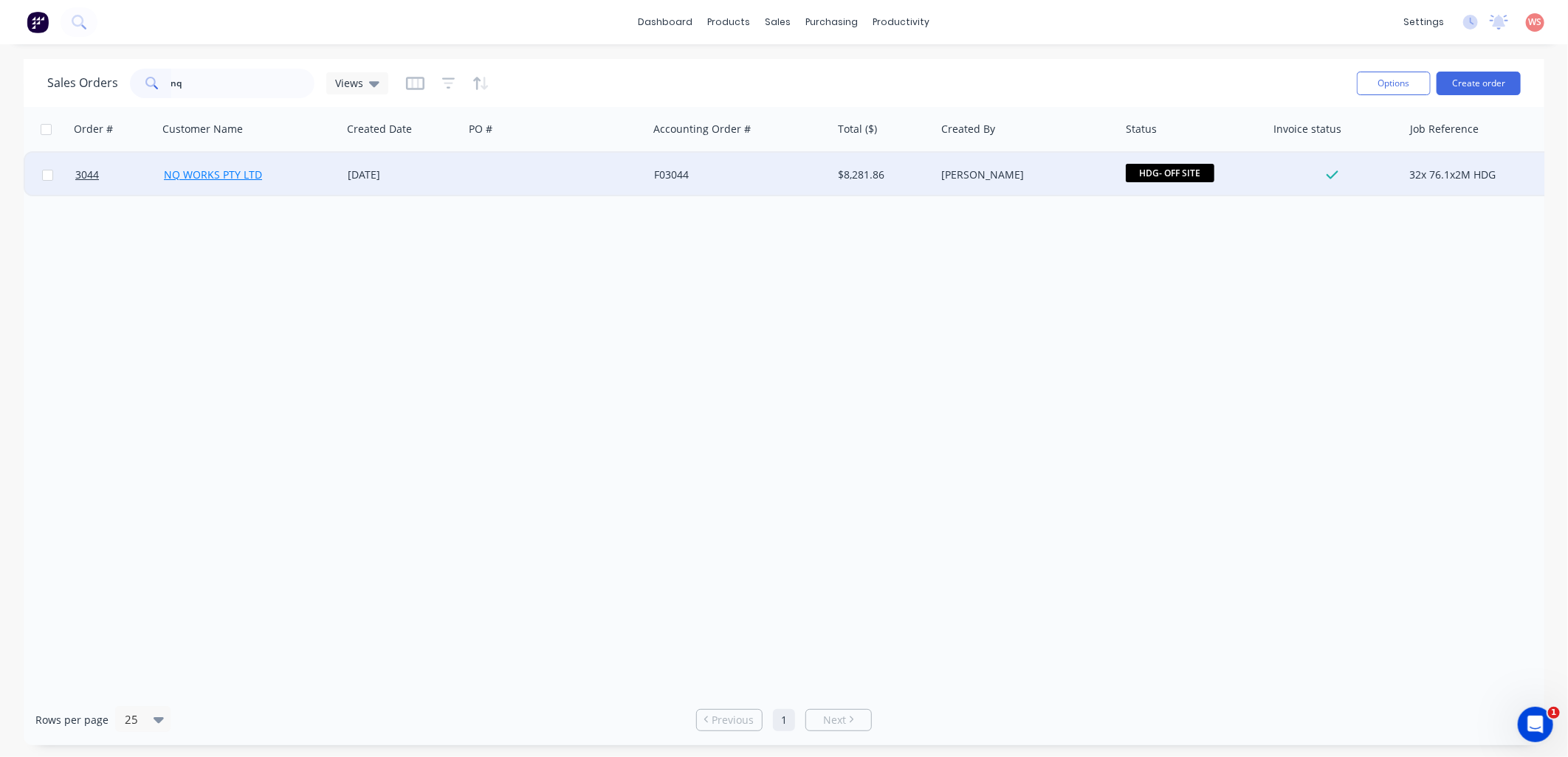
click at [243, 172] on link "NQ WORKS PTY LTD" at bounding box center [213, 175] width 98 height 14
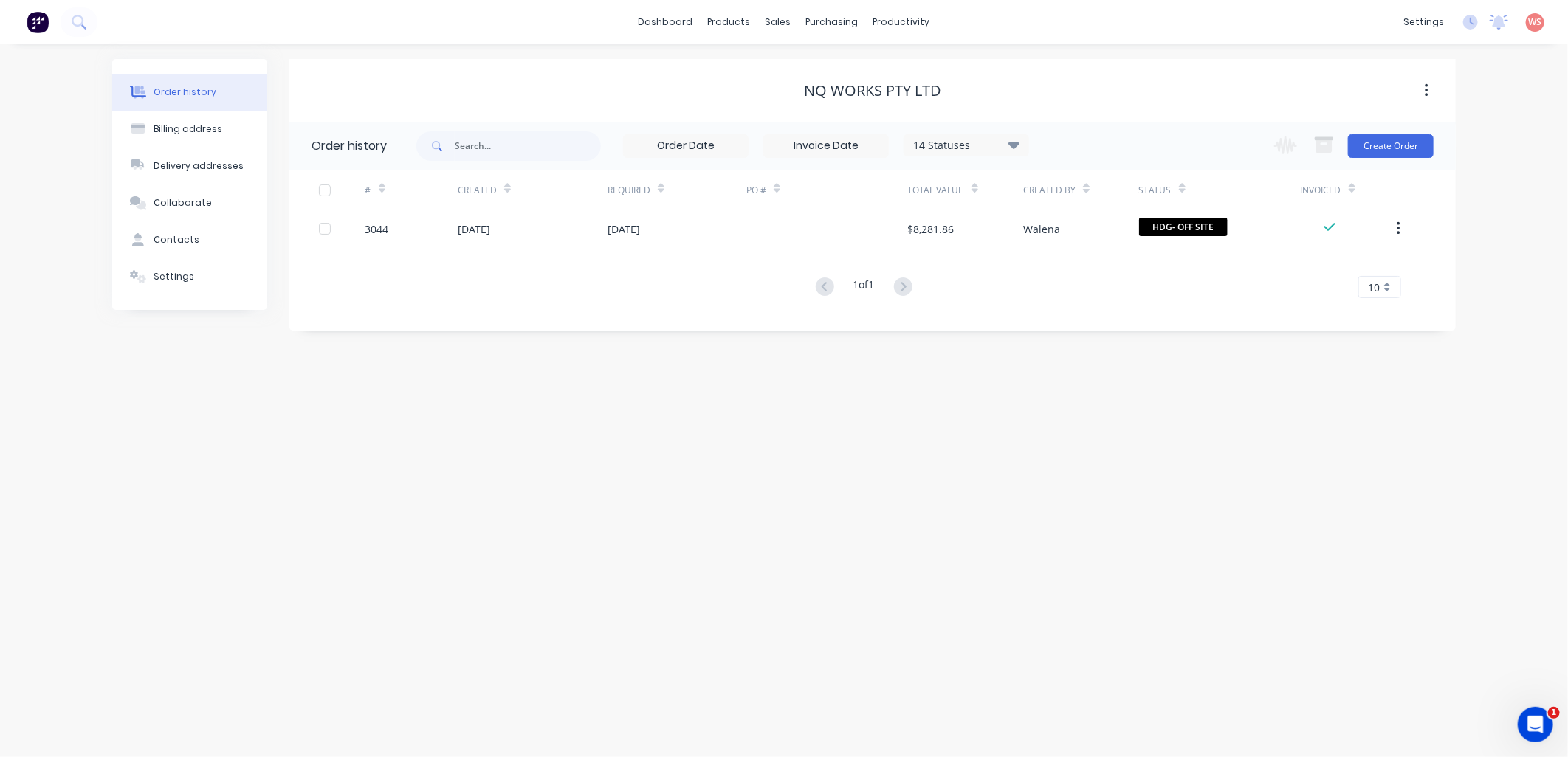
click at [967, 449] on div "Order history Billing address Delivery addresses Collaborate Contacts Settings …" at bounding box center [784, 401] width 1568 height 713
click at [1190, 495] on div "Order history Billing address Delivery addresses Collaborate Contacts Settings …" at bounding box center [784, 401] width 1568 height 713
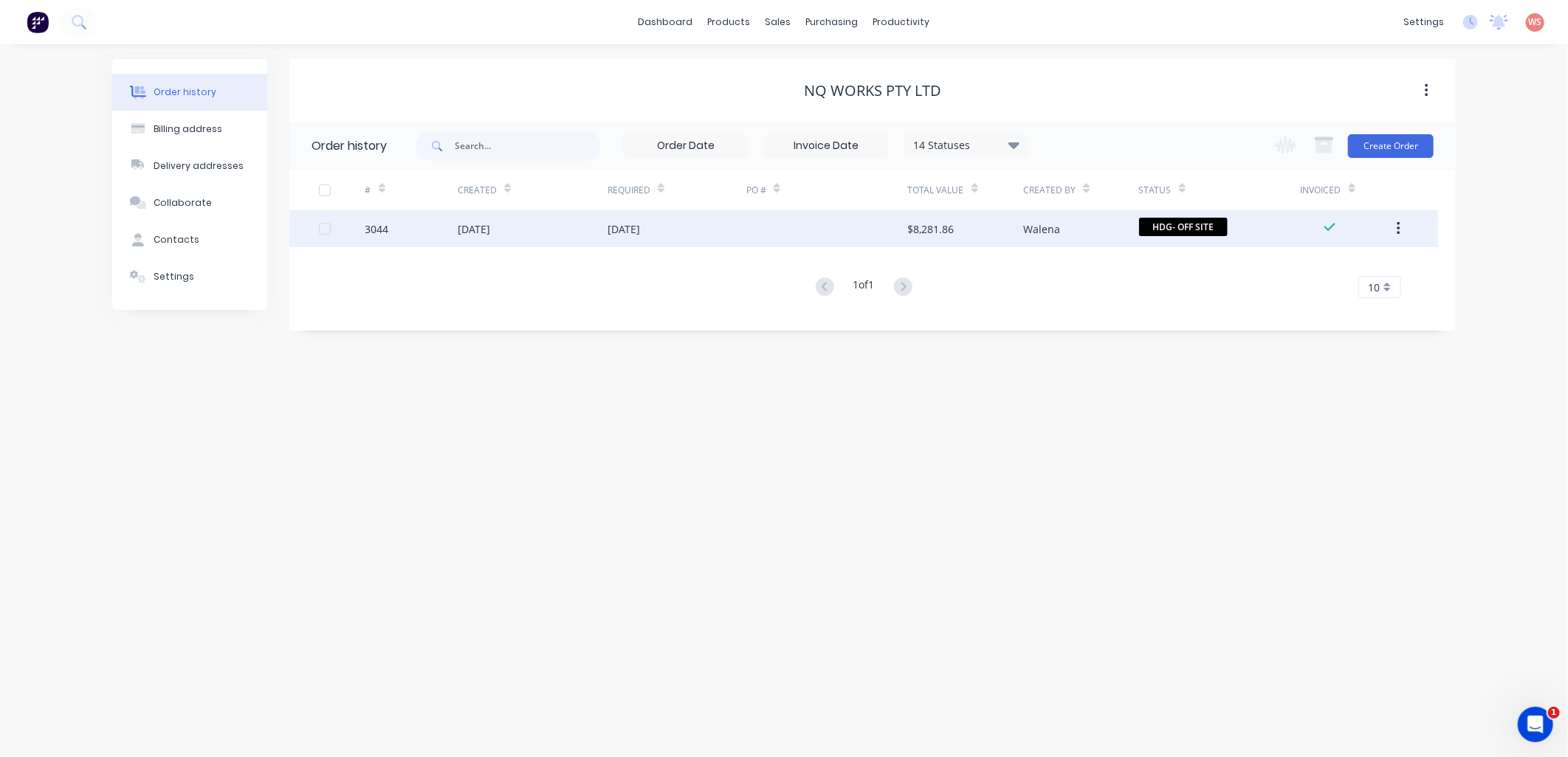
click at [471, 225] on div "10 Sep 2025" at bounding box center [474, 229] width 32 height 15
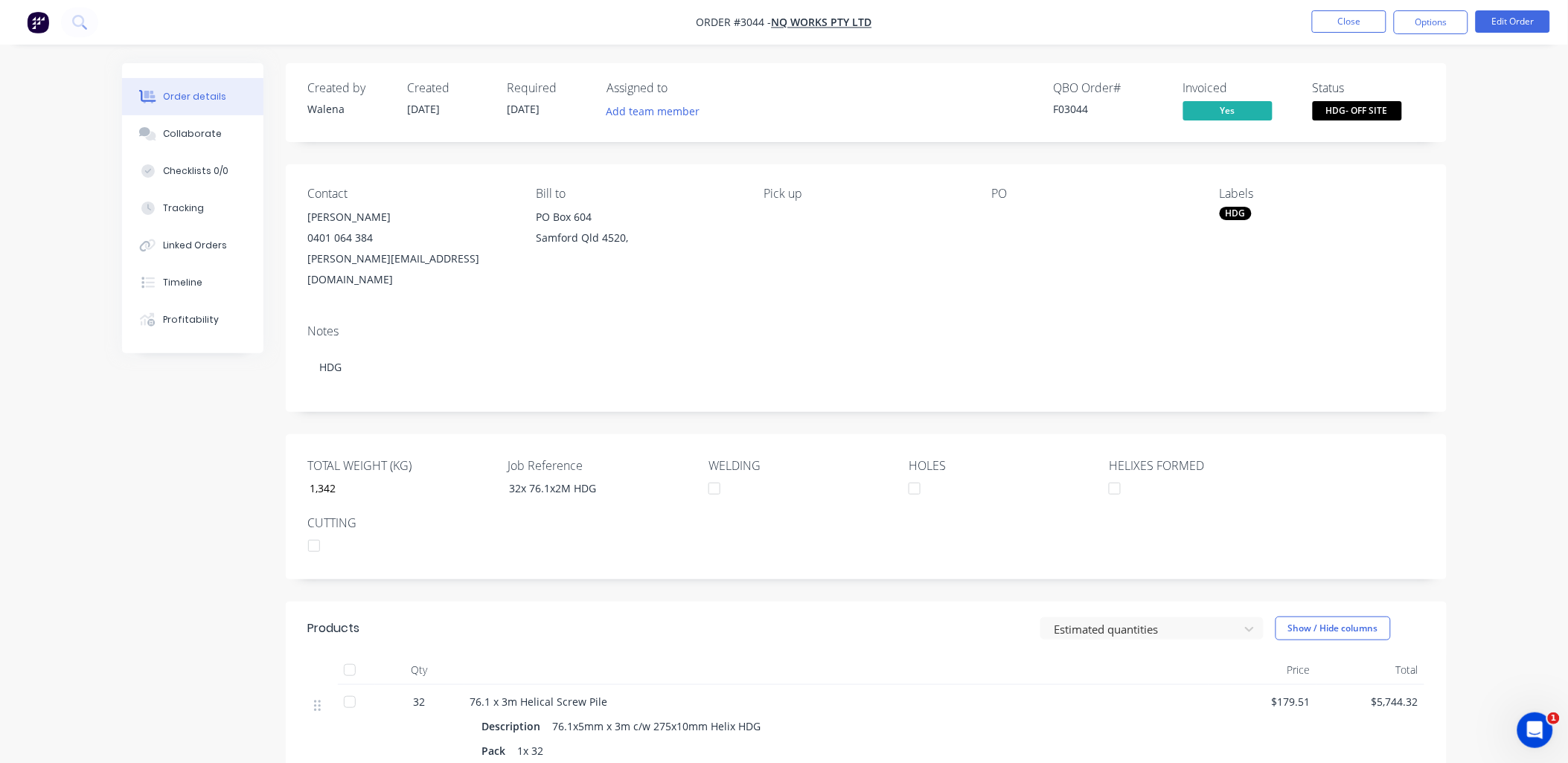
click at [1239, 209] on div "HDG" at bounding box center [1235, 213] width 32 height 13
click at [1246, 344] on div at bounding box center [1247, 344] width 29 height 29
click at [1160, 324] on div "Notes" at bounding box center [866, 331] width 1116 height 14
click at [1419, 29] on button "Options" at bounding box center [1431, 22] width 75 height 24
click at [927, 313] on div "Notes HDG" at bounding box center [866, 362] width 1160 height 99
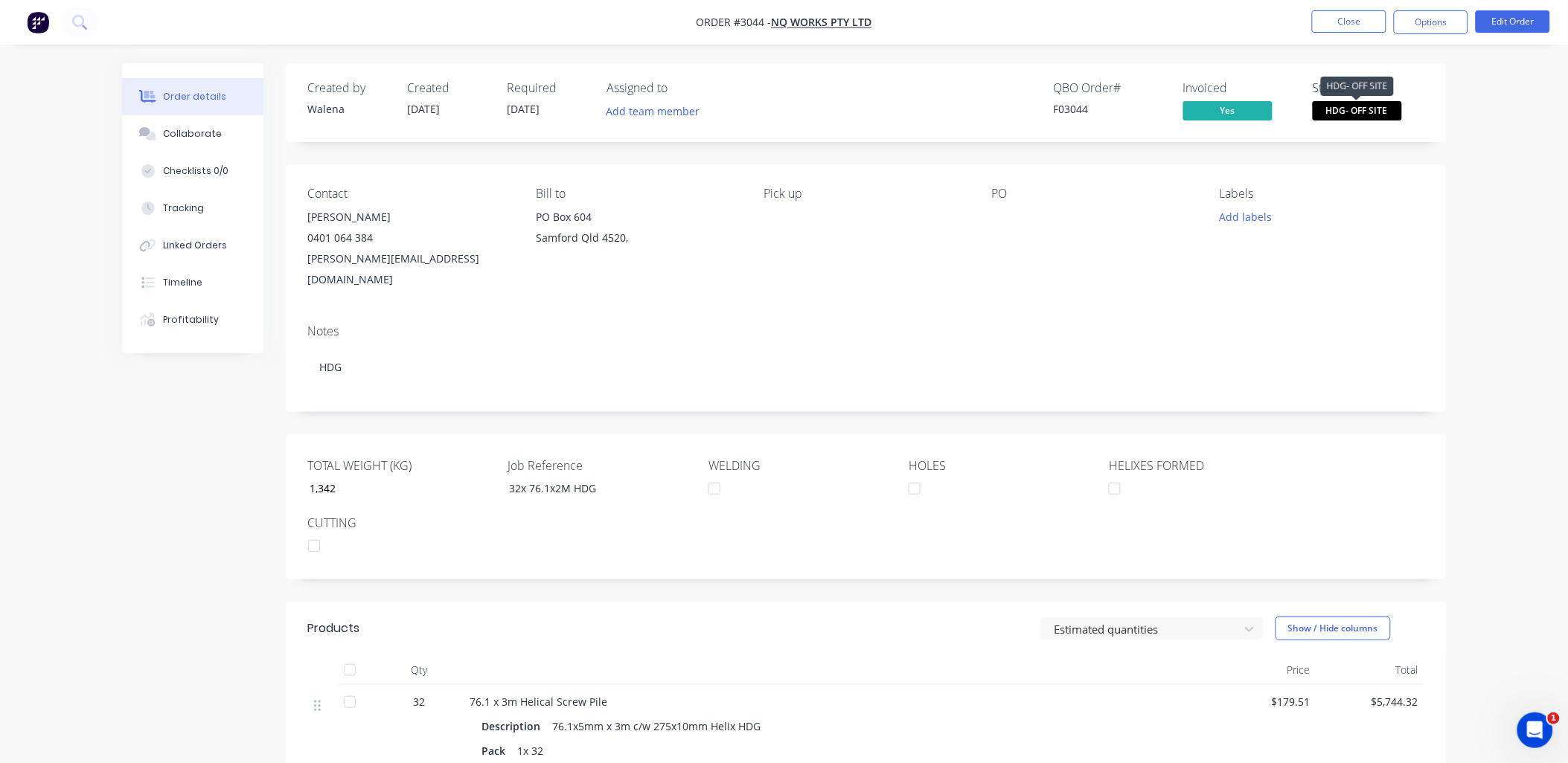
click at [1366, 108] on span "HDG- OFF SITE" at bounding box center [1357, 110] width 89 height 19
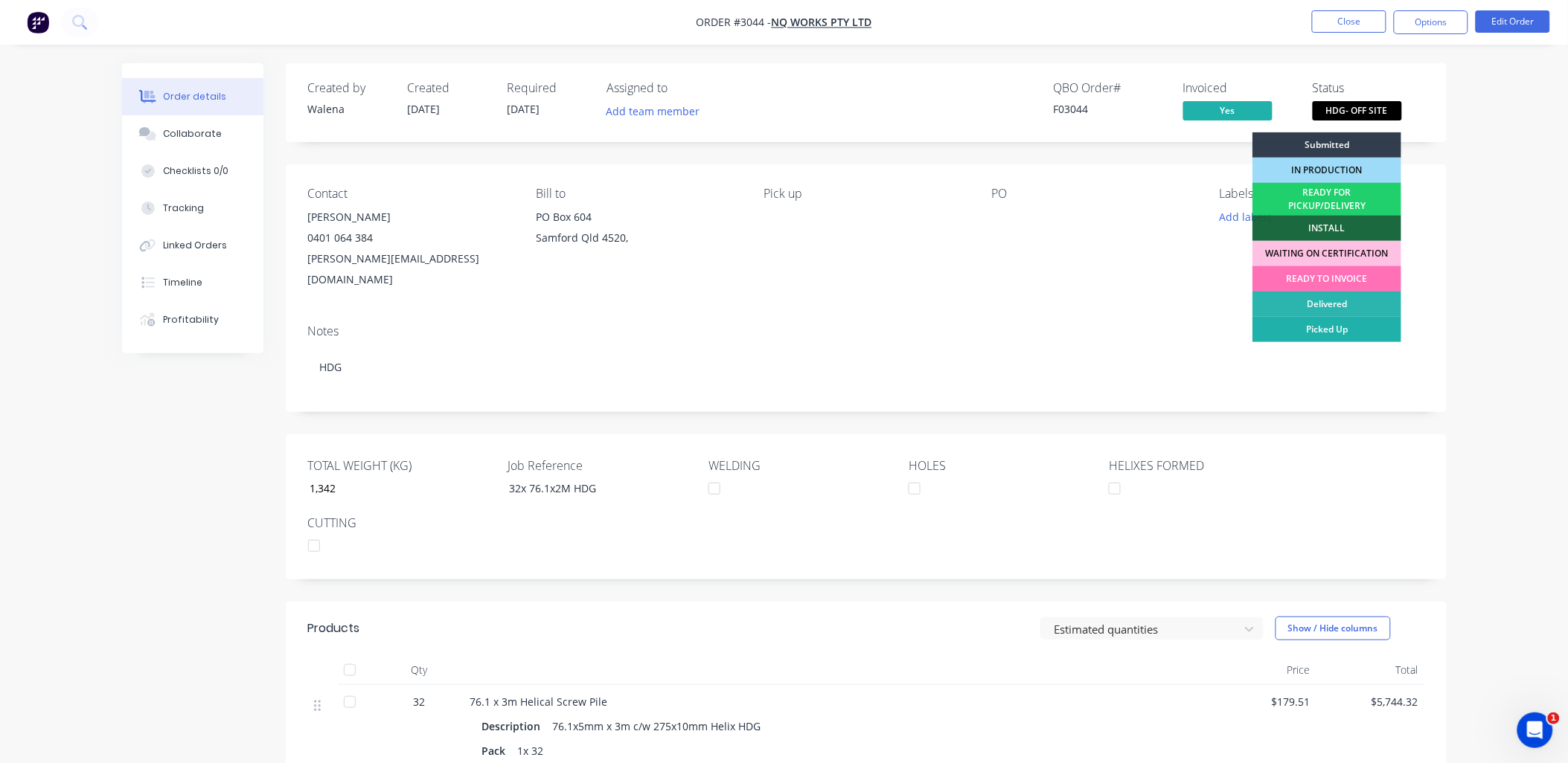
click at [1318, 331] on div "Picked Up" at bounding box center [1327, 329] width 149 height 26
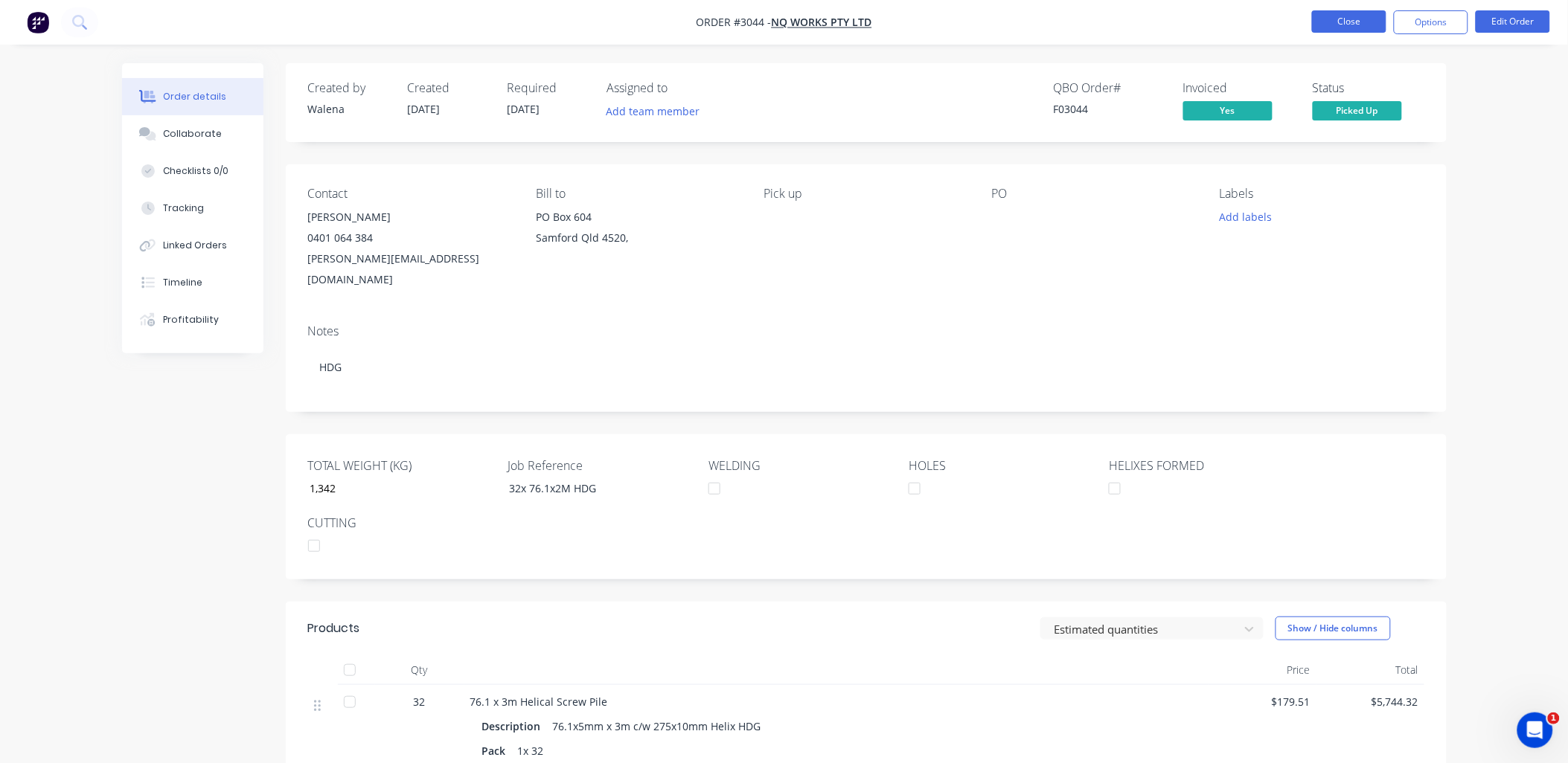
click at [1363, 19] on button "Close" at bounding box center [1349, 21] width 75 height 23
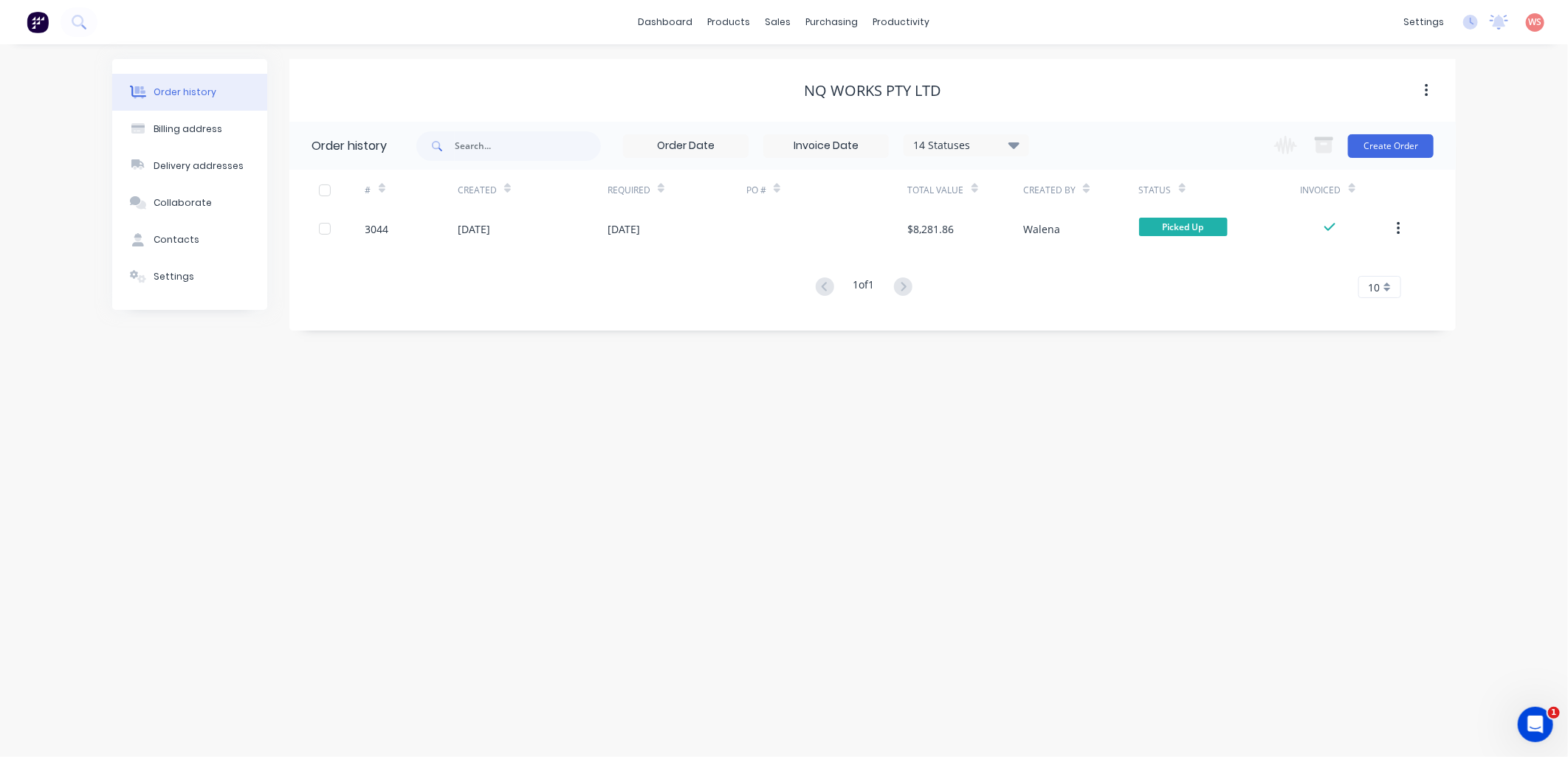
click at [886, 511] on div "Order history Billing address Delivery addresses Collaborate Contacts Settings …" at bounding box center [784, 401] width 1568 height 713
click at [506, 143] on input "text" at bounding box center [528, 146] width 146 height 29
click at [773, 28] on div "sales" at bounding box center [778, 22] width 41 height 22
click at [807, 66] on div "Sales Orders" at bounding box center [833, 70] width 61 height 13
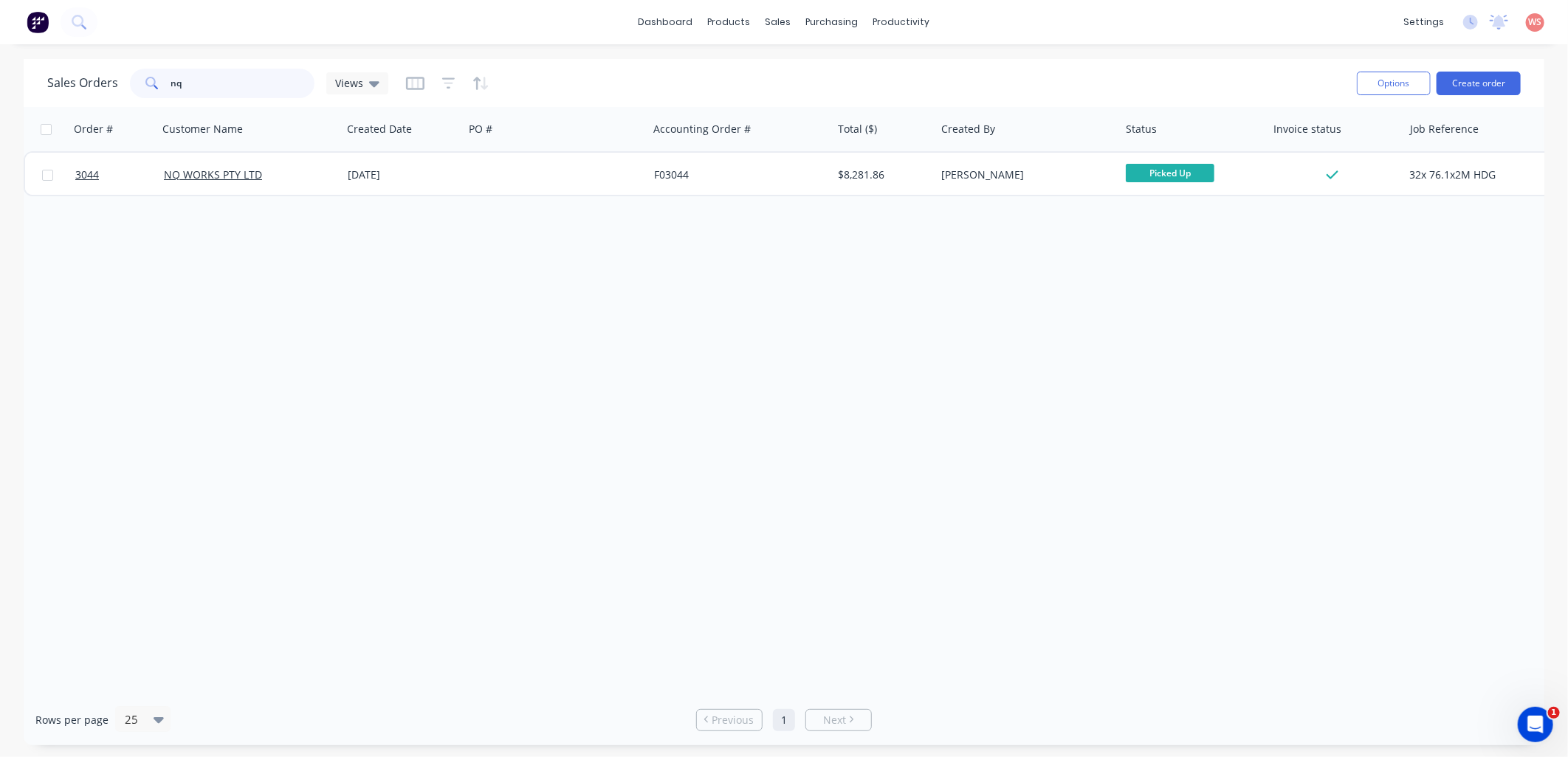
drag, startPoint x: 230, startPoint y: 85, endPoint x: 79, endPoint y: 79, distance: 151.1
click at [85, 93] on div "Sales Orders nq Views" at bounding box center [217, 83] width 341 height 29
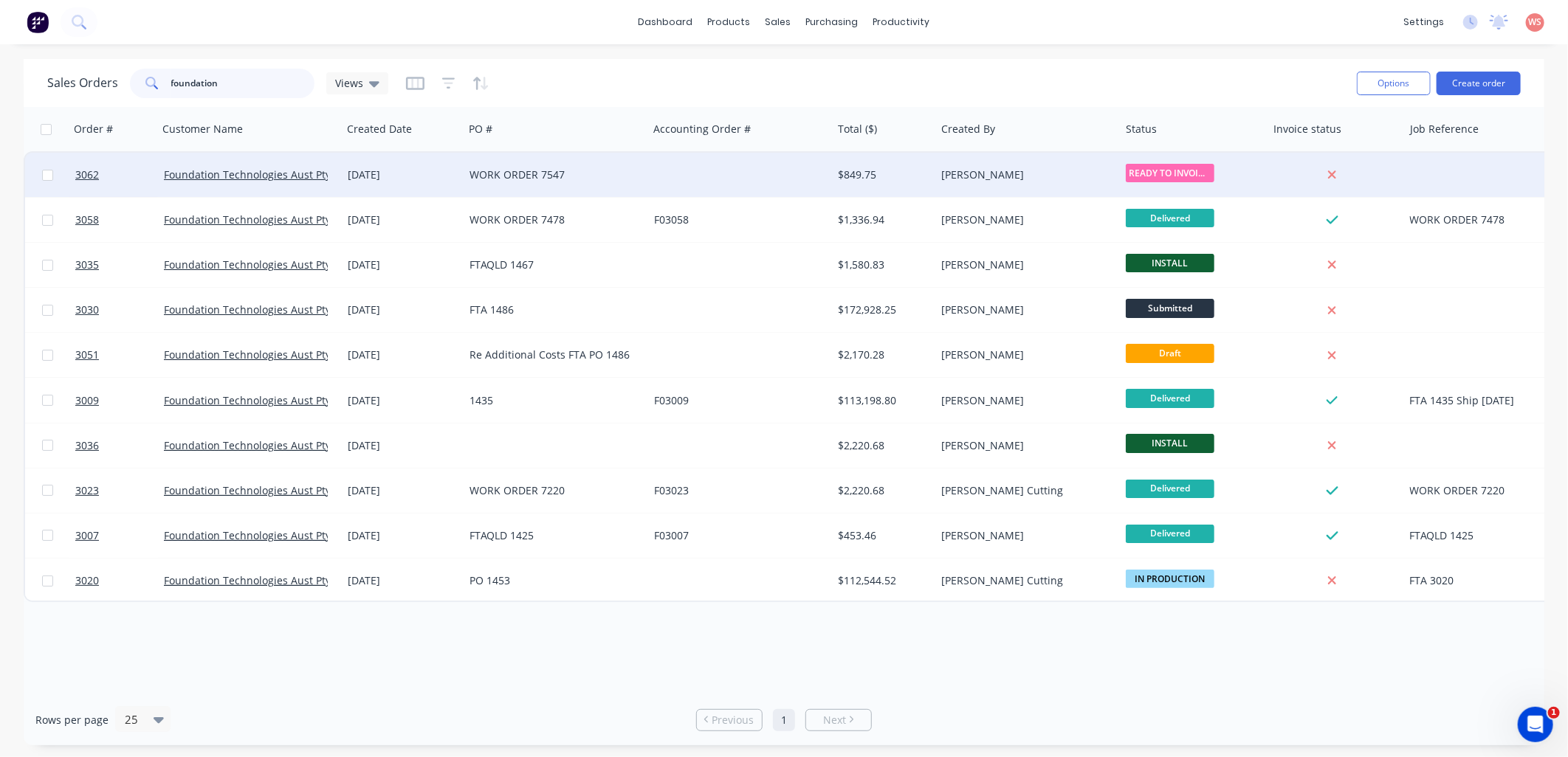
type input "foundation"
click at [1180, 173] on span "READY TO INVOIC..." at bounding box center [1170, 173] width 89 height 18
click at [219, 169] on link "Foundation Technologies Aust Pty Ltd" at bounding box center [256, 175] width 186 height 14
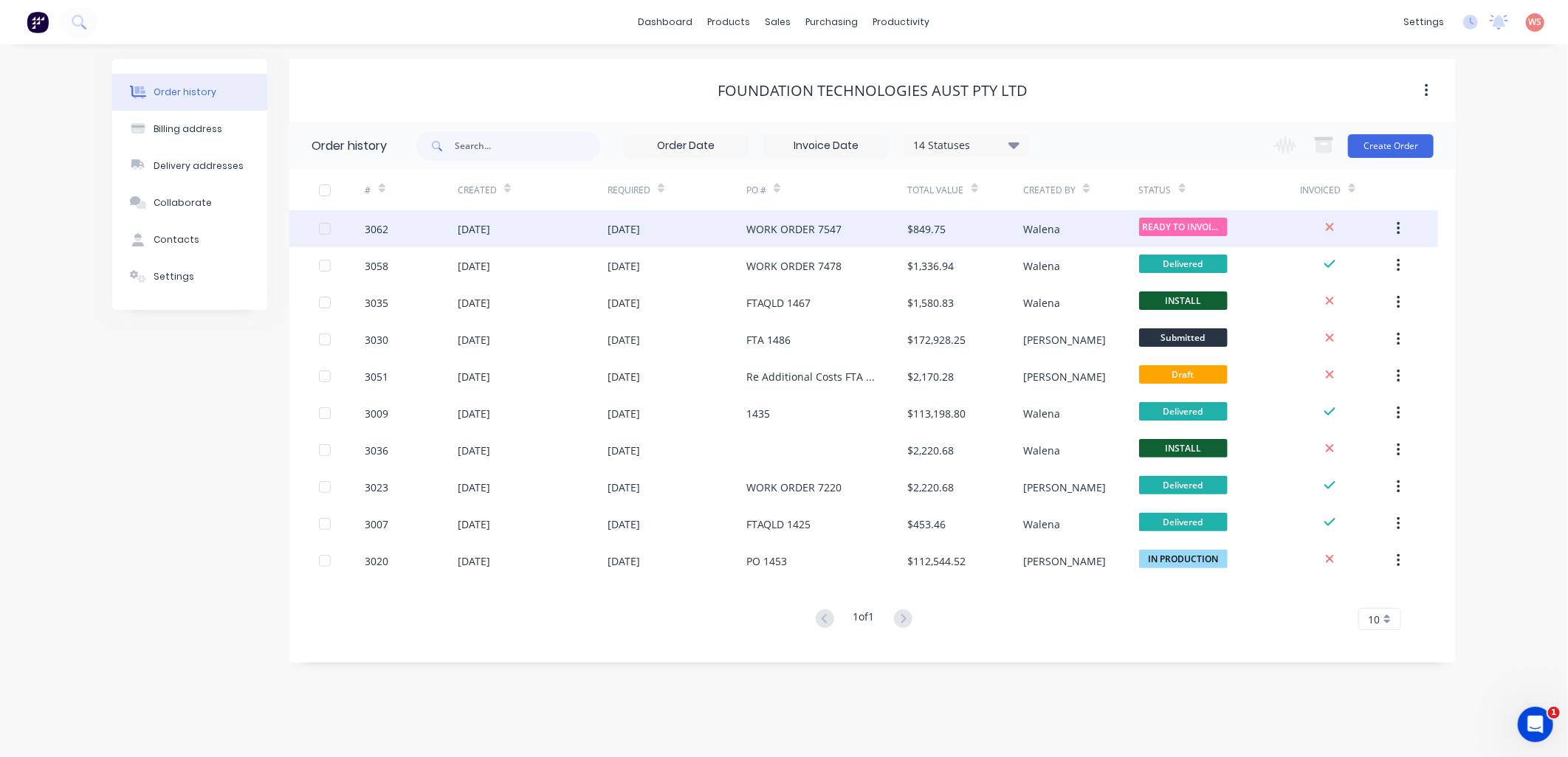
click at [827, 226] on div "WORK ORDER 7547" at bounding box center [794, 229] width 95 height 15
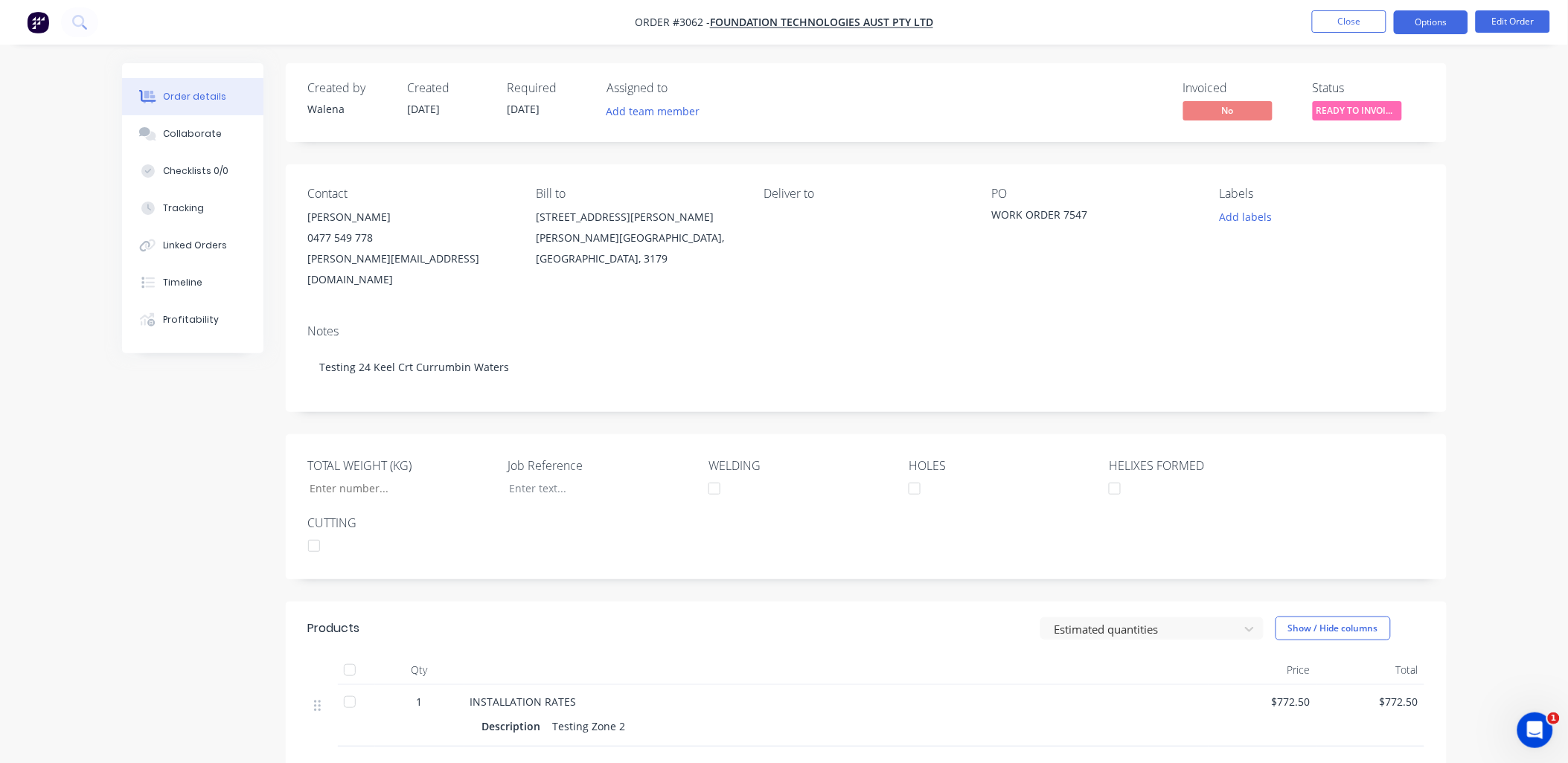
click at [1453, 23] on button "Options" at bounding box center [1431, 22] width 75 height 24
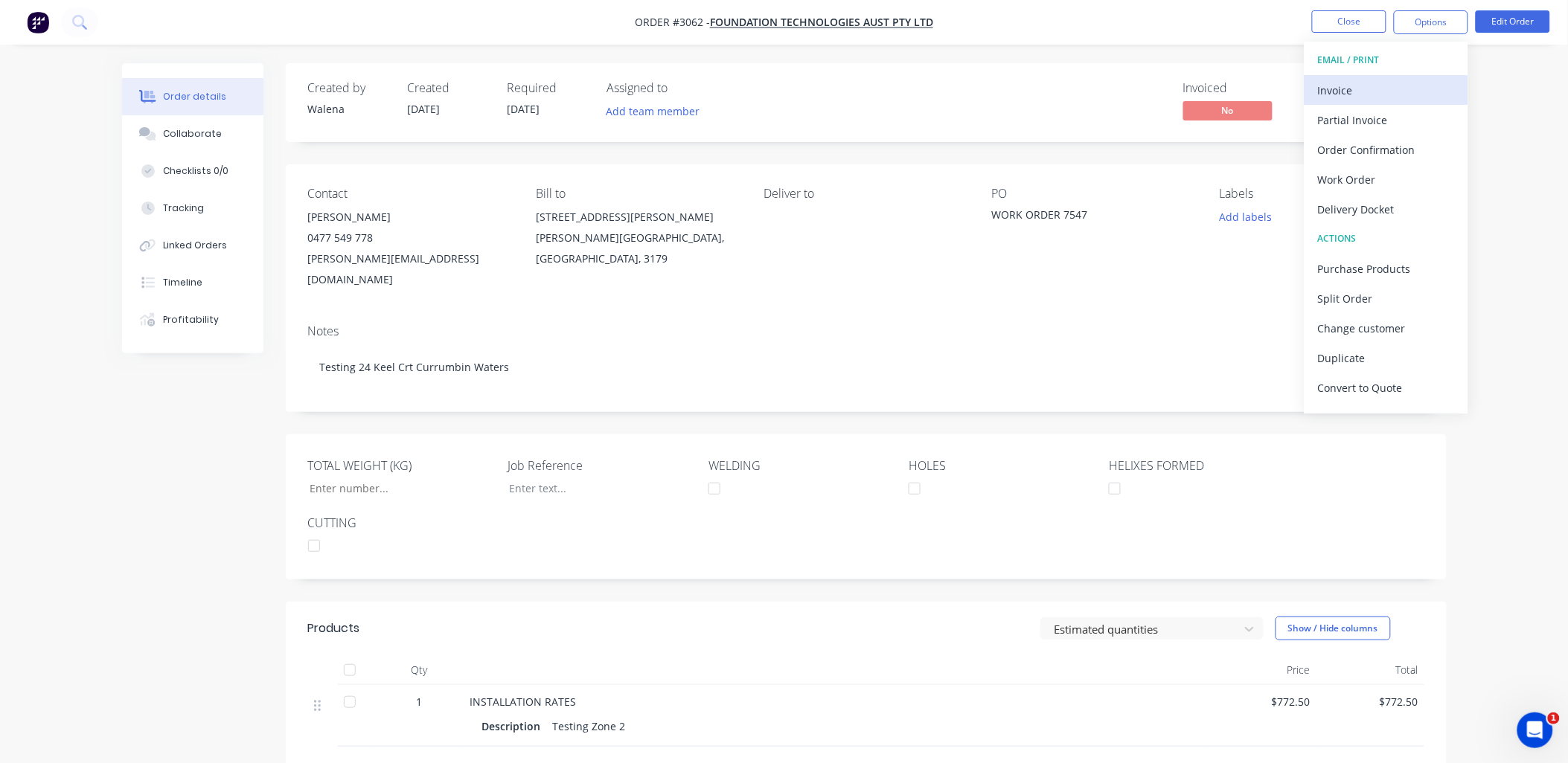
click at [1344, 92] on div "Invoice" at bounding box center [1386, 91] width 137 height 22
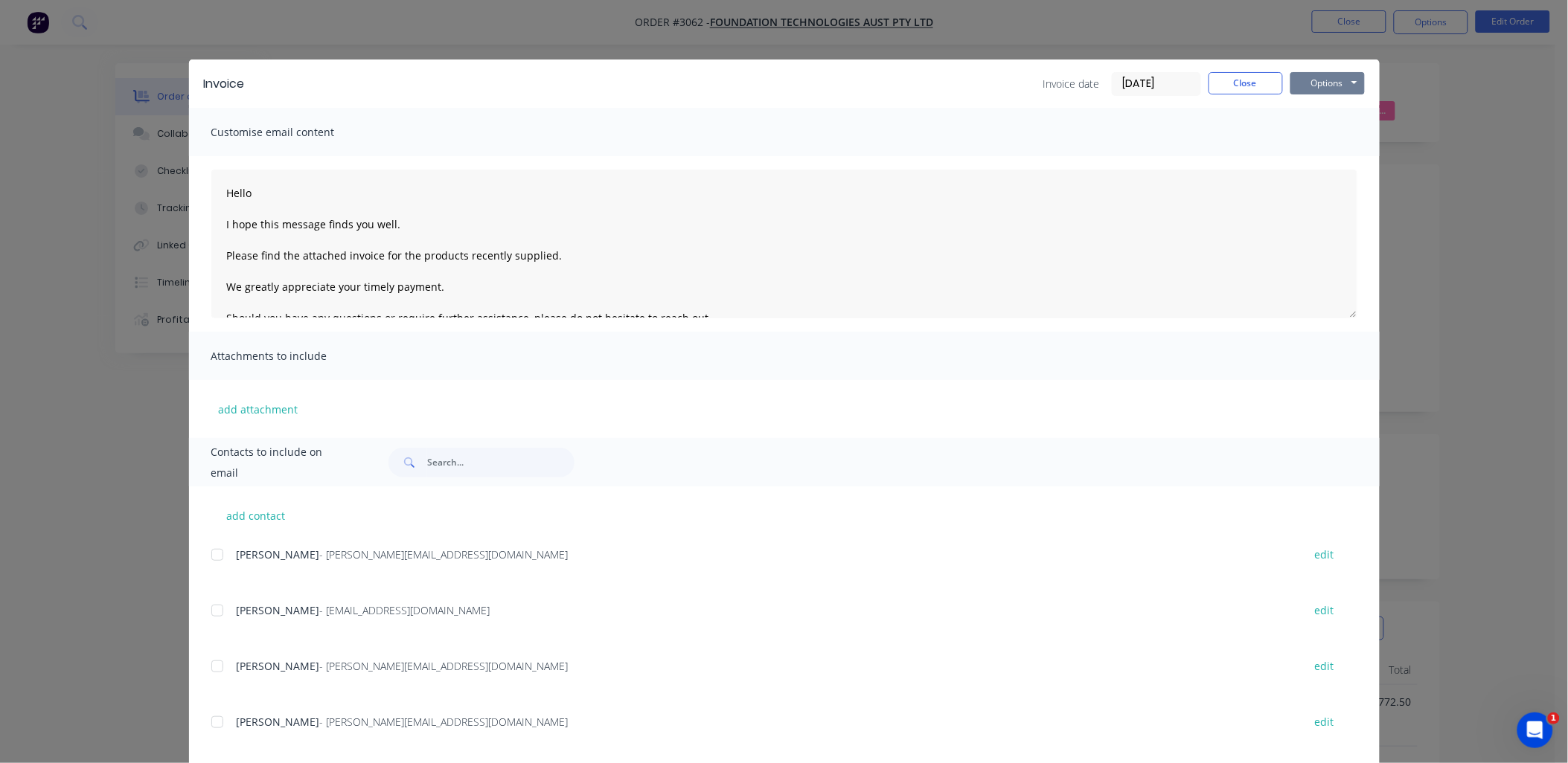
click at [1319, 88] on button "Options" at bounding box center [1327, 83] width 75 height 23
click at [1333, 144] on button "Print" at bounding box center [1337, 134] width 95 height 25
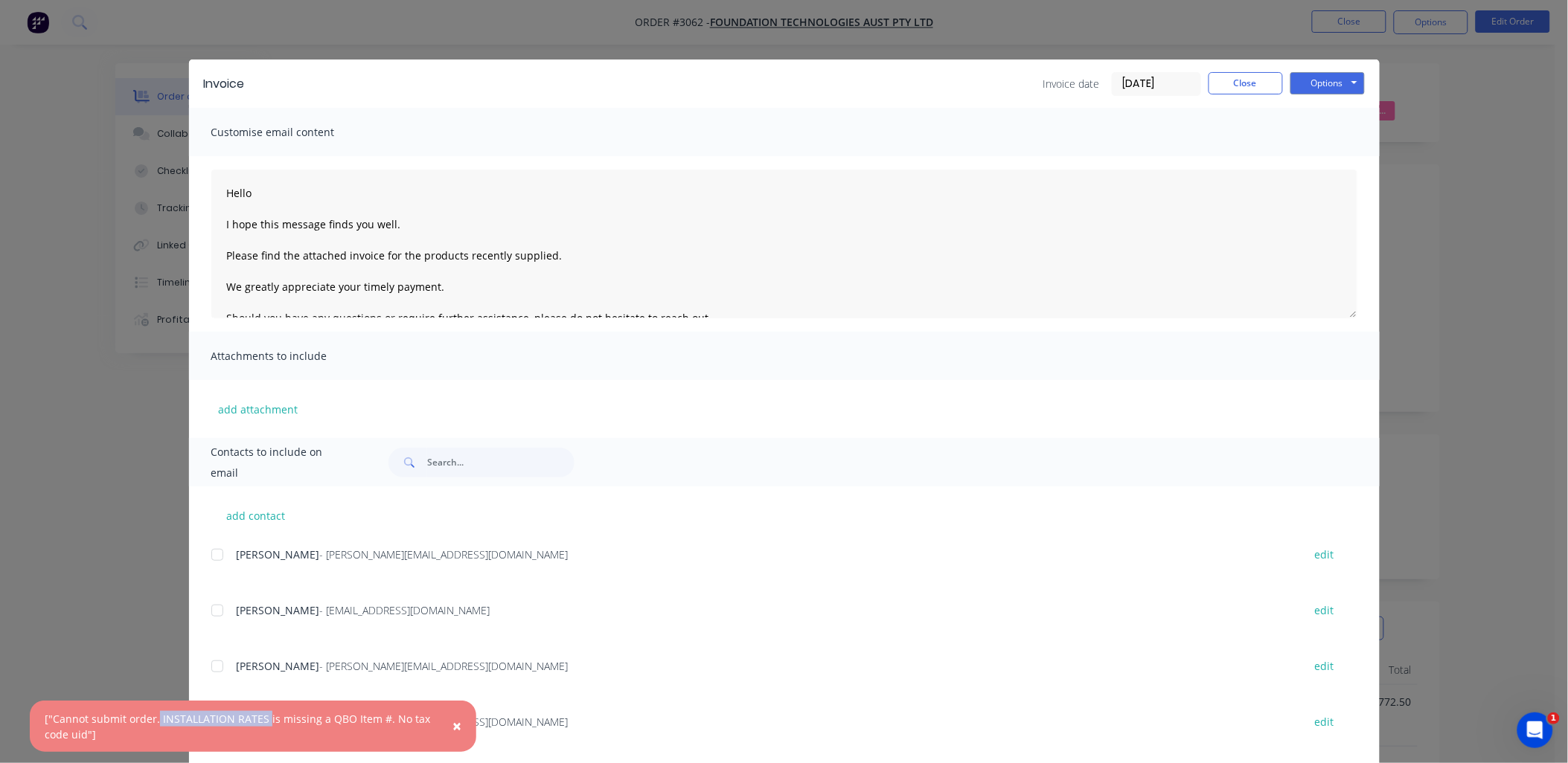
drag, startPoint x: 157, startPoint y: 716, endPoint x: 262, endPoint y: 722, distance: 105.2
click at [262, 722] on div "["Cannot submit order. INSTALLATION RATES is missing a QBO Item #. No tax code …" at bounding box center [238, 727] width 386 height 31
copy div "INSTALLATION RATES"
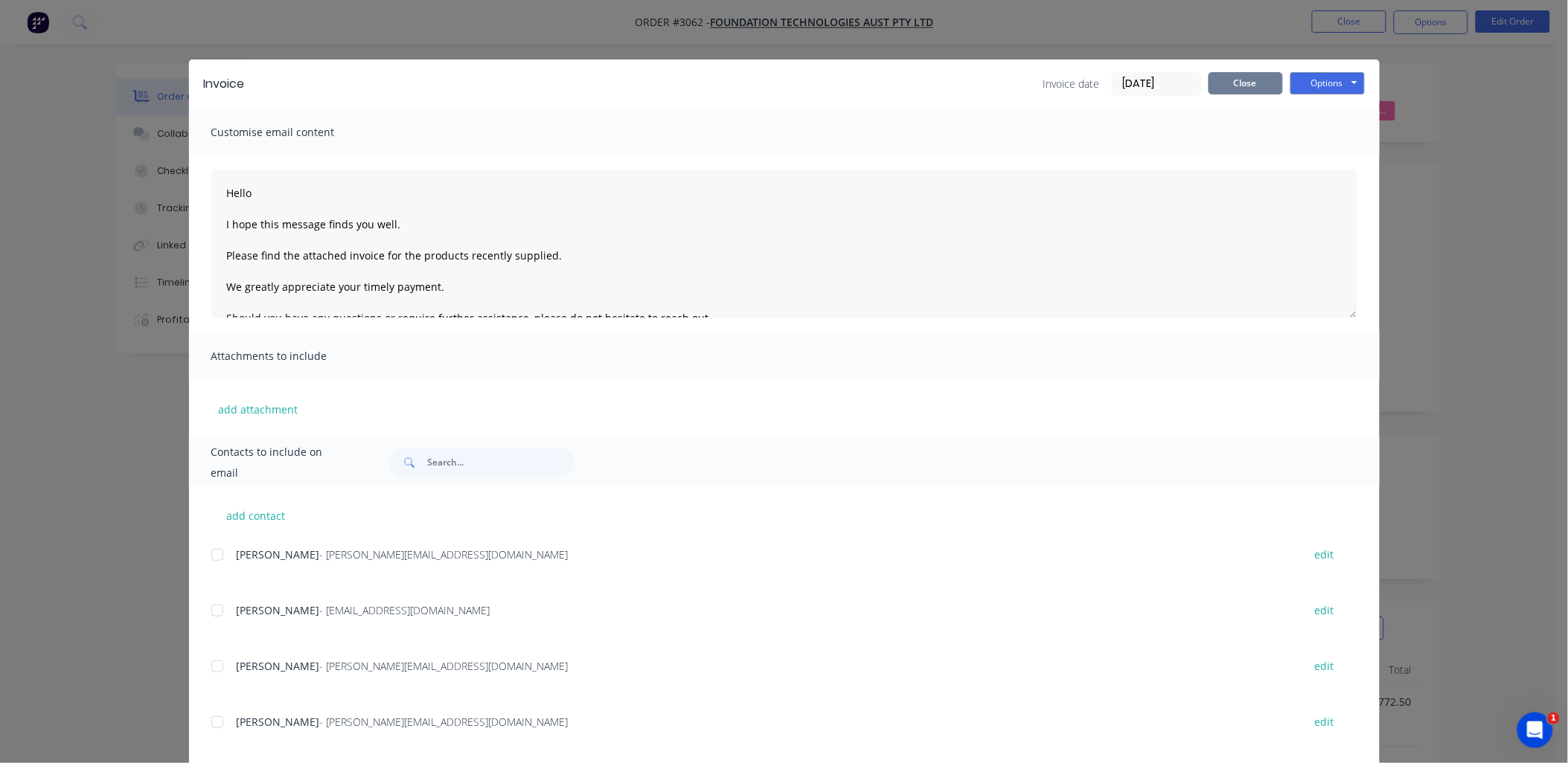
click at [1246, 82] on button "Close" at bounding box center [1246, 83] width 75 height 23
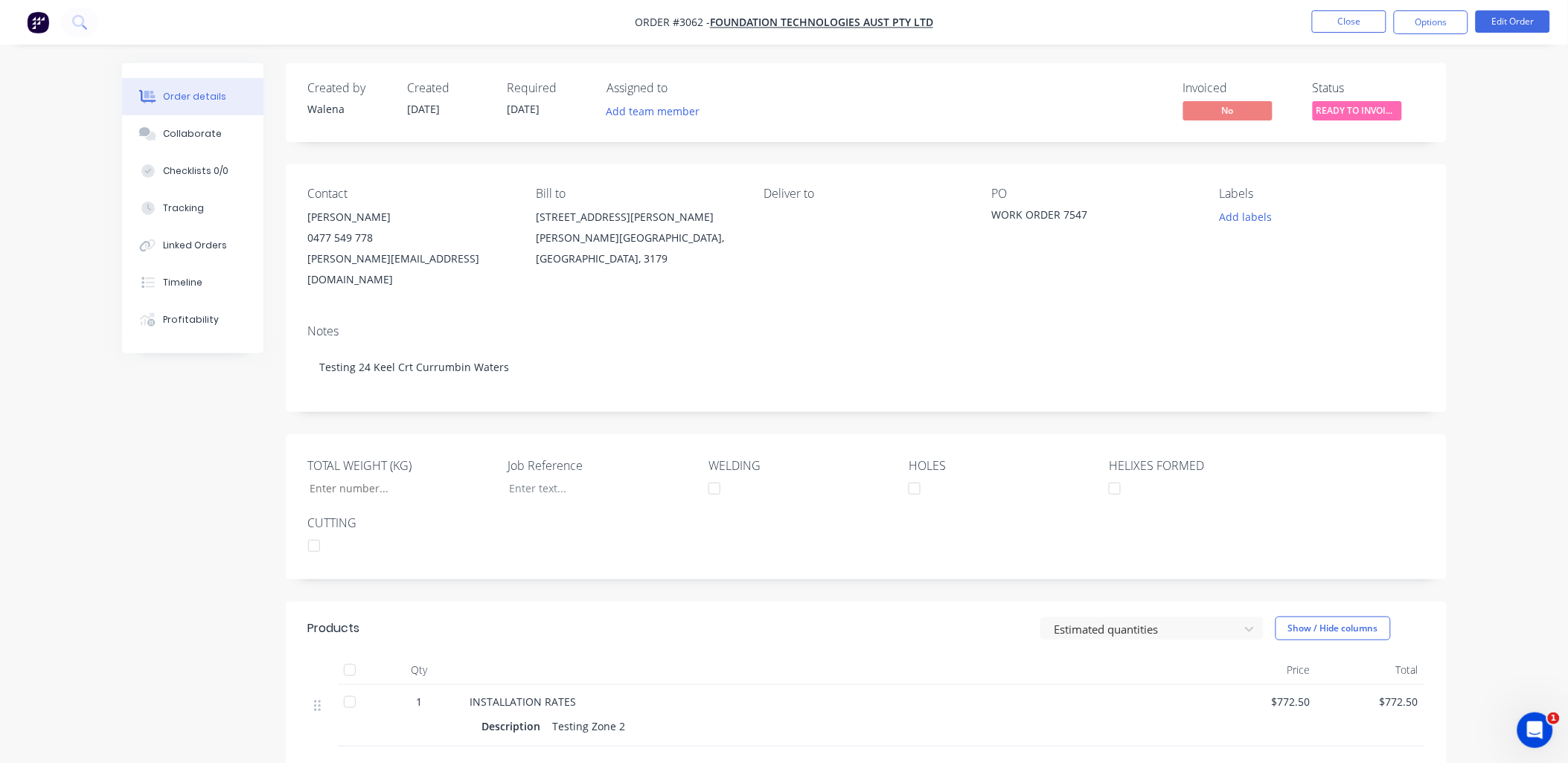
click at [97, 562] on div "Order details Collaborate Checklists 0/0 Tracking Linked Orders Timeline Profit…" at bounding box center [784, 489] width 1568 height 979
click at [1344, 18] on button "Close" at bounding box center [1349, 21] width 75 height 23
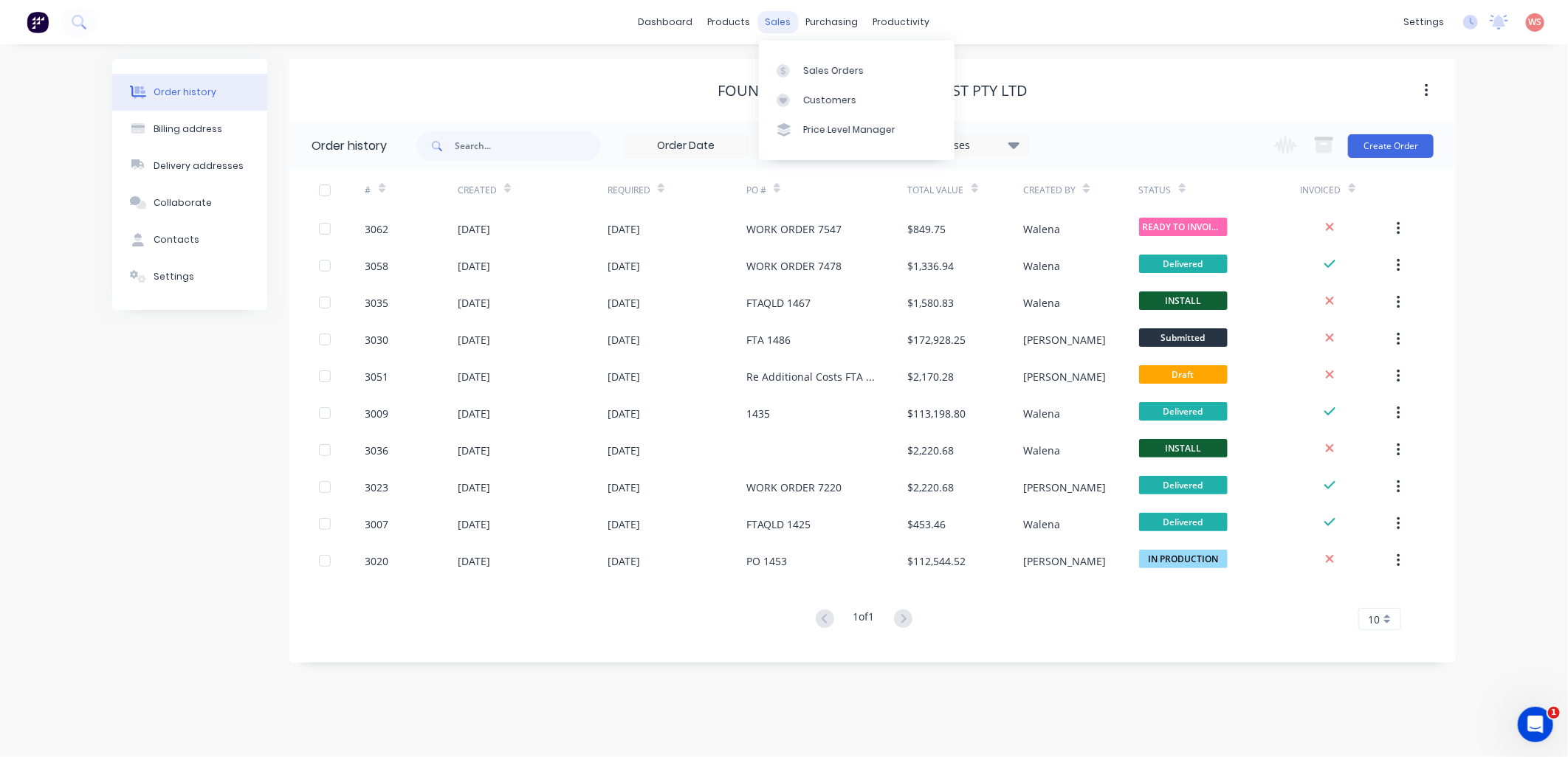
click at [779, 21] on div "sales" at bounding box center [778, 22] width 41 height 22
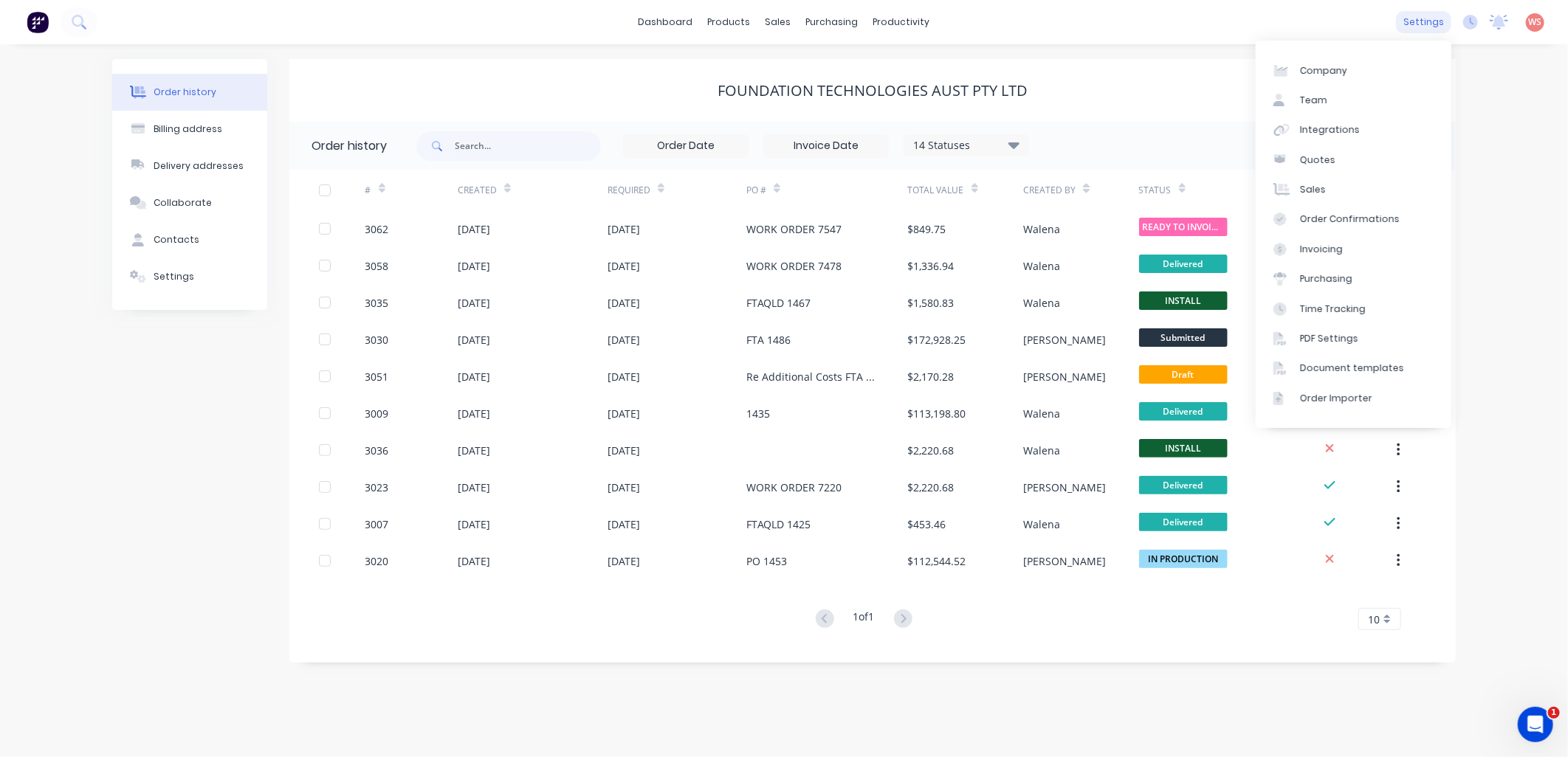
click at [1412, 18] on div "settings" at bounding box center [1424, 22] width 55 height 22
click at [1325, 133] on div "Integrations" at bounding box center [1330, 129] width 60 height 13
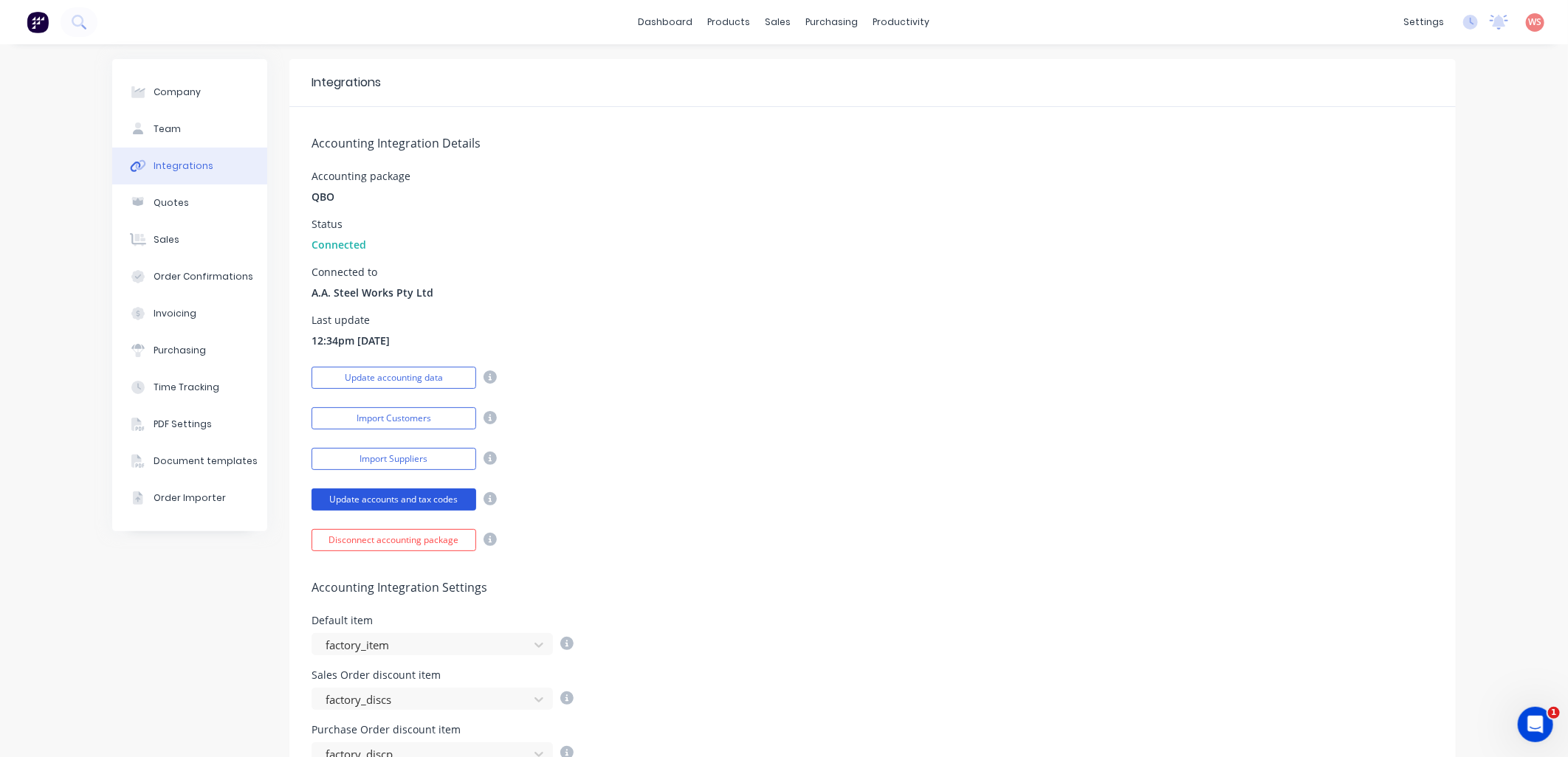
click at [404, 492] on button "Update accounts and tax codes" at bounding box center [394, 500] width 165 height 22
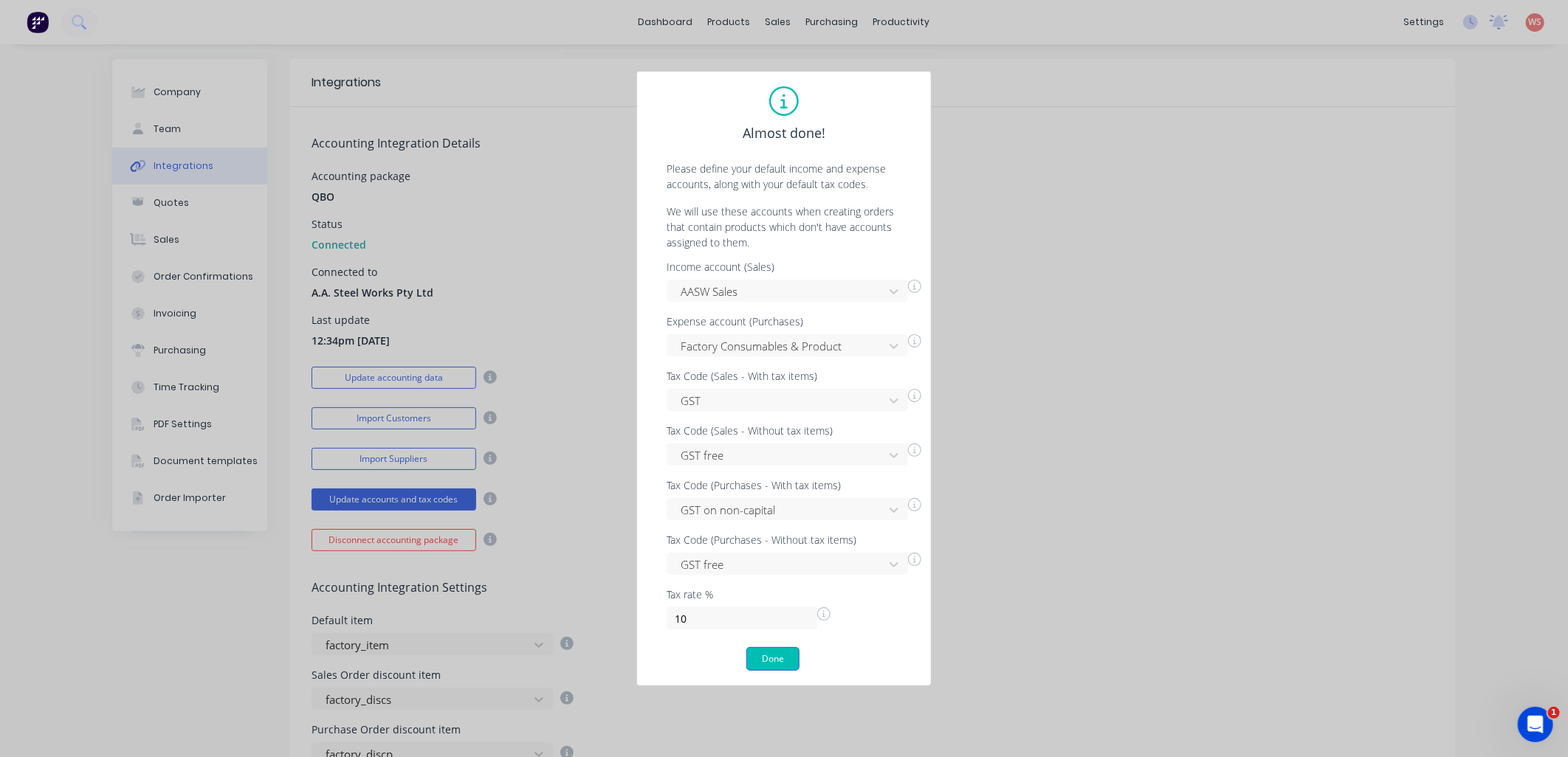
click at [759, 669] on button "Done" at bounding box center [772, 659] width 53 height 24
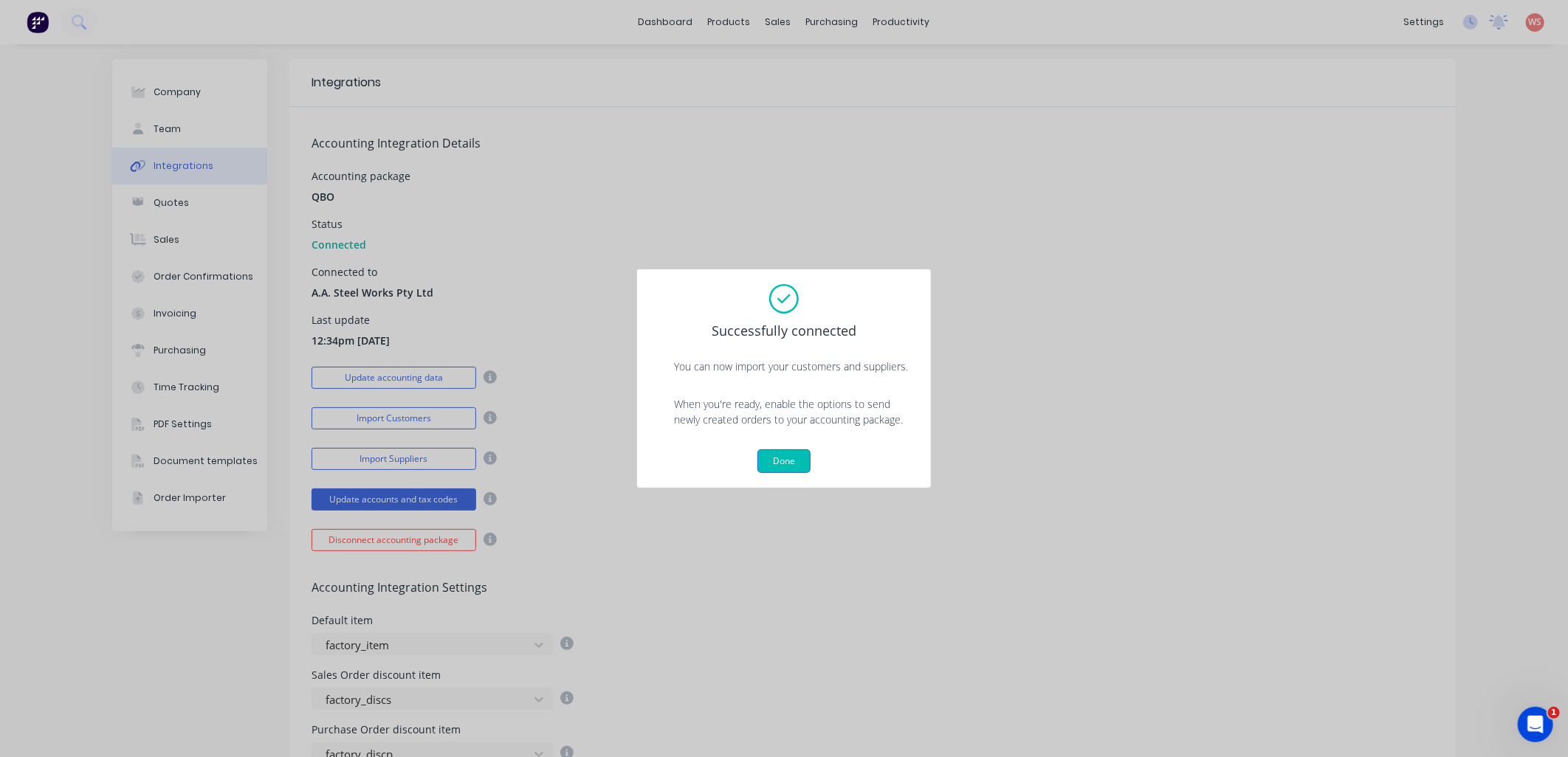
click at [776, 454] on button "Done" at bounding box center [783, 461] width 53 height 24
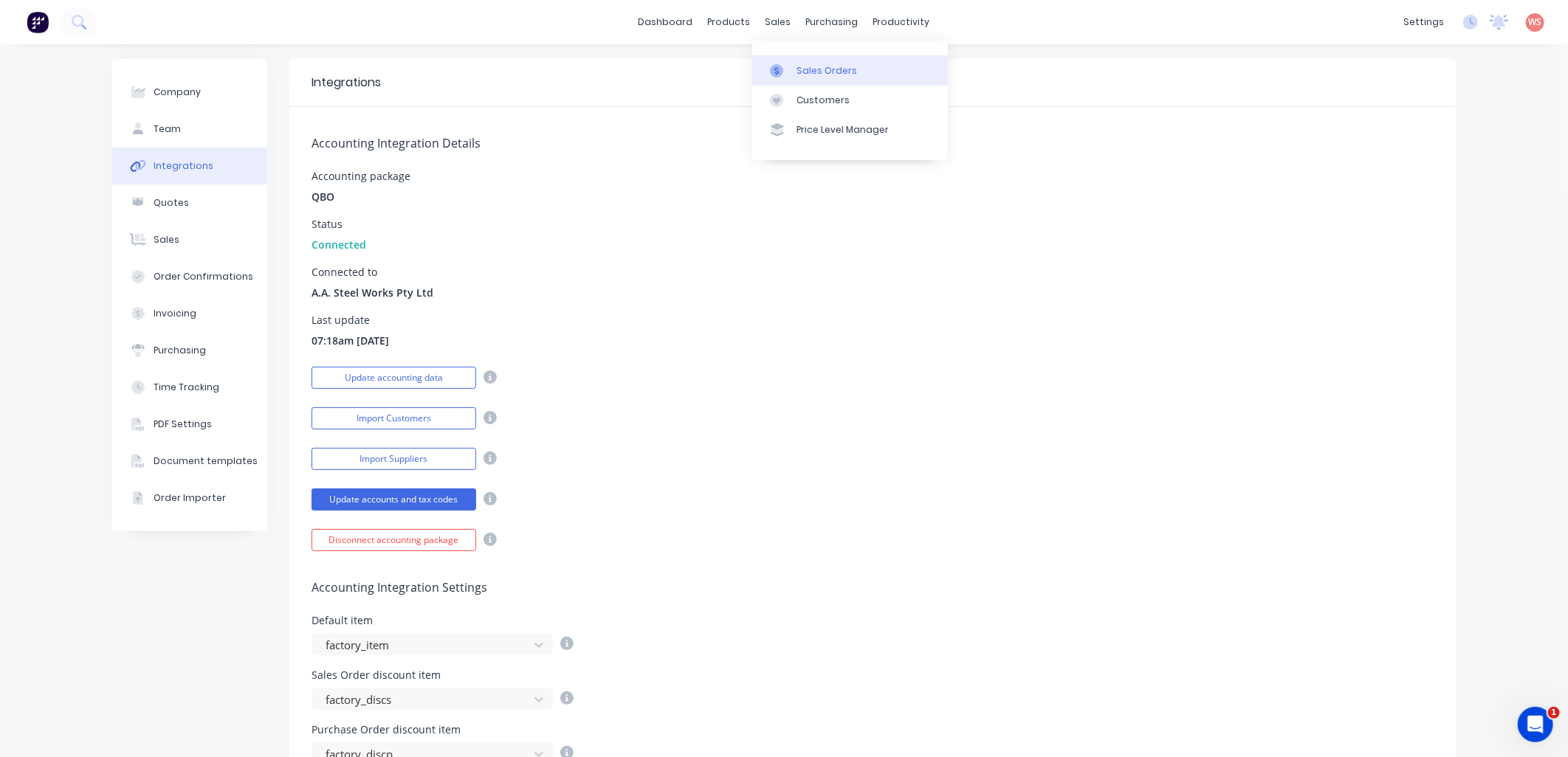
click at [809, 74] on div "Sales Orders" at bounding box center [826, 70] width 61 height 13
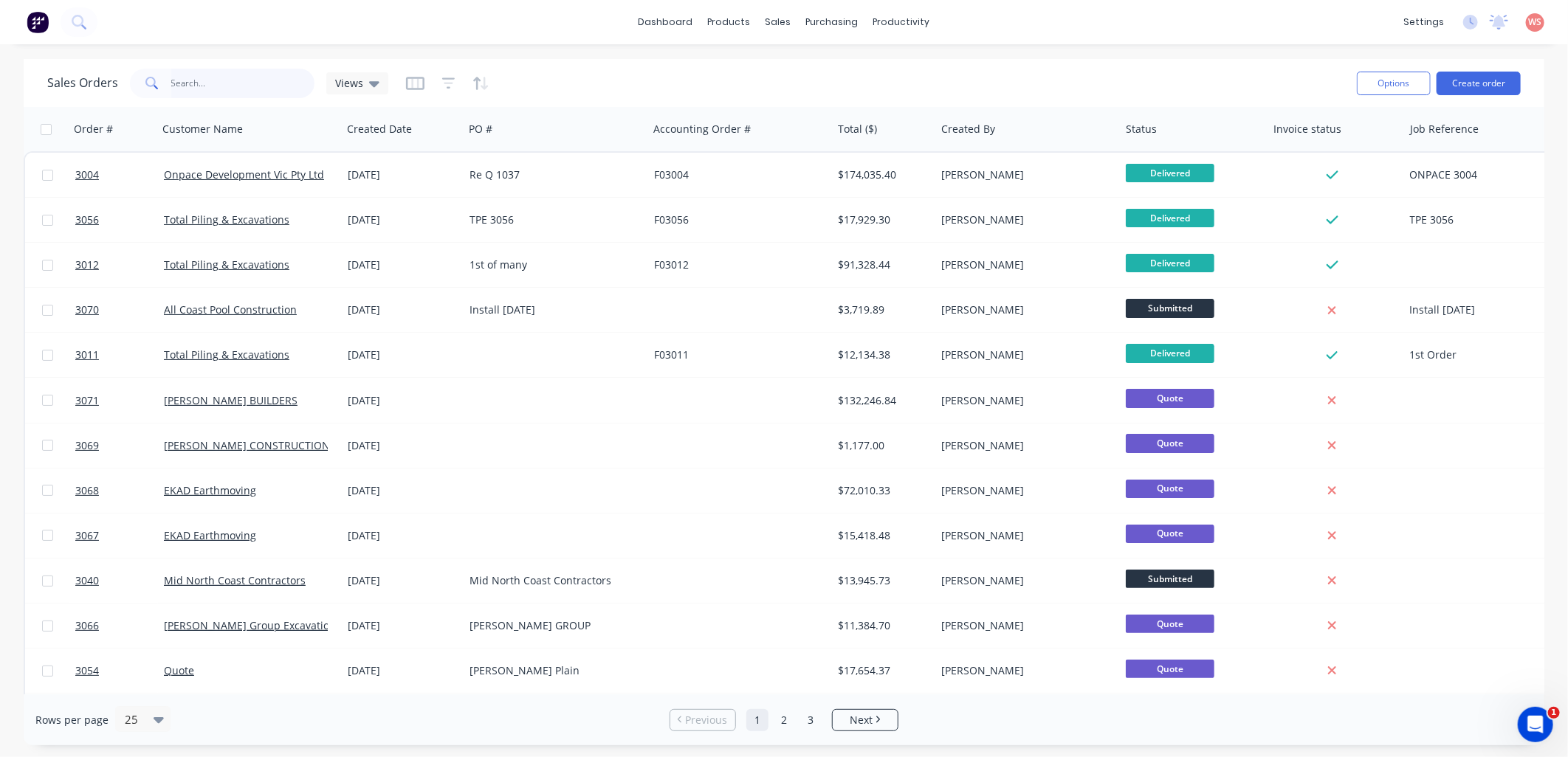
click at [219, 87] on input "text" at bounding box center [243, 83] width 144 height 29
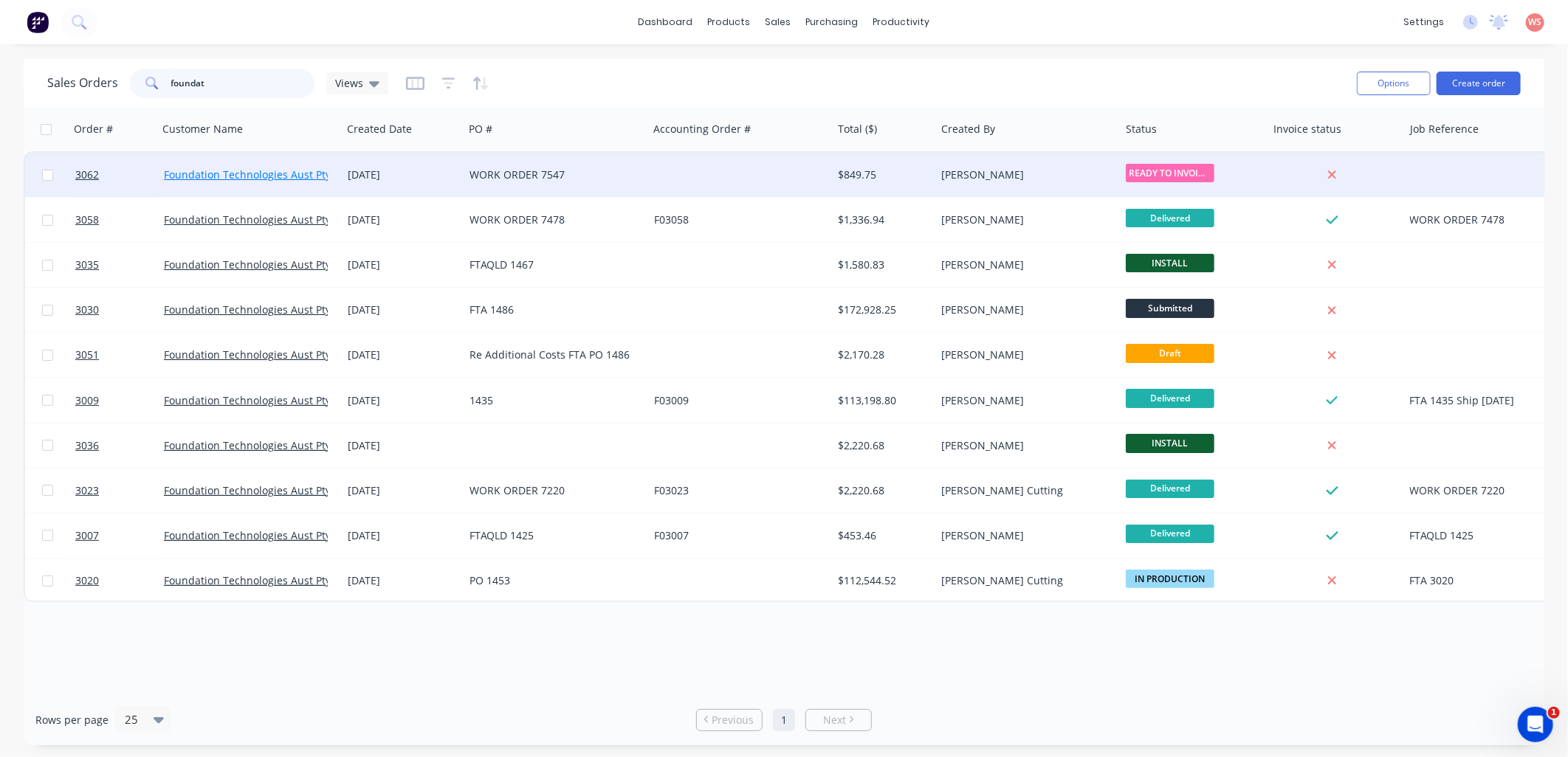
type input "foundat"
click at [321, 178] on link "Foundation Technologies Aust Pty Ltd" at bounding box center [256, 175] width 186 height 14
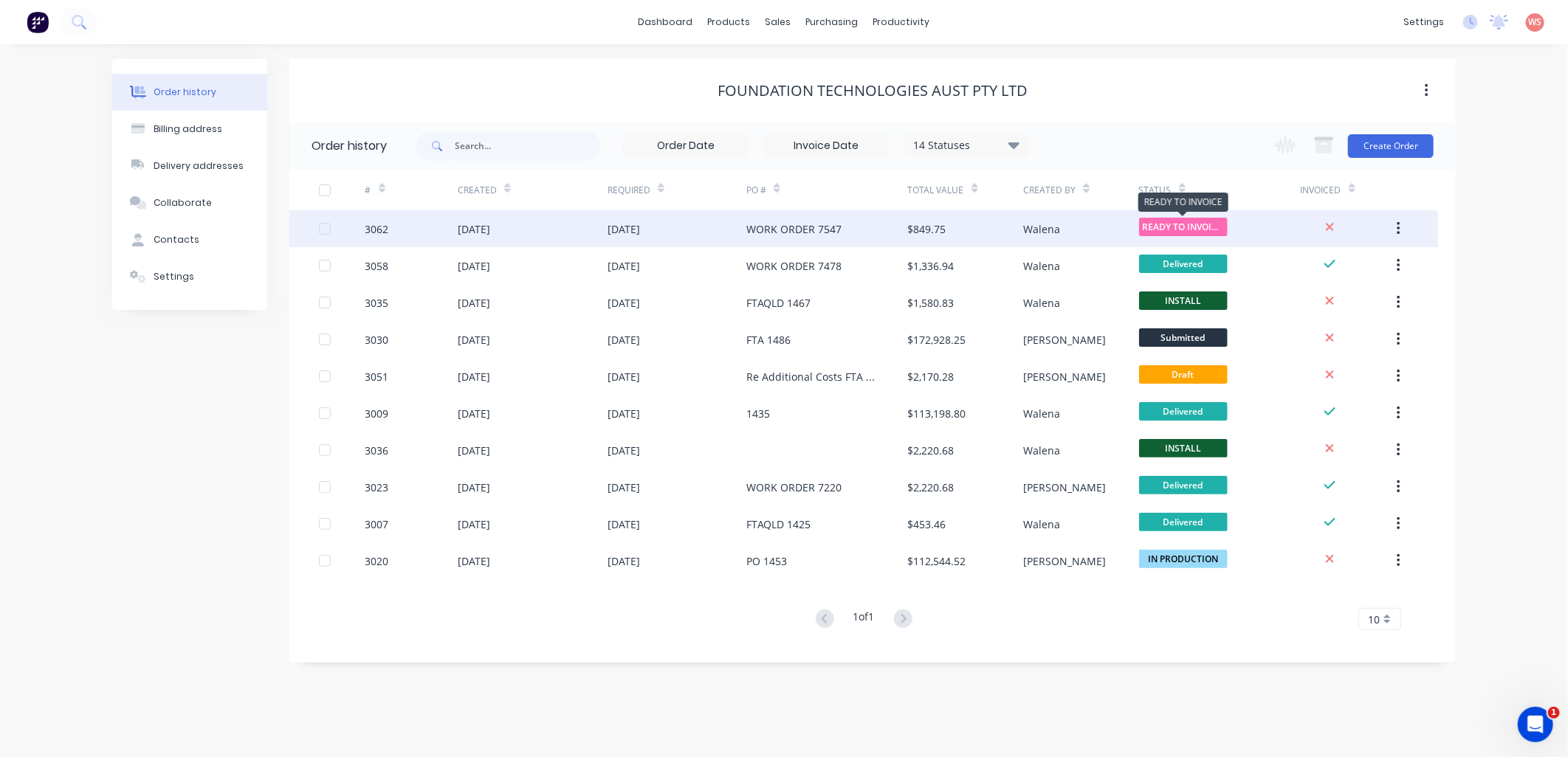
click at [1161, 234] on span "READY TO INVOIC..." at bounding box center [1183, 227] width 89 height 18
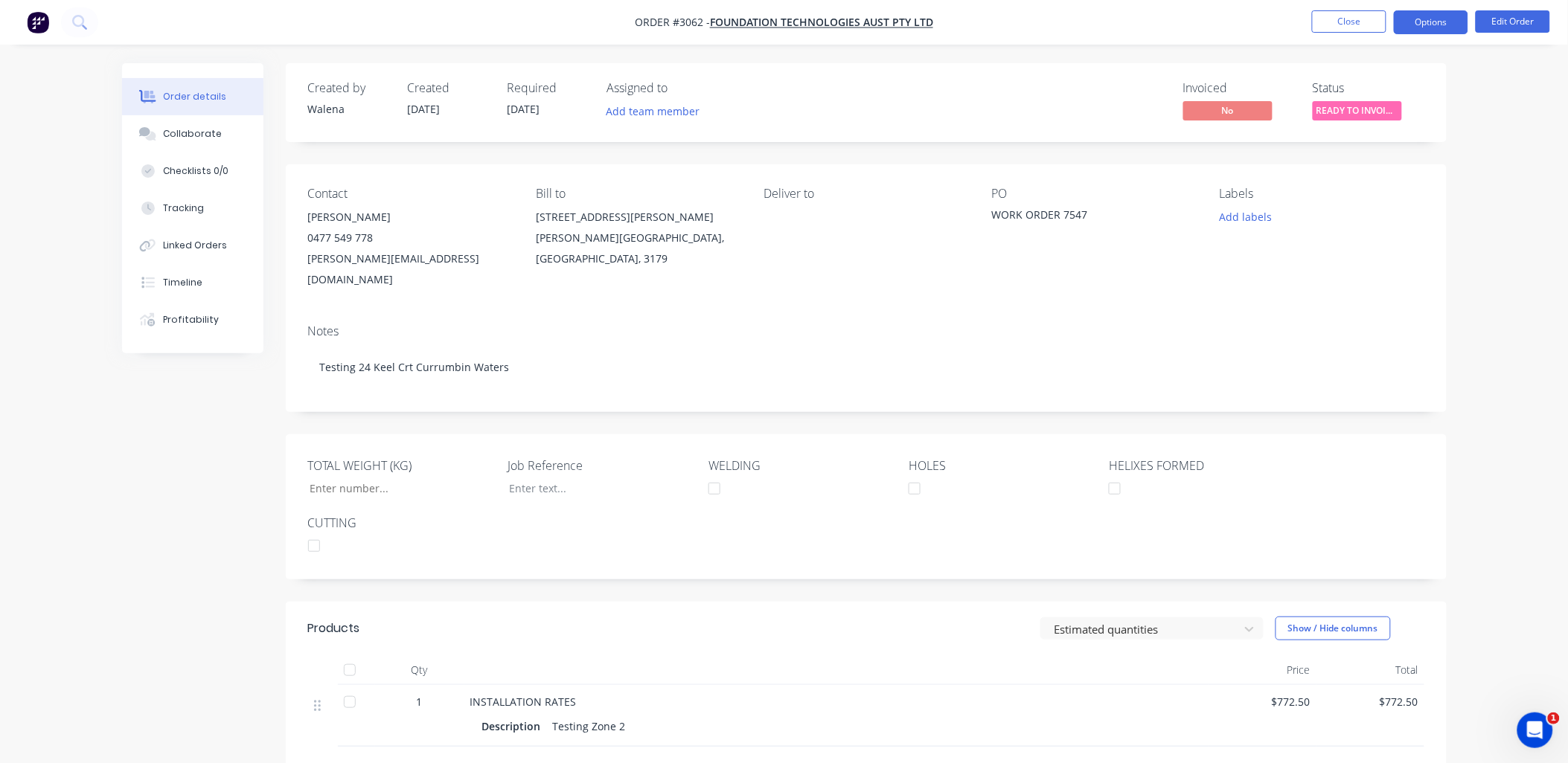
click at [1444, 21] on button "Options" at bounding box center [1431, 22] width 75 height 24
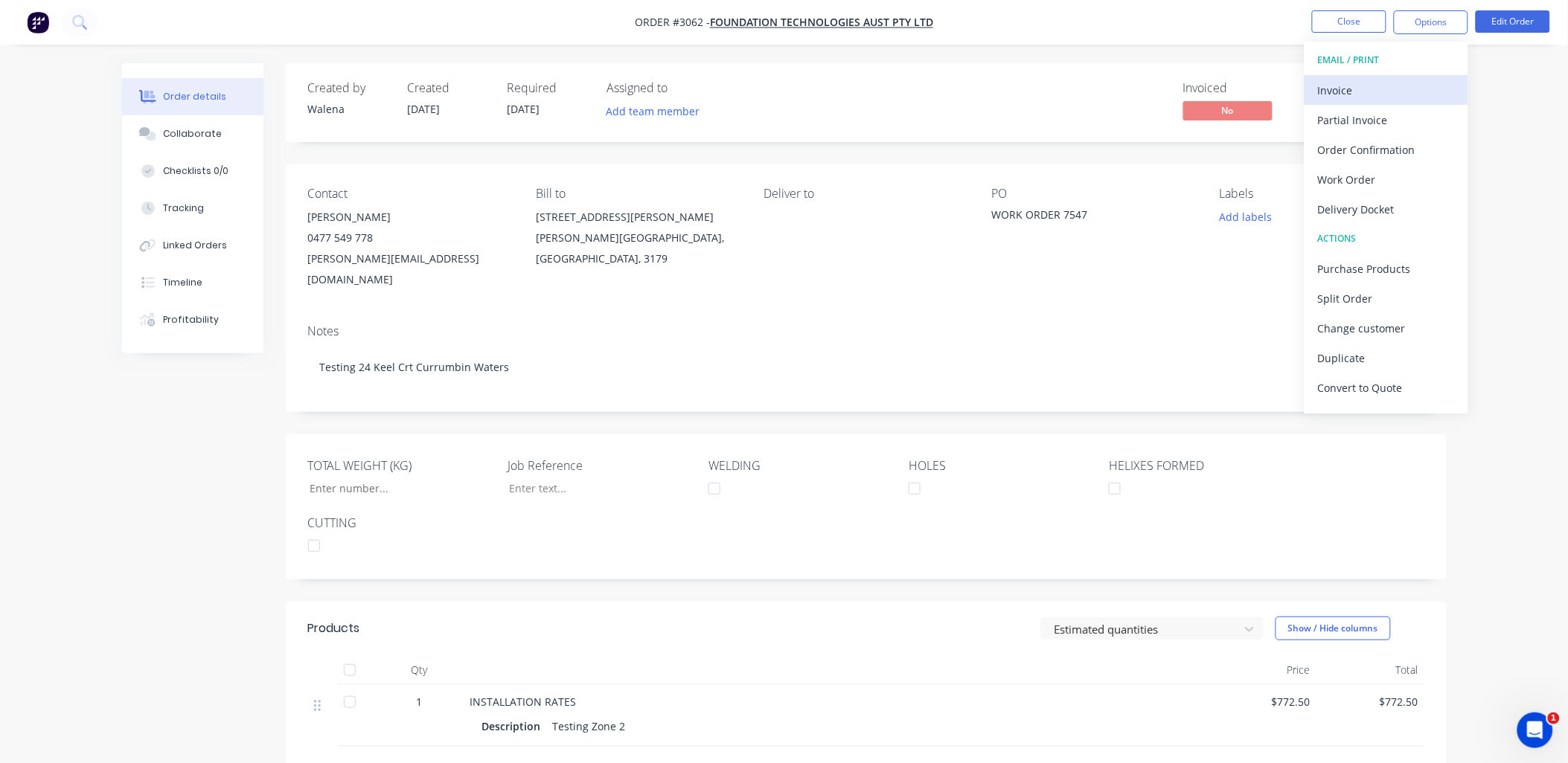
click at [1362, 90] on div "Invoice" at bounding box center [1386, 91] width 137 height 22
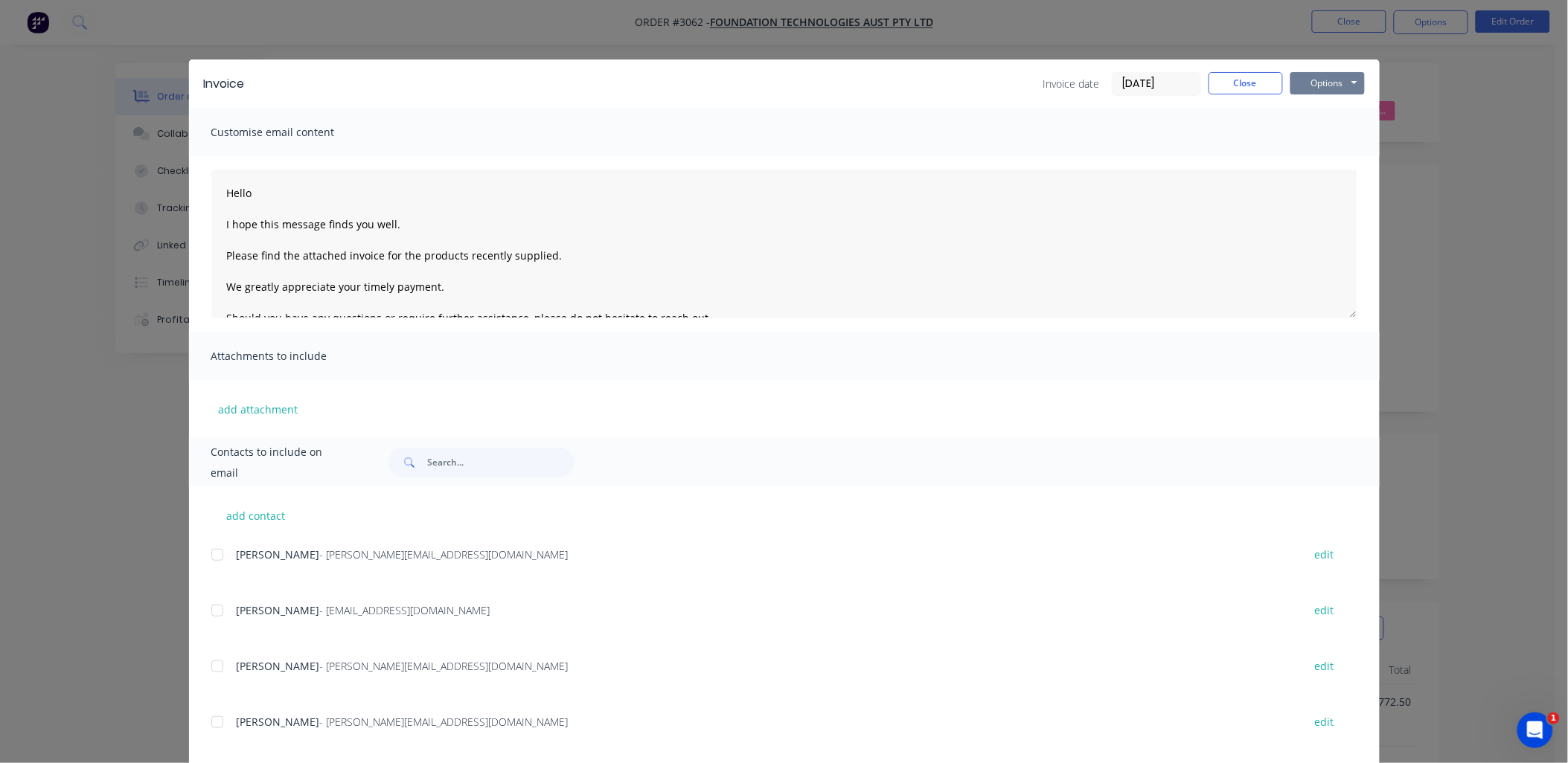
click at [1314, 84] on button "Options" at bounding box center [1327, 83] width 75 height 23
click at [1320, 134] on button "Print" at bounding box center [1337, 134] width 95 height 25
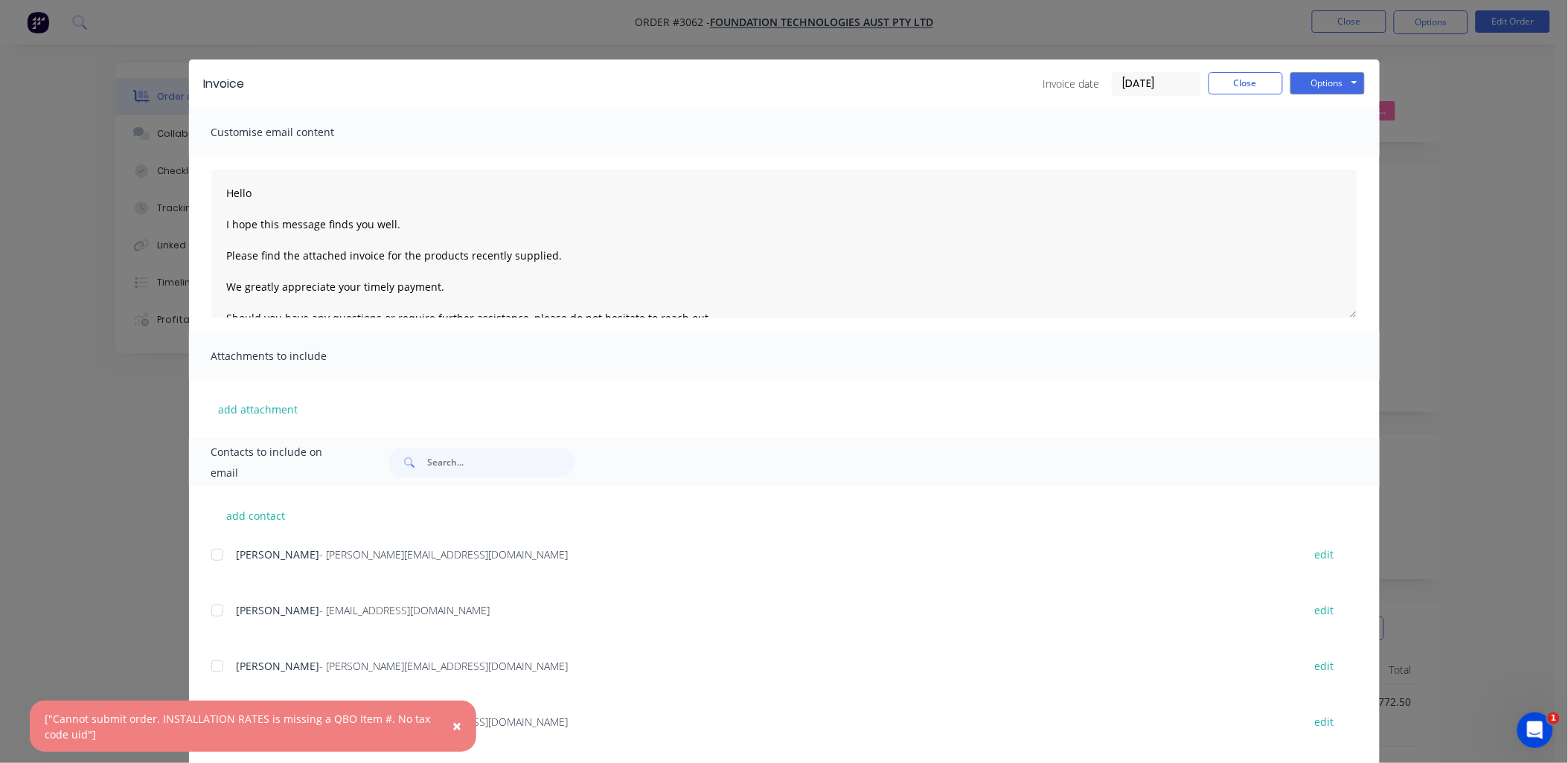
click at [455, 724] on span "×" at bounding box center [457, 726] width 9 height 21
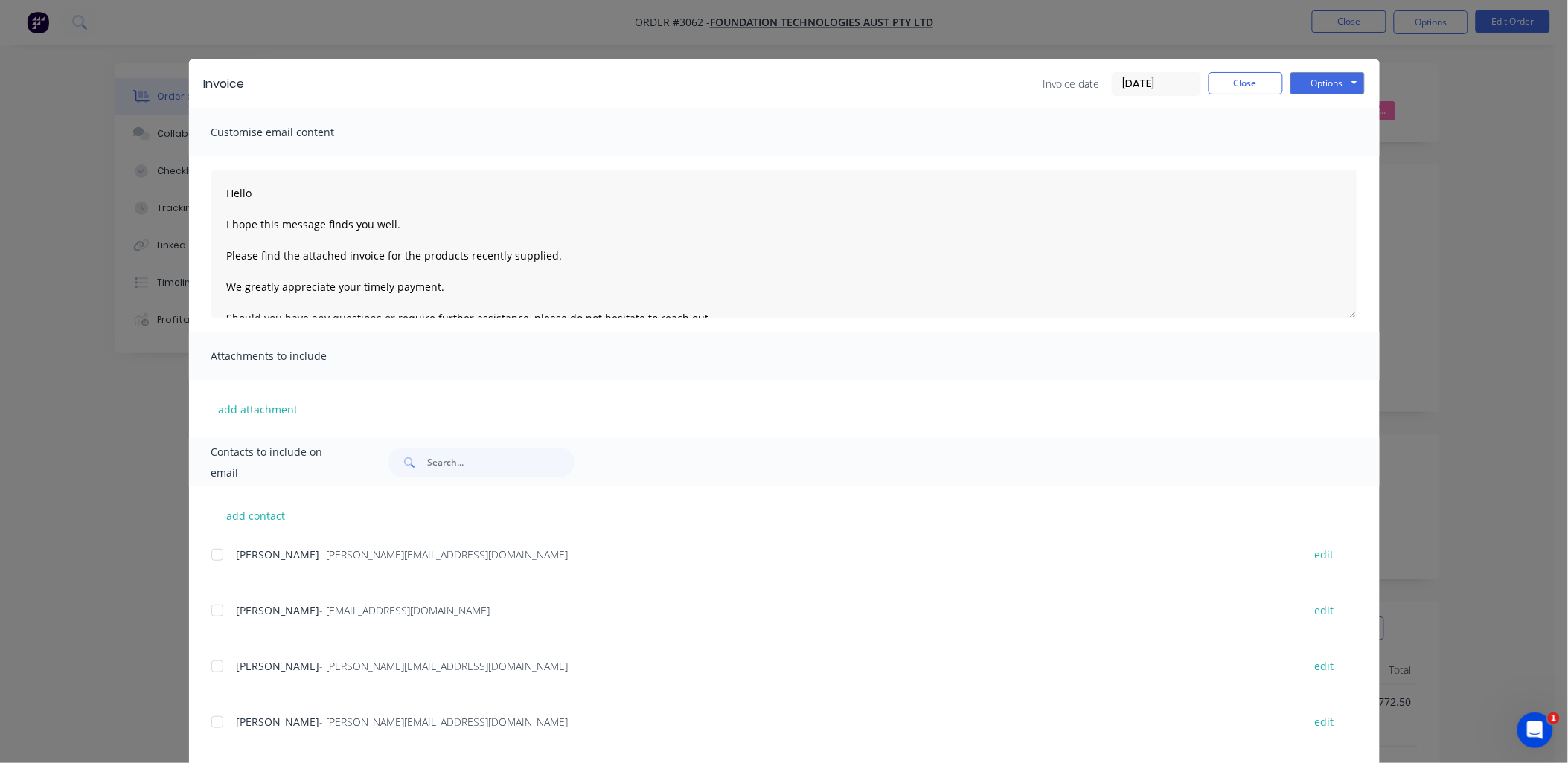
click at [1243, 94] on div "Invoice date 03/10/25 Close Options Preview Print Email" at bounding box center [1204, 84] width 321 height 24
click at [1244, 85] on button "Close" at bounding box center [1246, 83] width 75 height 23
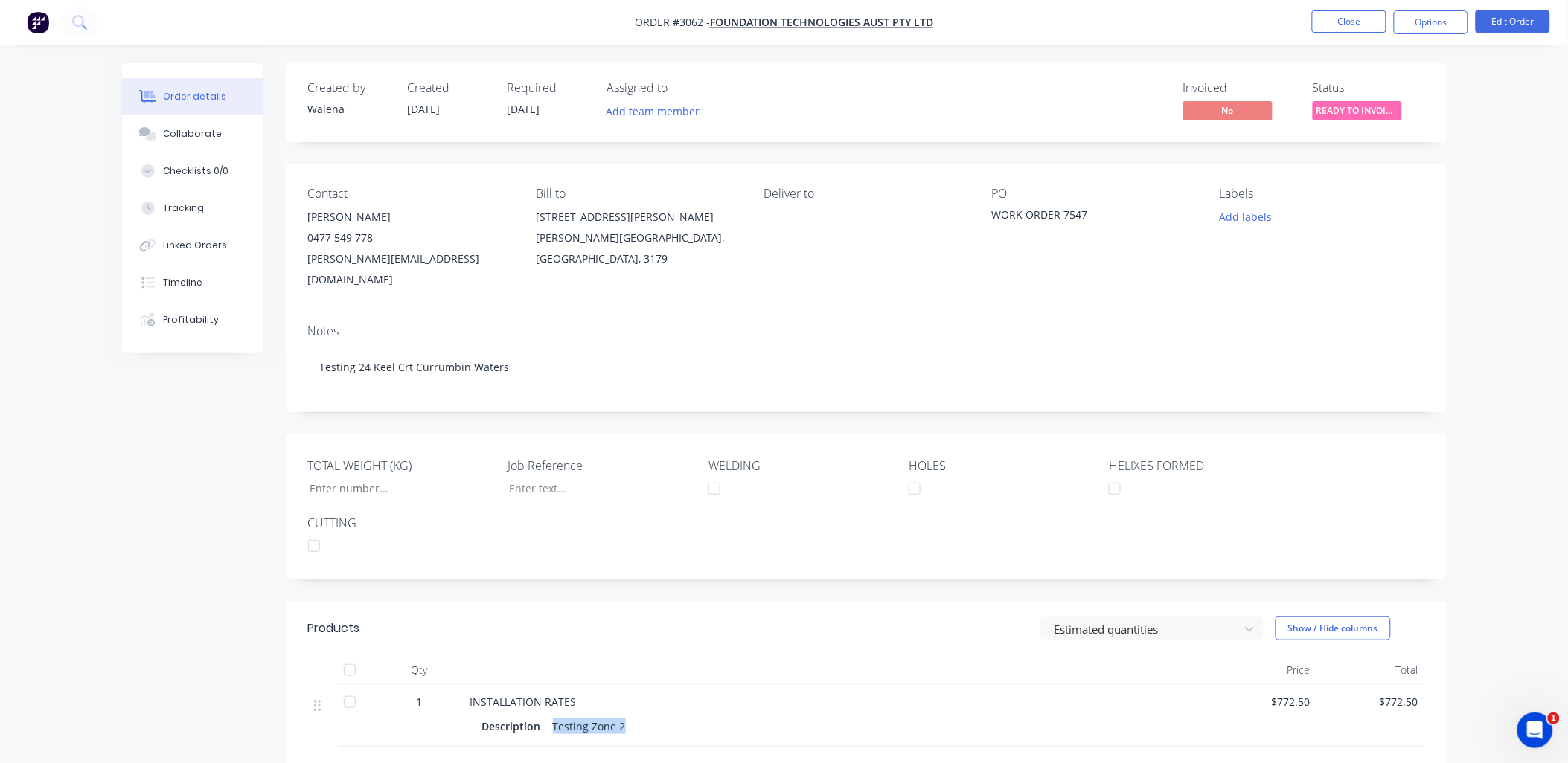
drag, startPoint x: 626, startPoint y: 707, endPoint x: 551, endPoint y: 702, distance: 75.2
click at [551, 716] on div "Description Testing Zone 2" at bounding box center [836, 727] width 708 height 22
copy div "Testing Zone 2"
click at [168, 549] on div "Created by Walena Created 25/09/25 Required 25/09/25 Assigned to Add team membe…" at bounding box center [784, 521] width 1324 height 916
click at [1430, 24] on button "Options" at bounding box center [1431, 22] width 75 height 24
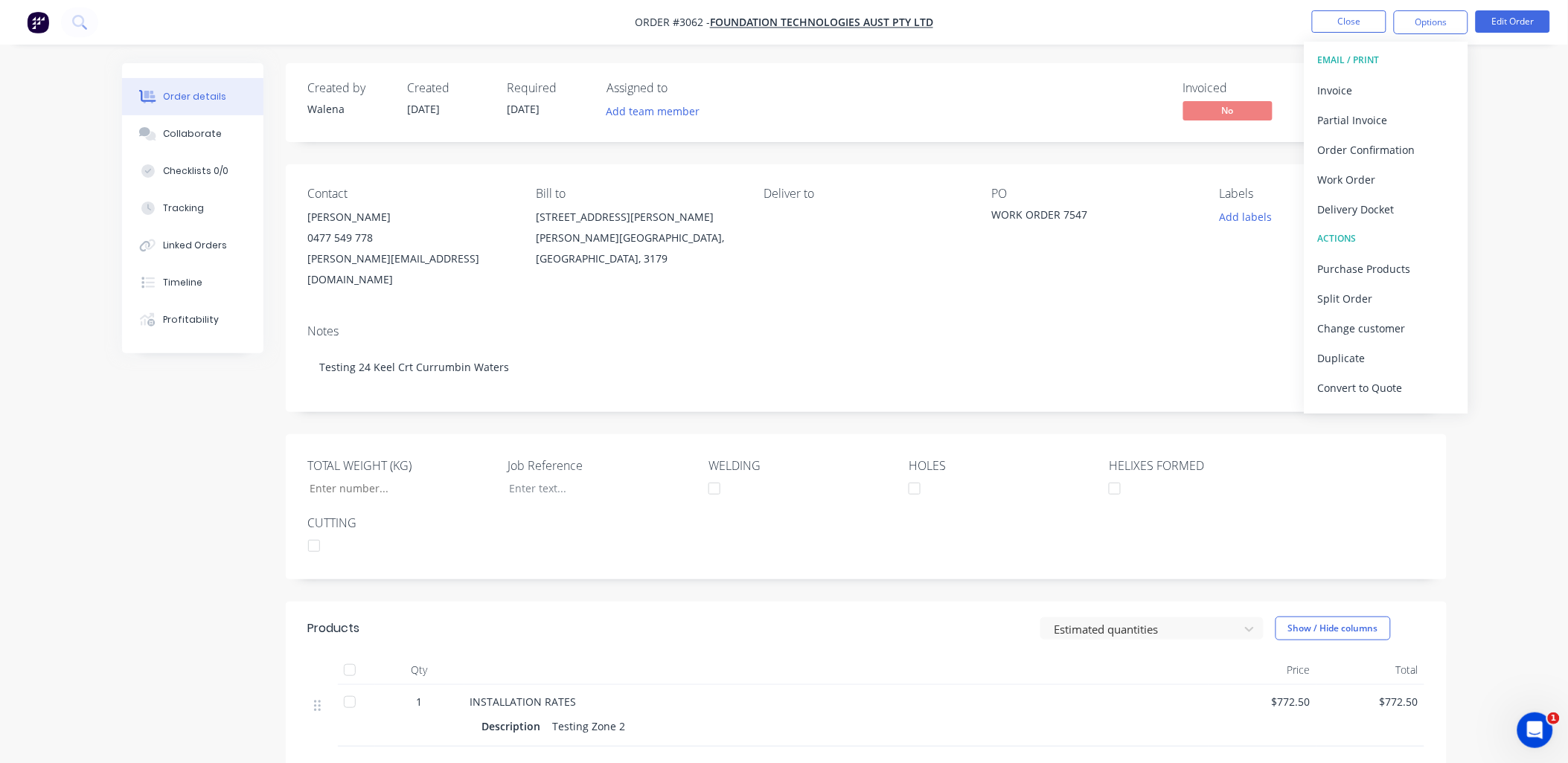
click at [911, 272] on div "Contact Adam 0477 549 778 adam@ftapile.com.au Bill to 9B 5 Janine Street Scores…" at bounding box center [866, 238] width 1160 height 148
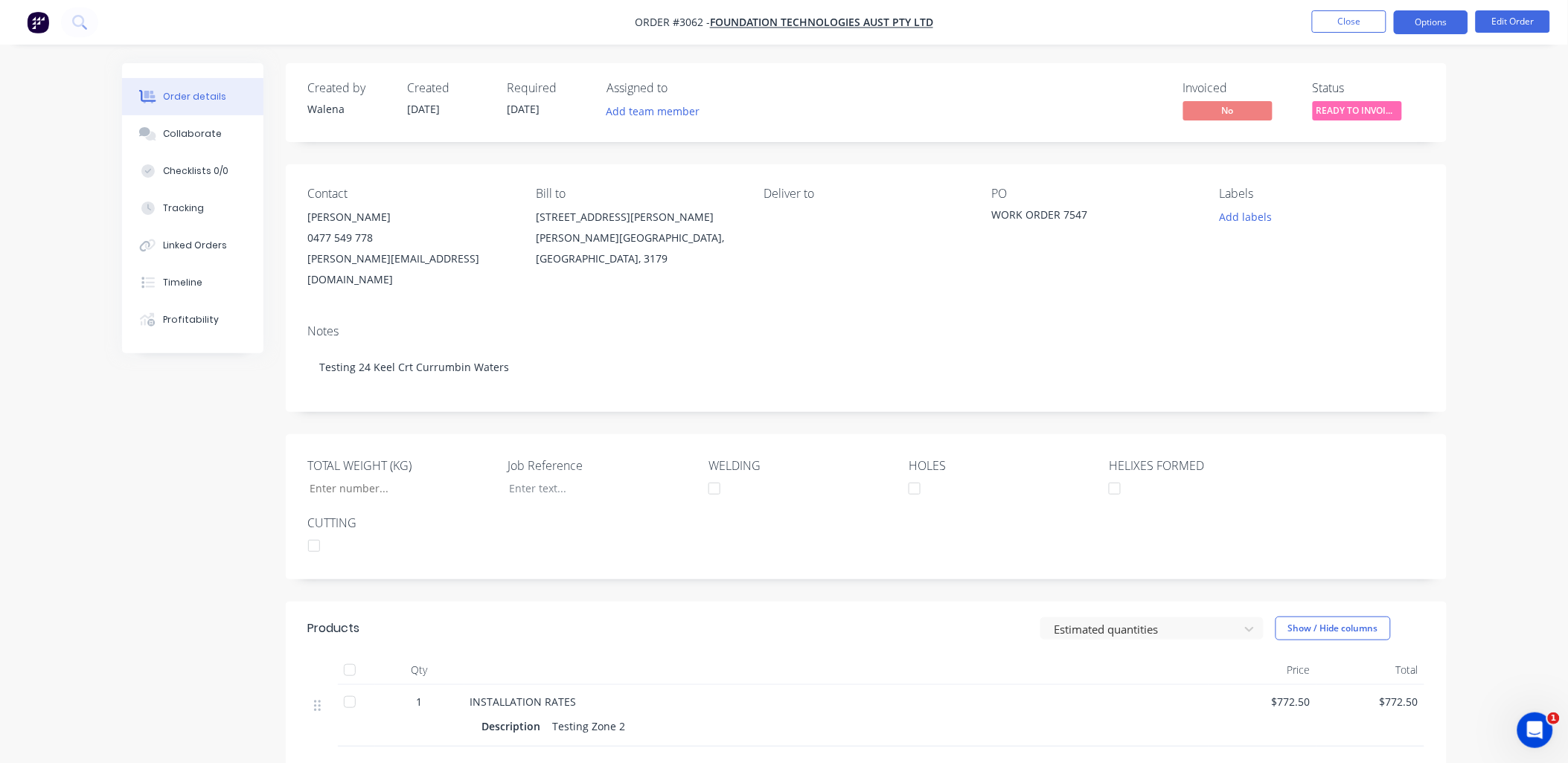
click at [1411, 27] on button "Options" at bounding box center [1431, 22] width 75 height 24
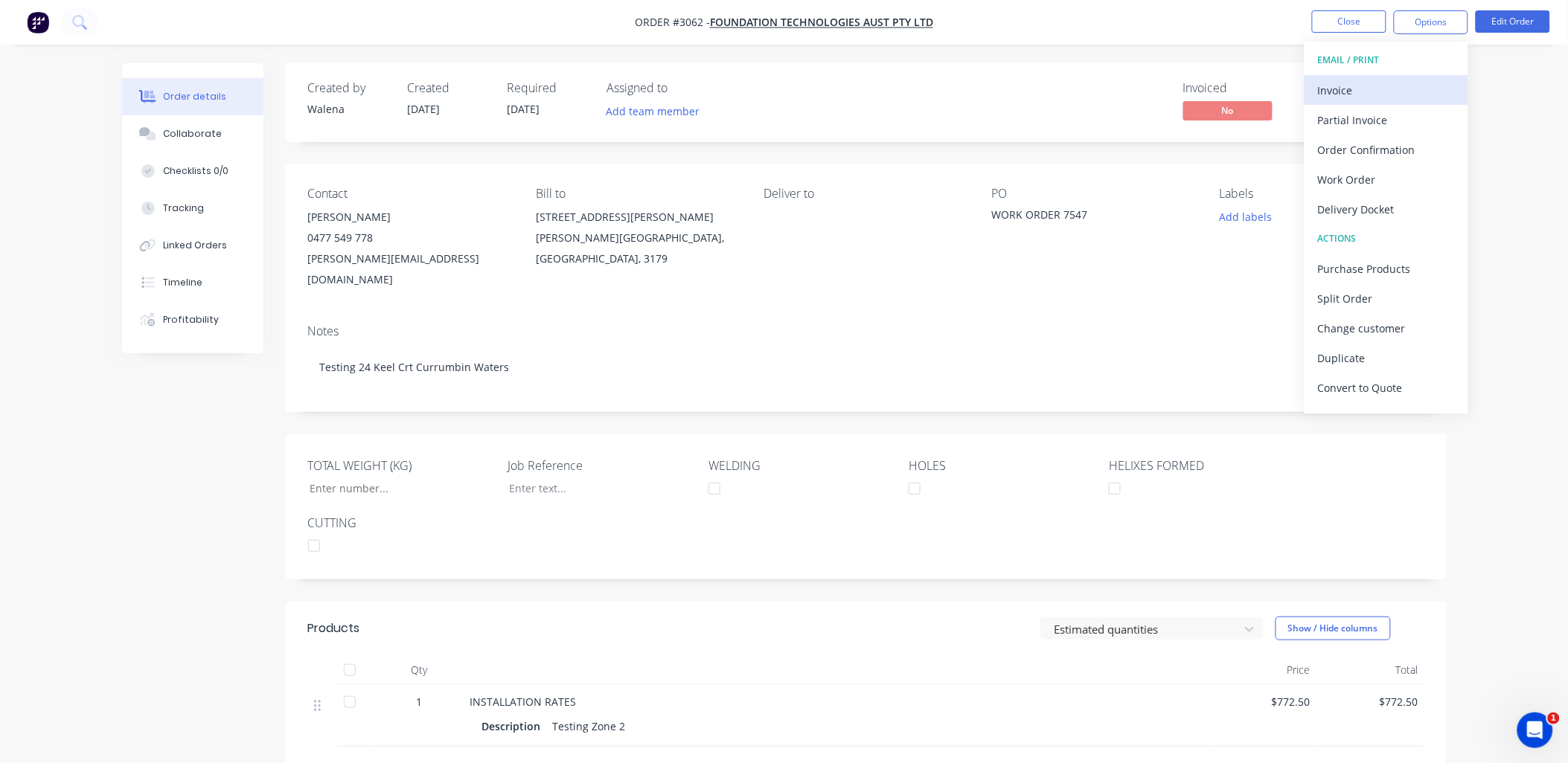
click at [1336, 80] on div "Invoice" at bounding box center [1386, 91] width 137 height 22
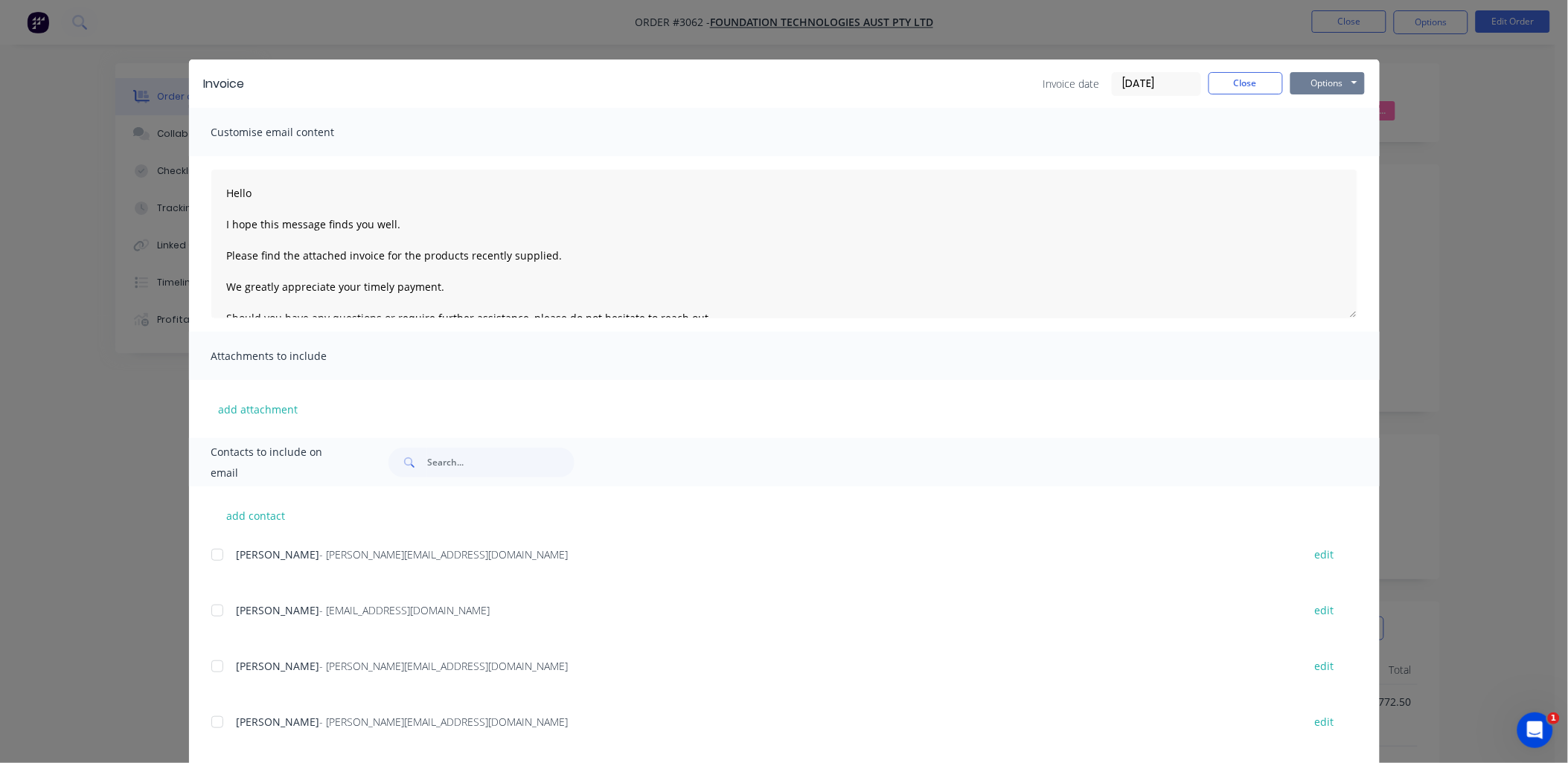
click at [1336, 76] on button "Options" at bounding box center [1327, 83] width 75 height 23
click at [1330, 109] on button "Preview" at bounding box center [1337, 110] width 95 height 25
click at [127, 37] on div "Invoice Invoice date 03/10/25 Close Options Preview Print Email Customise email…" at bounding box center [784, 381] width 1568 height 763
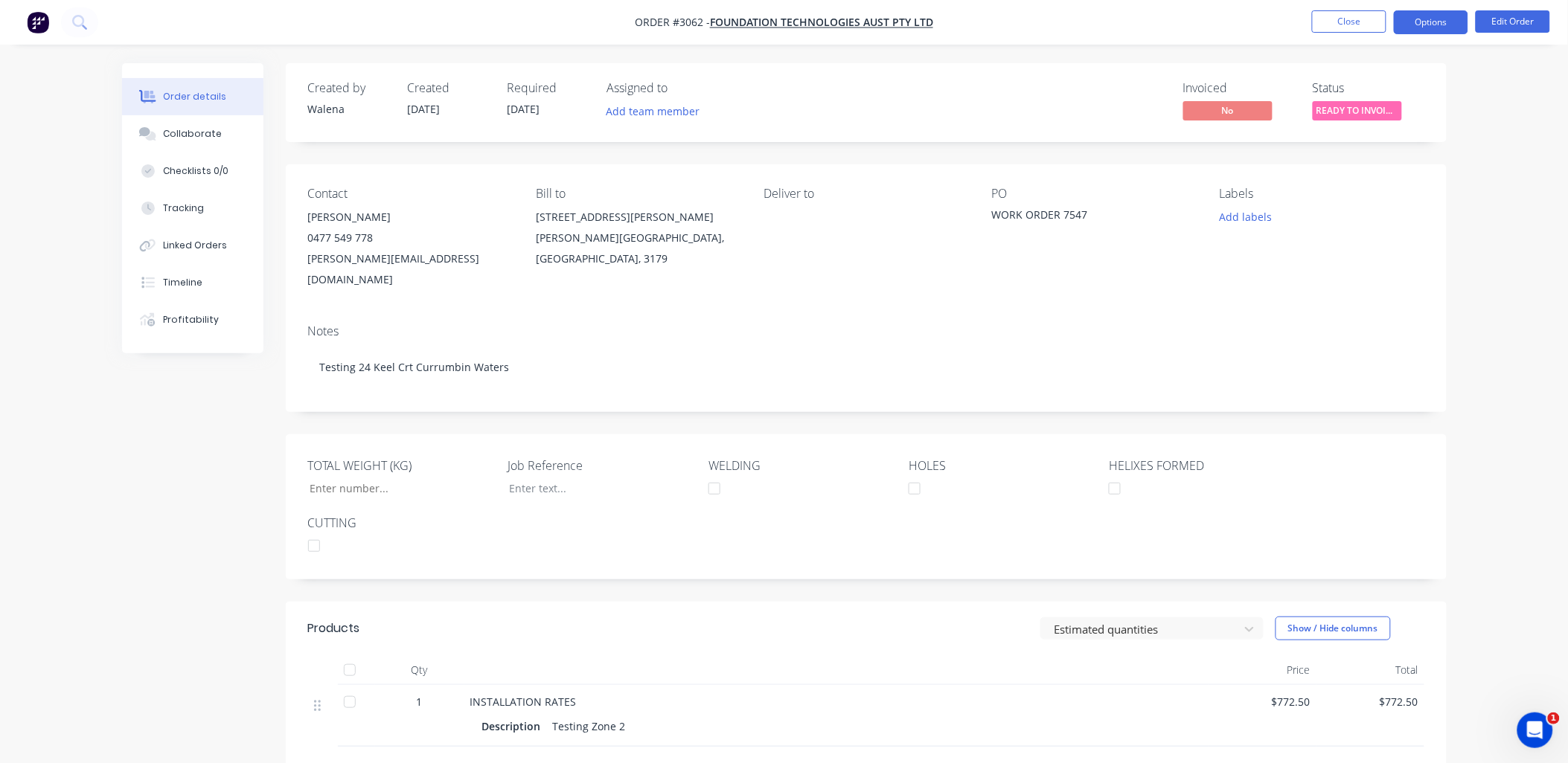
click at [1452, 16] on button "Options" at bounding box center [1431, 22] width 75 height 24
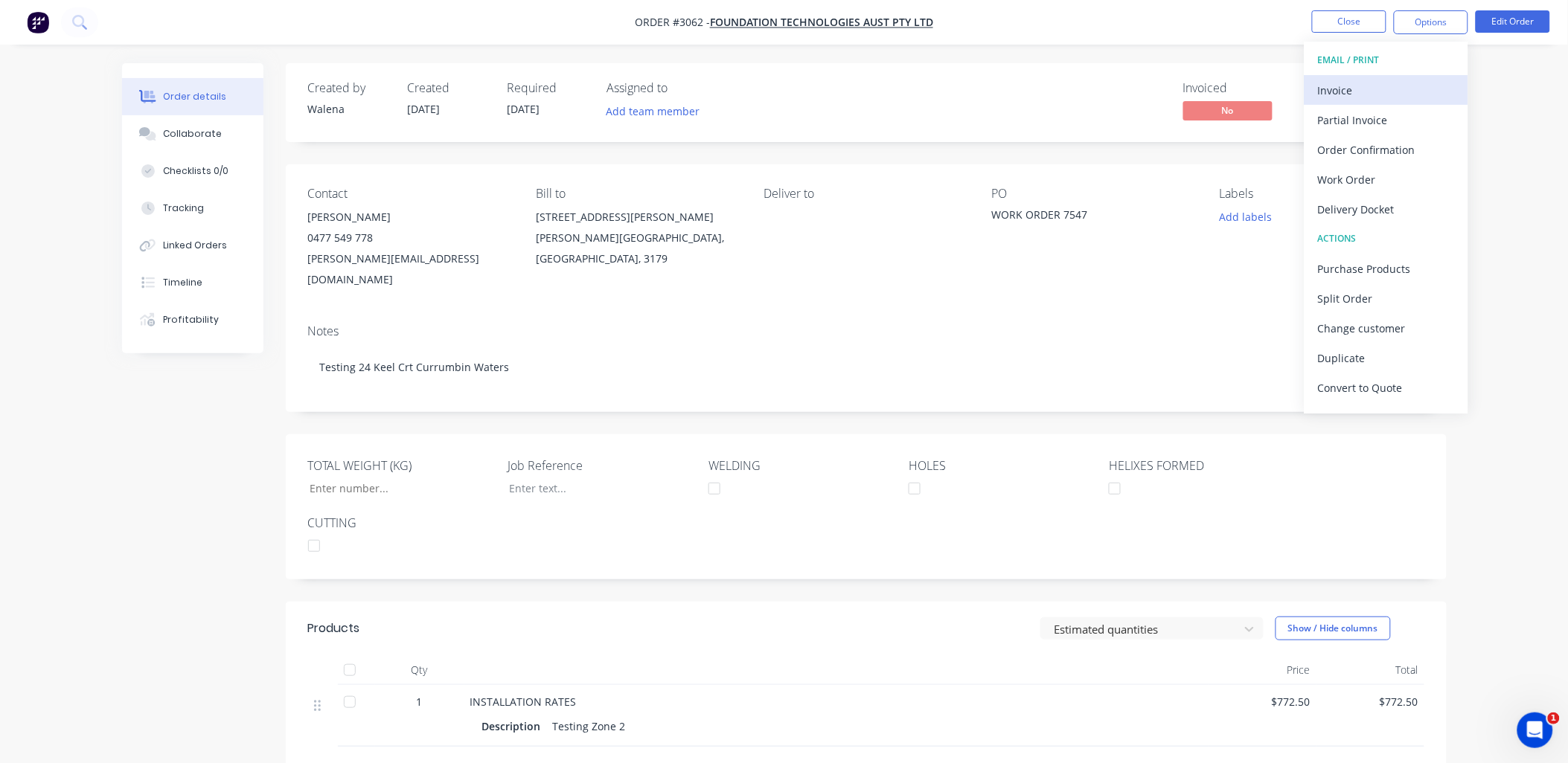
click at [1327, 76] on button "Invoice" at bounding box center [1386, 90] width 164 height 29
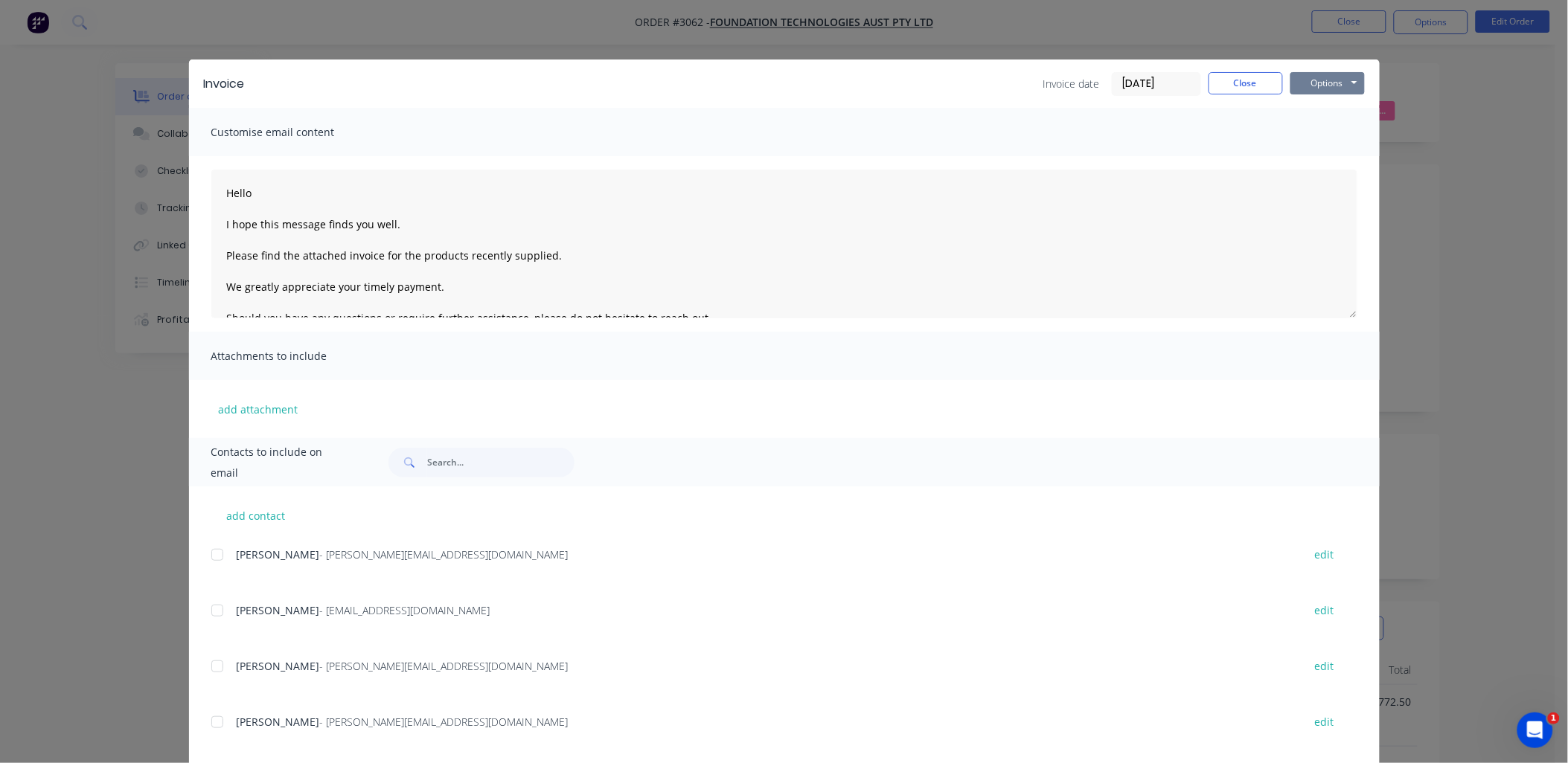
click at [1327, 72] on button "Options" at bounding box center [1327, 83] width 75 height 23
click at [1325, 136] on button "Print" at bounding box center [1337, 134] width 95 height 25
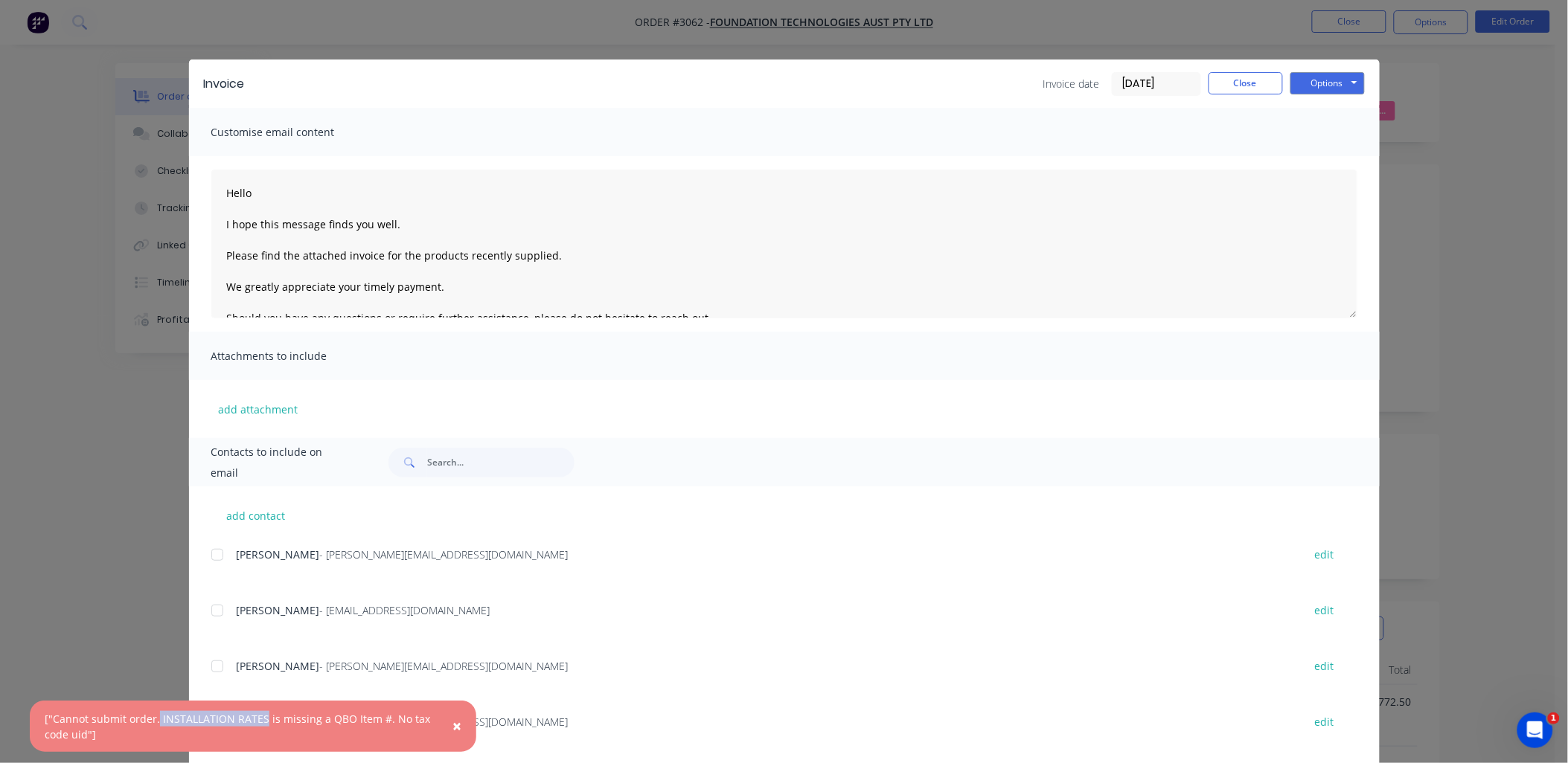
drag, startPoint x: 156, startPoint y: 719, endPoint x: 259, endPoint y: 720, distance: 103.0
click at [259, 720] on div "["Cannot submit order. INSTALLATION RATES is missing a QBO Item #. No tax code …" at bounding box center [238, 727] width 386 height 31
drag, startPoint x: 259, startPoint y: 720, endPoint x: 251, endPoint y: 717, distance: 8.5
copy div "INSTALLATION RATES"
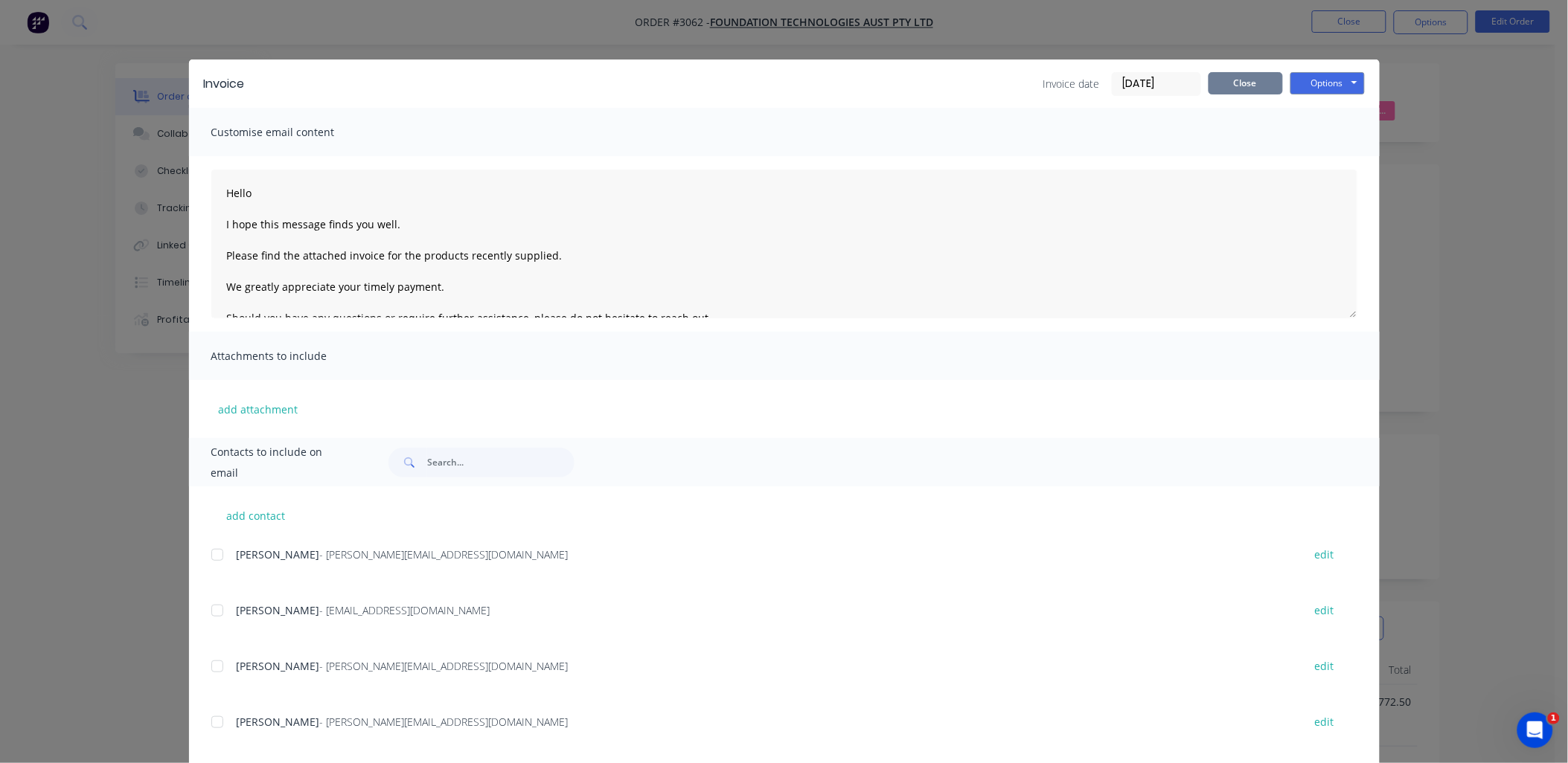
click at [1237, 81] on button "Close" at bounding box center [1246, 83] width 75 height 23
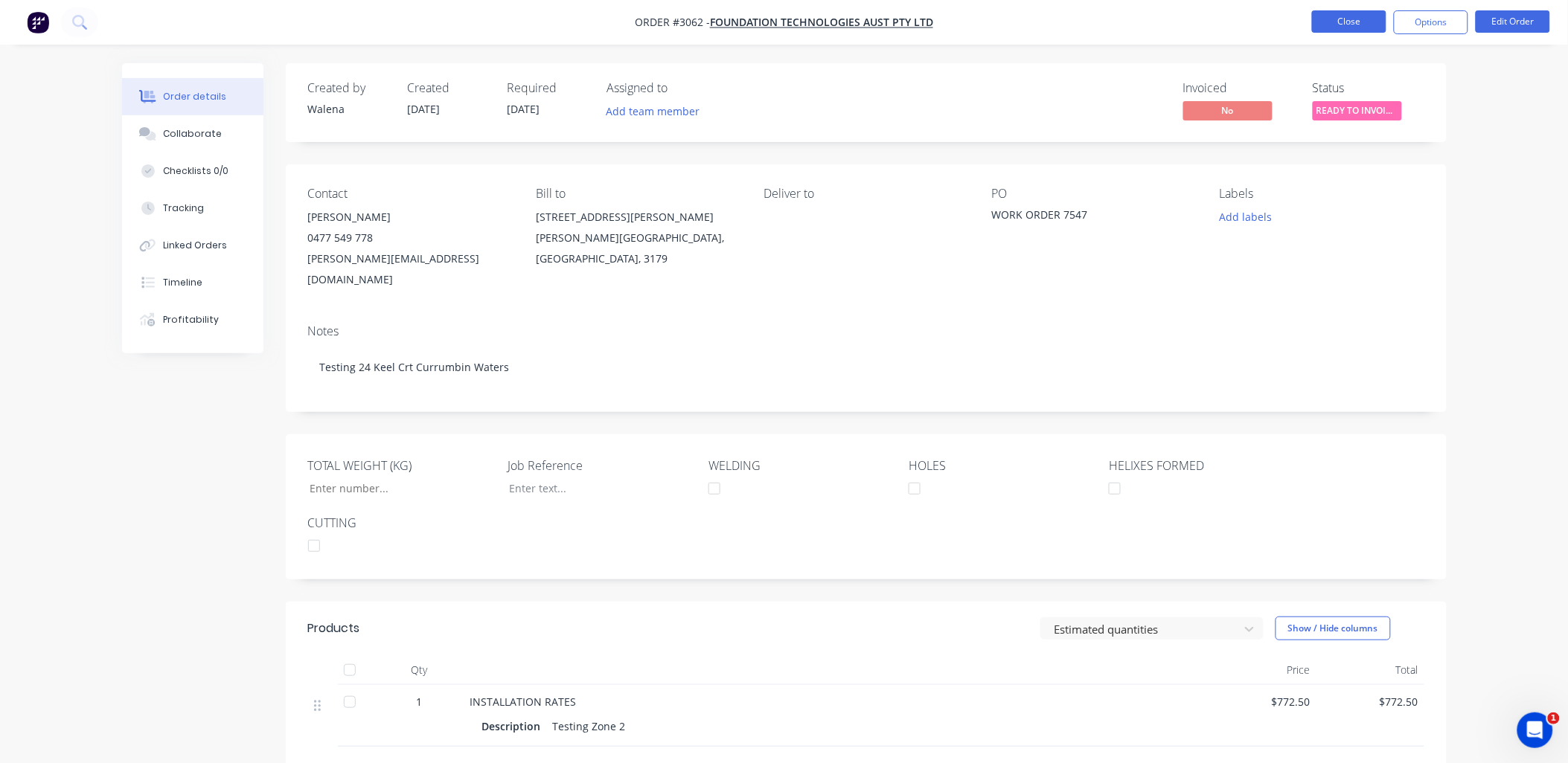
click at [1334, 16] on button "Close" at bounding box center [1349, 21] width 75 height 23
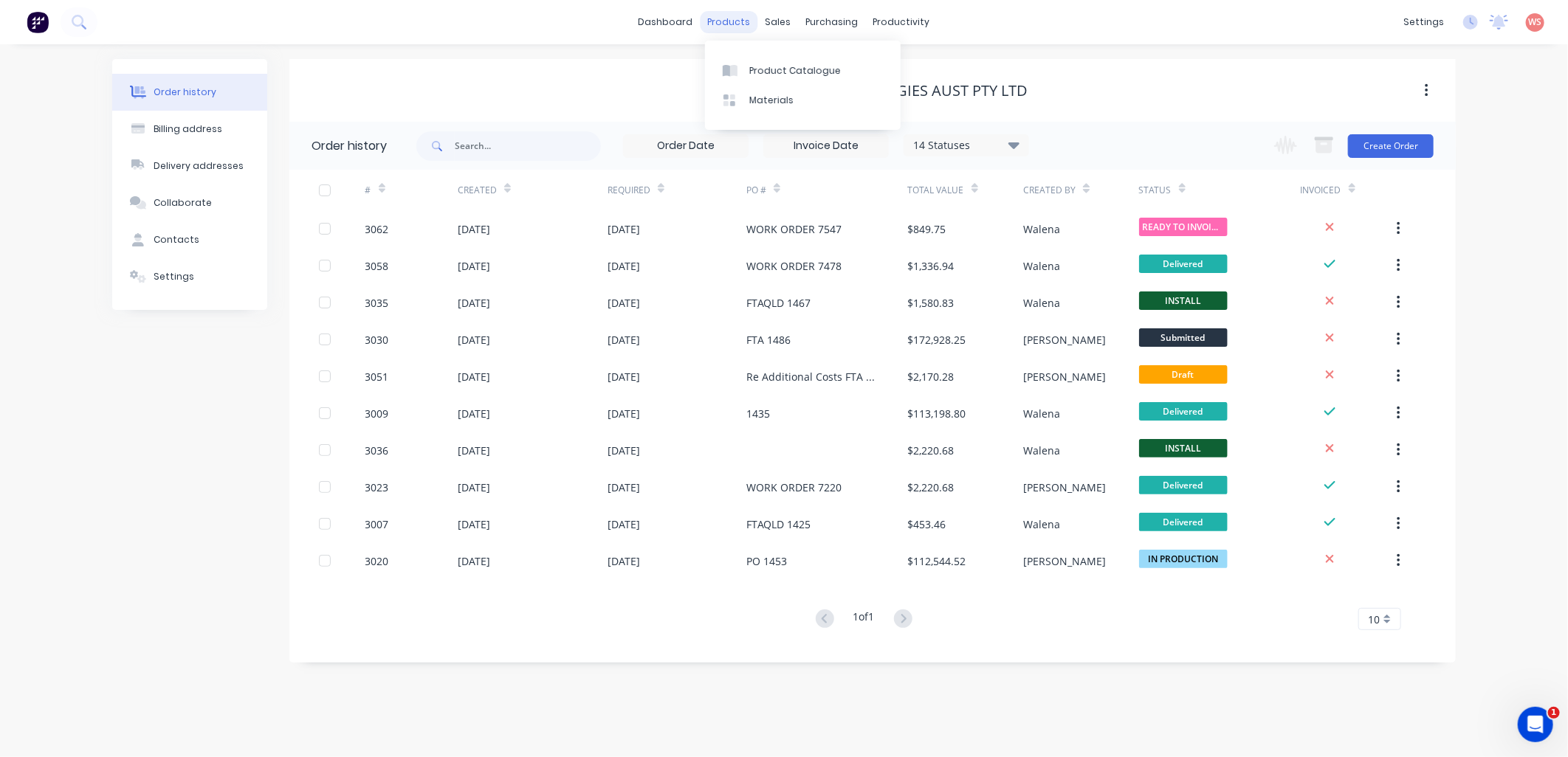
click at [718, 20] on div "products" at bounding box center [729, 22] width 58 height 22
click at [761, 64] on div "Product Catalogue" at bounding box center [795, 70] width 92 height 13
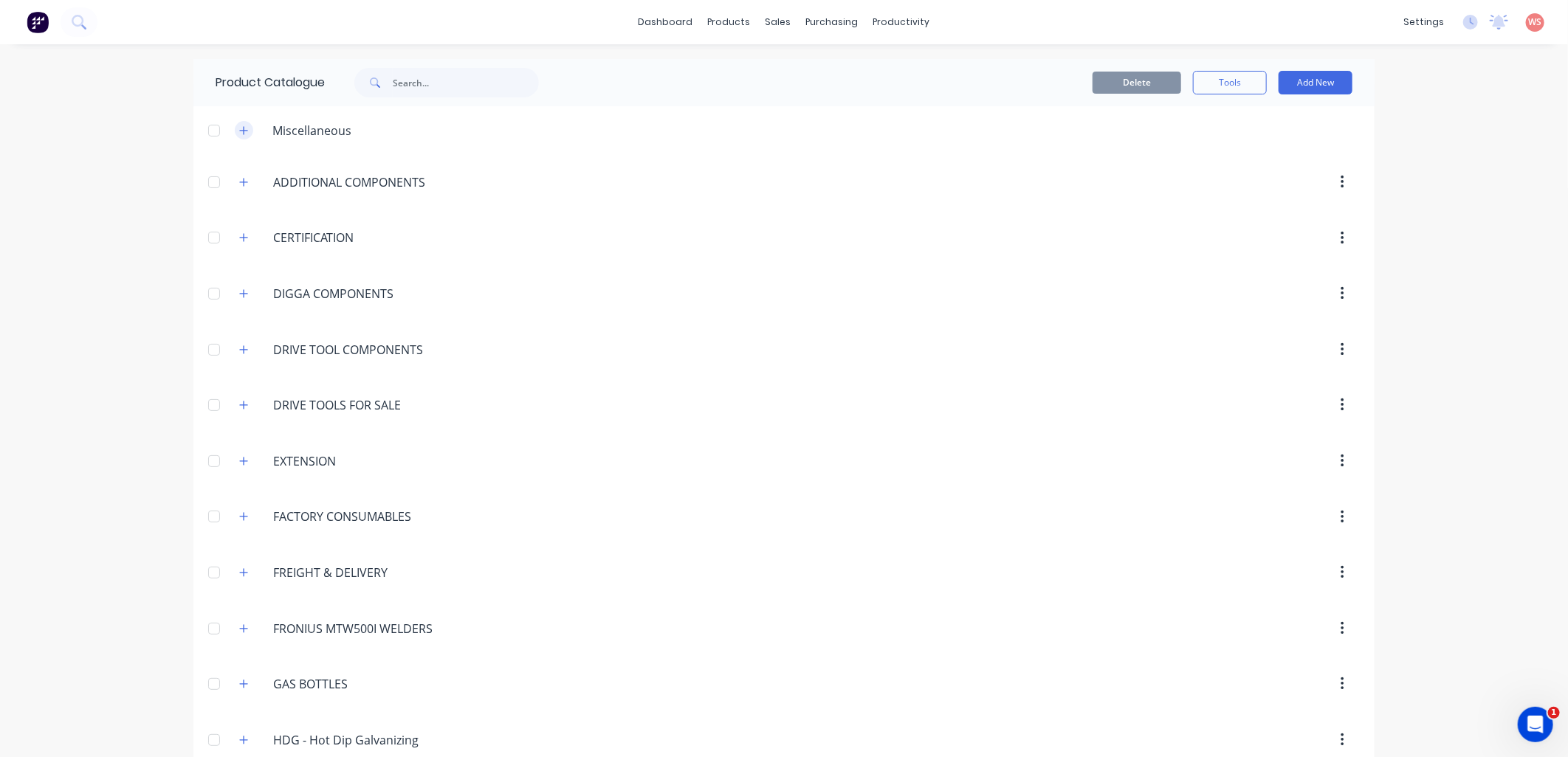
click at [240, 126] on icon "button" at bounding box center [244, 130] width 9 height 10
click at [240, 186] on icon "button" at bounding box center [244, 182] width 8 height 8
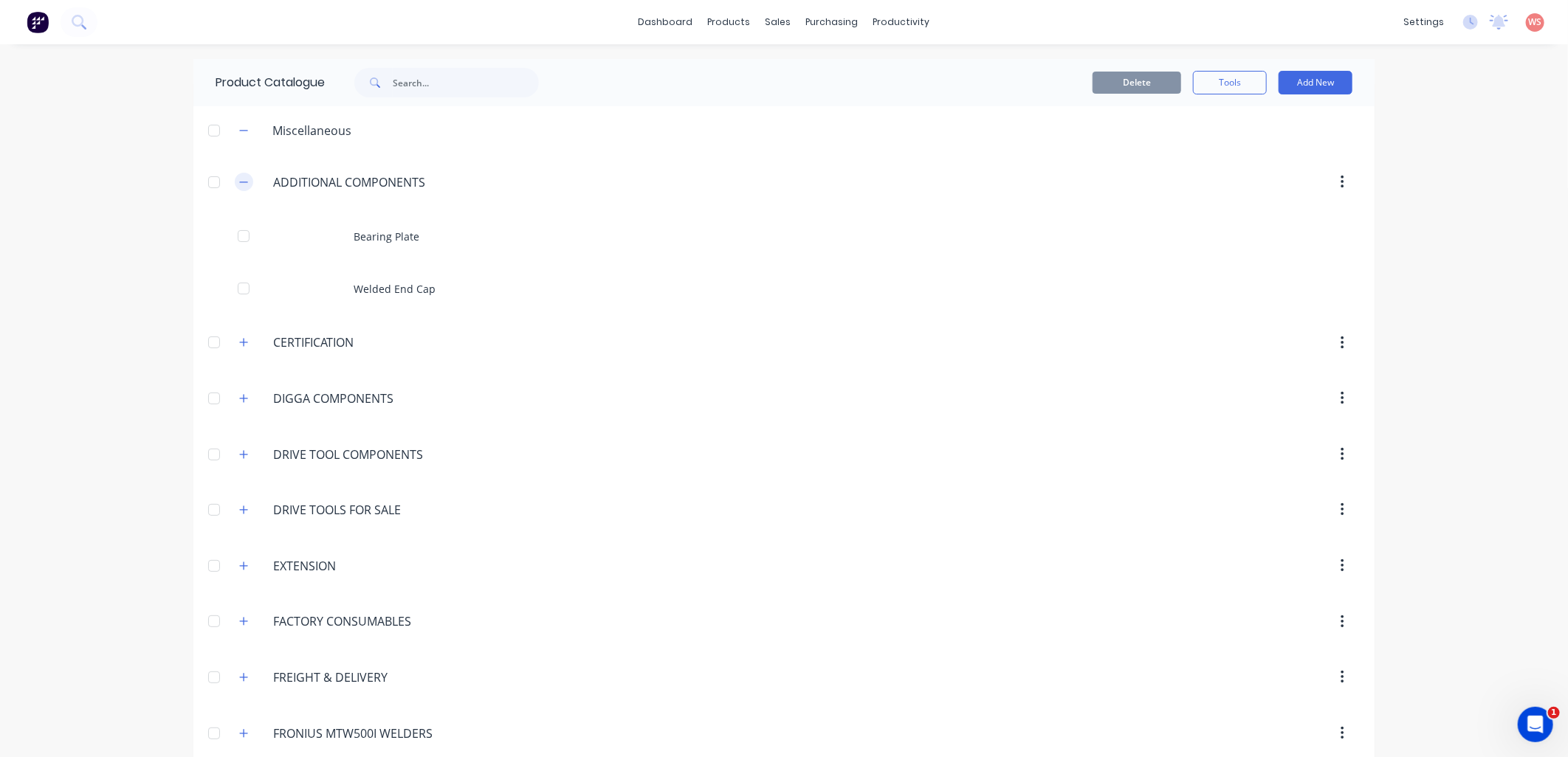
click at [240, 186] on icon "button" at bounding box center [244, 182] width 9 height 10
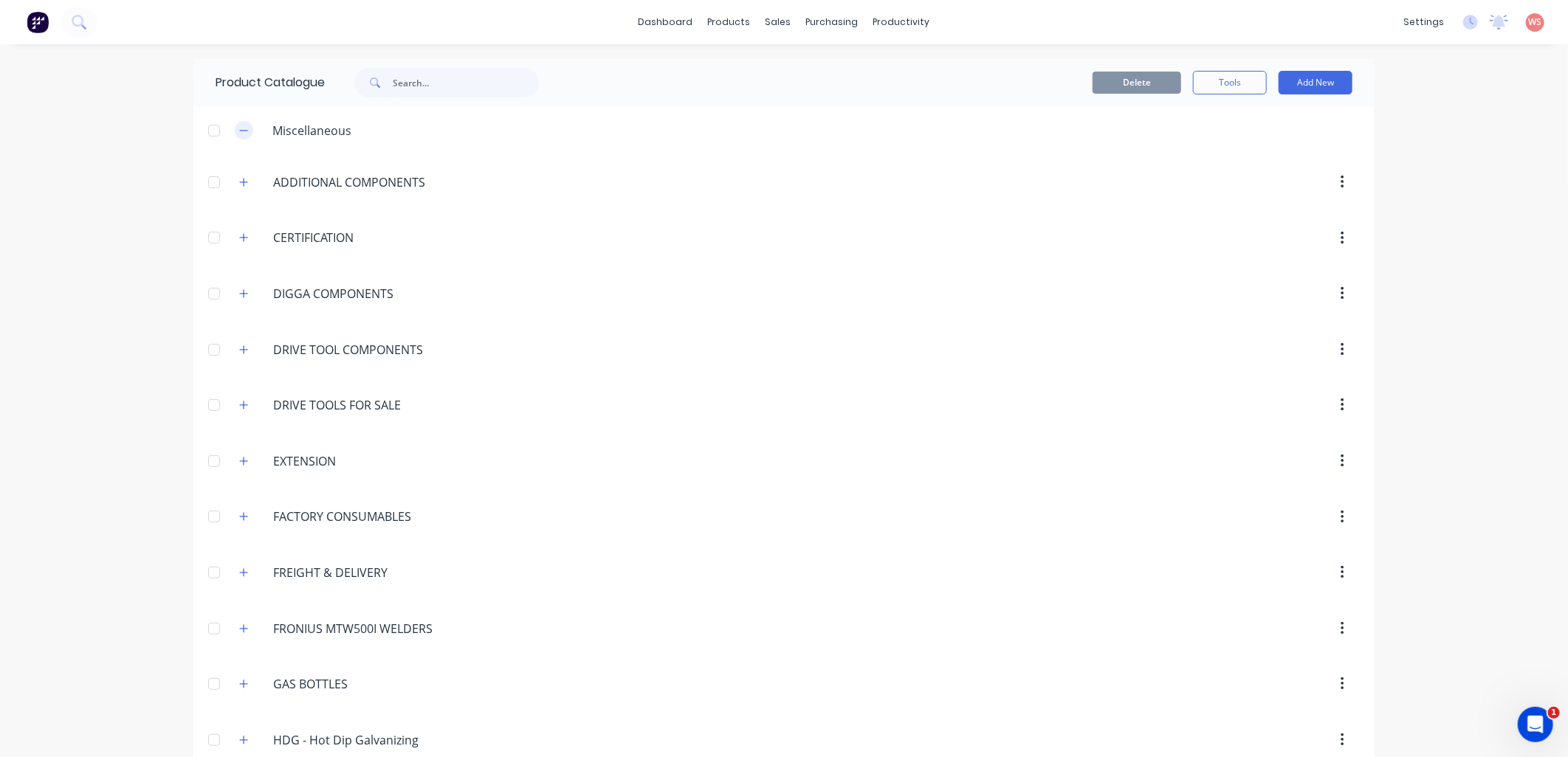
click at [235, 122] on button "button" at bounding box center [244, 130] width 18 height 18
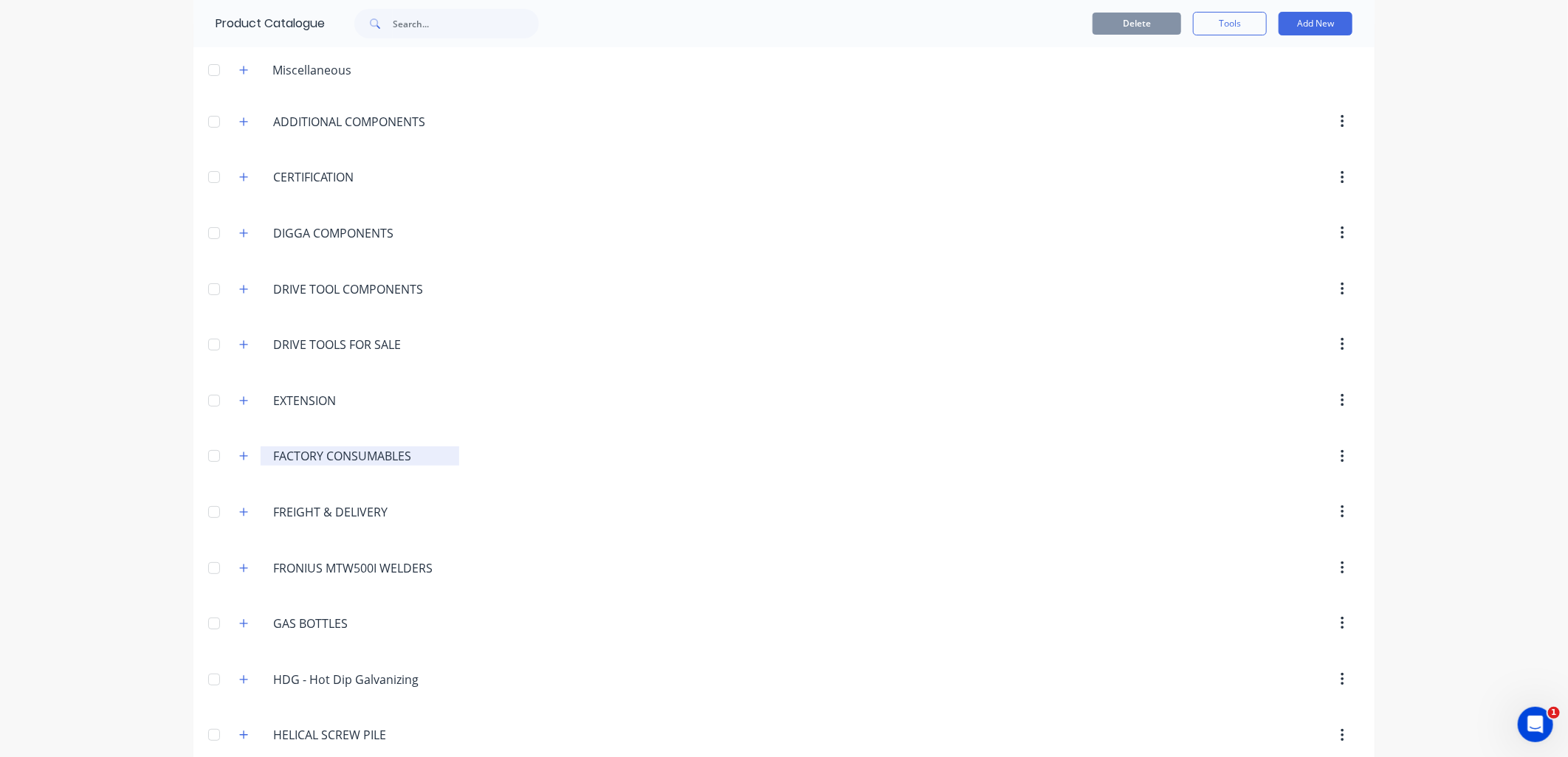
scroll to position [109, 0]
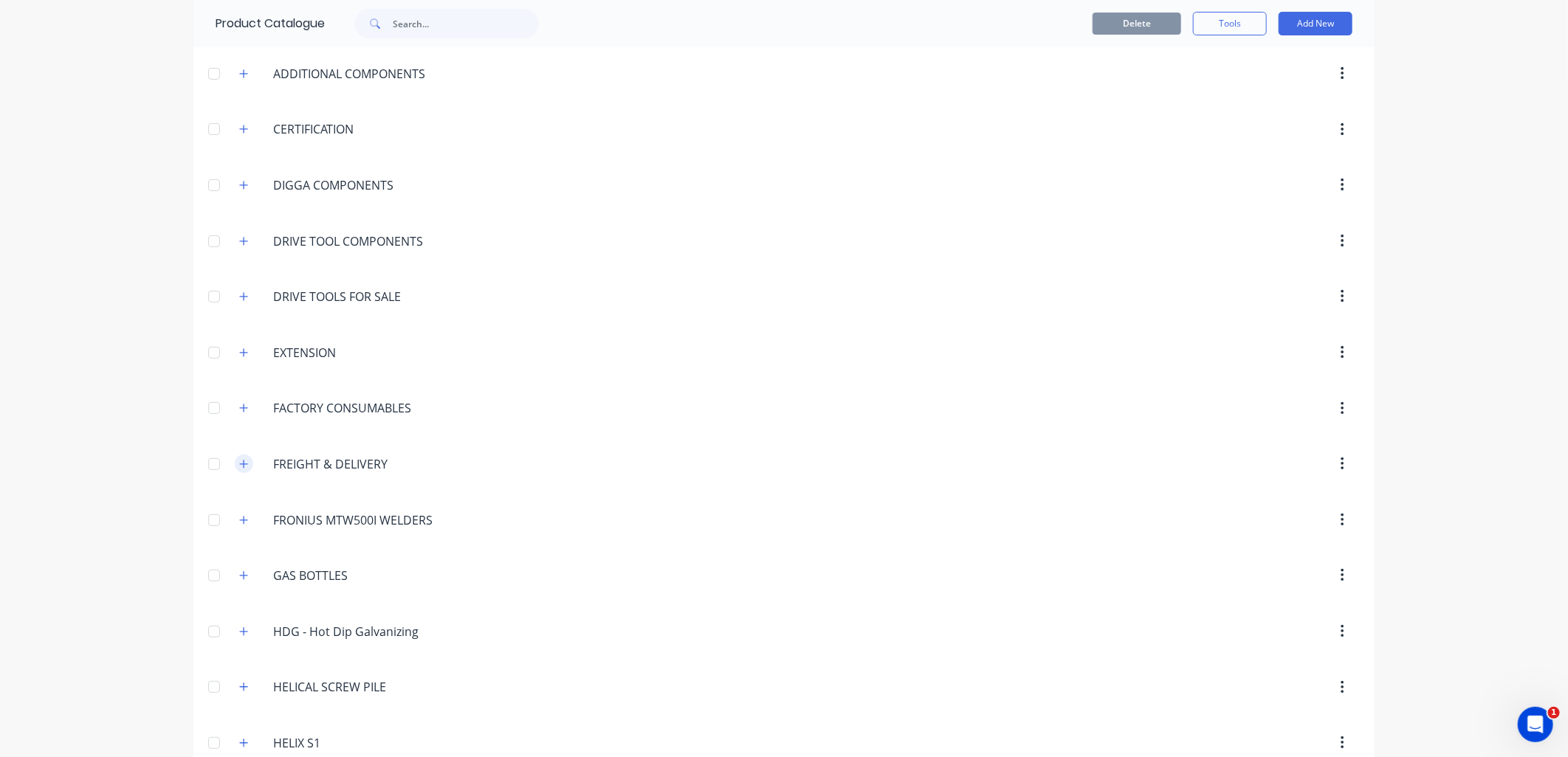
click at [240, 459] on icon "button" at bounding box center [244, 464] width 9 height 10
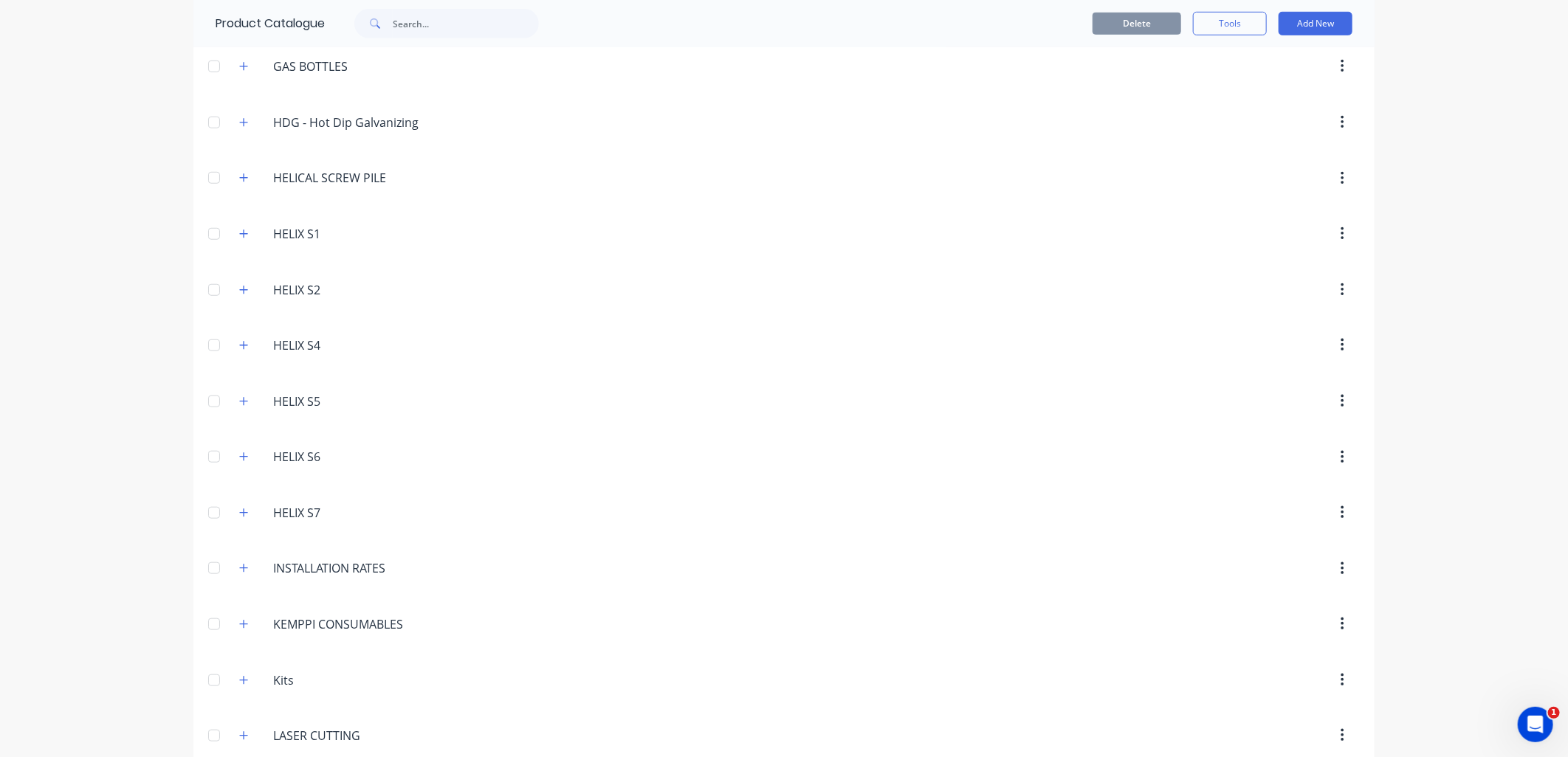
scroll to position [655, 0]
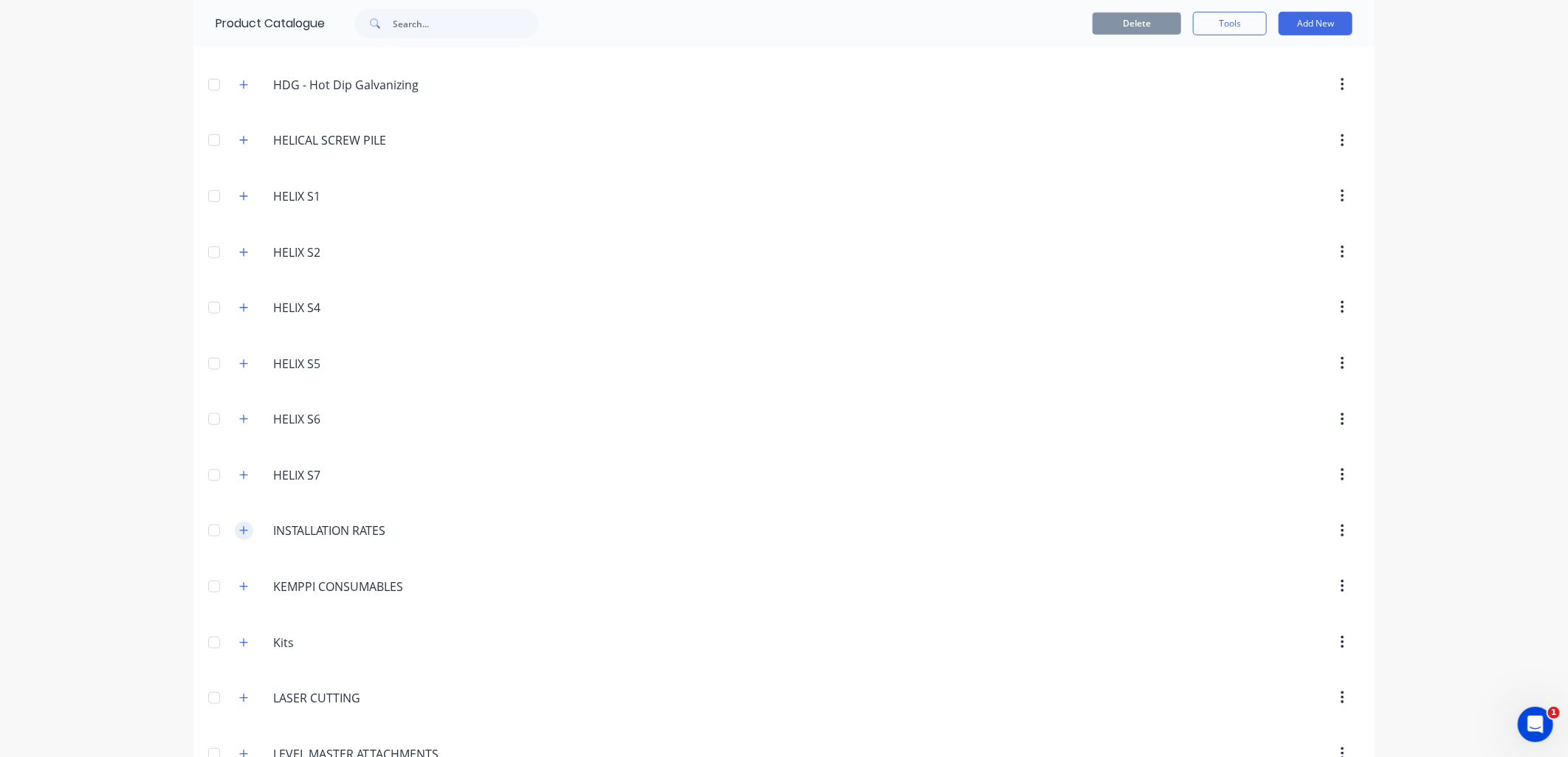
click at [241, 534] on icon "button" at bounding box center [244, 530] width 9 height 10
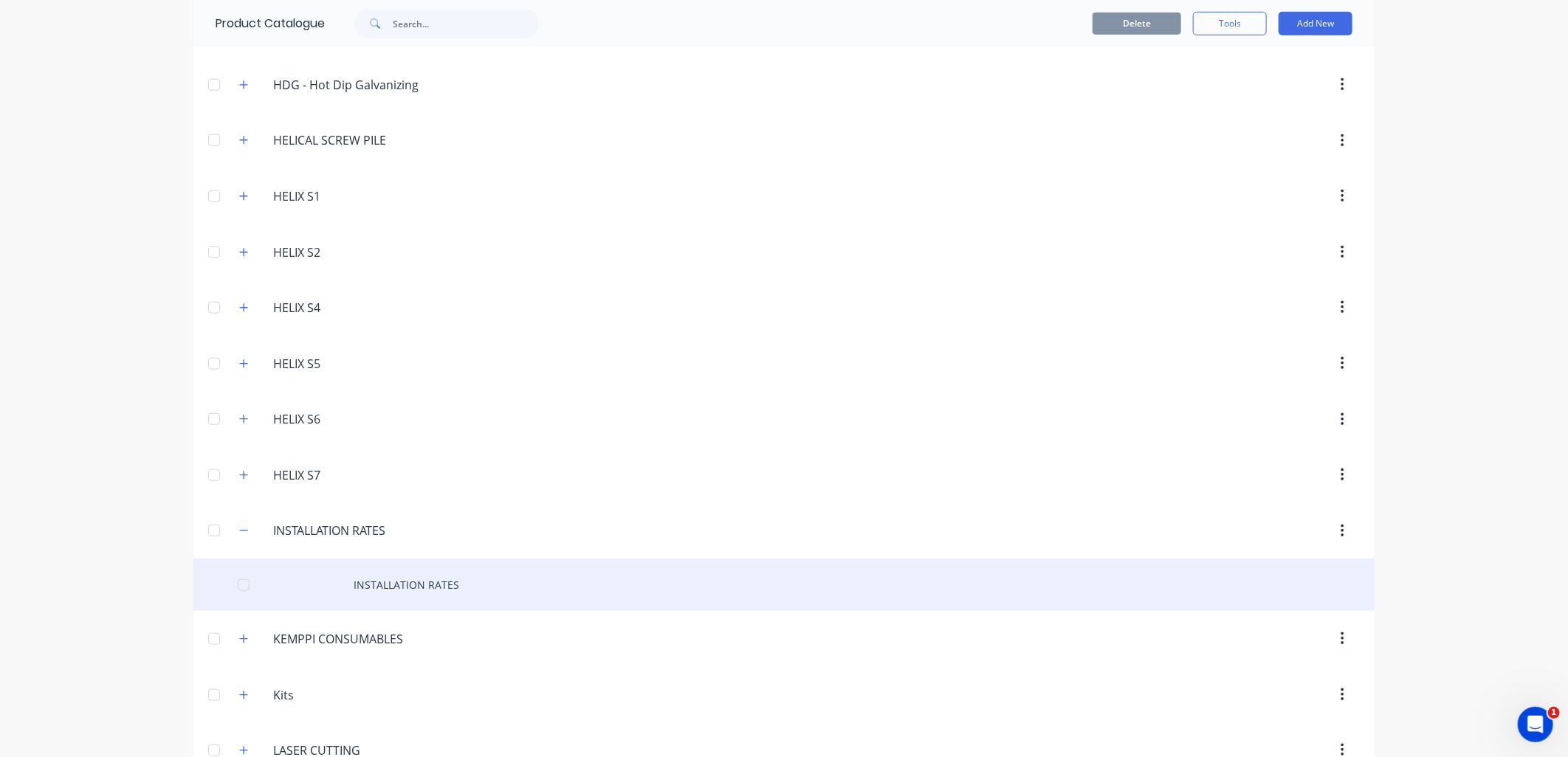
click at [427, 593] on div "INSTALLATION RATES" at bounding box center [784, 585] width 1181 height 52
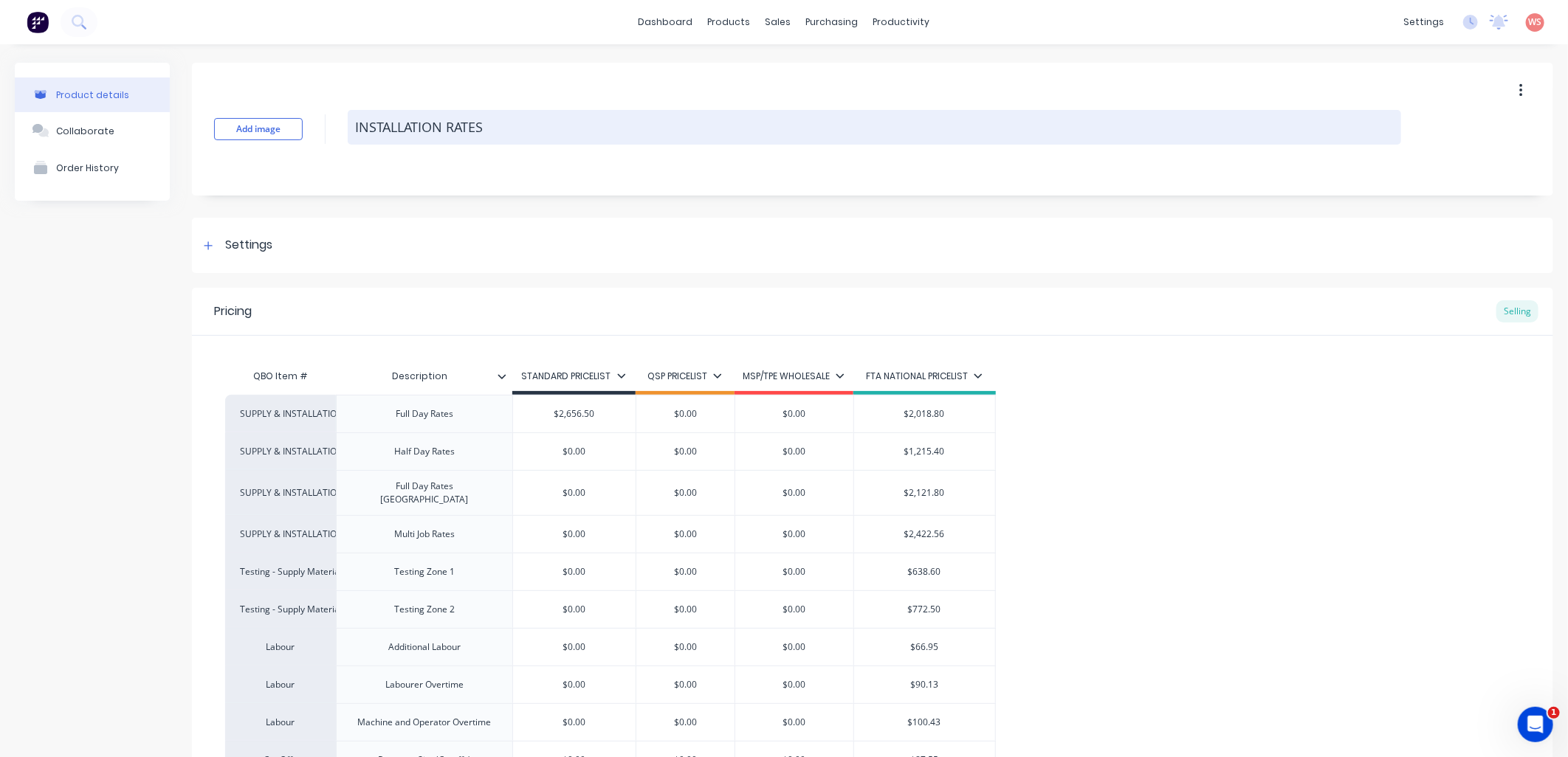
drag, startPoint x: 495, startPoint y: 119, endPoint x: 348, endPoint y: 121, distance: 147.0
click at [348, 121] on textarea "INSTALLATION RATES" at bounding box center [874, 127] width 1054 height 35
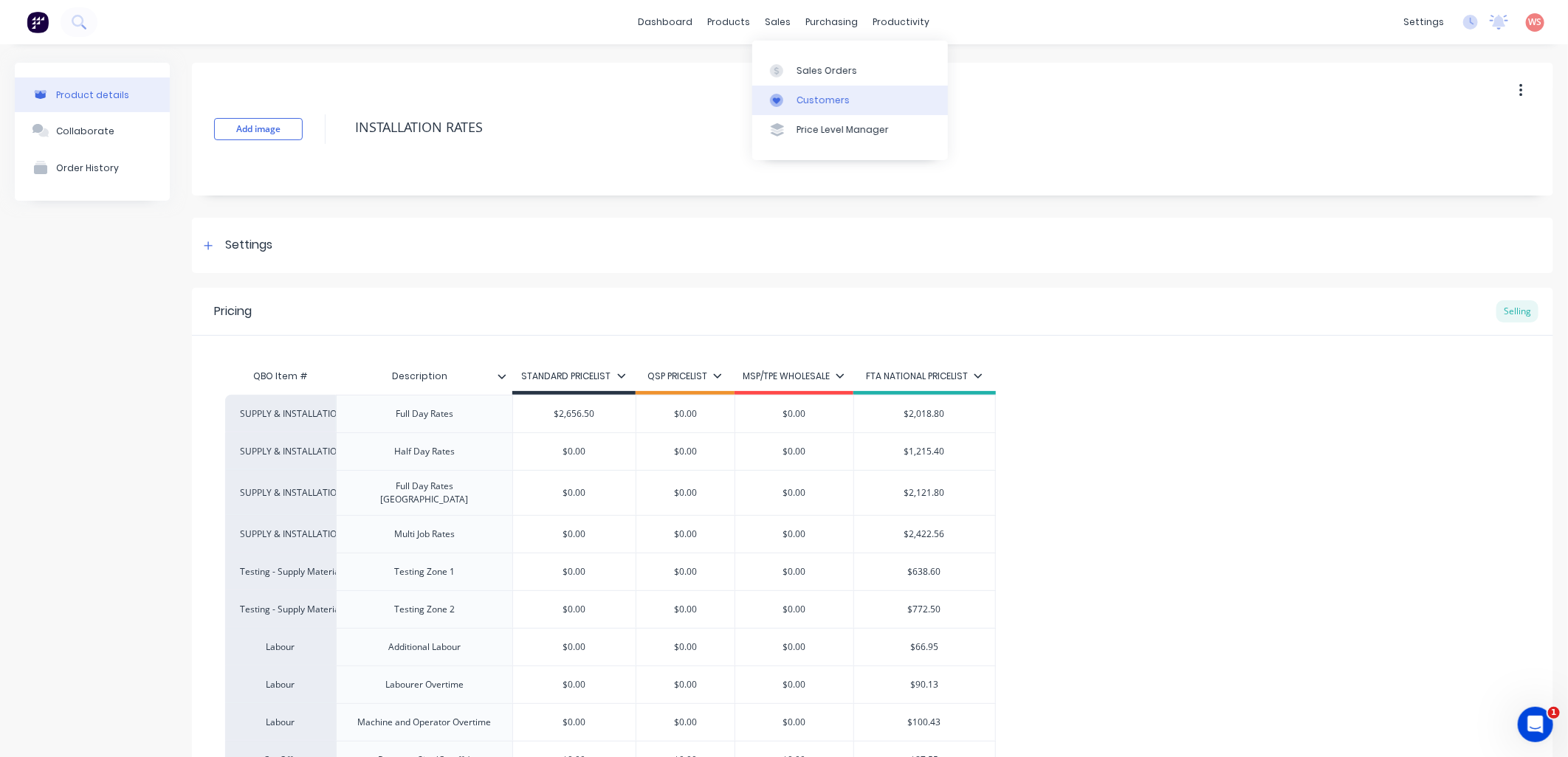
click at [802, 85] on link "Customers" at bounding box center [850, 100] width 196 height 29
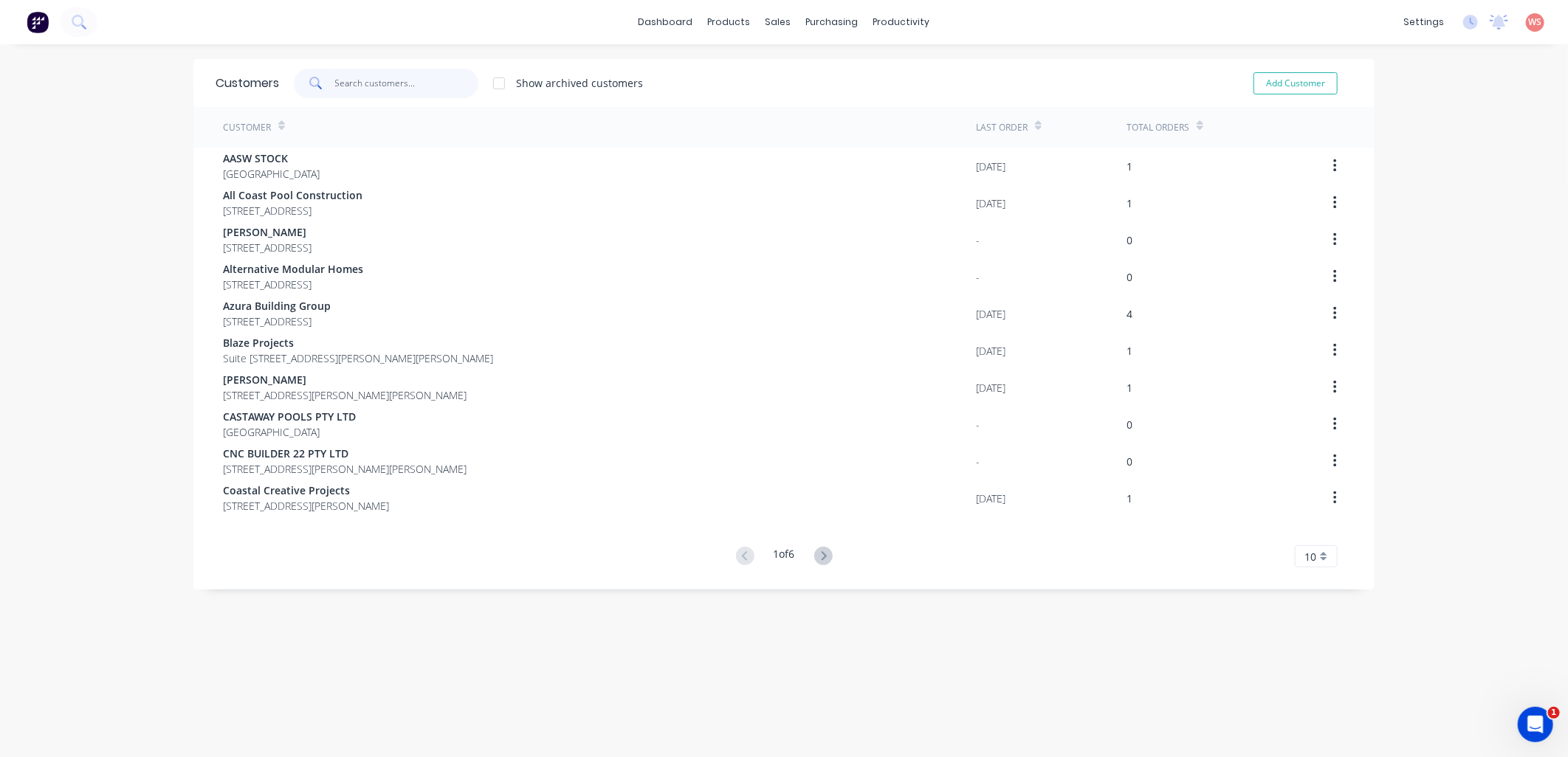
click at [415, 85] on input "text" at bounding box center [407, 83] width 144 height 29
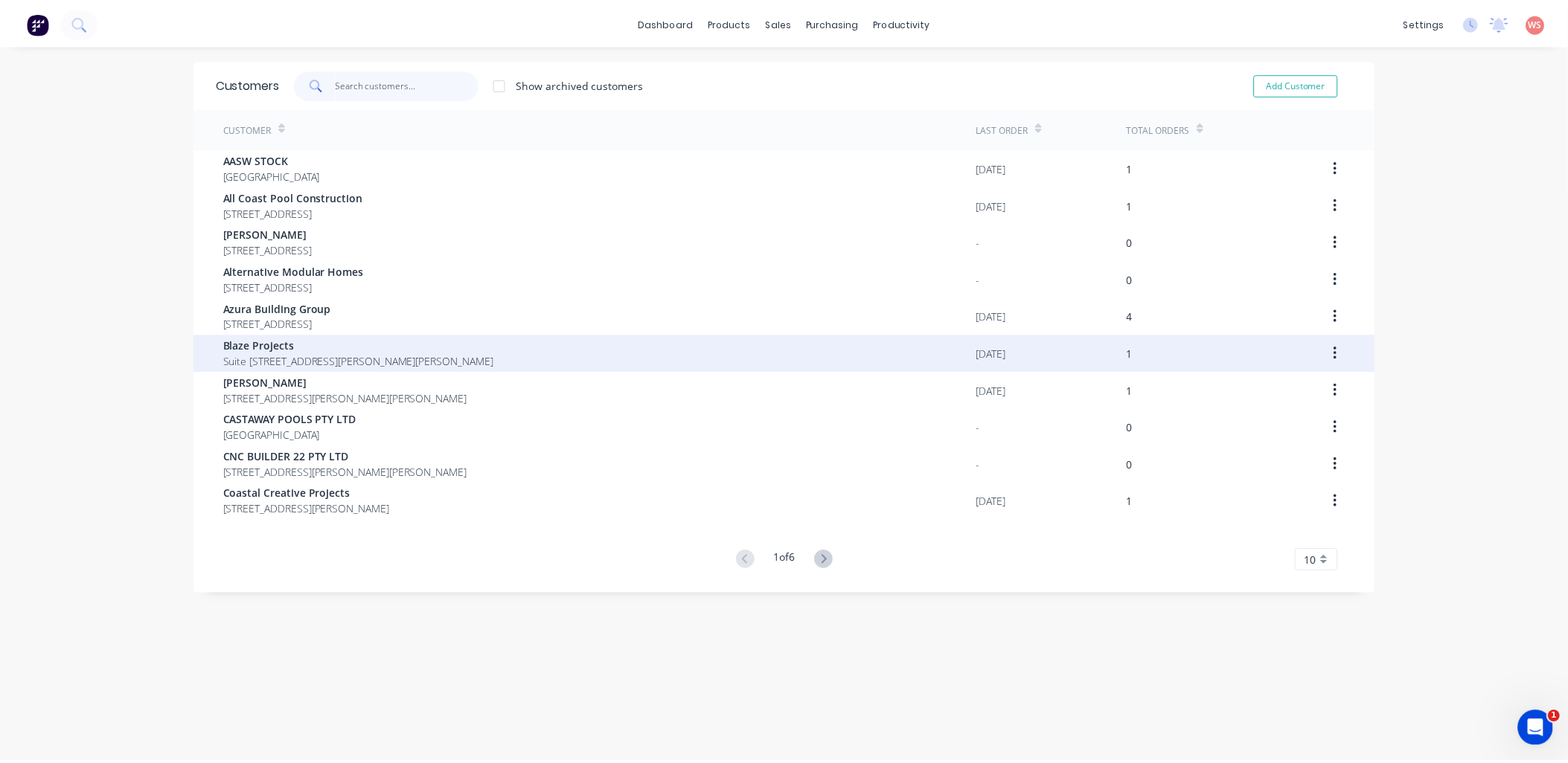
scroll to position [29, 0]
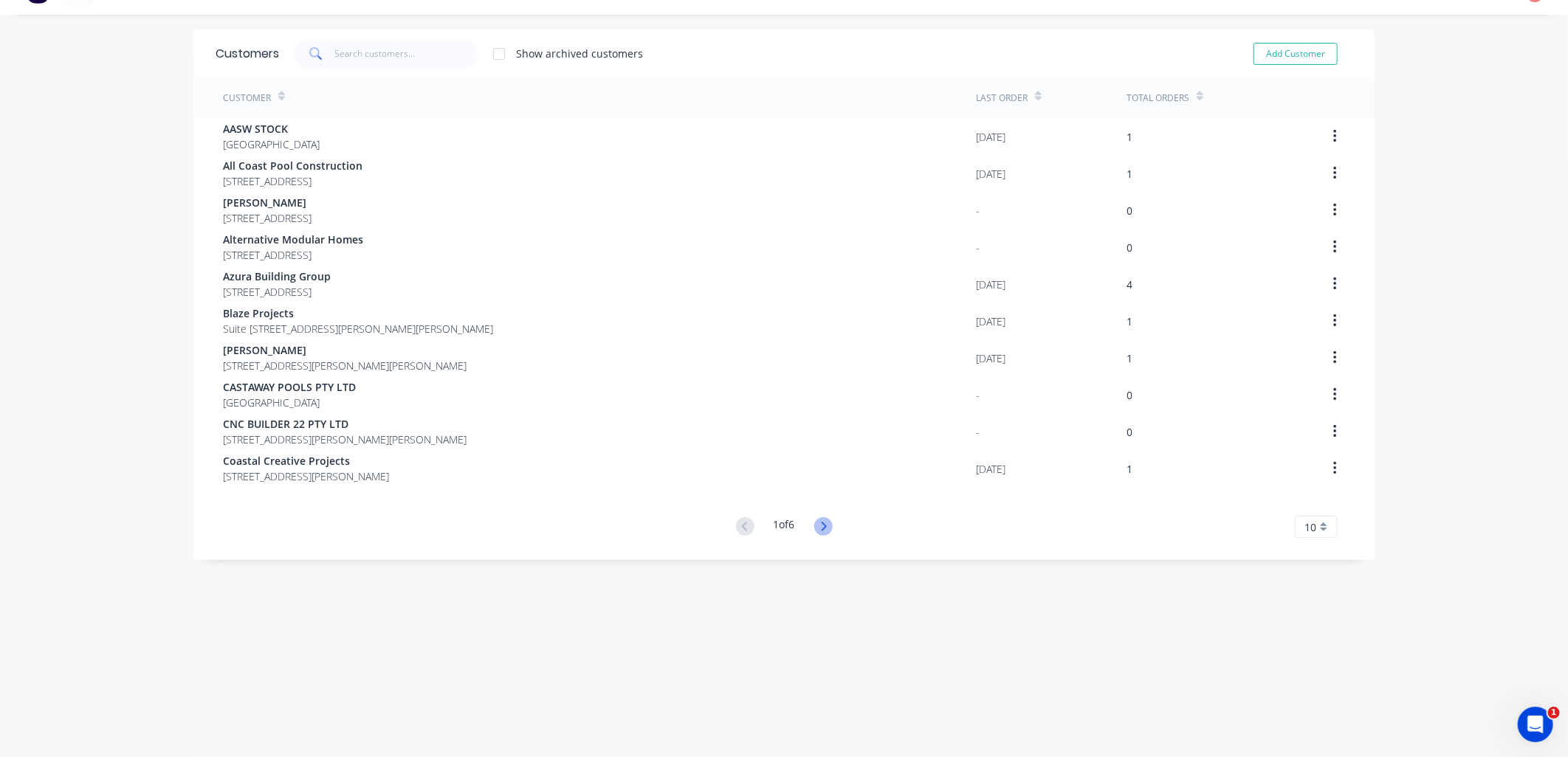
click at [821, 528] on icon at bounding box center [823, 527] width 5 height 9
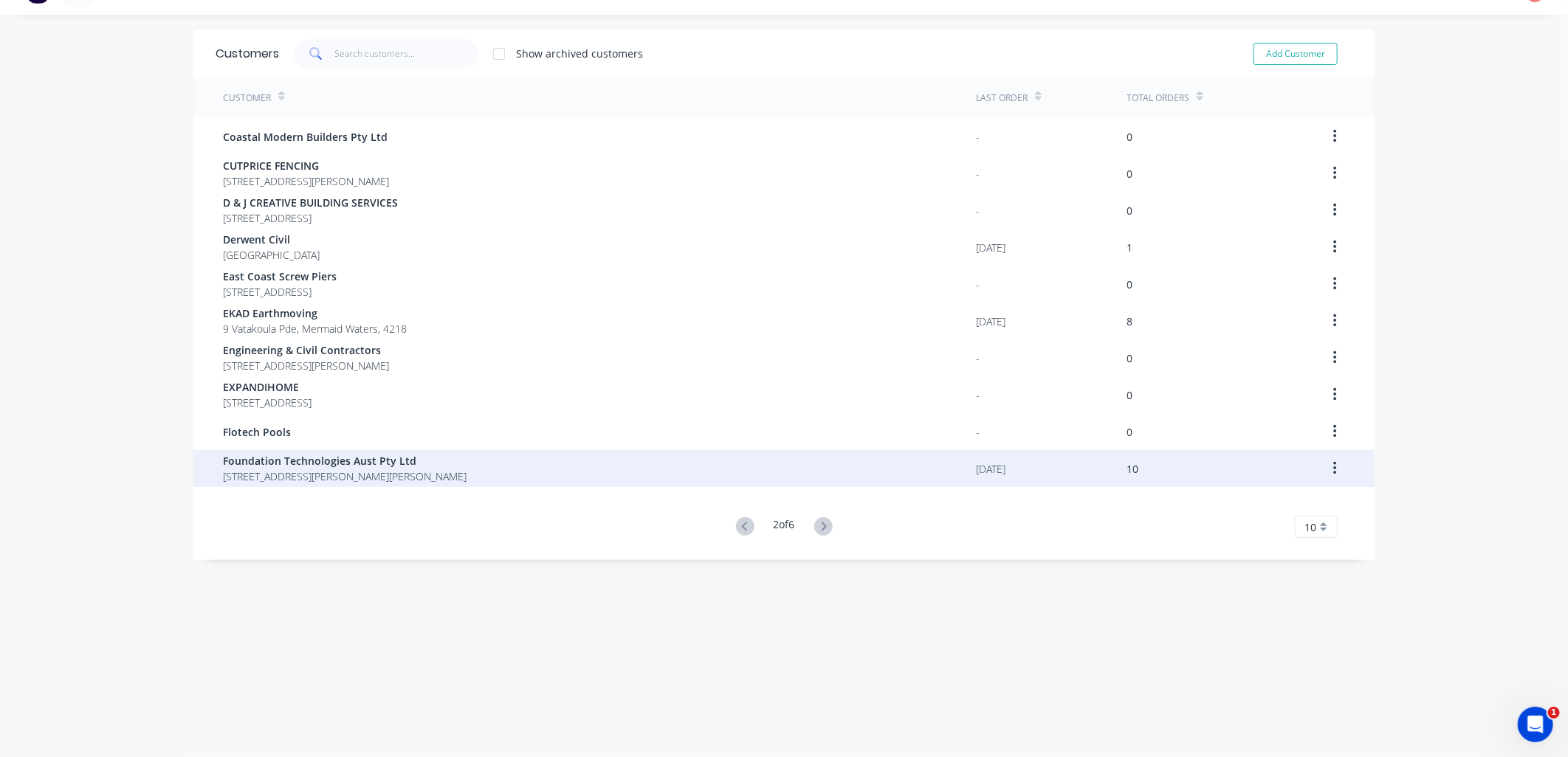
click at [360, 469] on span "9B 5 Janine Street Scoresby Victoria Australia 3179" at bounding box center [344, 477] width 243 height 15
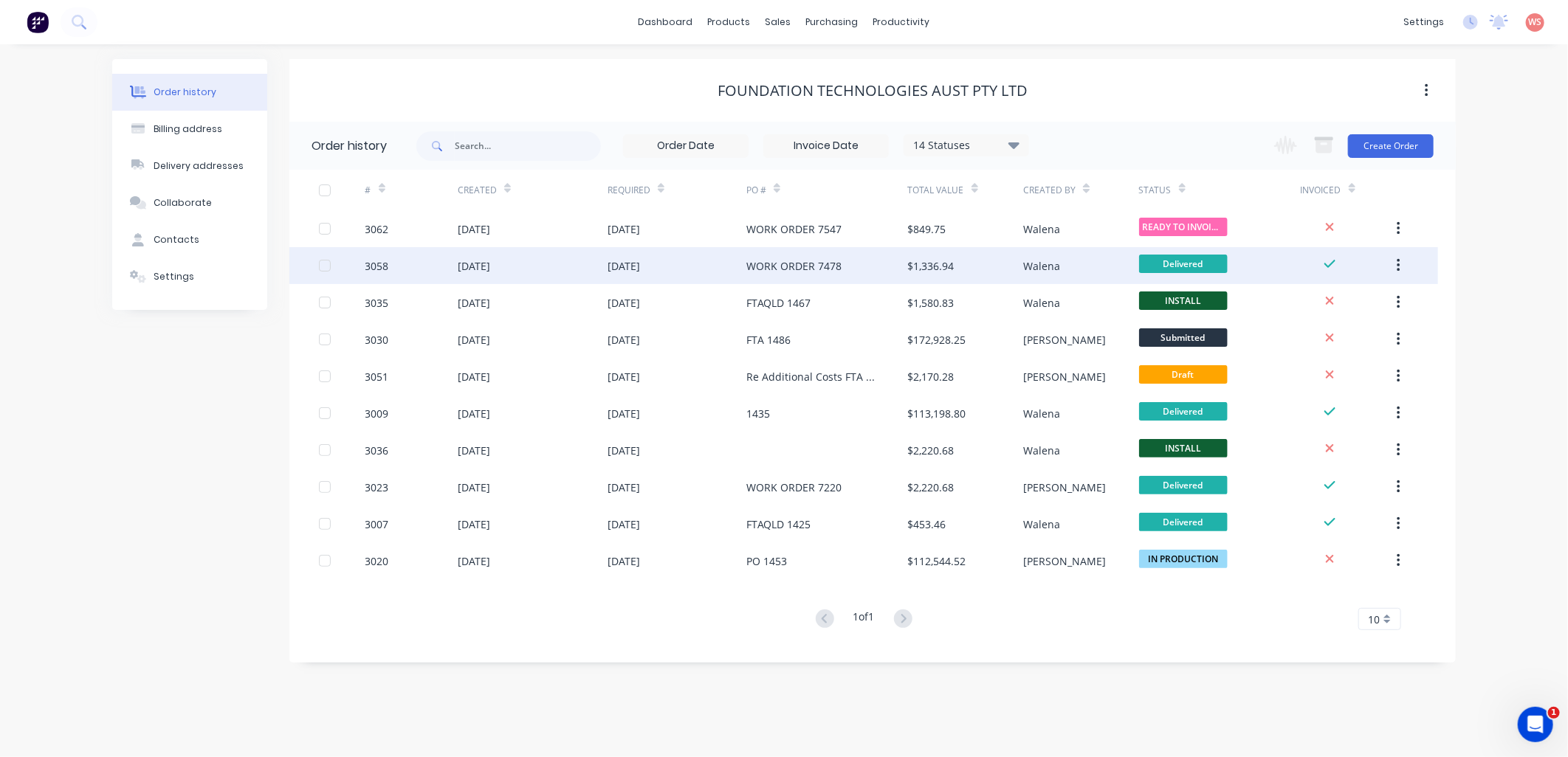
click at [792, 258] on div "WORK ORDER 7478" at bounding box center [794, 266] width 95 height 15
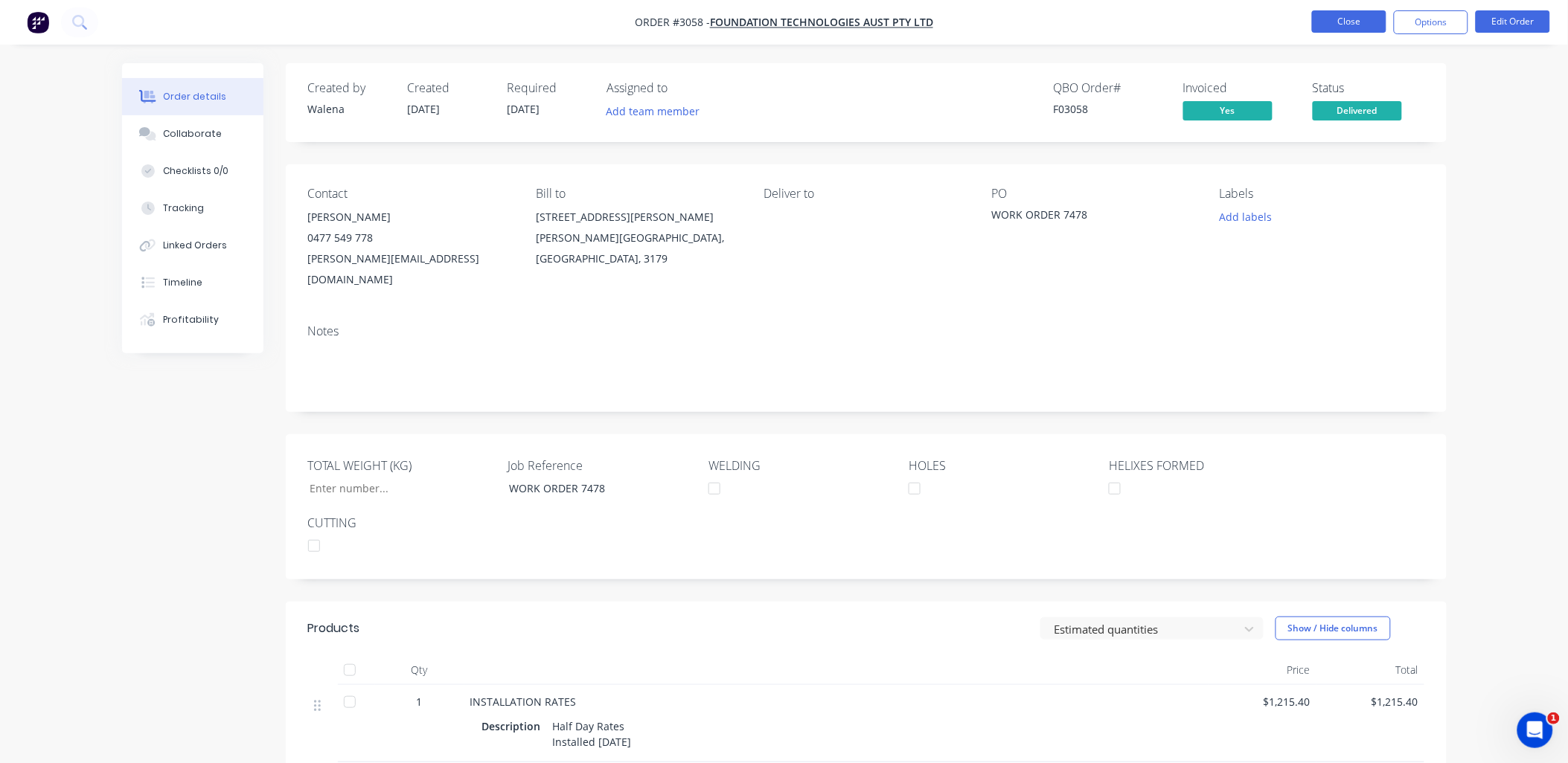
click at [1327, 21] on button "Close" at bounding box center [1349, 21] width 75 height 23
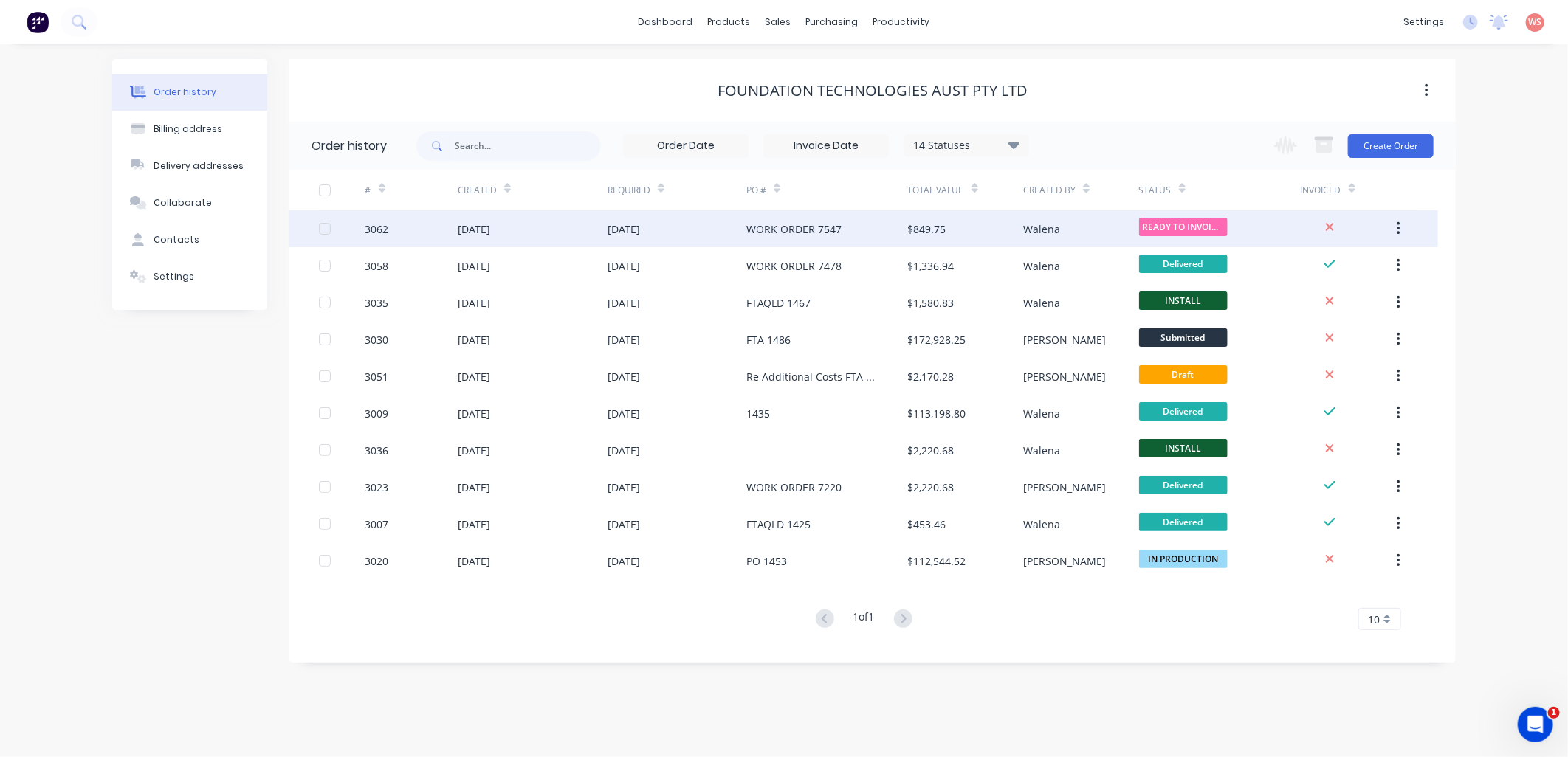
click at [793, 223] on div "WORK ORDER 7547" at bounding box center [794, 229] width 95 height 15
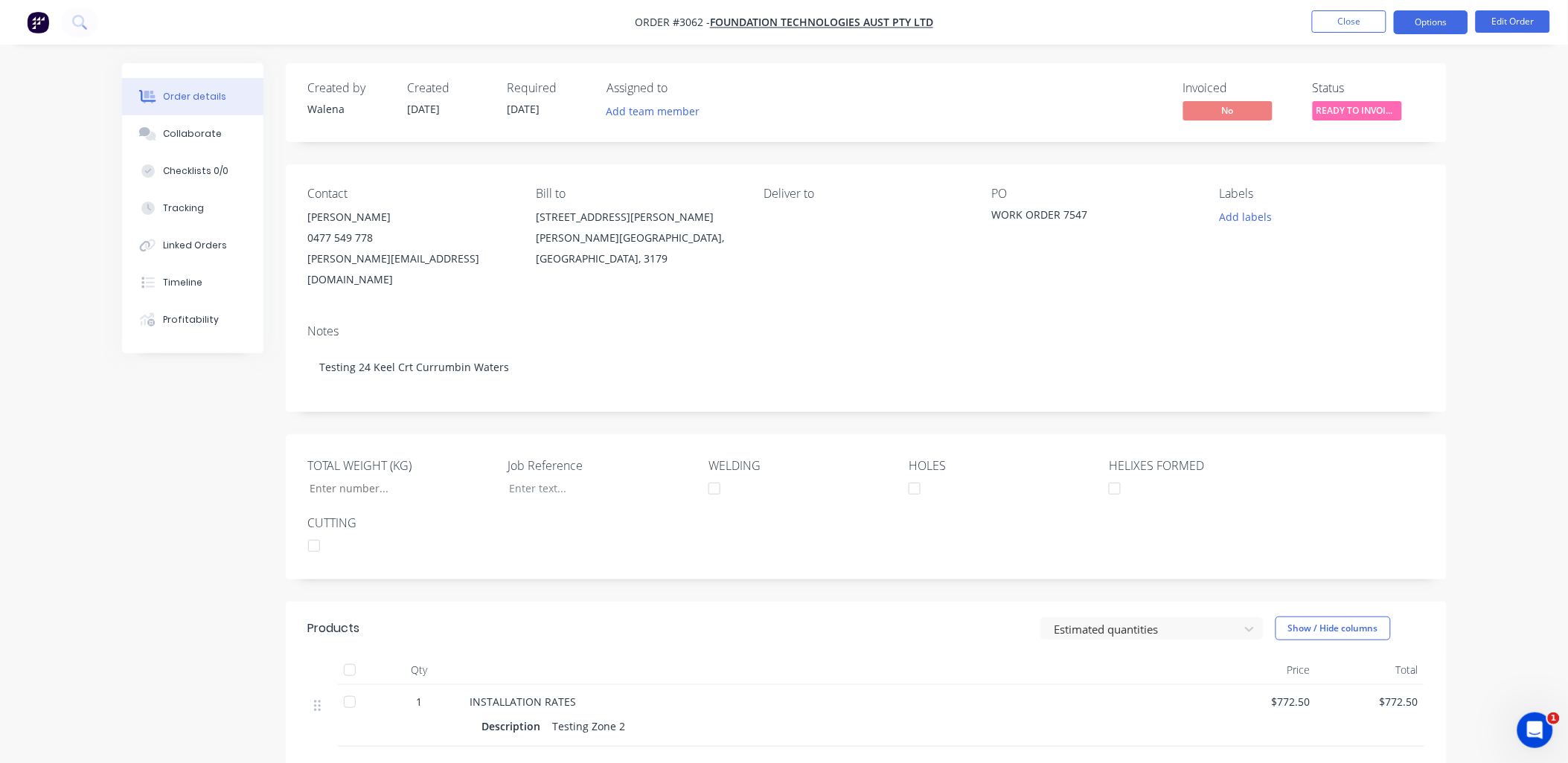
click at [1417, 26] on button "Options" at bounding box center [1431, 22] width 75 height 24
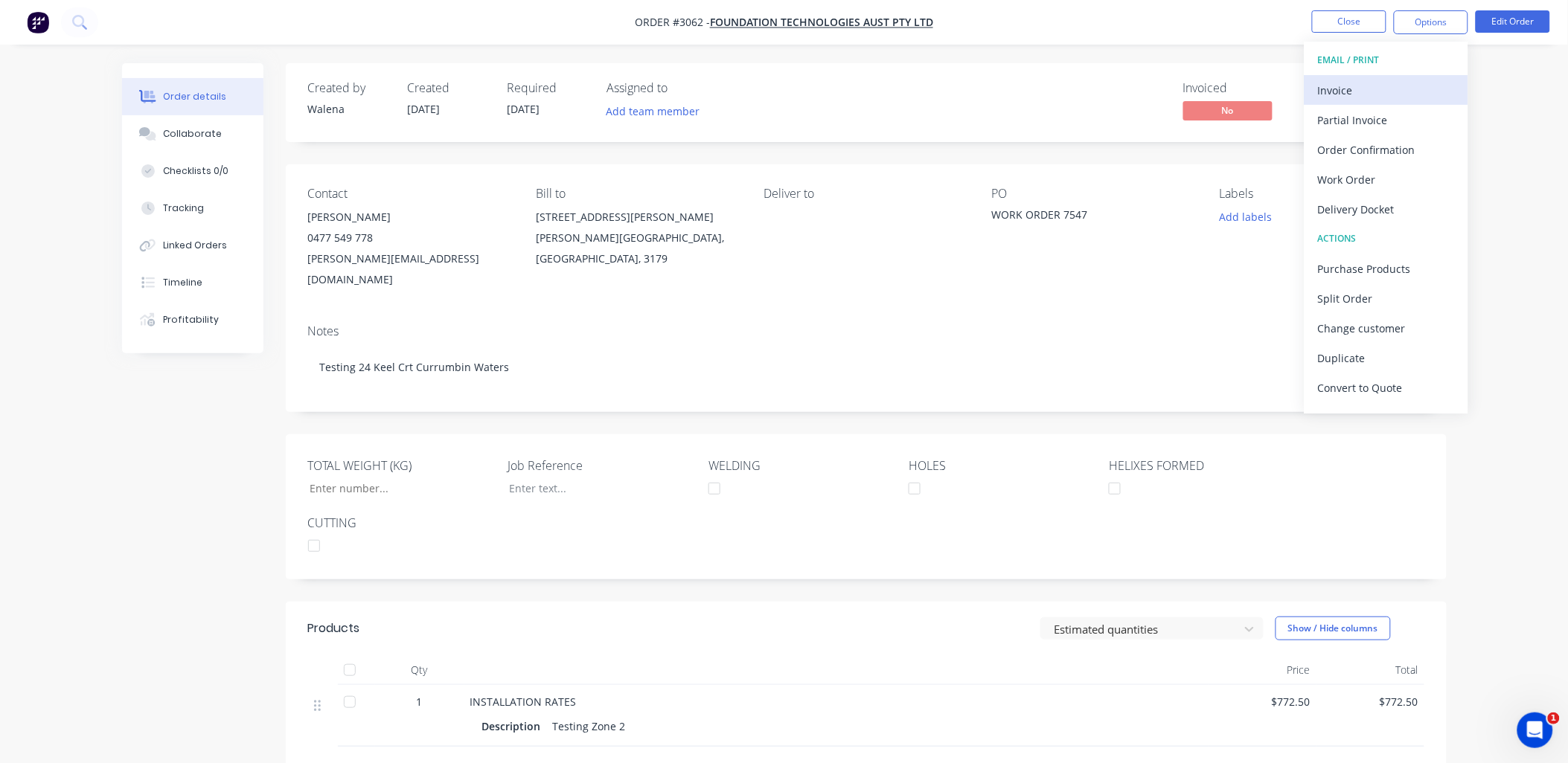
click at [1336, 89] on div "Invoice" at bounding box center [1386, 91] width 137 height 22
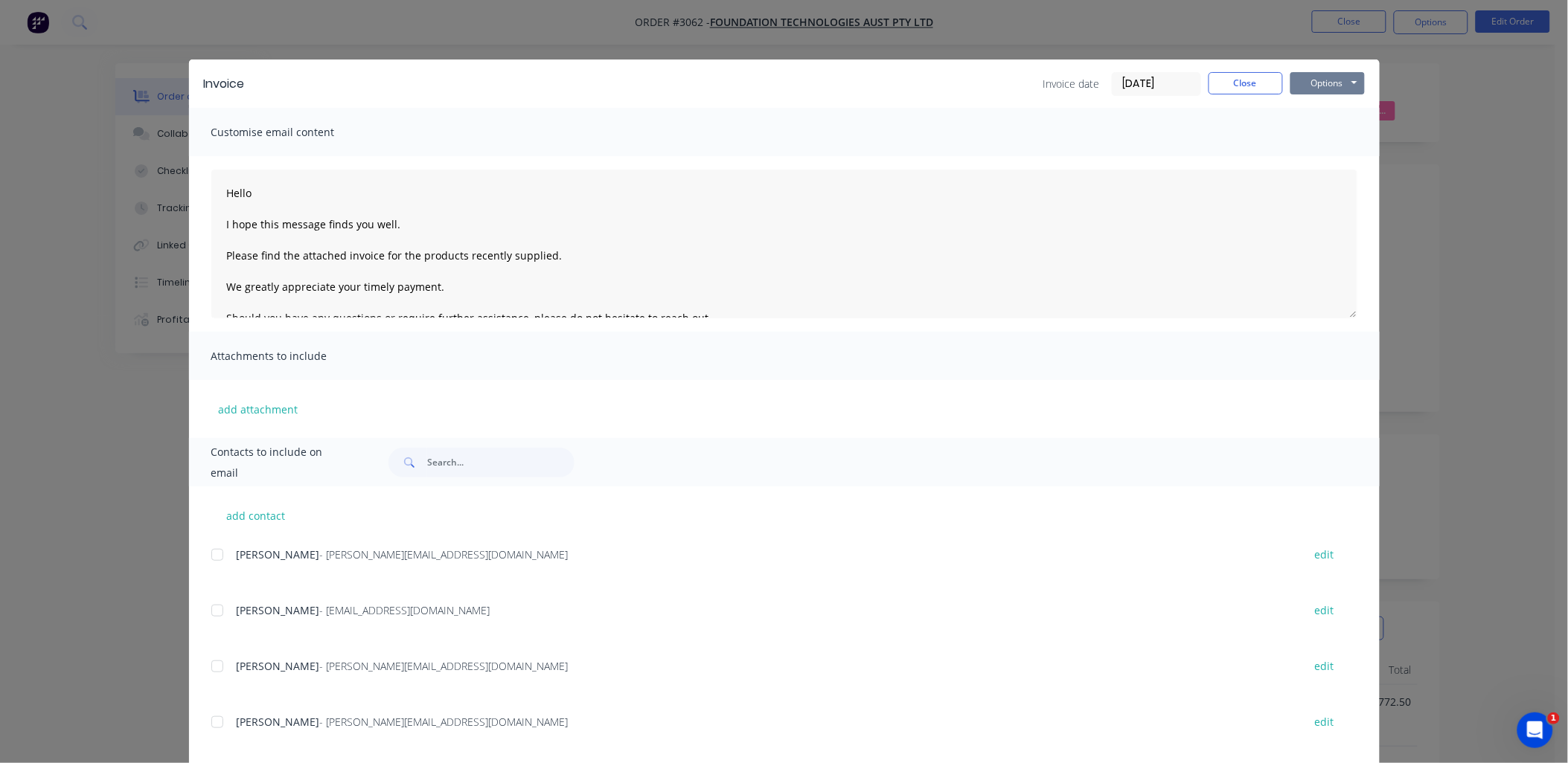
click at [1310, 79] on button "Options" at bounding box center [1327, 83] width 75 height 23
click at [1337, 144] on button "Print" at bounding box center [1337, 134] width 95 height 25
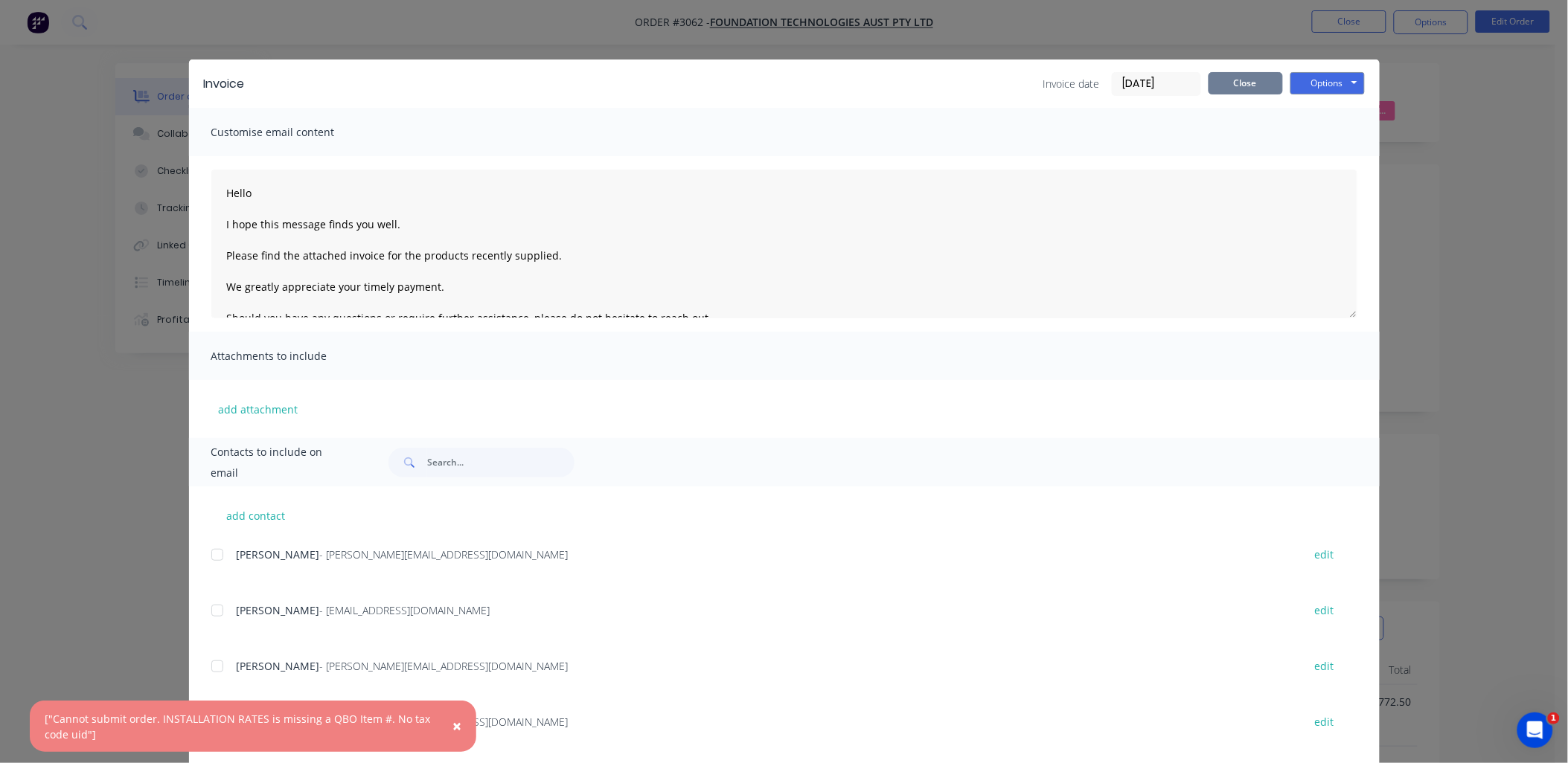
click at [1254, 76] on button "Close" at bounding box center [1246, 83] width 75 height 23
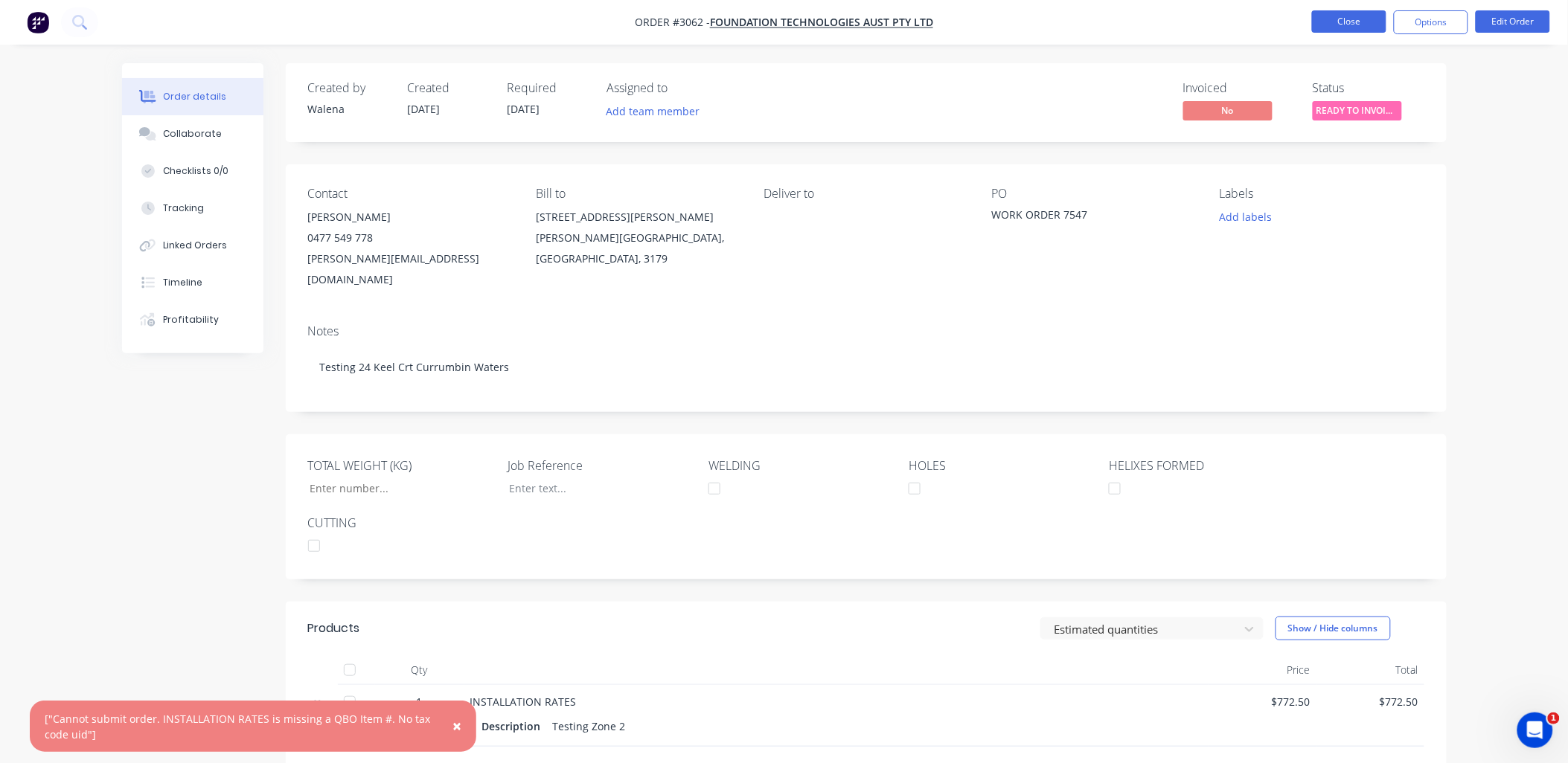
click at [1370, 12] on button "Close" at bounding box center [1349, 21] width 75 height 23
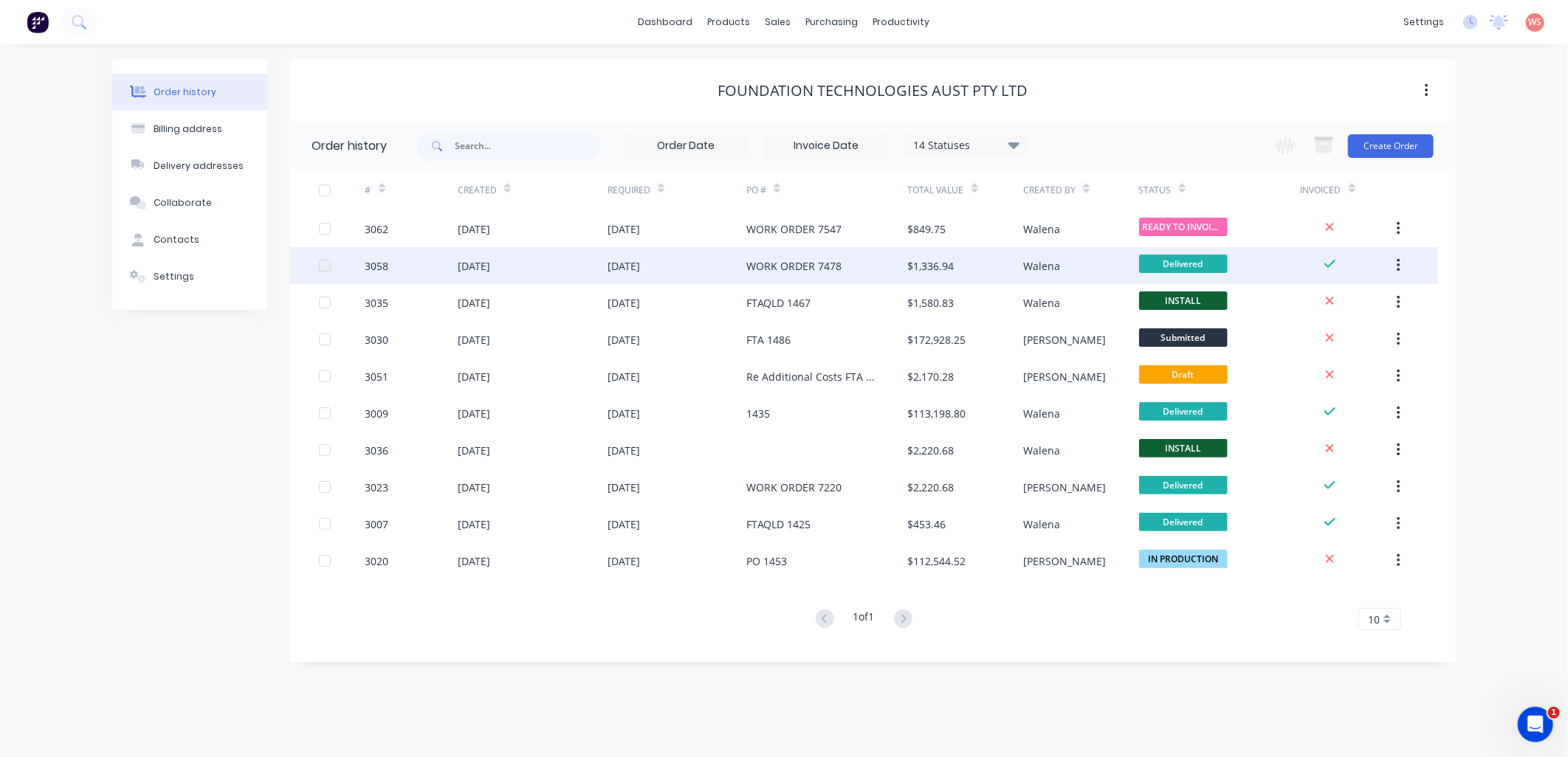
click at [490, 264] on div "24 Sep 2025" at bounding box center [474, 266] width 32 height 15
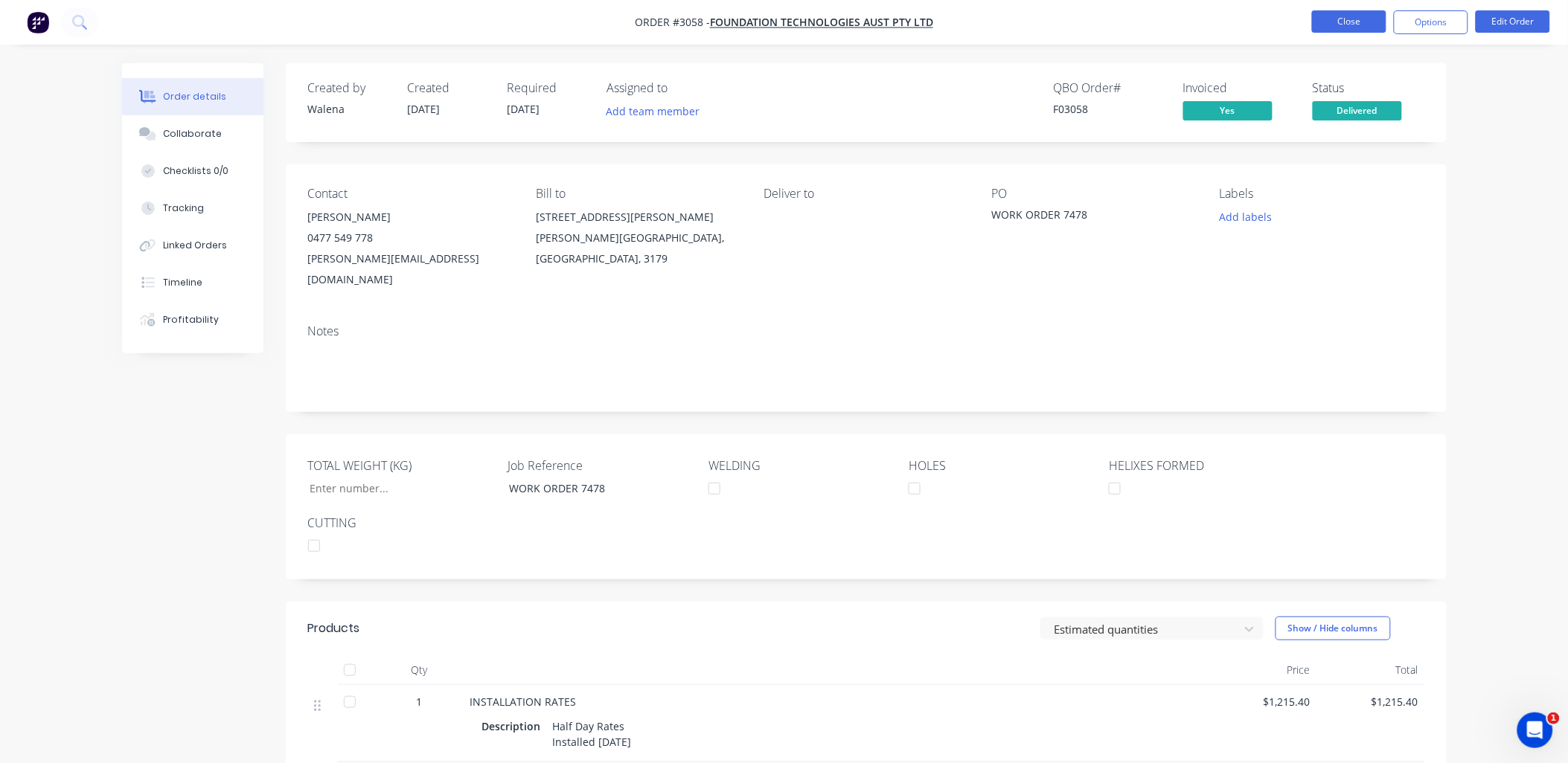
click at [1335, 19] on button "Close" at bounding box center [1349, 21] width 75 height 23
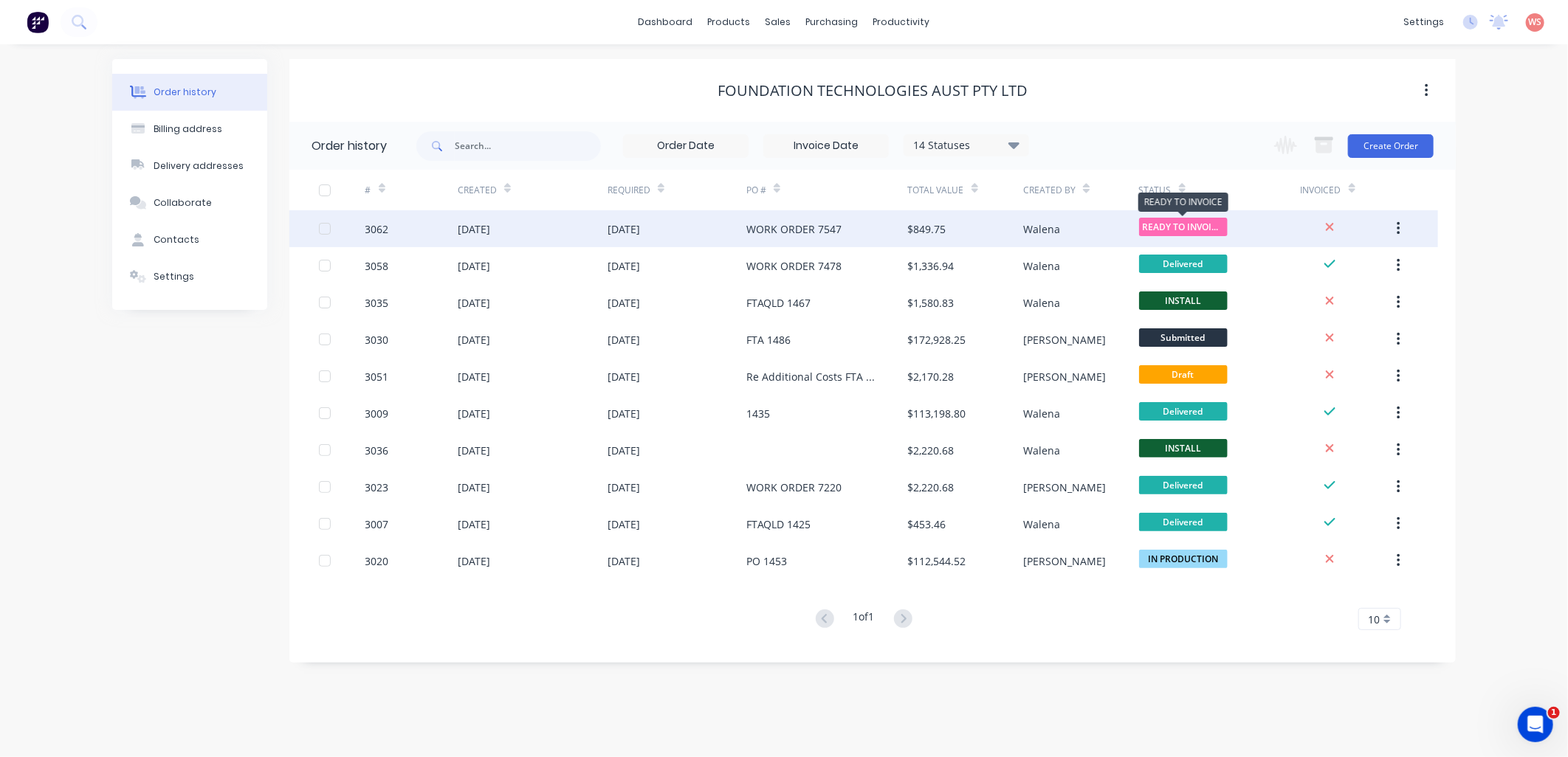
click at [1211, 230] on span "READY TO INVOIC..." at bounding box center [1183, 227] width 89 height 18
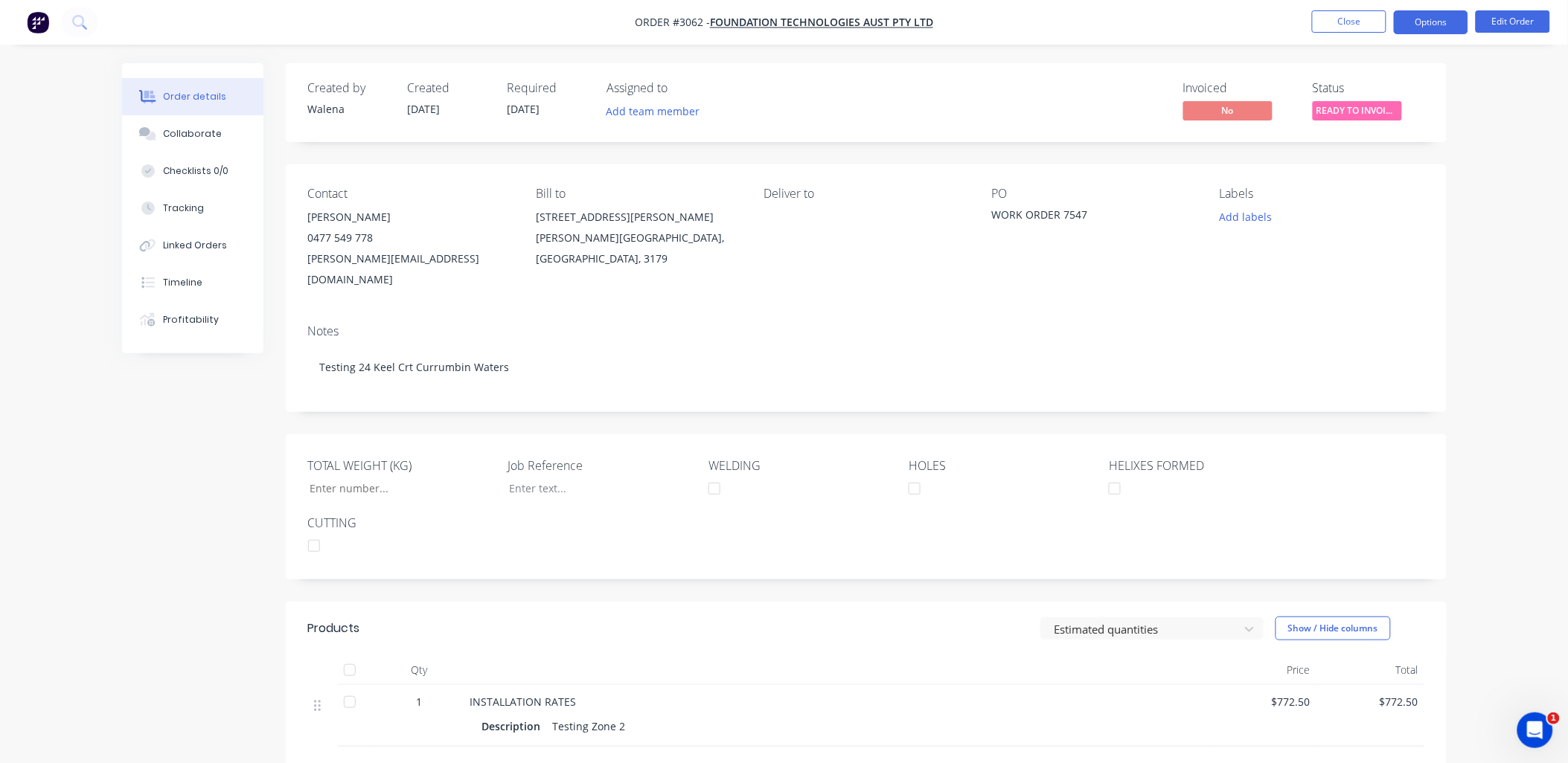
click at [1437, 16] on button "Options" at bounding box center [1431, 22] width 75 height 24
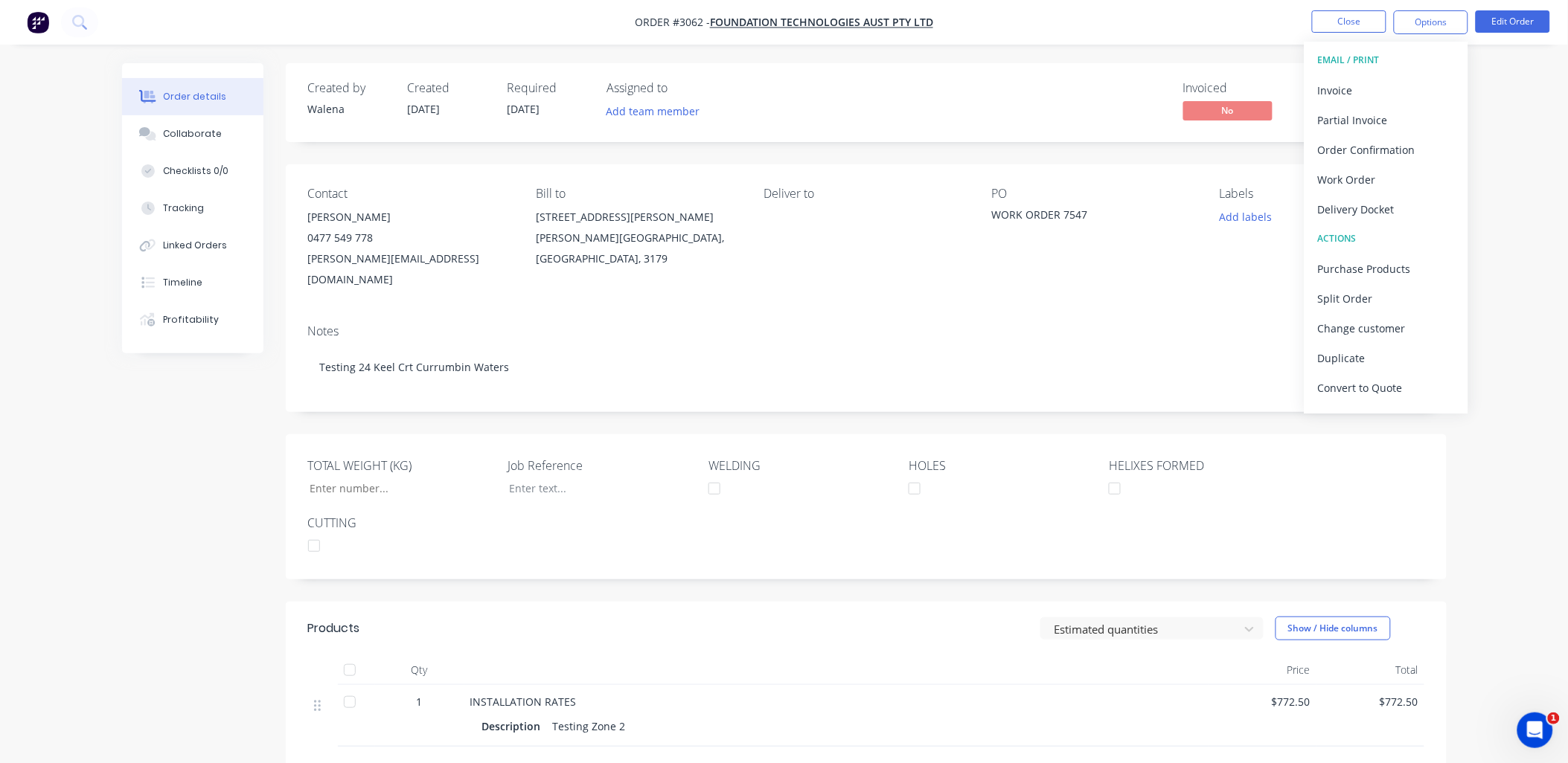
drag, startPoint x: 170, startPoint y: 523, endPoint x: 164, endPoint y: 514, distance: 10.8
click at [168, 518] on div "Created by Walena Created 25/09/25 Required 25/09/25 Assigned to Add team membe…" at bounding box center [784, 521] width 1324 height 916
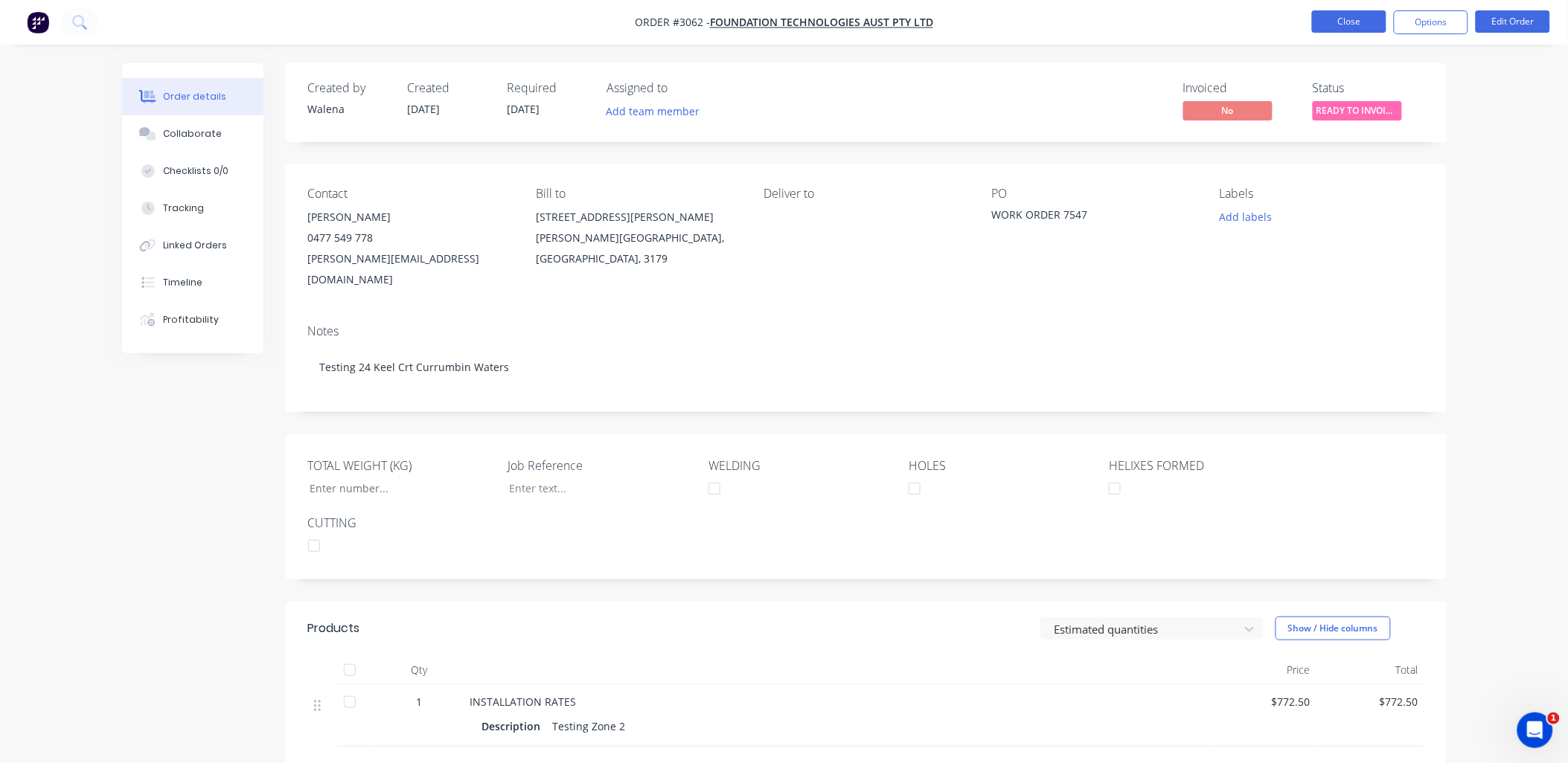
click at [1321, 21] on button "Close" at bounding box center [1349, 21] width 75 height 23
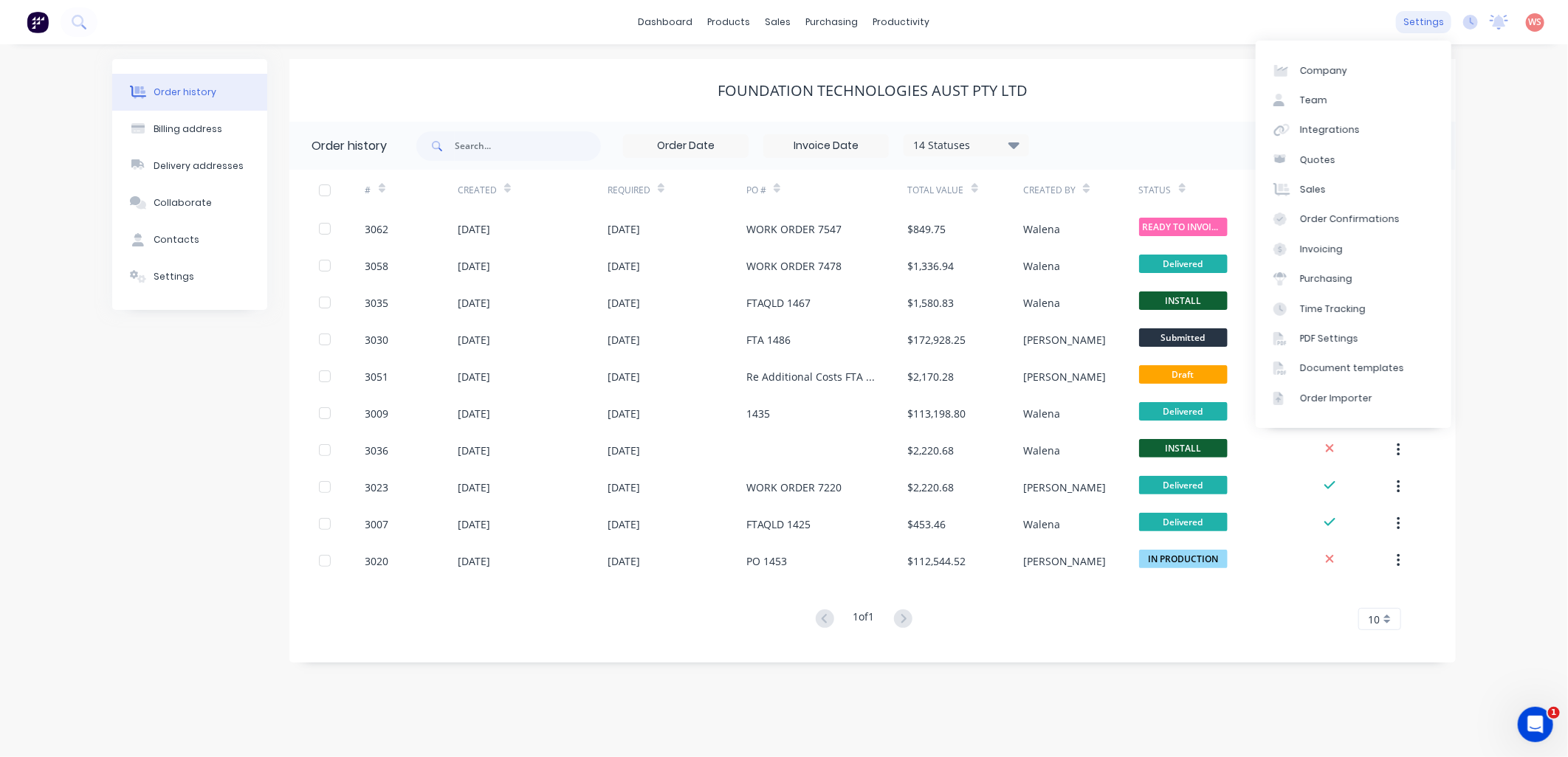
click at [1419, 22] on div "settings" at bounding box center [1424, 22] width 55 height 22
click at [1316, 132] on div "Integrations" at bounding box center [1330, 129] width 60 height 13
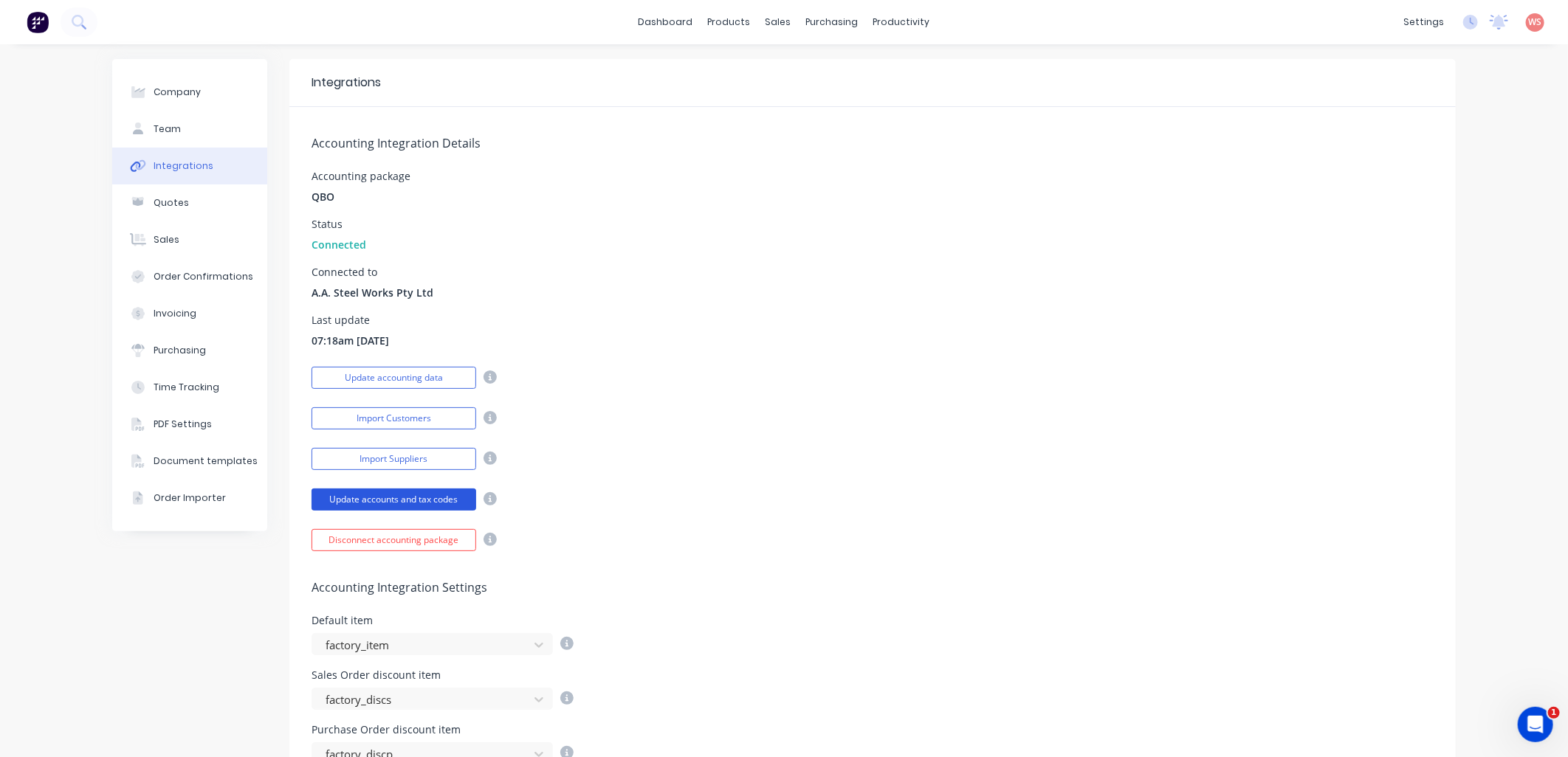
click at [414, 503] on button "Update accounts and tax codes" at bounding box center [394, 500] width 165 height 22
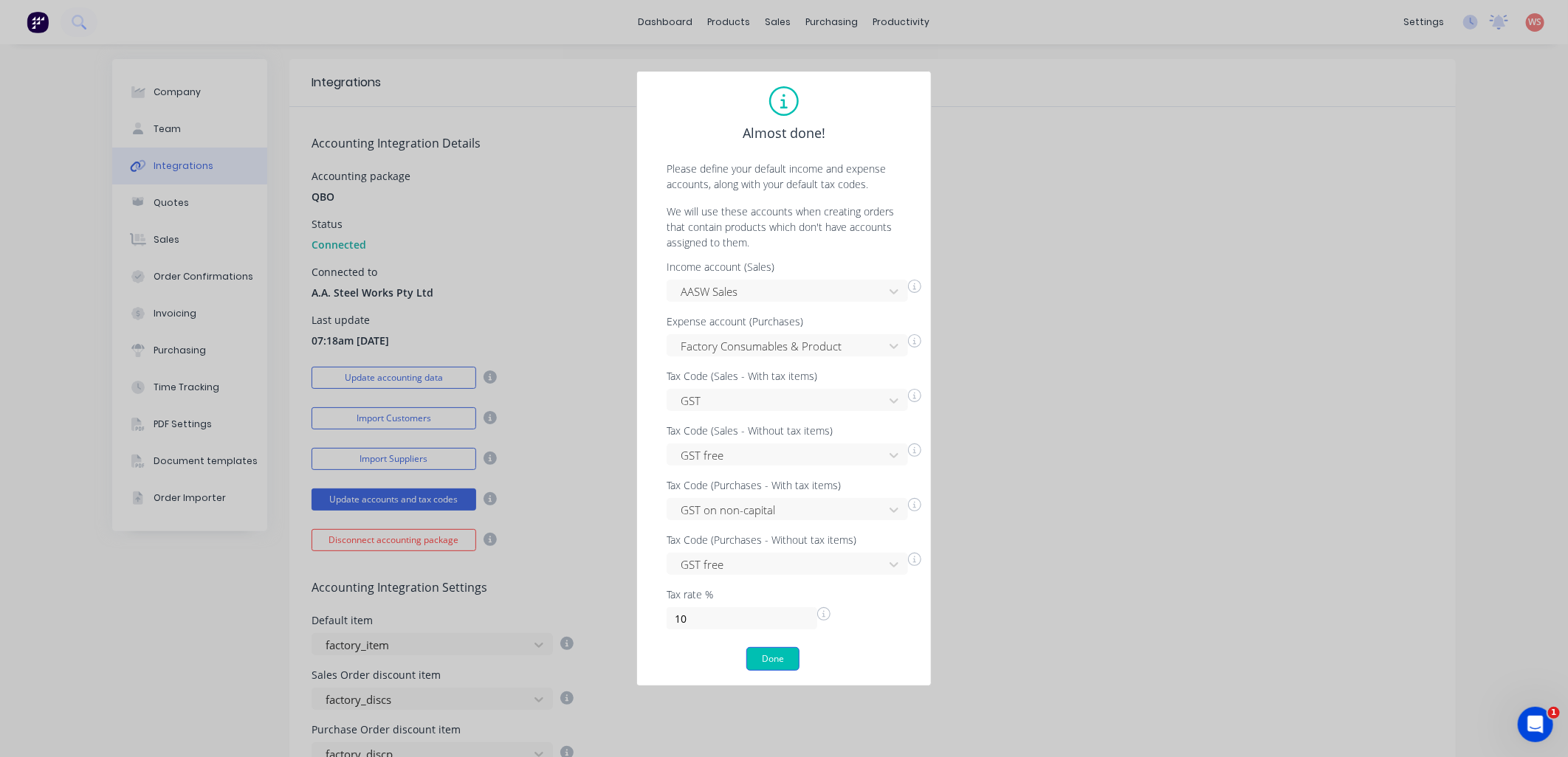
click at [786, 654] on button "Done" at bounding box center [772, 659] width 53 height 24
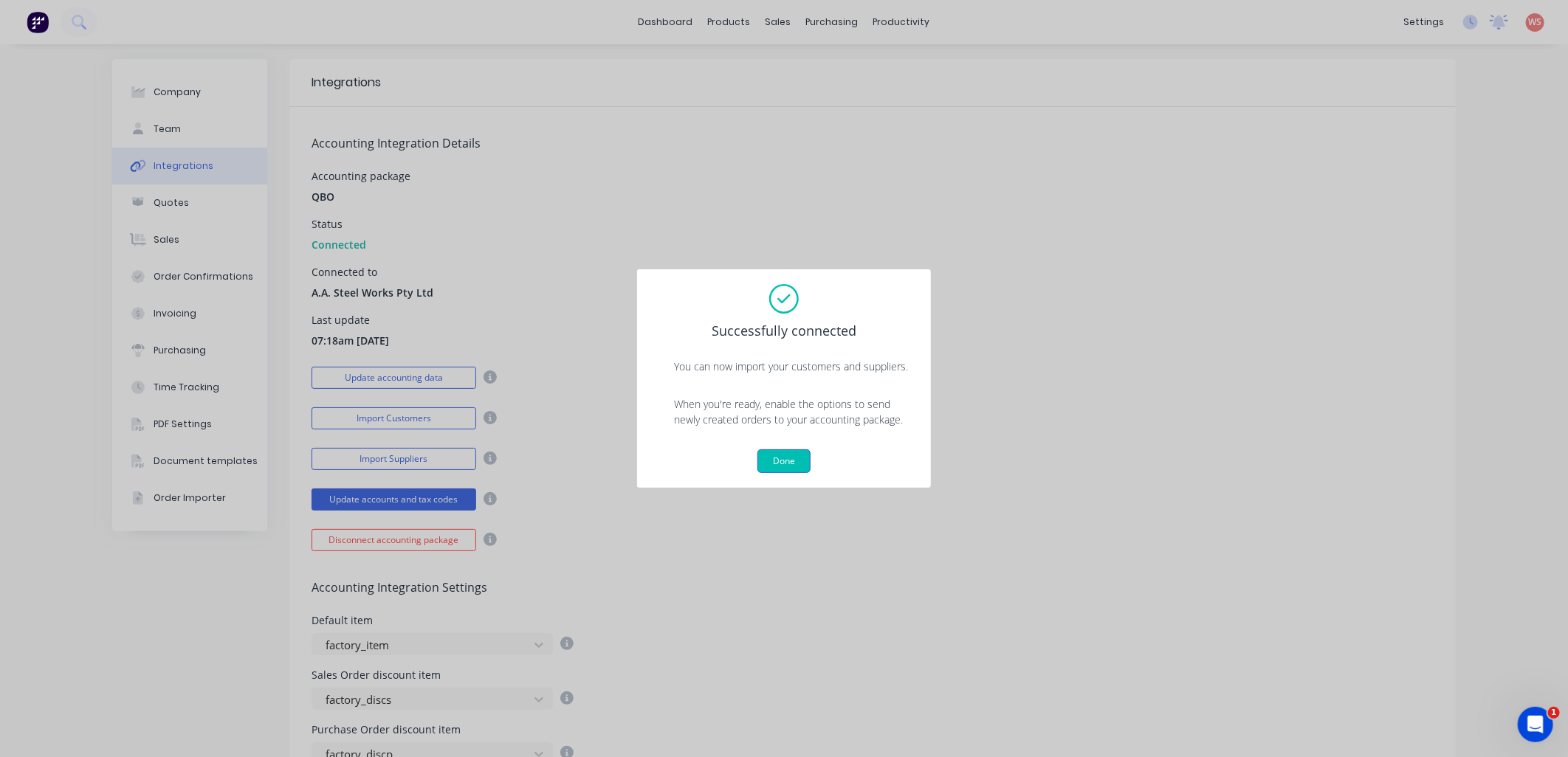
click at [765, 464] on button "Done" at bounding box center [783, 461] width 53 height 24
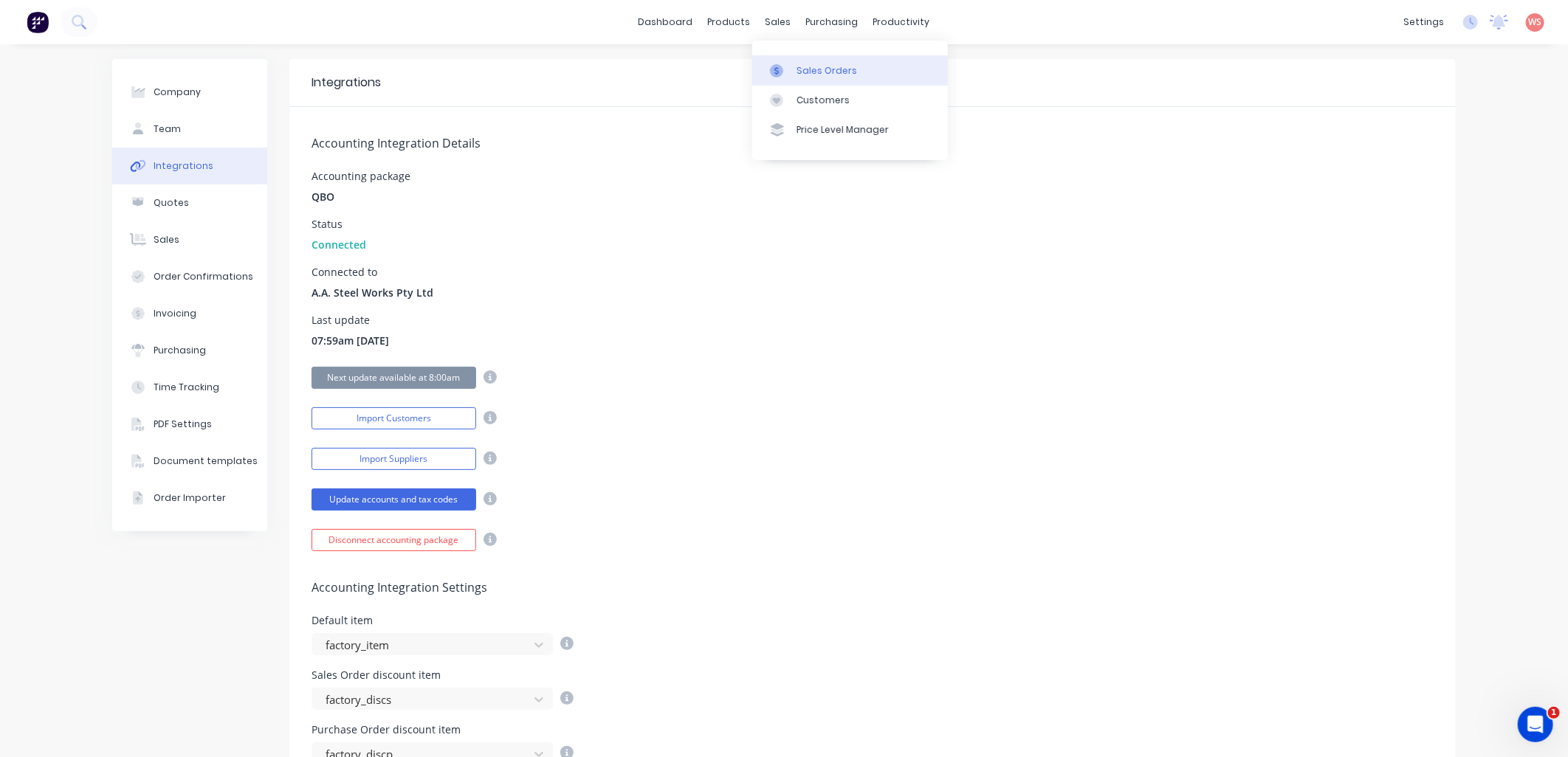
click at [849, 74] on div "Sales Orders" at bounding box center [826, 70] width 61 height 13
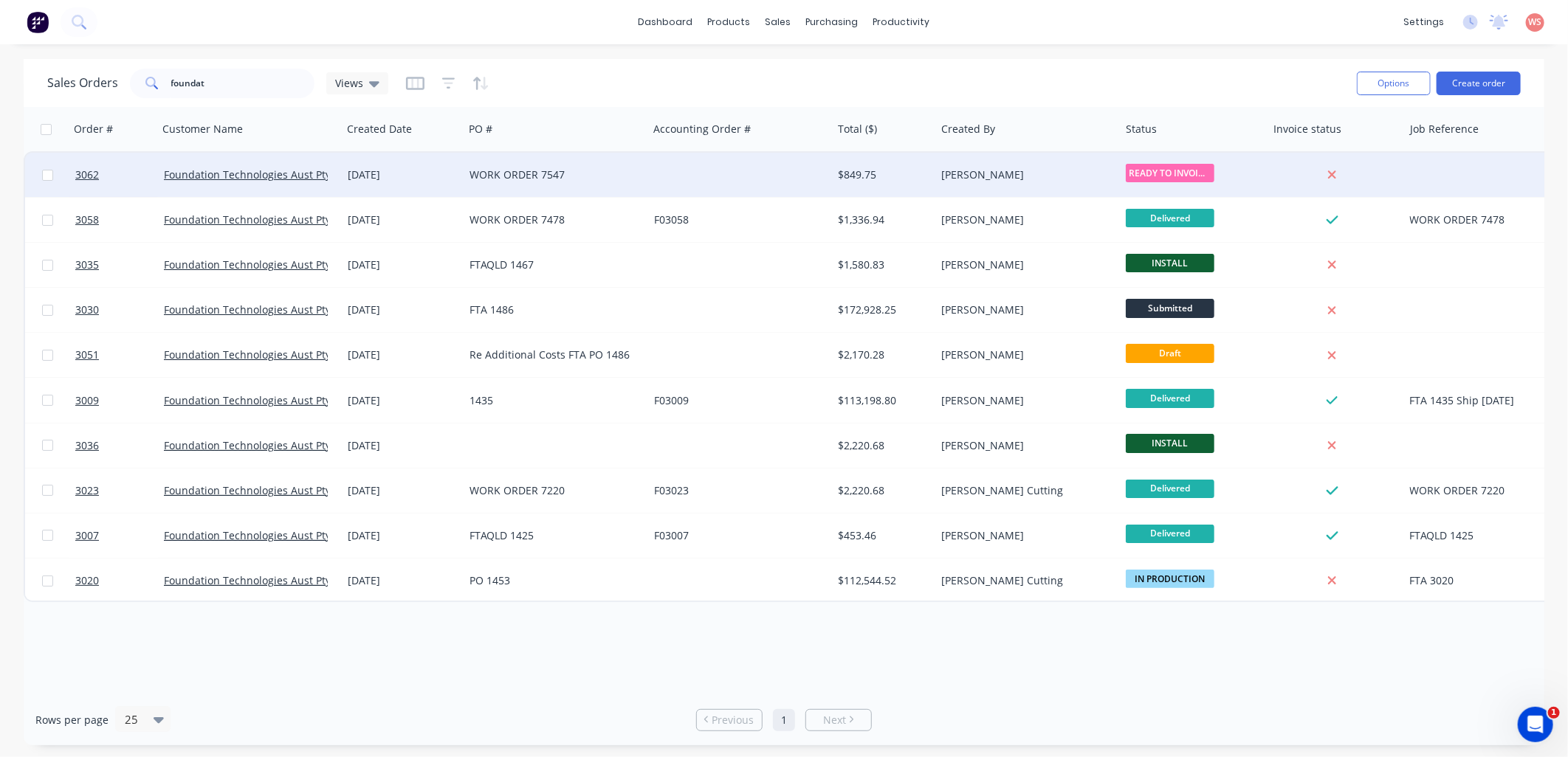
click at [250, 186] on div "Foundation Technologies Aust Pty Ltd" at bounding box center [250, 175] width 185 height 45
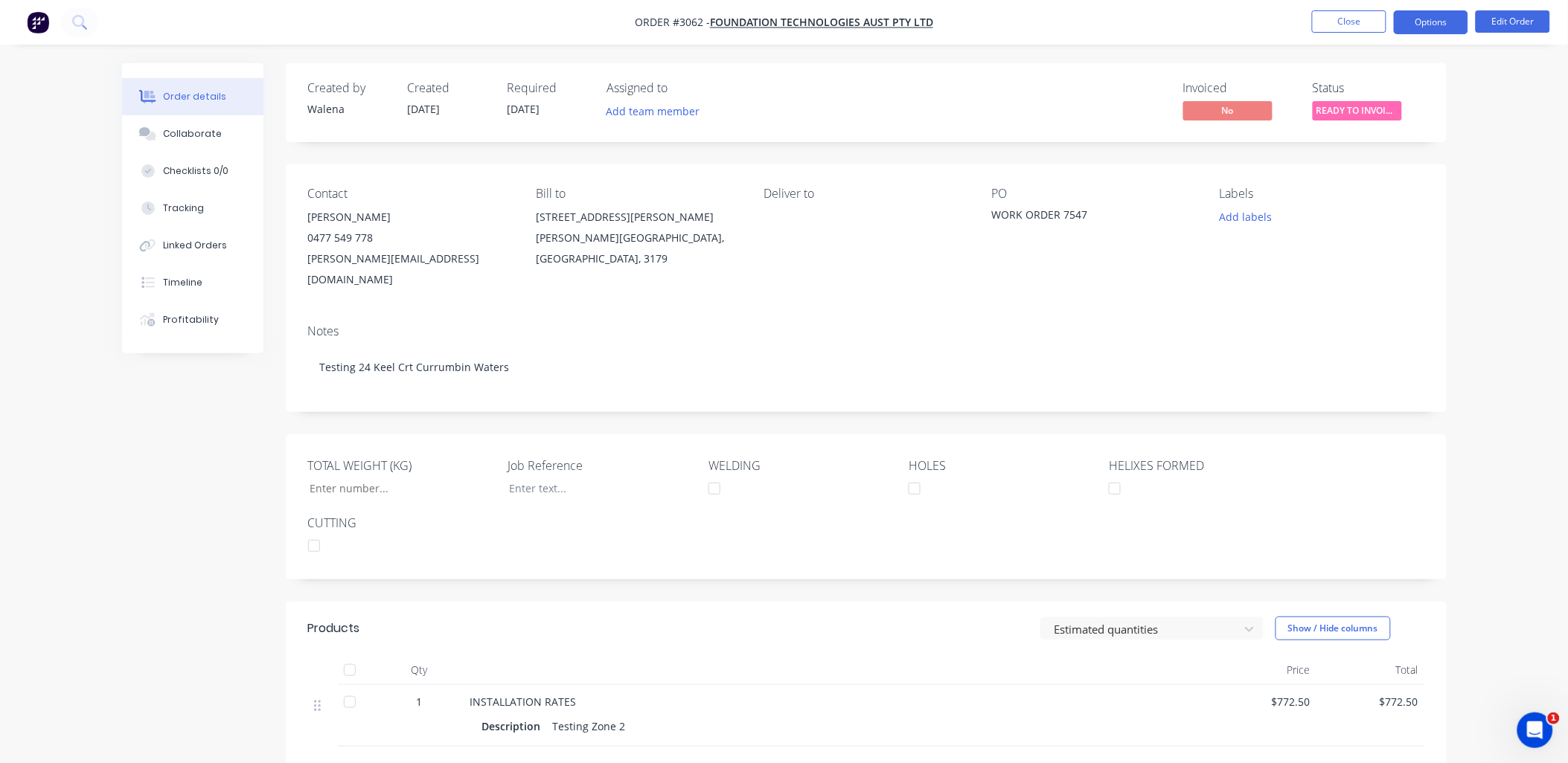
click at [1438, 20] on button "Options" at bounding box center [1431, 22] width 75 height 24
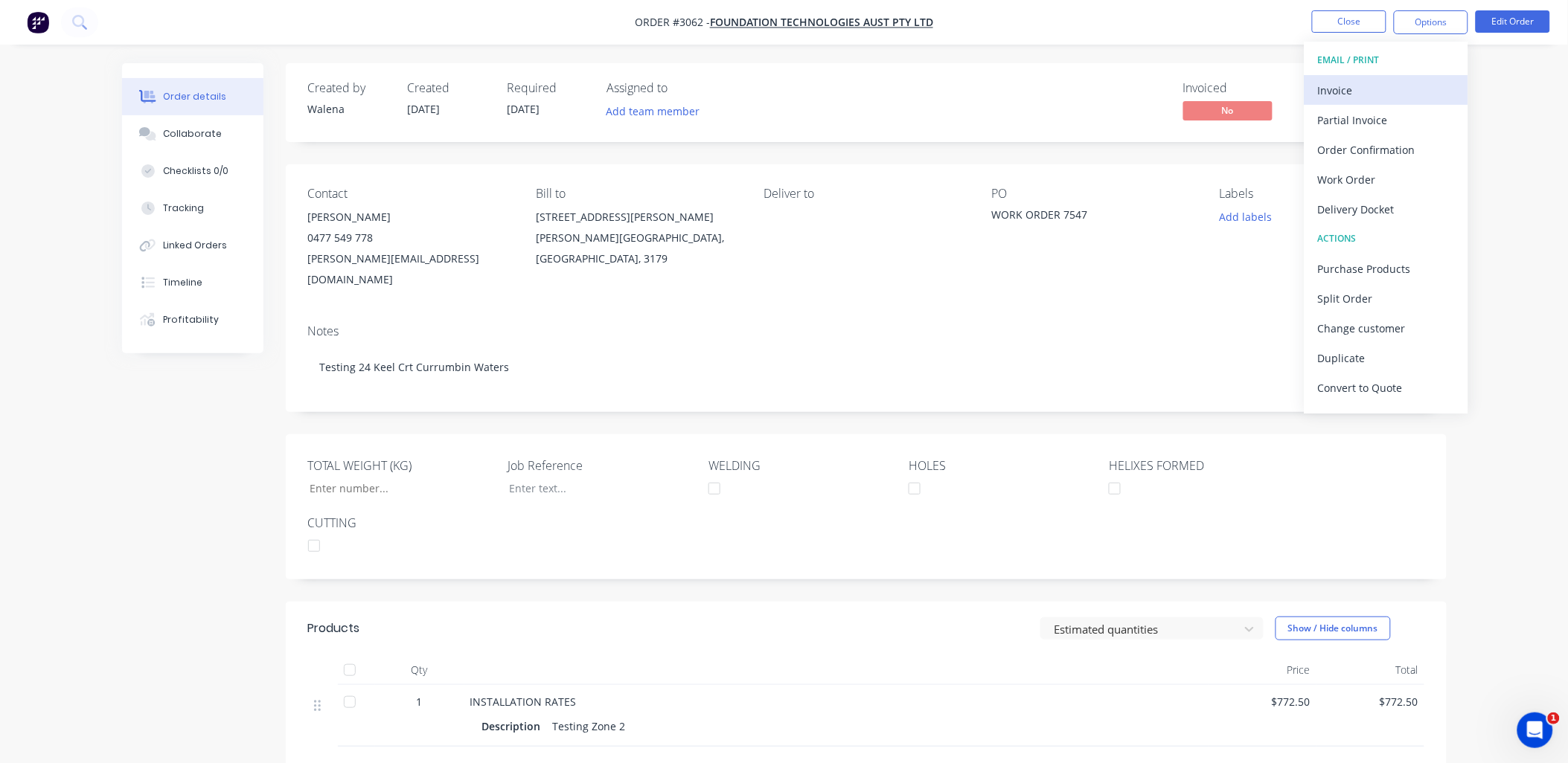
click at [1323, 81] on div "Invoice" at bounding box center [1386, 91] width 137 height 22
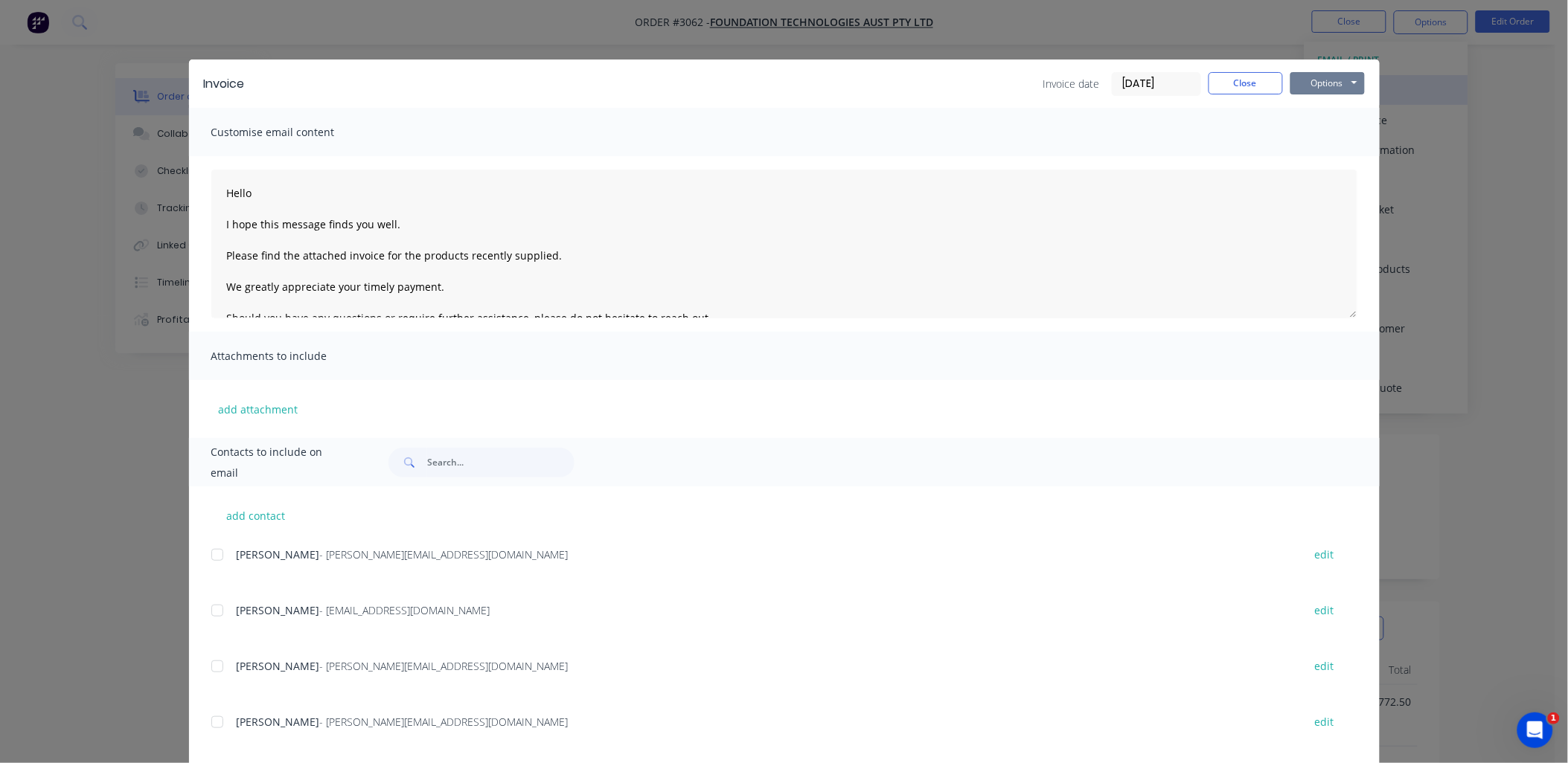
click at [1323, 81] on button "Options" at bounding box center [1327, 83] width 75 height 23
click at [1328, 127] on button "Print" at bounding box center [1337, 134] width 95 height 25
click at [116, 644] on div "Invoice Invoice date 03/10/25 Close Options Preview Print Email Customise email…" at bounding box center [784, 381] width 1568 height 763
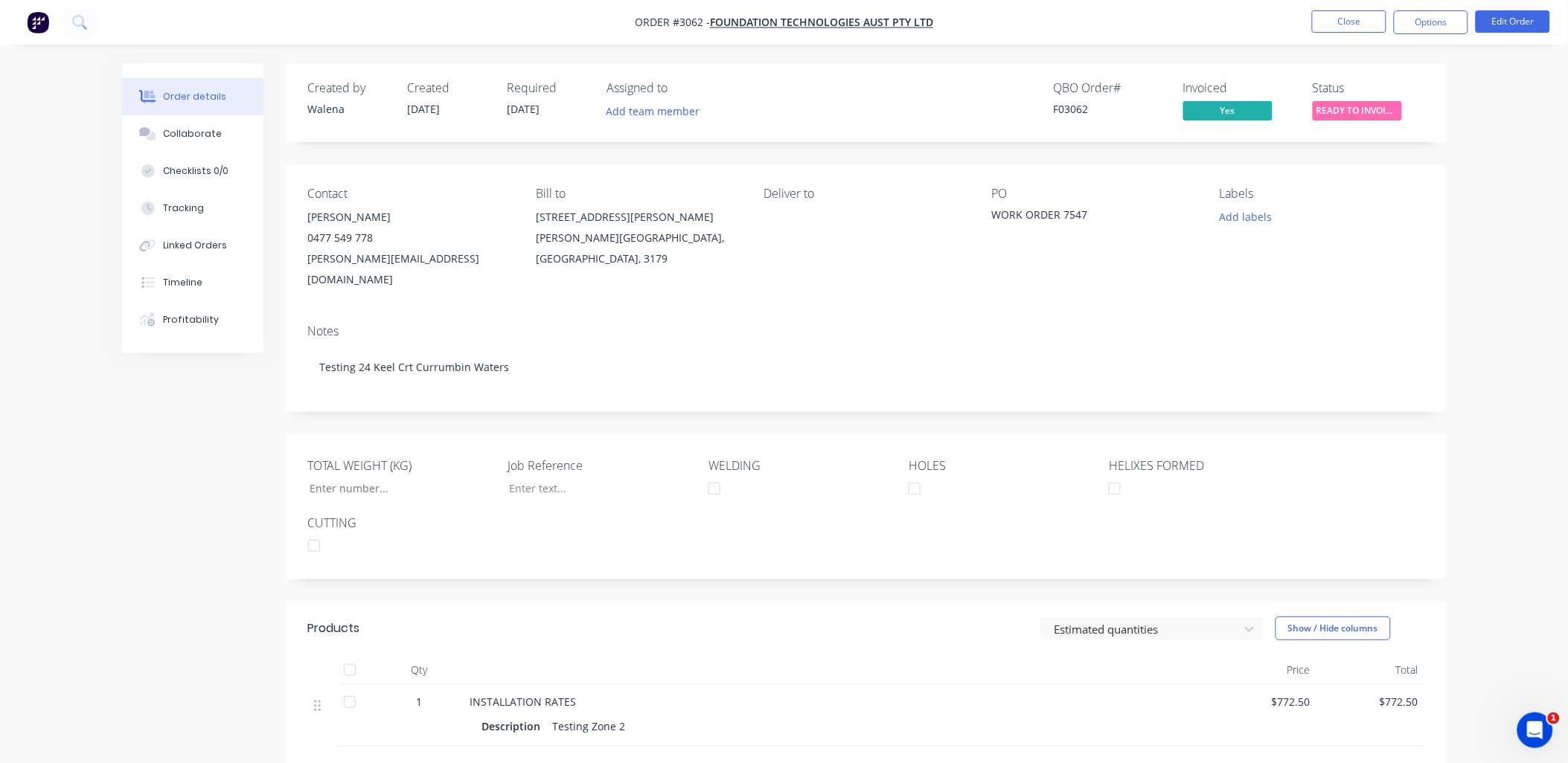
click at [1385, 101] on span "READY TO INVOIC..." at bounding box center [1357, 110] width 89 height 19
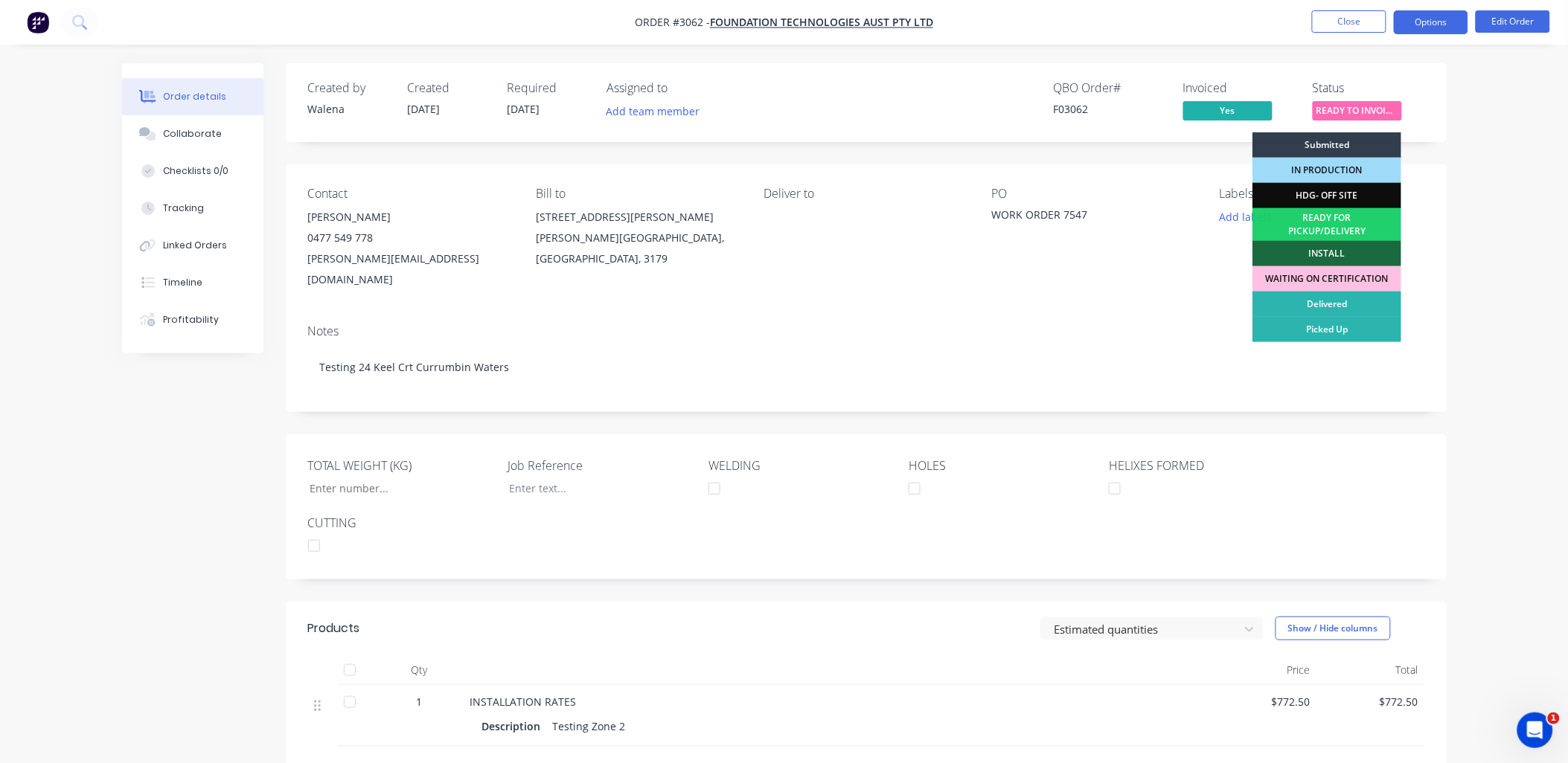
click at [1425, 23] on button "Options" at bounding box center [1431, 22] width 75 height 24
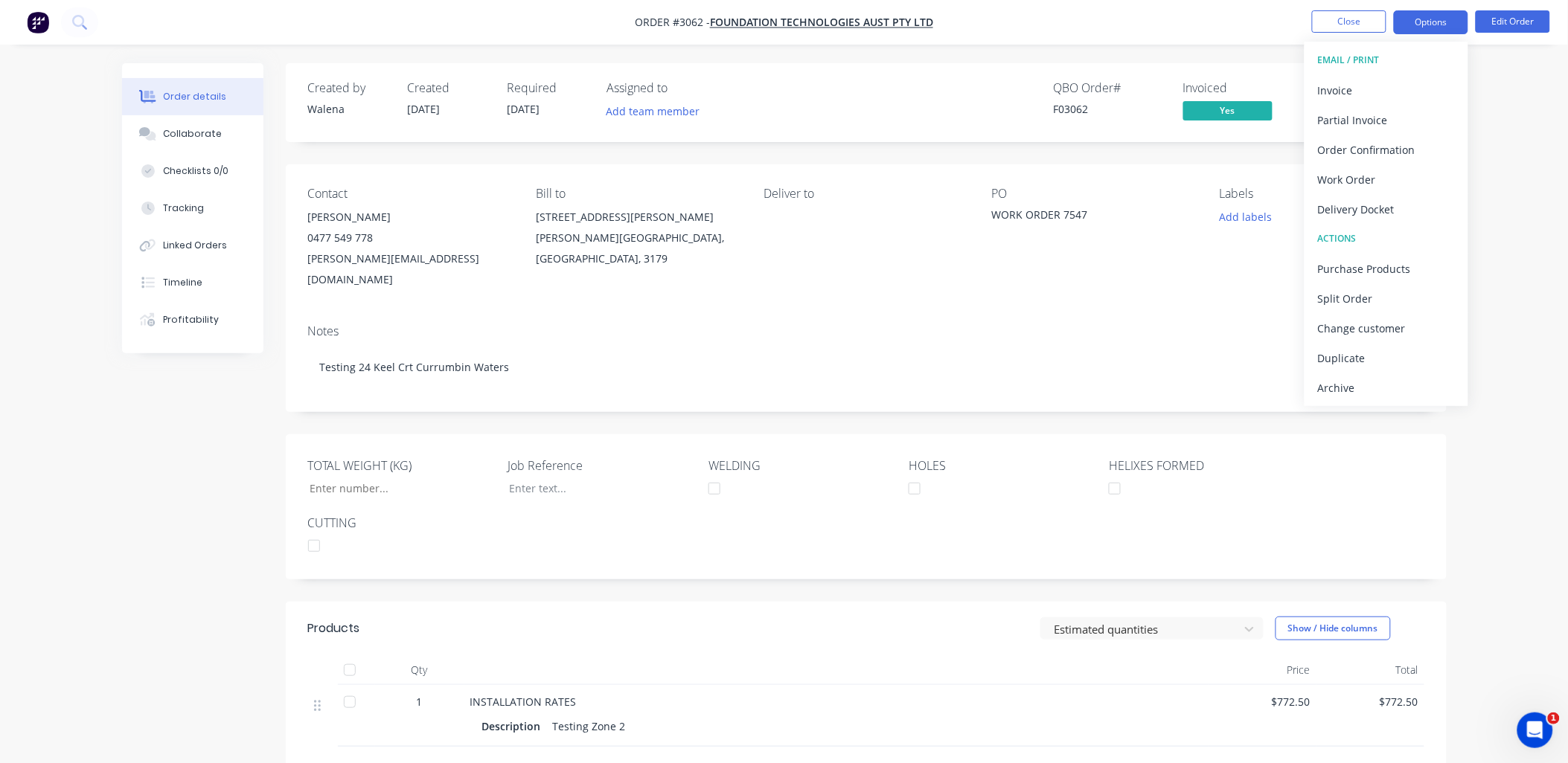
click at [1425, 23] on button "Options" at bounding box center [1431, 22] width 75 height 24
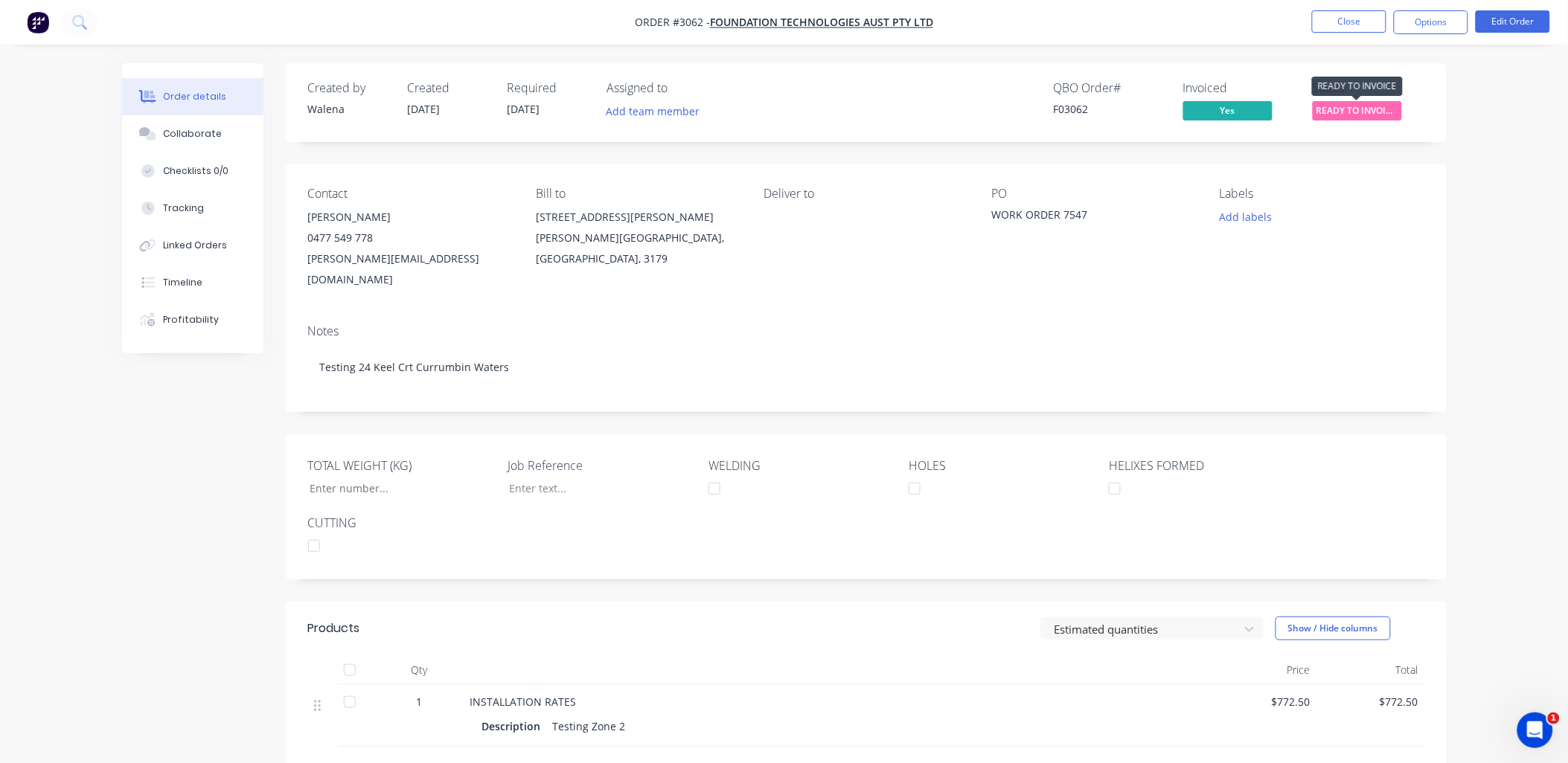
click at [1376, 108] on span "READY TO INVOIC..." at bounding box center [1357, 110] width 89 height 19
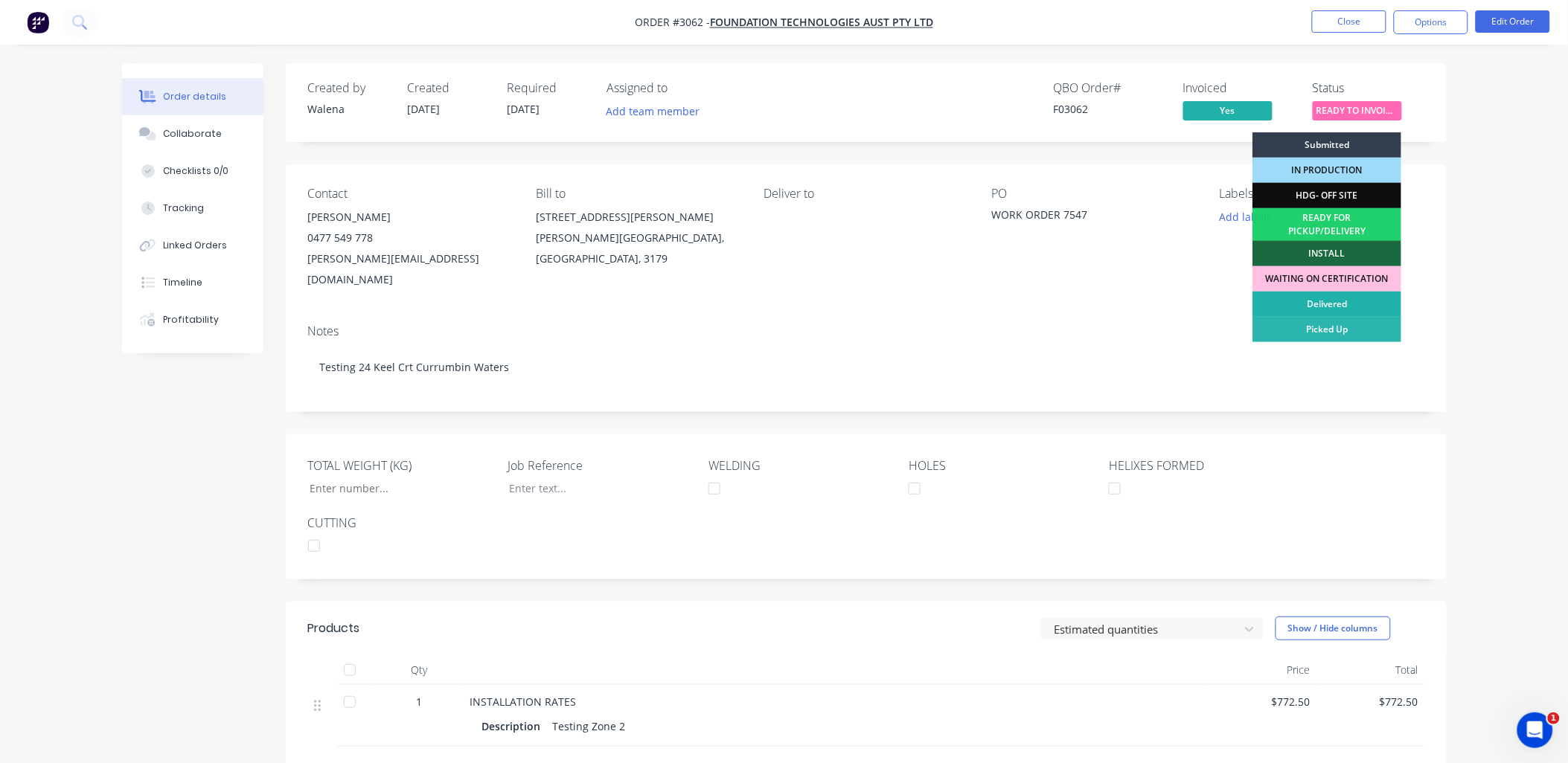
click at [1337, 301] on div "Delivered" at bounding box center [1327, 304] width 149 height 26
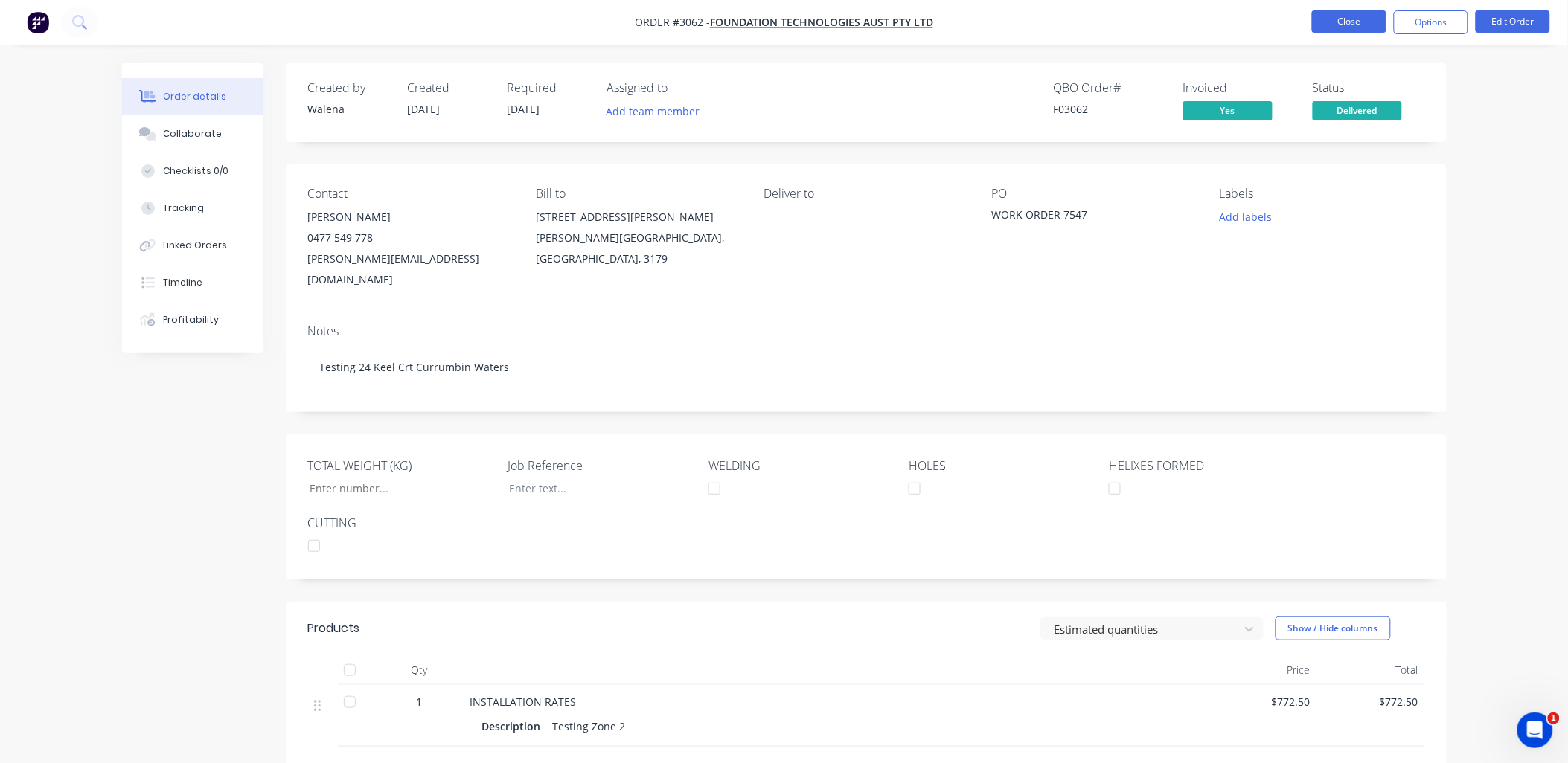
click at [1358, 27] on button "Close" at bounding box center [1349, 21] width 75 height 23
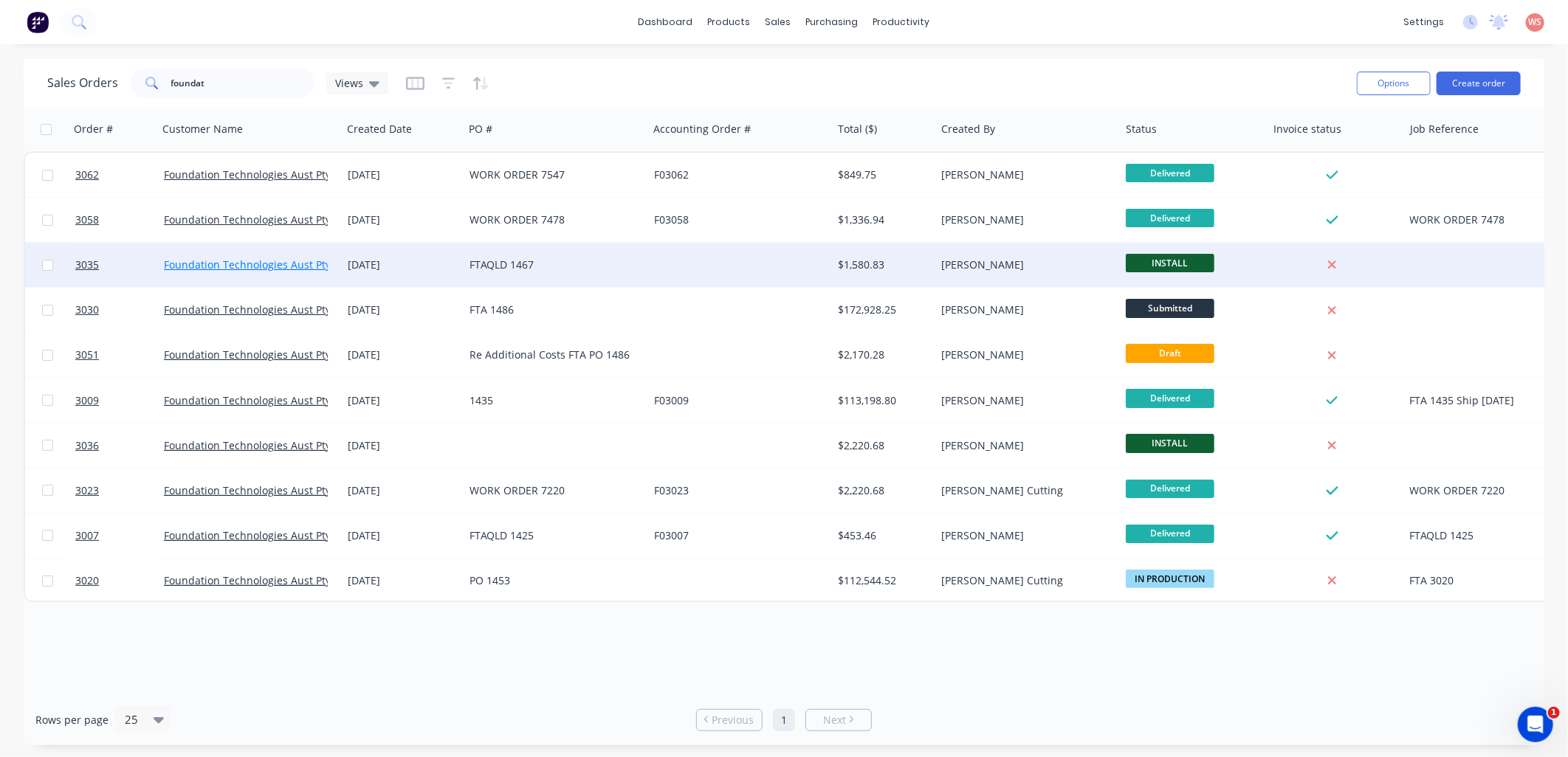
click at [292, 260] on link "Foundation Technologies Aust Pty Ltd" at bounding box center [256, 265] width 186 height 14
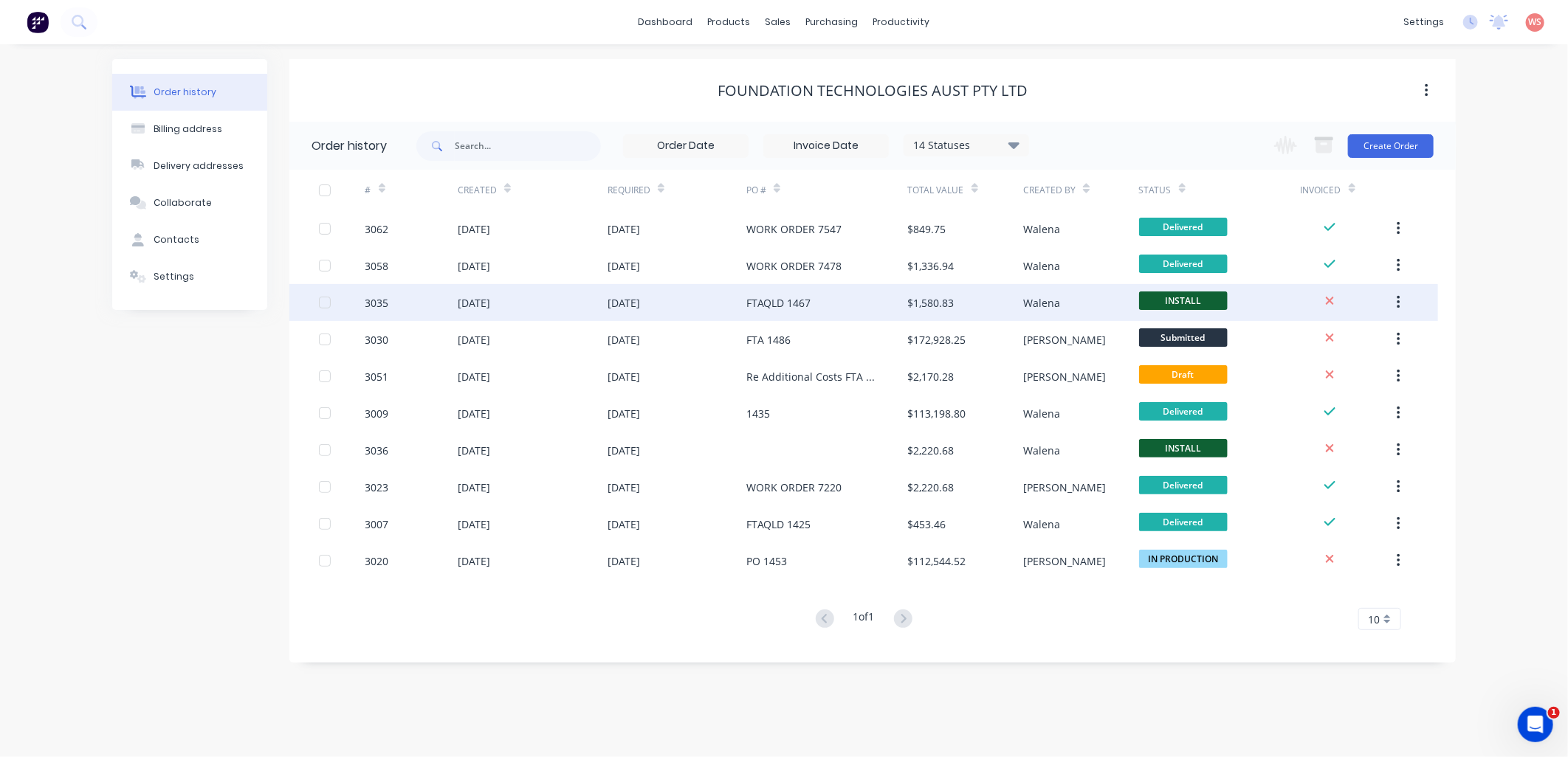
click at [386, 300] on div "3035" at bounding box center [377, 303] width 24 height 15
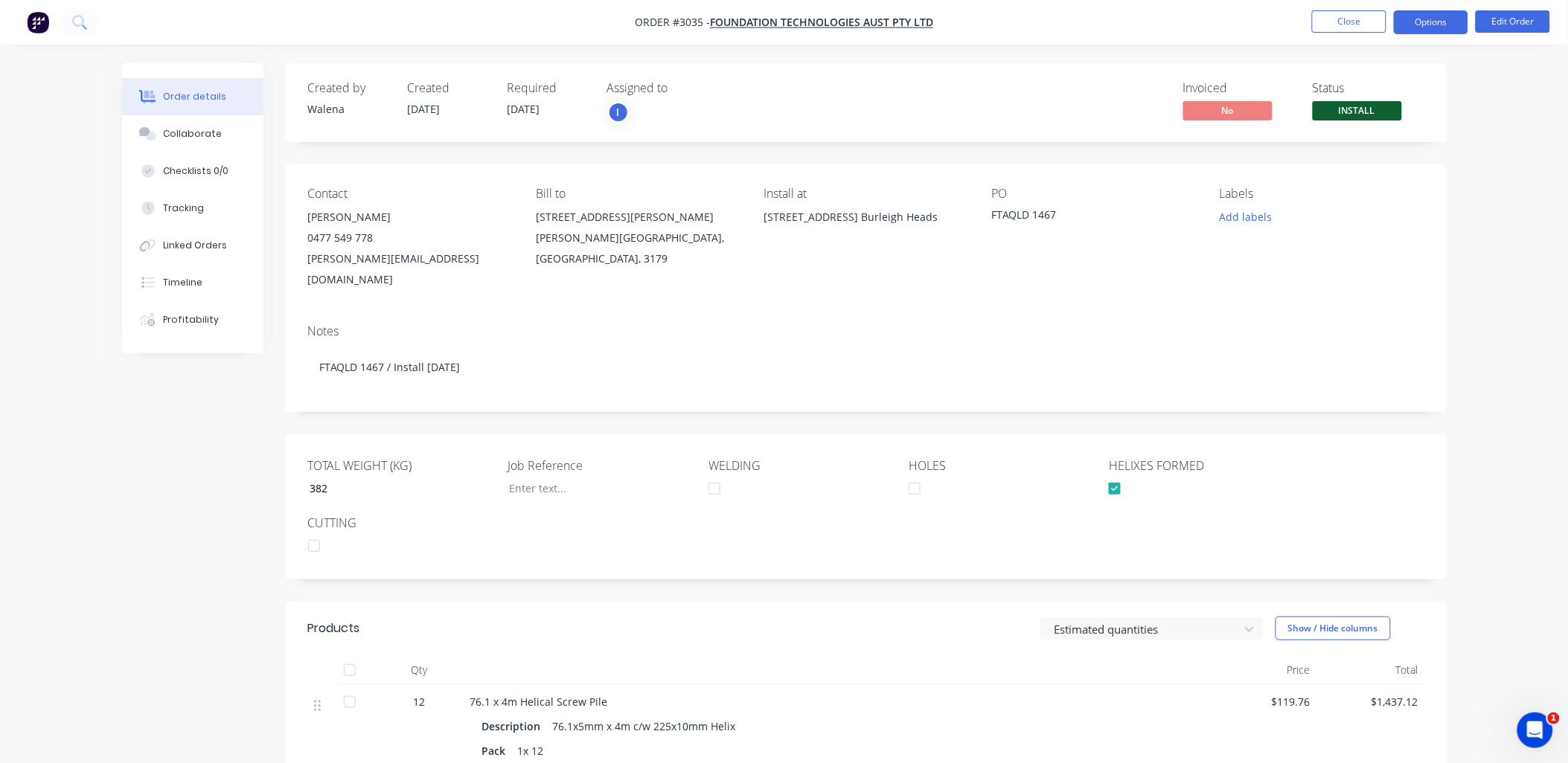
click at [1441, 15] on button "Options" at bounding box center [1431, 22] width 75 height 24
click at [1015, 276] on div "Contact Adam 0477 549 778 adam@ftapile.com.au Bill to 9B 5 Janine Street Scores…" at bounding box center [866, 238] width 1160 height 148
click at [1425, 25] on button "Options" at bounding box center [1431, 22] width 75 height 24
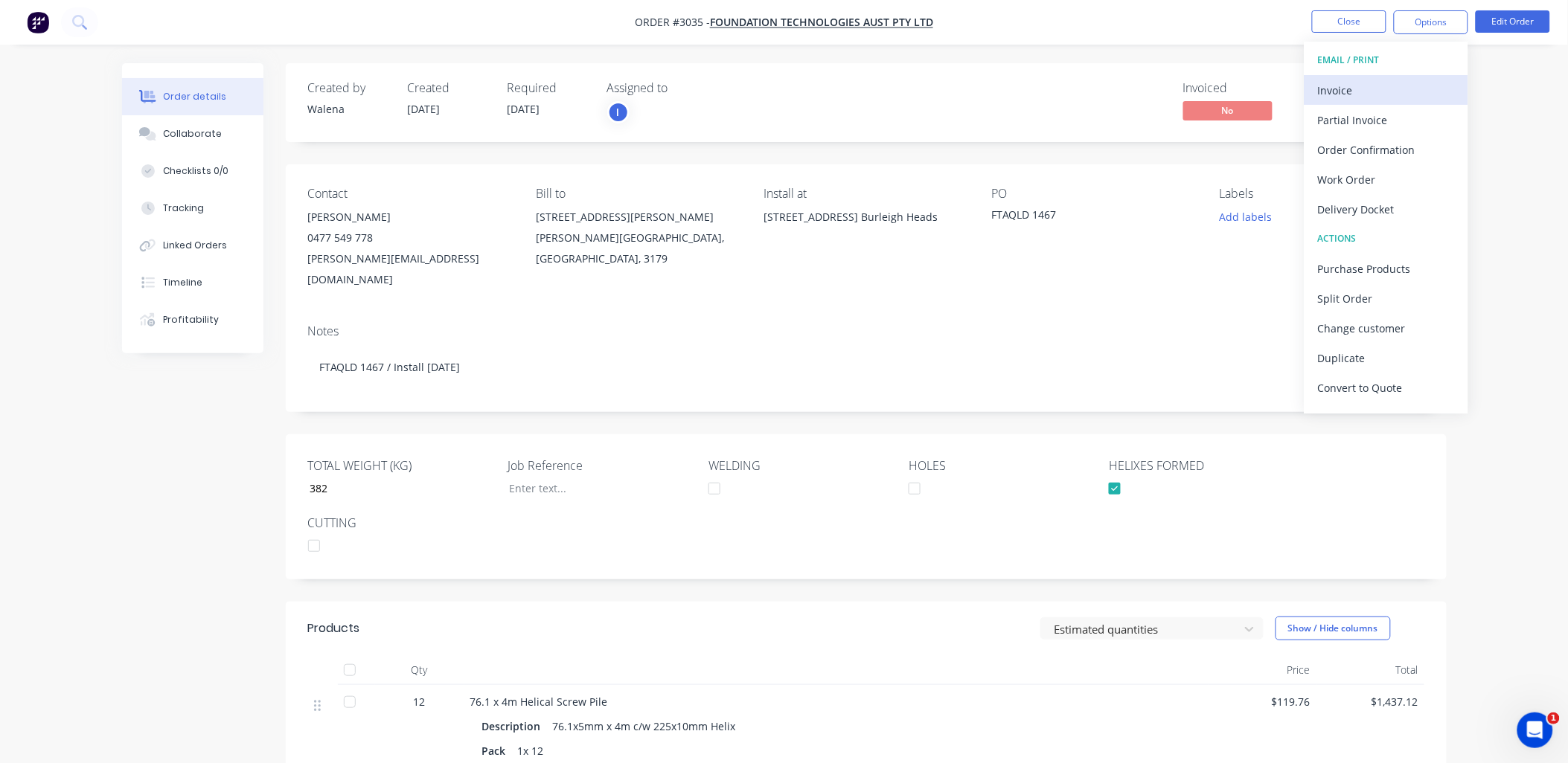
click at [1355, 88] on div "Invoice" at bounding box center [1386, 91] width 137 height 22
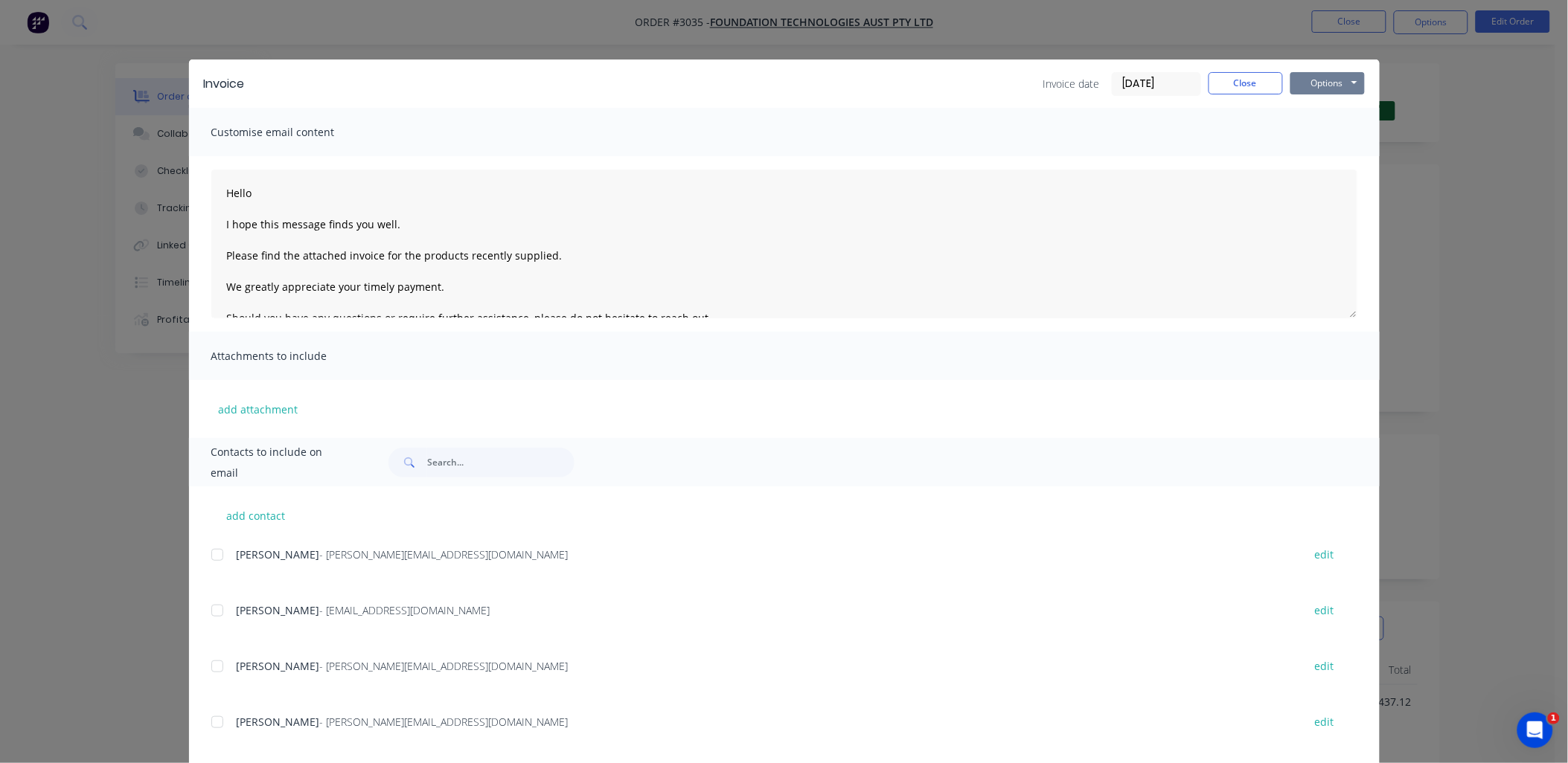
click at [1333, 78] on button "Options" at bounding box center [1327, 83] width 75 height 23
click at [1325, 130] on button "Print" at bounding box center [1337, 134] width 95 height 25
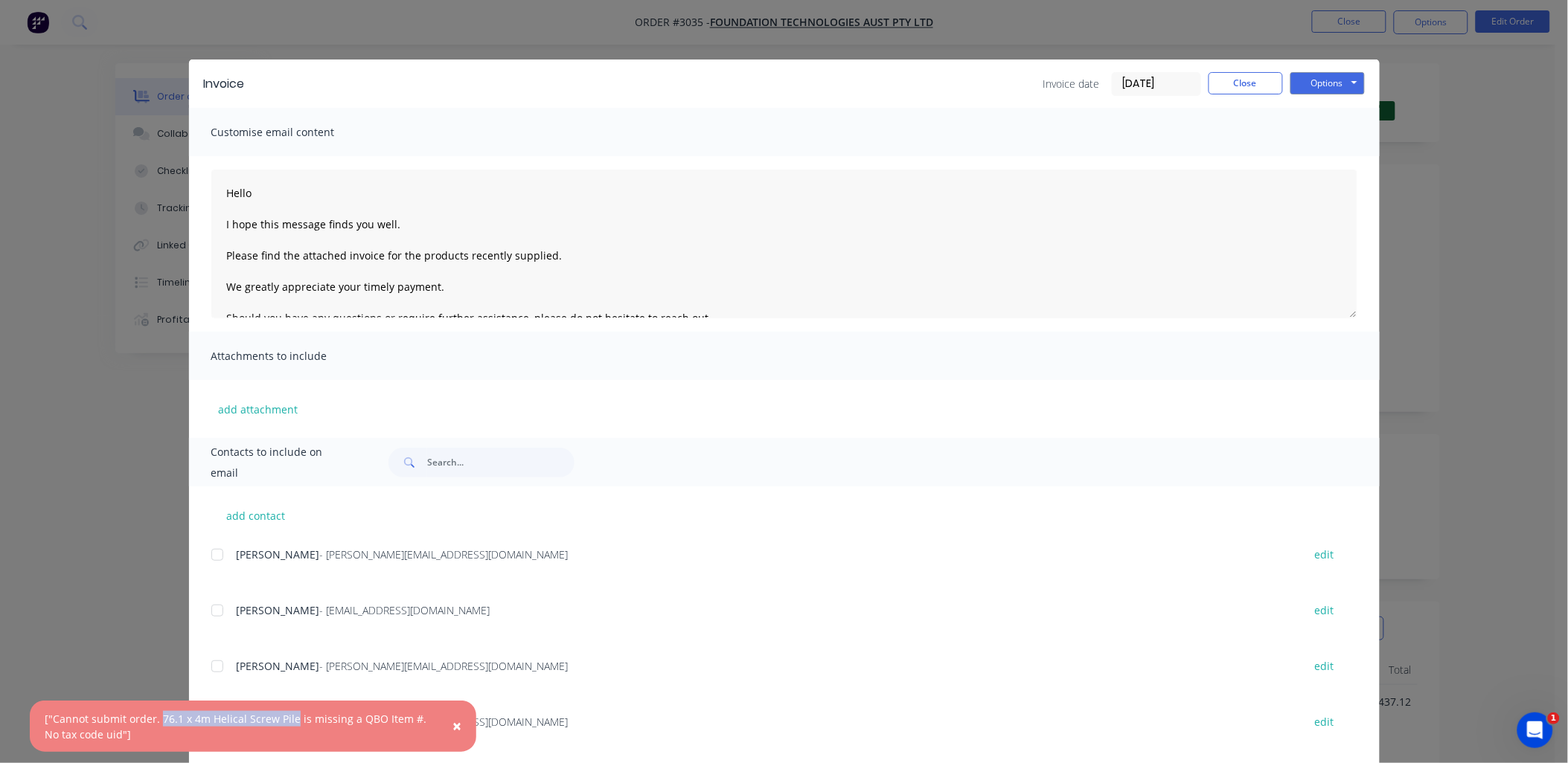
drag, startPoint x: 158, startPoint y: 719, endPoint x: 289, endPoint y: 718, distance: 131.0
click at [289, 718] on div "["Cannot submit order. 76.1 x 4m Helical Screw Pile is missing a QBO Item #. No…" at bounding box center [238, 727] width 386 height 31
drag, startPoint x: 289, startPoint y: 718, endPoint x: 274, endPoint y: 715, distance: 15.3
copy div "76.1 x 4m Helical Screw Pile"
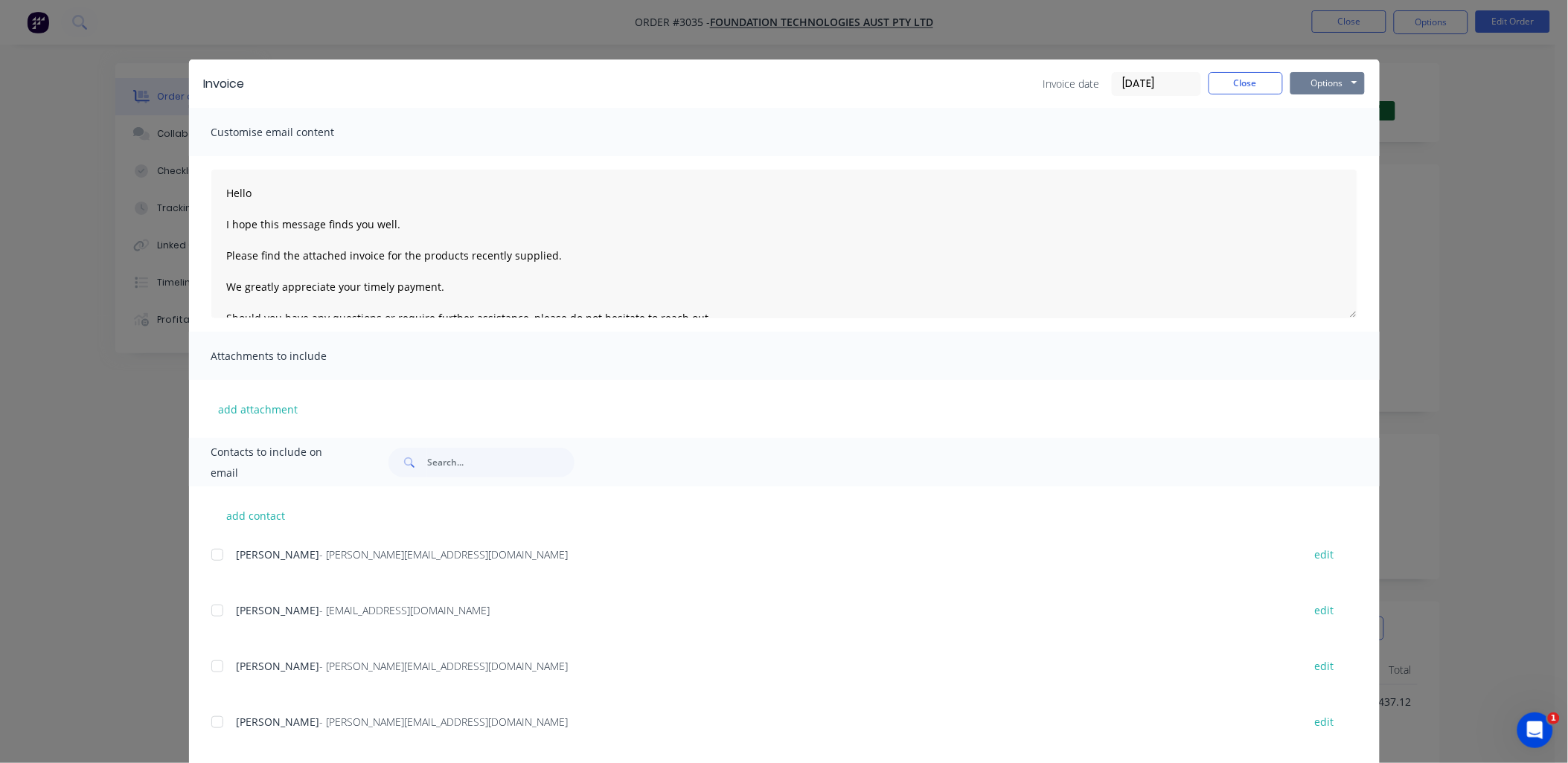
click at [1310, 75] on button "Options" at bounding box center [1327, 83] width 75 height 23
click at [1316, 105] on button "Preview" at bounding box center [1337, 110] width 95 height 25
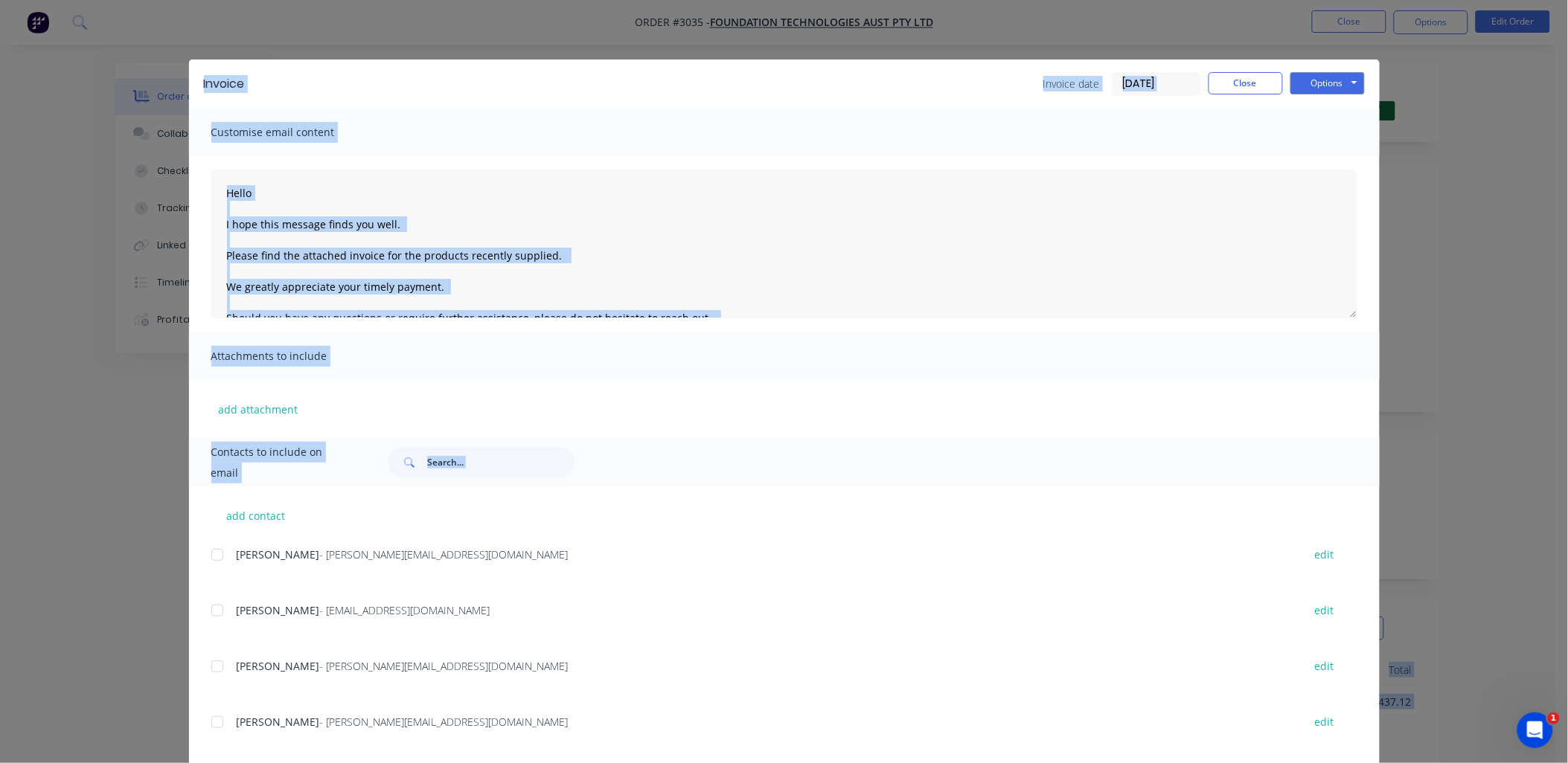
click at [0, 657] on html "Order #3035 - Foundation Technologies Aust Pty Ltd Close Options Edit Order Ord…" at bounding box center [784, 526] width 1568 height 1053
click at [1148, 139] on div "Customise email content" at bounding box center [784, 132] width 1191 height 48
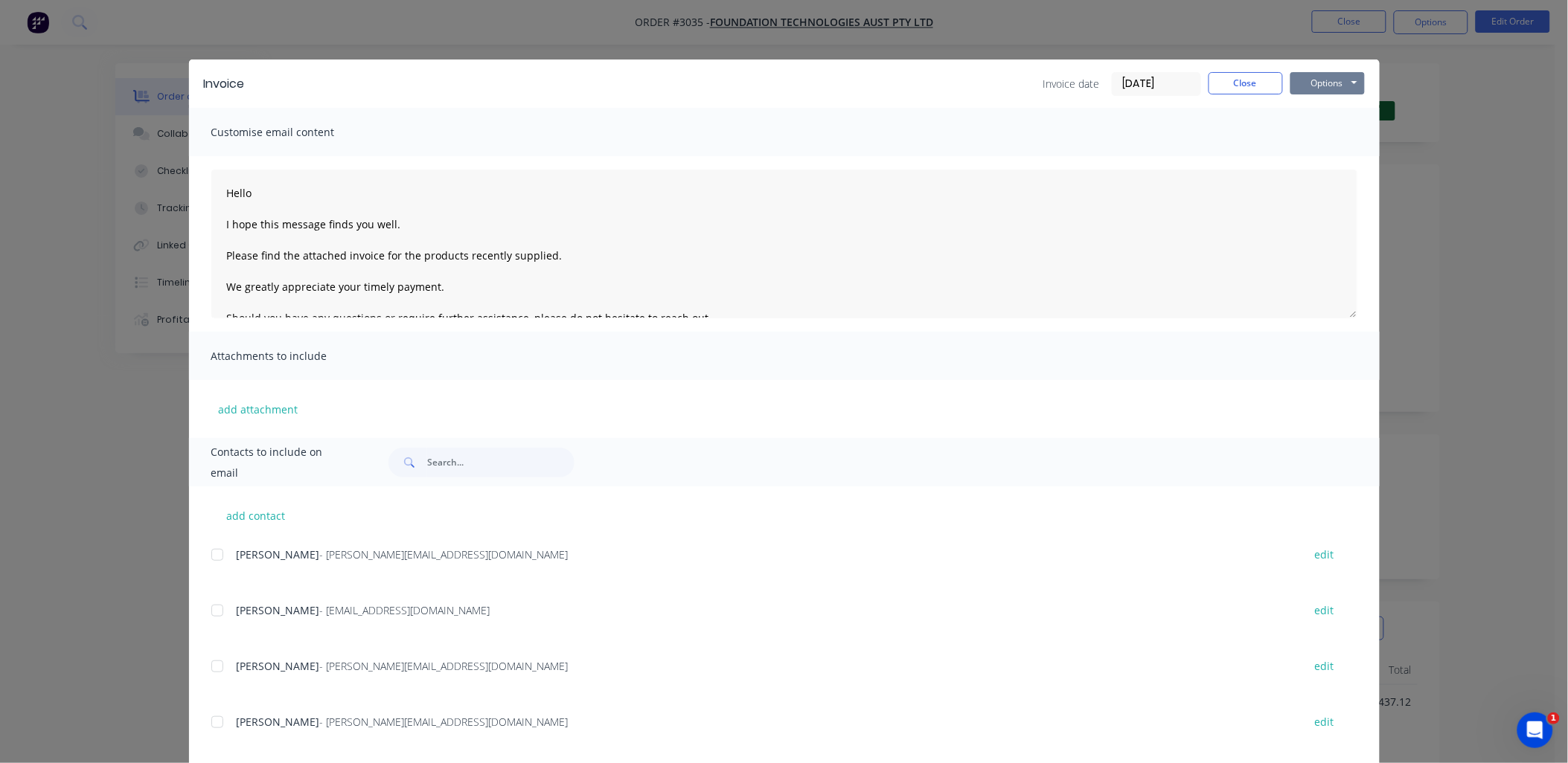
click at [1337, 82] on button "Options" at bounding box center [1327, 83] width 75 height 23
click at [1327, 136] on button "Print" at bounding box center [1337, 134] width 95 height 25
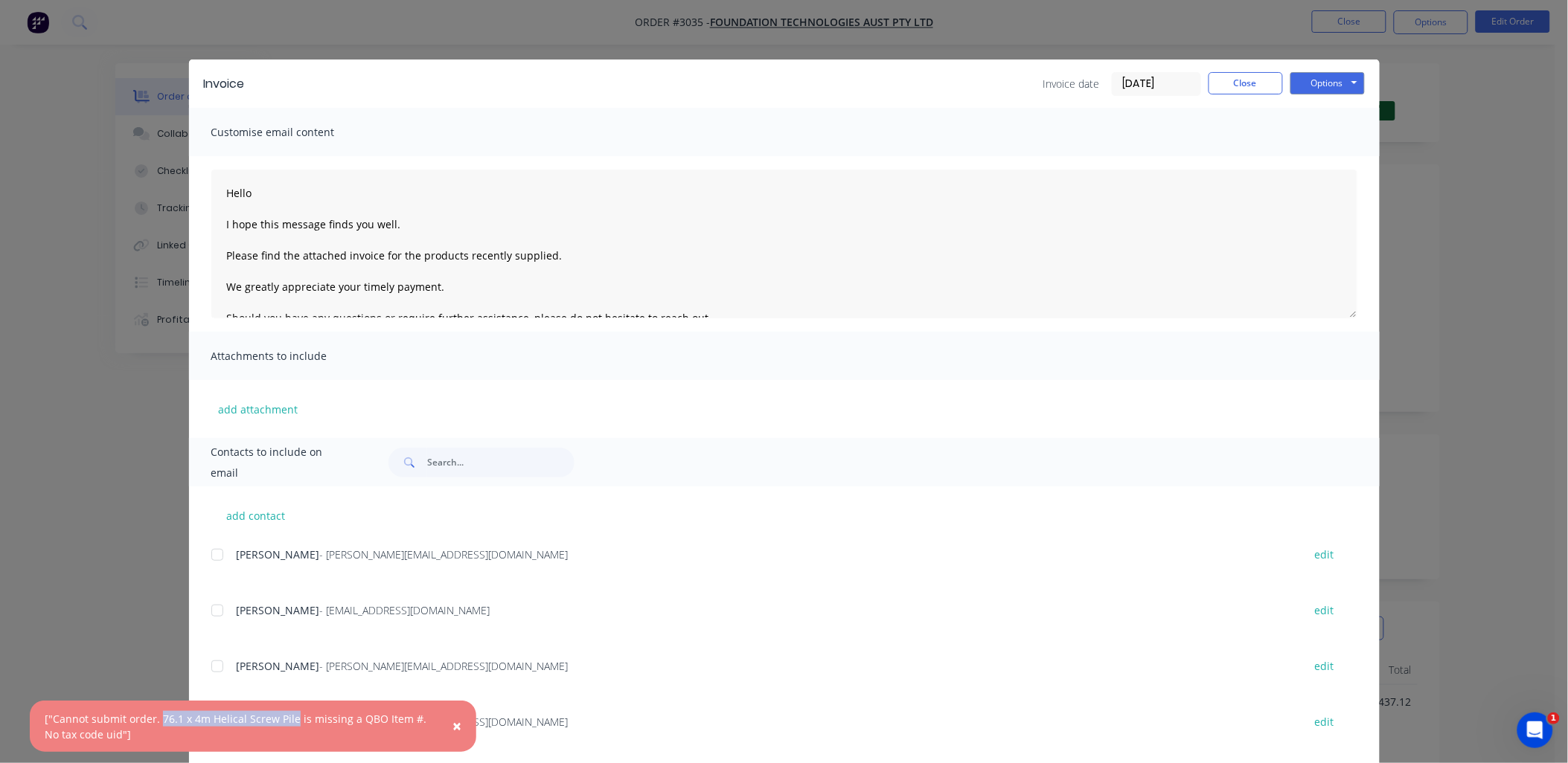
drag, startPoint x: 160, startPoint y: 719, endPoint x: 291, endPoint y: 714, distance: 131.1
click at [291, 714] on div "["Cannot submit order. 76.1 x 4m Helical Screw Pile is missing a QBO Item #. No…" at bounding box center [238, 727] width 386 height 31
drag, startPoint x: 291, startPoint y: 714, endPoint x: 265, endPoint y: 713, distance: 26.0
click at [1237, 89] on button "Close" at bounding box center [1246, 83] width 75 height 23
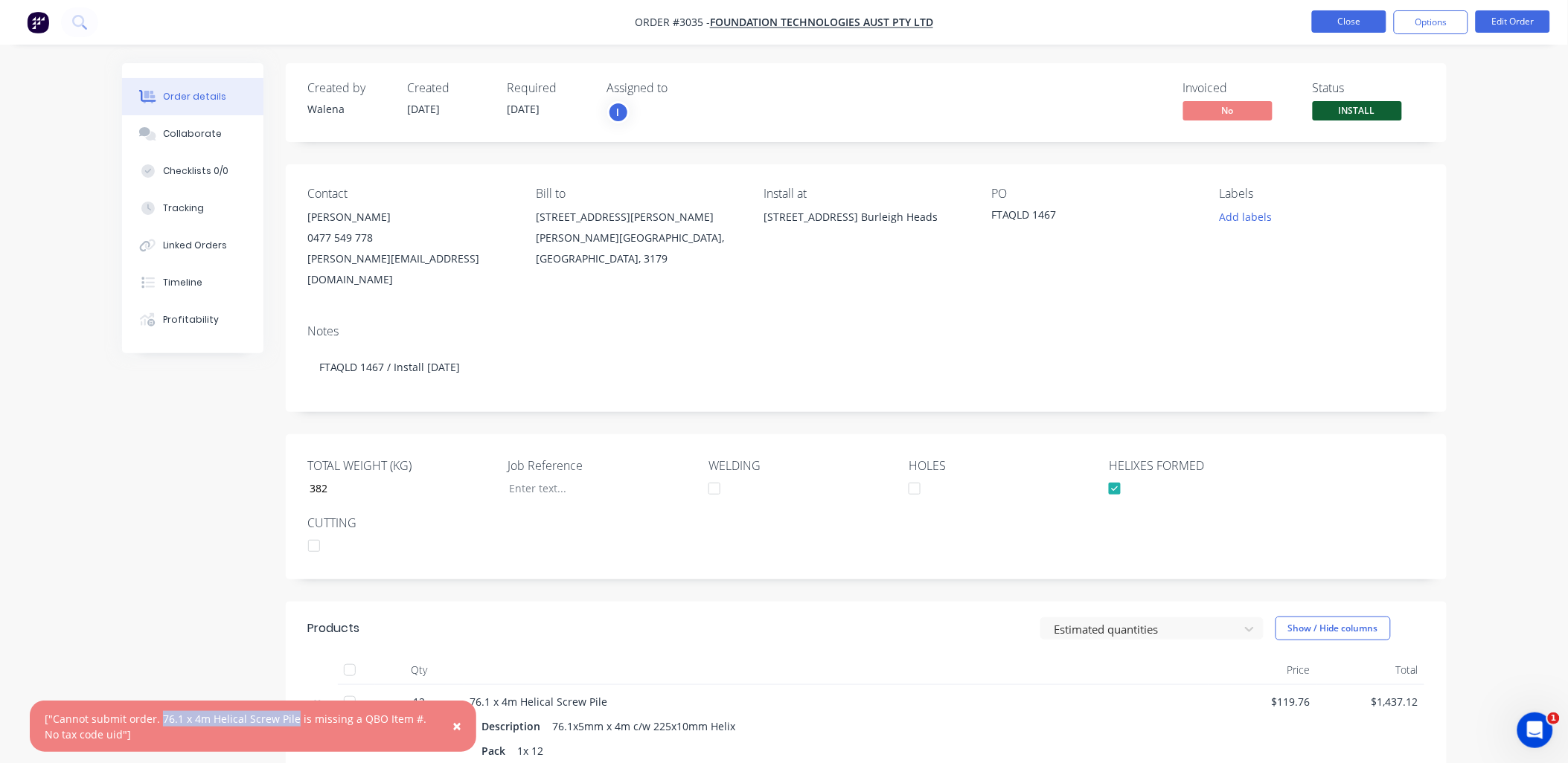
click at [1322, 19] on button "Close" at bounding box center [1349, 21] width 75 height 23
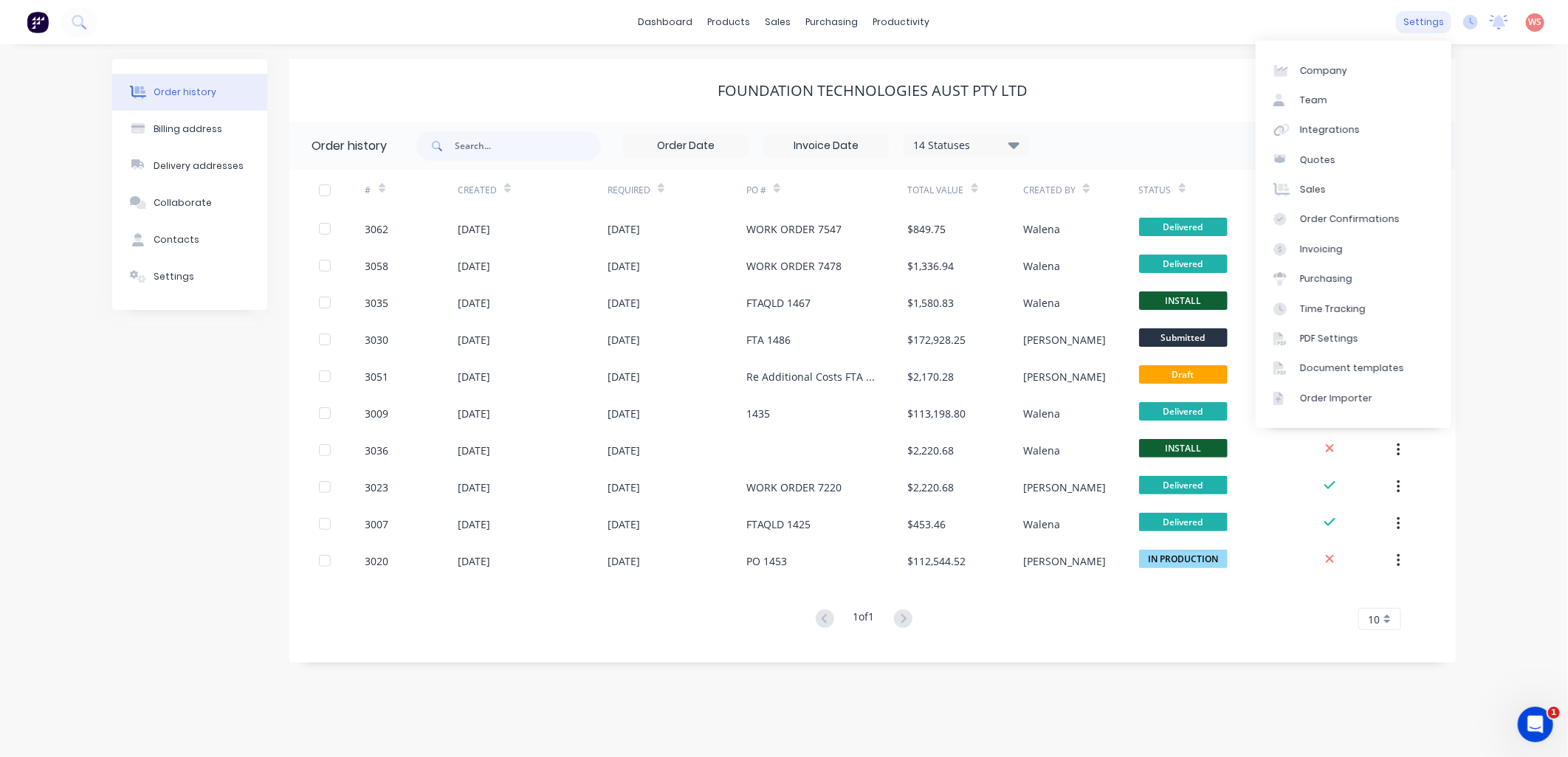
click at [1417, 23] on div "settings" at bounding box center [1424, 22] width 55 height 22
click at [1322, 127] on div "Integrations" at bounding box center [1330, 129] width 60 height 13
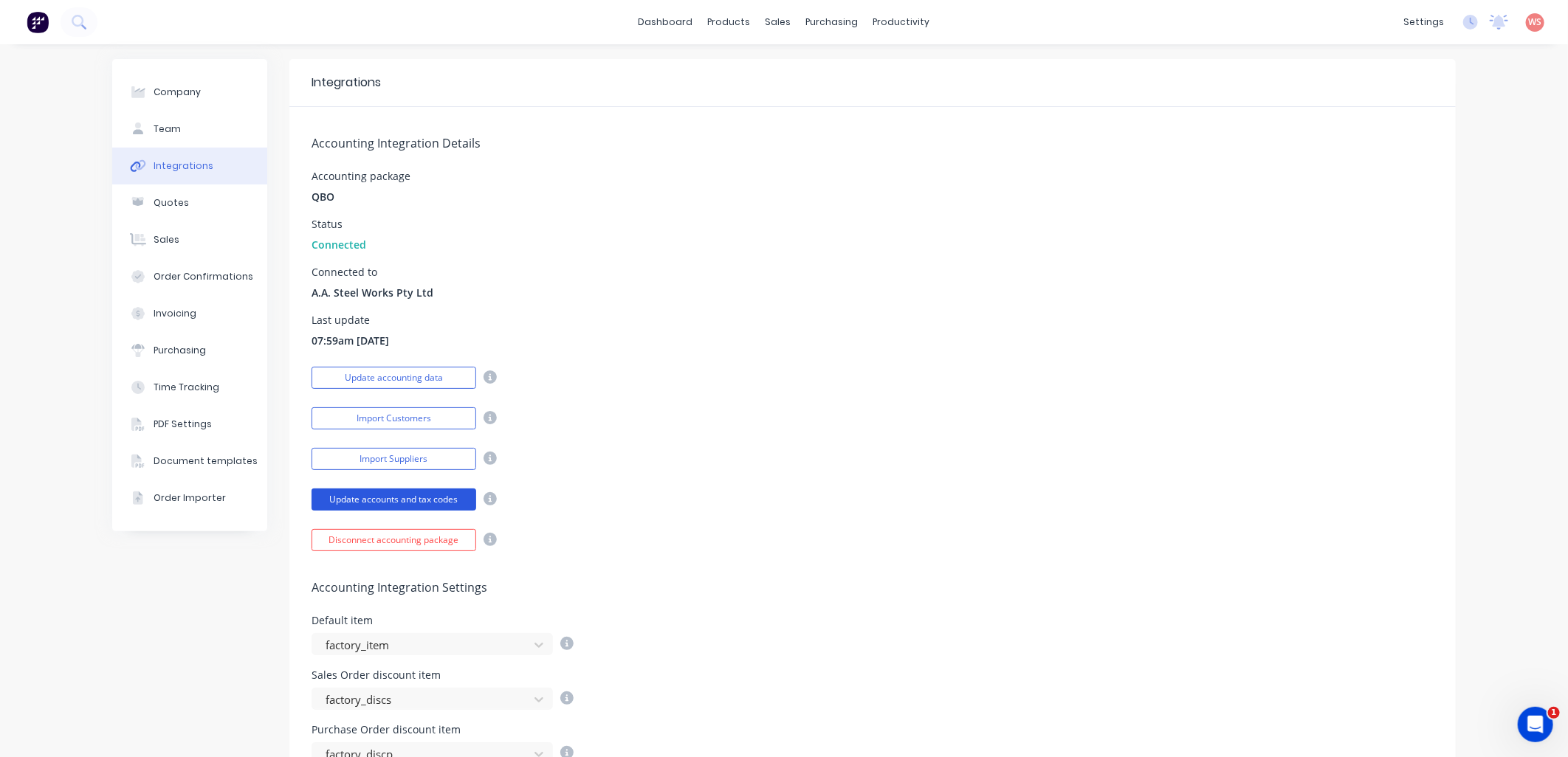
click at [364, 501] on button "Update accounts and tax codes" at bounding box center [394, 500] width 165 height 22
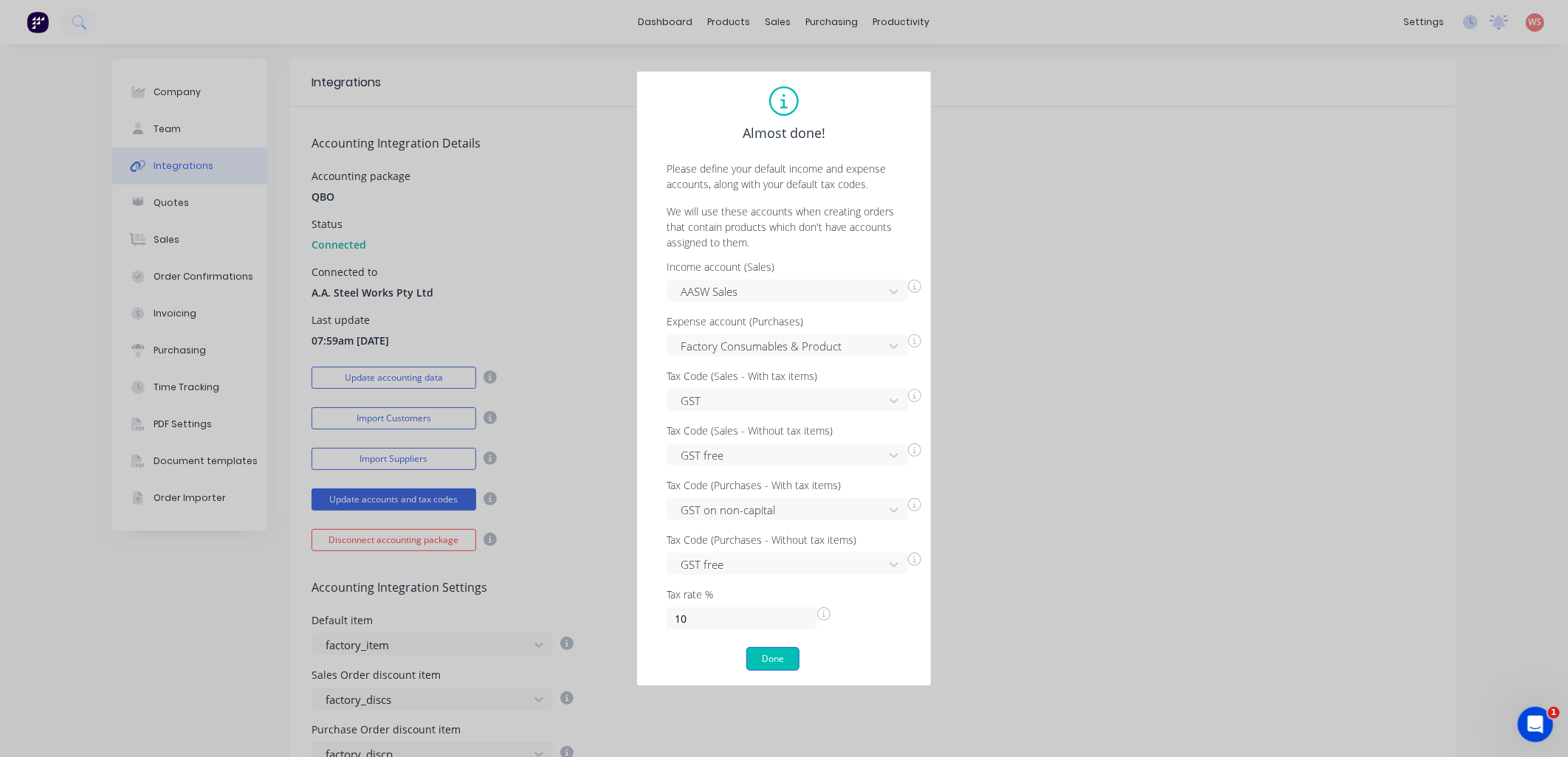
click at [762, 667] on button "Done" at bounding box center [772, 659] width 53 height 24
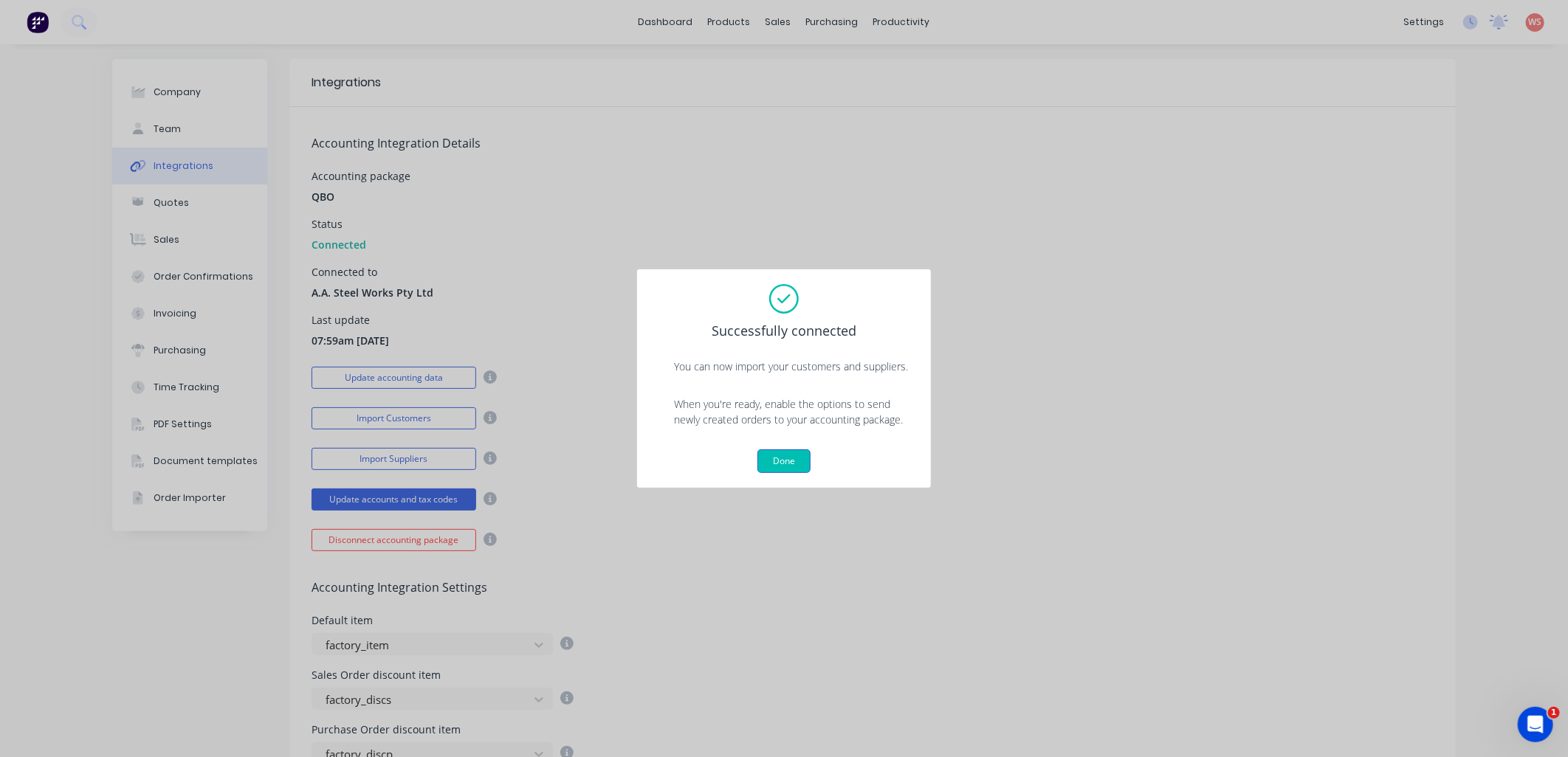
click at [795, 463] on button "Done" at bounding box center [783, 461] width 53 height 24
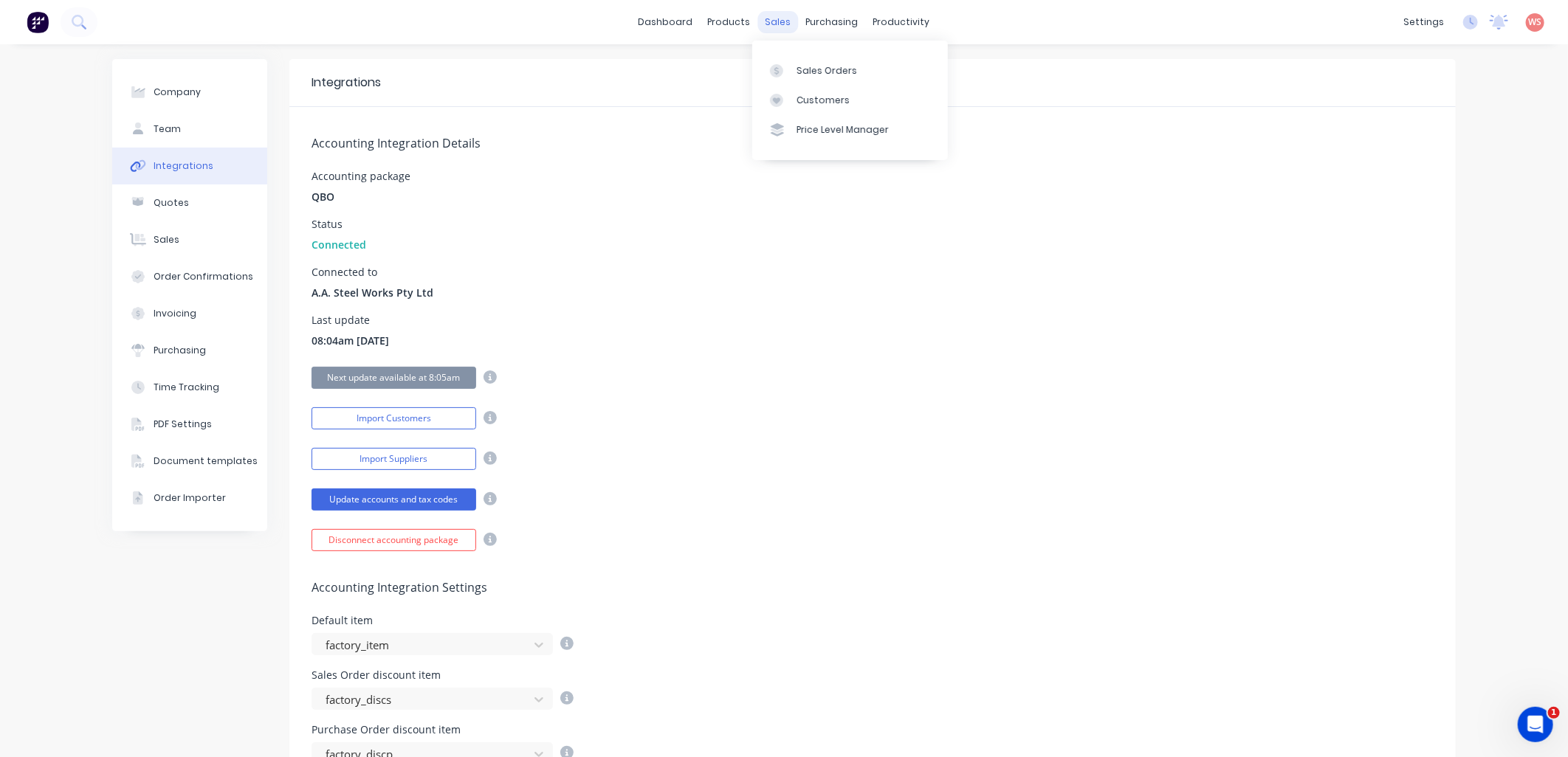
click at [769, 18] on div "sales" at bounding box center [778, 22] width 41 height 22
click at [816, 68] on div "Sales Orders" at bounding box center [826, 70] width 61 height 13
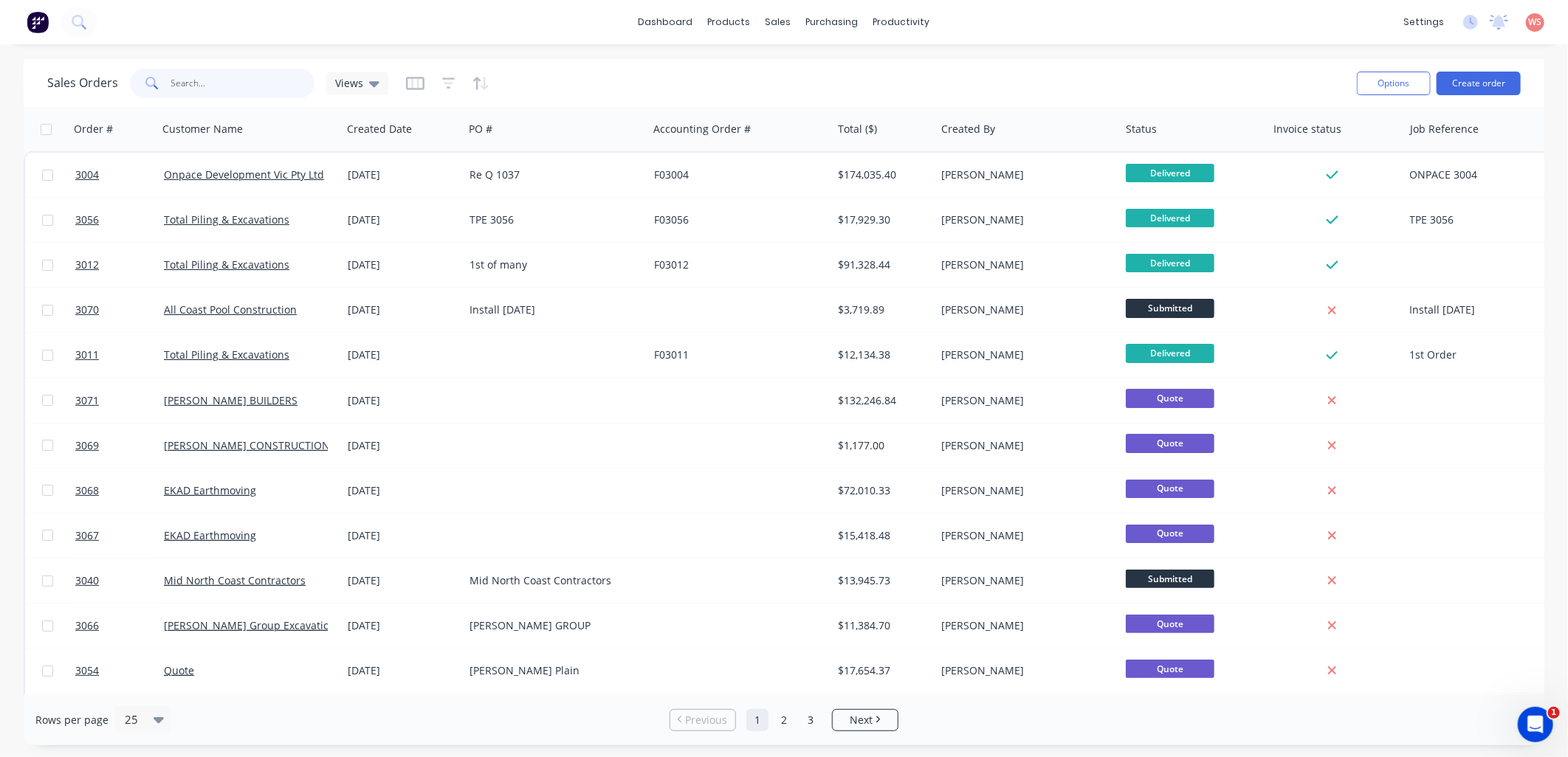
click at [226, 74] on input "text" at bounding box center [243, 83] width 144 height 29
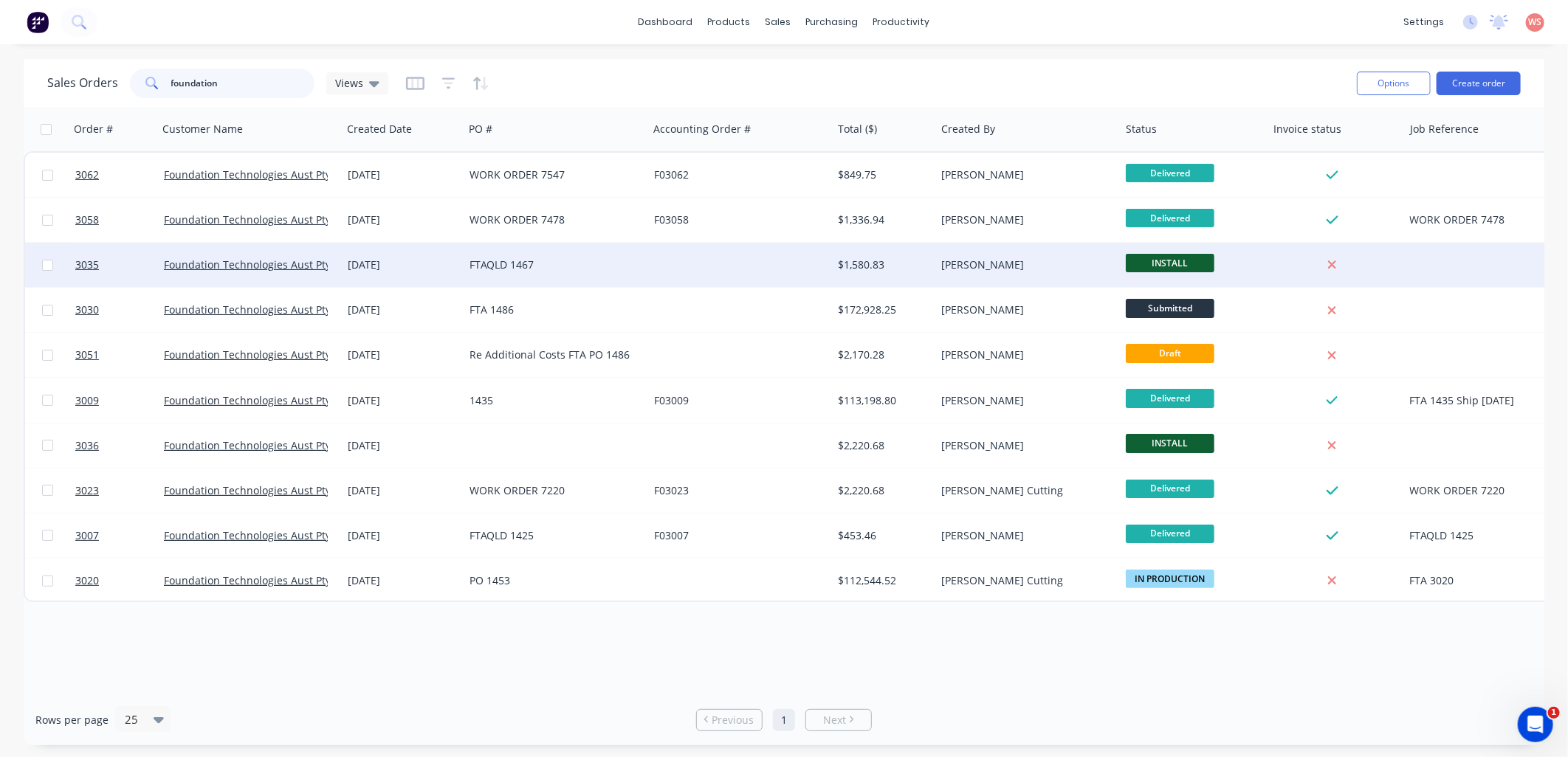
type input "foundation"
click at [278, 253] on div "Foundation Technologies Aust Pty Ltd" at bounding box center [250, 265] width 185 height 45
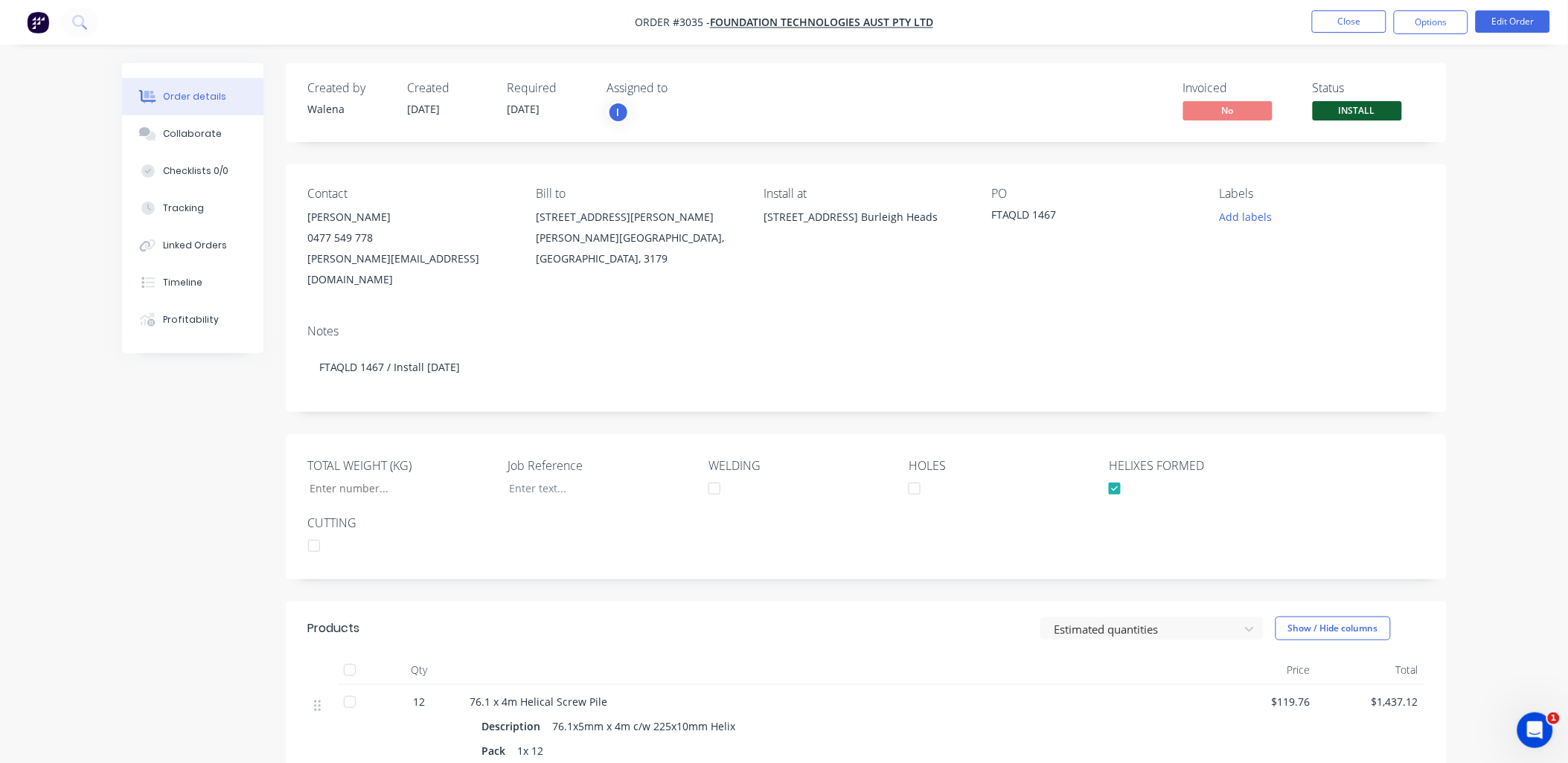
type input "382"
click at [1436, 16] on button "Options" at bounding box center [1431, 22] width 75 height 24
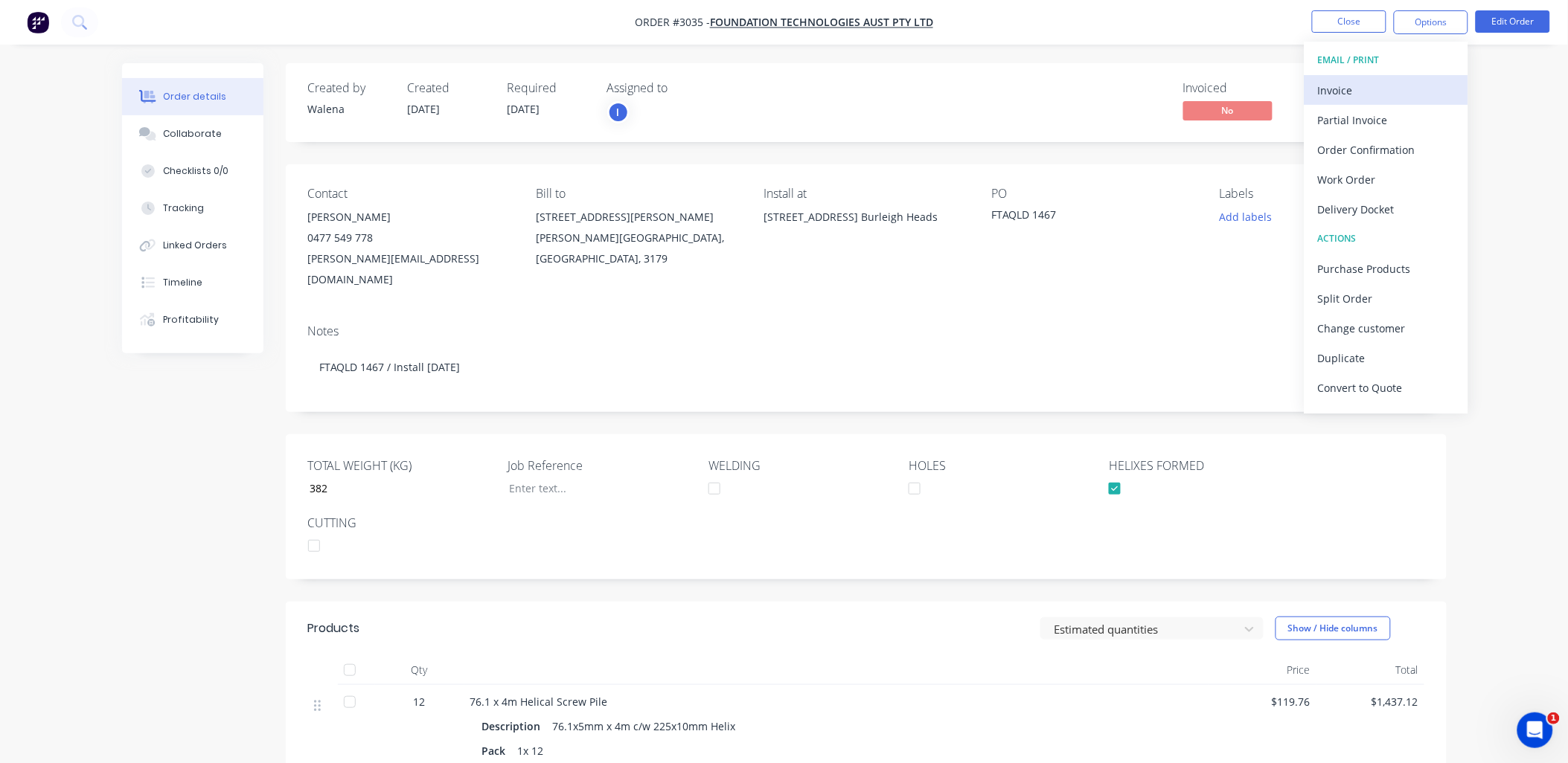
click at [1371, 87] on div "Invoice" at bounding box center [1386, 91] width 137 height 22
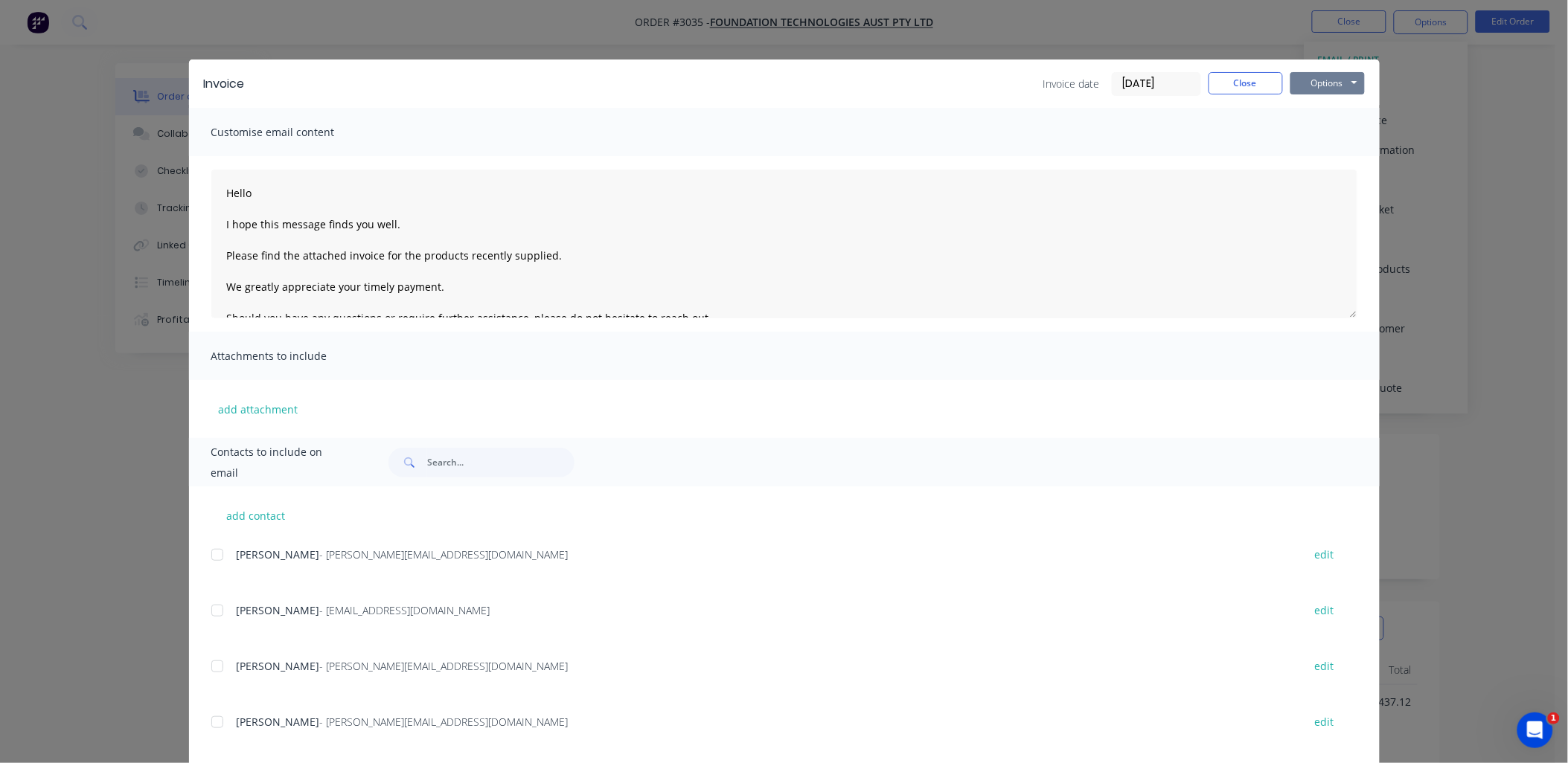
click at [1336, 79] on button "Options" at bounding box center [1327, 83] width 75 height 23
click at [1336, 130] on button "Print" at bounding box center [1337, 134] width 95 height 25
click at [82, 432] on div "Invoice Invoice date [DATE] Close Options Preview Print Email Customise email c…" at bounding box center [784, 381] width 1568 height 763
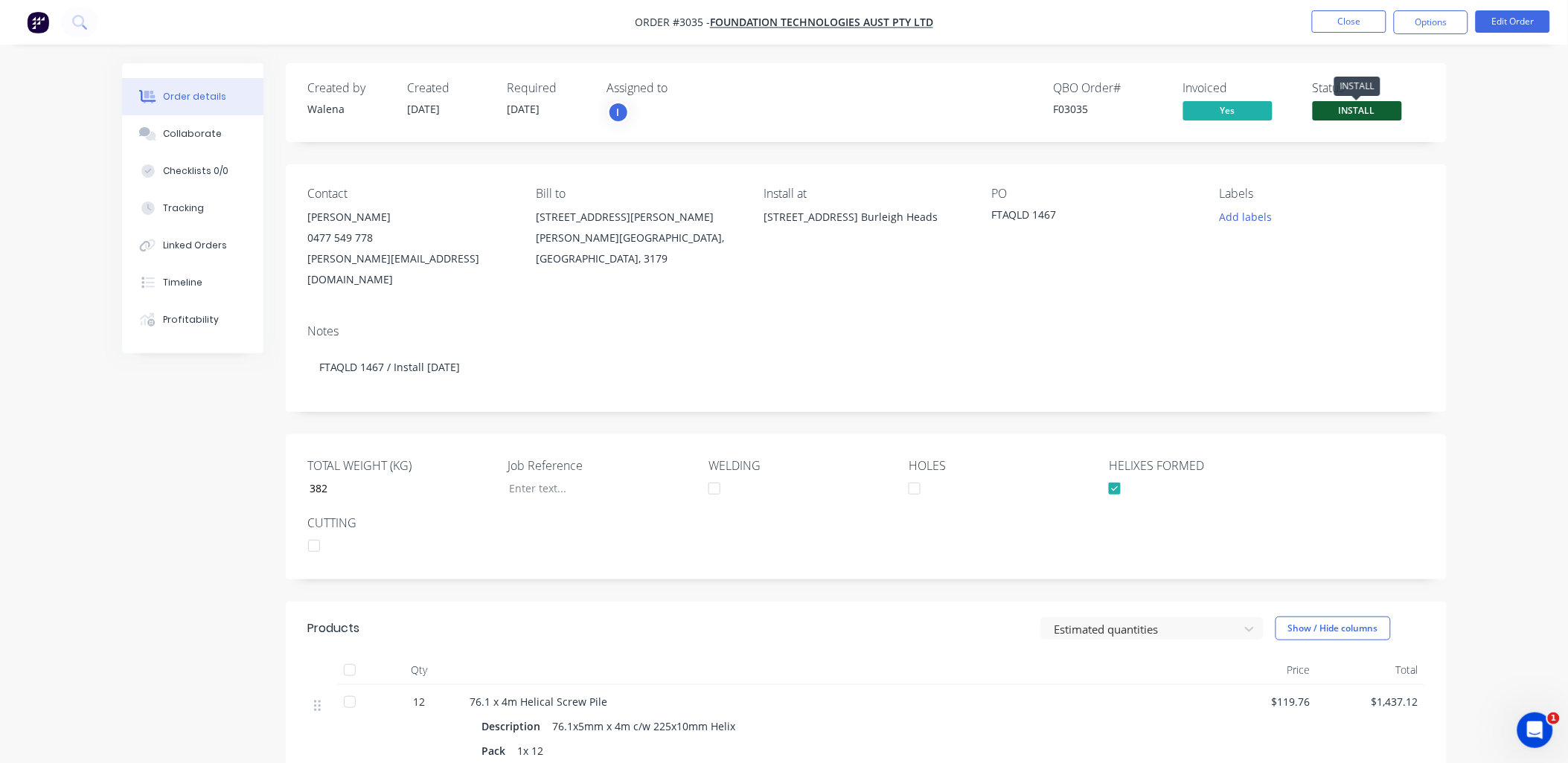
click at [1371, 106] on span "INSTALL" at bounding box center [1357, 110] width 89 height 19
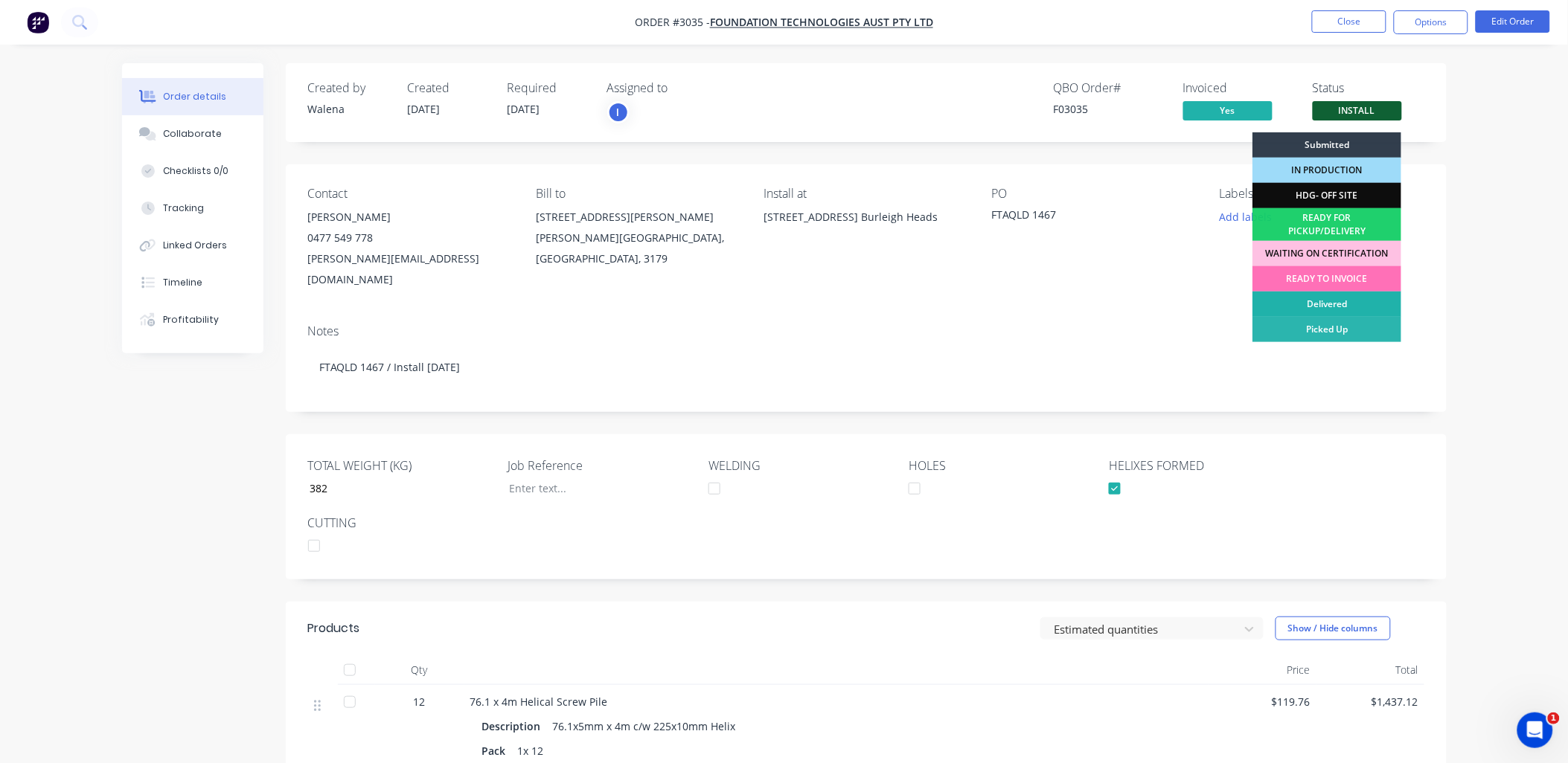
click at [1330, 308] on div "Delivered" at bounding box center [1327, 304] width 149 height 26
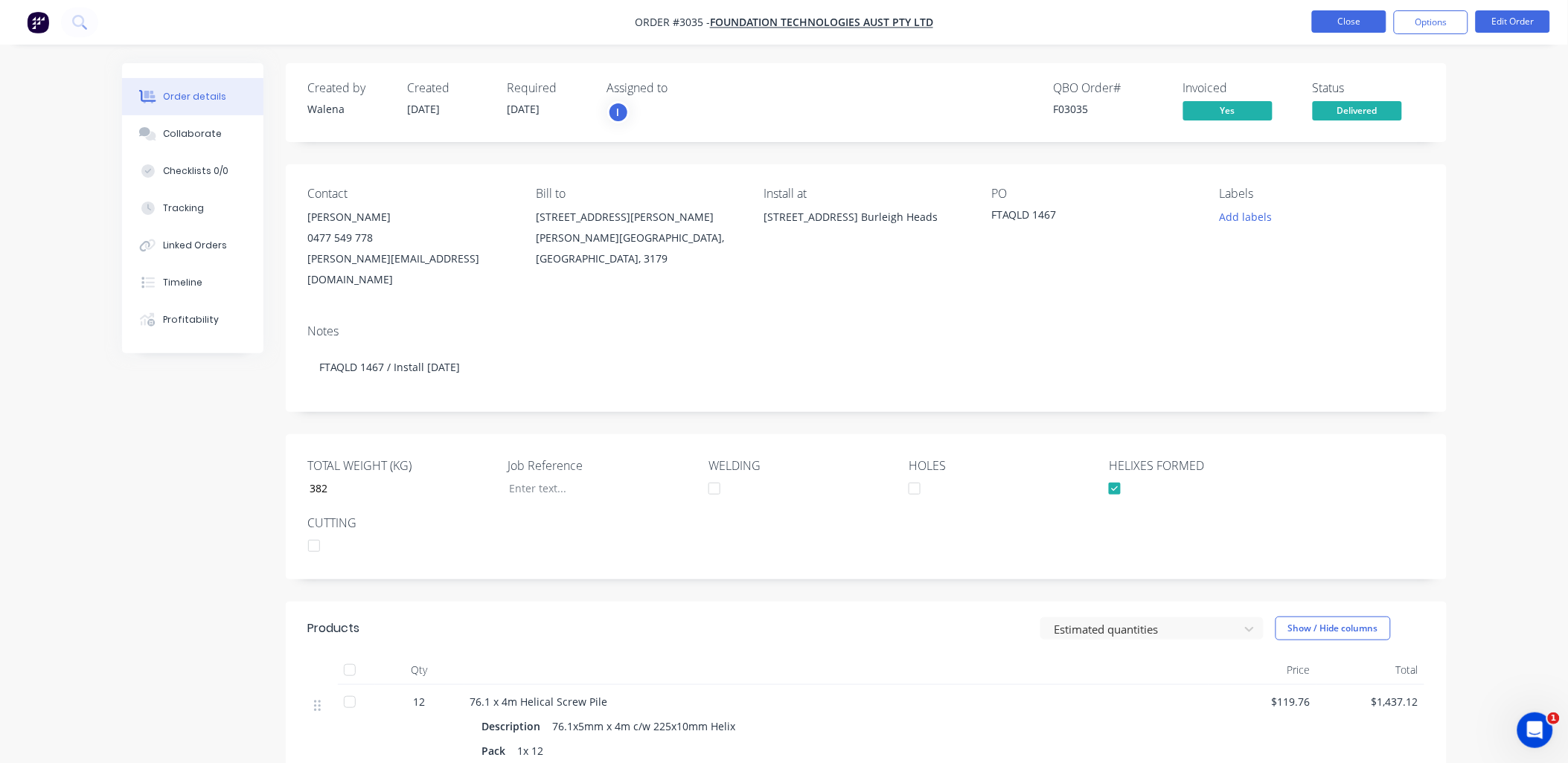
click at [1362, 16] on button "Close" at bounding box center [1349, 21] width 75 height 23
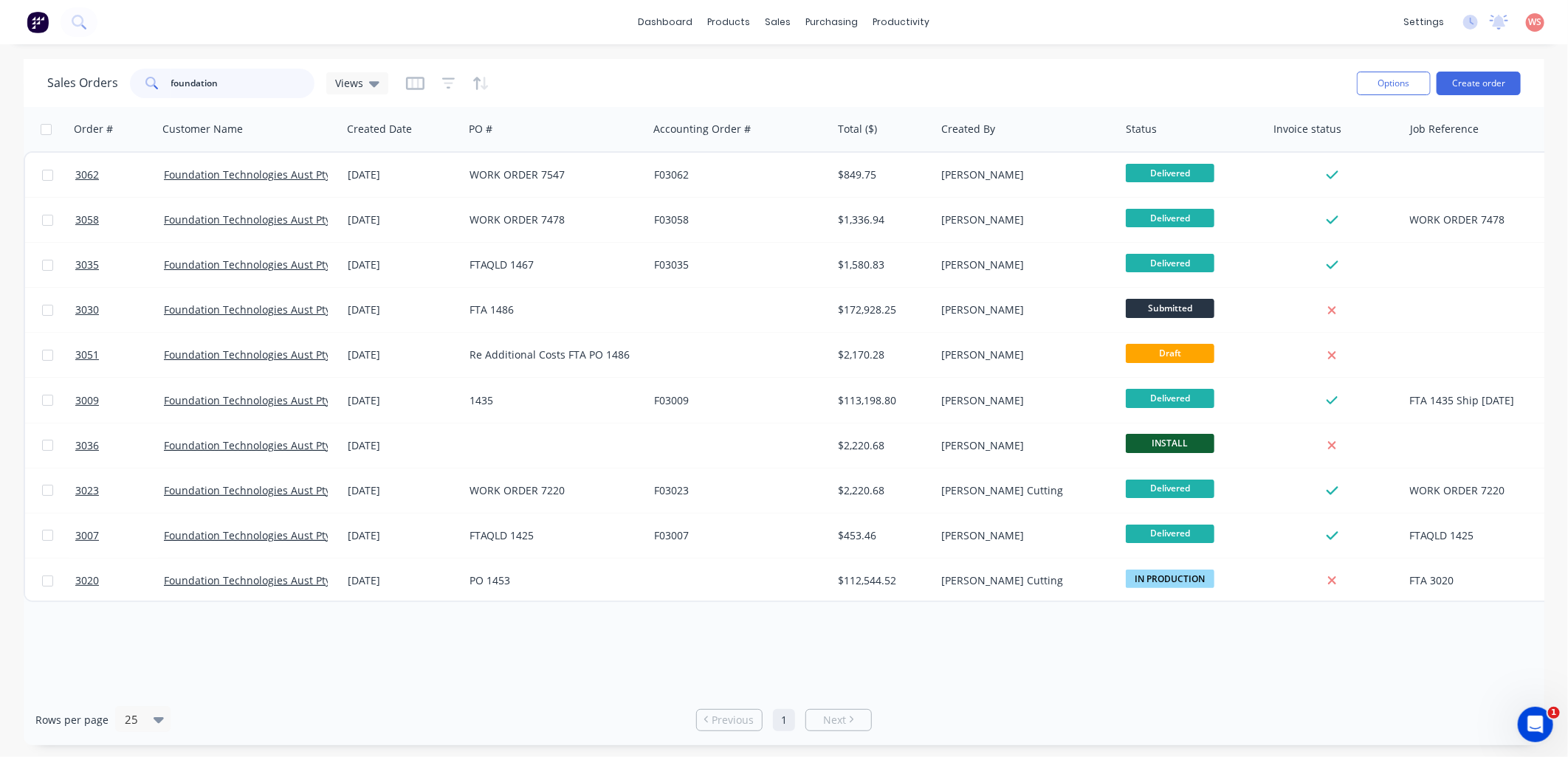
drag, startPoint x: 223, startPoint y: 81, endPoint x: 0, endPoint y: 54, distance: 224.6
click at [0, 84] on html "dashboard products sales purchasing productivity dashboard products Product Cat…" at bounding box center [784, 378] width 1568 height 757
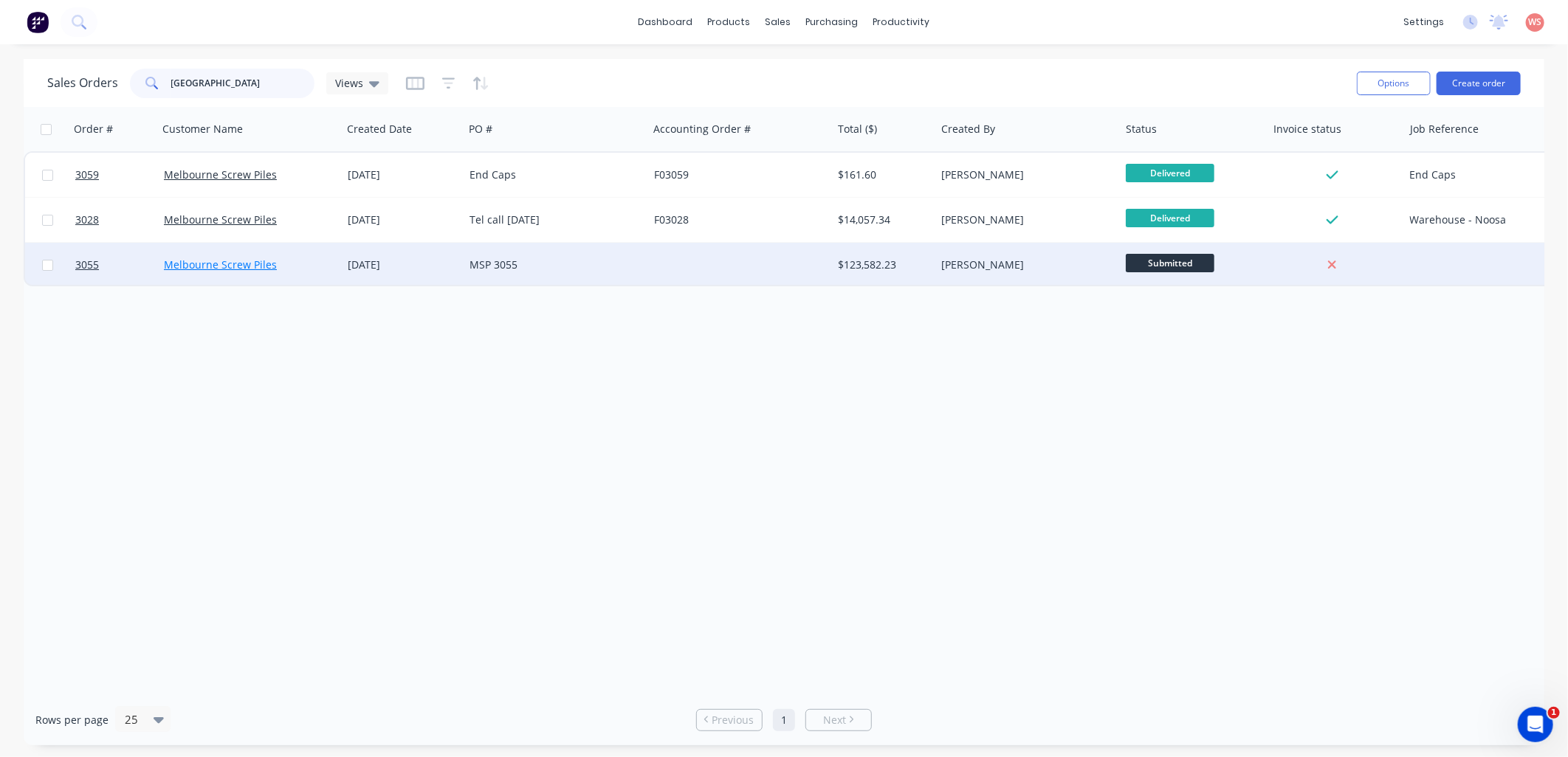
type input "[GEOGRAPHIC_DATA]"
click at [250, 268] on link "Melbourne Screw Piles" at bounding box center [220, 265] width 113 height 14
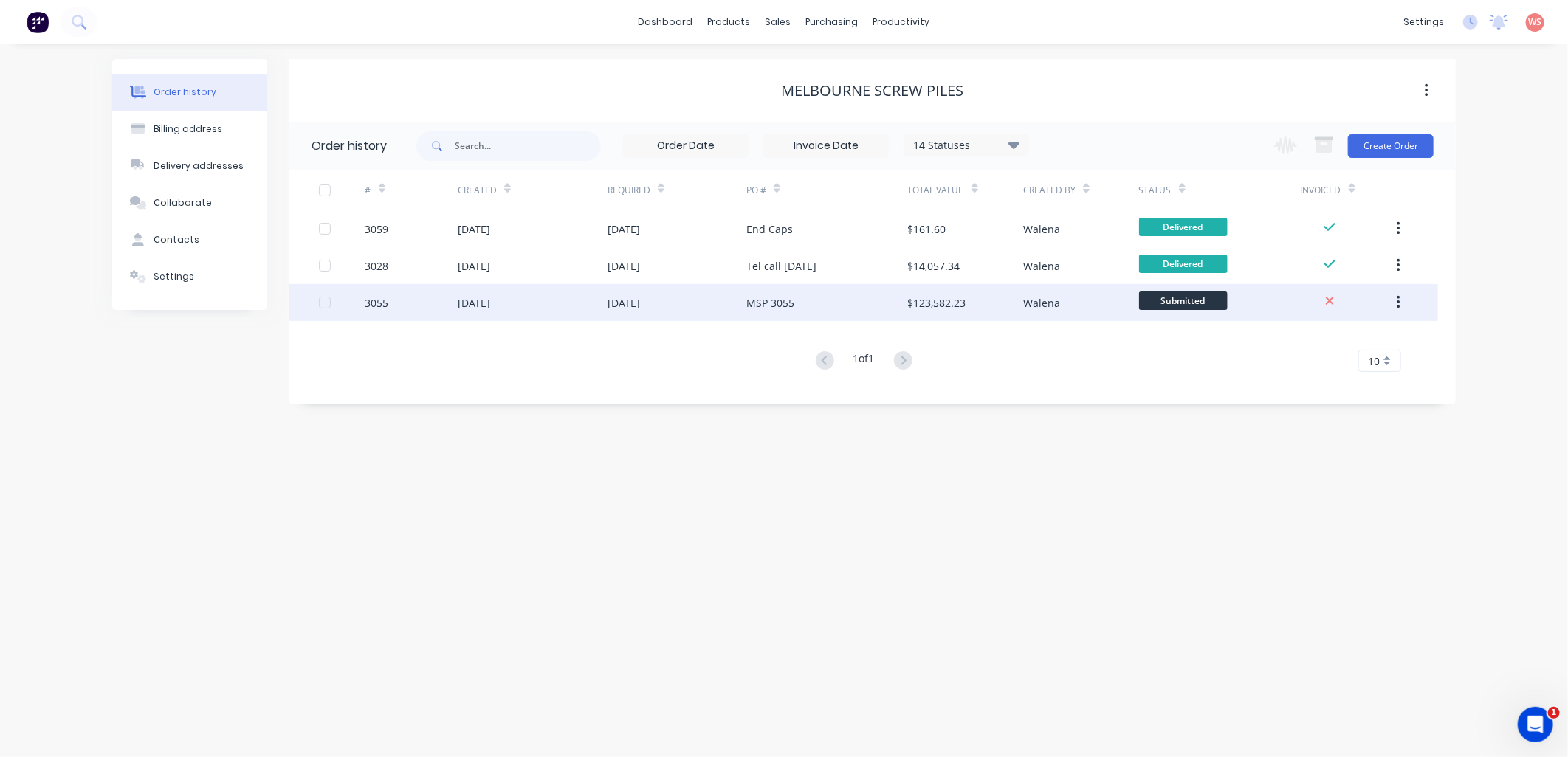
click at [478, 296] on div "[DATE]" at bounding box center [474, 303] width 32 height 15
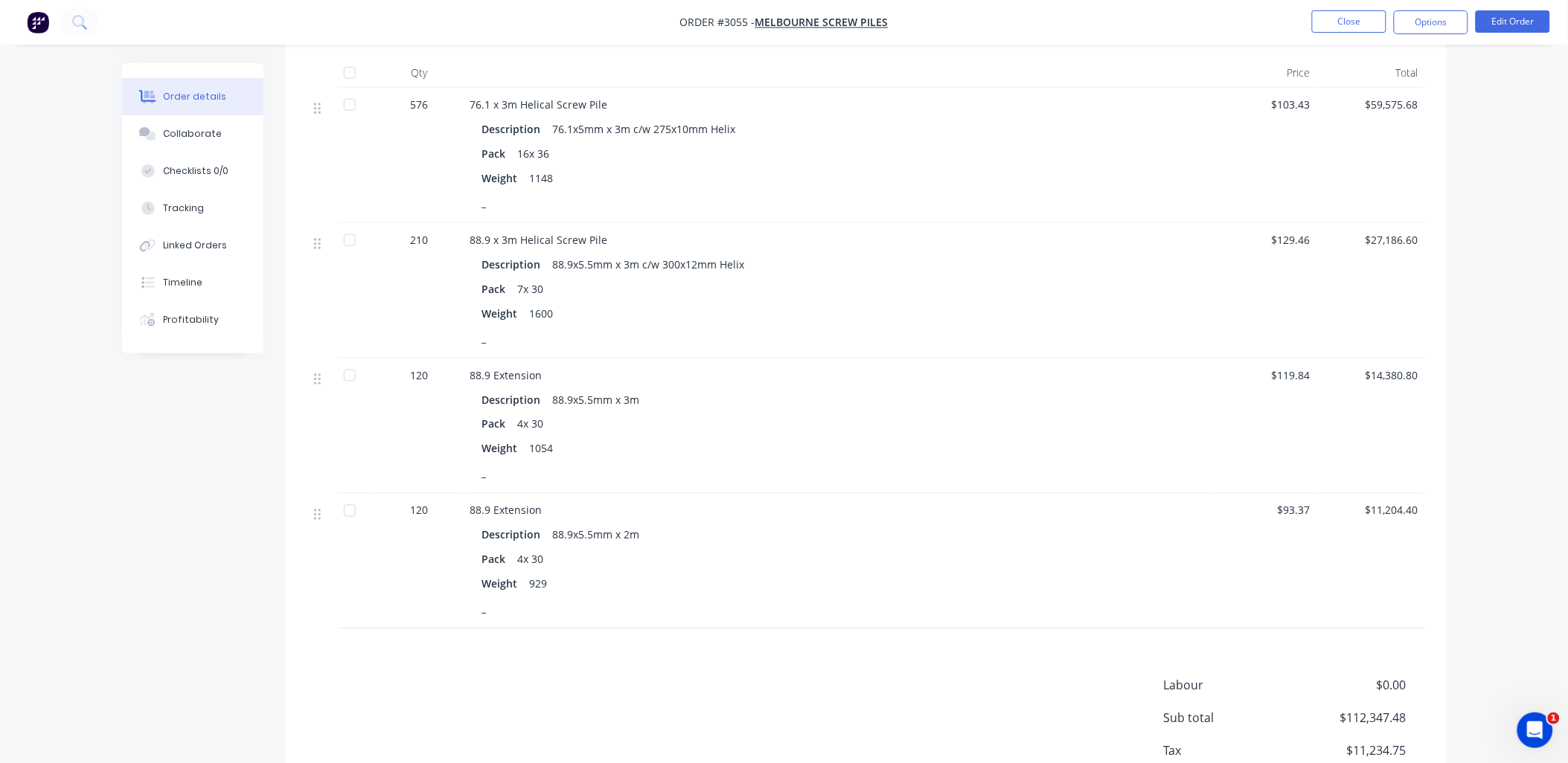
scroll to position [551, 0]
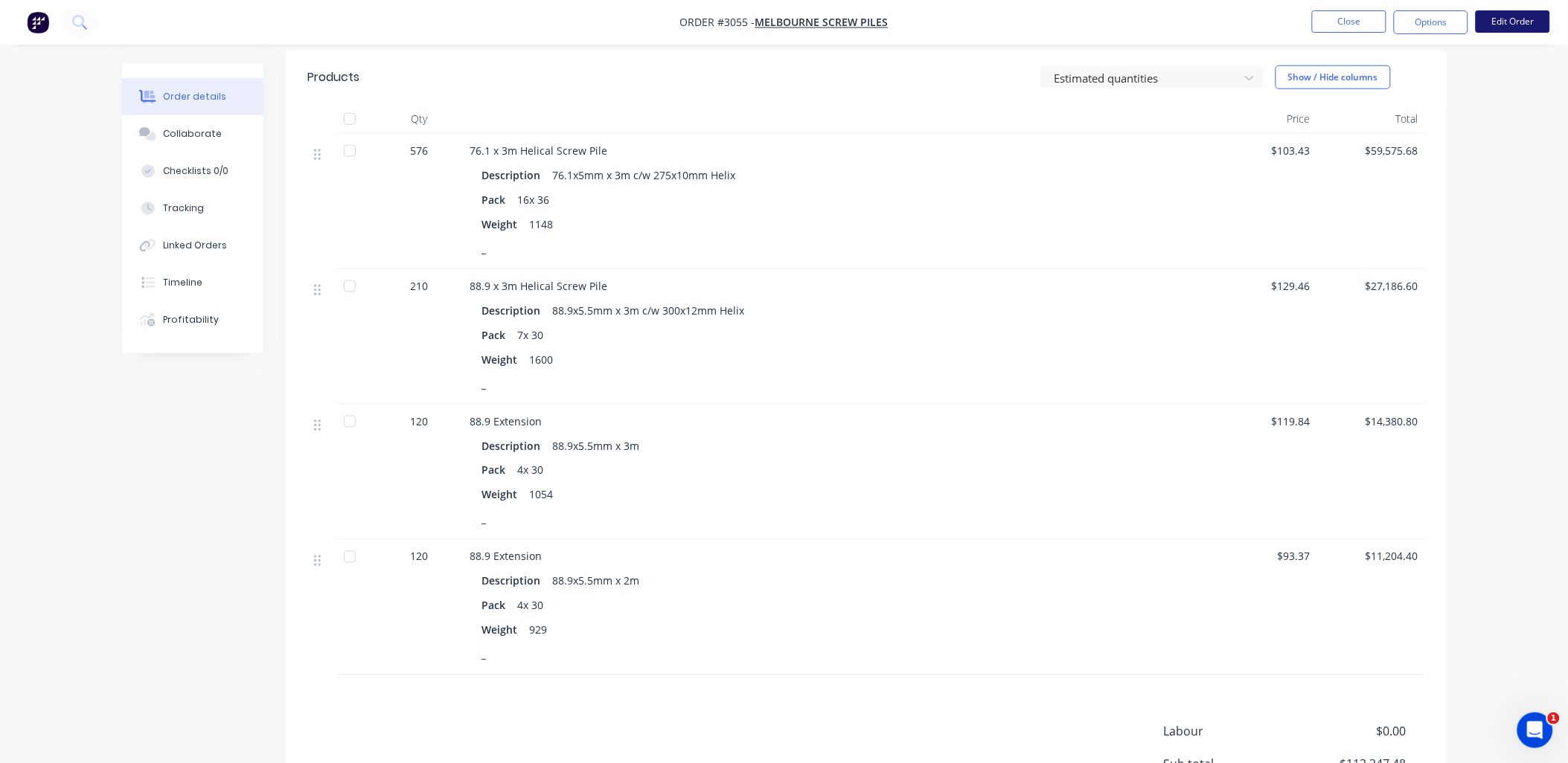
click at [1526, 26] on button "Edit Order" at bounding box center [1513, 21] width 75 height 23
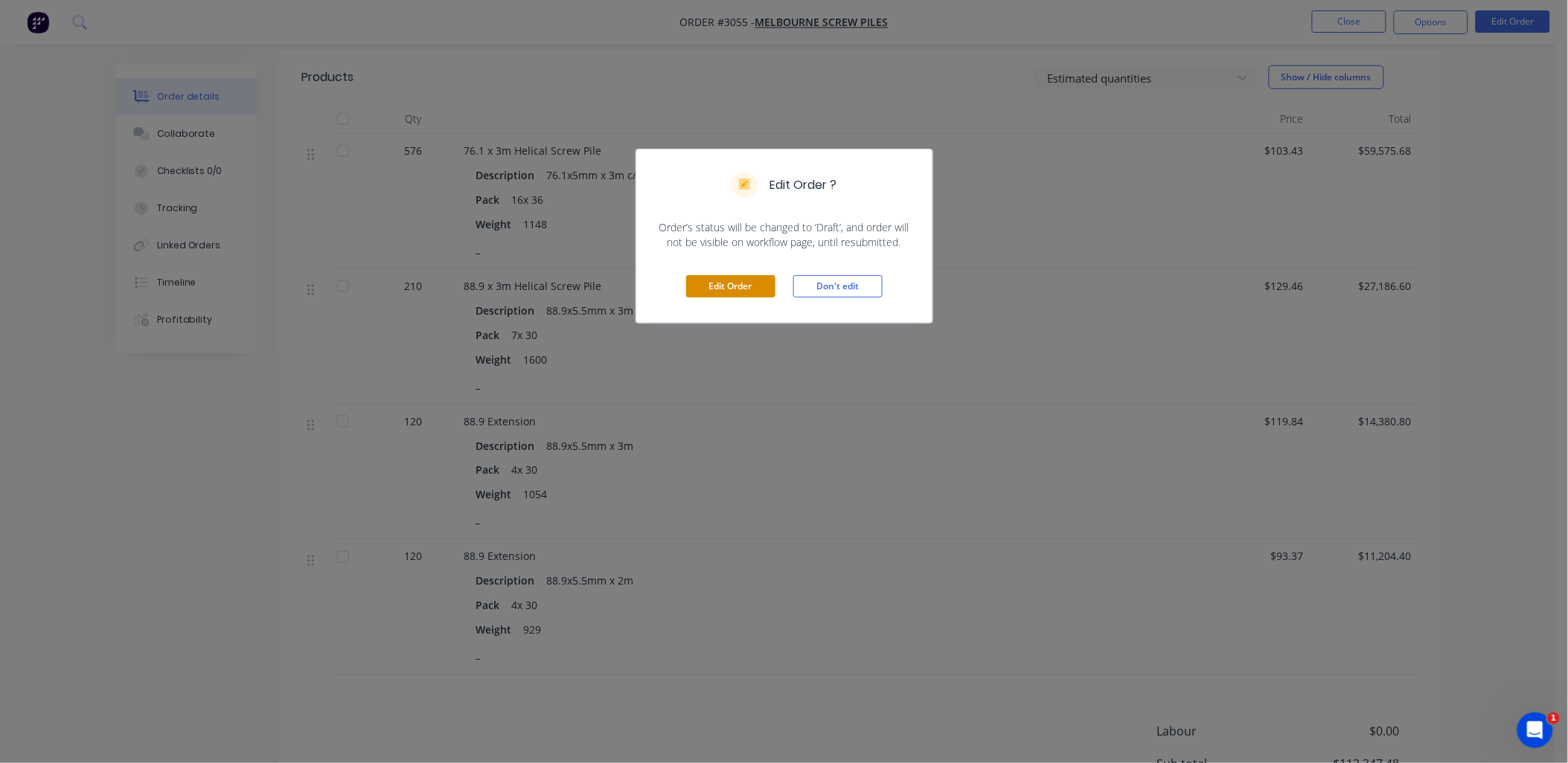
click at [745, 285] on button "Edit Order" at bounding box center [730, 286] width 89 height 23
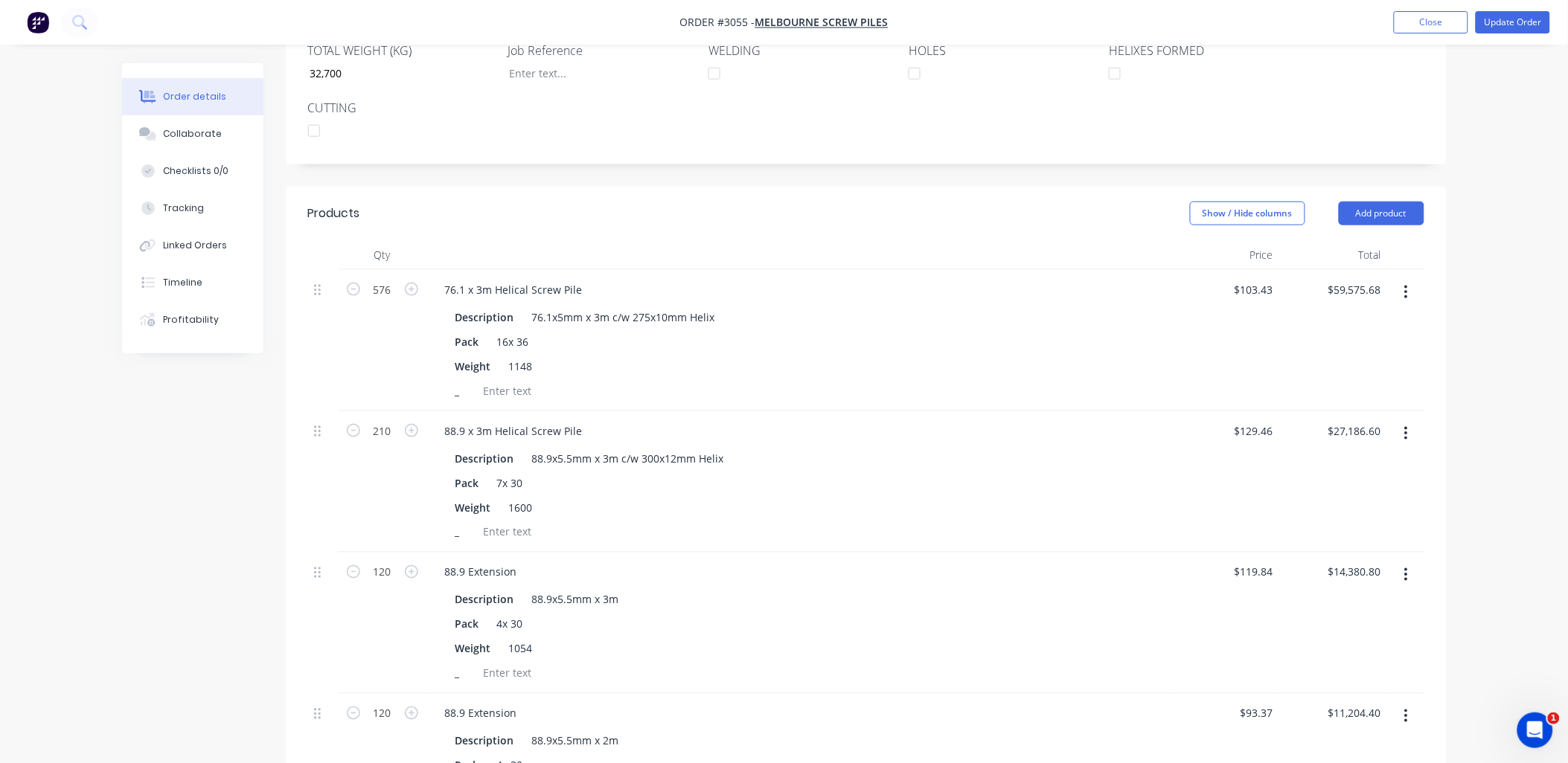
scroll to position [369, 0]
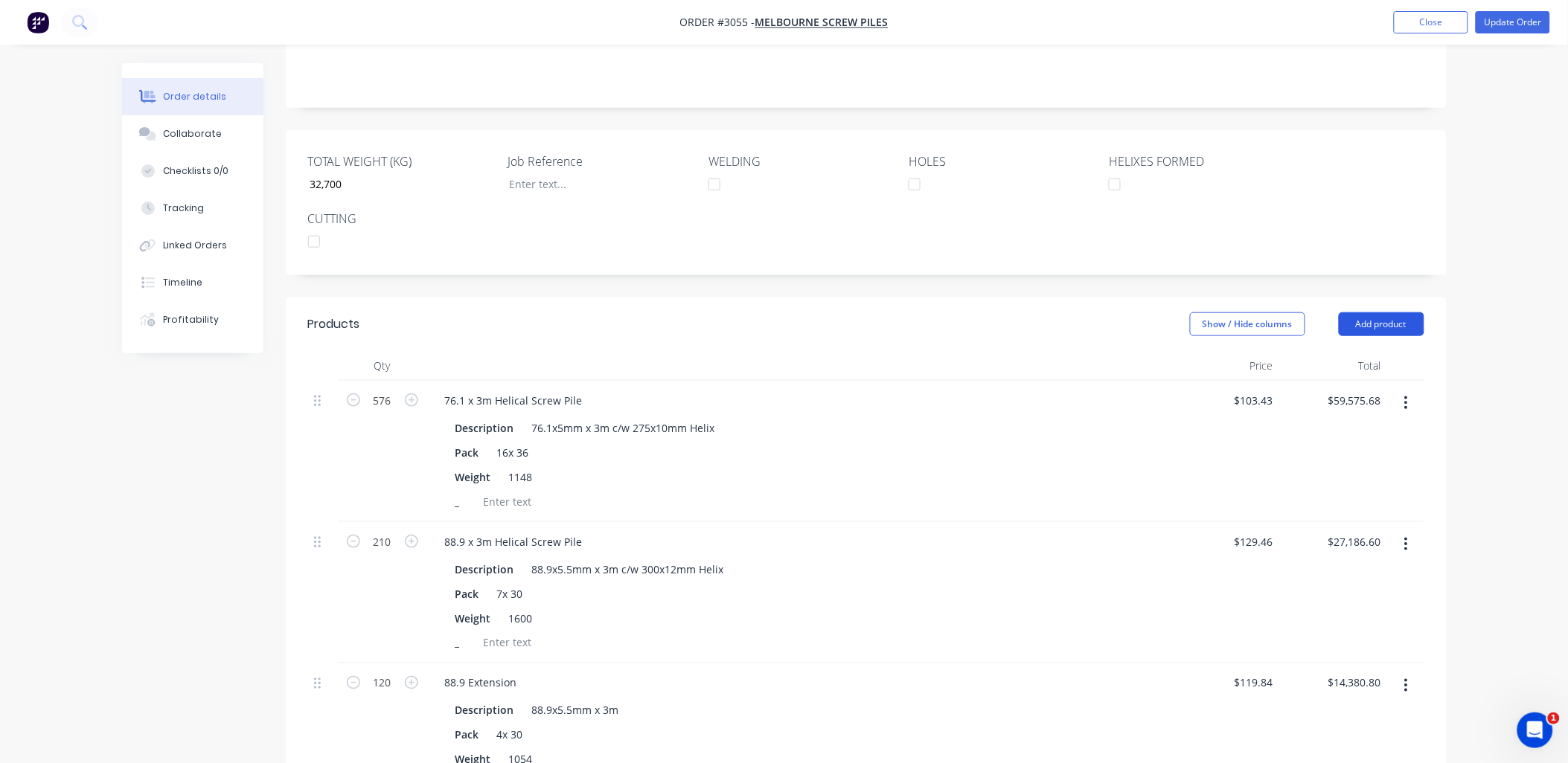
click at [1381, 313] on button "Add product" at bounding box center [1381, 324] width 85 height 24
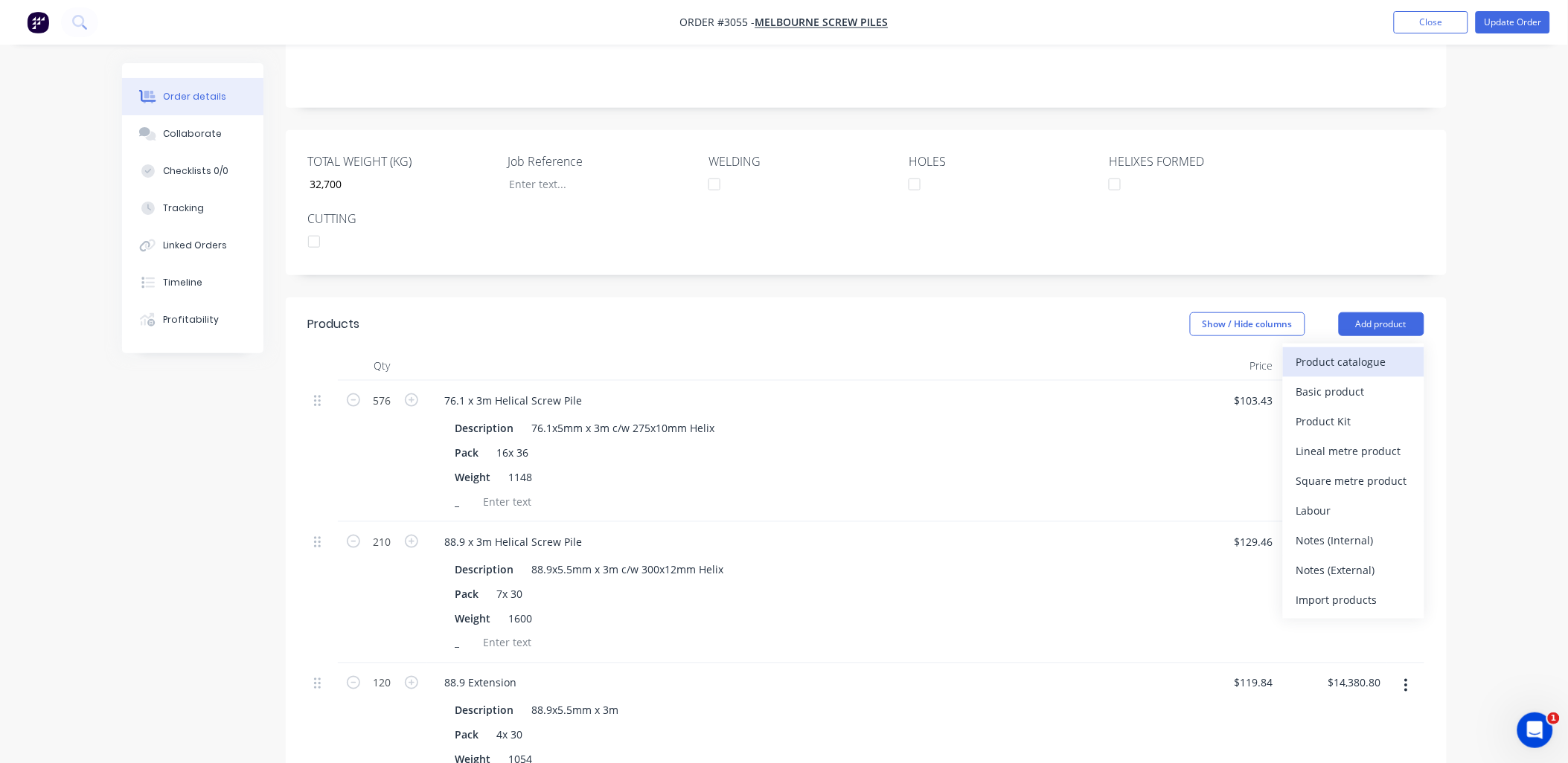
click at [1353, 351] on div "Product catalogue" at bounding box center [1354, 362] width 115 height 22
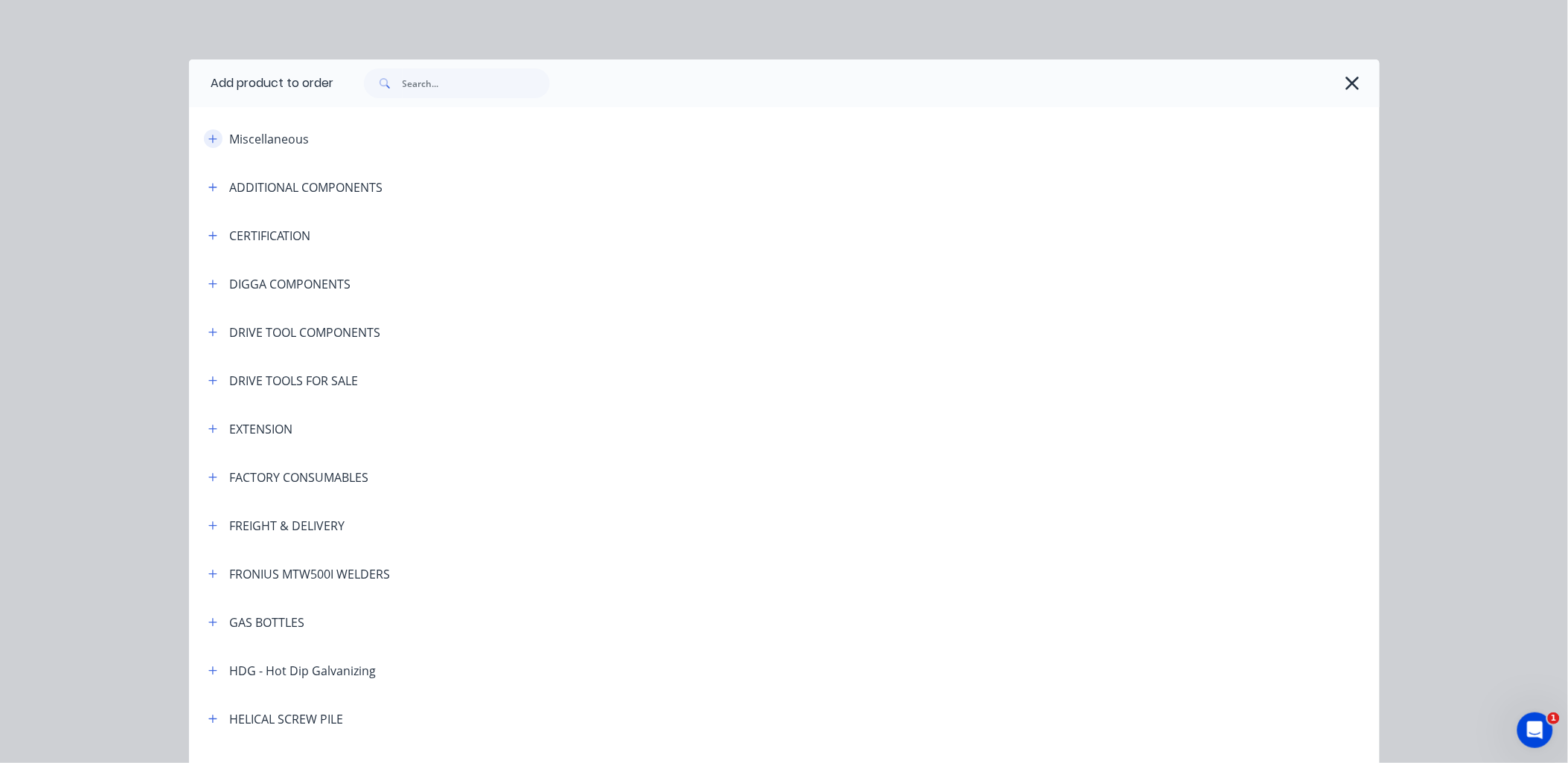
click at [213, 137] on button "button" at bounding box center [213, 139] width 19 height 19
click at [212, 137] on button "button" at bounding box center [213, 139] width 19 height 19
click at [209, 189] on icon "button" at bounding box center [213, 187] width 9 height 10
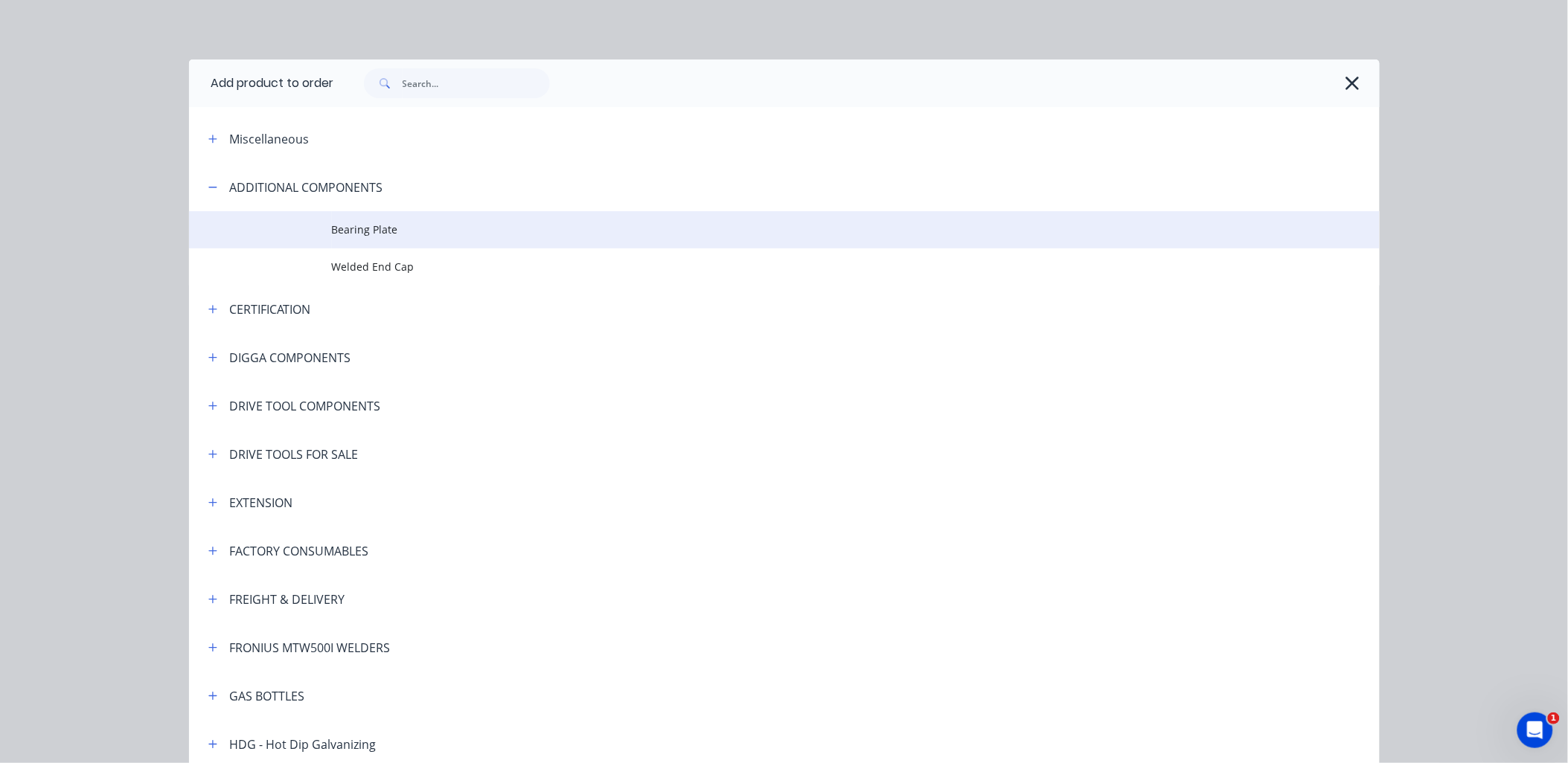
click at [349, 239] on td "Bearing Plate" at bounding box center [855, 230] width 1048 height 37
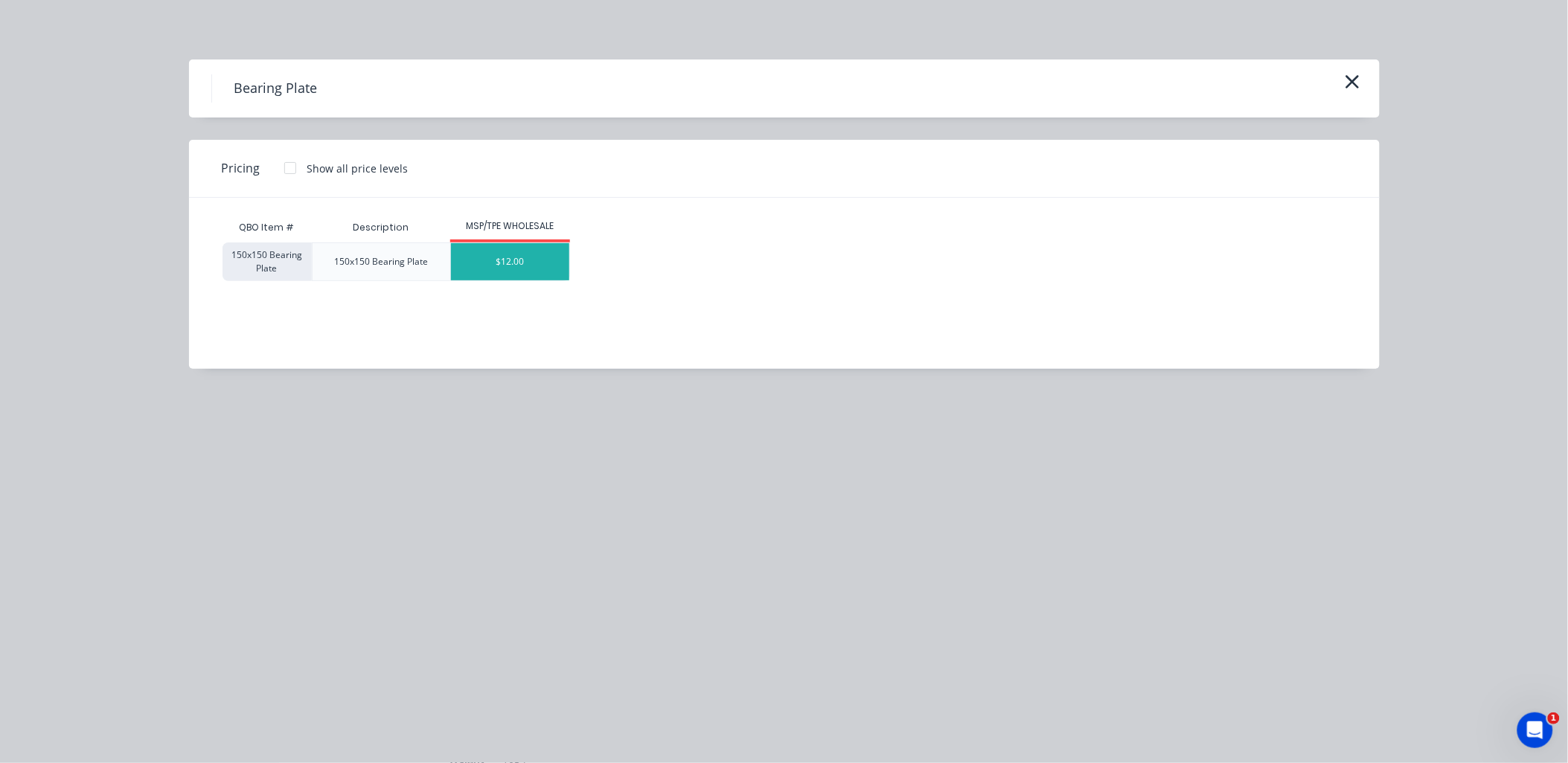
click at [517, 258] on div "$12.00" at bounding box center [510, 262] width 118 height 37
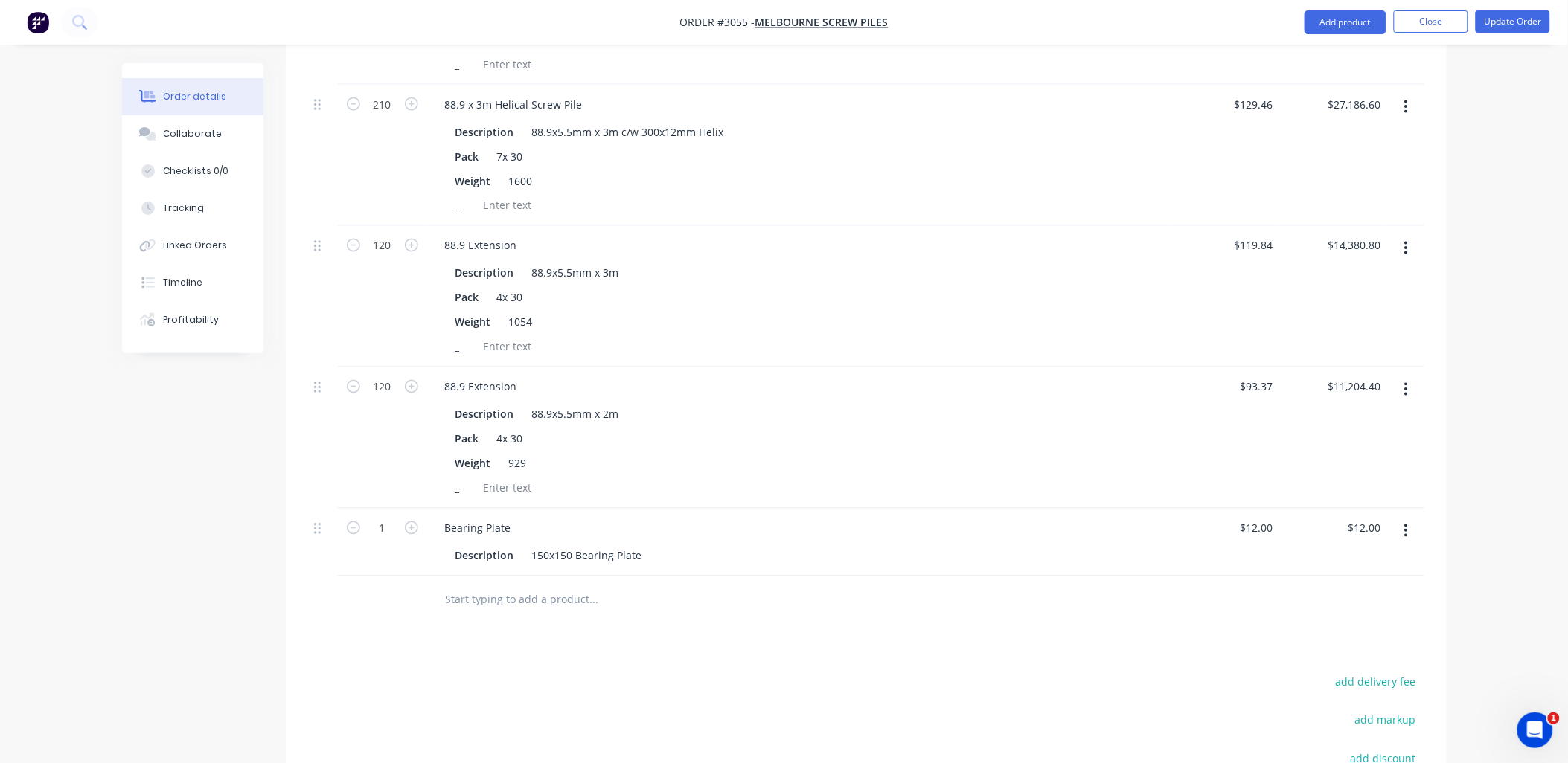
scroll to position [990, 0]
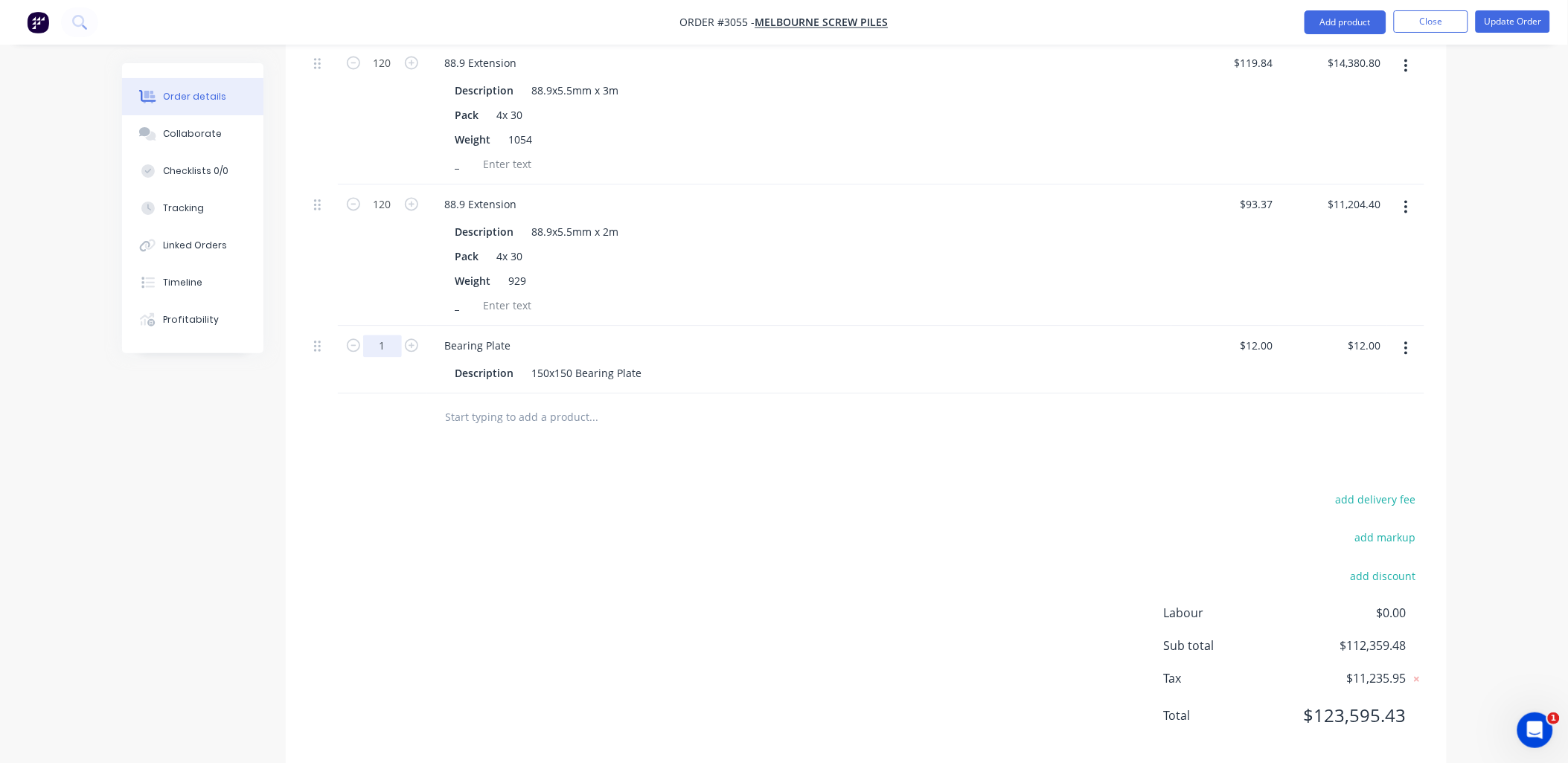
click at [390, 335] on input "1" at bounding box center [383, 346] width 39 height 23
type input "300"
type input "$3,600.00"
click at [518, 491] on div "add delivery fee add markup add discount Labour $0.00 Sub total $112,359.48 Tax…" at bounding box center [866, 618] width 1116 height 255
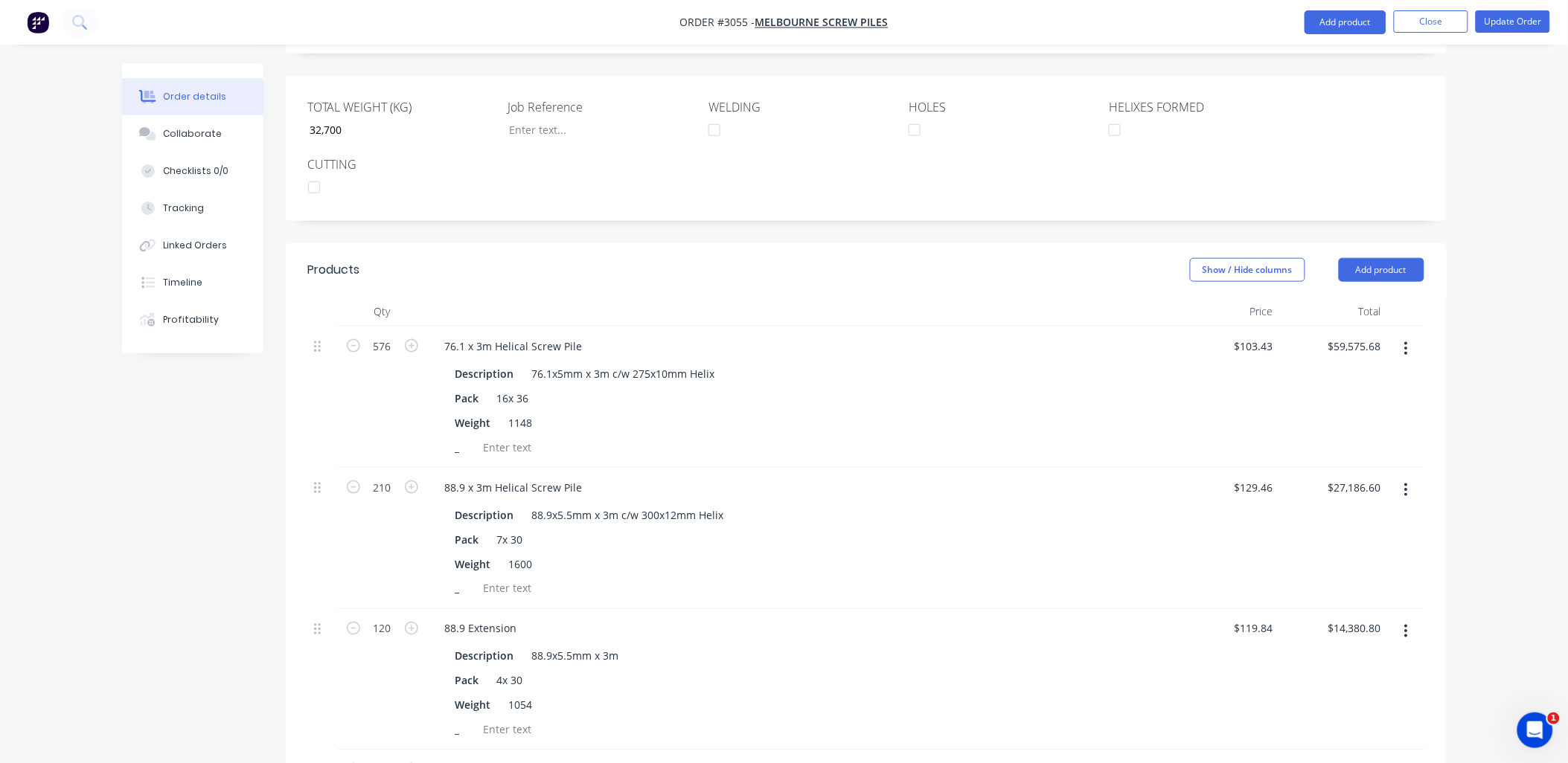
scroll to position [328, 0]
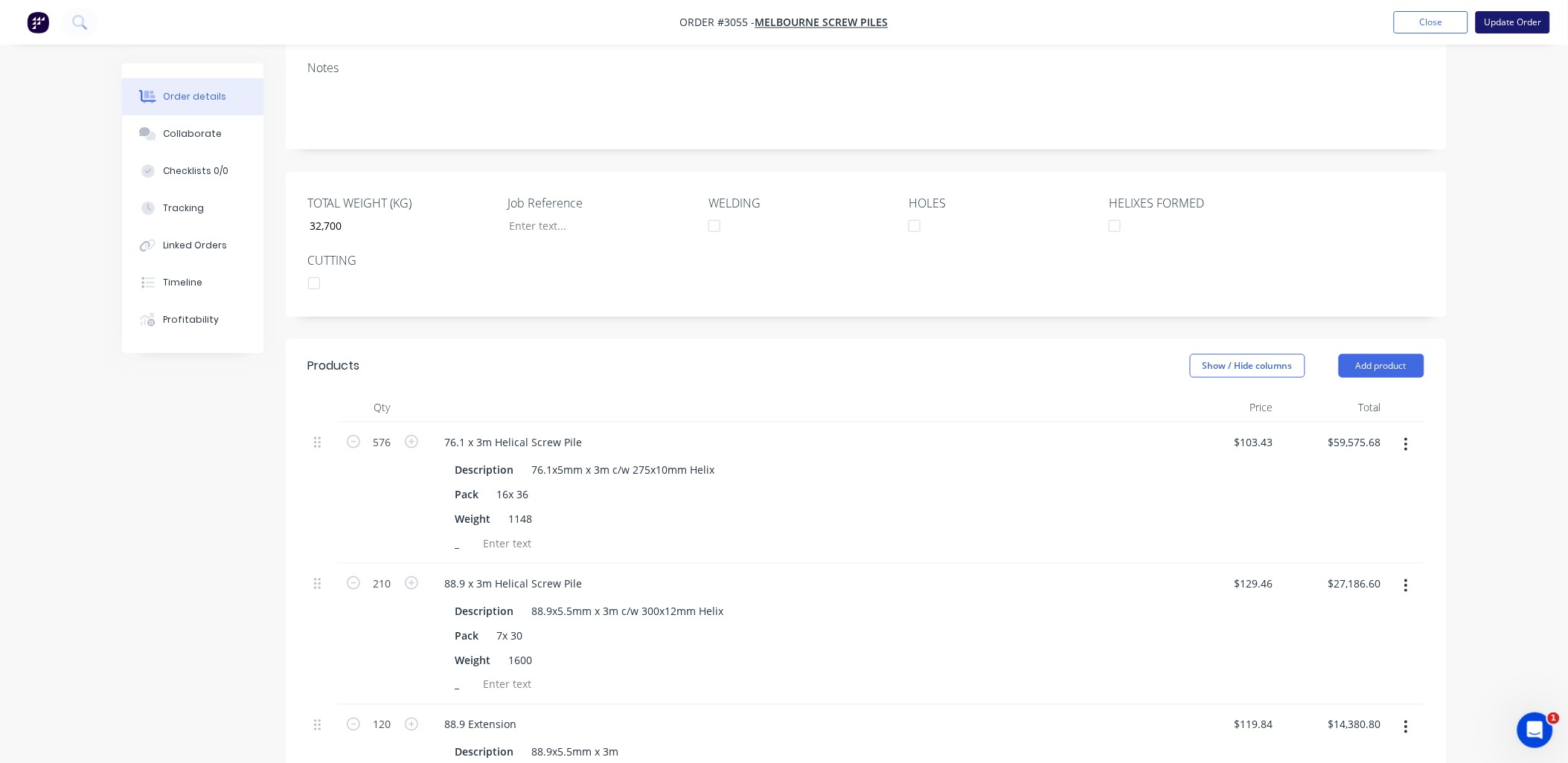
click at [1503, 29] on button "Update Order" at bounding box center [1513, 22] width 75 height 23
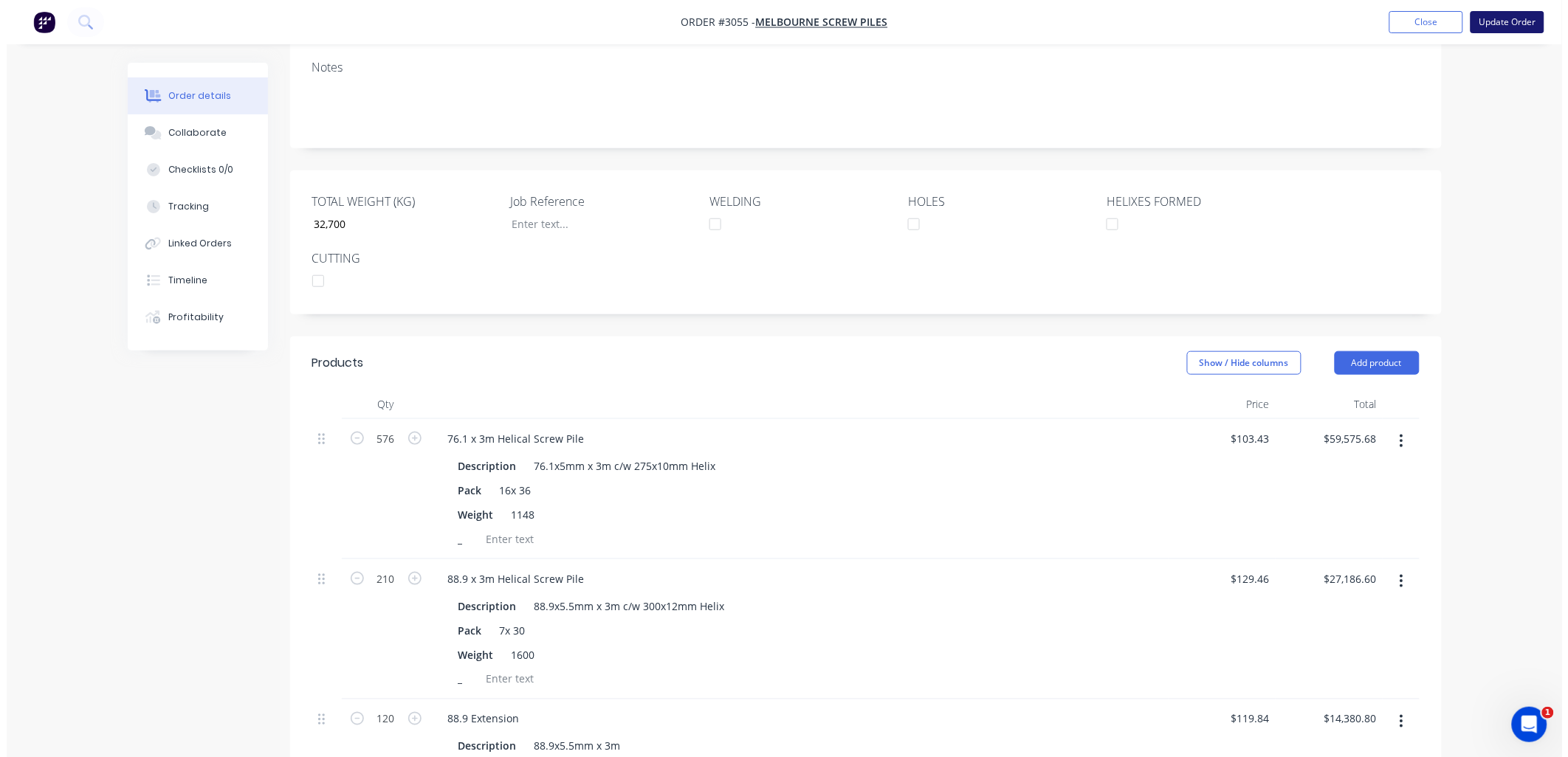
scroll to position [0, 0]
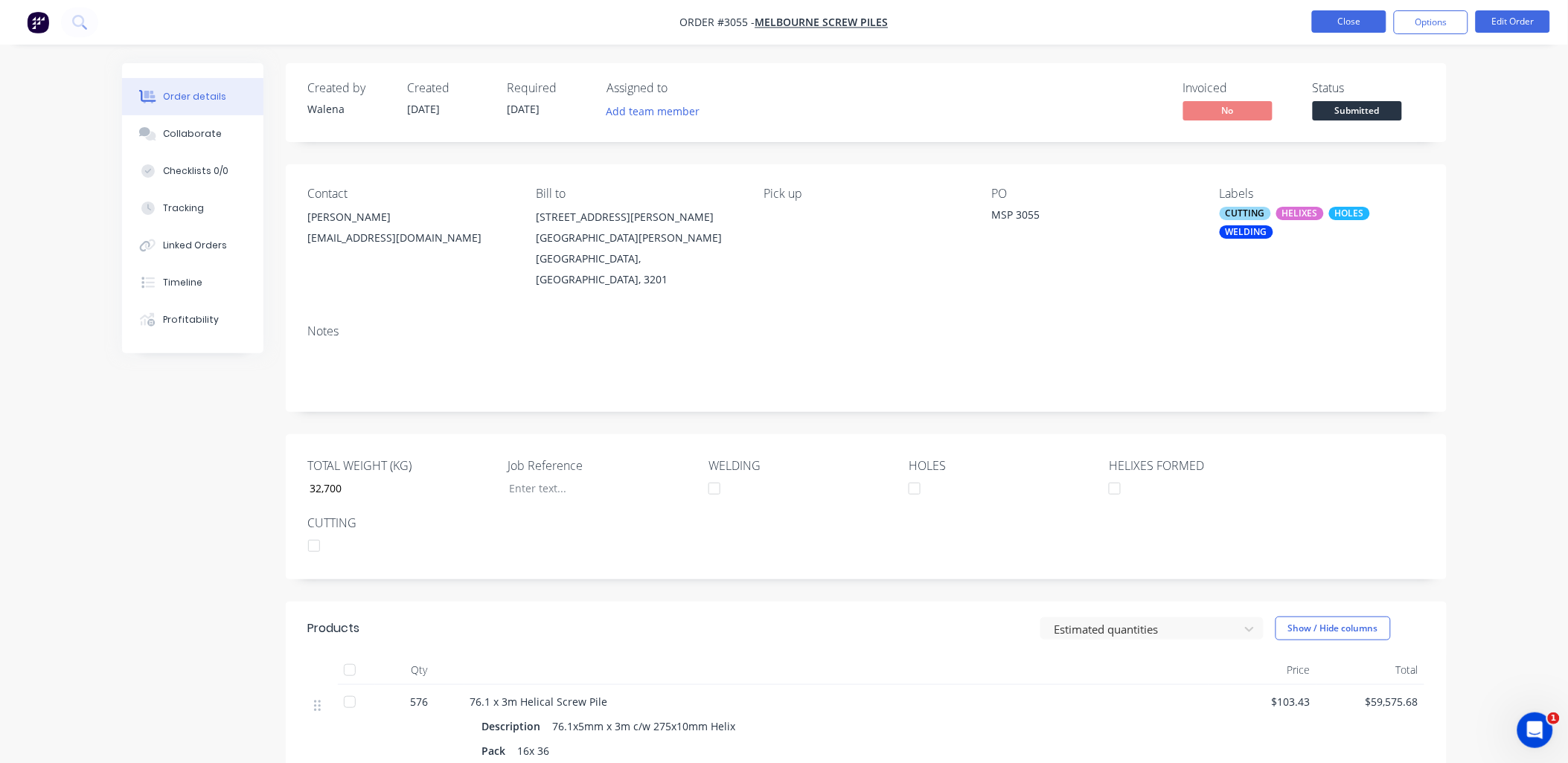
click at [1327, 19] on button "Close" at bounding box center [1349, 21] width 75 height 23
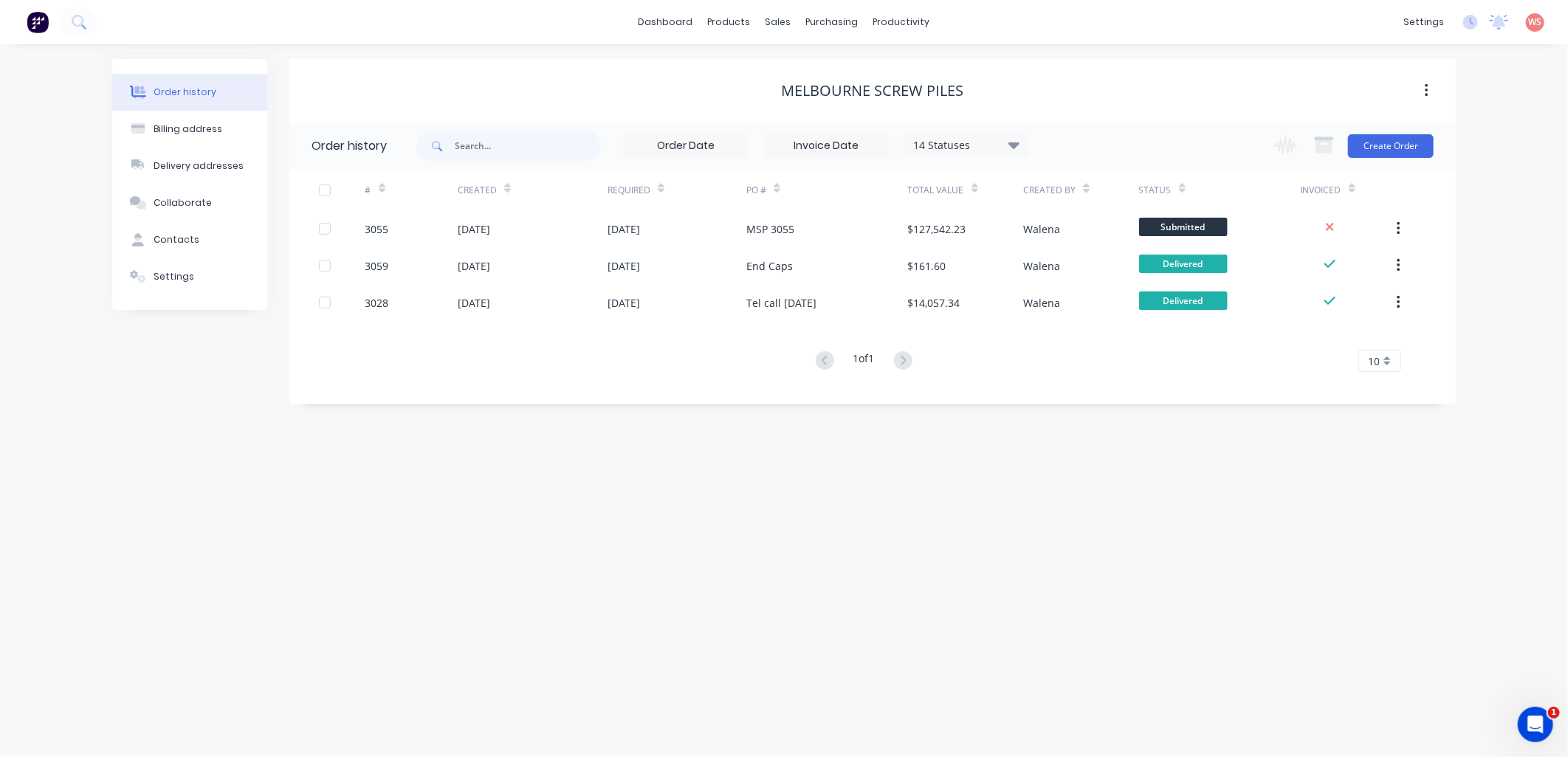
click at [538, 739] on div "Order history Billing address Delivery addresses Collaborate Contacts Settings …" at bounding box center [784, 401] width 1568 height 713
click at [729, 535] on div "Order history Billing address Delivery addresses Collaborate Contacts Settings …" at bounding box center [784, 401] width 1568 height 713
click at [822, 64] on div "Sales Orders" at bounding box center [833, 70] width 61 height 13
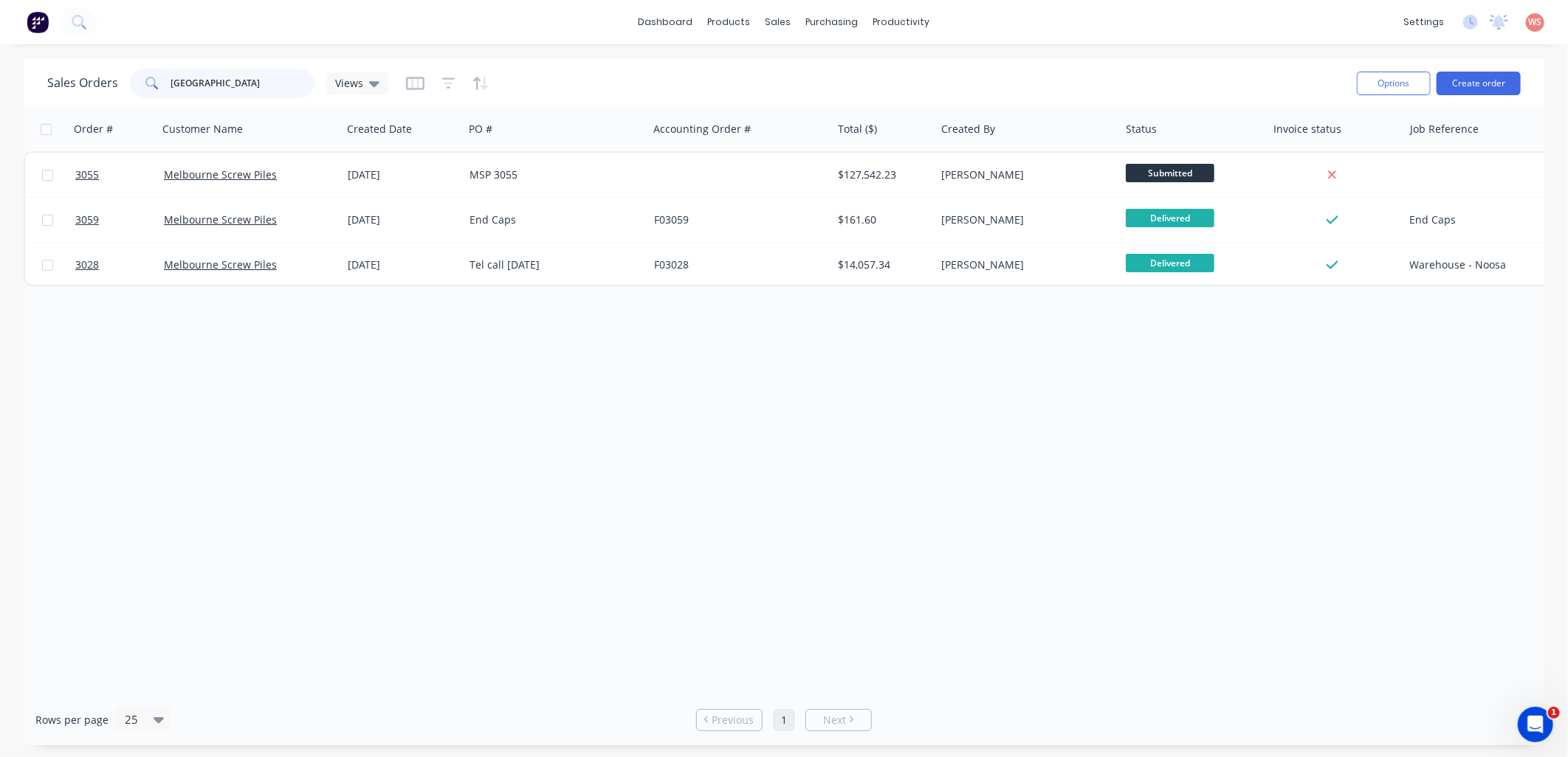
drag, startPoint x: 233, startPoint y: 74, endPoint x: 1, endPoint y: 69, distance: 232.1
click at [0, 71] on div "Sales Orders [GEOGRAPHIC_DATA] Views Options Create order Order # Customer Name…" at bounding box center [784, 402] width 1568 height 686
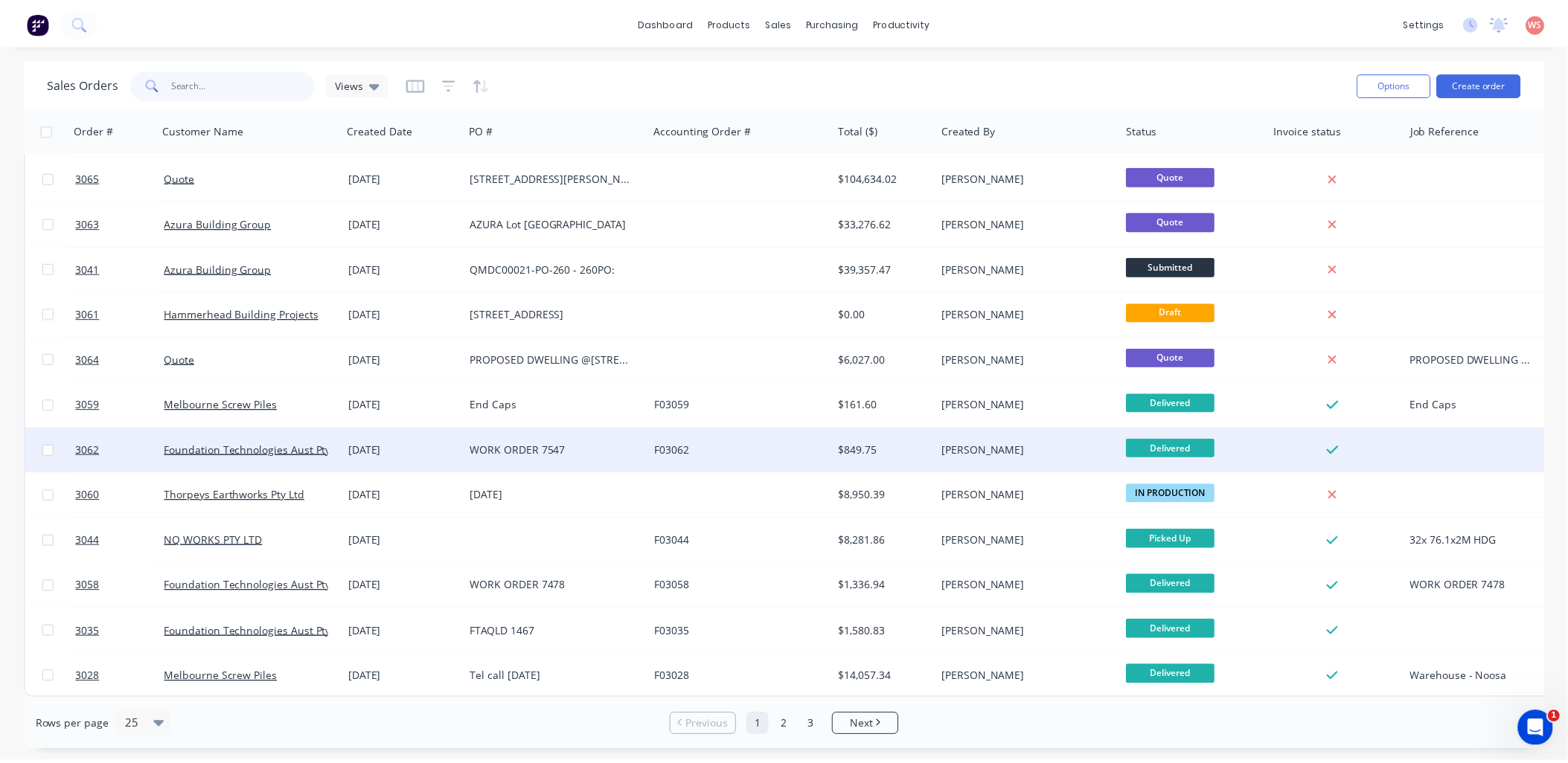
scroll to position [596, 0]
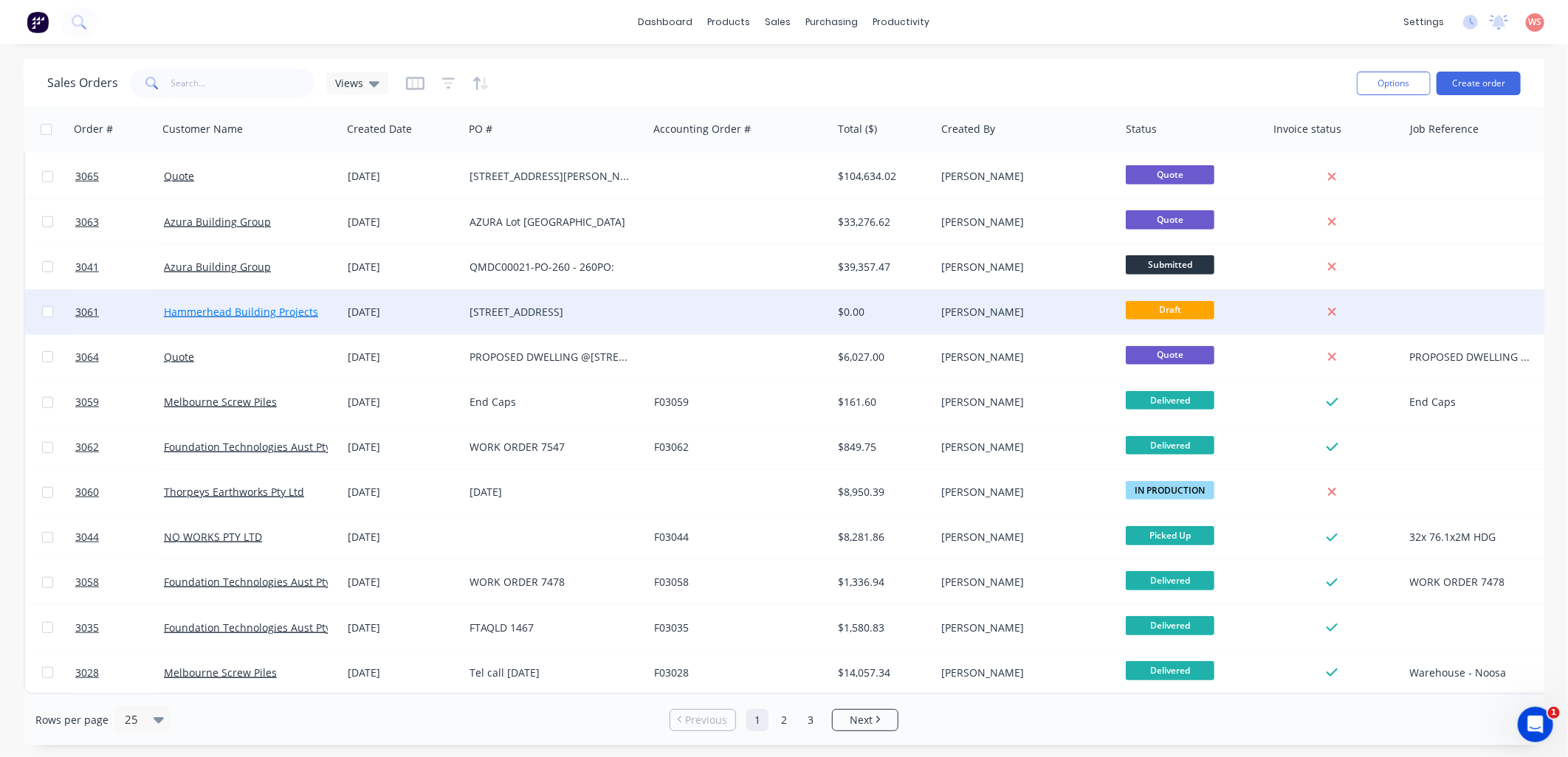
click at [295, 305] on link "Hammerhead Building Projects" at bounding box center [241, 312] width 154 height 14
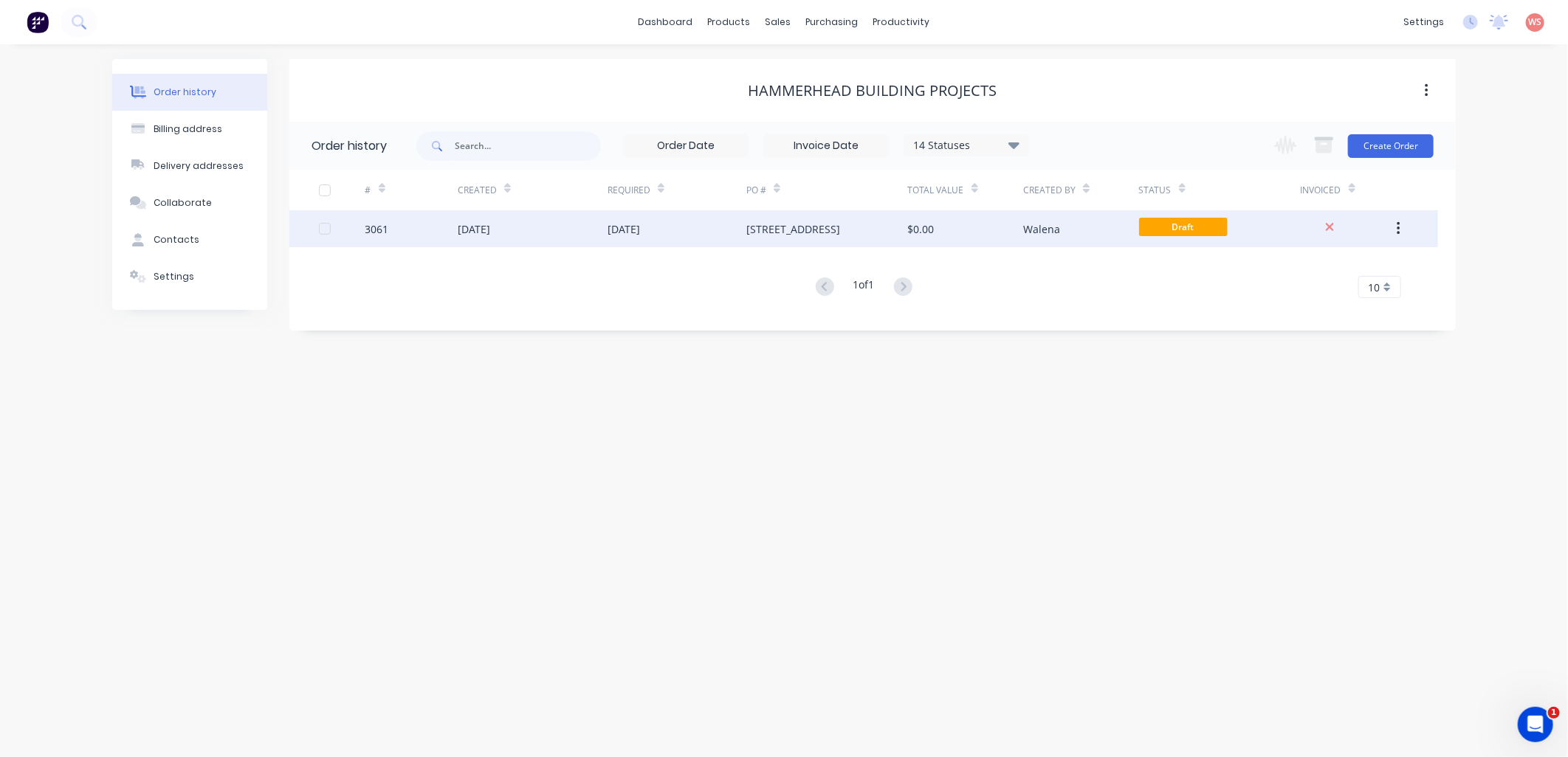
click at [475, 230] on div "[DATE]" at bounding box center [474, 229] width 32 height 15
